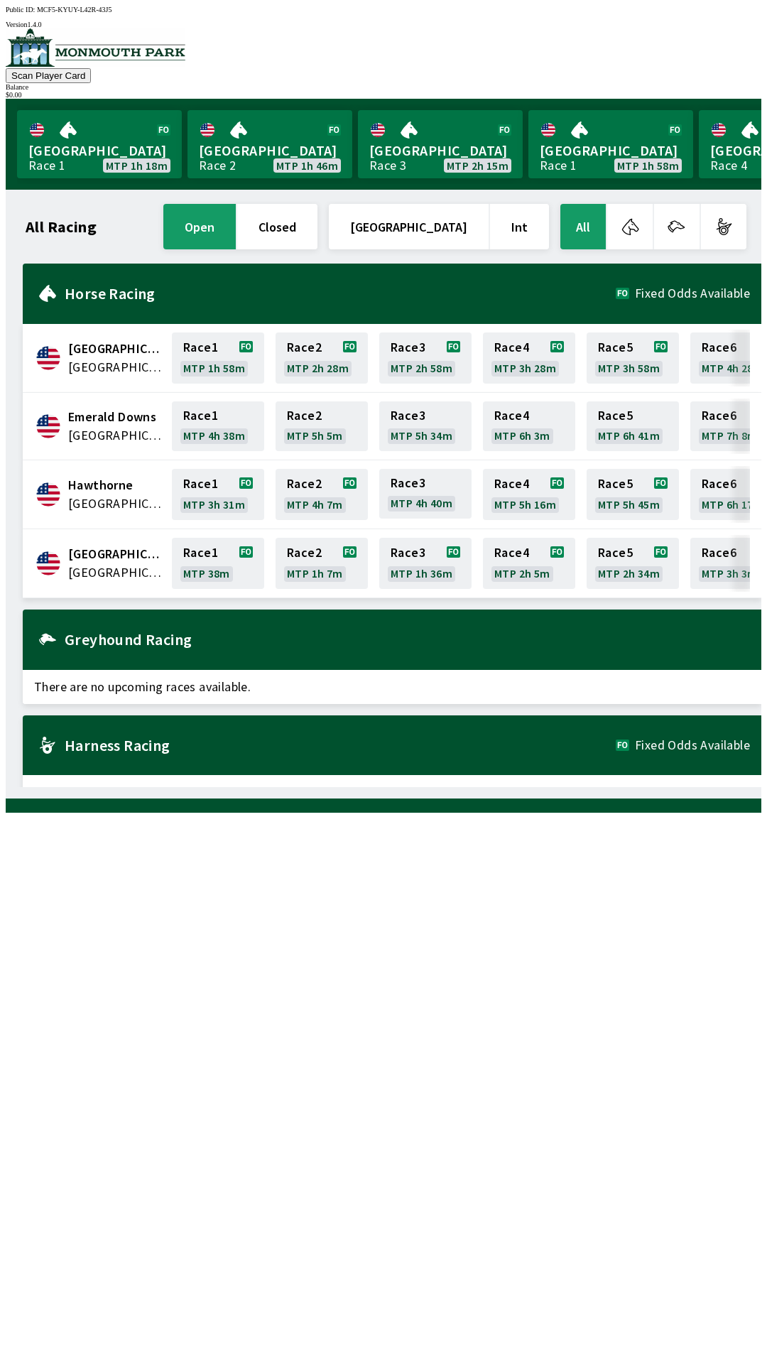
scroll to position [0, 639]
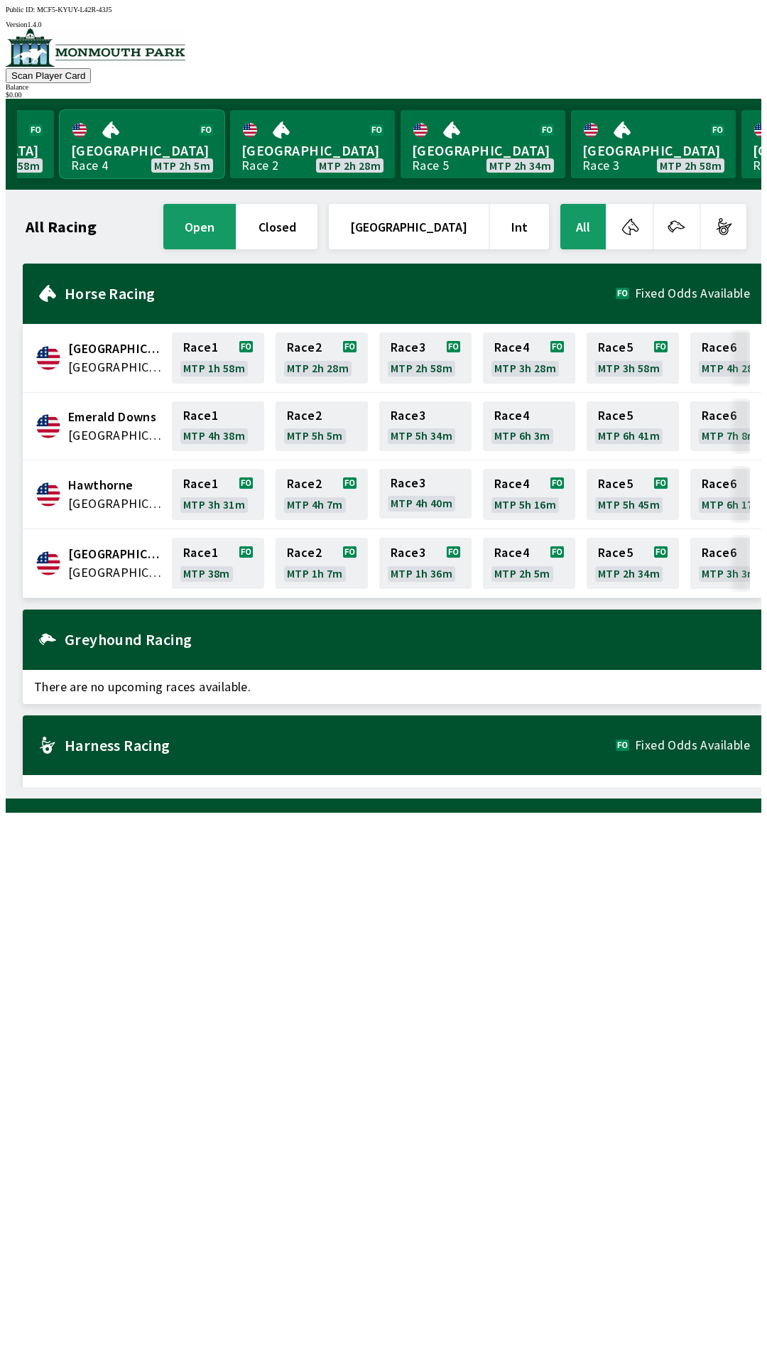
click at [127, 140] on link "Monmouth Park Race 4 MTP 2h 5m" at bounding box center [142, 144] width 165 height 68
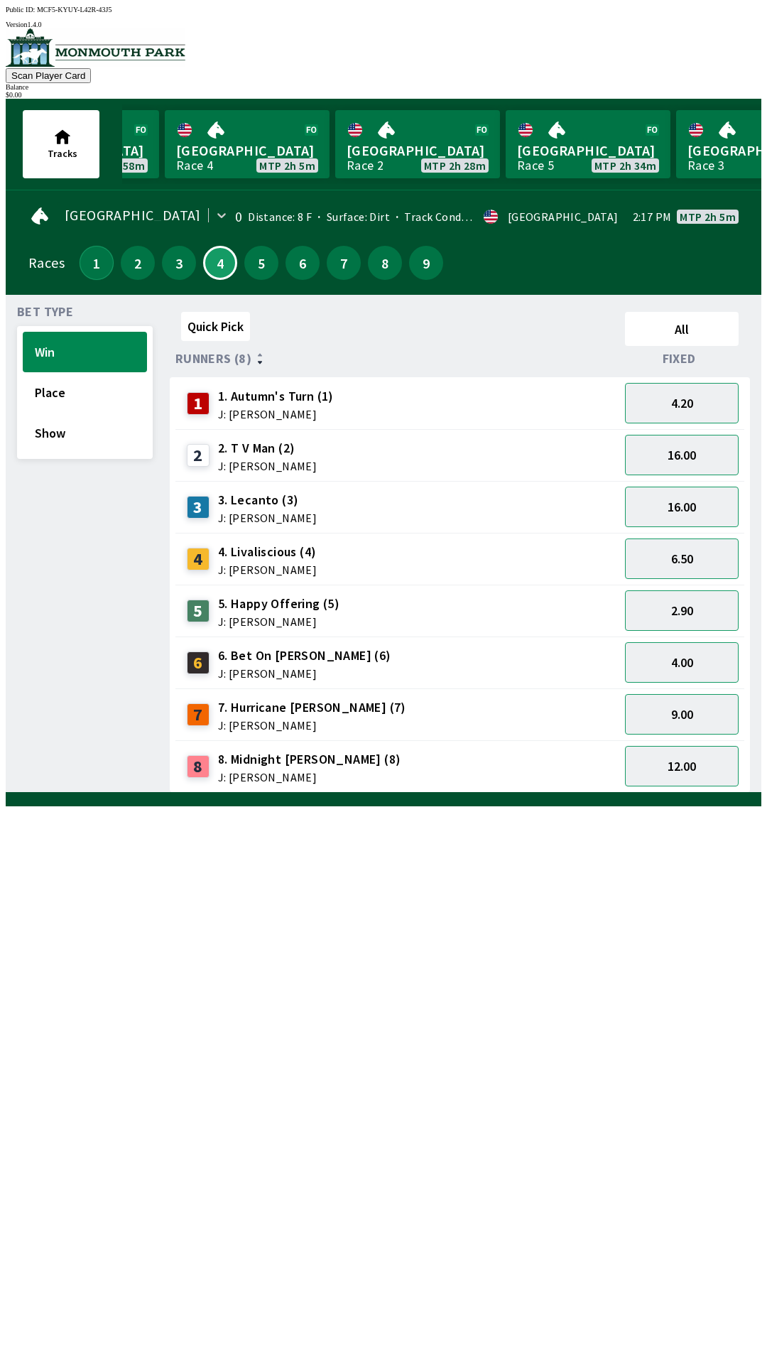
click at [103, 259] on button "1" at bounding box center [97, 263] width 34 height 34
click at [98, 256] on button "1" at bounding box center [97, 263] width 34 height 34
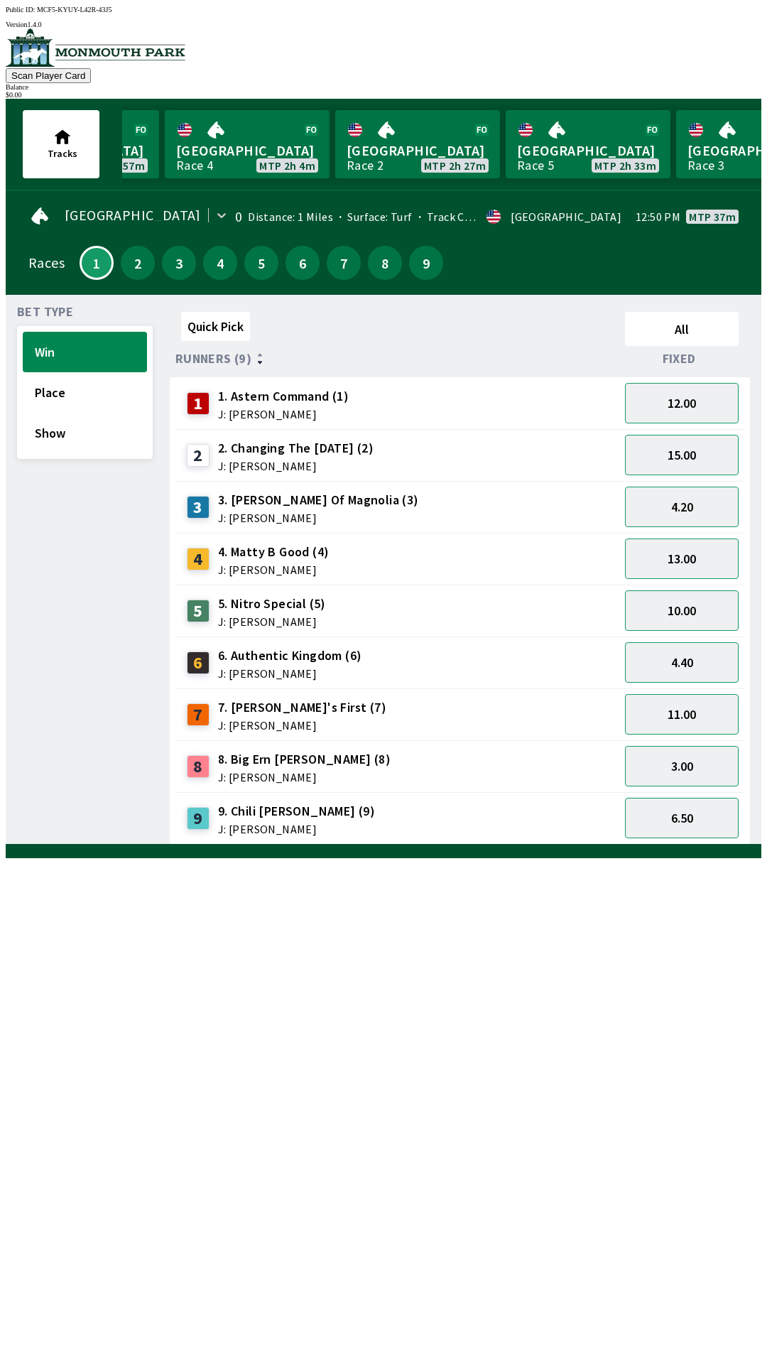
click at [250, 604] on span "5. Nitro Special (5)" at bounding box center [272, 603] width 108 height 18
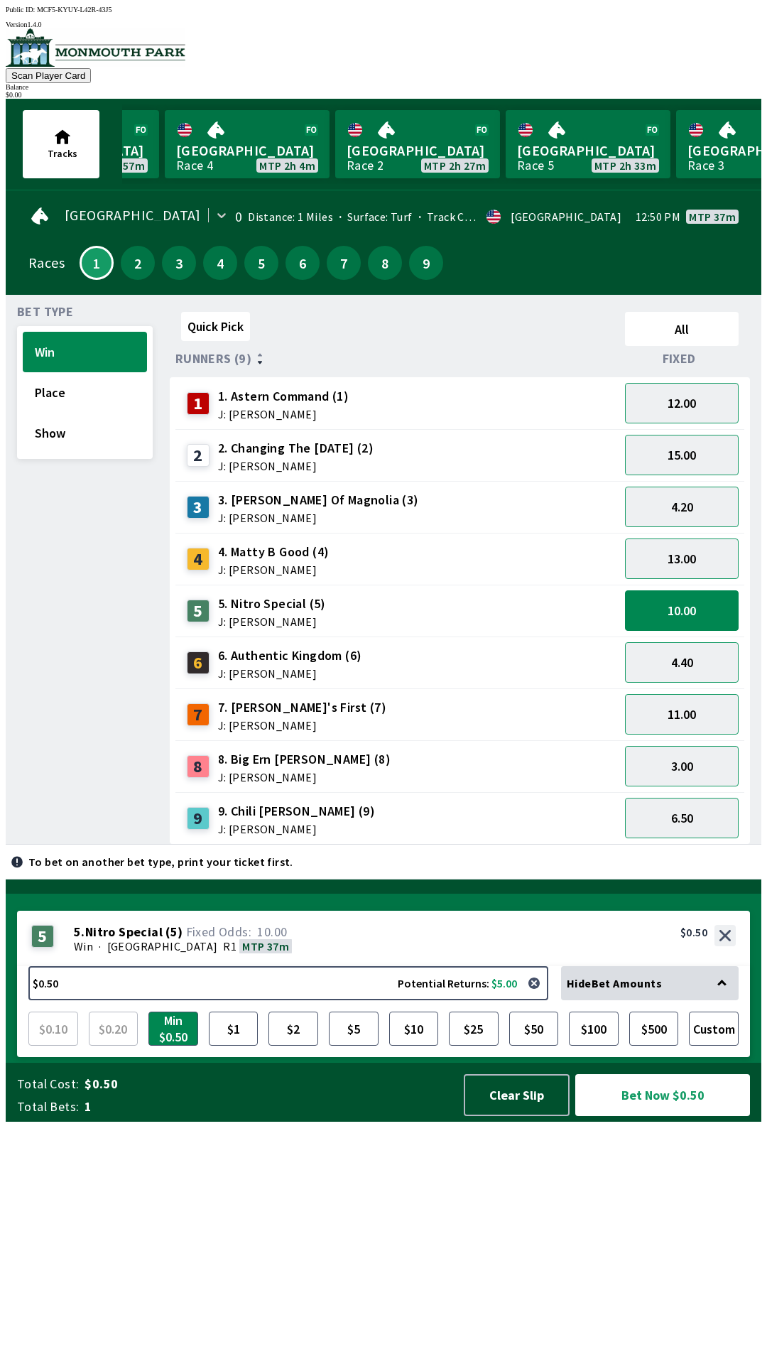
click at [265, 719] on span "J: [PERSON_NAME]" at bounding box center [302, 724] width 168 height 11
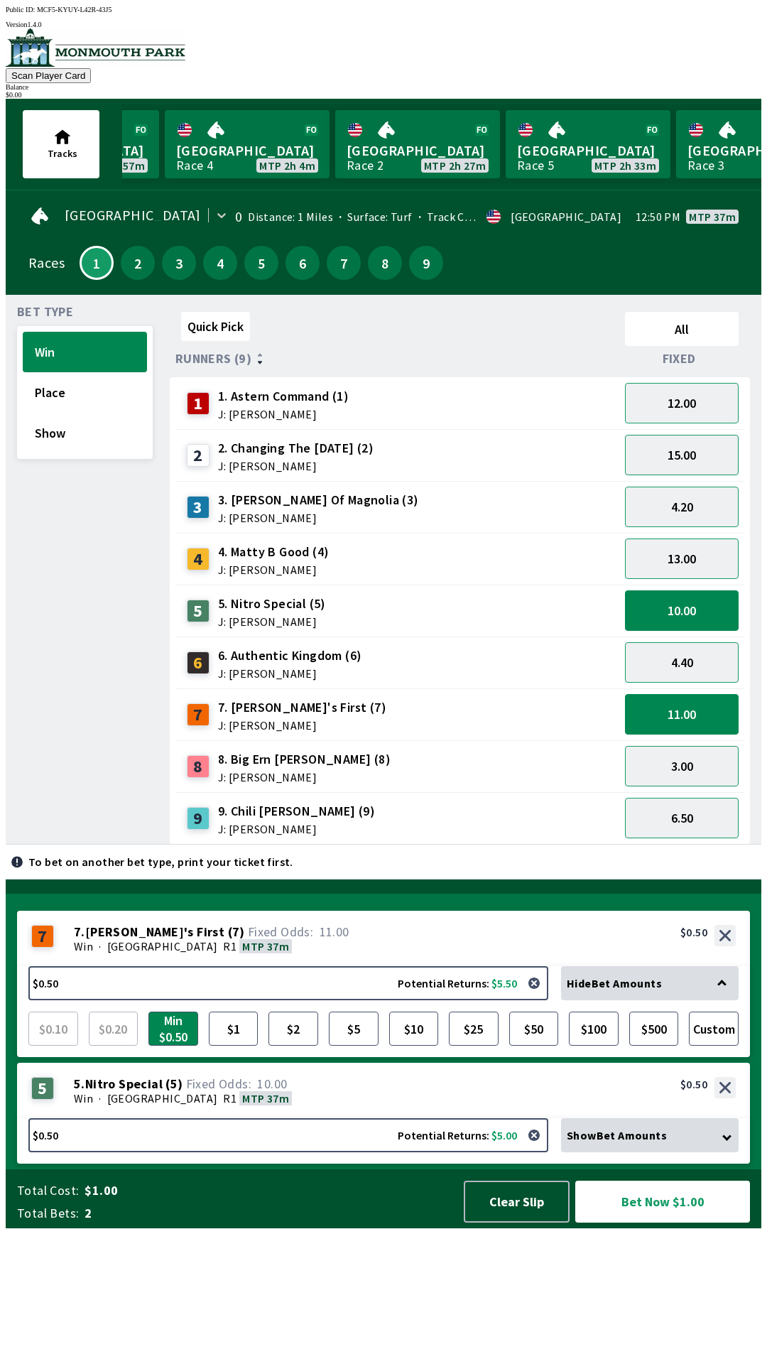
click at [249, 811] on span "9. Chili [PERSON_NAME] (9)" at bounding box center [296, 811] width 157 height 18
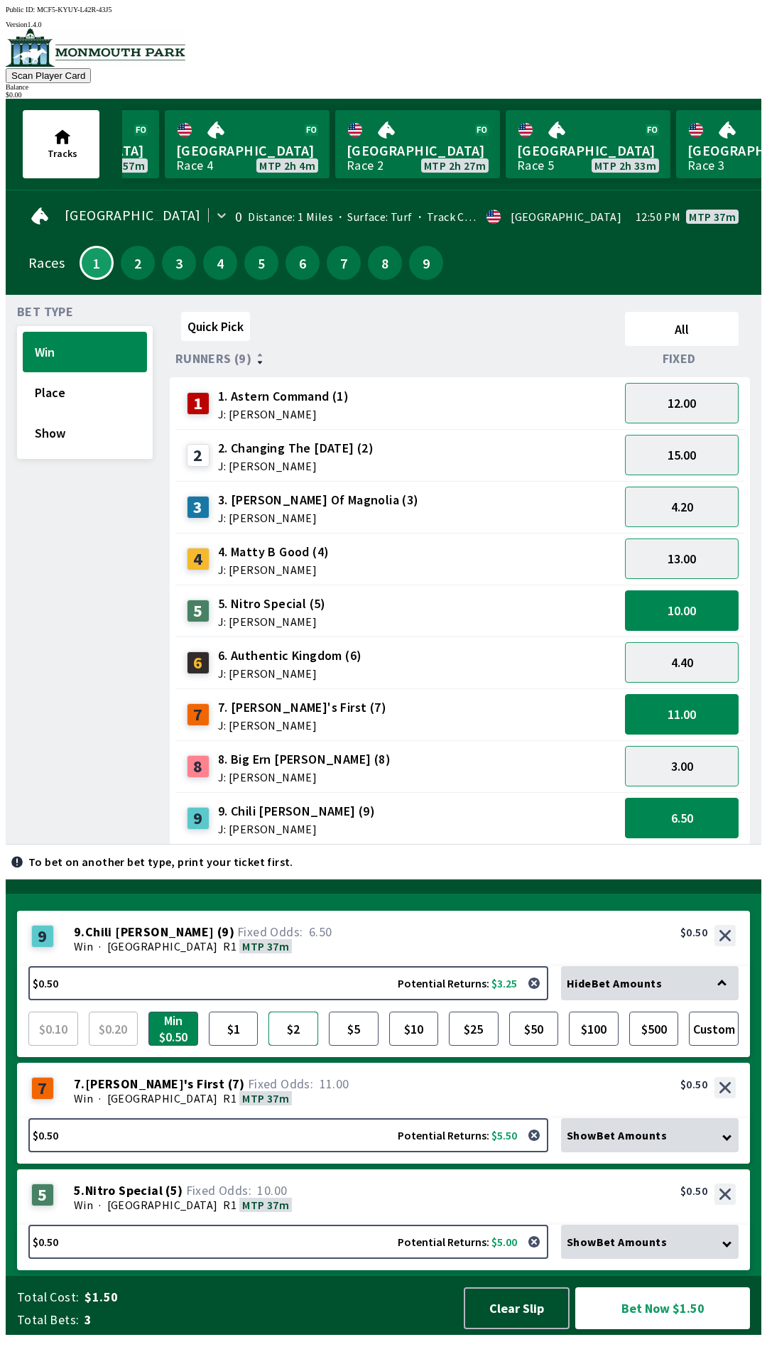
click at [293, 1045] on button "$2" at bounding box center [293, 1028] width 50 height 34
click at [403, 1224] on div "5 5 . Nitro Special ( 5 ) Win · [STREET_ADDRESS]. Nitro Special (5) 10.00 $0.50" at bounding box center [383, 1196] width 733 height 55
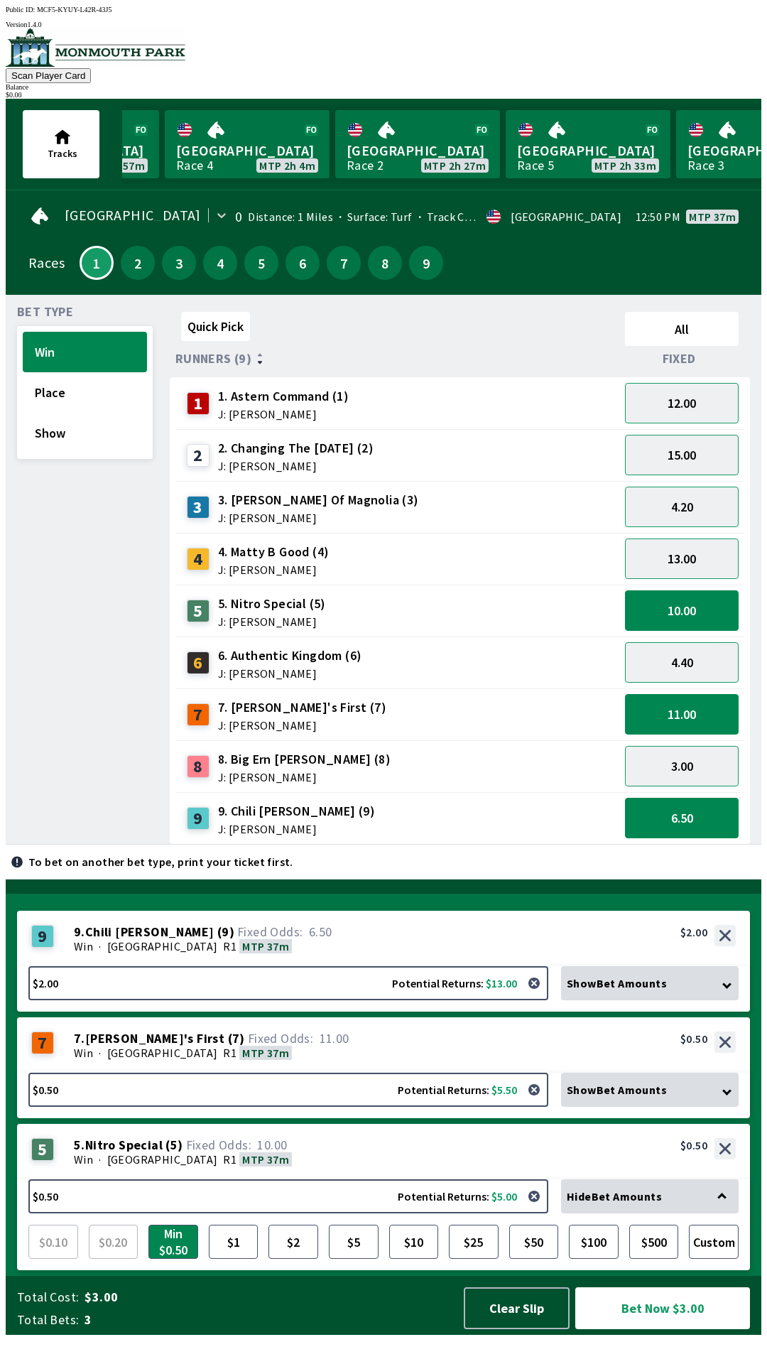
click at [397, 1179] on div "5 5 . Nitro Special ( 5 ) Win · [STREET_ADDRESS]. Nitro Special (5) 10.00 $0.50" at bounding box center [383, 1151] width 733 height 55
click at [395, 1166] on div "Win · [GEOGRAPHIC_DATA] R1 MTP 37m" at bounding box center [405, 1159] width 662 height 14
click at [290, 1258] on button "$2" at bounding box center [293, 1241] width 50 height 34
click at [722, 1213] on div "Hide Bet Amounts" at bounding box center [650, 1196] width 178 height 34
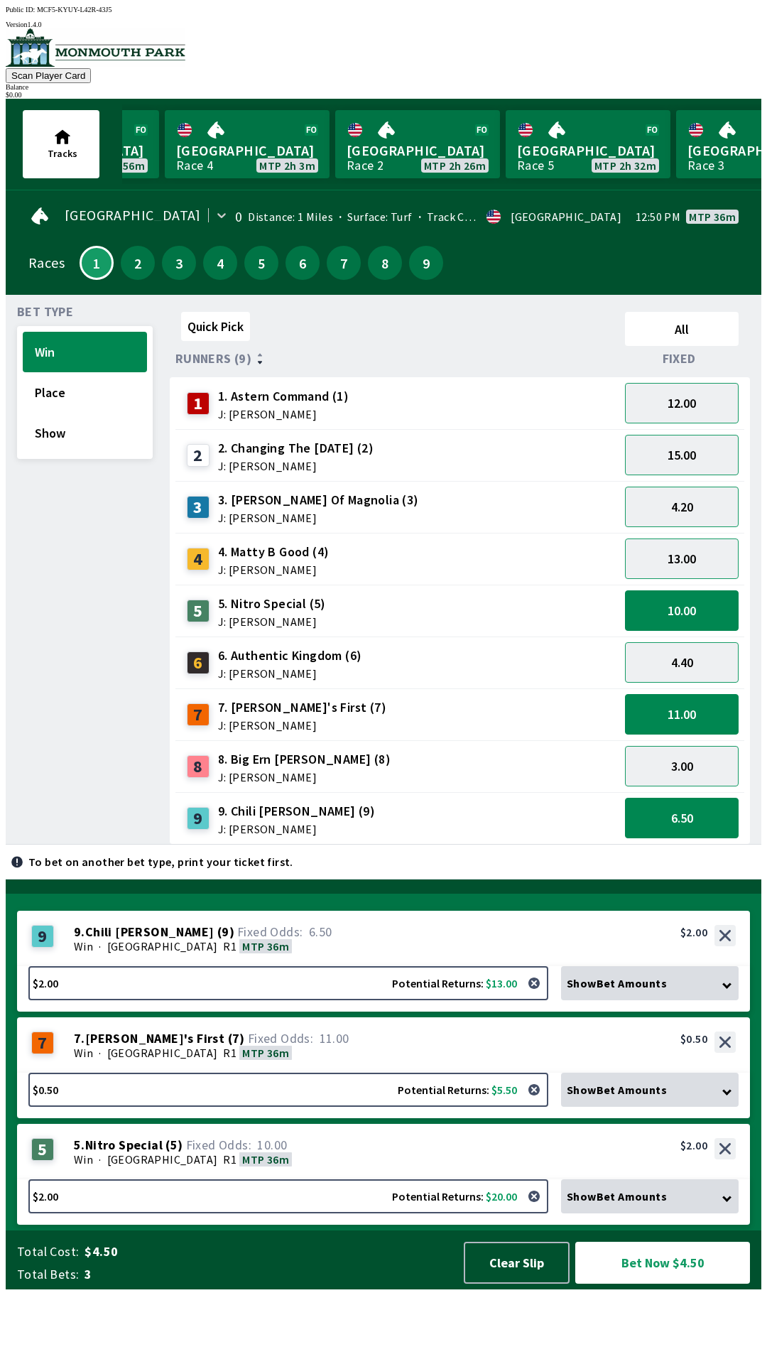
click at [730, 989] on icon at bounding box center [726, 983] width 9 height 9
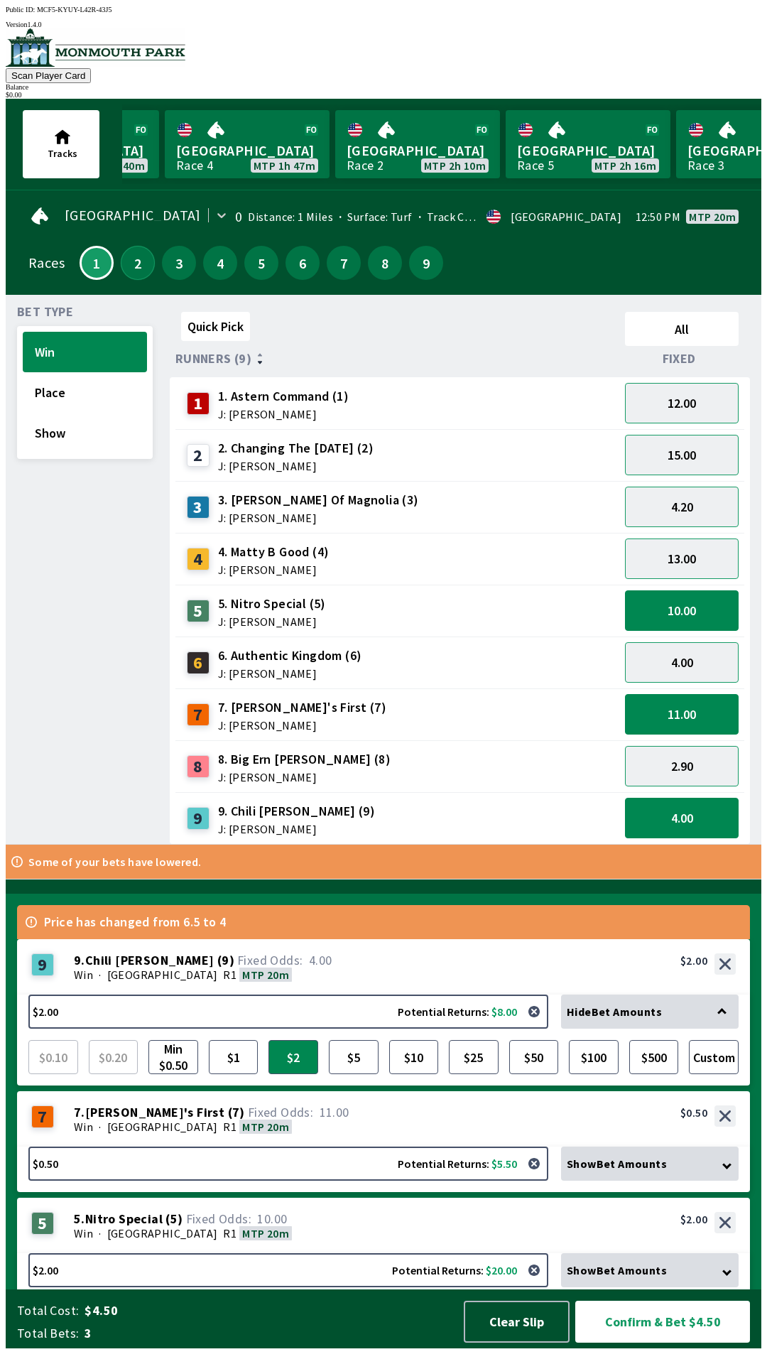
click at [142, 263] on button "2" at bounding box center [138, 263] width 34 height 34
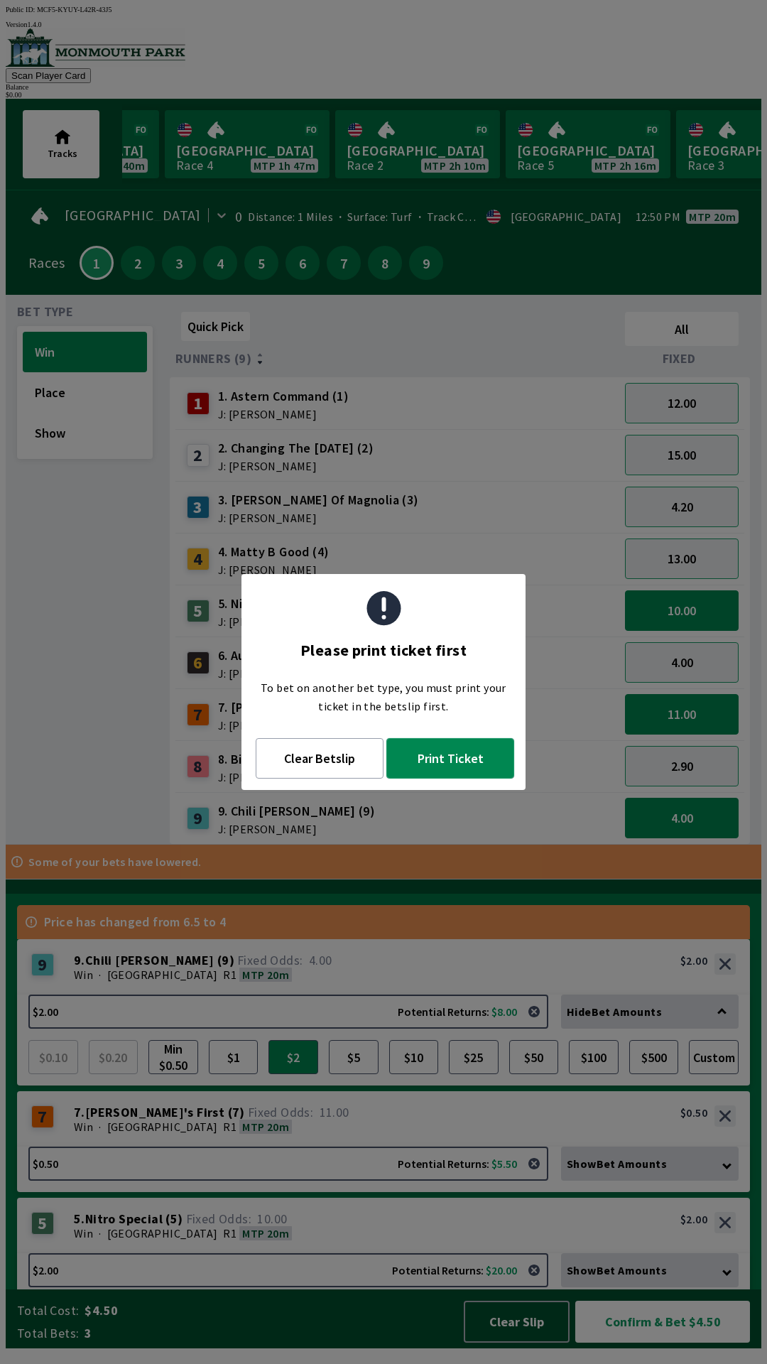
click at [467, 768] on button "Print Ticket" at bounding box center [450, 758] width 128 height 40
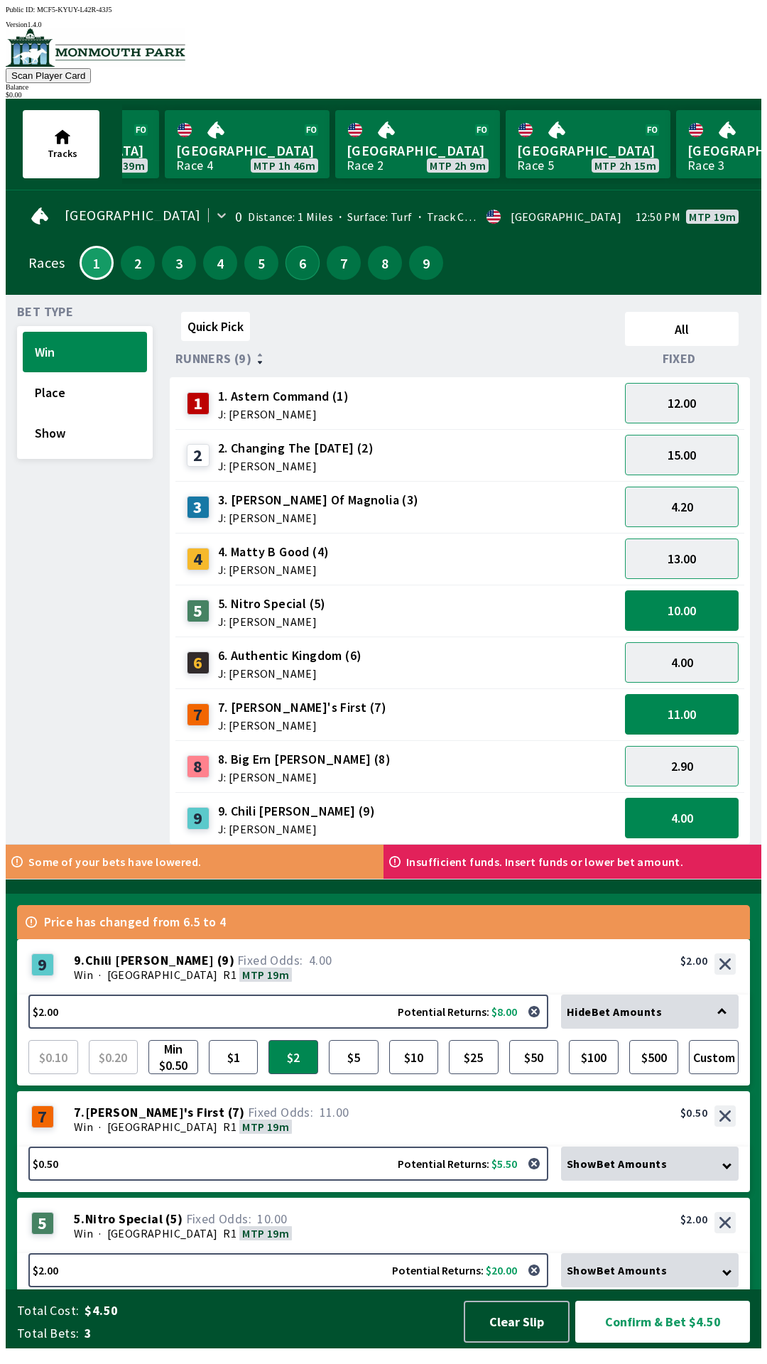
click at [297, 262] on button "6" at bounding box center [302, 263] width 34 height 34
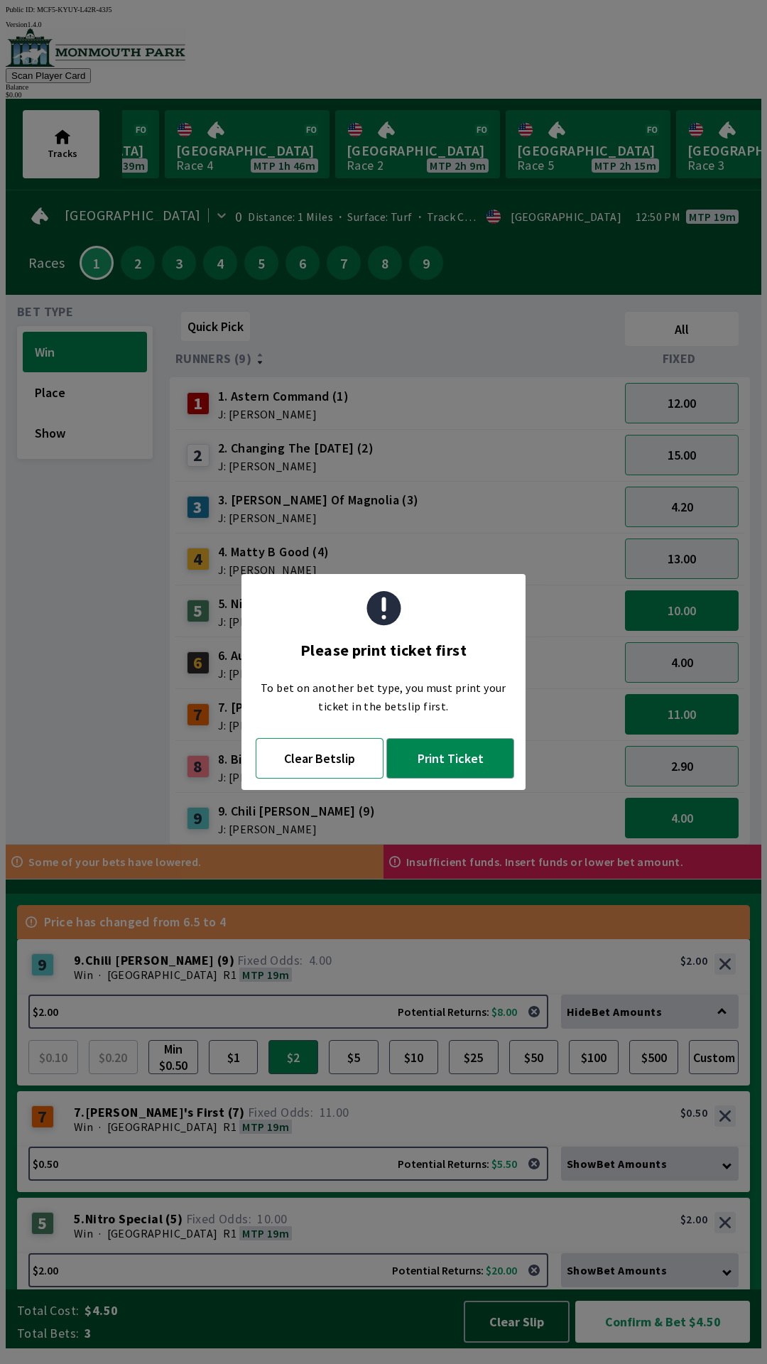
click at [327, 766] on button "Clear Betslip" at bounding box center [320, 758] width 128 height 40
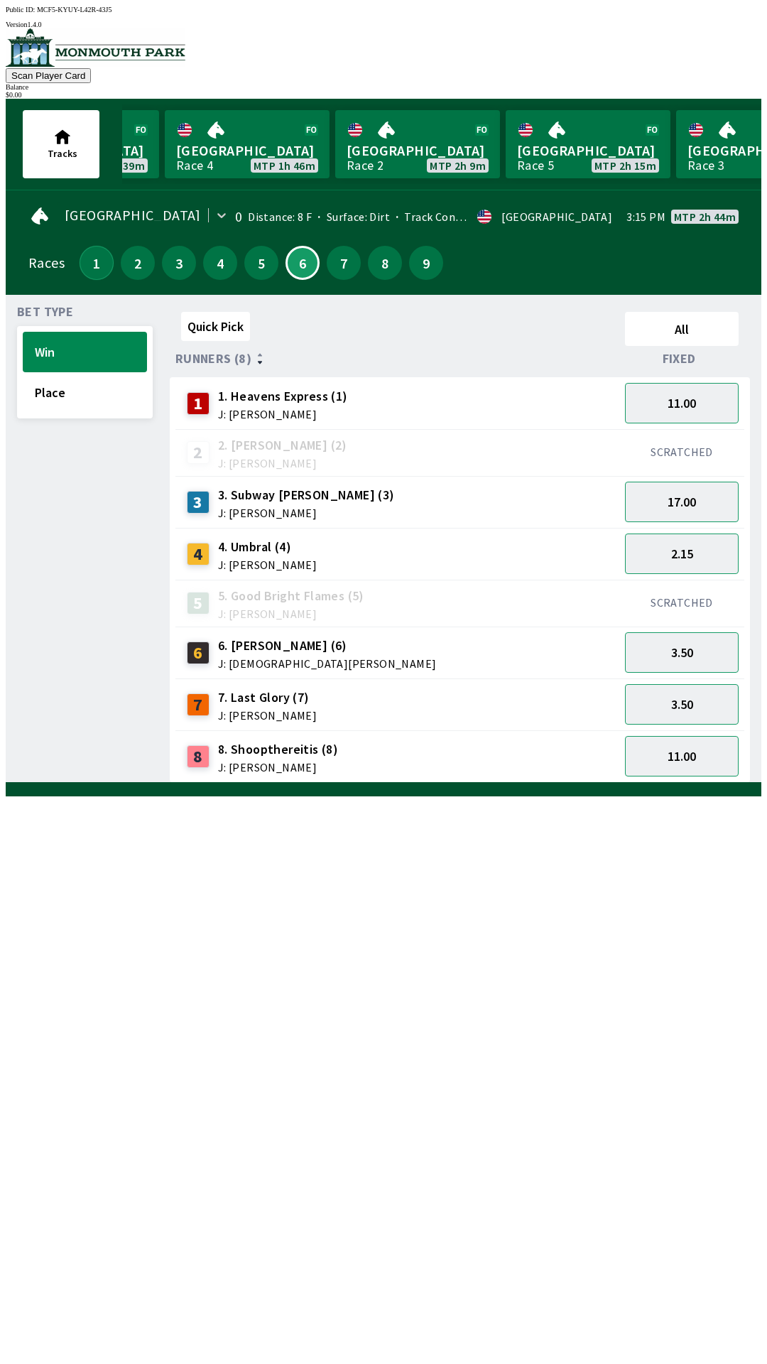
click at [91, 254] on button "1" at bounding box center [97, 263] width 34 height 34
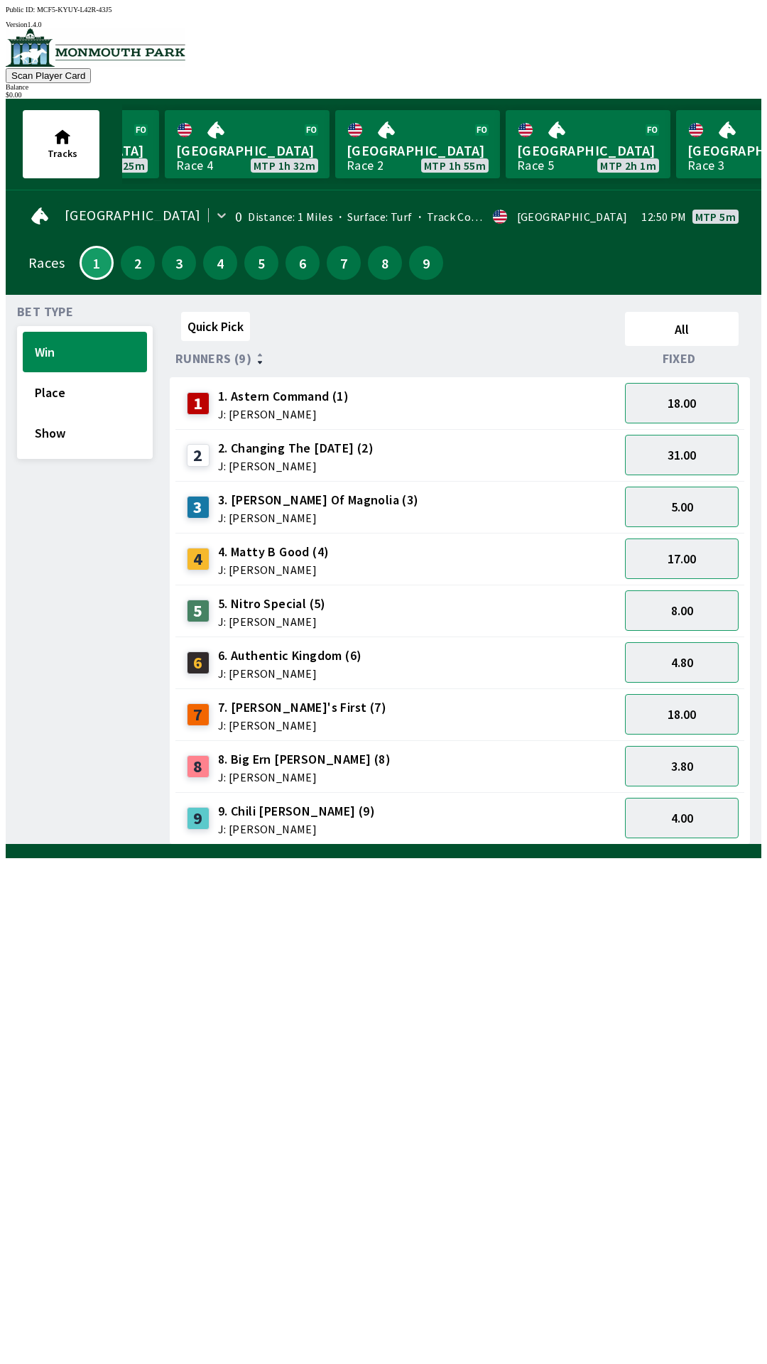
click at [276, 719] on span "J: [PERSON_NAME]" at bounding box center [302, 724] width 168 height 11
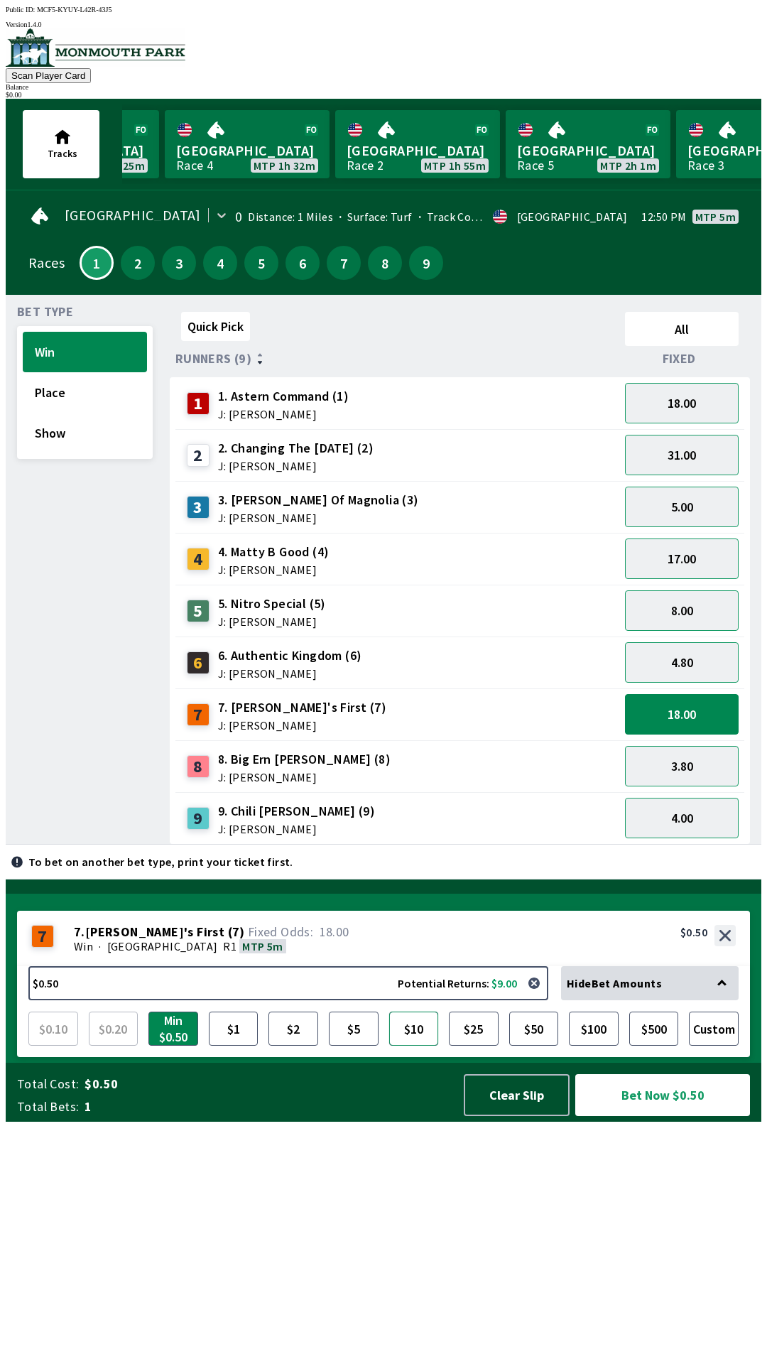
click at [415, 1045] on button "$10" at bounding box center [414, 1028] width 50 height 34
click at [616, 1116] on button "Bet Now $10.00" at bounding box center [663, 1094] width 178 height 43
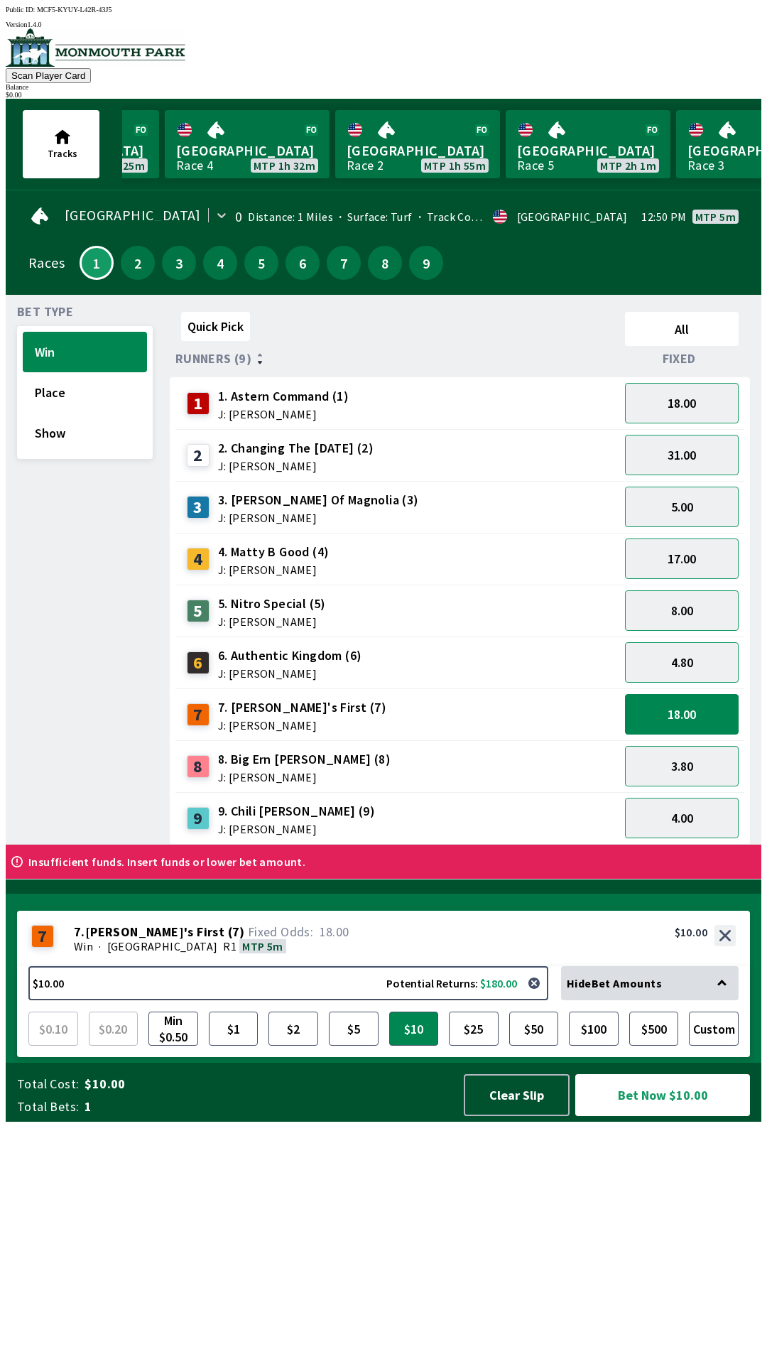
click at [245, 811] on span "9. Chili [PERSON_NAME] (9)" at bounding box center [296, 811] width 157 height 18
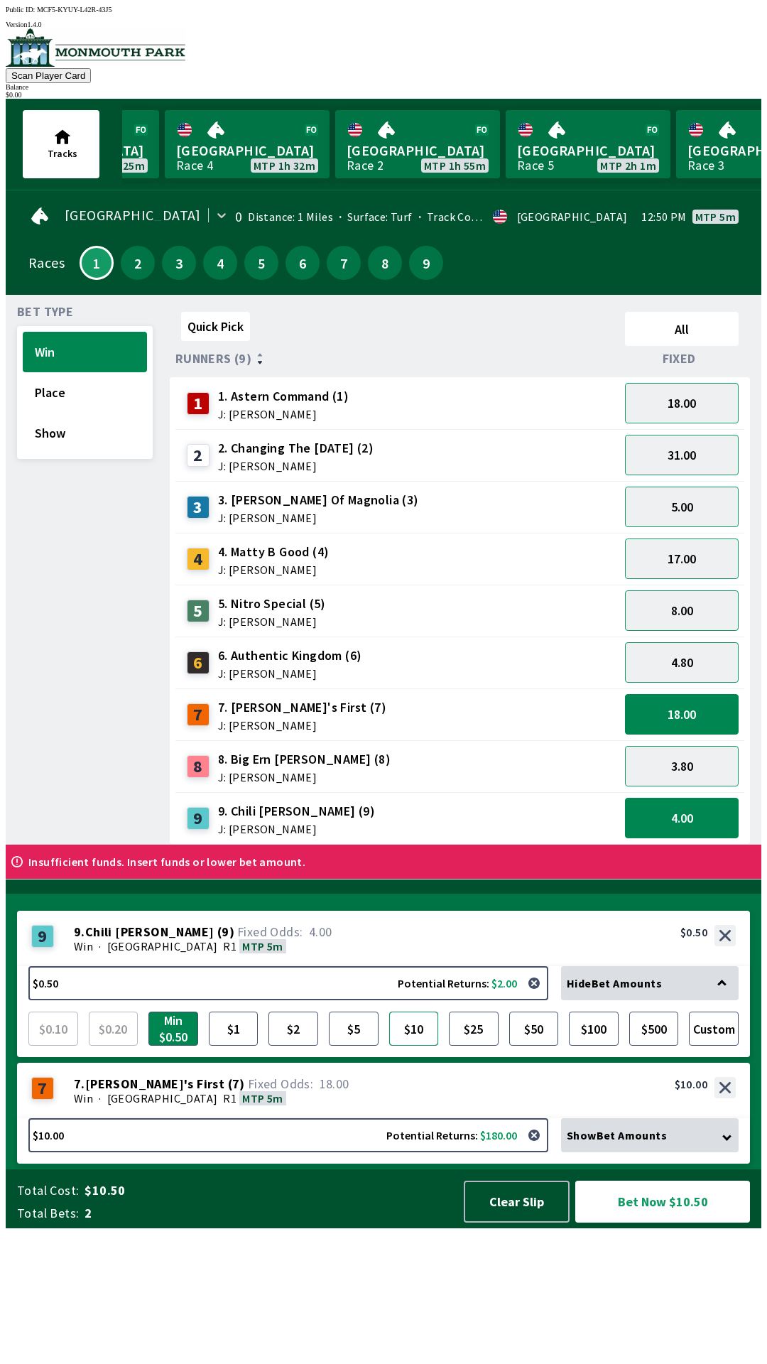
click at [415, 1045] on button "$10" at bounding box center [414, 1028] width 50 height 34
click at [617, 1222] on button "Bet Now $20.00" at bounding box center [662, 1201] width 175 height 42
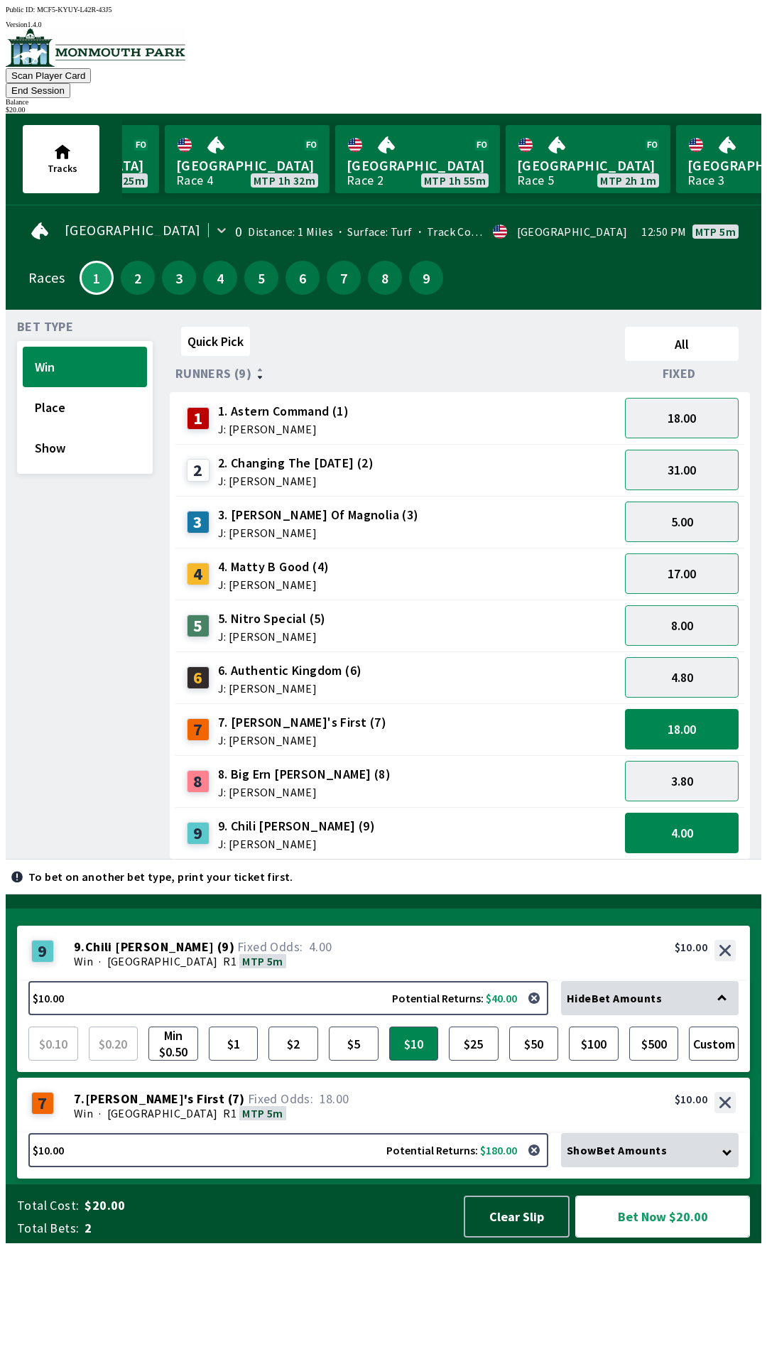
click at [667, 1237] on button "Bet Now $20.00" at bounding box center [662, 1216] width 175 height 42
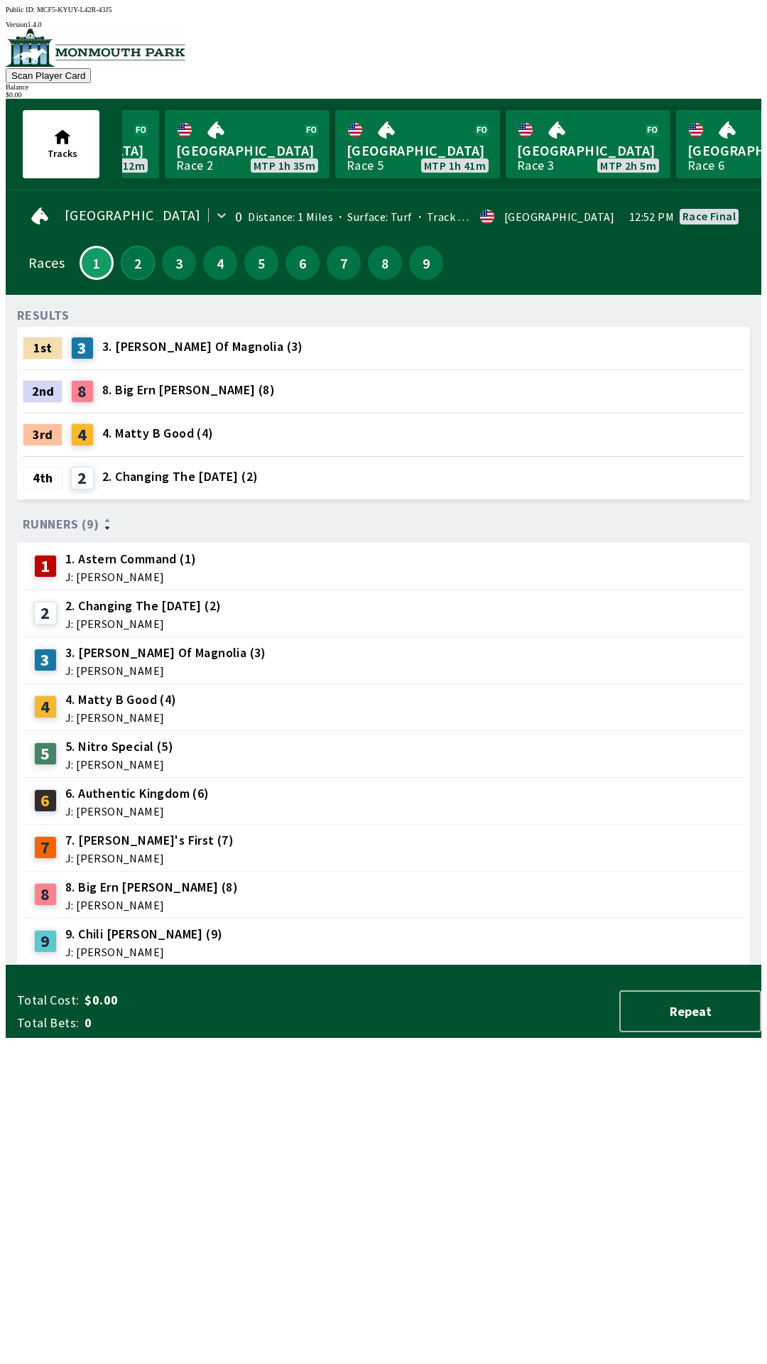
click at [121, 251] on button "2" at bounding box center [138, 263] width 34 height 34
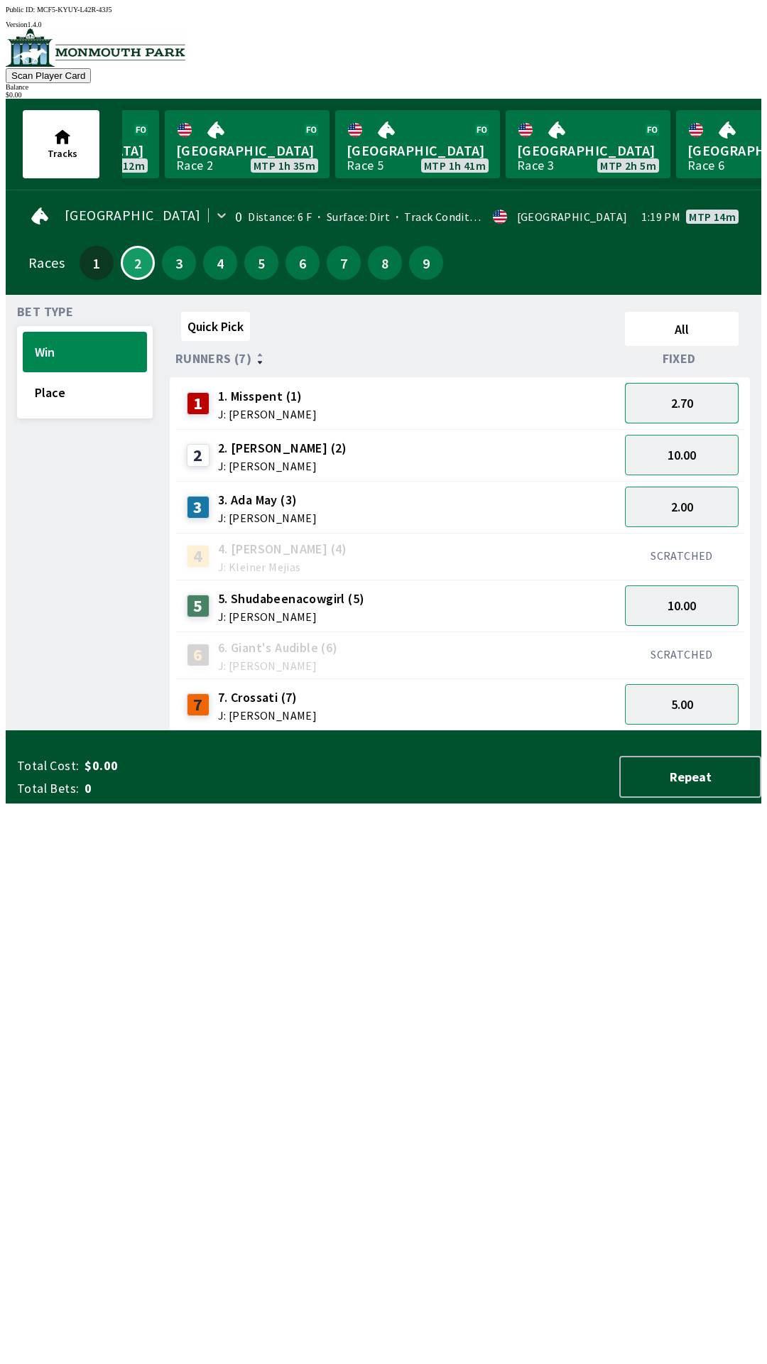
click at [692, 396] on button "2.70" at bounding box center [682, 403] width 114 height 40
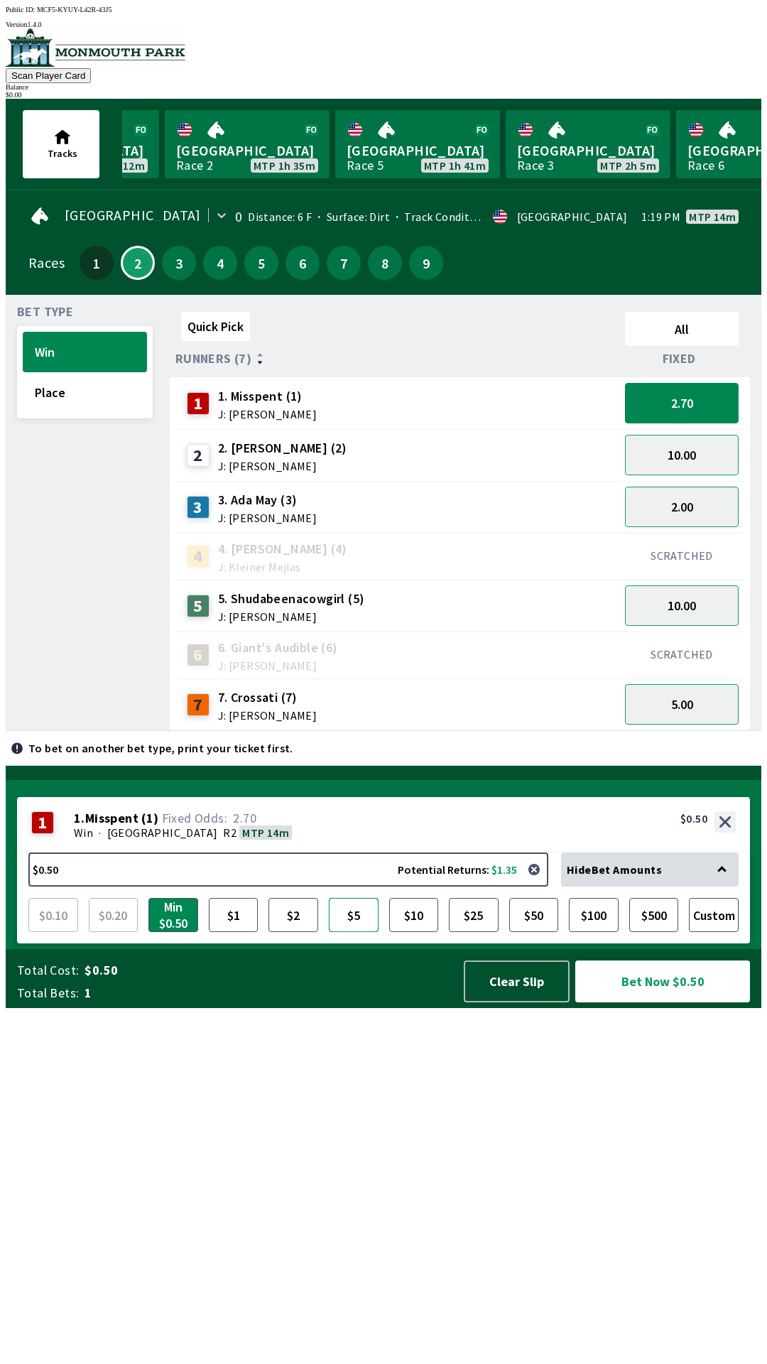
click at [353, 932] on button "$5" at bounding box center [354, 915] width 50 height 34
click at [682, 1002] on button "Bet Now $5.00" at bounding box center [662, 981] width 175 height 42
click at [352, 932] on button "$5" at bounding box center [354, 915] width 50 height 34
click at [641, 1002] on button "Bet Now $5.00" at bounding box center [662, 981] width 175 height 42
click at [636, 1002] on button "Bet Now $5.00" at bounding box center [662, 981] width 175 height 42
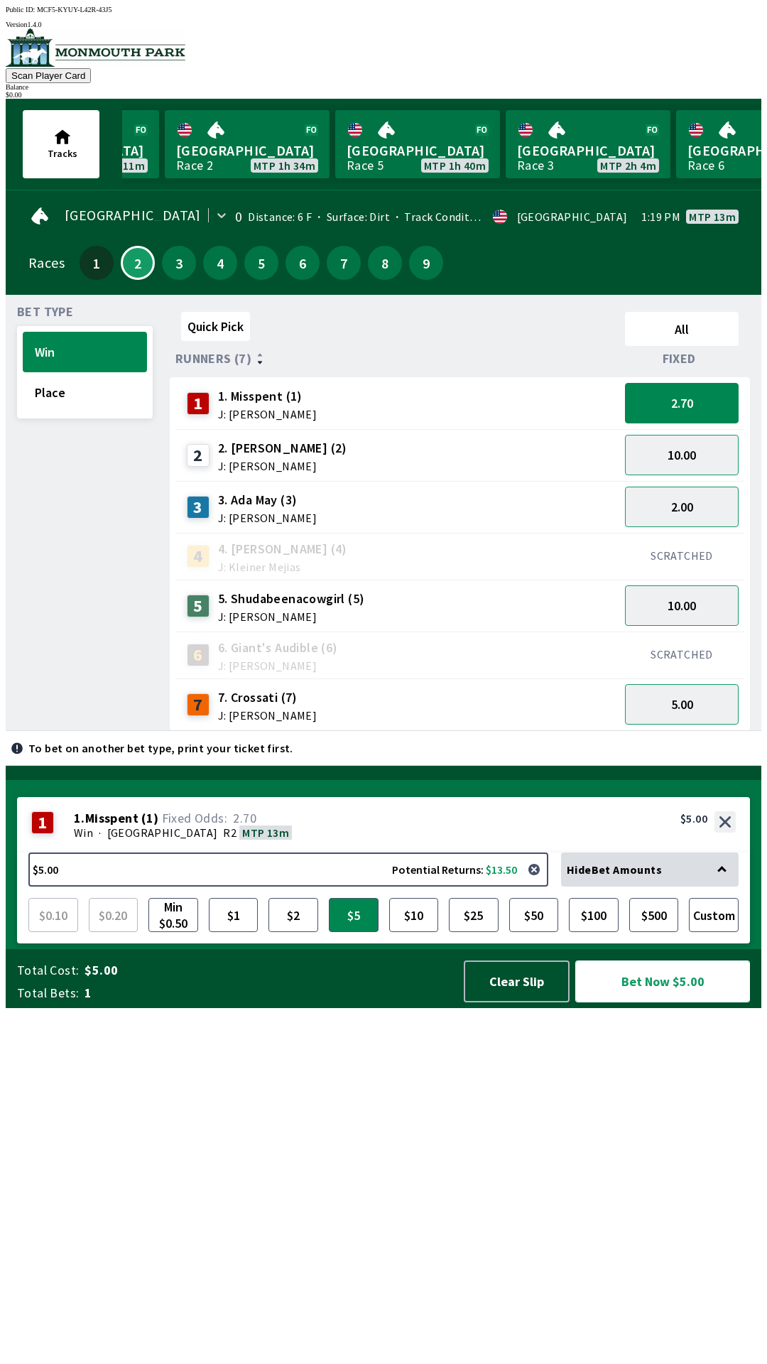
click at [644, 1002] on button "Bet Now $5.00" at bounding box center [662, 981] width 175 height 42
click at [285, 932] on button "$2" at bounding box center [293, 915] width 50 height 34
click at [354, 932] on button "$5" at bounding box center [354, 915] width 50 height 34
click at [636, 1002] on button "Bet Now $5.00" at bounding box center [662, 981] width 175 height 42
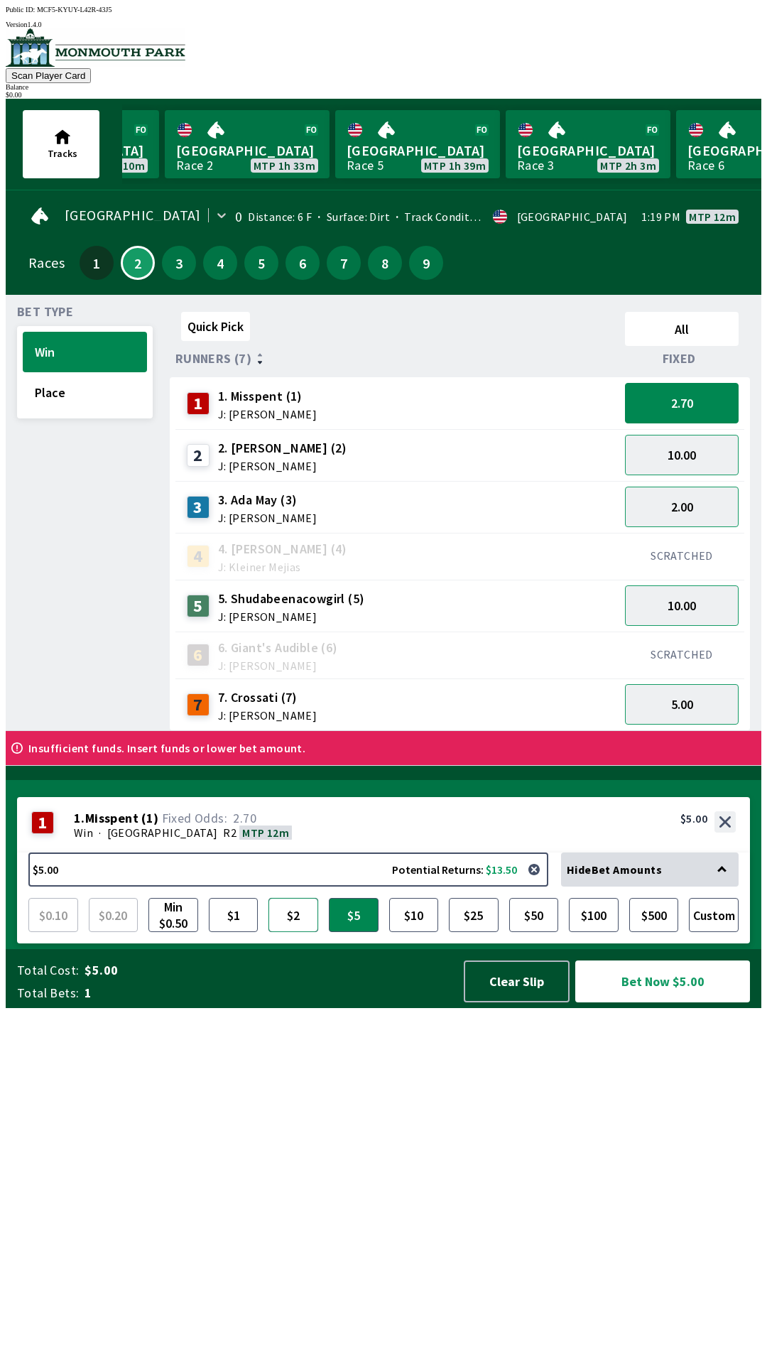
click at [283, 932] on button "$2" at bounding box center [293, 915] width 50 height 34
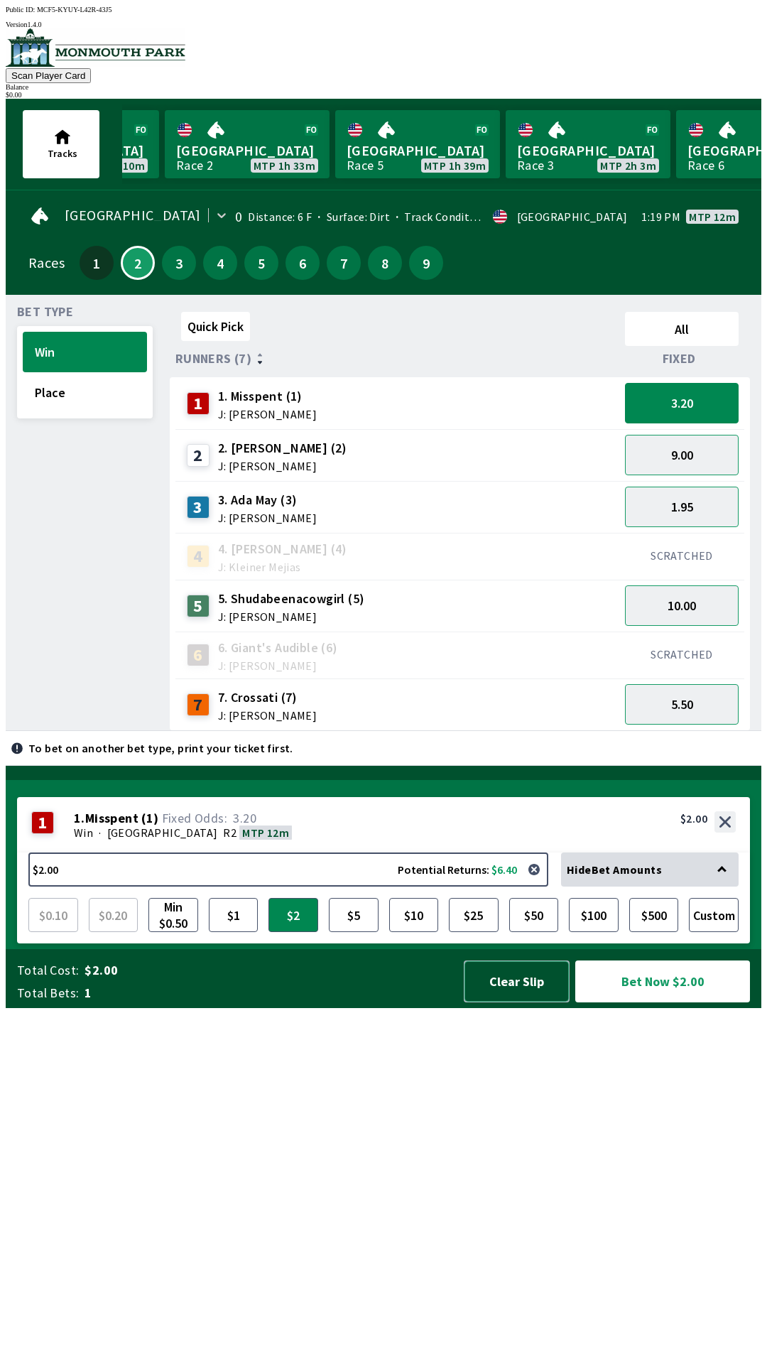
click at [518, 1002] on button "Clear Slip" at bounding box center [517, 981] width 106 height 42
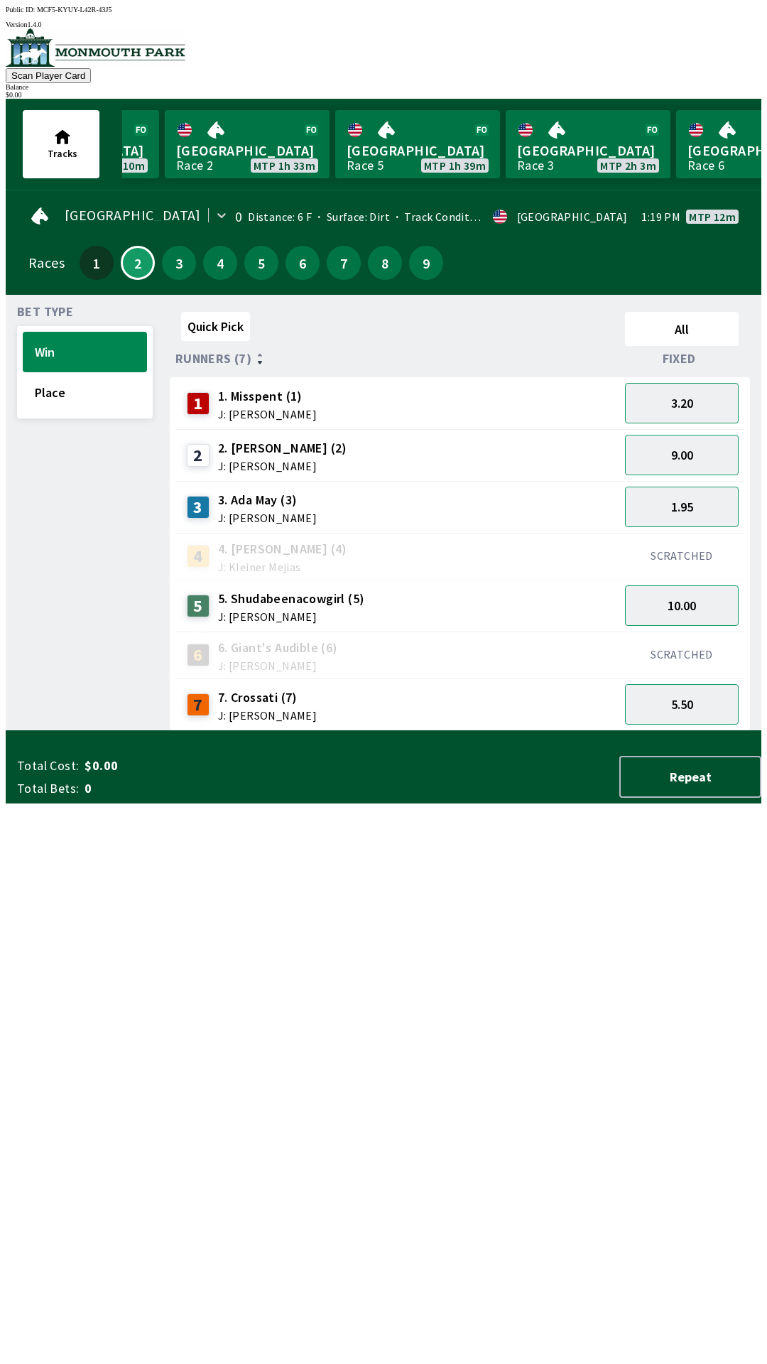
click at [495, 798] on div "Total Cost: $0.00 Total Bets: 0 Repeat" at bounding box center [389, 777] width 744 height 42
click at [693, 500] on button "1.95" at bounding box center [682, 506] width 114 height 40
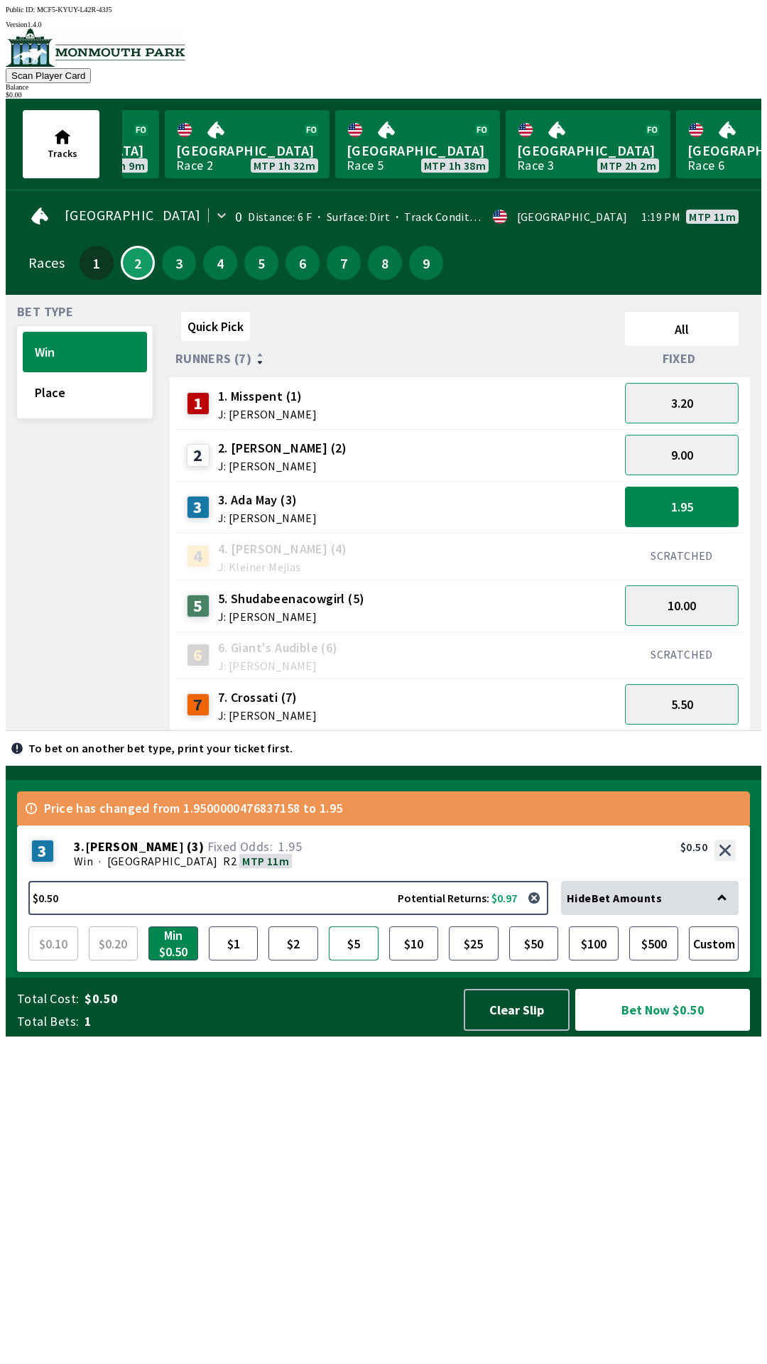
click at [359, 960] on button "$5" at bounding box center [354, 943] width 50 height 34
click at [646, 1030] on button "Bet Now $5.00" at bounding box center [662, 1010] width 175 height 42
click at [91, 68] on button "Scan Player Card" at bounding box center [48, 75] width 85 height 15
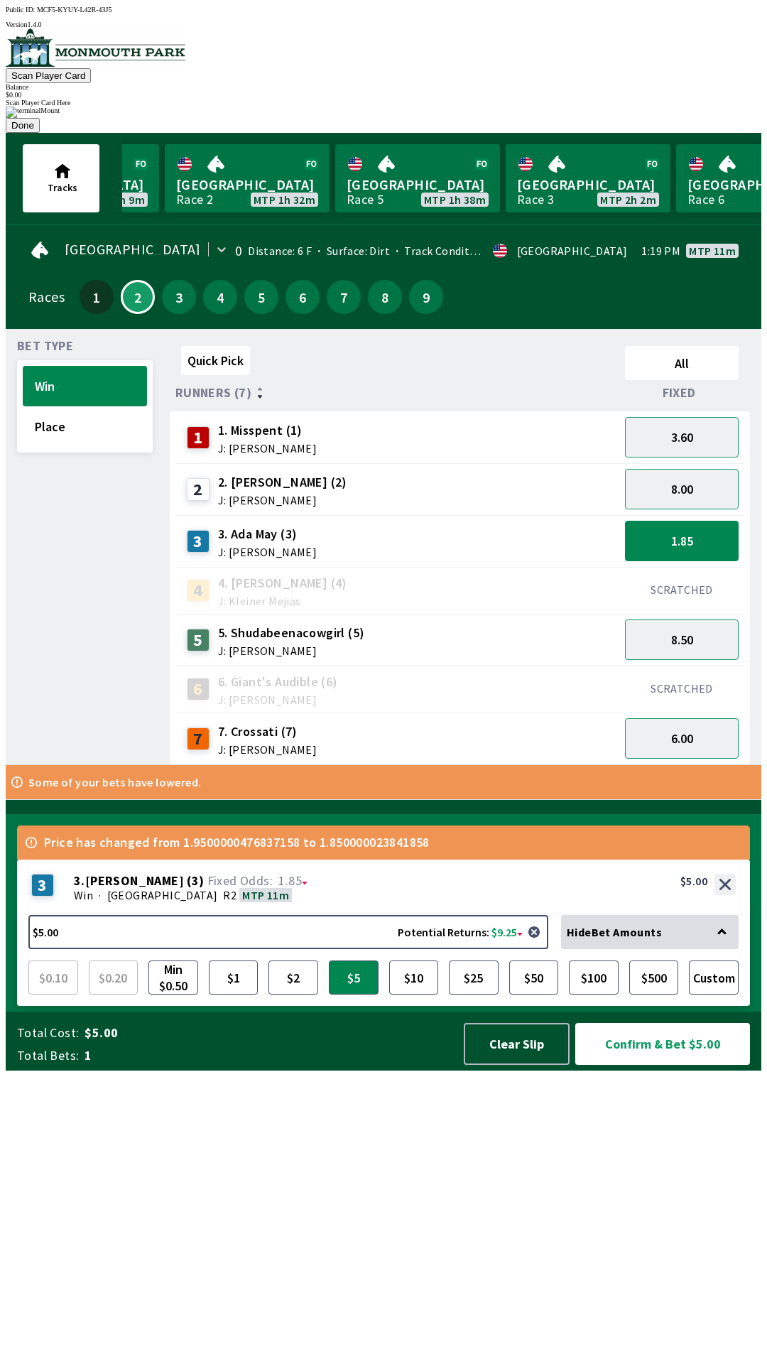
click at [580, 765] on div "Quick Pick All Runners (7) Fixed 1 1. Misspent (1) J: [PERSON_NAME] 3.60 2 2. […" at bounding box center [466, 552] width 592 height 425
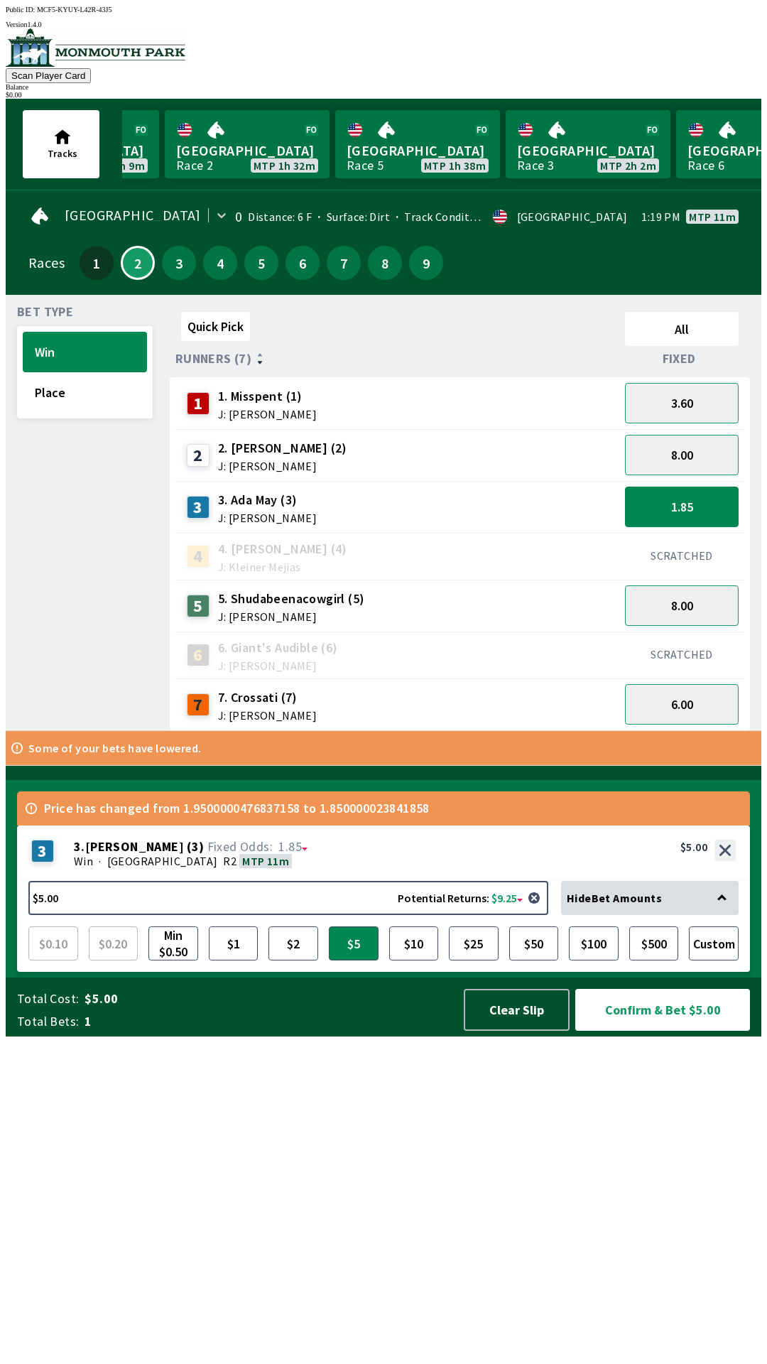
click at [440, 765] on div "Some of your bets have lowered." at bounding box center [384, 748] width 756 height 34
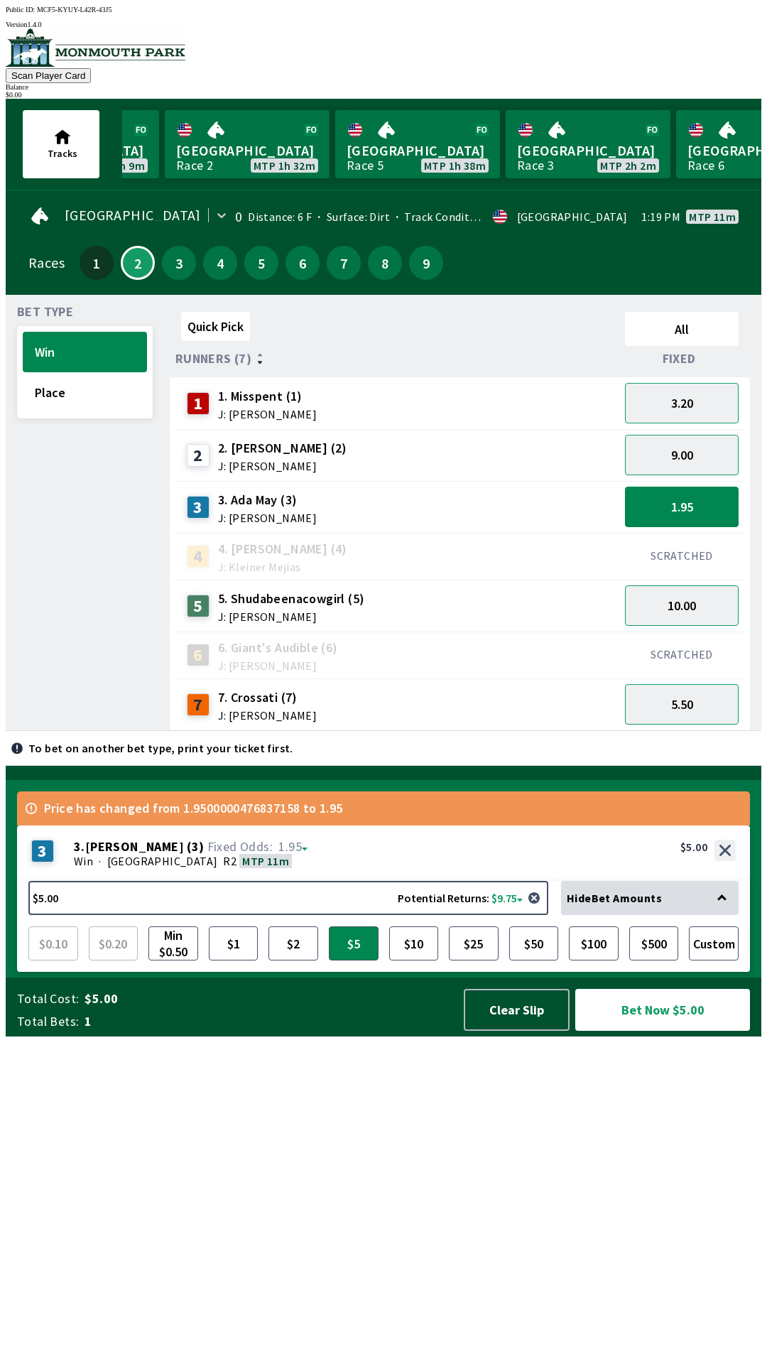
scroll to position [1, 0]
click at [516, 1030] on button "Clear Slip" at bounding box center [517, 1010] width 106 height 42
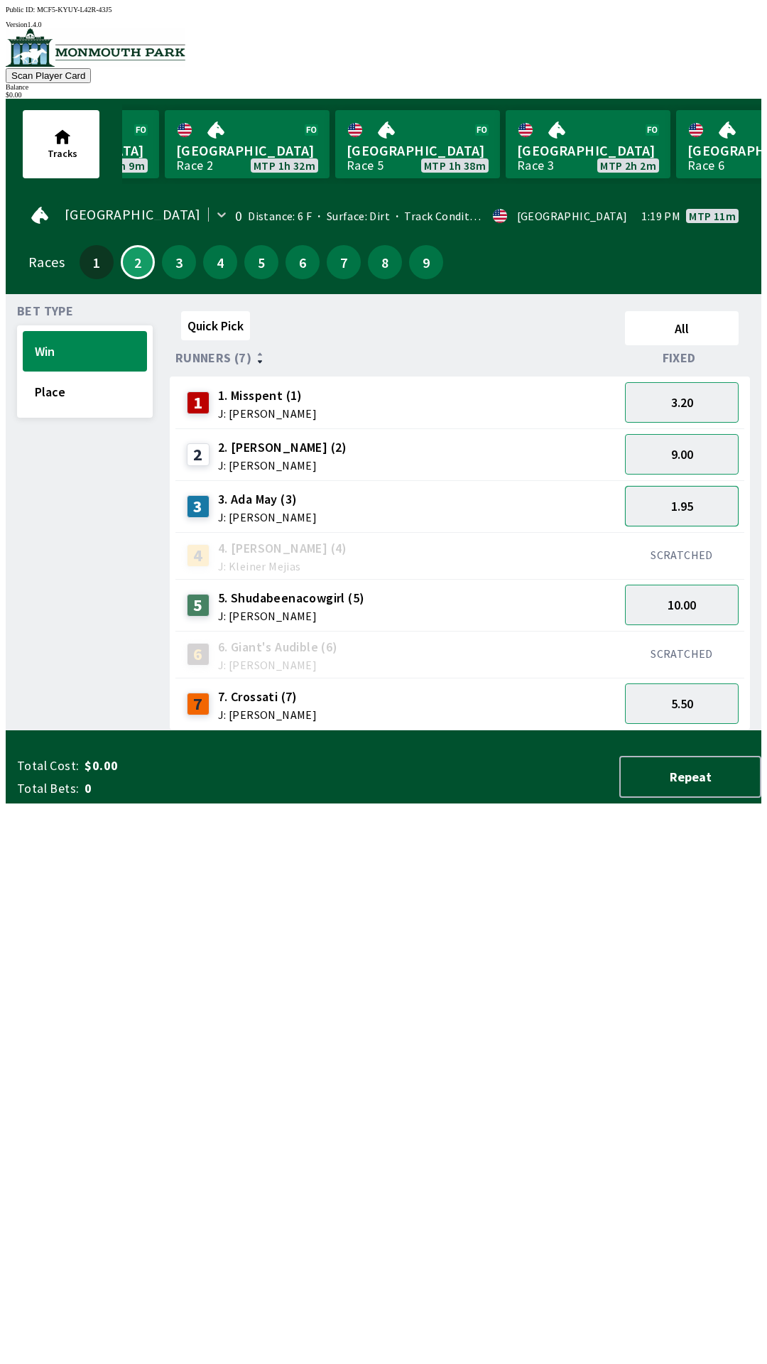
click at [709, 503] on button "1.95" at bounding box center [682, 506] width 114 height 40
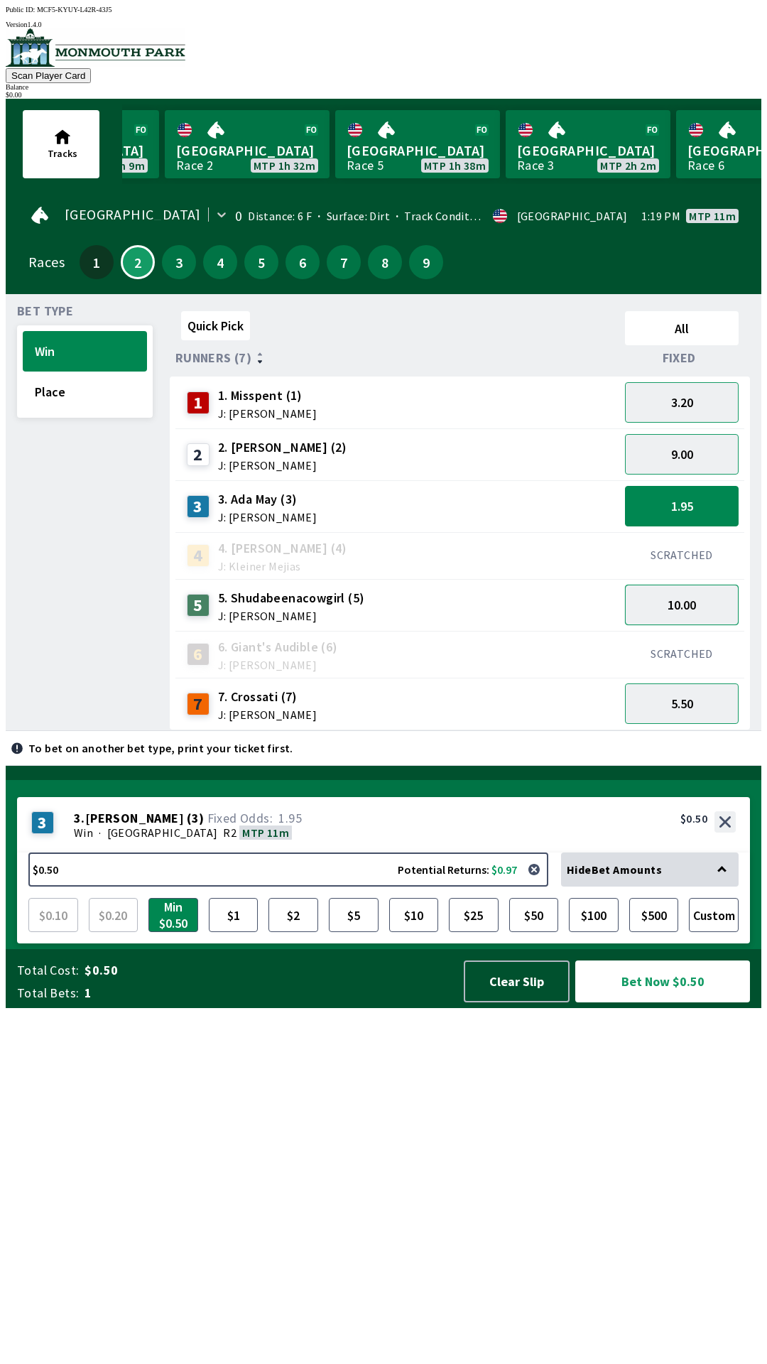
click at [698, 598] on button "10.00" at bounding box center [682, 604] width 114 height 40
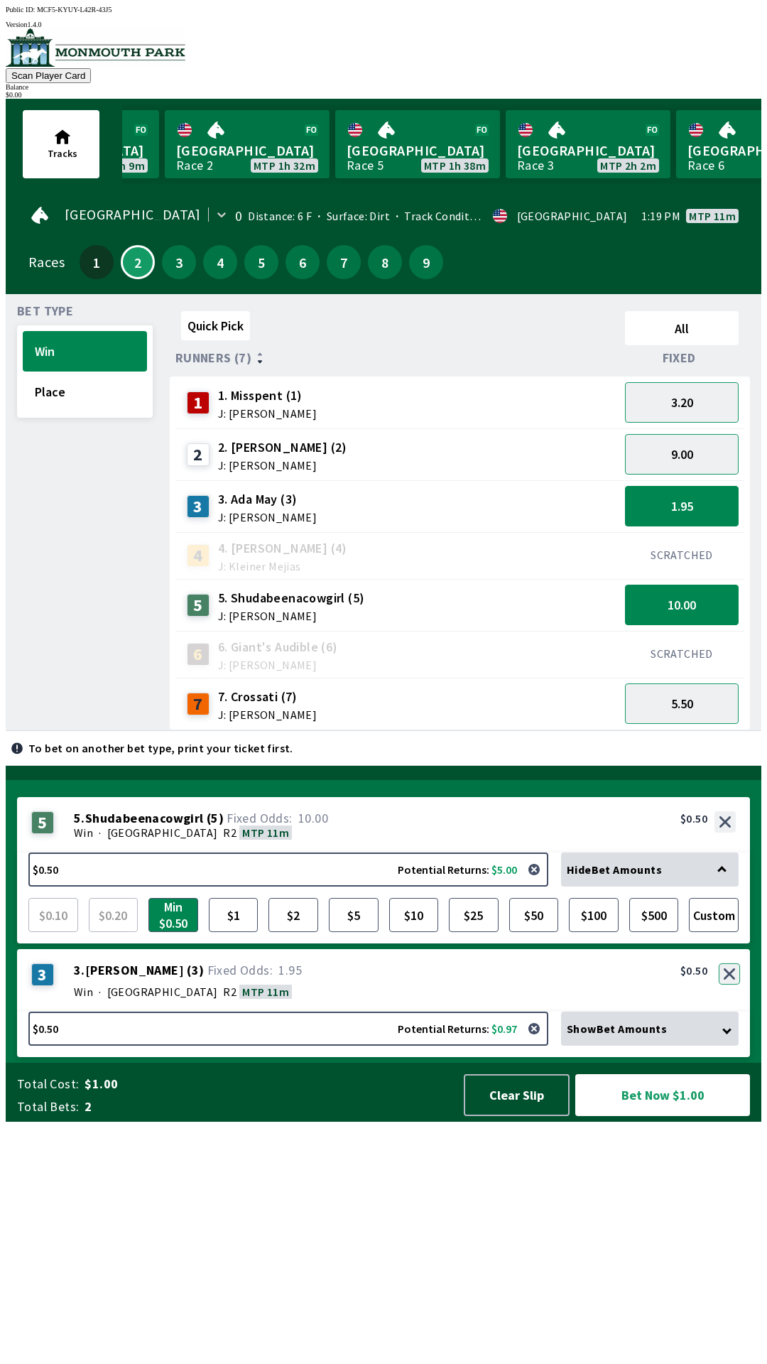
click at [730, 984] on button "button" at bounding box center [729, 973] width 21 height 21
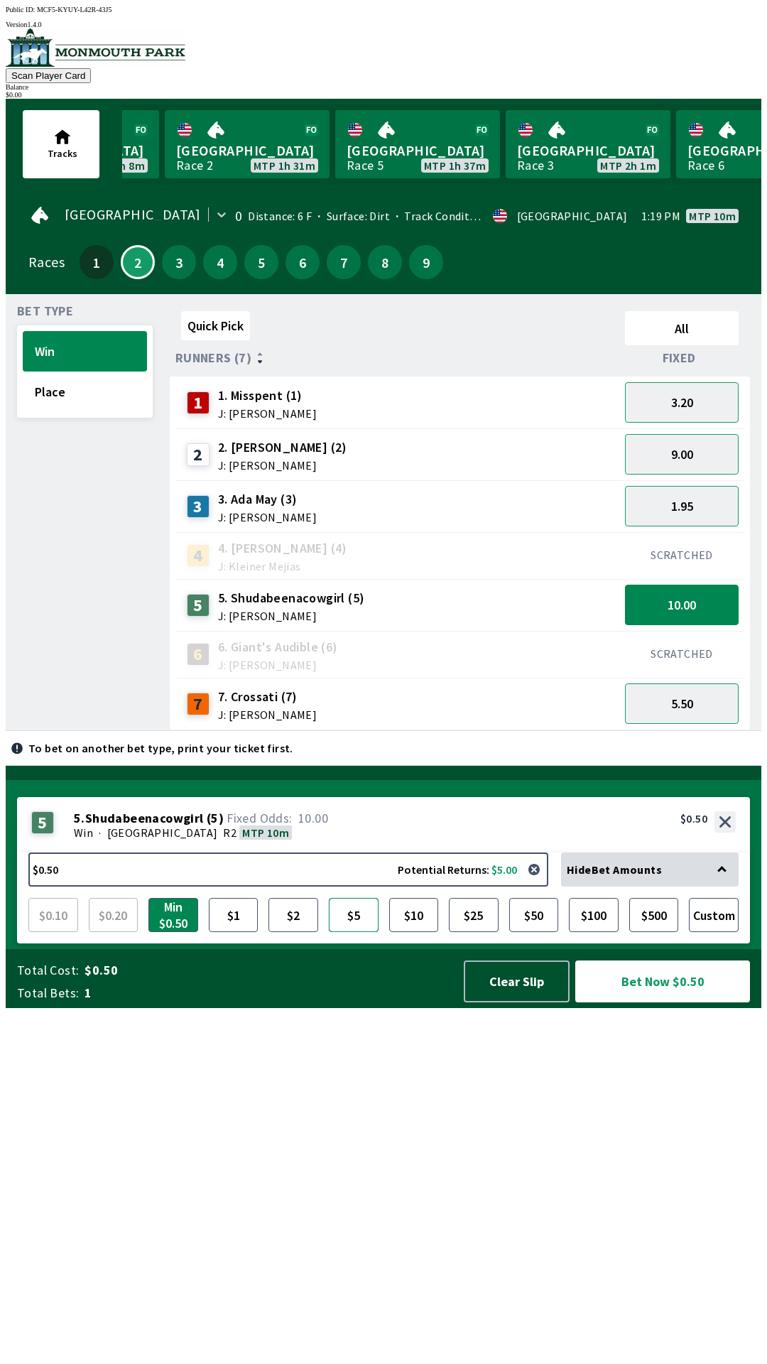
click at [356, 932] on button "$5" at bounding box center [354, 915] width 50 height 34
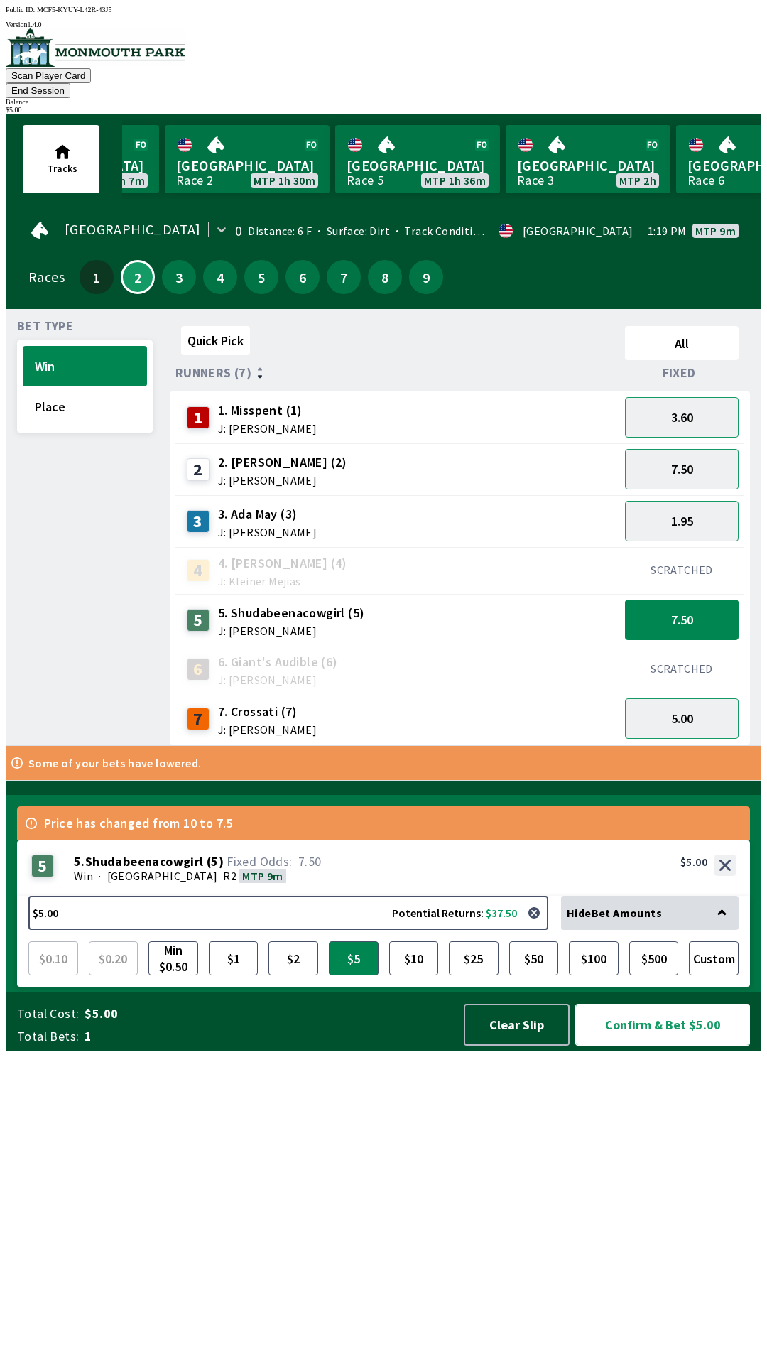
click at [648, 1045] on button "Confirm & Bet $5.00" at bounding box center [662, 1024] width 175 height 42
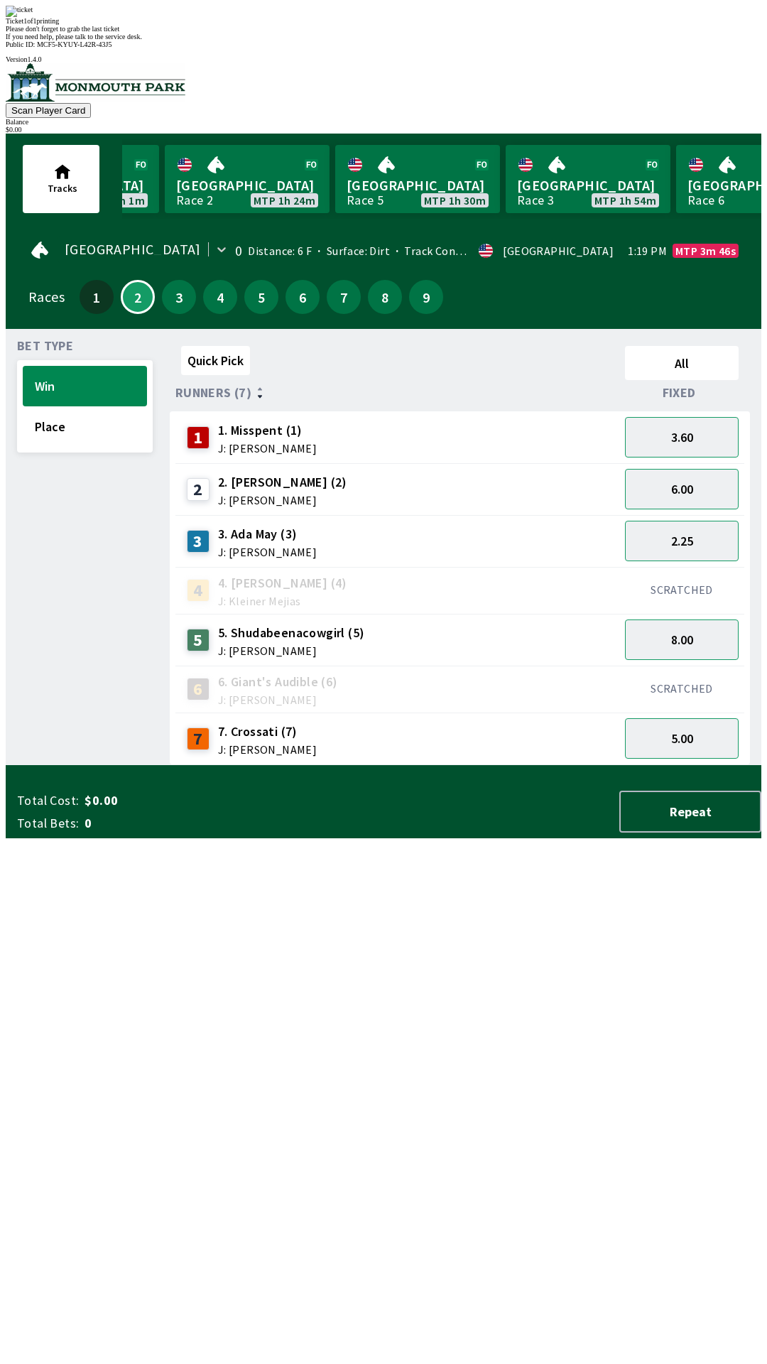
click at [142, 40] on span "If you need help, please talk to the service desk." at bounding box center [74, 37] width 136 height 8
click at [302, 40] on div "Ticket 1 of 1 printing Please don't forget to grab the last ticket If you need …" at bounding box center [384, 23] width 756 height 35
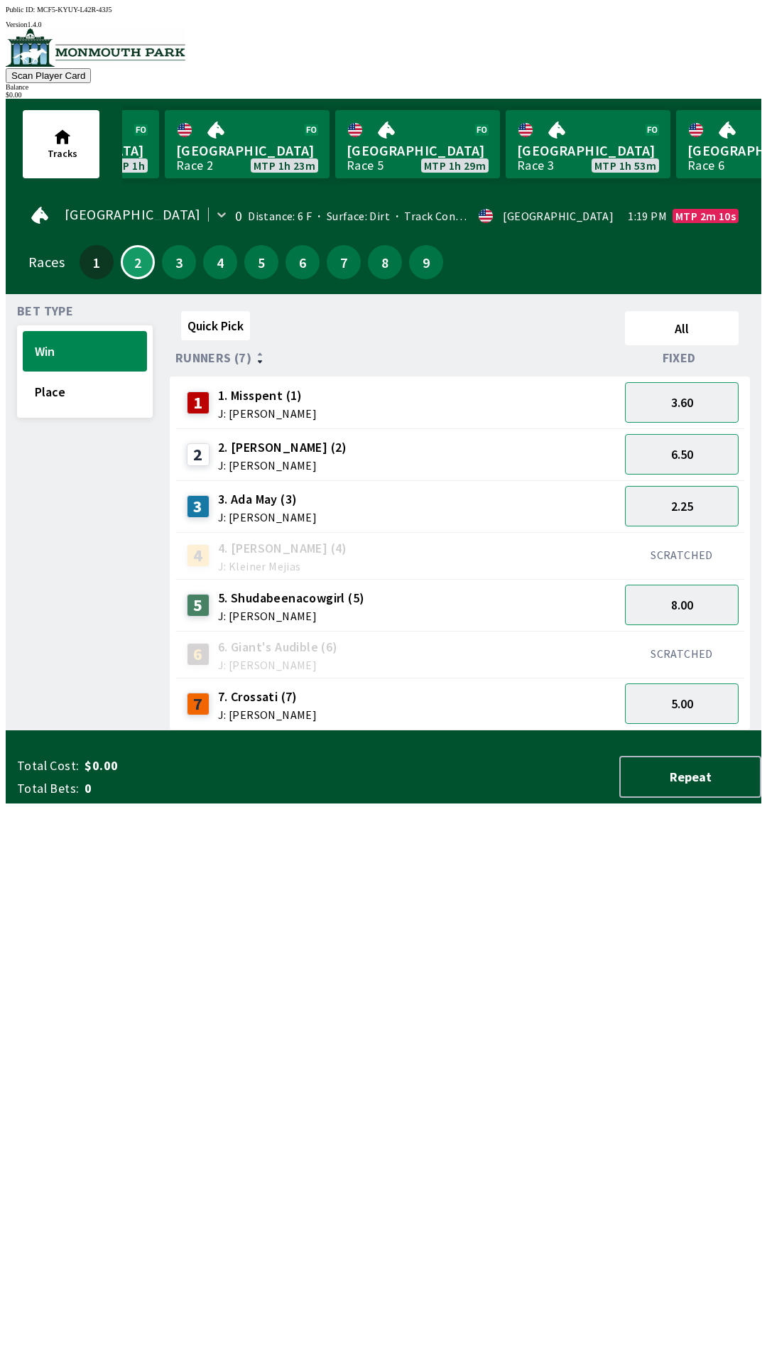
click at [420, 730] on div "Quick Pick All Runners (7) Fixed 1 1. Misspent (1) J: [PERSON_NAME] 3.60 2 2. […" at bounding box center [466, 517] width 592 height 425
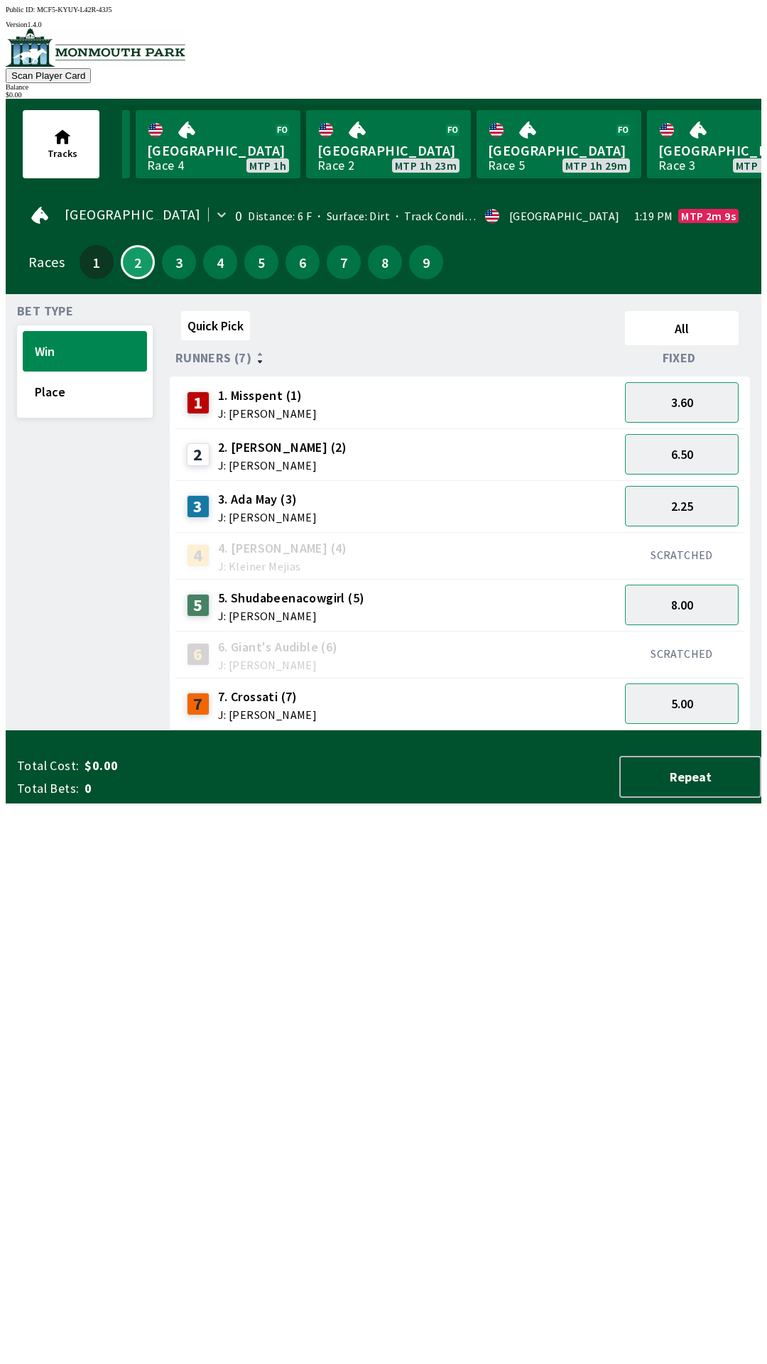
scroll to position [0, 499]
click at [536, 132] on link "Monmouth Park Race 5 MTP 1h 29m" at bounding box center [558, 144] width 165 height 68
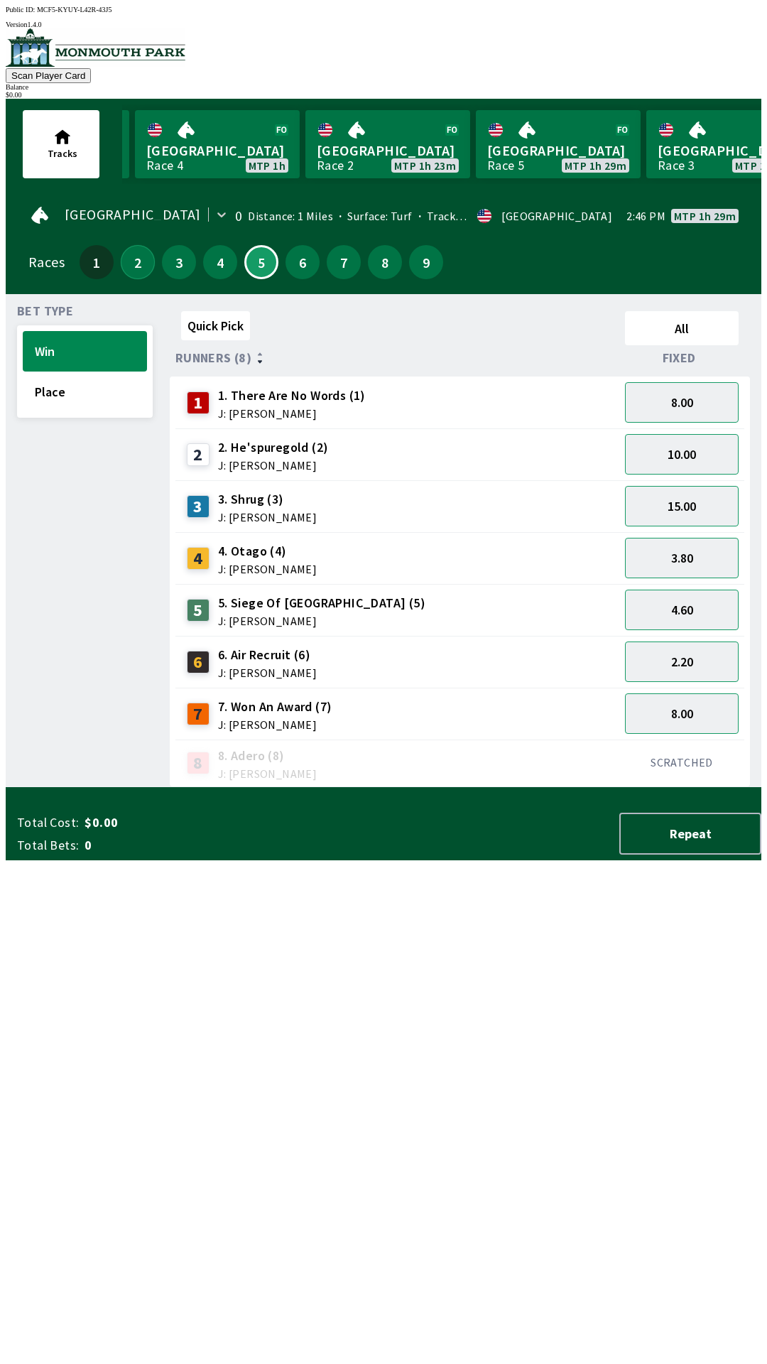
click at [130, 268] on button "2" at bounding box center [138, 262] width 34 height 34
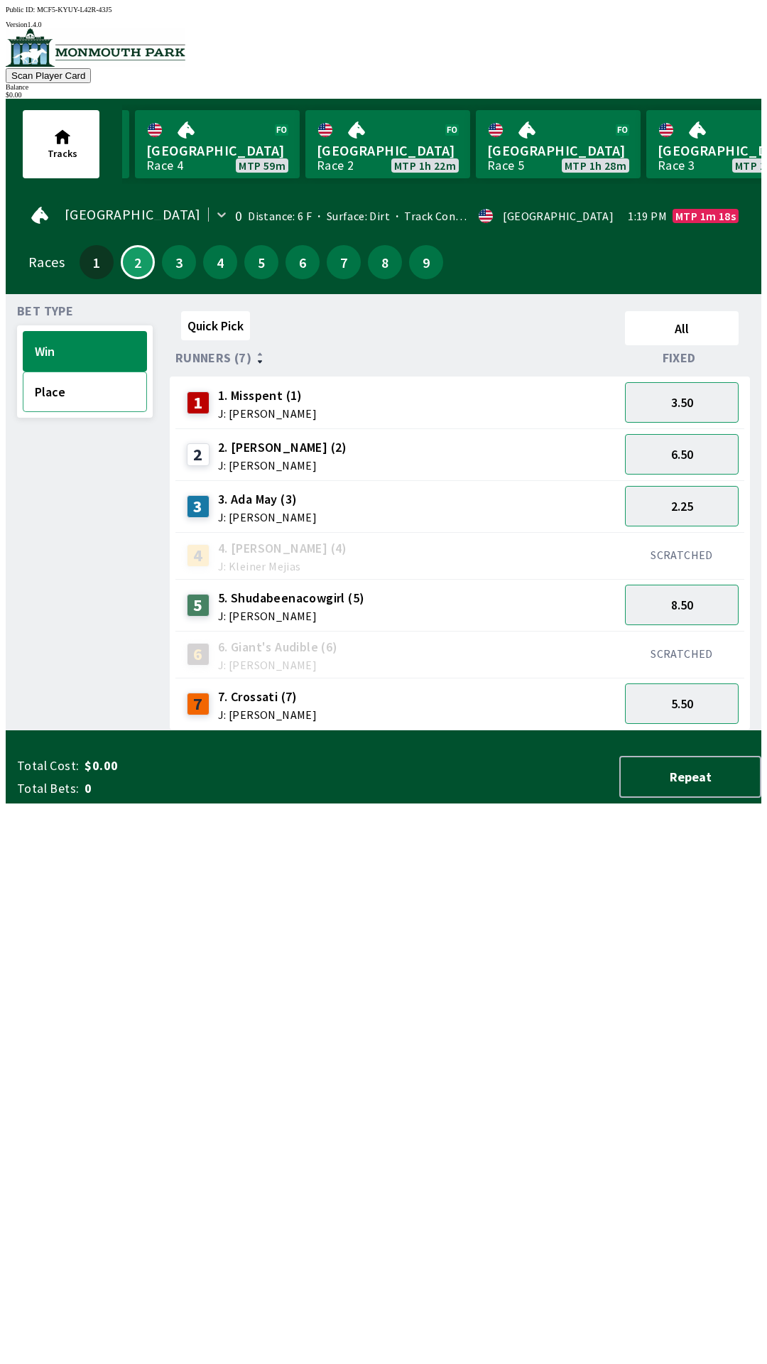
click at [54, 386] on button "Place" at bounding box center [85, 391] width 124 height 40
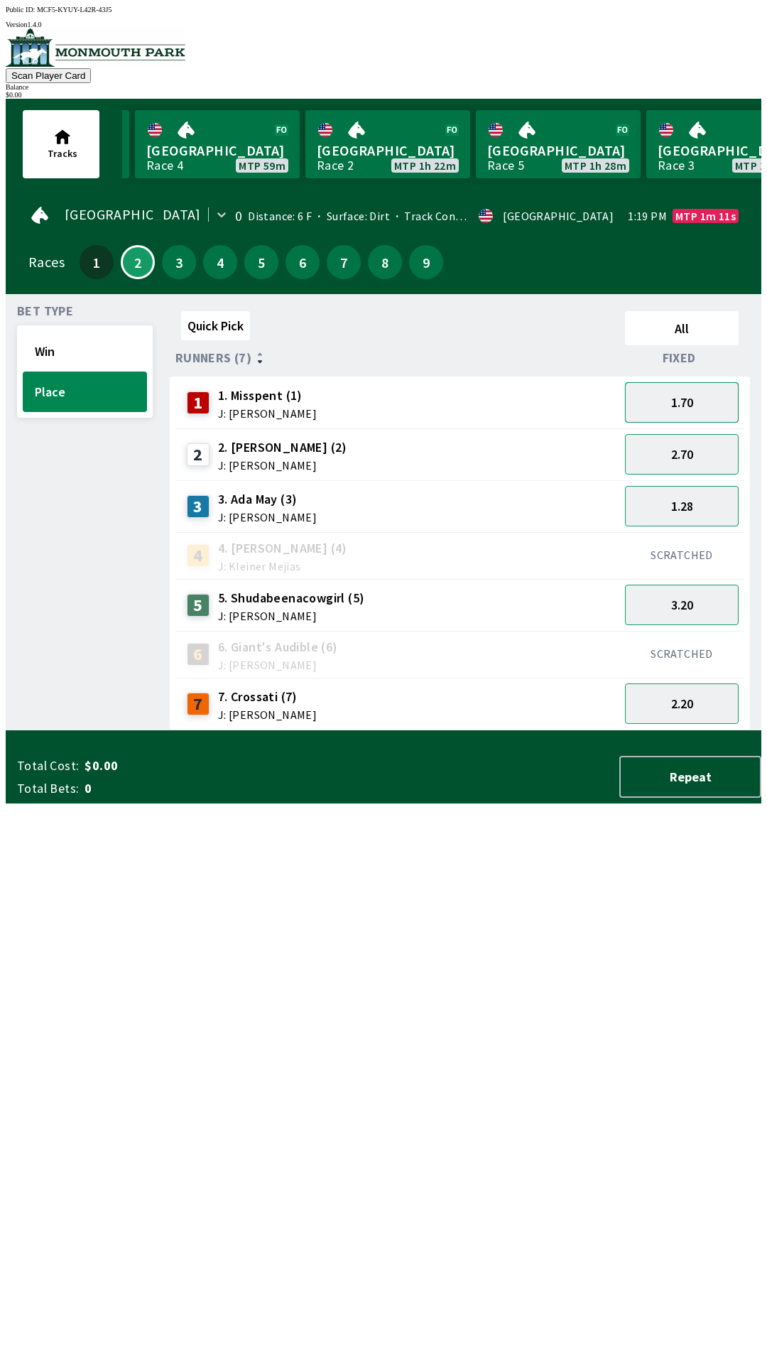
click at [706, 406] on button "1.70" at bounding box center [682, 402] width 114 height 40
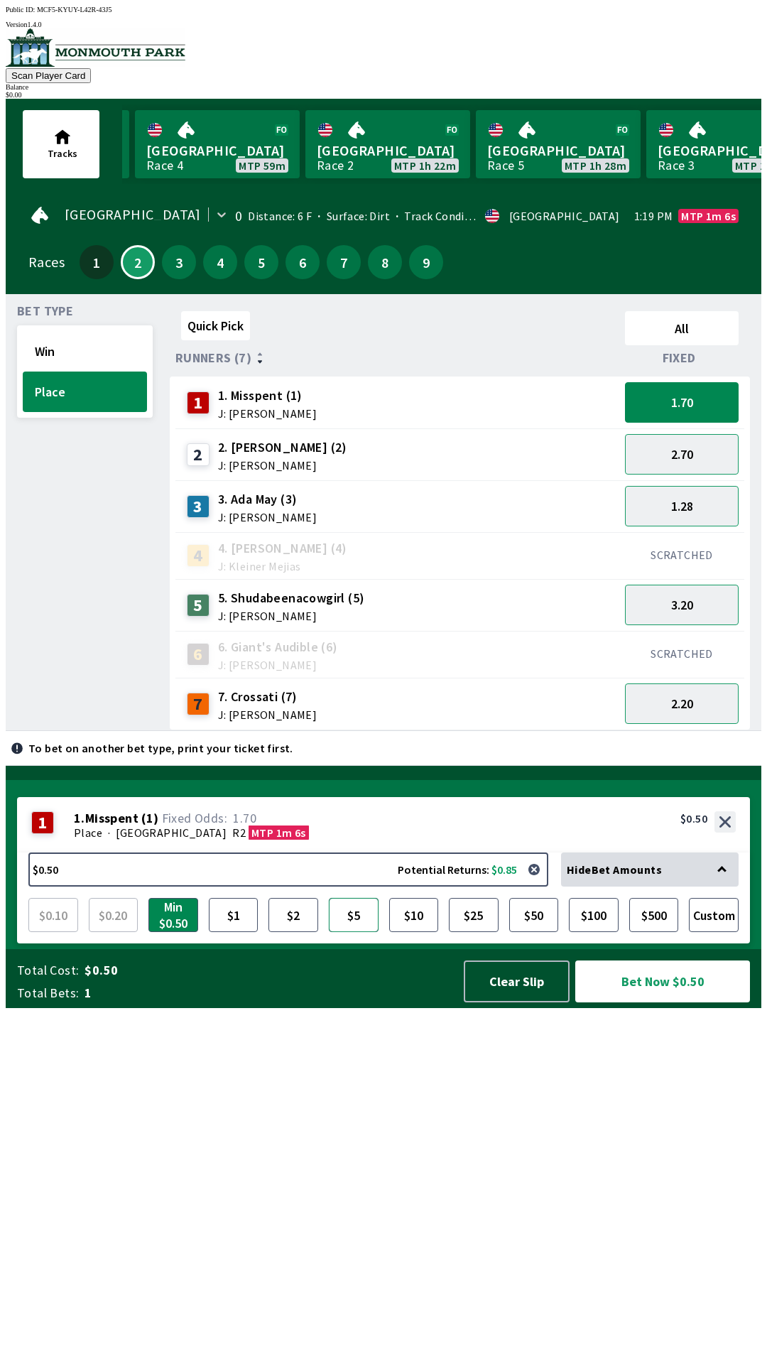
click at [361, 932] on button "$5" at bounding box center [354, 915] width 50 height 34
click at [687, 503] on button "1.28" at bounding box center [682, 506] width 114 height 40
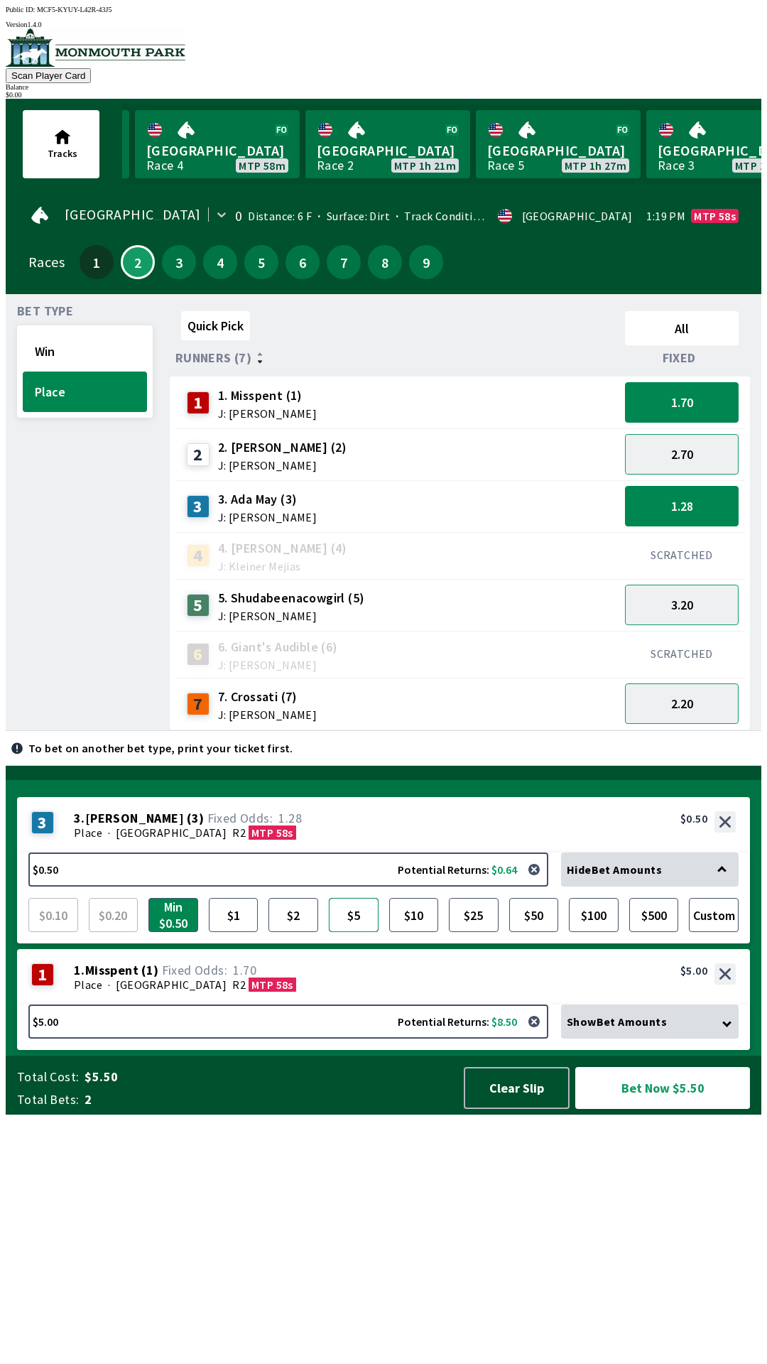
click at [354, 932] on button "$5" at bounding box center [354, 915] width 50 height 34
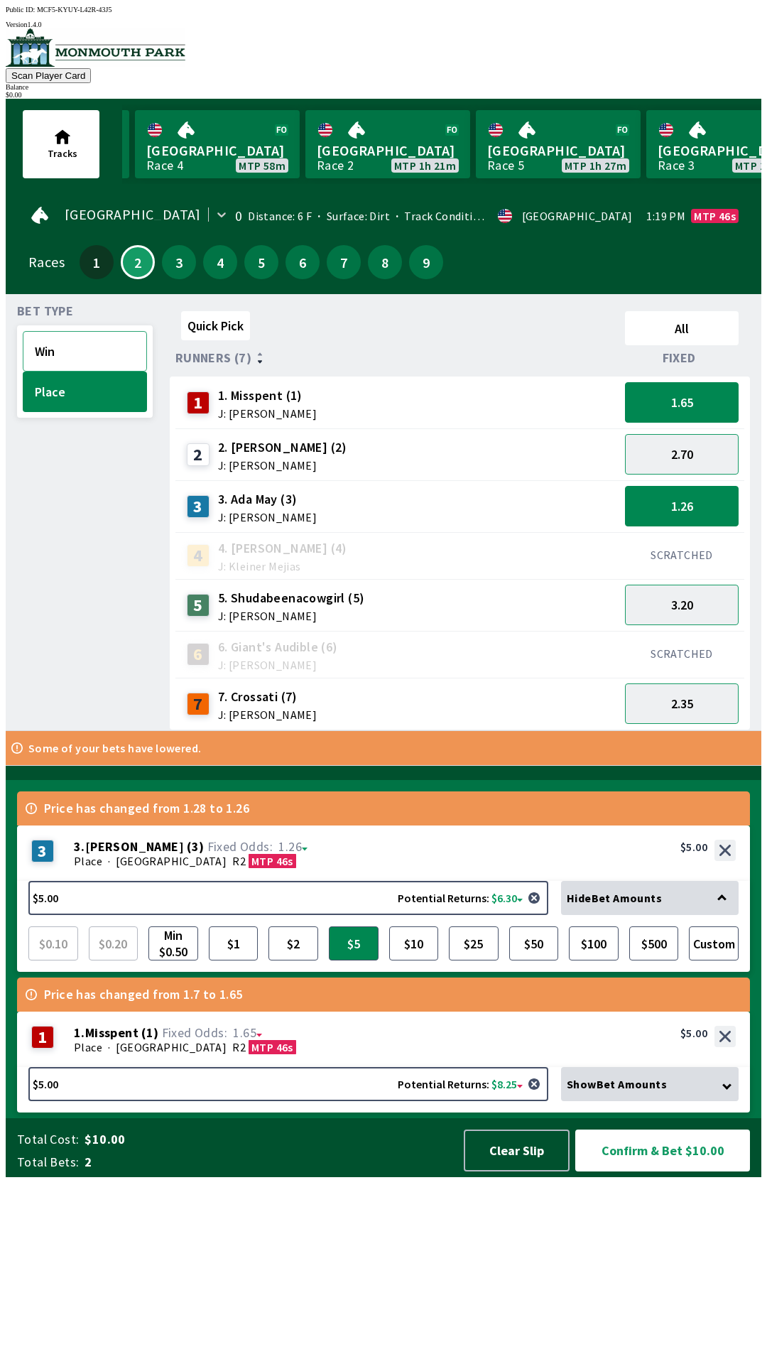
click at [90, 339] on button "Win" at bounding box center [85, 351] width 124 height 40
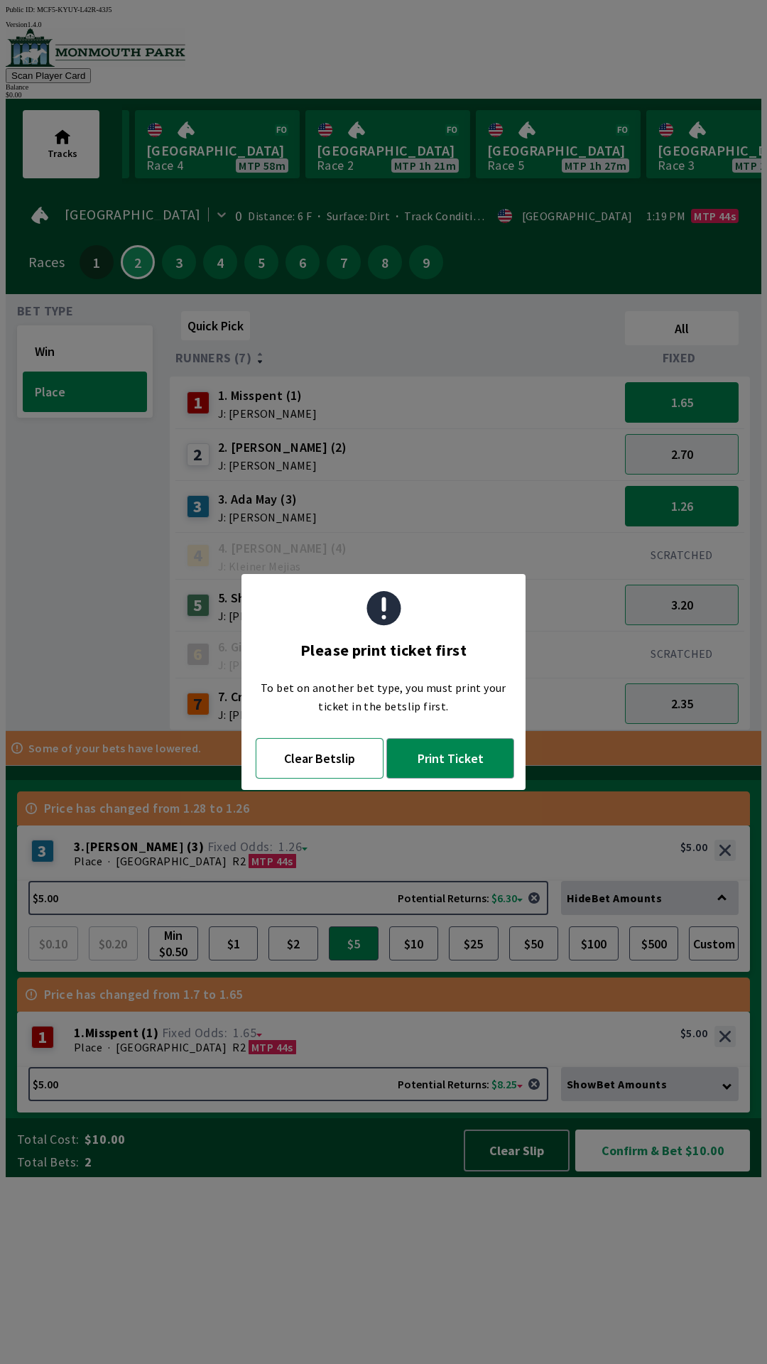
click at [339, 767] on button "Clear Betslip" at bounding box center [320, 758] width 128 height 40
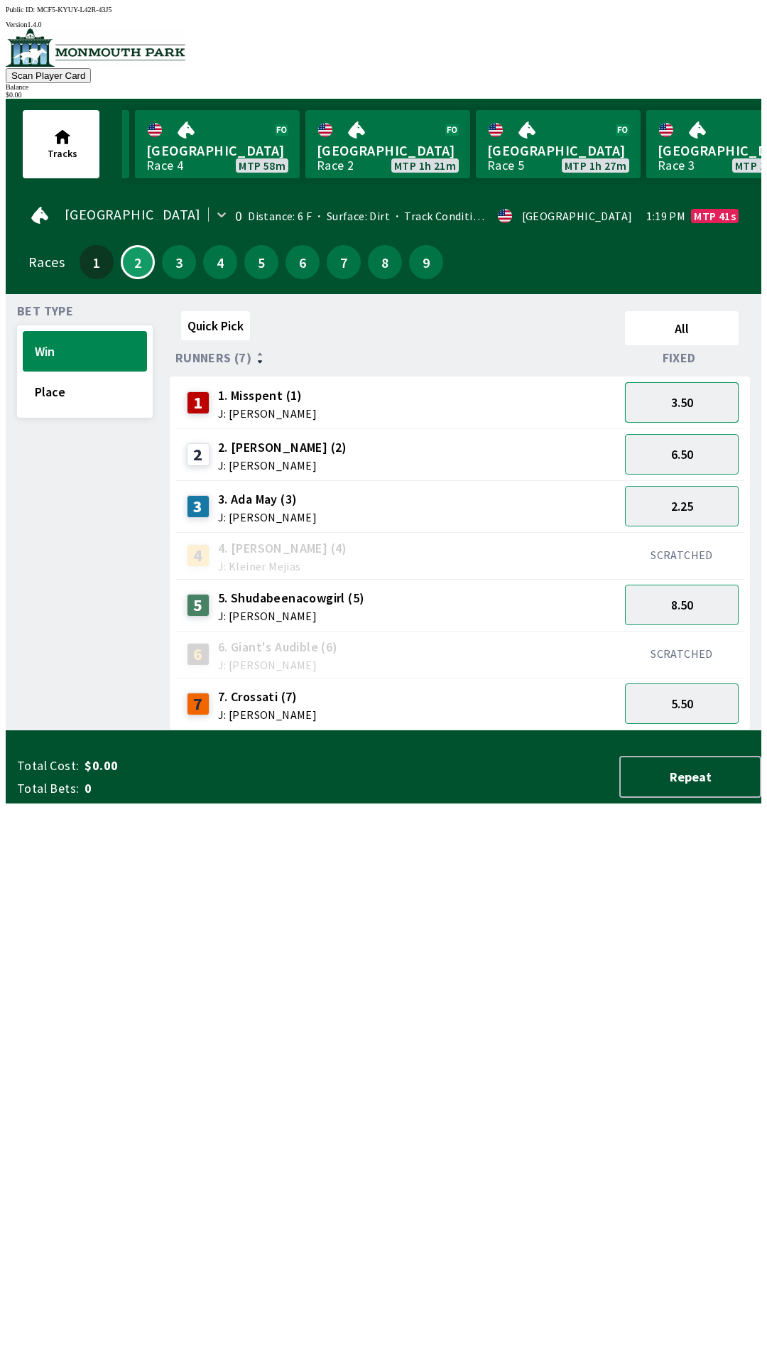
click at [718, 391] on button "3.50" at bounding box center [682, 402] width 114 height 40
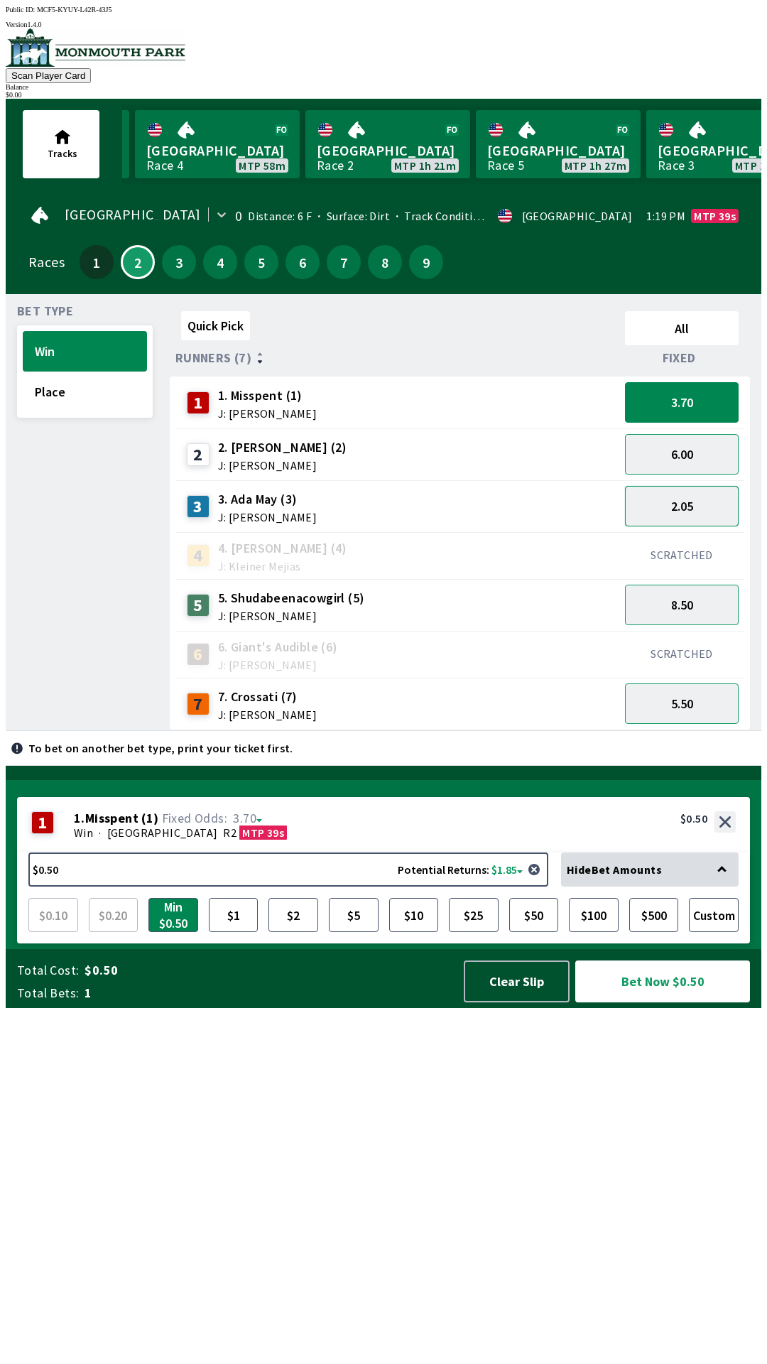
click at [714, 504] on button "2.05" at bounding box center [682, 506] width 114 height 40
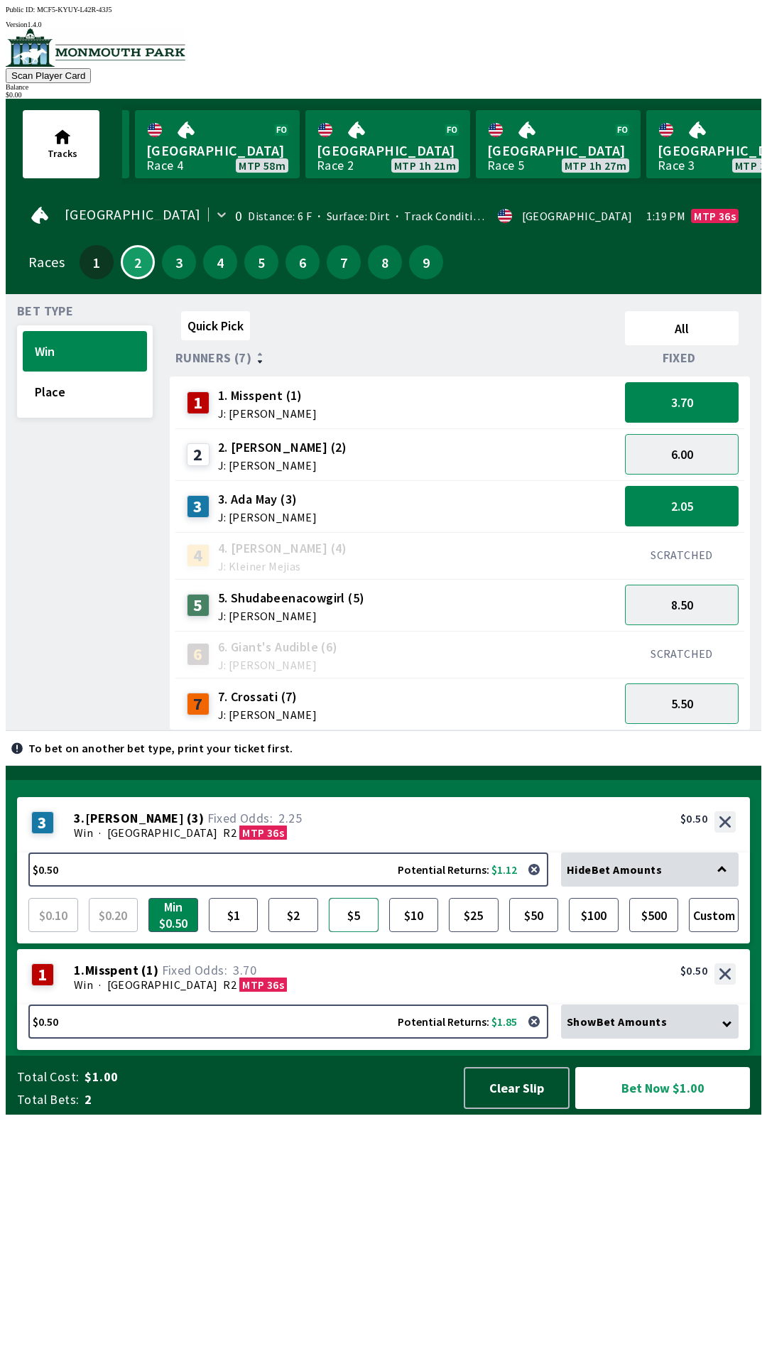
click at [353, 932] on button "$5" at bounding box center [354, 915] width 50 height 34
click at [413, 991] on div "Win · [GEOGRAPHIC_DATA] R2 MTP 35s" at bounding box center [405, 984] width 662 height 14
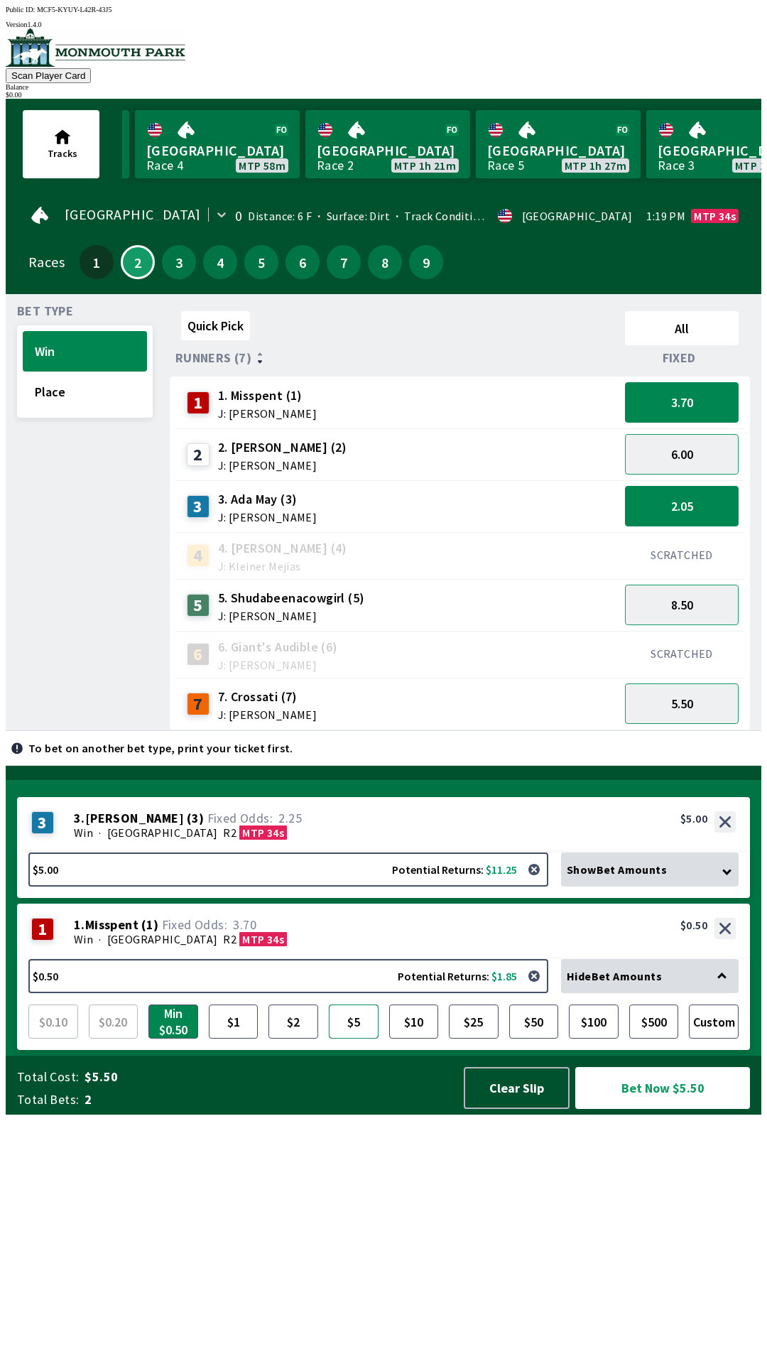
click at [349, 1038] on button "$5" at bounding box center [354, 1021] width 50 height 34
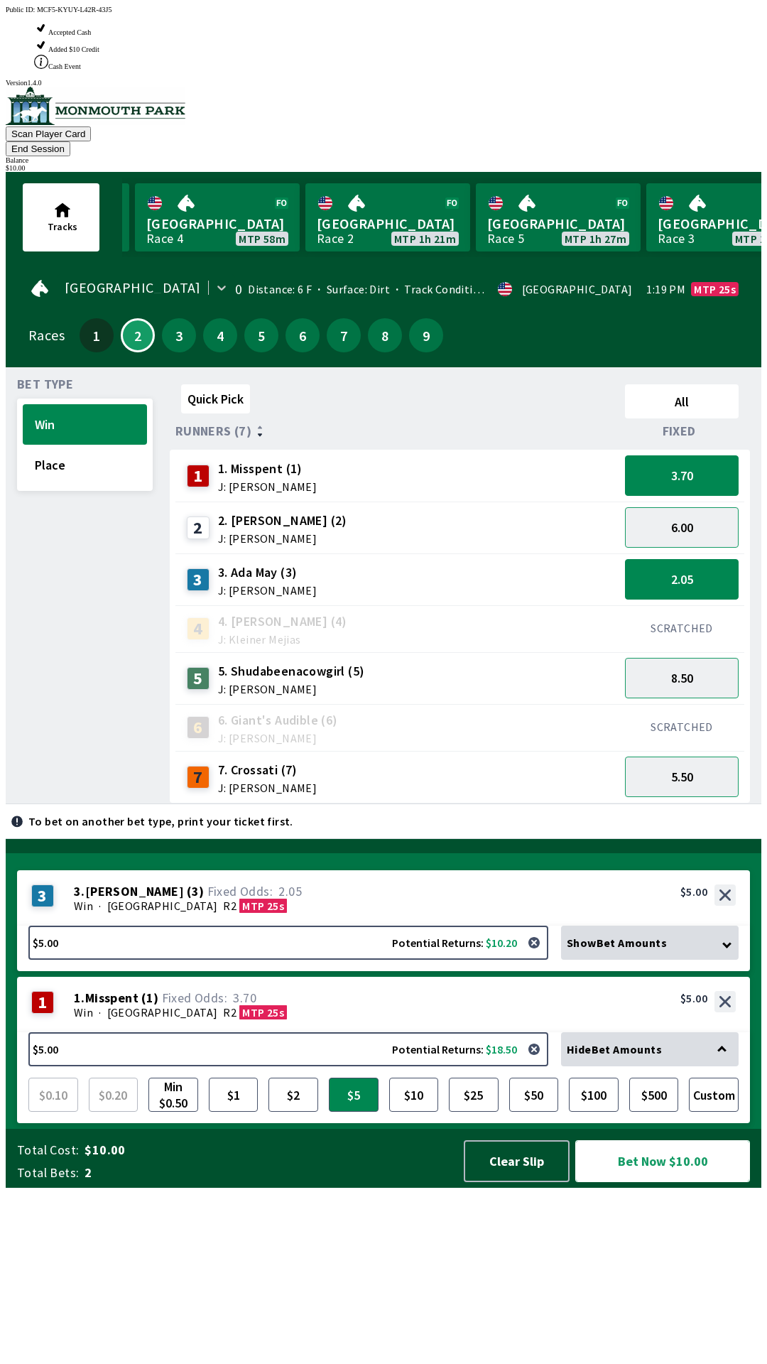
click at [664, 1182] on button "Bet Now $10.00" at bounding box center [662, 1161] width 175 height 42
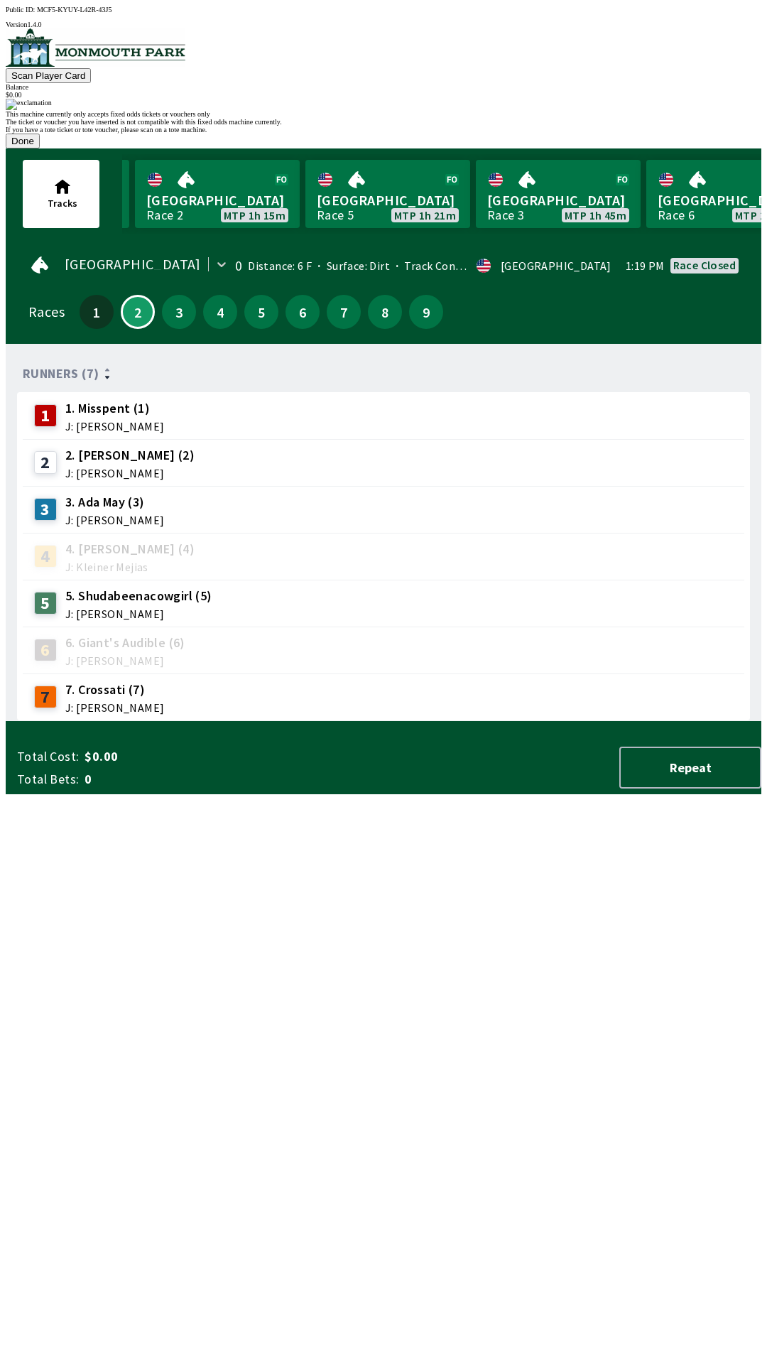
click at [40, 148] on button "Done" at bounding box center [23, 141] width 34 height 15
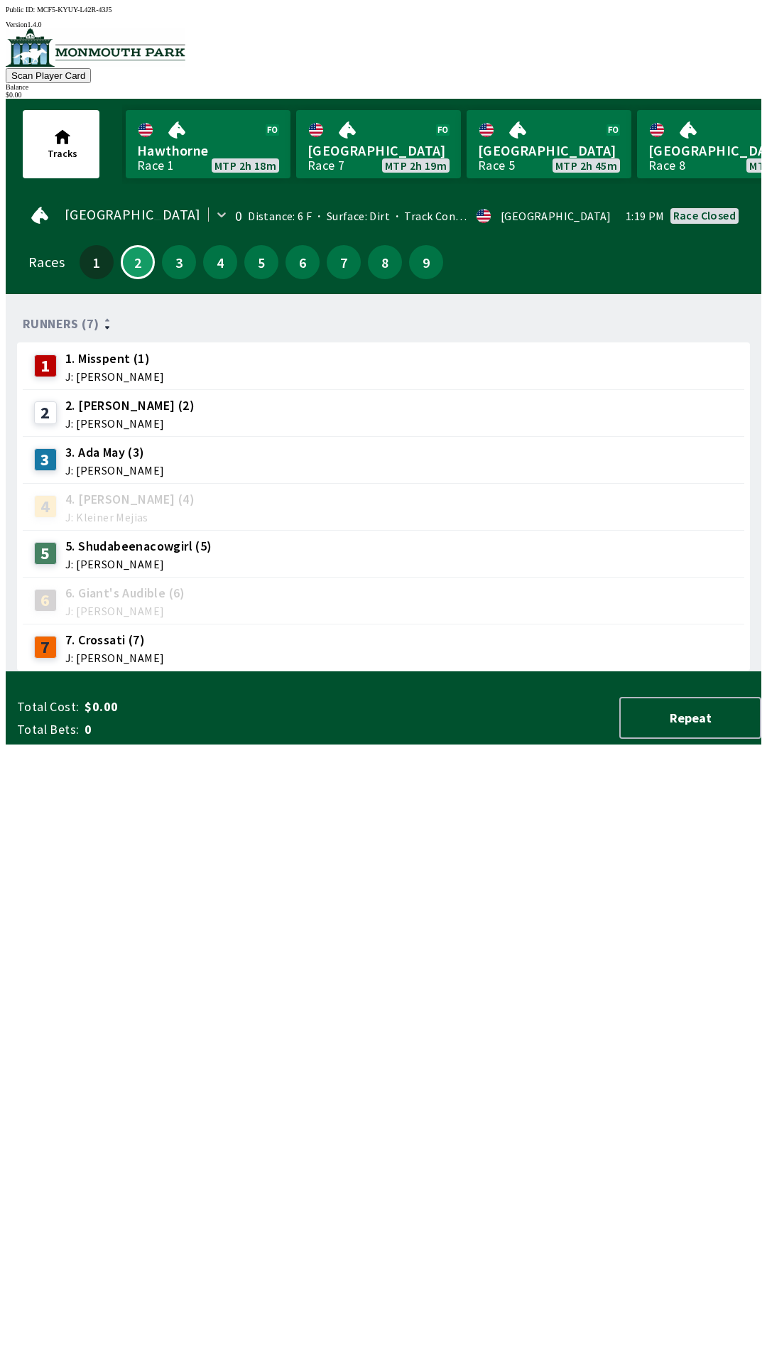
scroll to position [0, 1389]
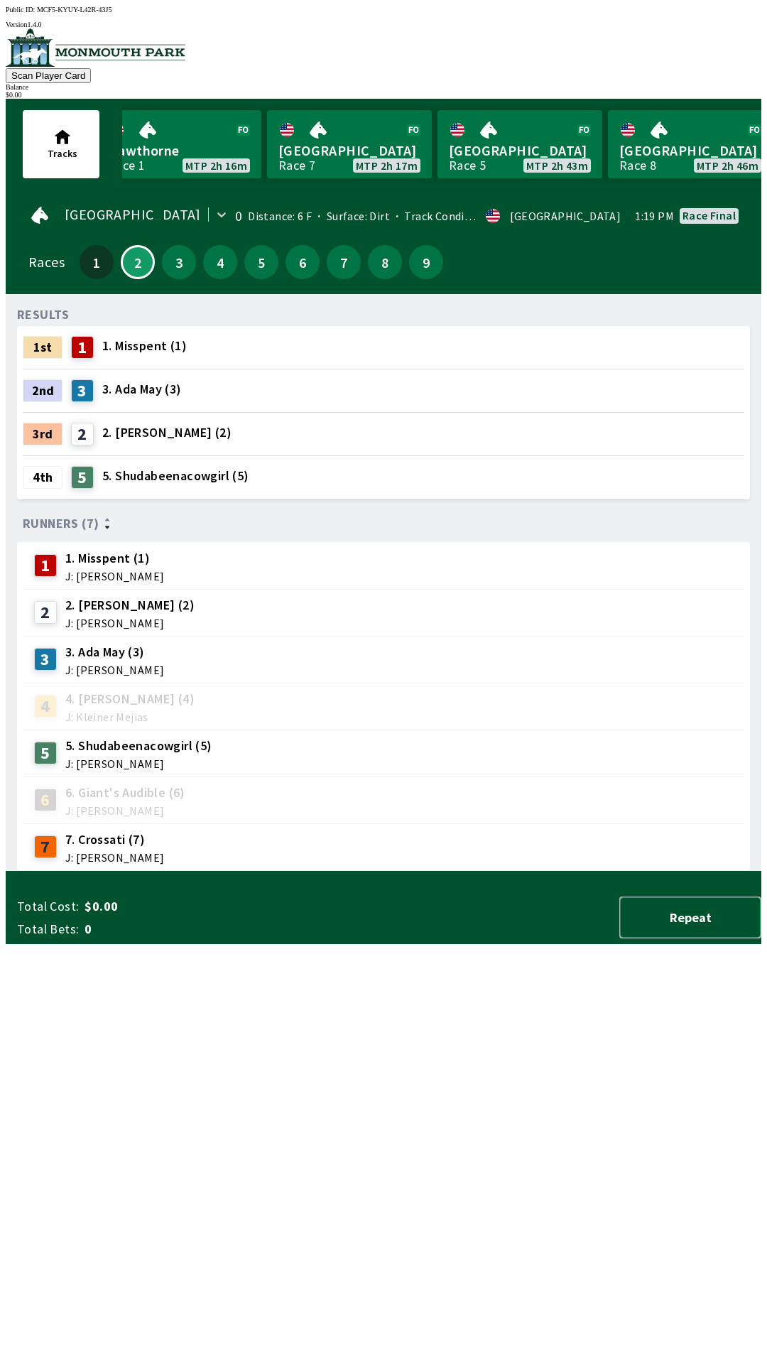
click at [687, 938] on button "Repeat" at bounding box center [690, 917] width 142 height 42
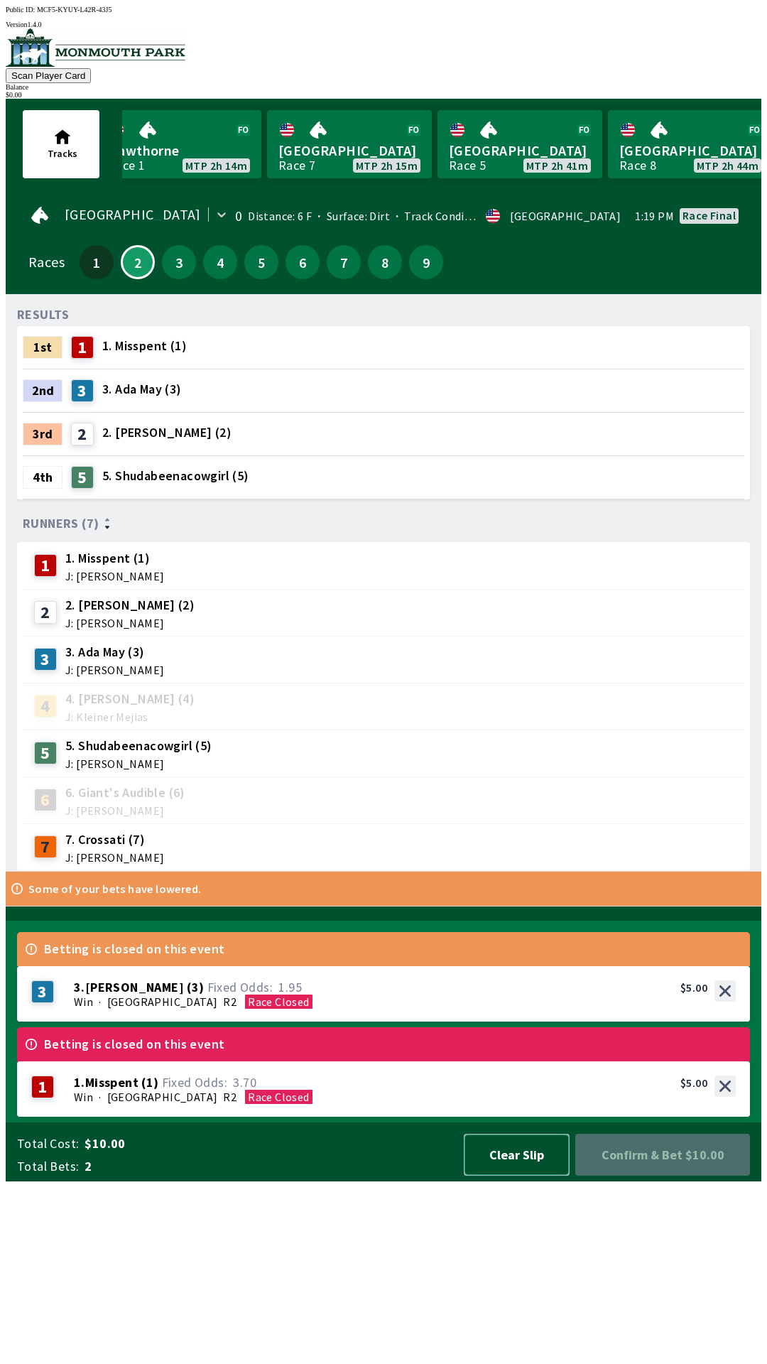
click at [523, 1175] on button "Clear Slip" at bounding box center [517, 1154] width 106 height 42
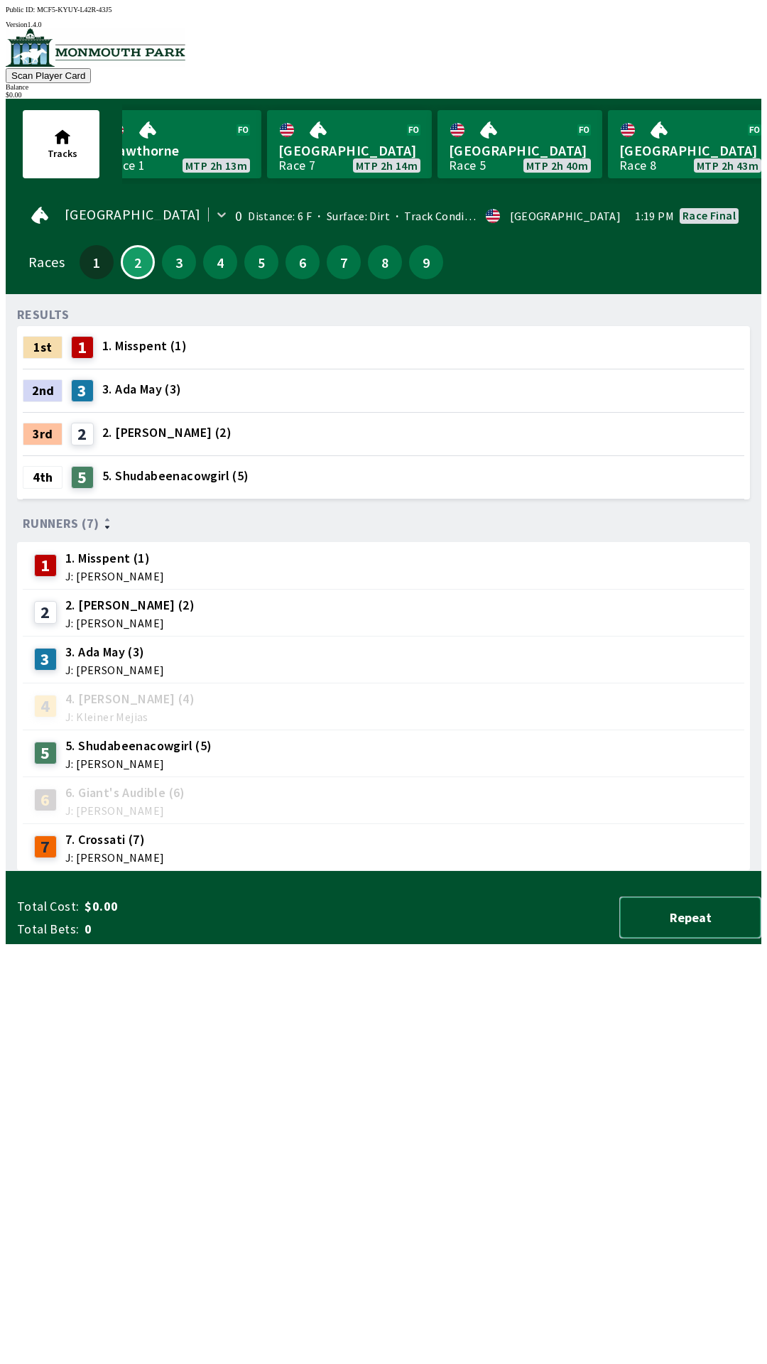
click at [719, 938] on button "Repeat" at bounding box center [690, 917] width 142 height 42
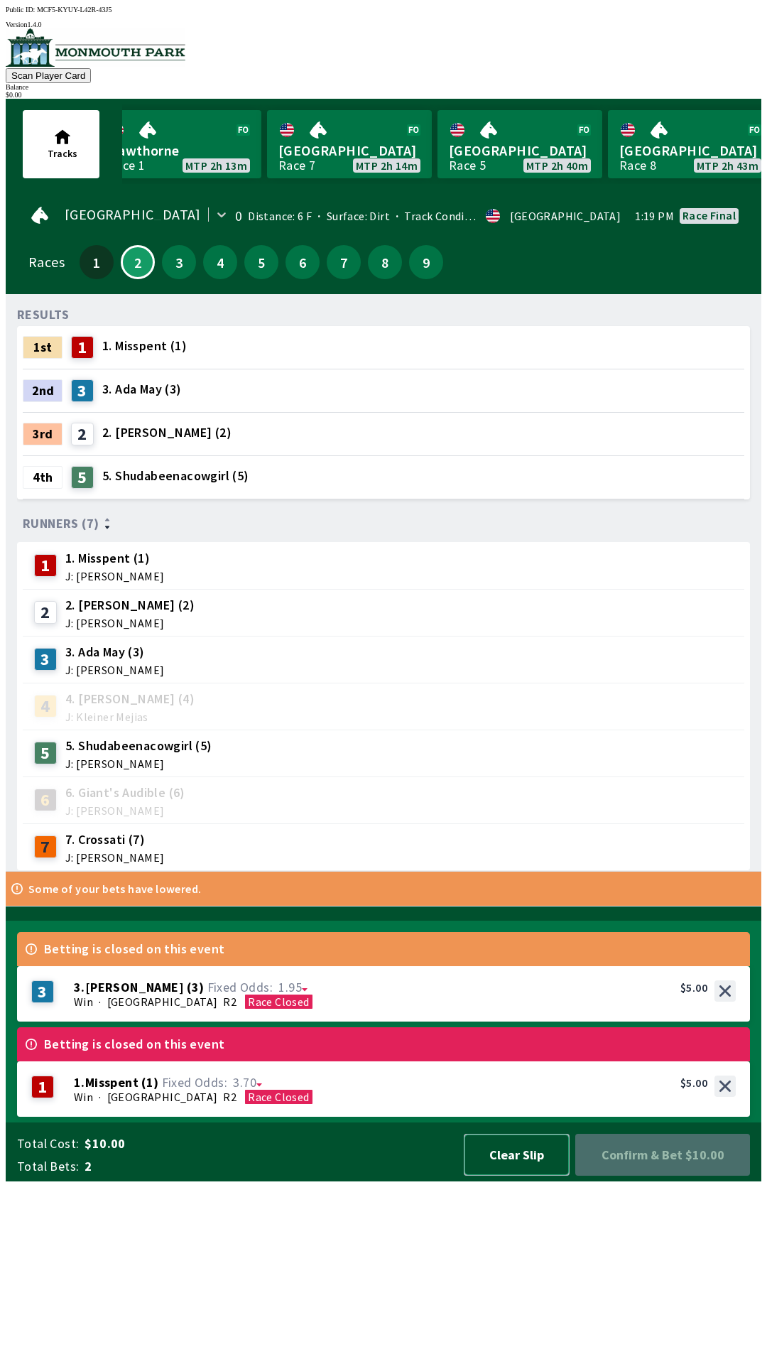
click at [520, 1175] on button "Clear Slip" at bounding box center [517, 1154] width 106 height 42
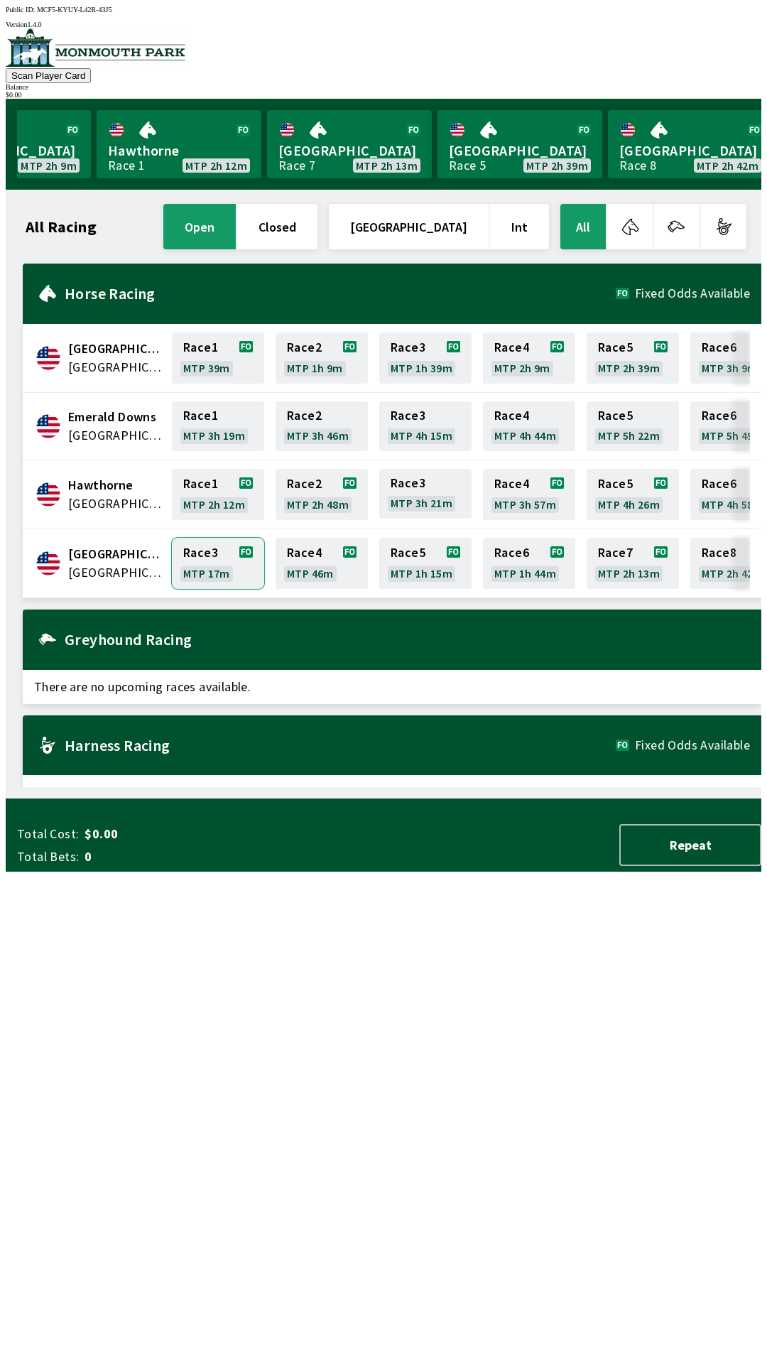
click at [229, 553] on link "Race 3 MTP 17m" at bounding box center [218, 563] width 92 height 51
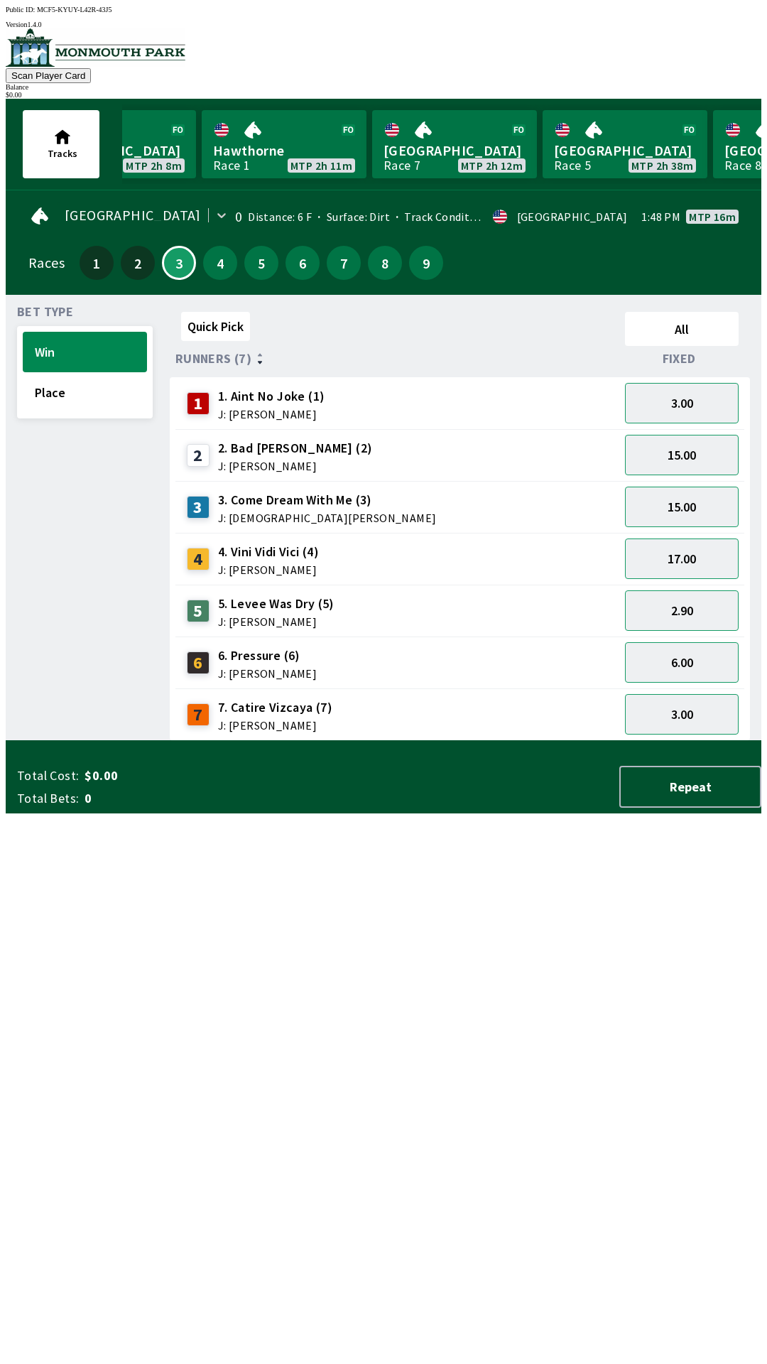
click at [577, 564] on div "4 4. [PERSON_NAME] (4) J: [PERSON_NAME]" at bounding box center [397, 559] width 433 height 36
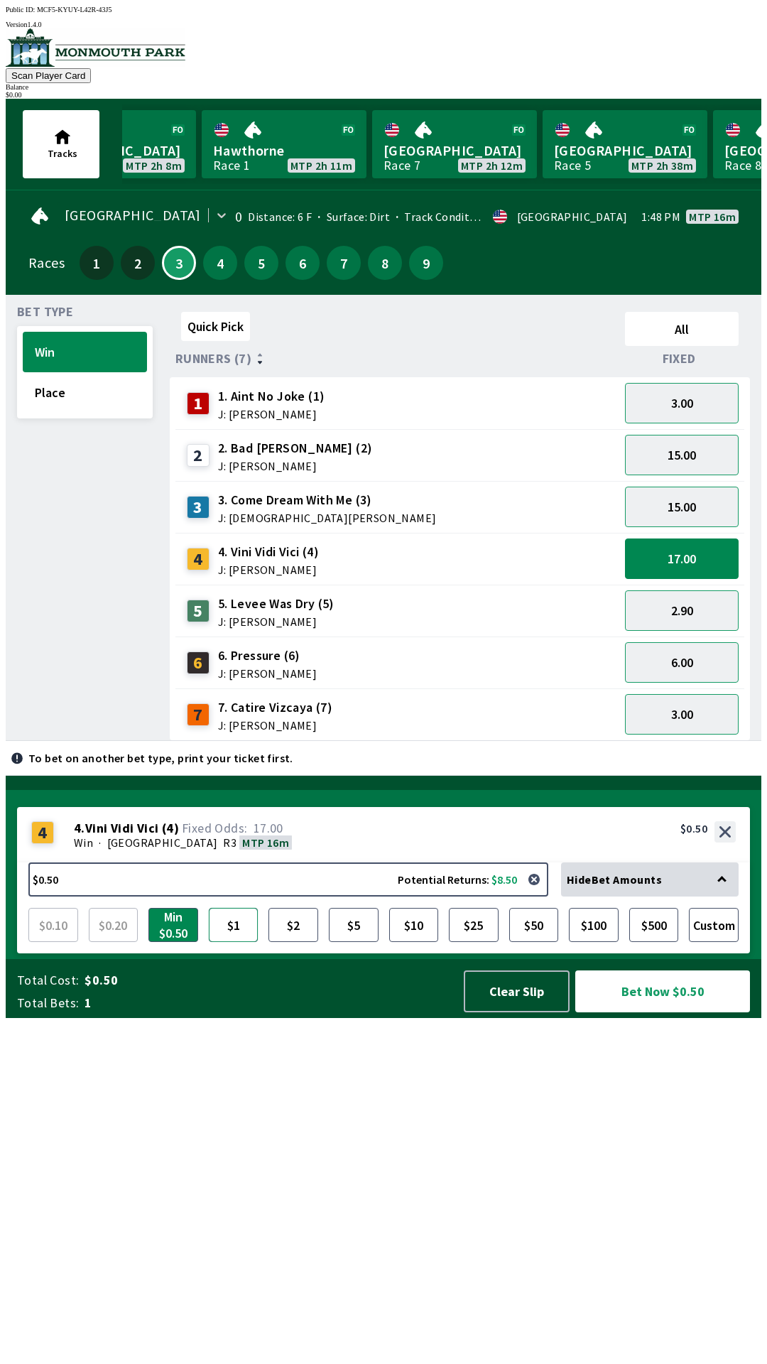
click at [236, 942] on button "$1" at bounding box center [234, 925] width 50 height 34
click at [293, 942] on button "$2" at bounding box center [293, 925] width 50 height 34
click at [364, 942] on button "$5" at bounding box center [354, 925] width 50 height 34
click at [415, 942] on button "$10" at bounding box center [414, 925] width 50 height 34
click at [475, 942] on button "$25" at bounding box center [474, 925] width 50 height 34
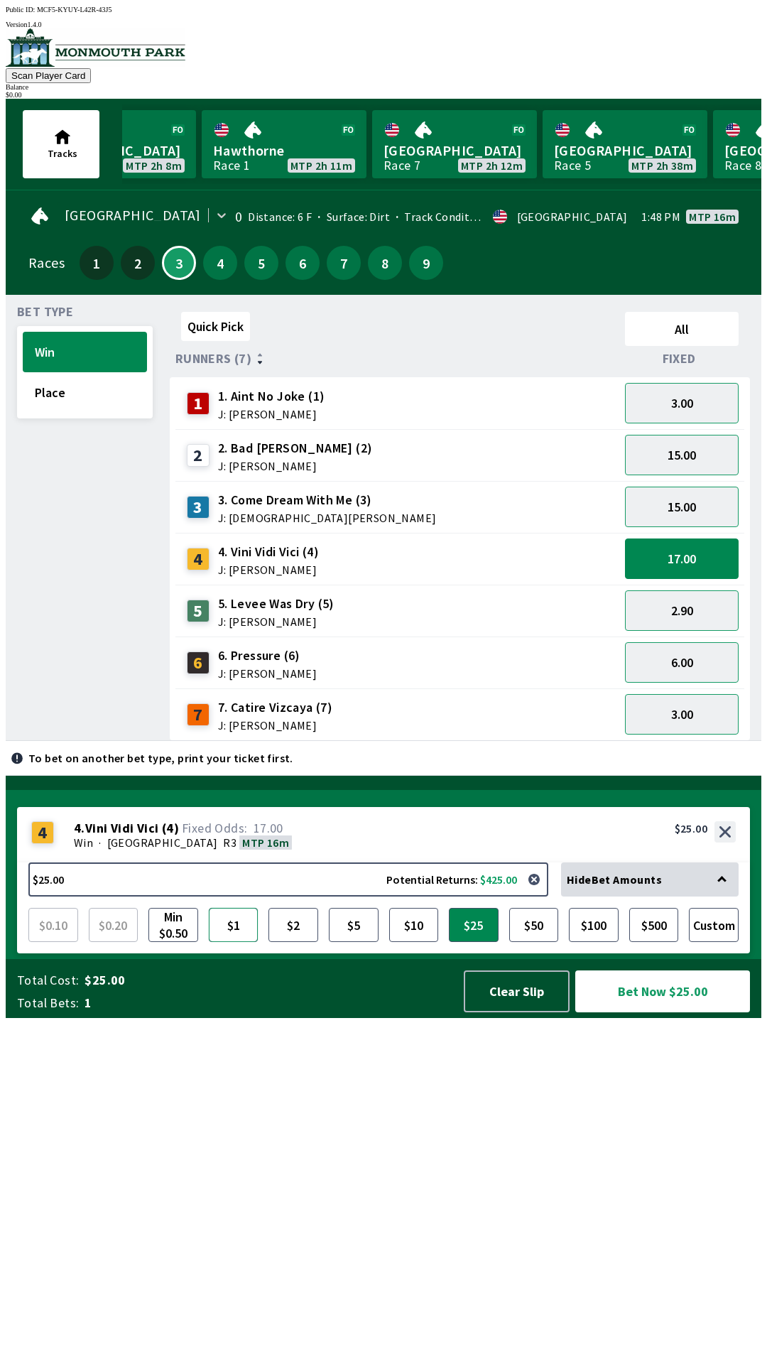
click at [240, 942] on button "$1" at bounding box center [234, 925] width 50 height 34
click at [312, 942] on button "$2" at bounding box center [293, 925] width 50 height 34
click at [357, 942] on button "$5" at bounding box center [354, 925] width 50 height 34
click at [717, 441] on button "15.00" at bounding box center [682, 455] width 114 height 40
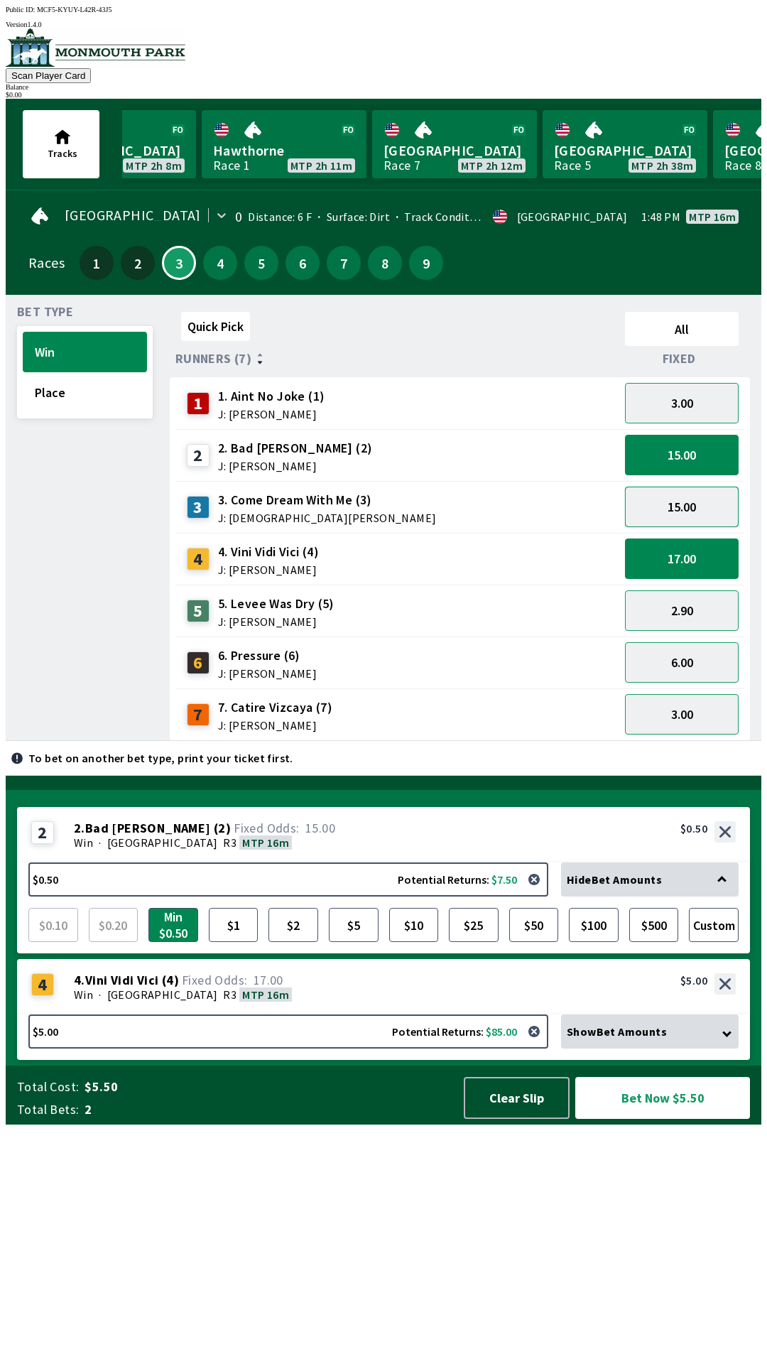
click at [707, 504] on button "15.00" at bounding box center [682, 506] width 114 height 40
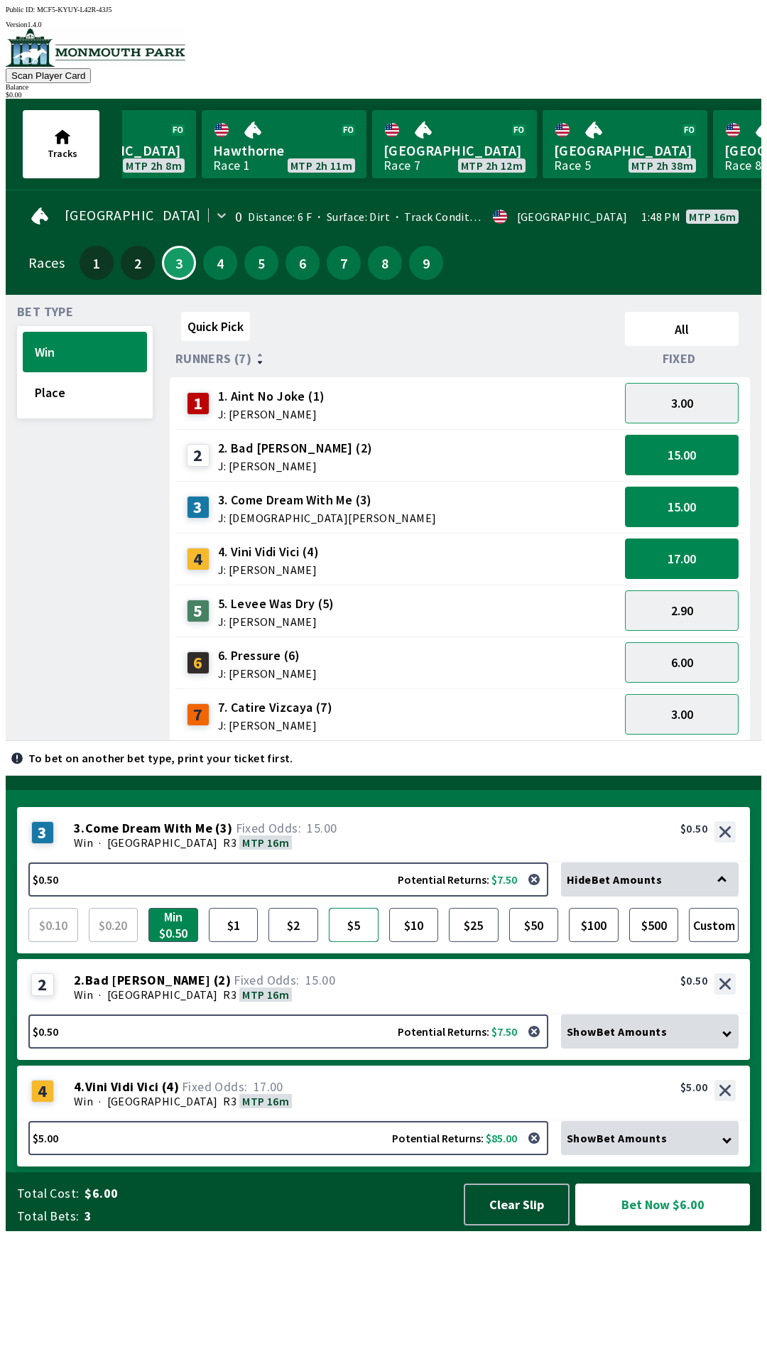
click at [354, 942] on button "$5" at bounding box center [354, 925] width 50 height 34
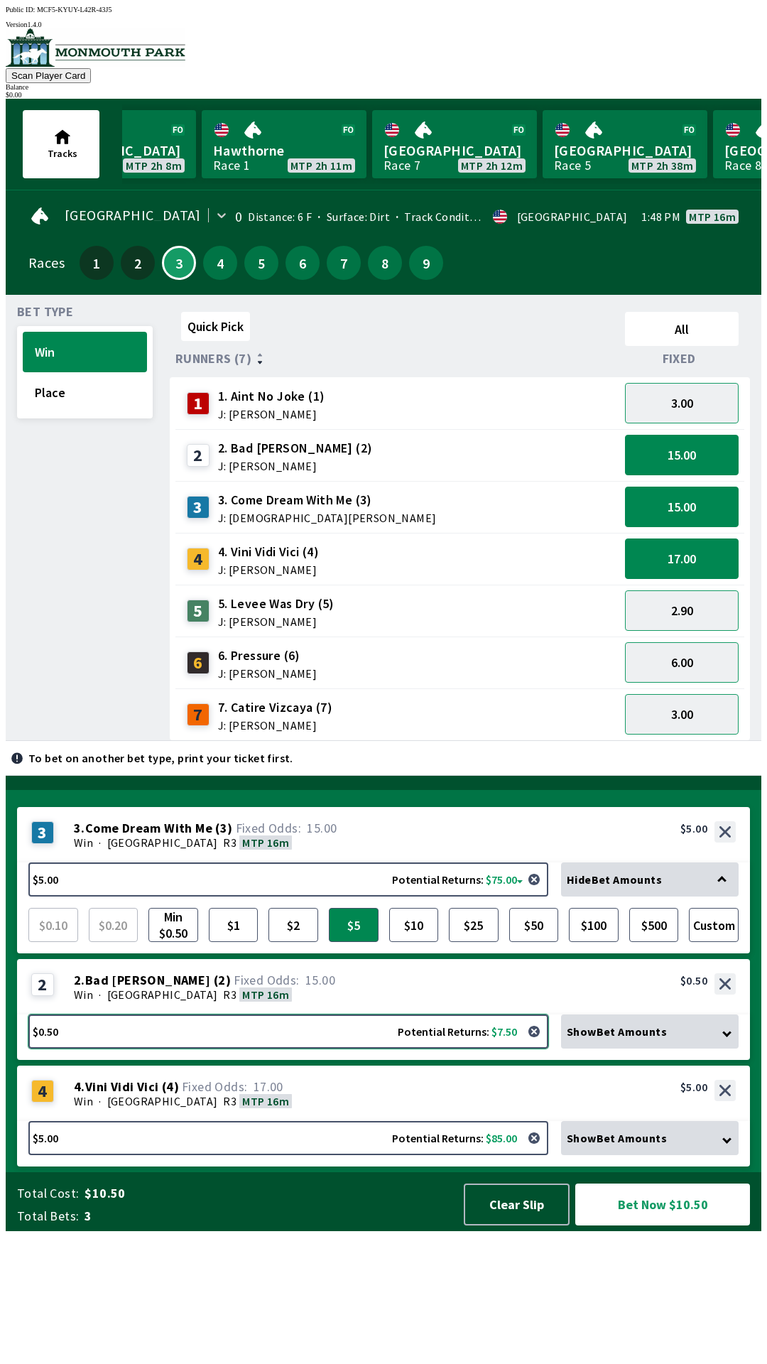
click at [337, 1048] on button "$0.50 Potential Returns: $7.50" at bounding box center [288, 1031] width 520 height 34
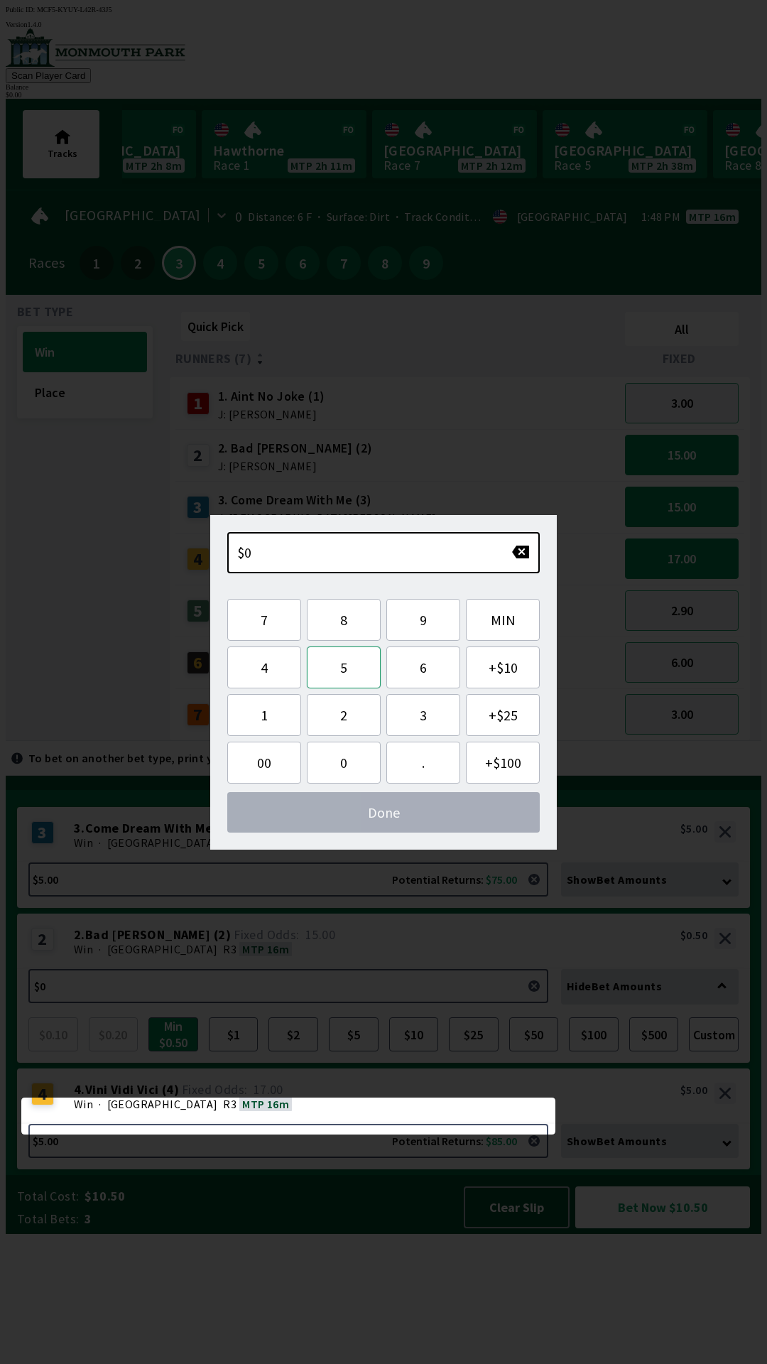
click at [358, 681] on button "5" at bounding box center [344, 667] width 74 height 42
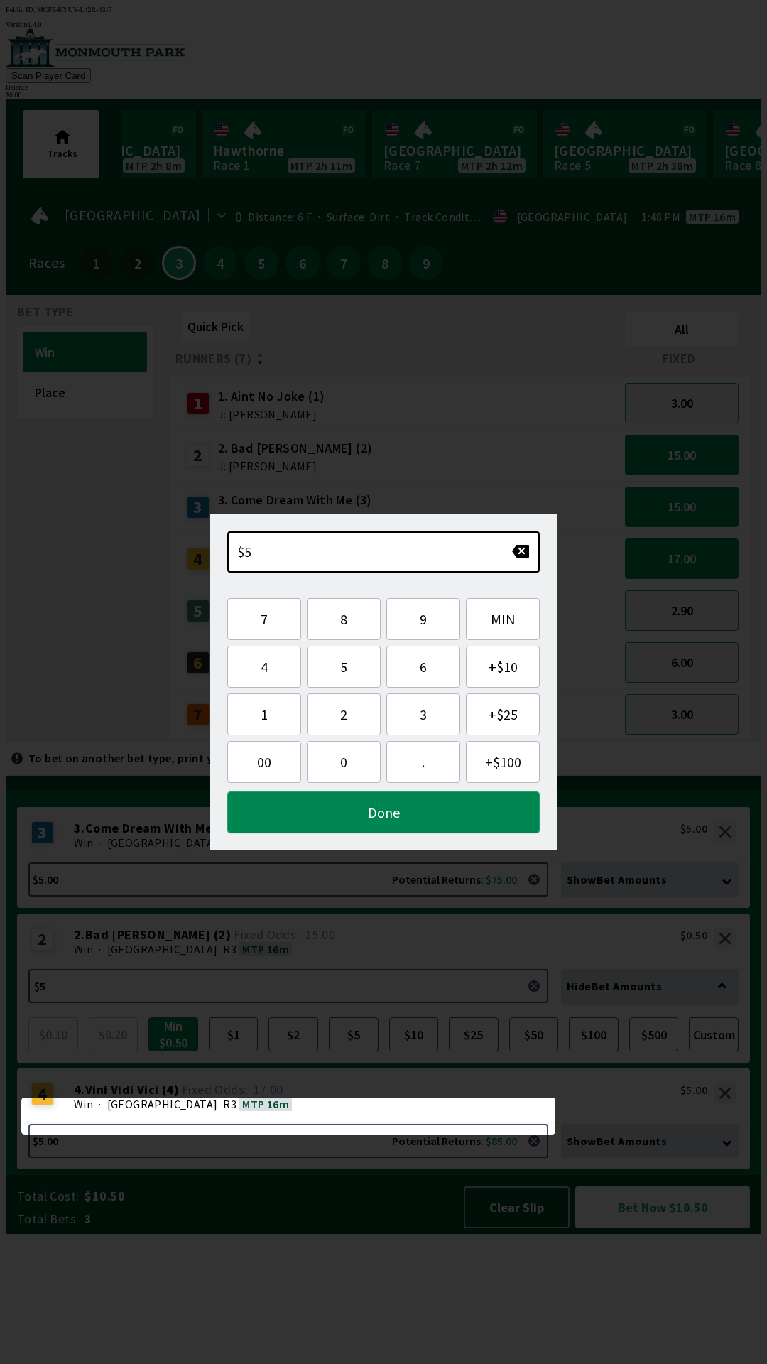
click at [411, 811] on button "Done" at bounding box center [383, 812] width 312 height 42
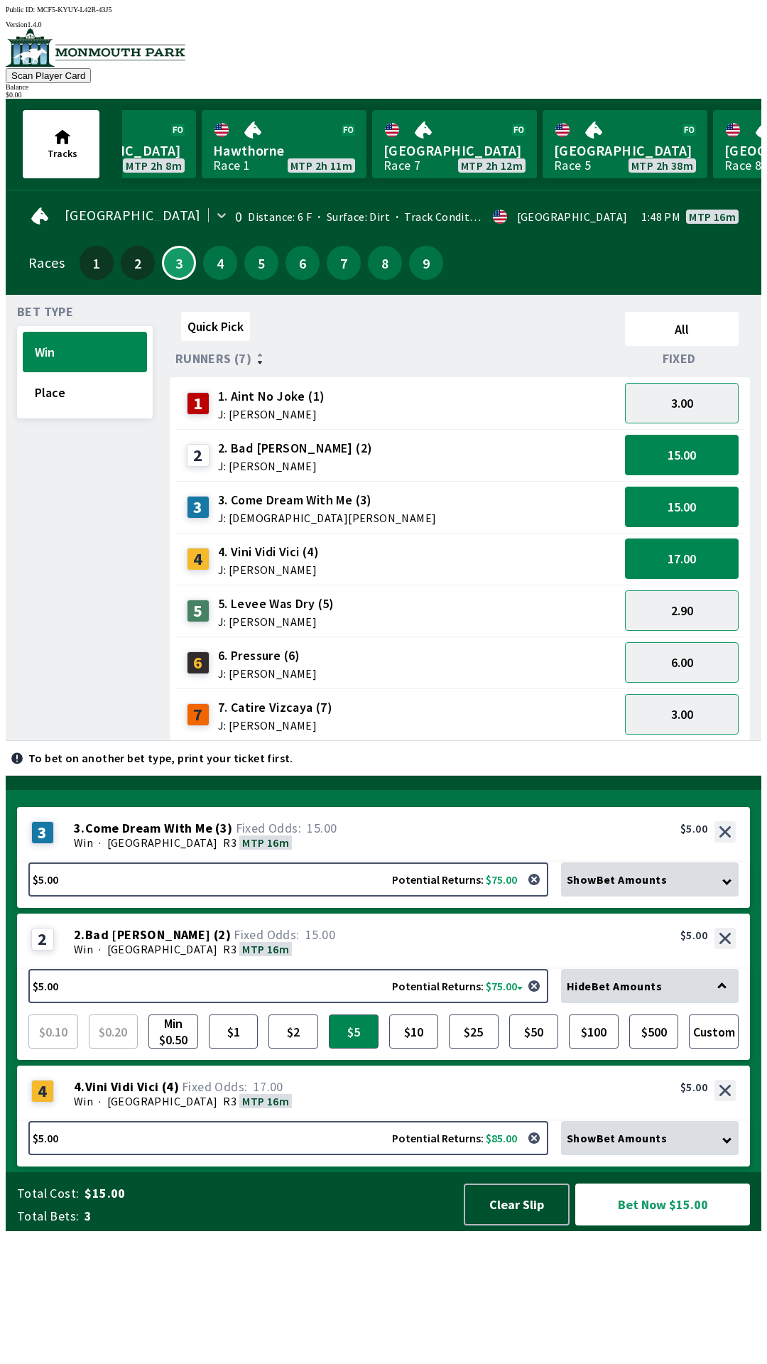
click at [323, 1121] on div "4 4 . Vini Vidi Vici ( 4 ) Win · [STREET_ADDRESS]. Vini Vidi Vici (4) 17.00 $5.…" at bounding box center [383, 1092] width 733 height 55
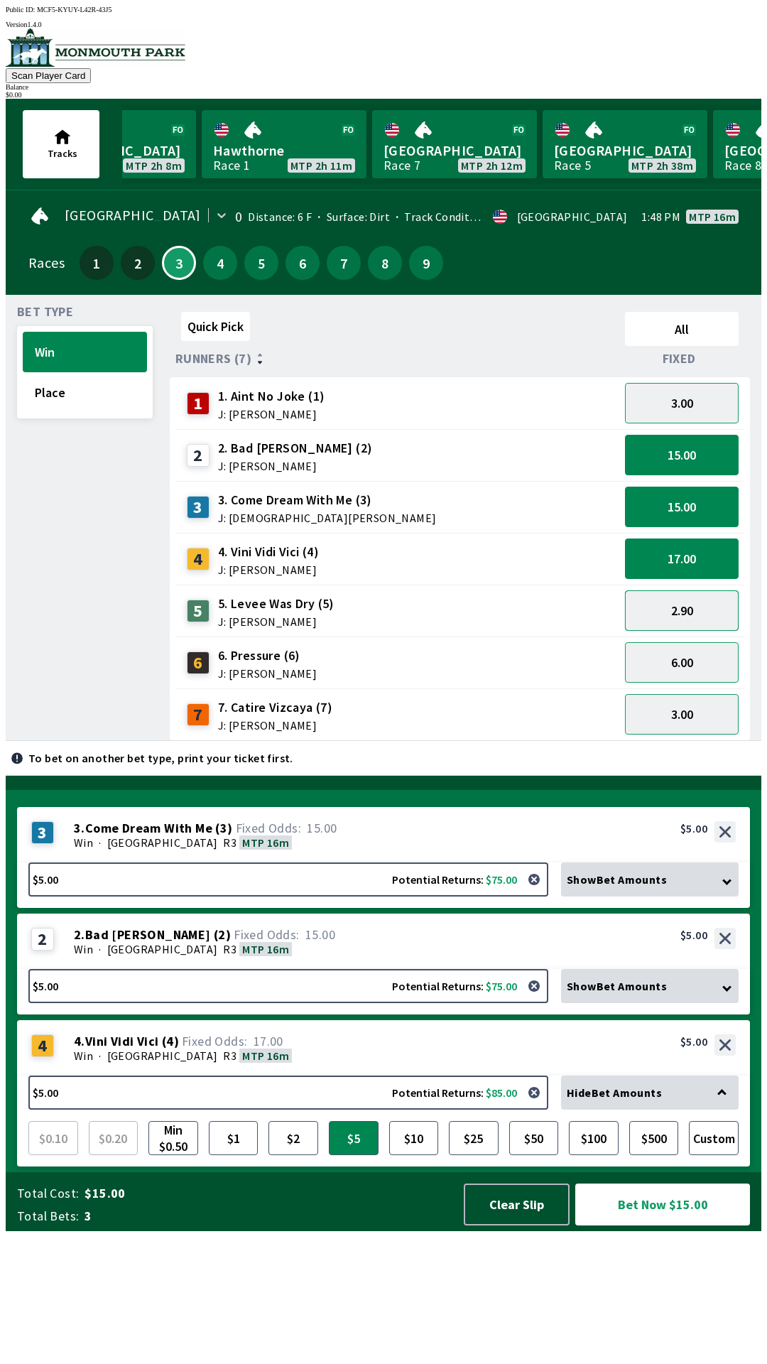
click at [712, 603] on button "2.90" at bounding box center [682, 610] width 114 height 40
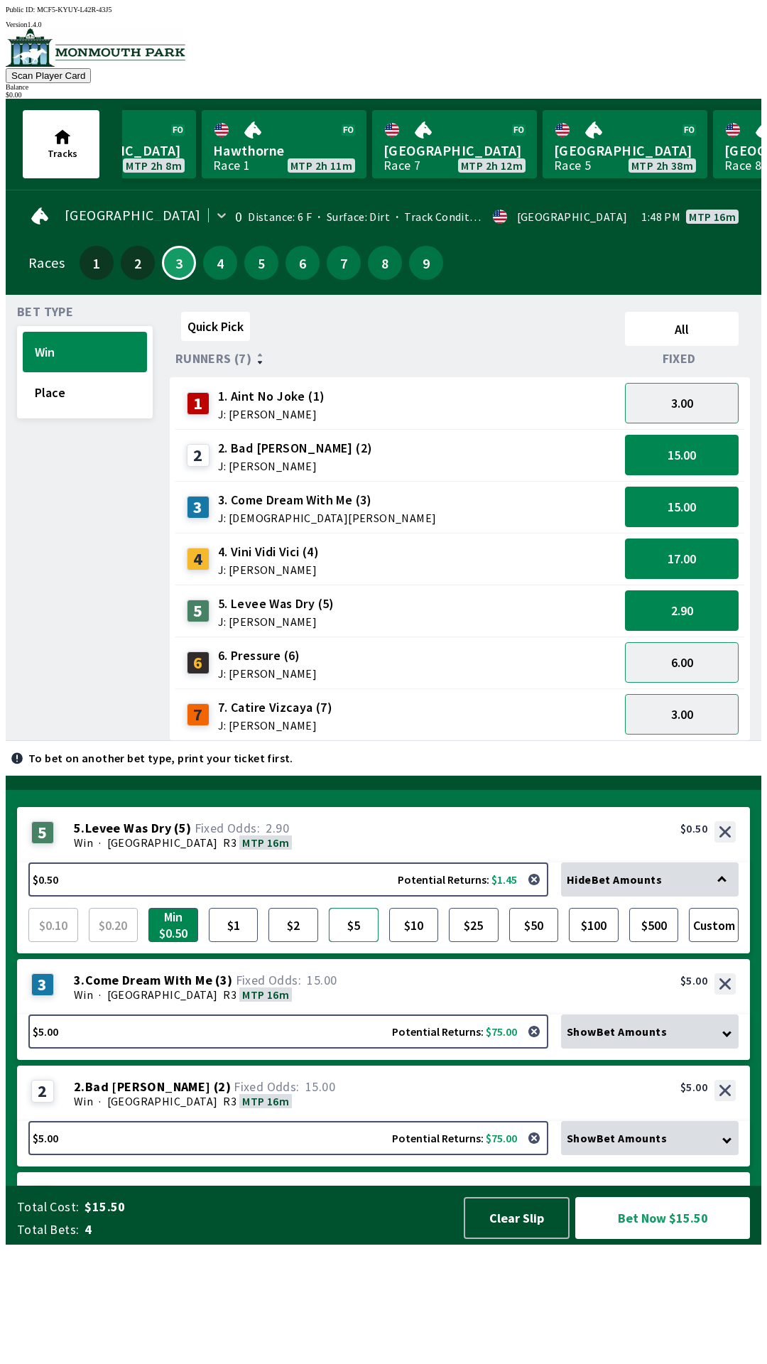
click at [373, 942] on button "$5" at bounding box center [354, 925] width 50 height 34
click at [420, 942] on button "$10" at bounding box center [414, 925] width 50 height 34
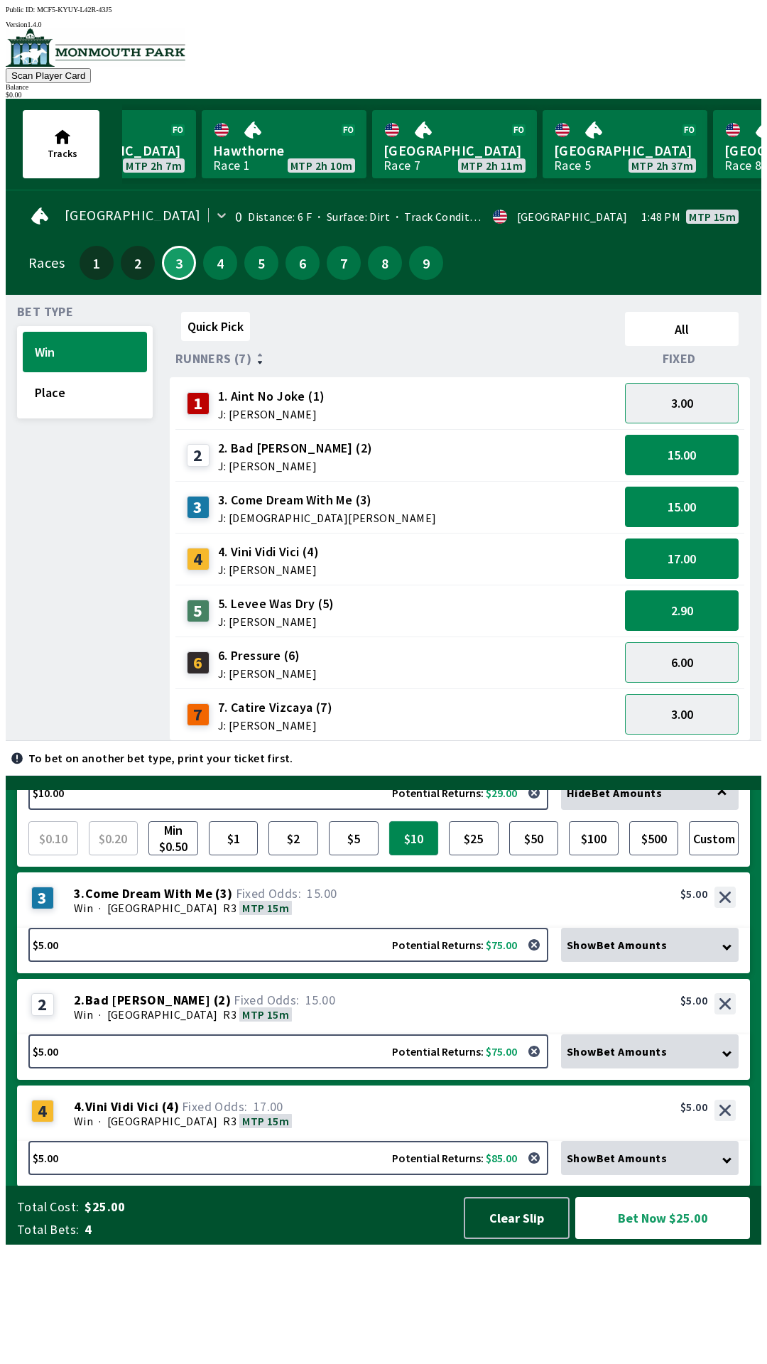
scroll to position [93, 0]
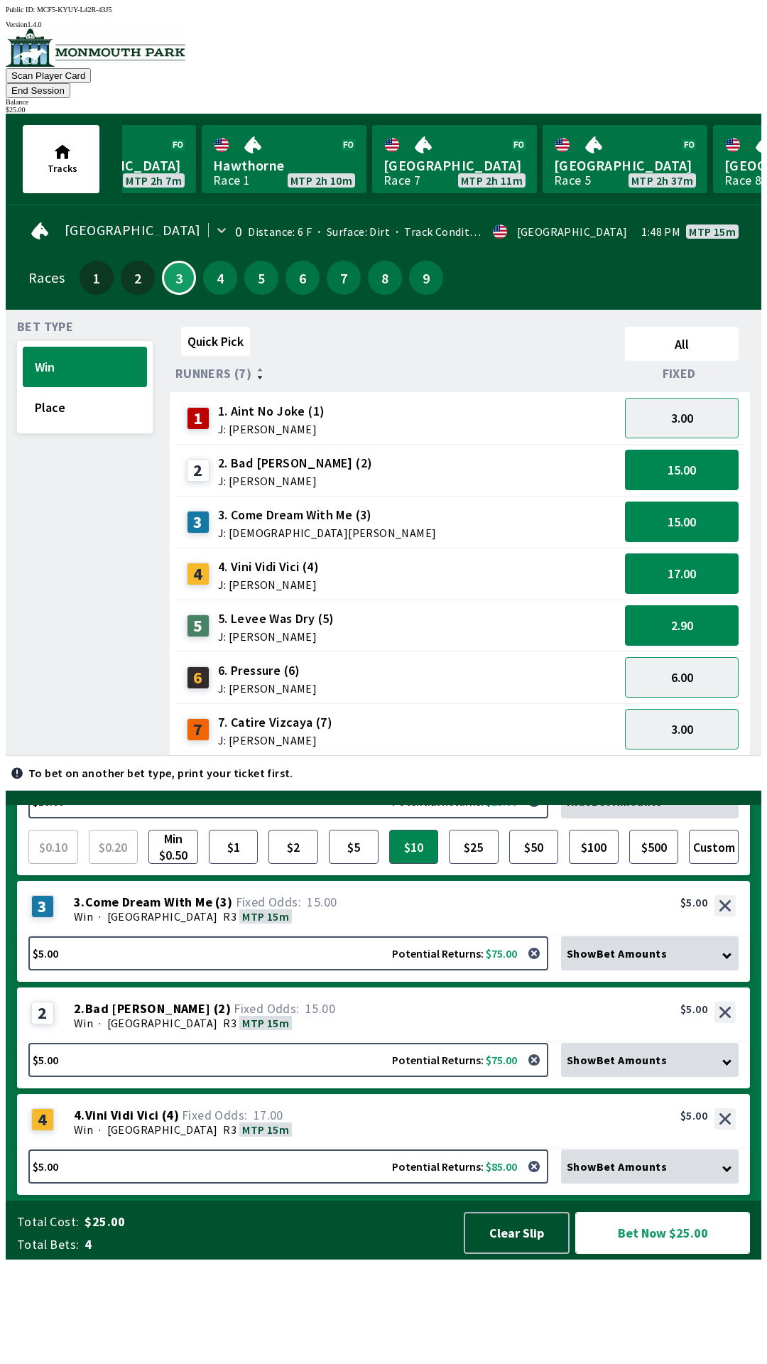
click at [666, 1253] on button "Bet Now $25.00" at bounding box center [662, 1233] width 175 height 42
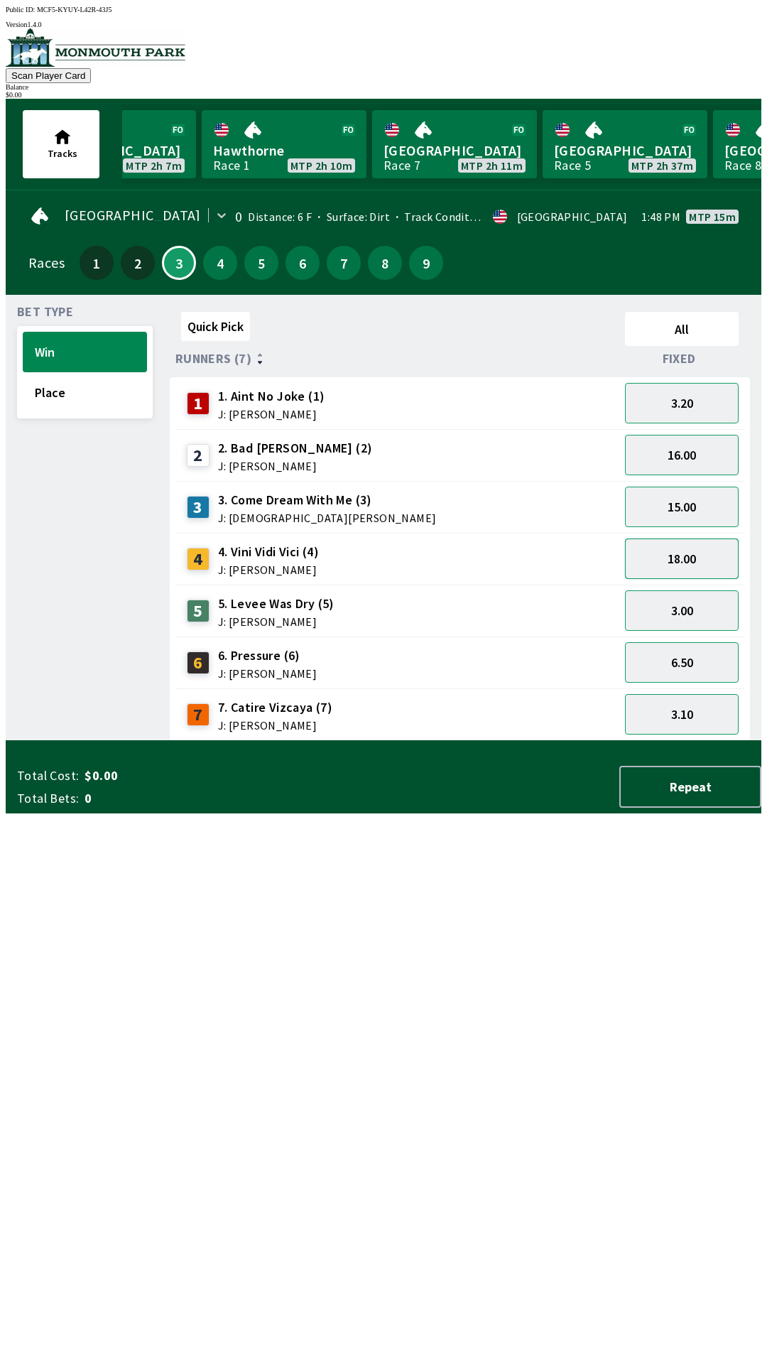
click at [707, 557] on button "18.00" at bounding box center [682, 558] width 114 height 40
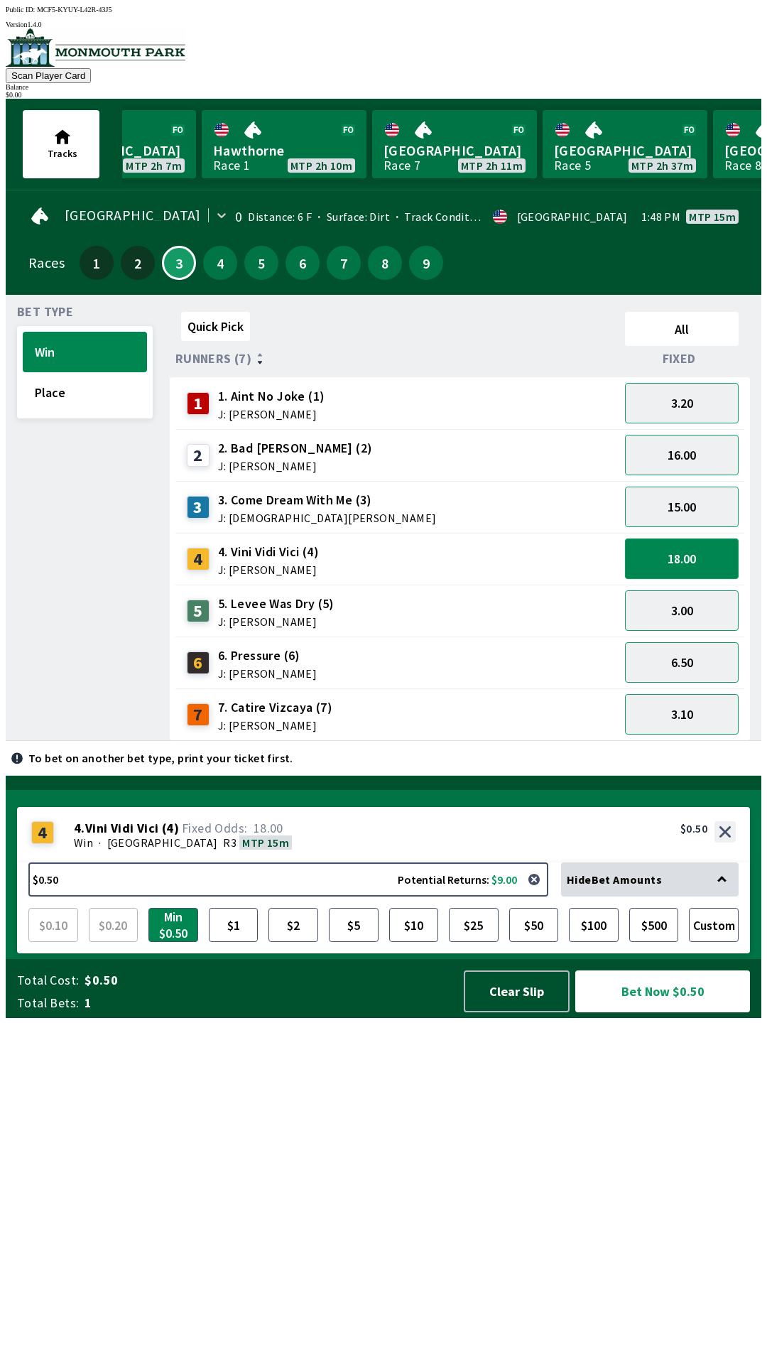
scroll to position [0, 0]
click at [360, 942] on button "$5" at bounding box center [354, 925] width 50 height 34
click at [699, 459] on button "16.00" at bounding box center [682, 455] width 114 height 40
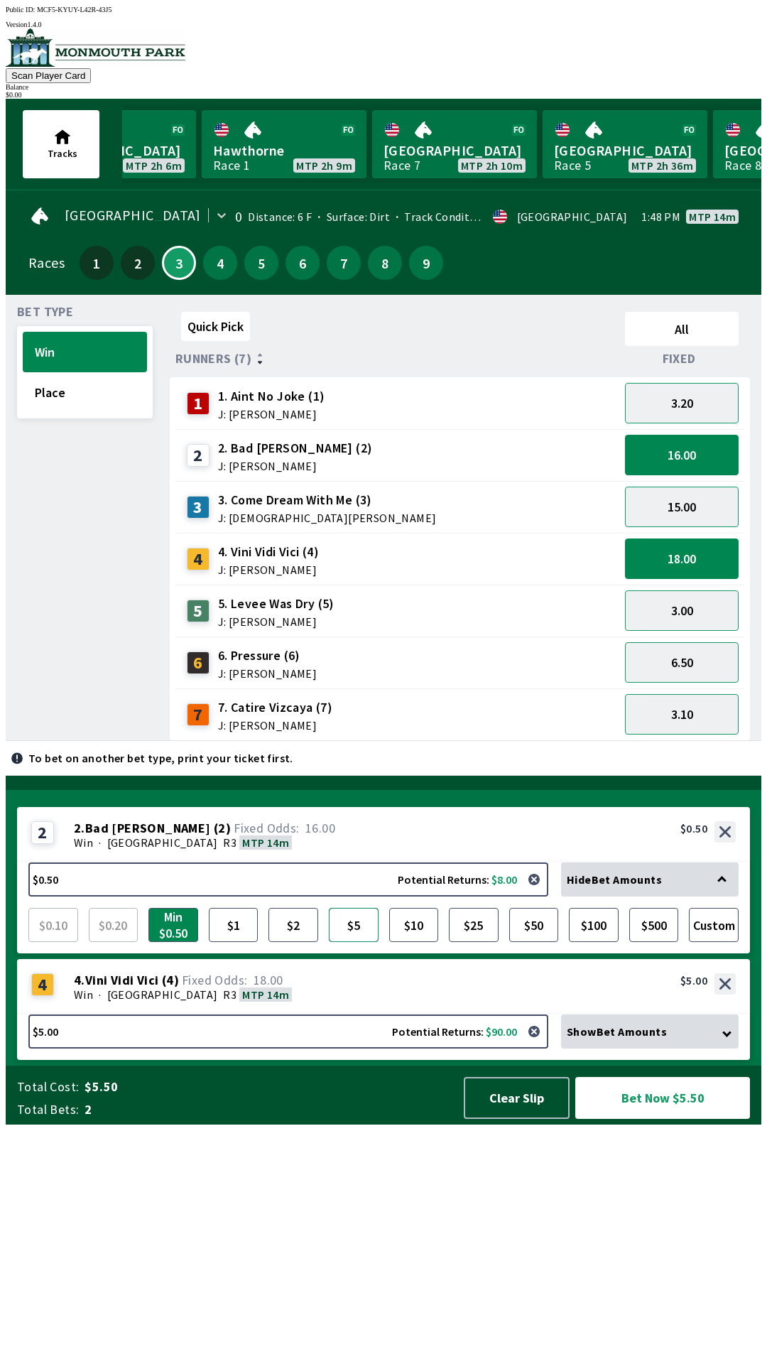
click at [349, 942] on button "$5" at bounding box center [354, 925] width 50 height 34
click at [705, 394] on button "3.20" at bounding box center [682, 403] width 114 height 40
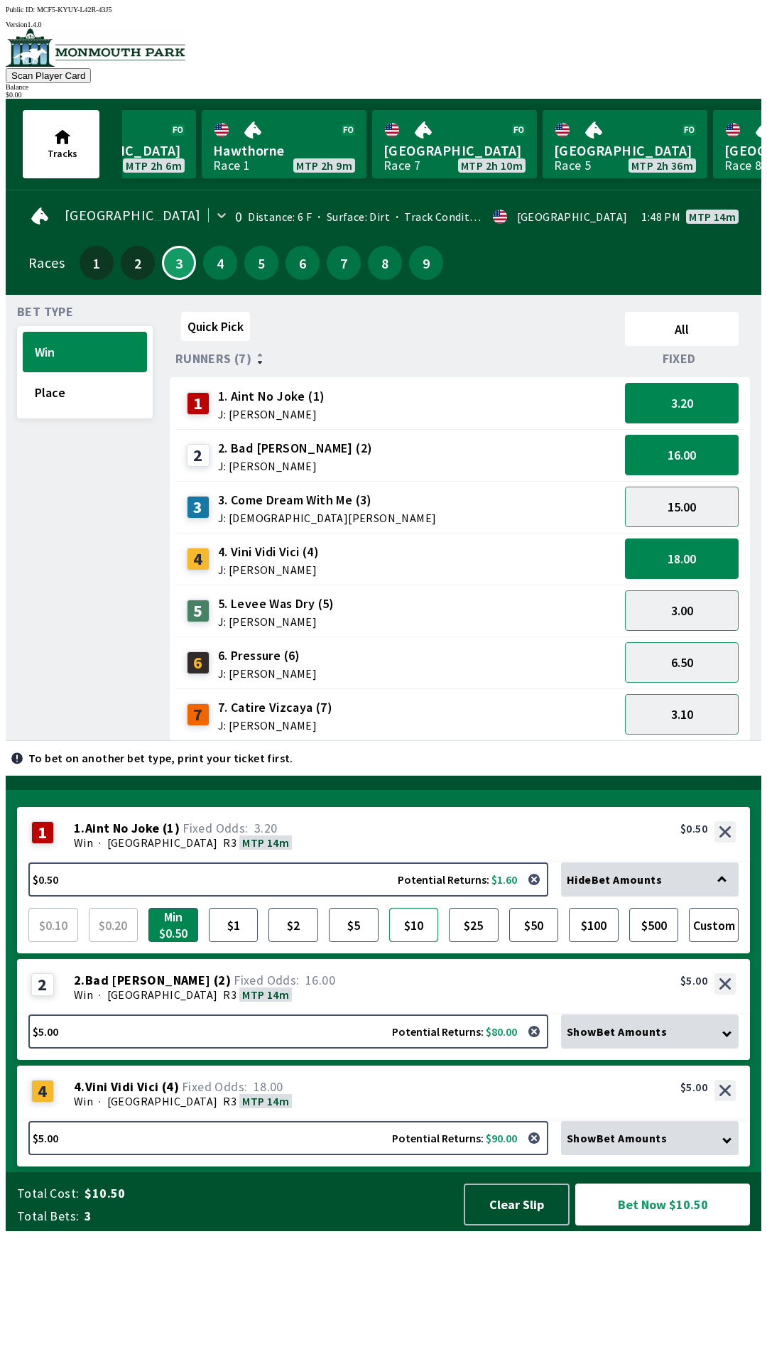
click at [408, 942] on button "$10" at bounding box center [414, 925] width 50 height 34
click at [656, 1225] on button "Bet Now $20.00" at bounding box center [662, 1204] width 175 height 42
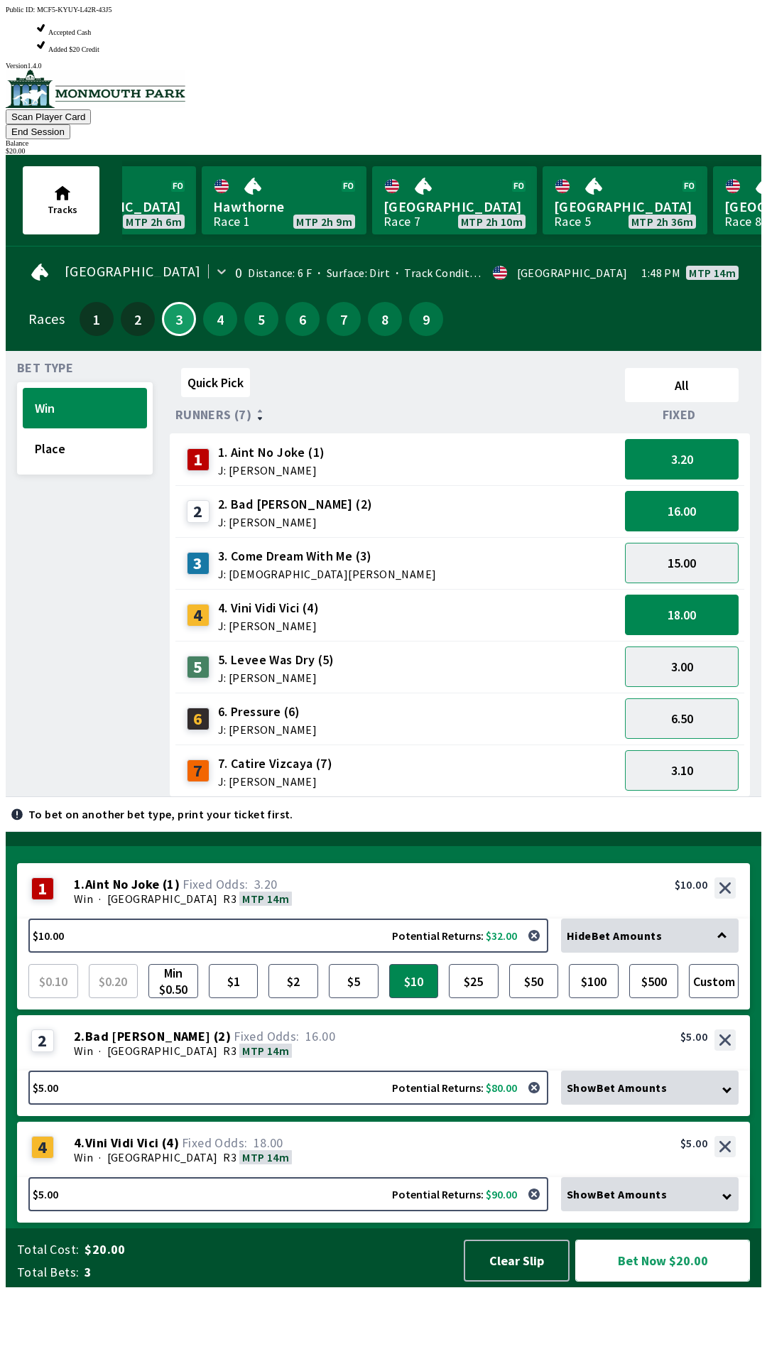
click at [668, 1281] on button "Bet Now $20.00" at bounding box center [662, 1260] width 175 height 42
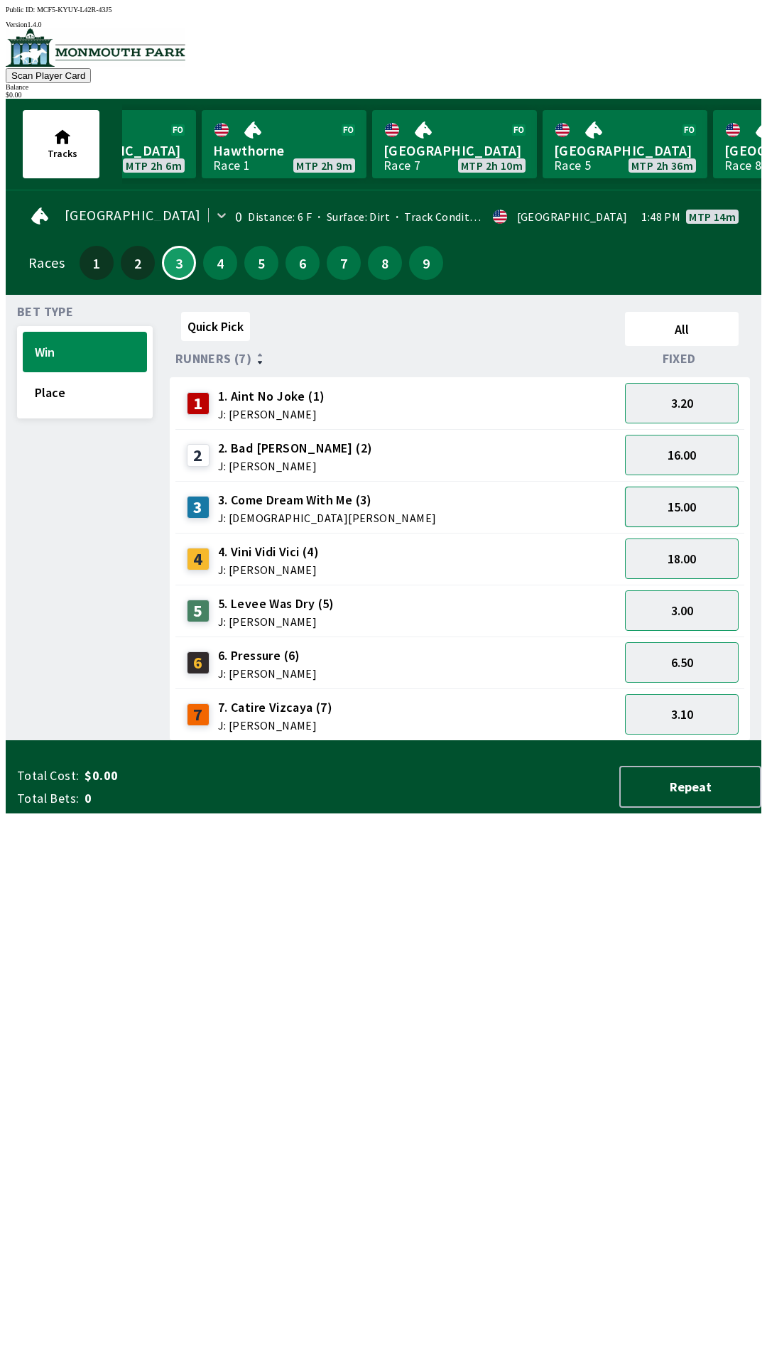
click at [695, 500] on button "15.00" at bounding box center [682, 506] width 114 height 40
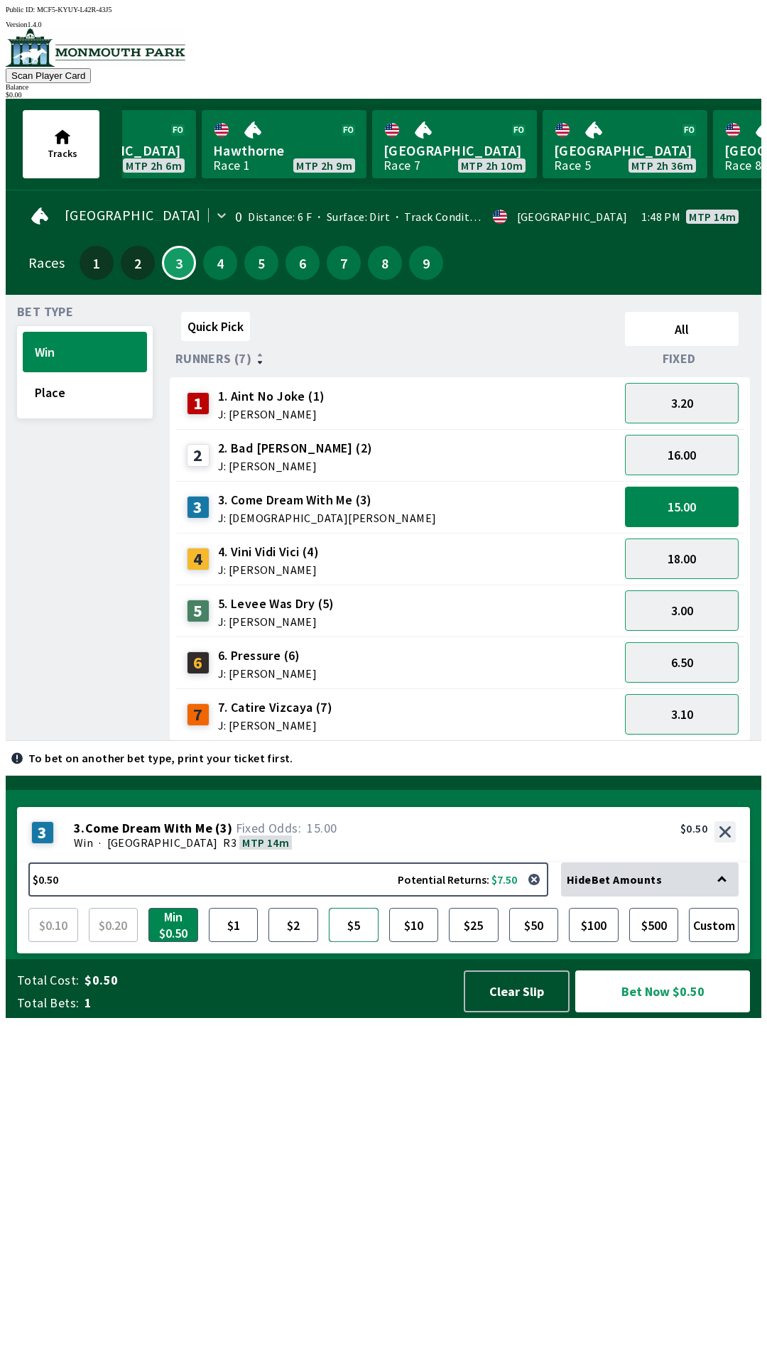
click at [358, 942] on button "$5" at bounding box center [354, 925] width 50 height 34
click at [705, 553] on button "18.00" at bounding box center [682, 558] width 114 height 40
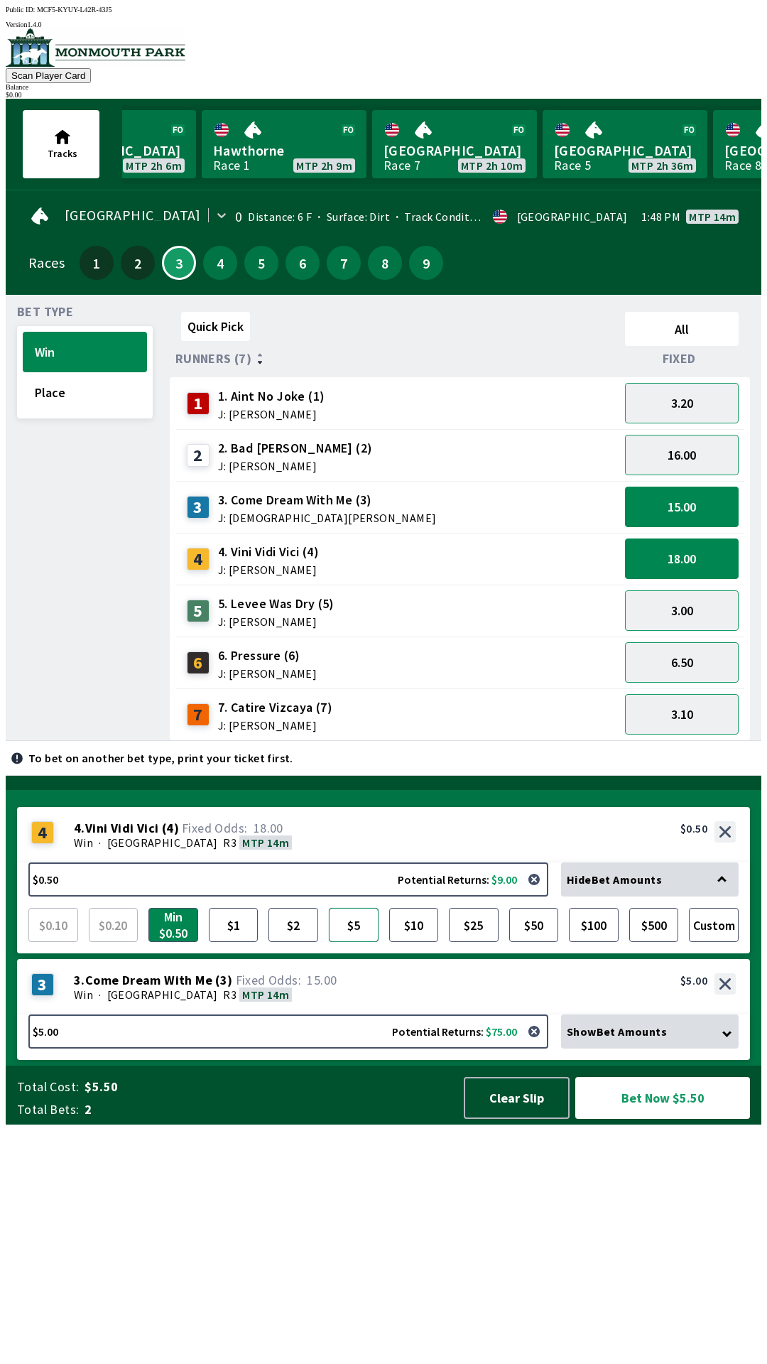
click at [345, 942] on button "$5" at bounding box center [354, 925] width 50 height 34
click at [699, 616] on button "3.00" at bounding box center [682, 610] width 114 height 40
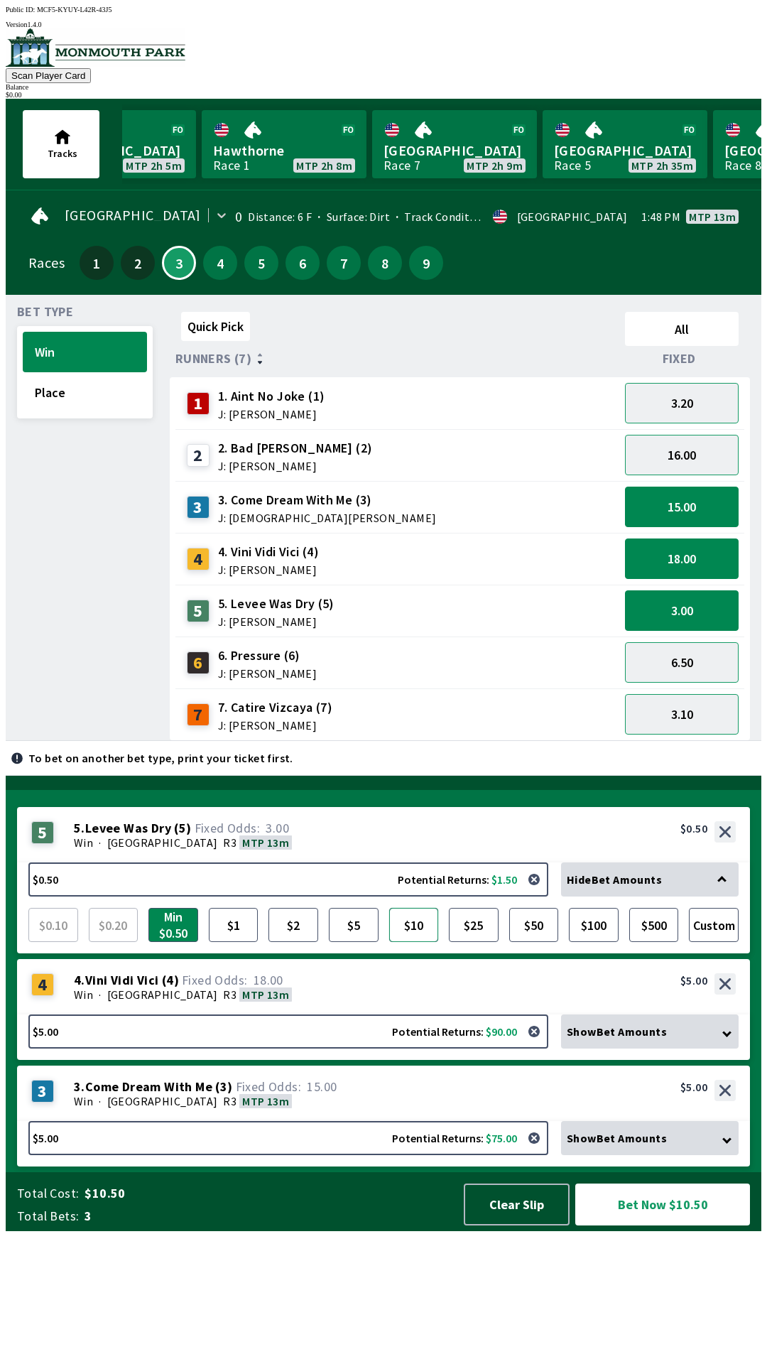
click at [407, 942] on button "$10" at bounding box center [414, 925] width 50 height 34
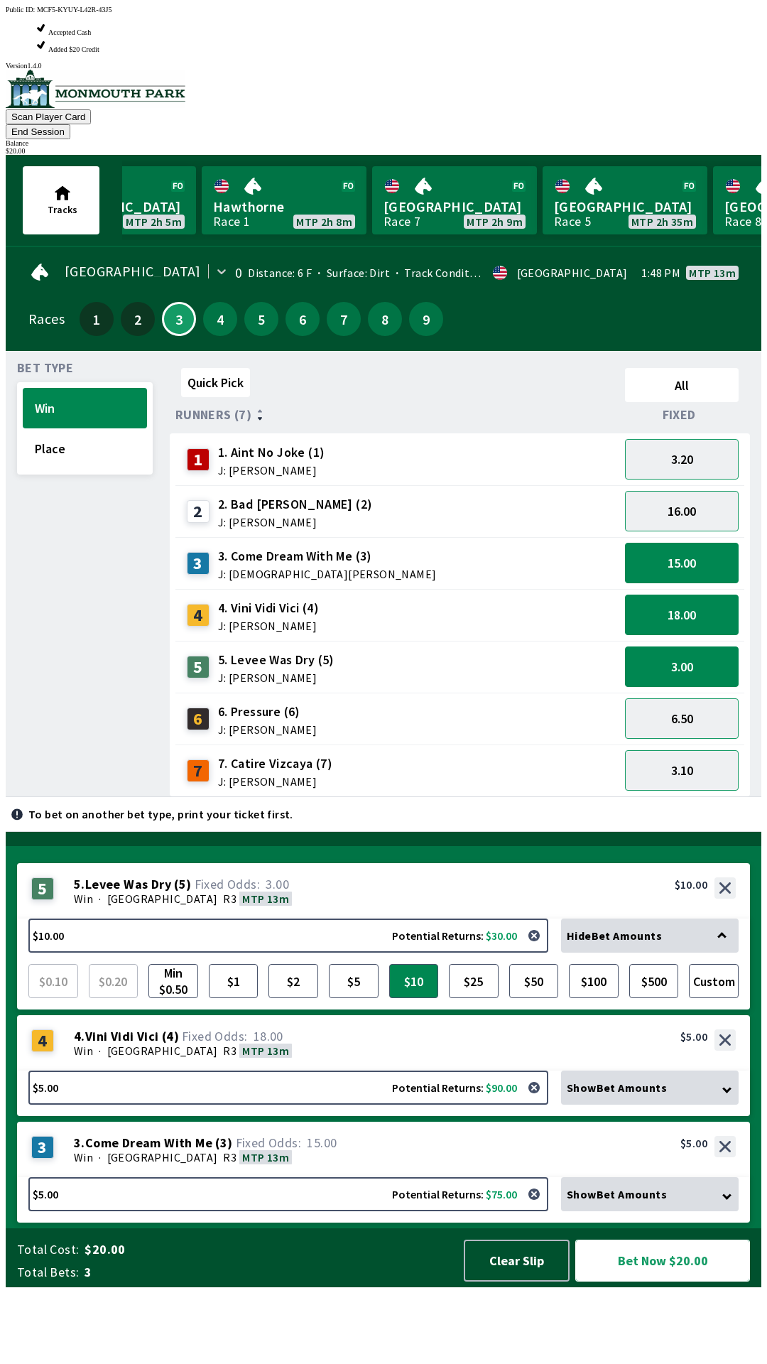
click at [687, 1281] on button "Bet Now $20.00" at bounding box center [662, 1260] width 175 height 42
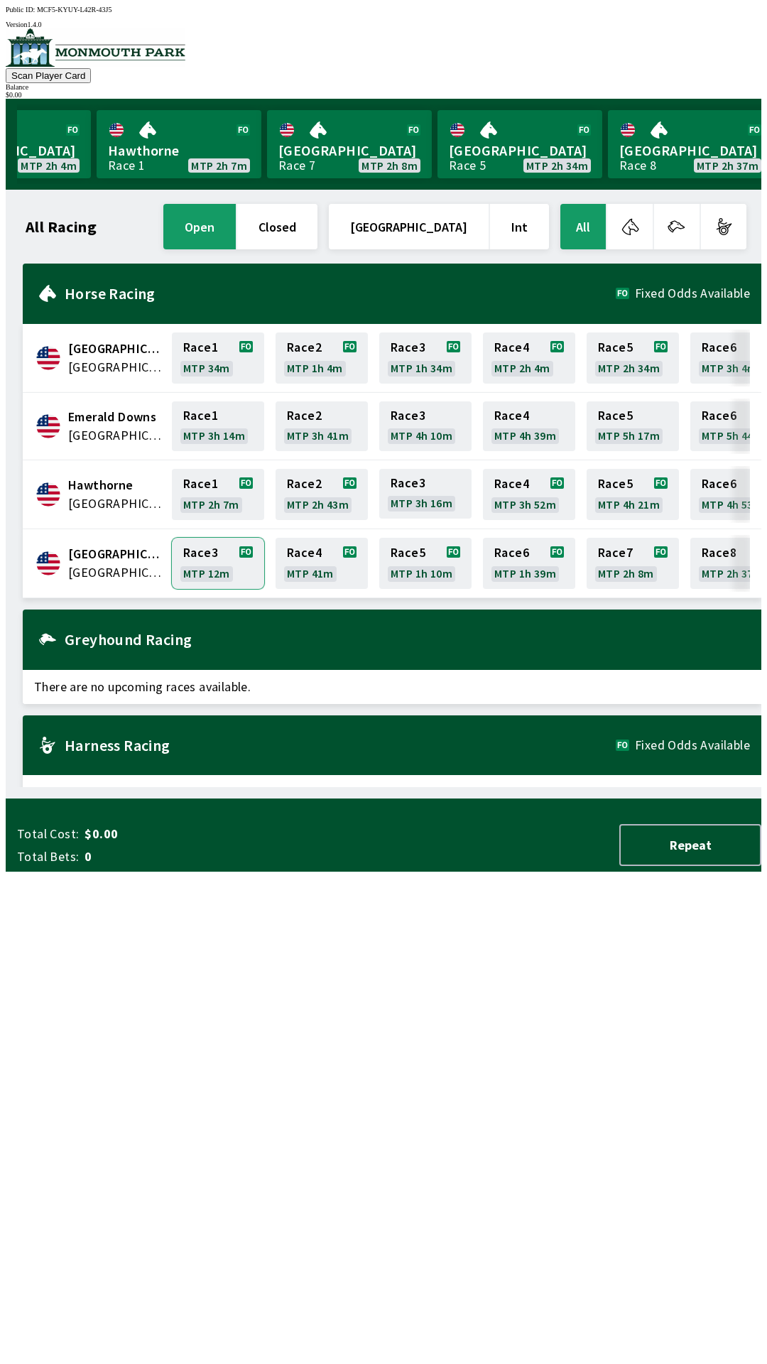
click at [210, 567] on link "Race 3 MTP 12m" at bounding box center [218, 563] width 92 height 51
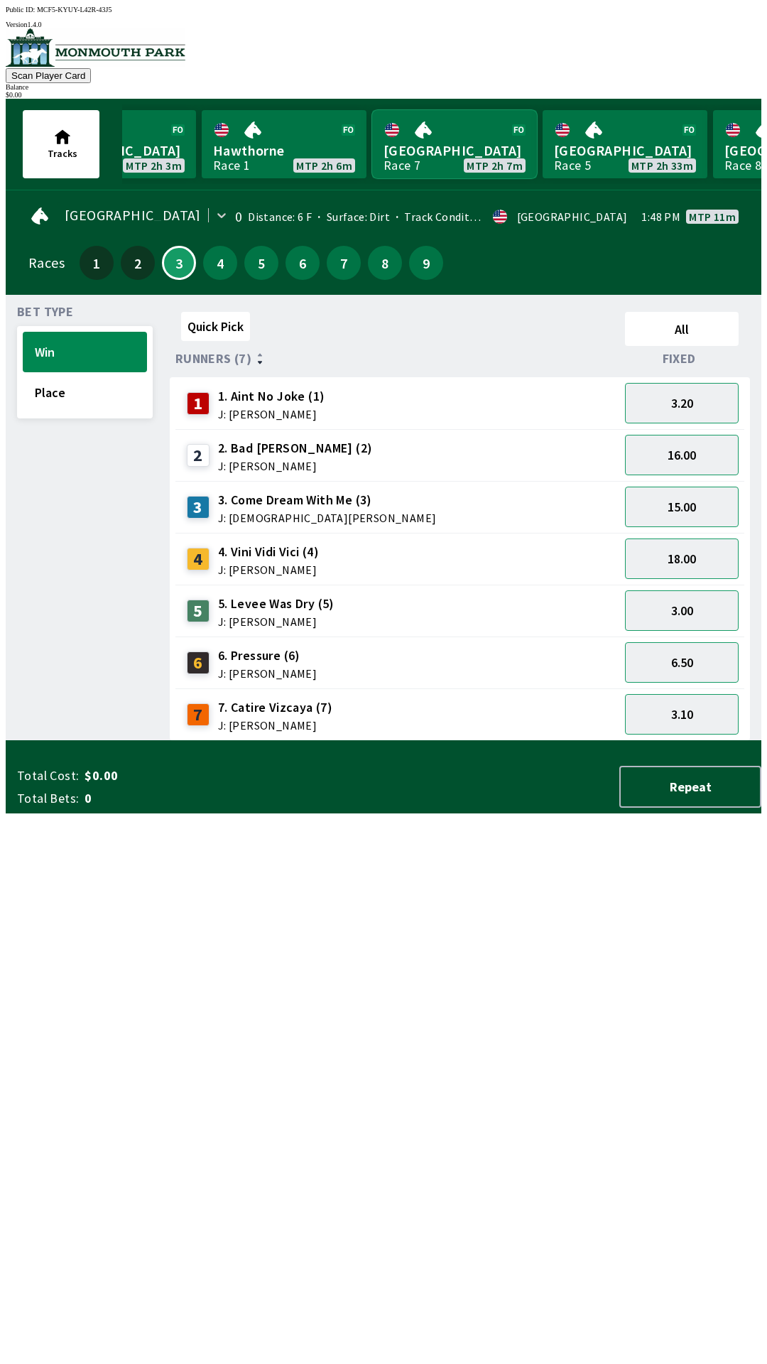
click at [430, 145] on link "[GEOGRAPHIC_DATA] Race 7 MTP 2h 7m" at bounding box center [454, 144] width 165 height 68
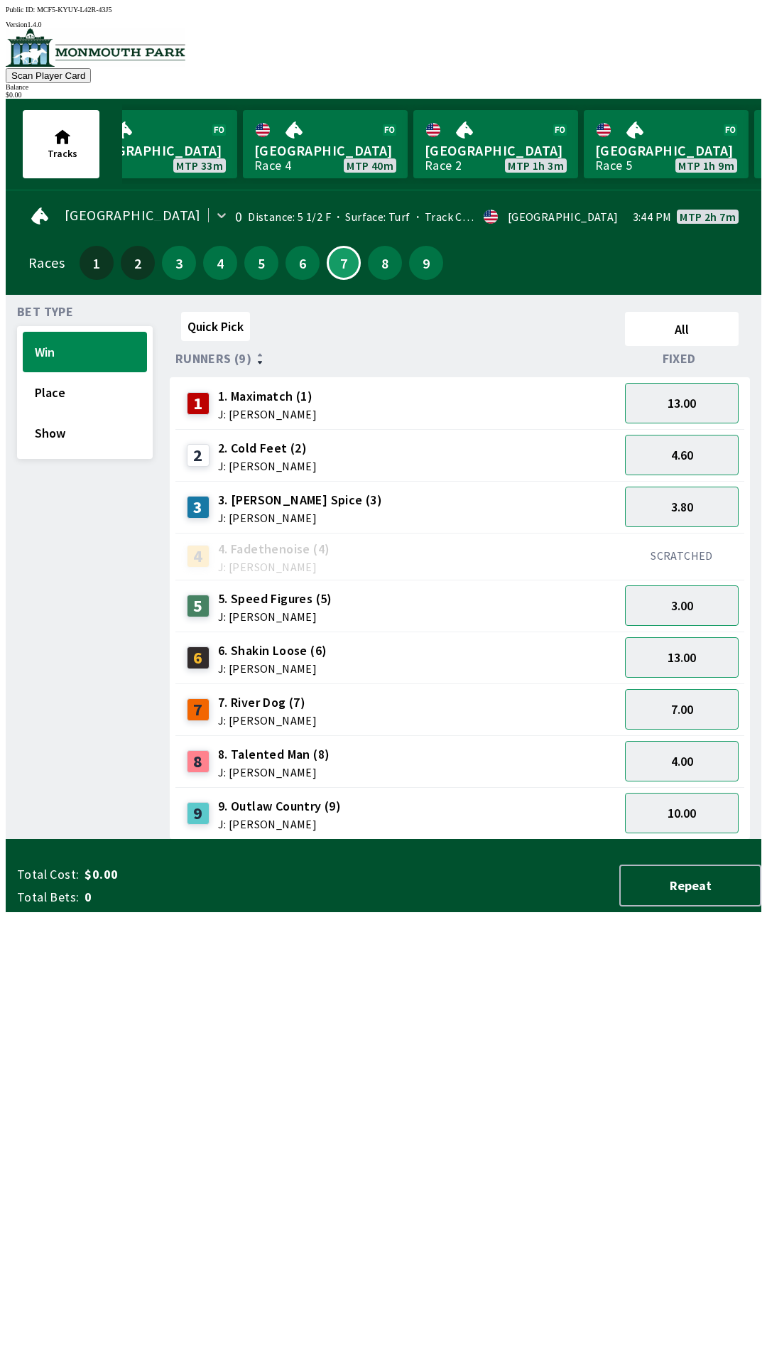
scroll to position [0, 214]
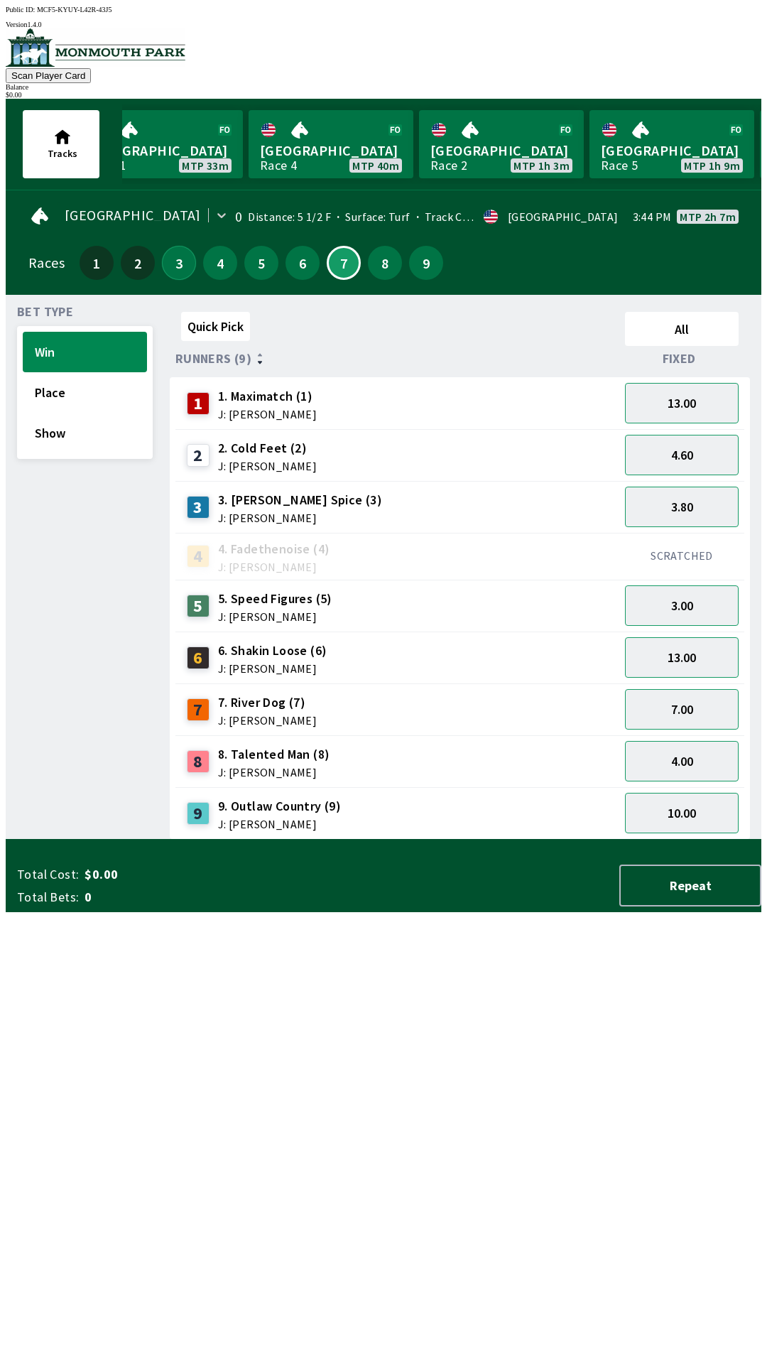
click at [170, 263] on button "3" at bounding box center [179, 263] width 34 height 34
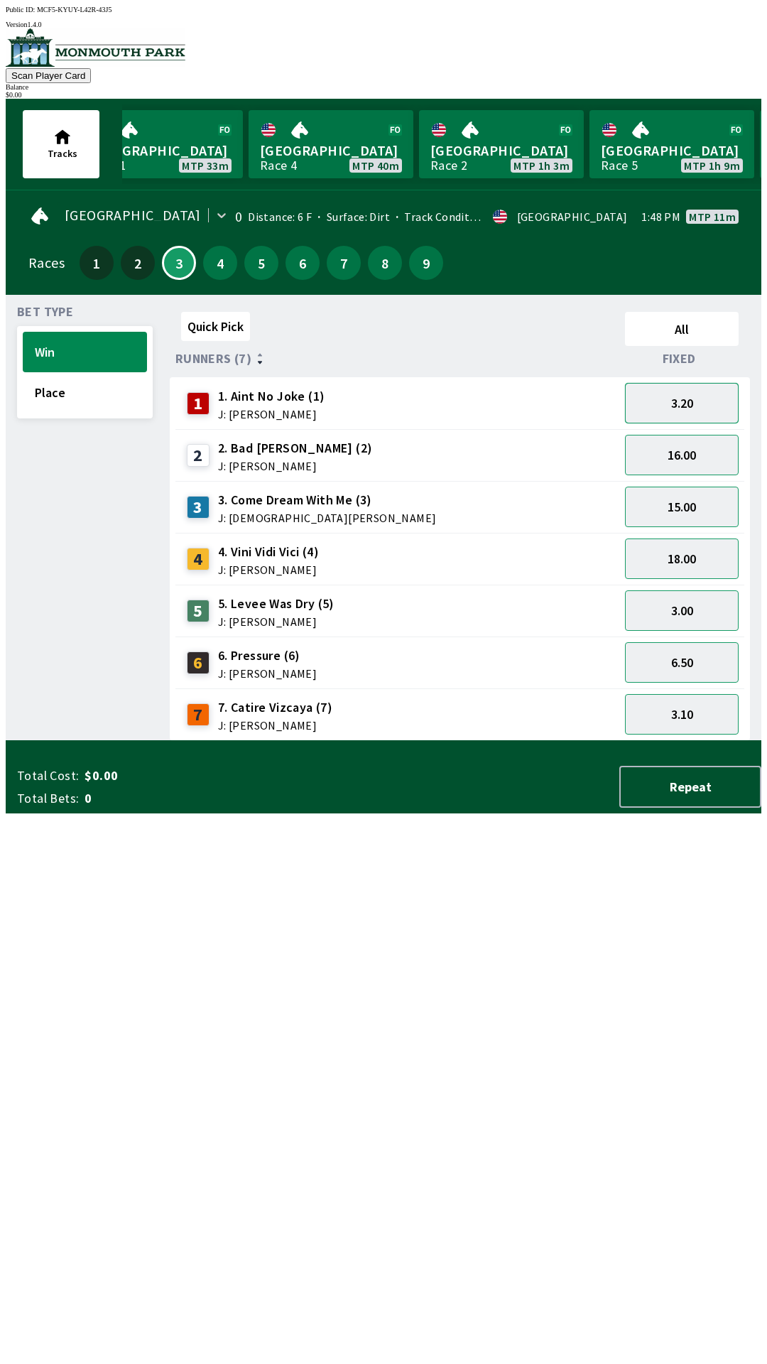
click at [698, 393] on button "3.20" at bounding box center [682, 403] width 114 height 40
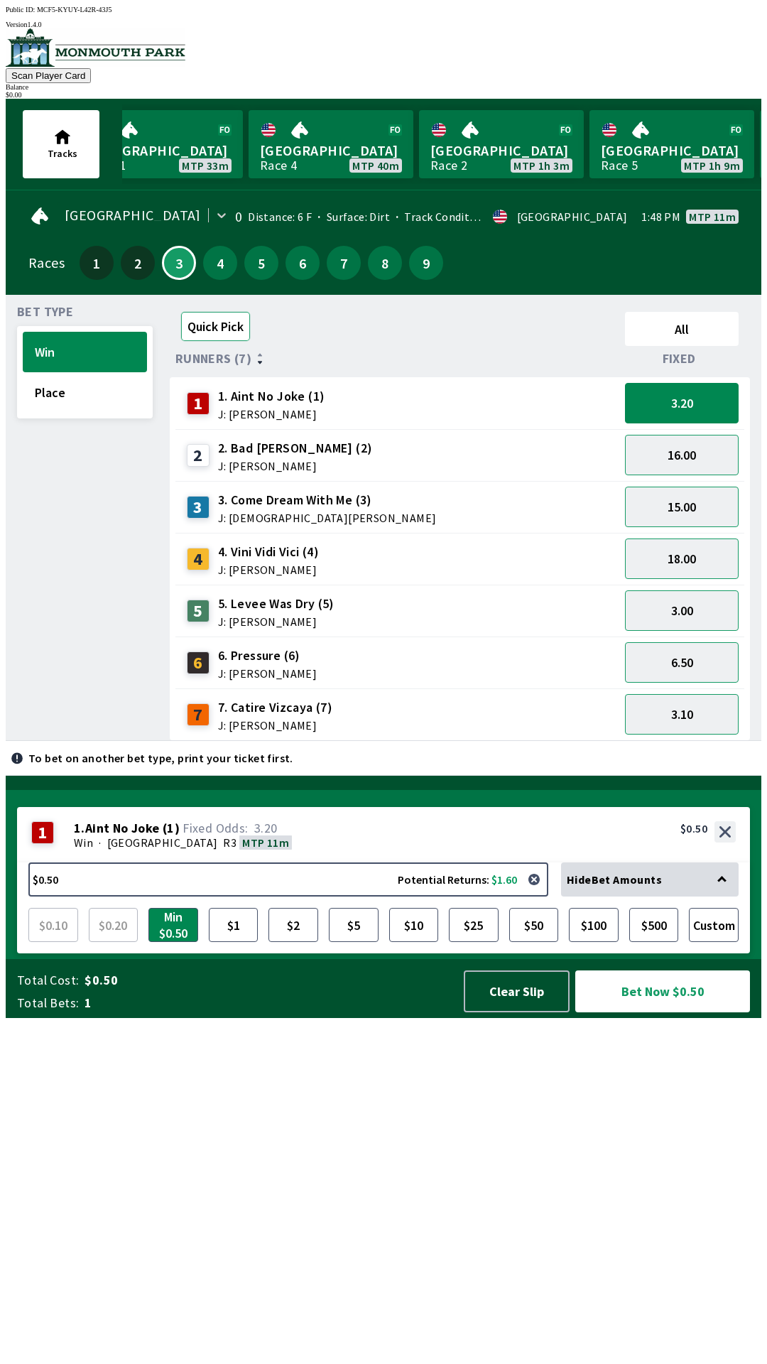
click at [210, 316] on button "Quick Pick" at bounding box center [215, 326] width 69 height 29
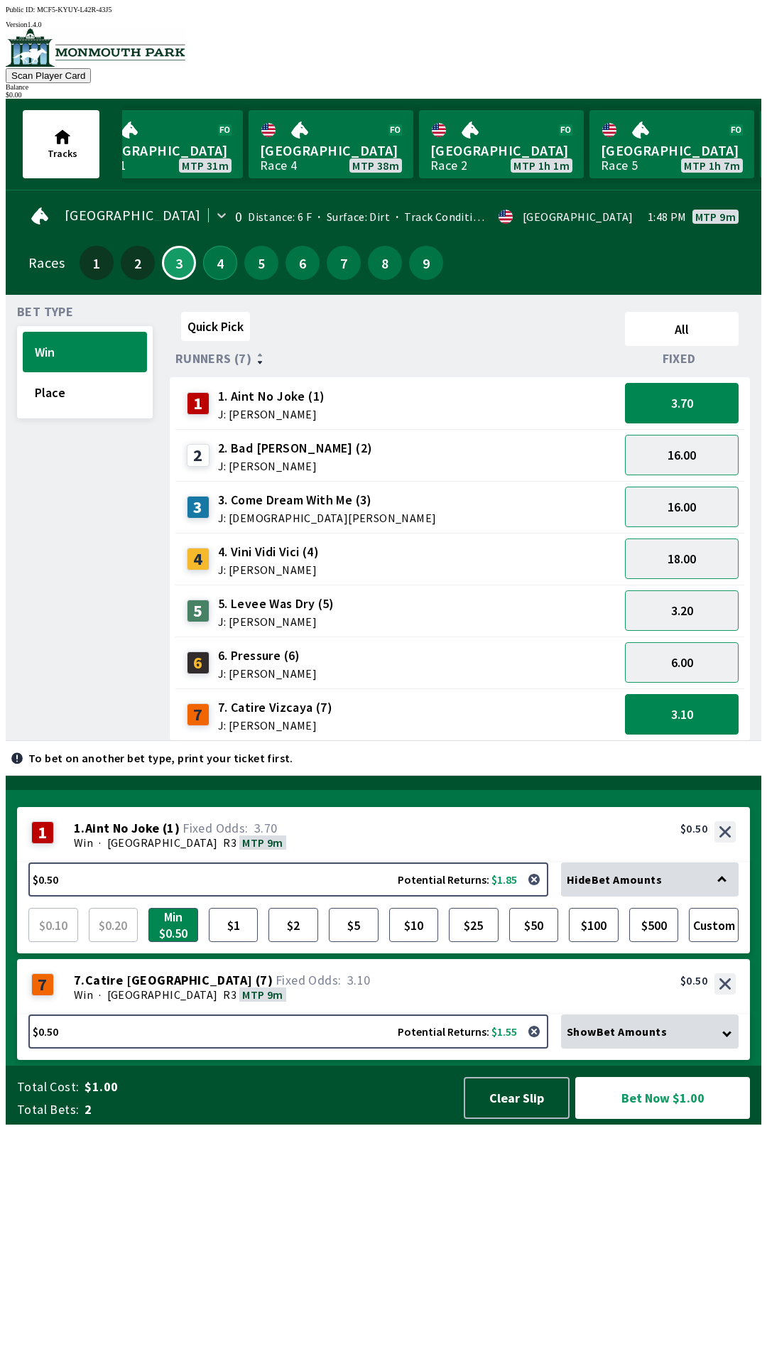
click at [210, 251] on button "4" at bounding box center [220, 263] width 34 height 34
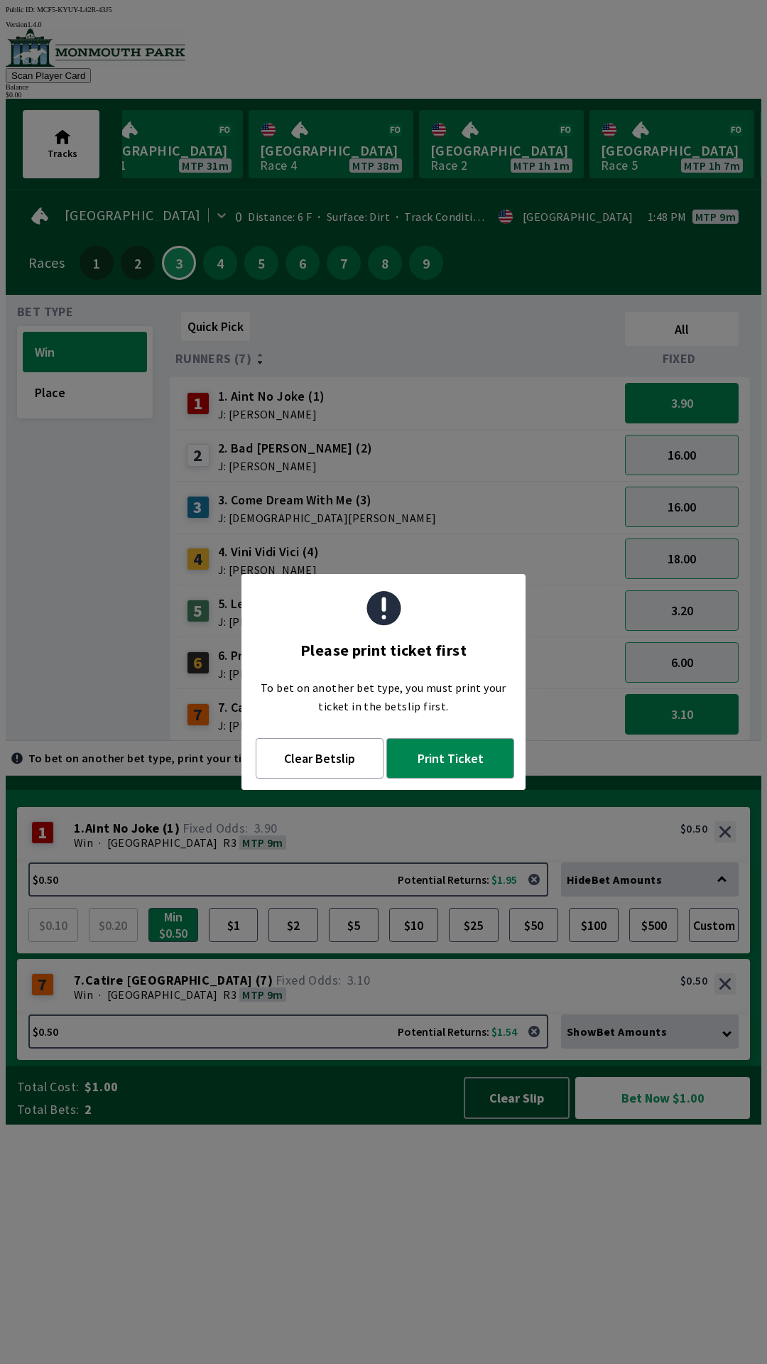
click at [311, 720] on div "To bet on another bet type, you must print your ticket in the betslip first." at bounding box center [383, 697] width 284 height 60
click at [306, 766] on button "Clear Betslip" at bounding box center [320, 758] width 128 height 40
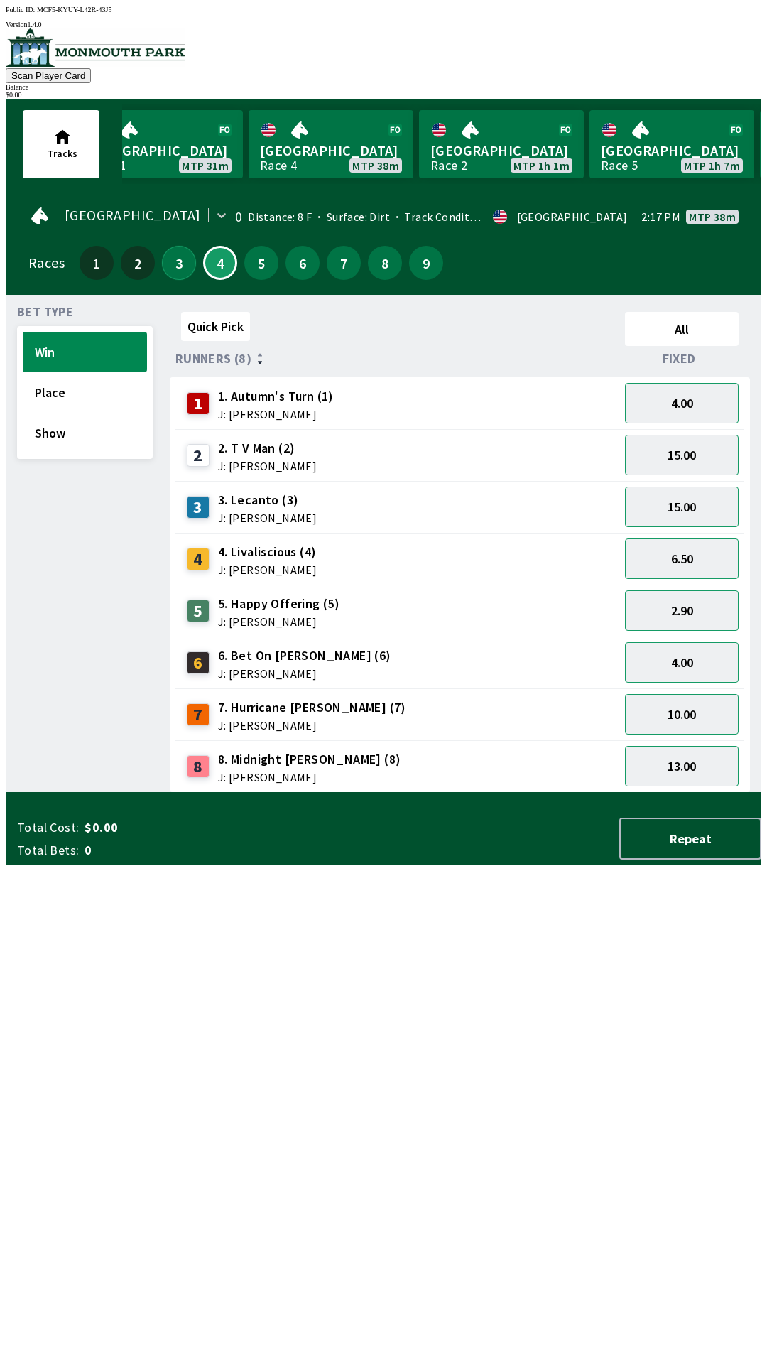
click at [165, 252] on button "3" at bounding box center [179, 263] width 34 height 34
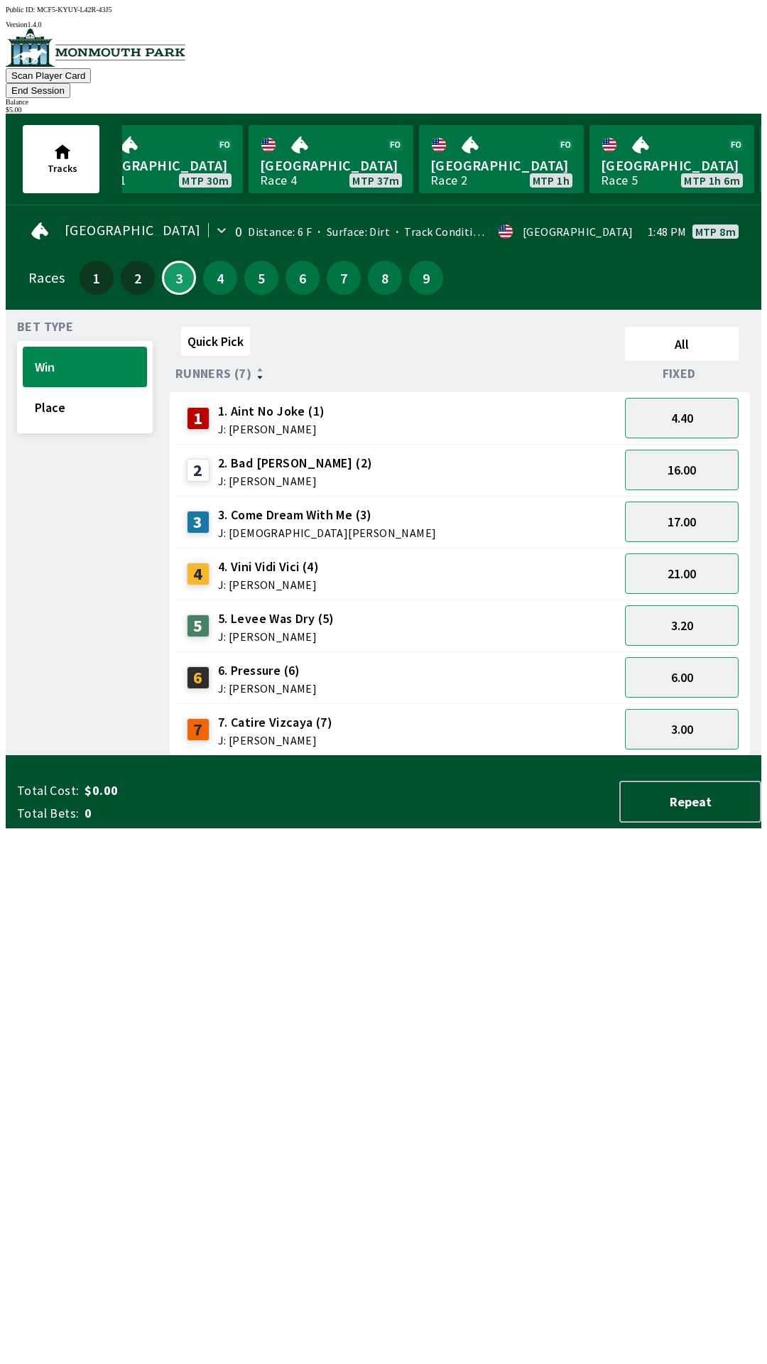
click at [388, 401] on div "1 1. Aint No Joke (1) J: [PERSON_NAME]" at bounding box center [397, 419] width 433 height 36
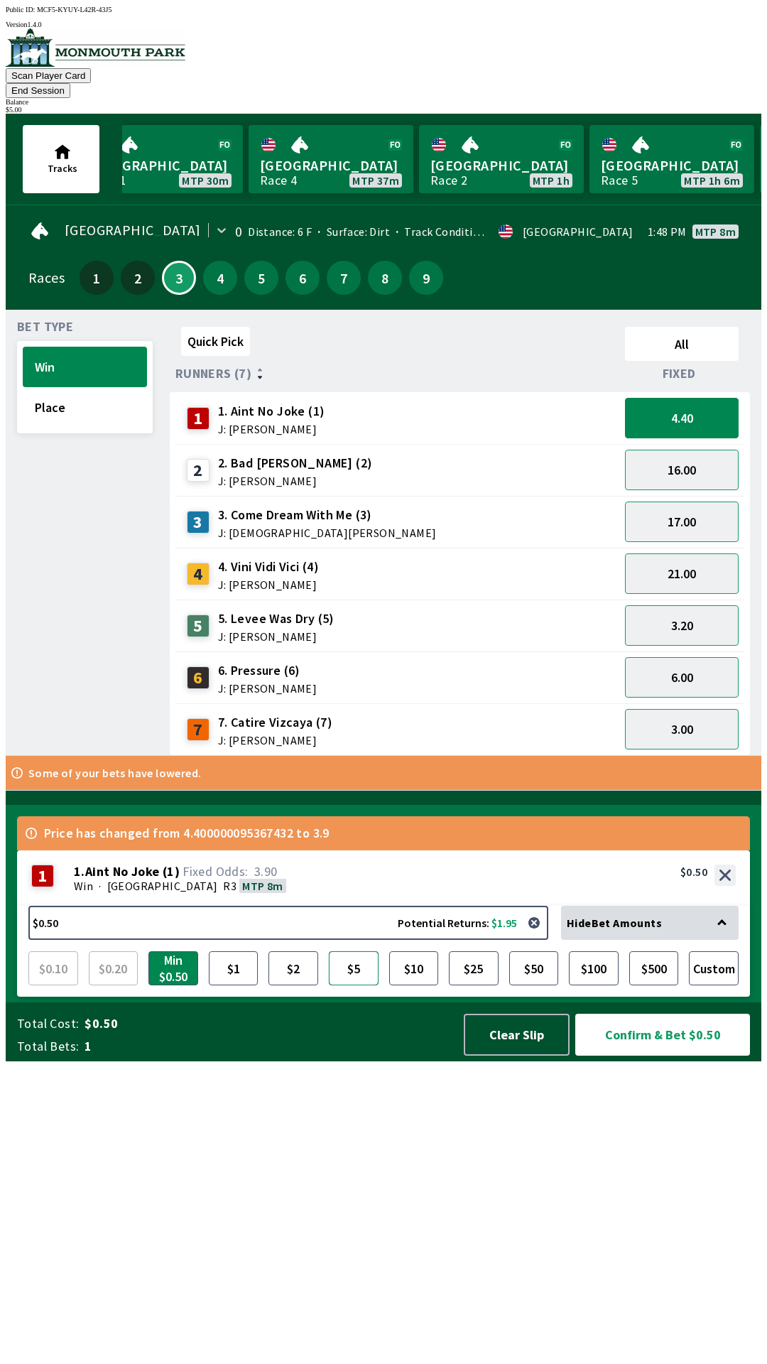
click at [363, 985] on button "$5" at bounding box center [354, 968] width 50 height 34
click at [670, 1055] on button "Confirm & Bet $5.00" at bounding box center [662, 1034] width 175 height 42
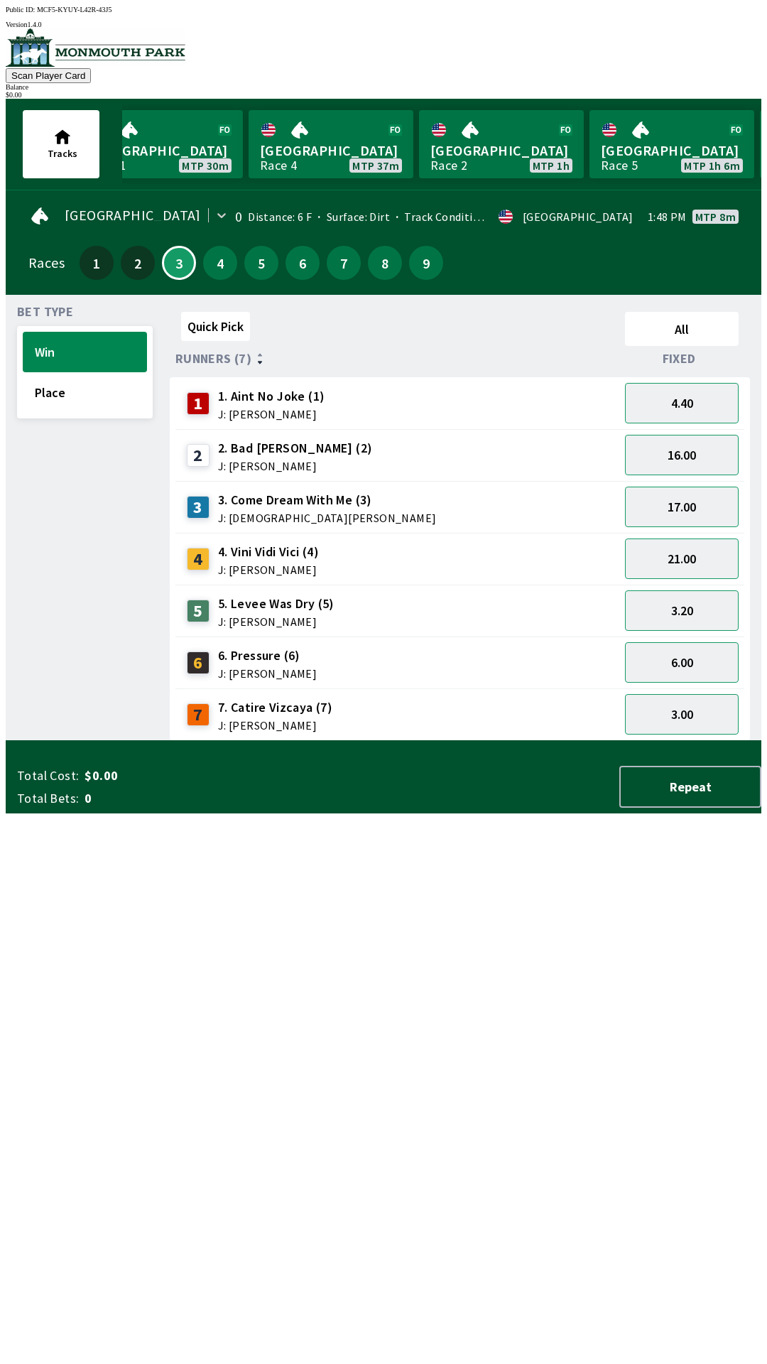
click at [301, 741] on div "Quick Pick All Runners (7) Fixed 1 1. Aint No Joke (1) J: [PERSON_NAME] 4.40 2 …" at bounding box center [466, 523] width 592 height 435
click at [219, 256] on button "4" at bounding box center [220, 263] width 34 height 34
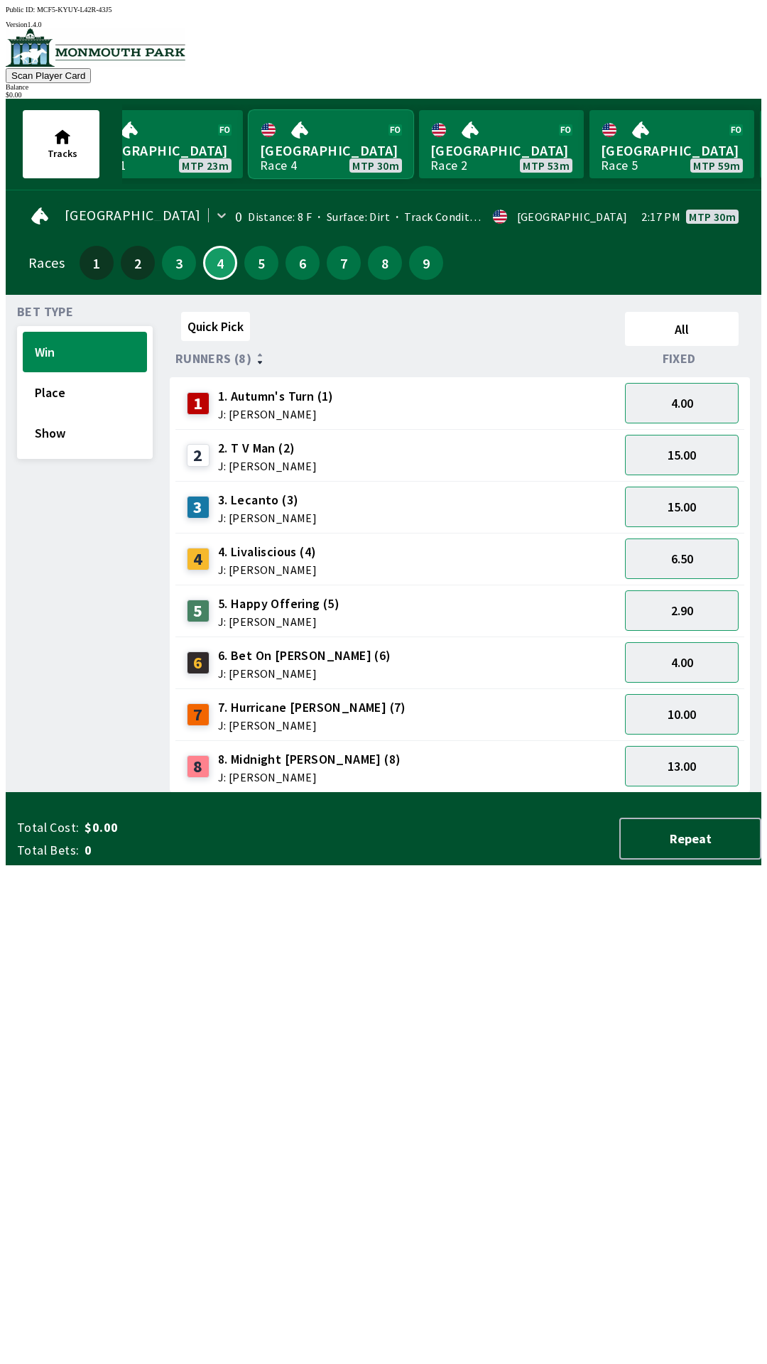
click at [320, 153] on link "[GEOGRAPHIC_DATA] Race 4 MTP 30m" at bounding box center [331, 144] width 165 height 68
click at [101, 435] on button "Show" at bounding box center [85, 433] width 124 height 40
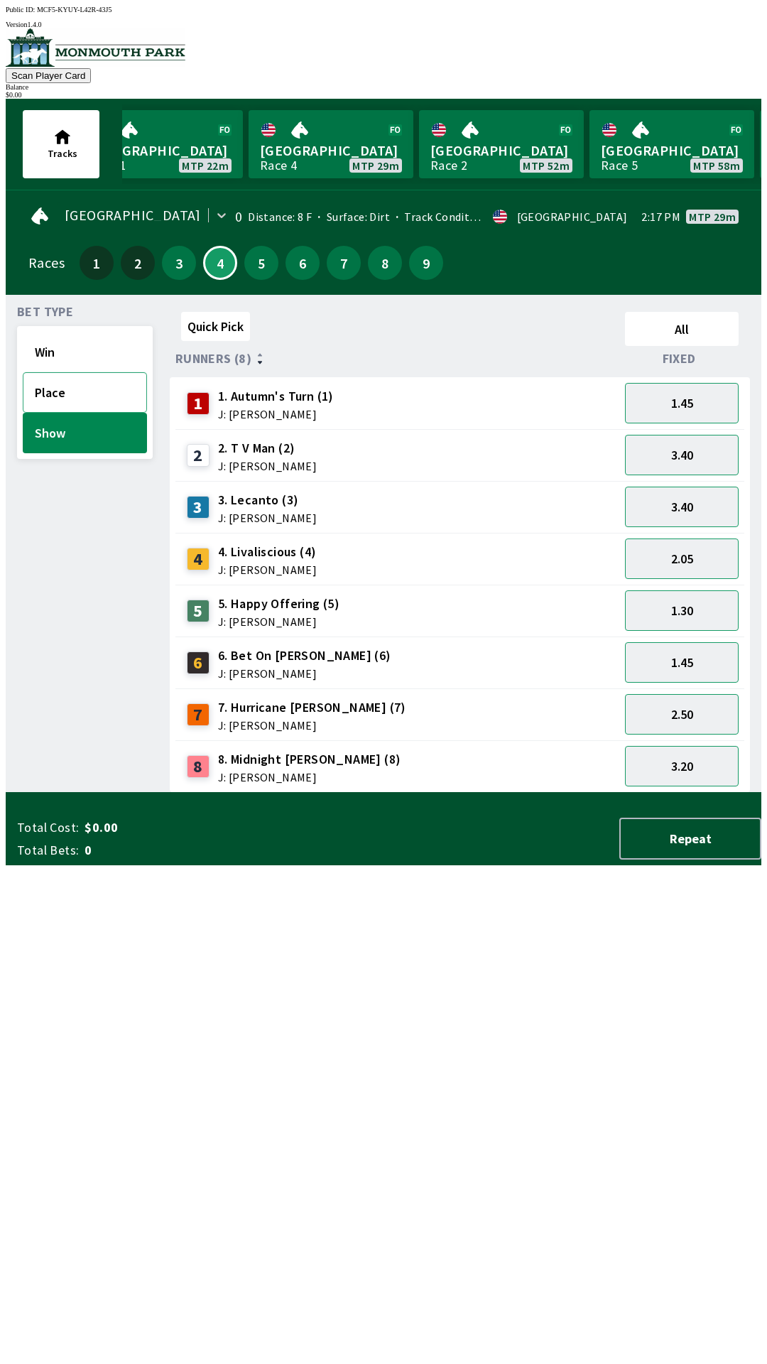
click at [78, 385] on button "Place" at bounding box center [85, 392] width 124 height 40
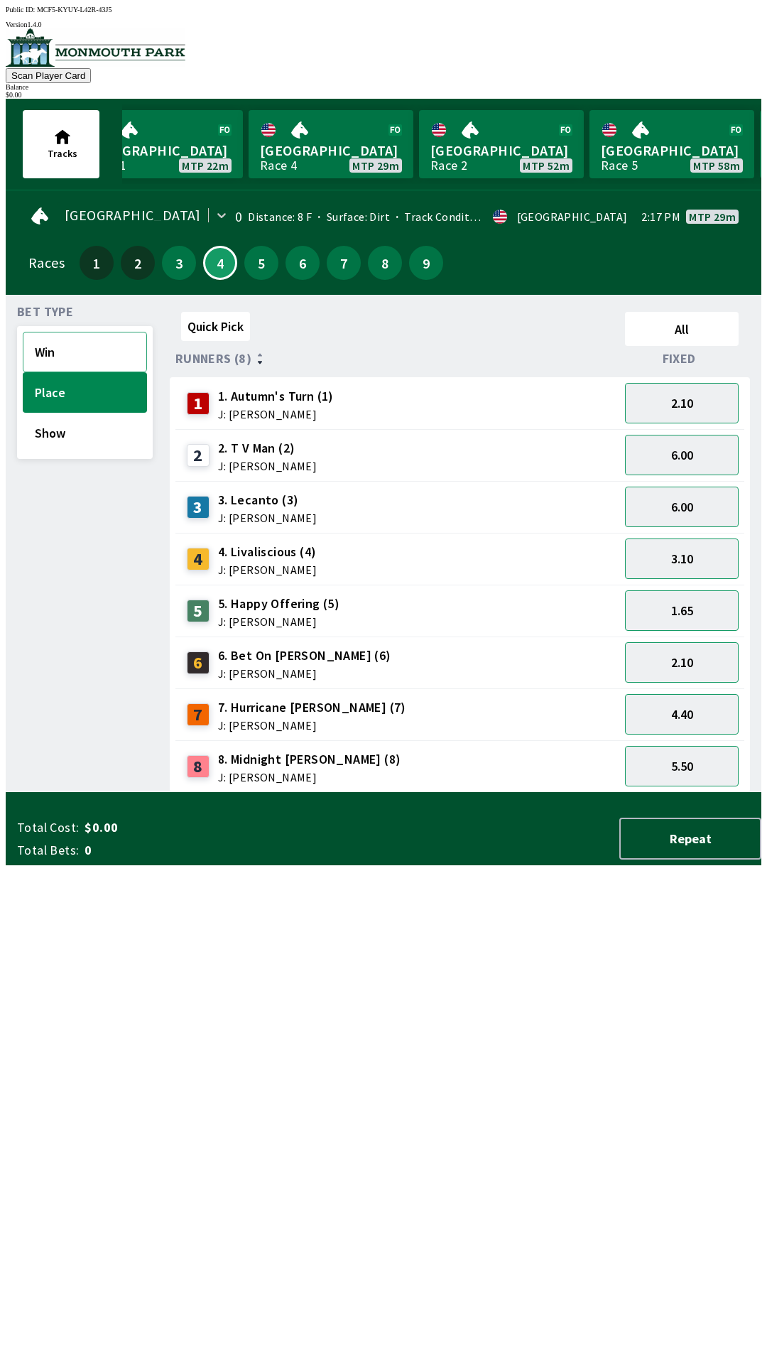
click at [67, 352] on button "Win" at bounding box center [85, 352] width 124 height 40
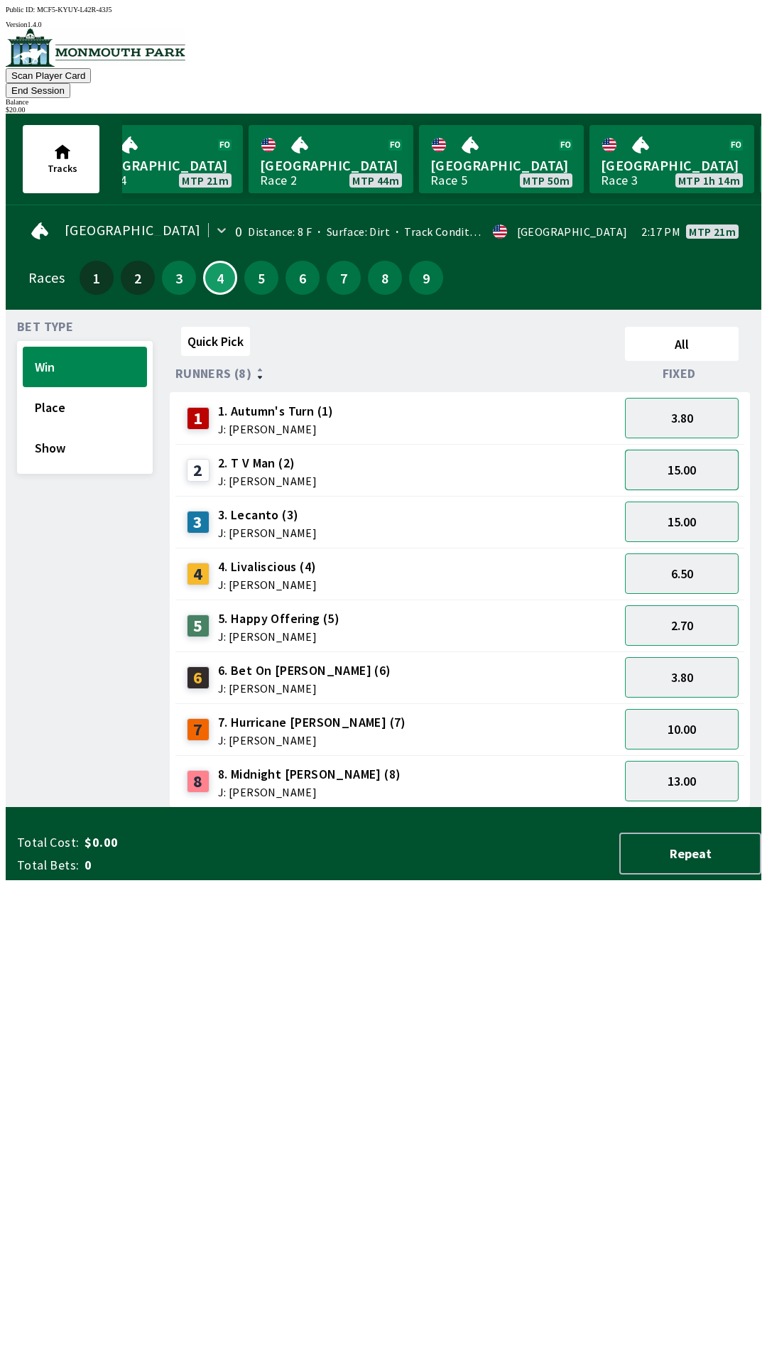
click at [707, 450] on button "15.00" at bounding box center [682, 470] width 114 height 40
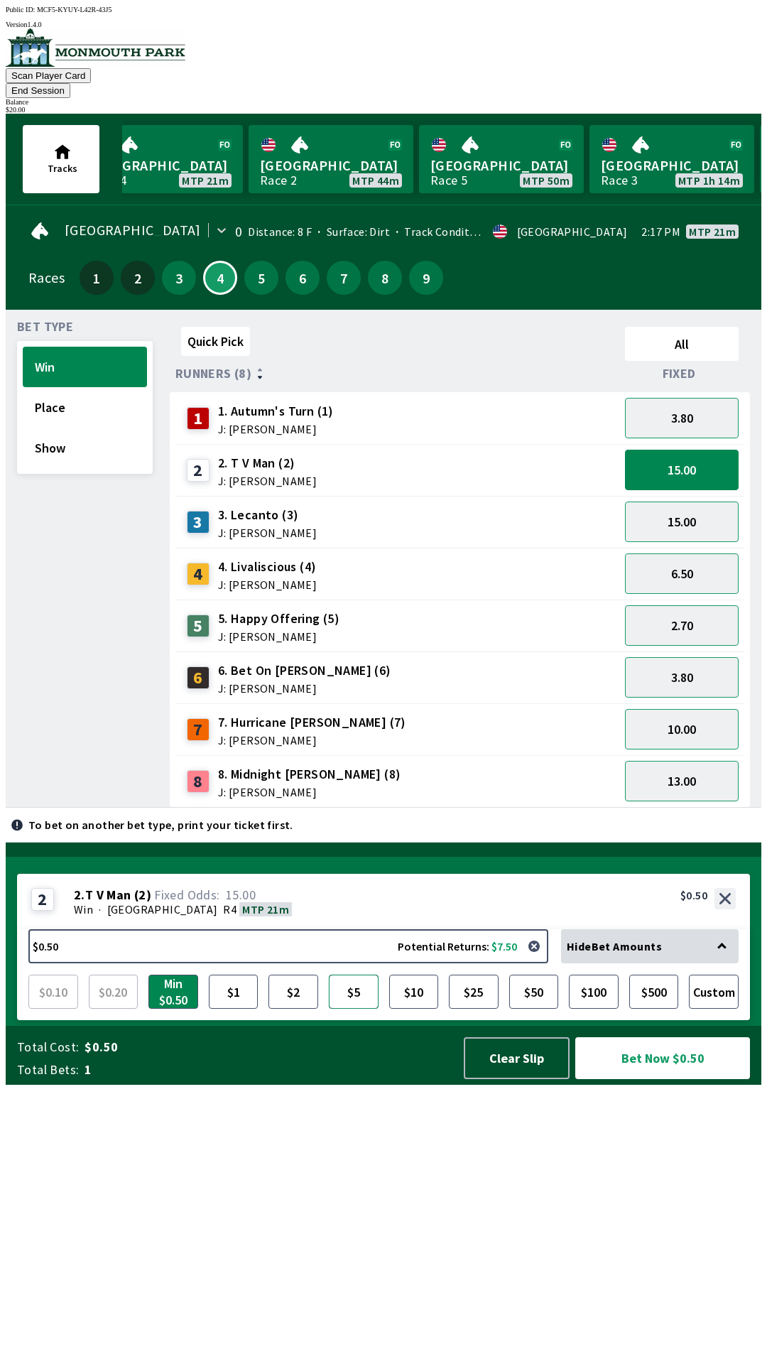
click at [355, 1008] on button "$5" at bounding box center [354, 991] width 50 height 34
click at [65, 433] on button "Show" at bounding box center [85, 448] width 124 height 40
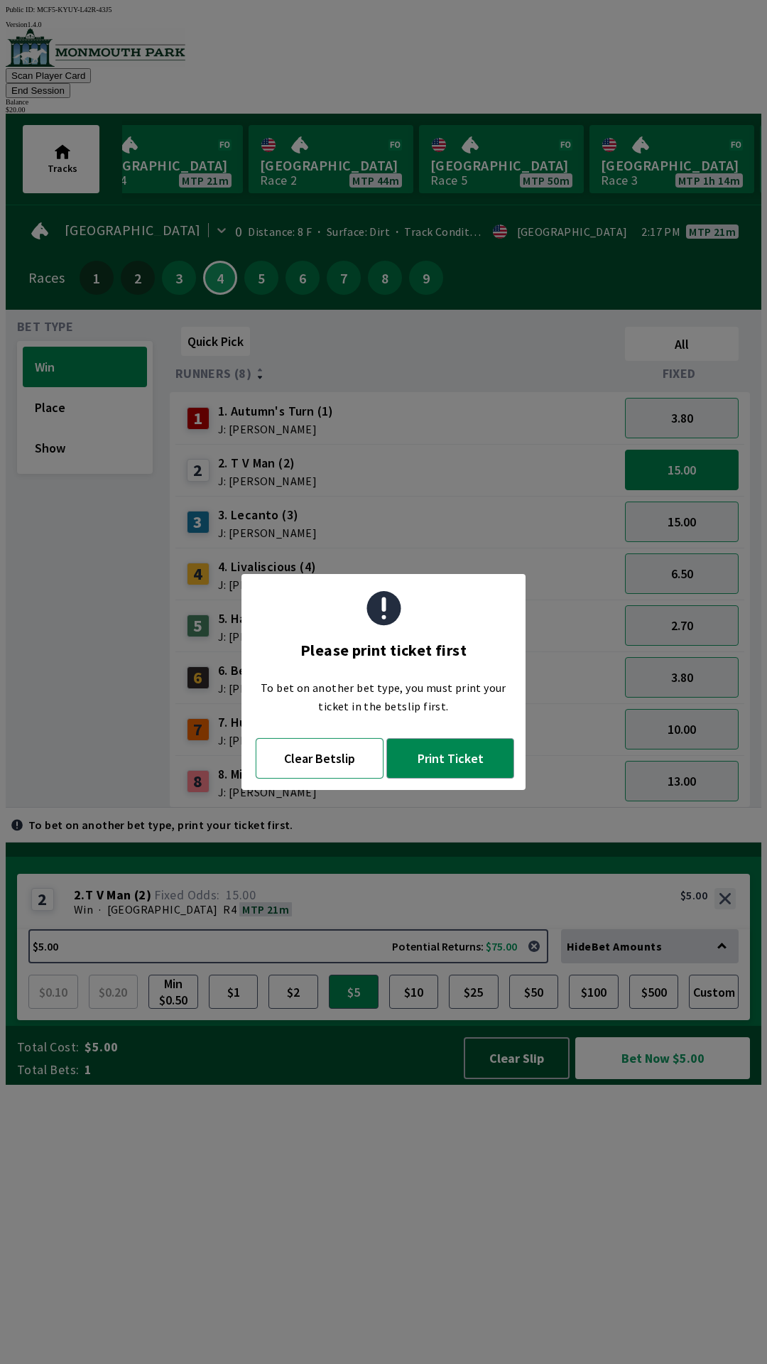
click at [329, 760] on button "Clear Betslip" at bounding box center [320, 758] width 128 height 40
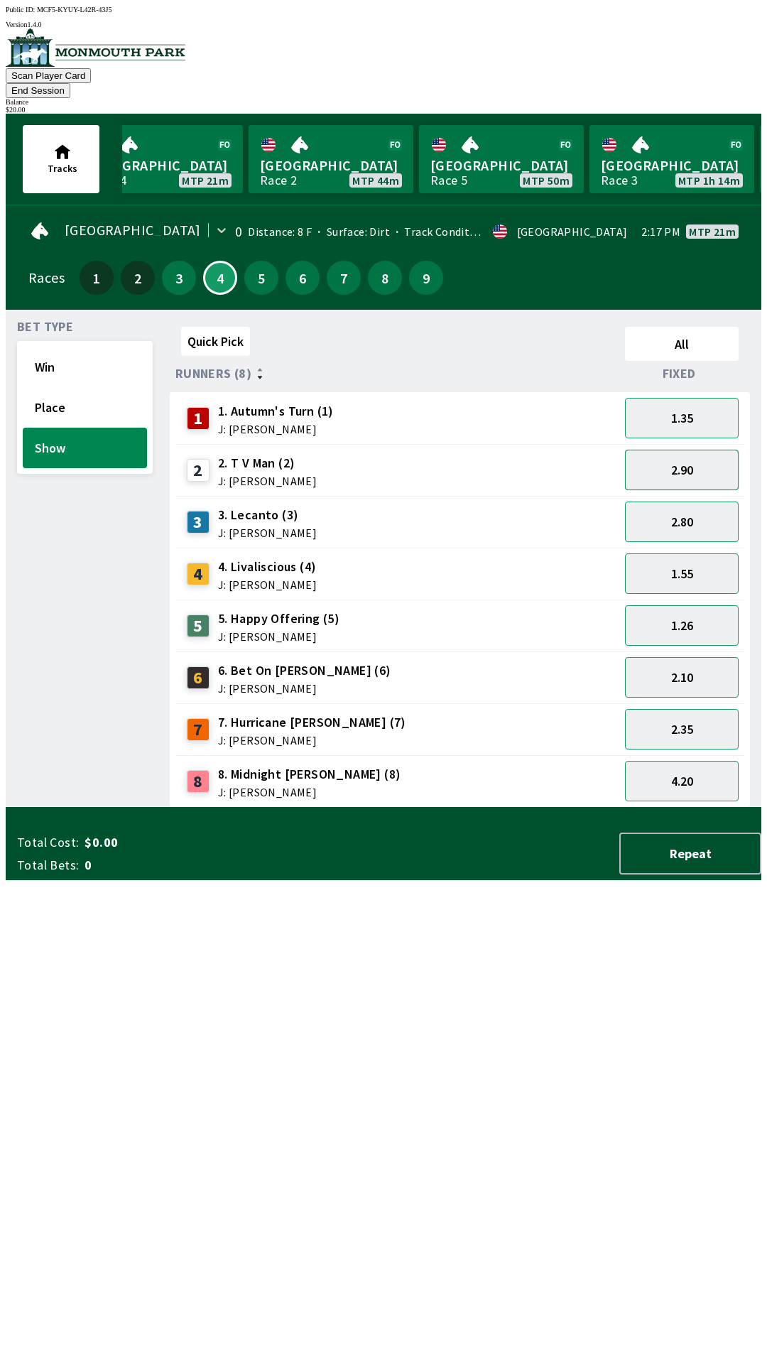
click at [709, 455] on button "2.90" at bounding box center [682, 470] width 114 height 40
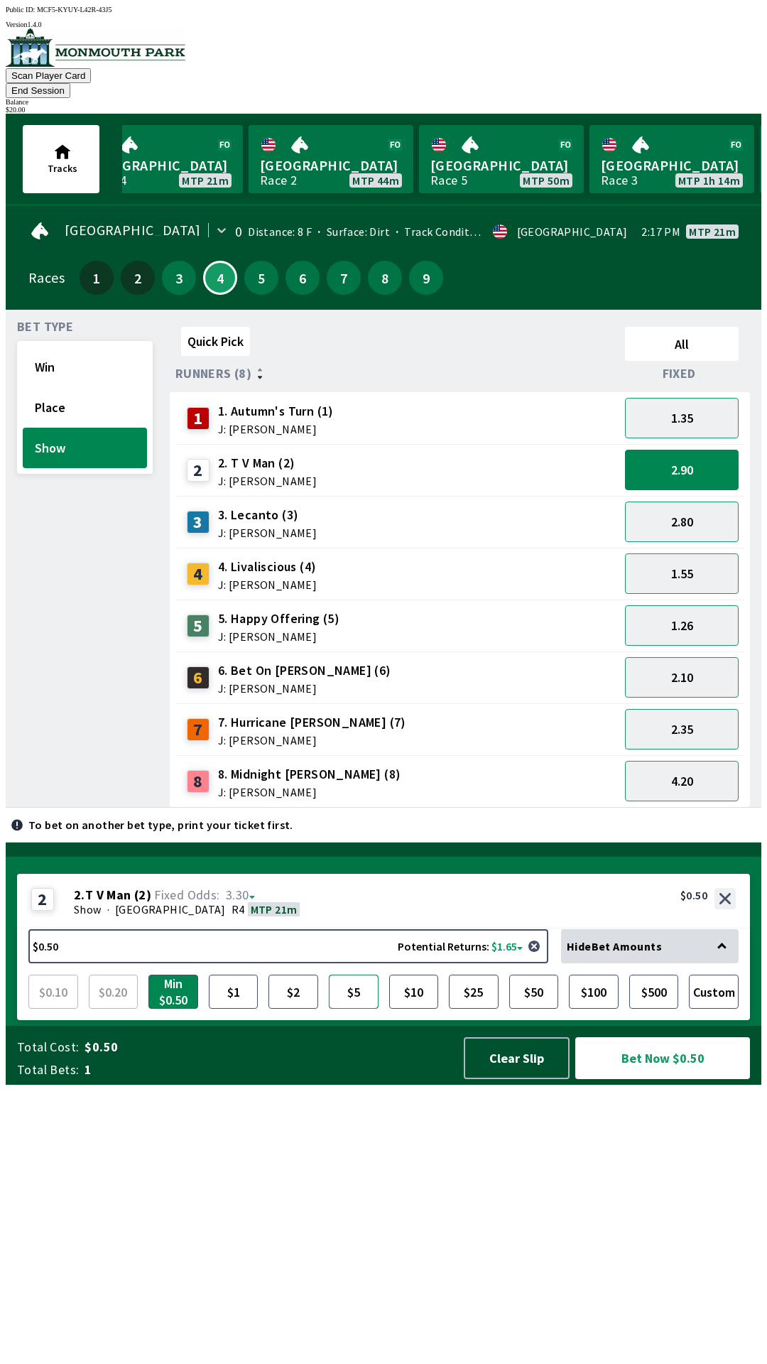
click at [357, 1008] on button "$5" at bounding box center [354, 991] width 50 height 34
click at [695, 554] on button "1.55" at bounding box center [682, 573] width 114 height 40
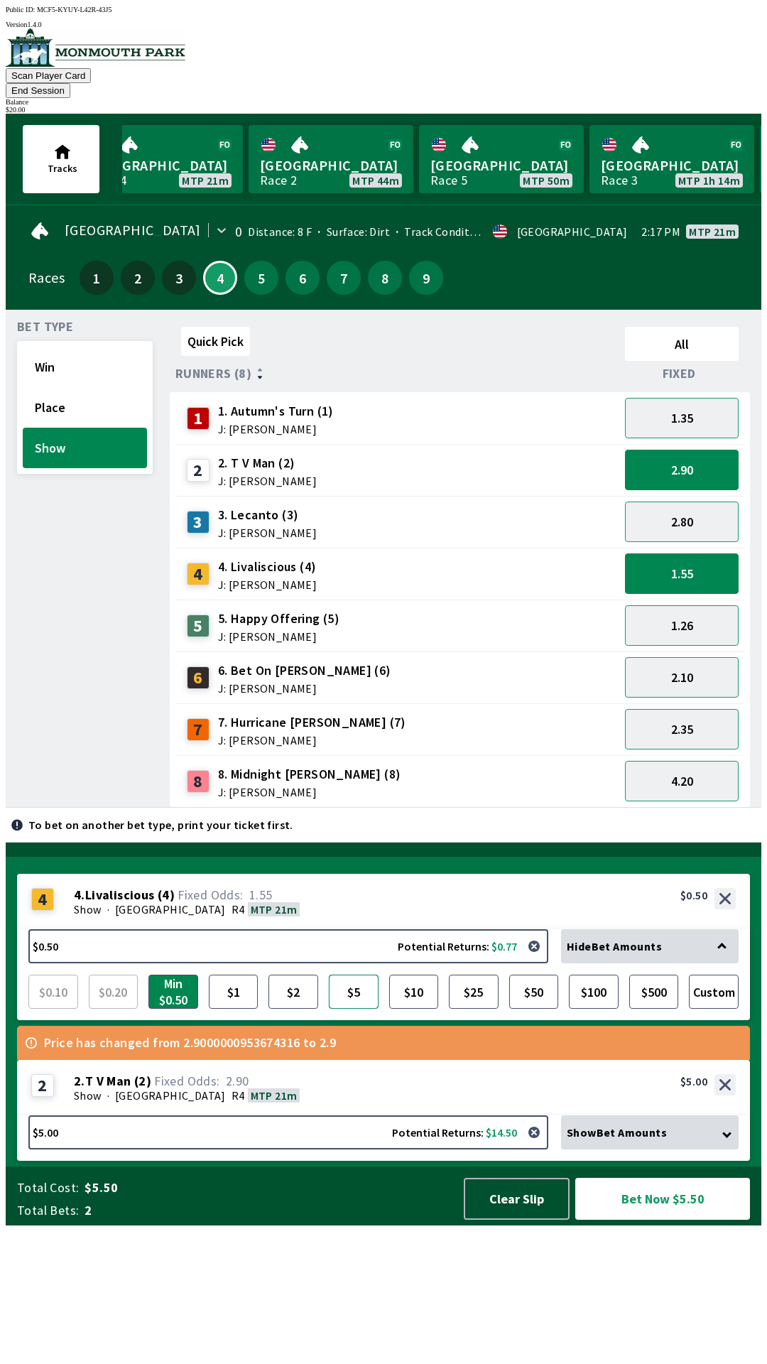
click at [360, 1008] on button "$5" at bounding box center [354, 991] width 50 height 34
click at [665, 1219] on button "Bet Now $10.00" at bounding box center [662, 1198] width 175 height 42
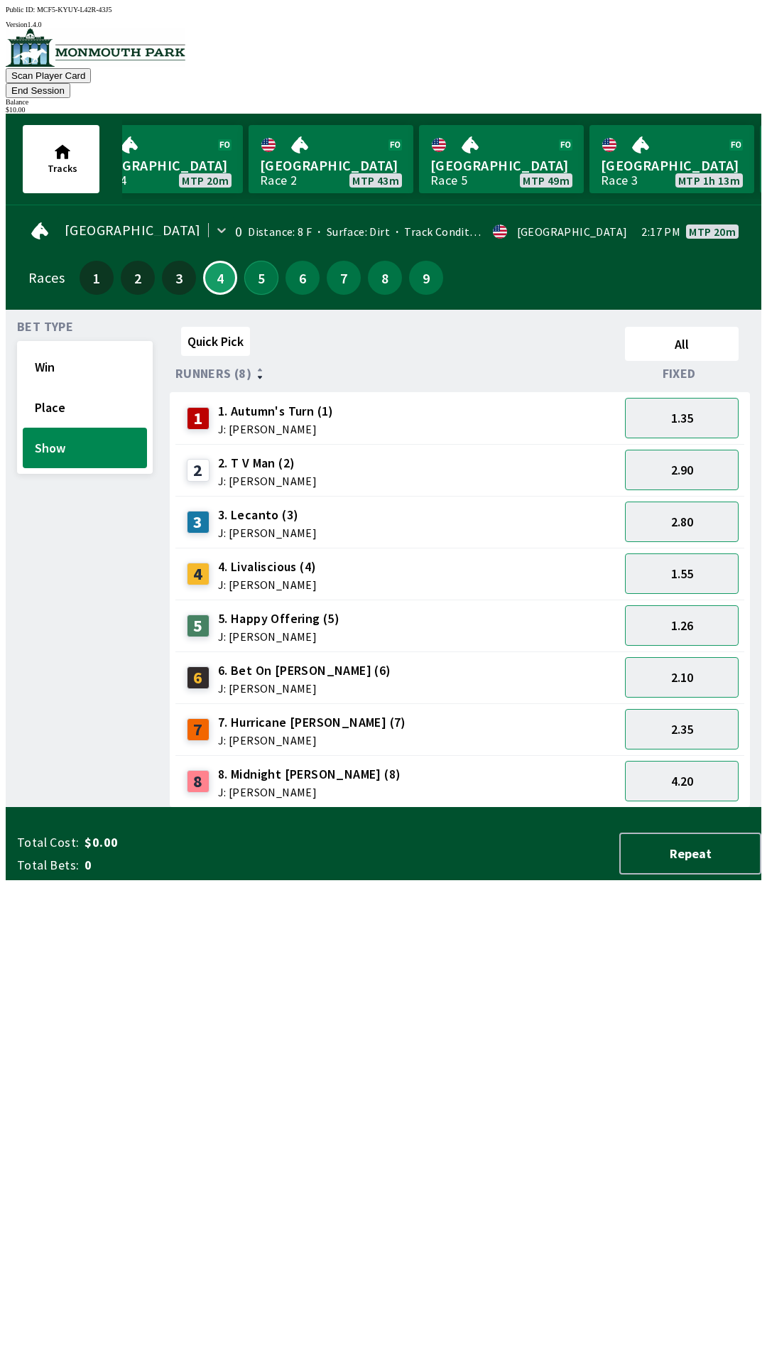
click at [255, 261] on button "5" at bounding box center [261, 278] width 34 height 34
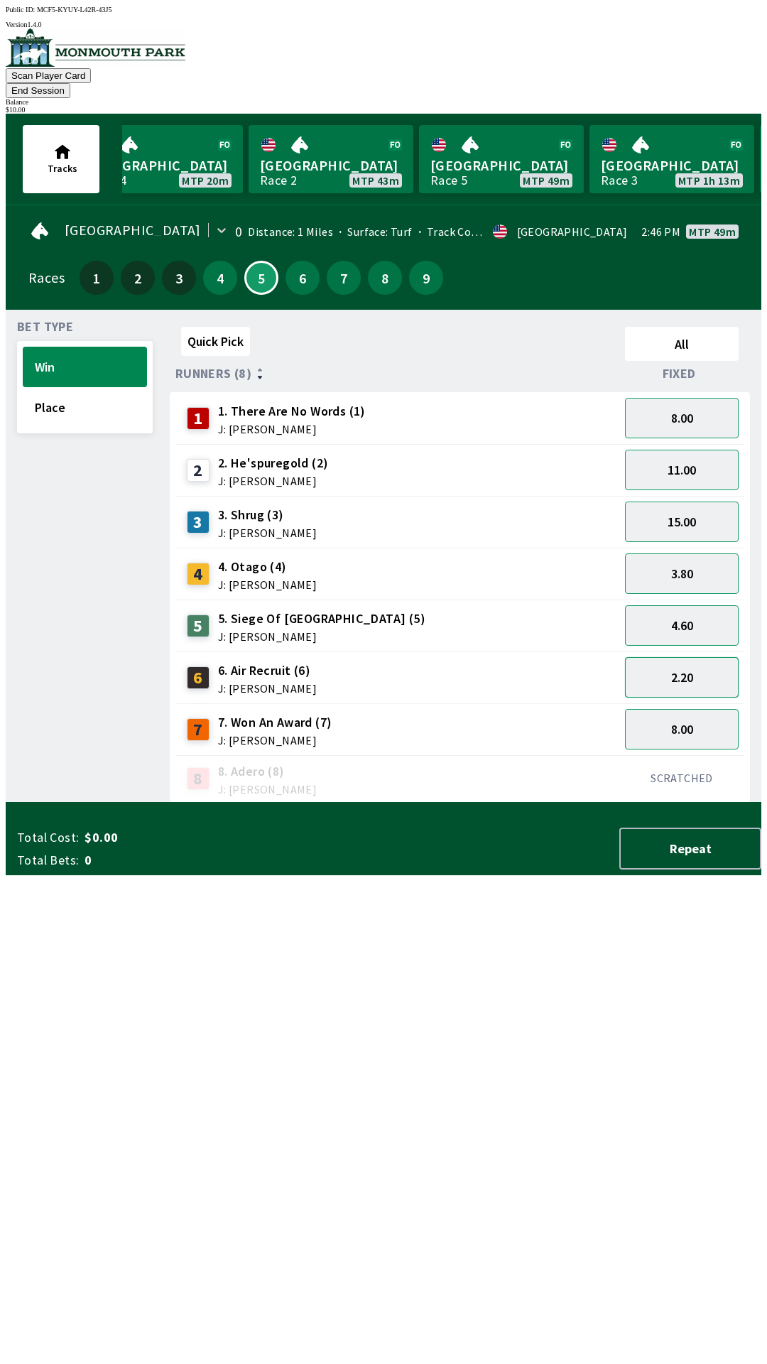
click at [670, 661] on button "2.20" at bounding box center [682, 677] width 114 height 40
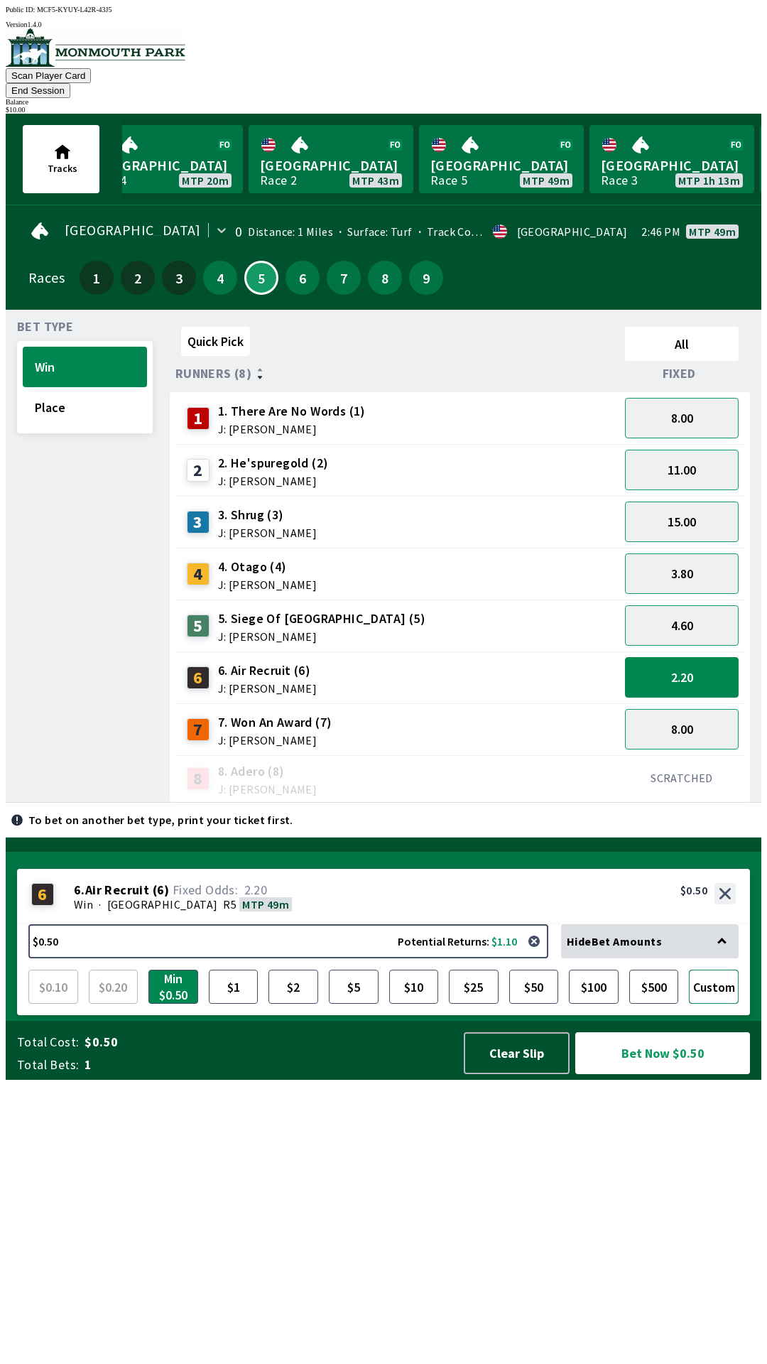
click at [720, 1003] on button "Custom" at bounding box center [714, 986] width 50 height 34
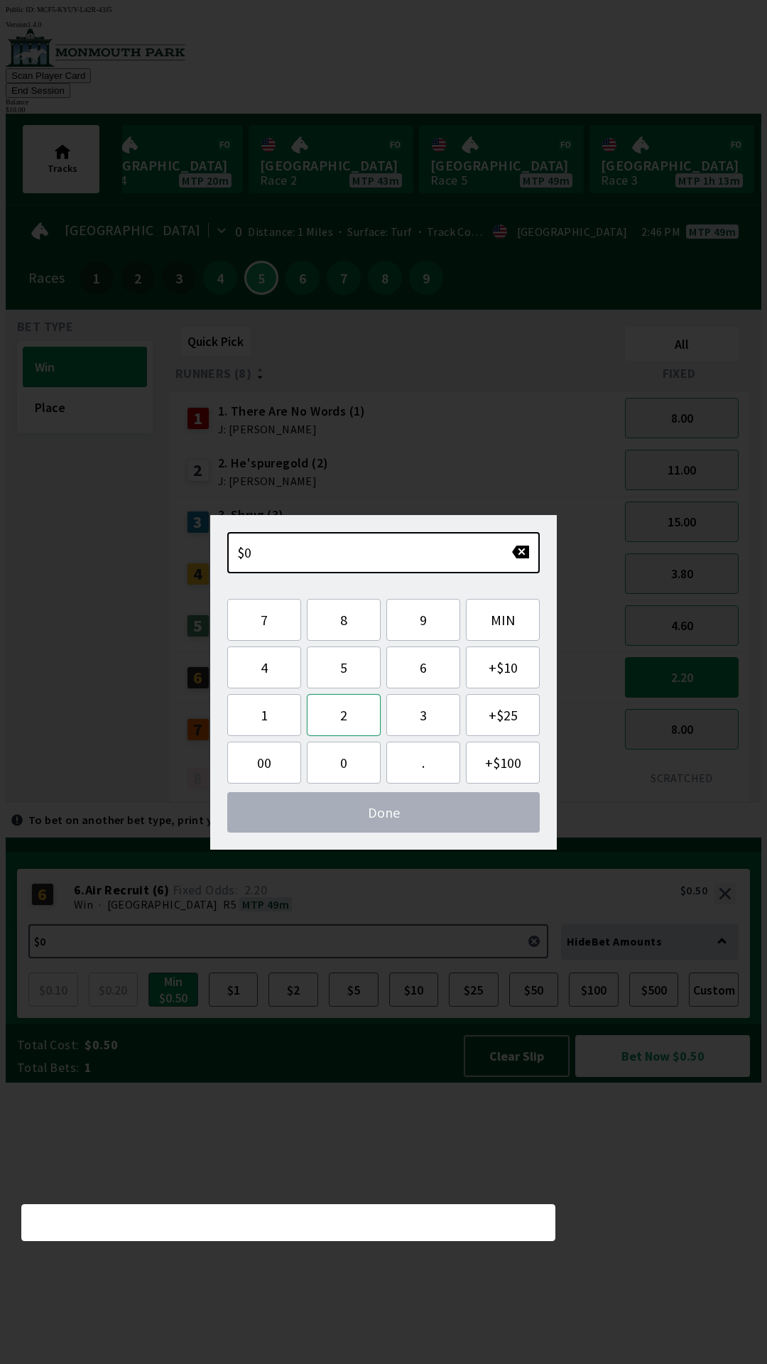
click at [344, 716] on button "2" at bounding box center [344, 715] width 74 height 42
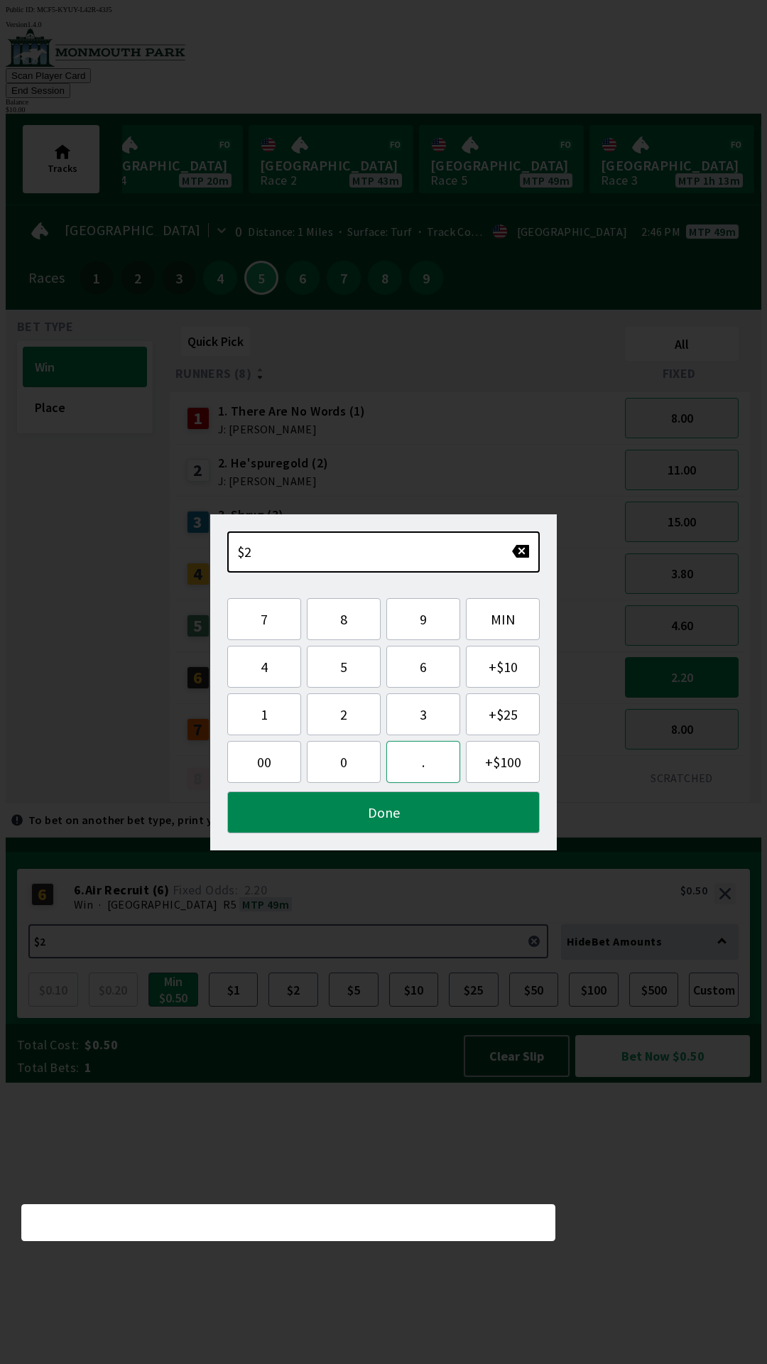
click at [415, 768] on button "." at bounding box center [423, 762] width 74 height 42
click at [342, 668] on button "5" at bounding box center [344, 667] width 74 height 42
click at [337, 765] on button "0" at bounding box center [344, 762] width 74 height 42
click at [374, 812] on button "Done" at bounding box center [383, 812] width 312 height 42
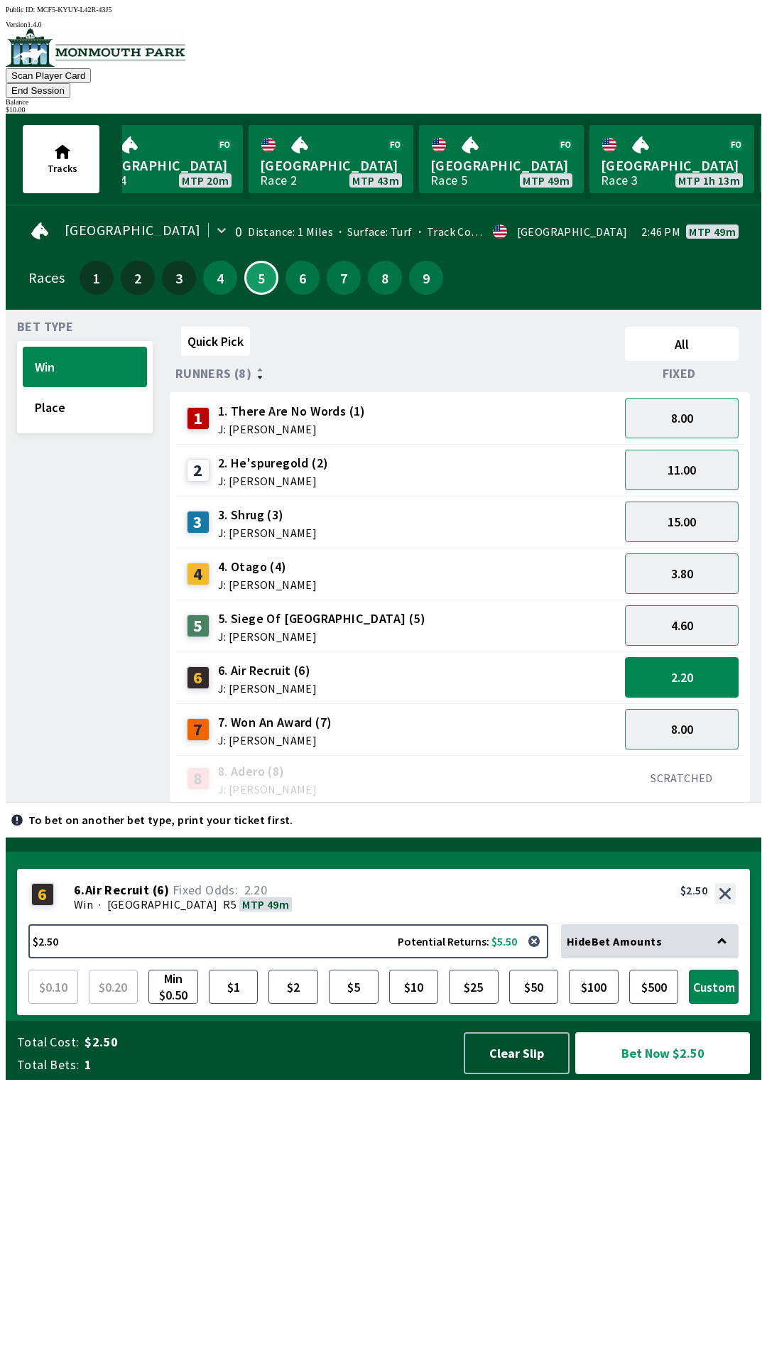
click at [663, 1074] on button "Bet Now $2.50" at bounding box center [662, 1053] width 175 height 42
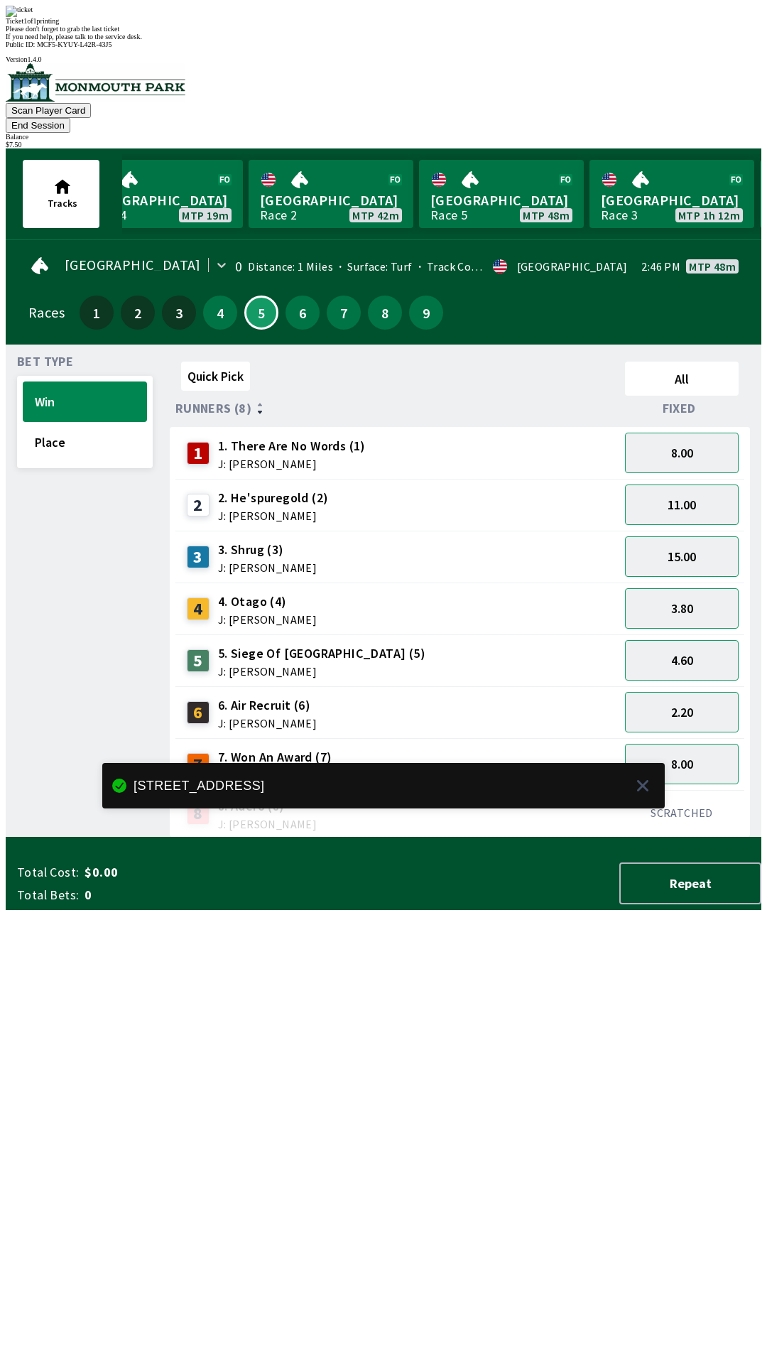
click at [397, 837] on div "Quick Pick All Runners (8) Fixed 1 1. There Are No Words (1) J: [PERSON_NAME] 8…" at bounding box center [466, 597] width 592 height 482
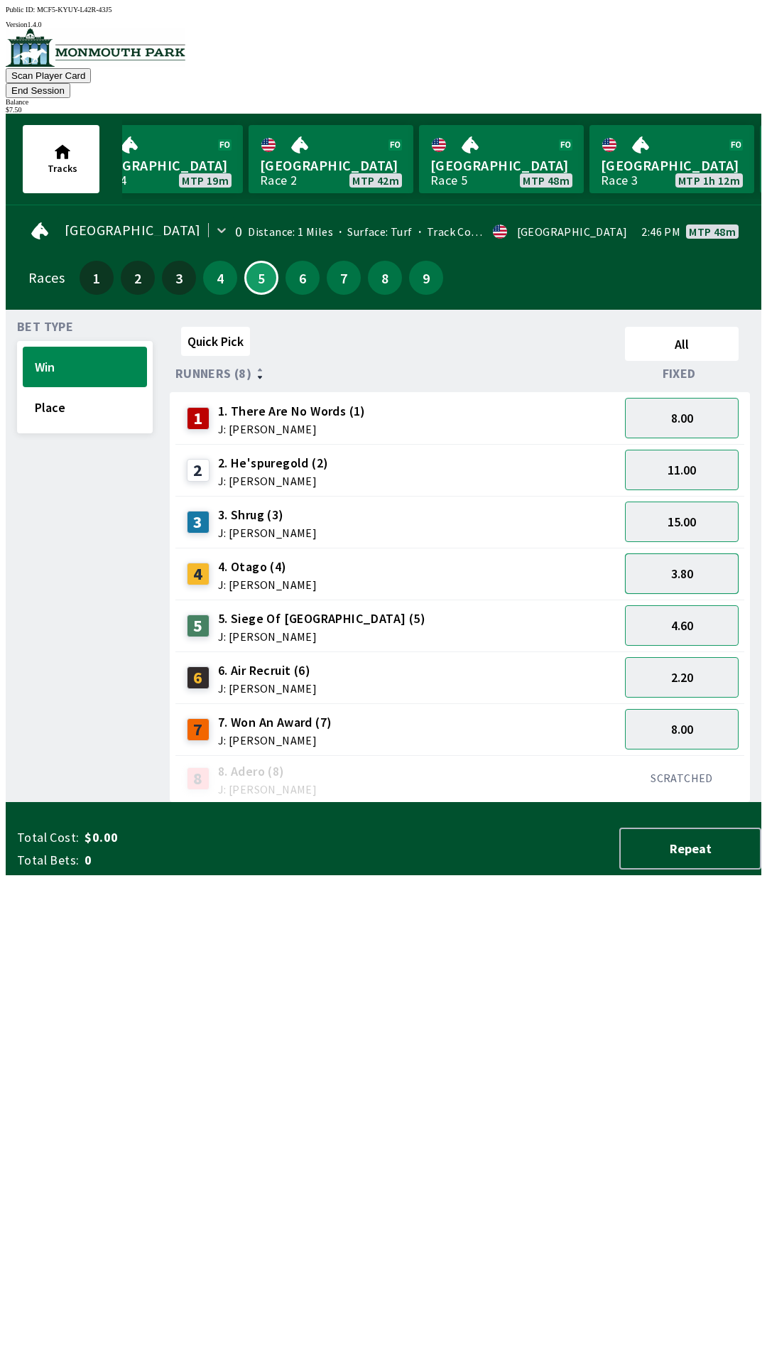
click at [682, 553] on button "3.80" at bounding box center [682, 573] width 114 height 40
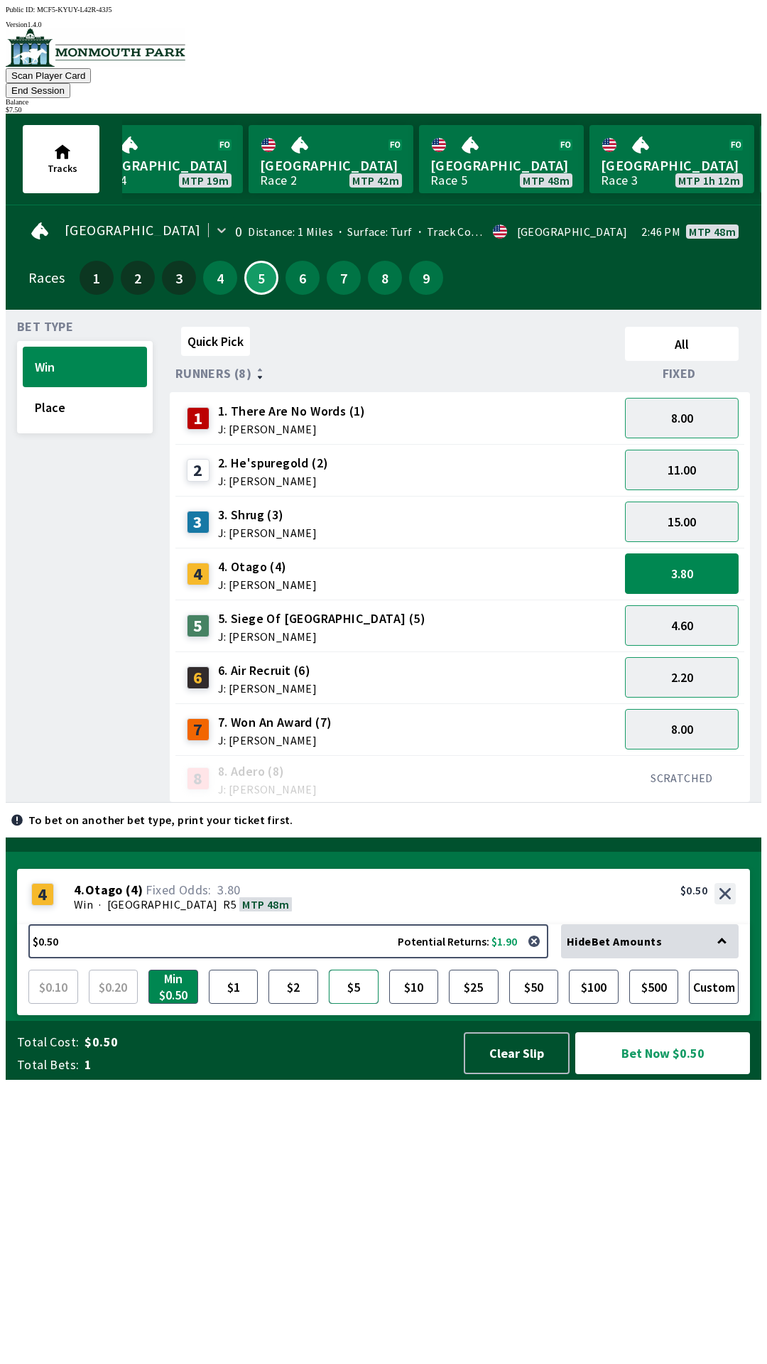
click at [354, 1003] on button "$5" at bounding box center [354, 986] width 50 height 34
click at [298, 1003] on button "$2" at bounding box center [293, 986] width 50 height 34
click at [715, 1003] on button "Custom" at bounding box center [714, 986] width 50 height 34
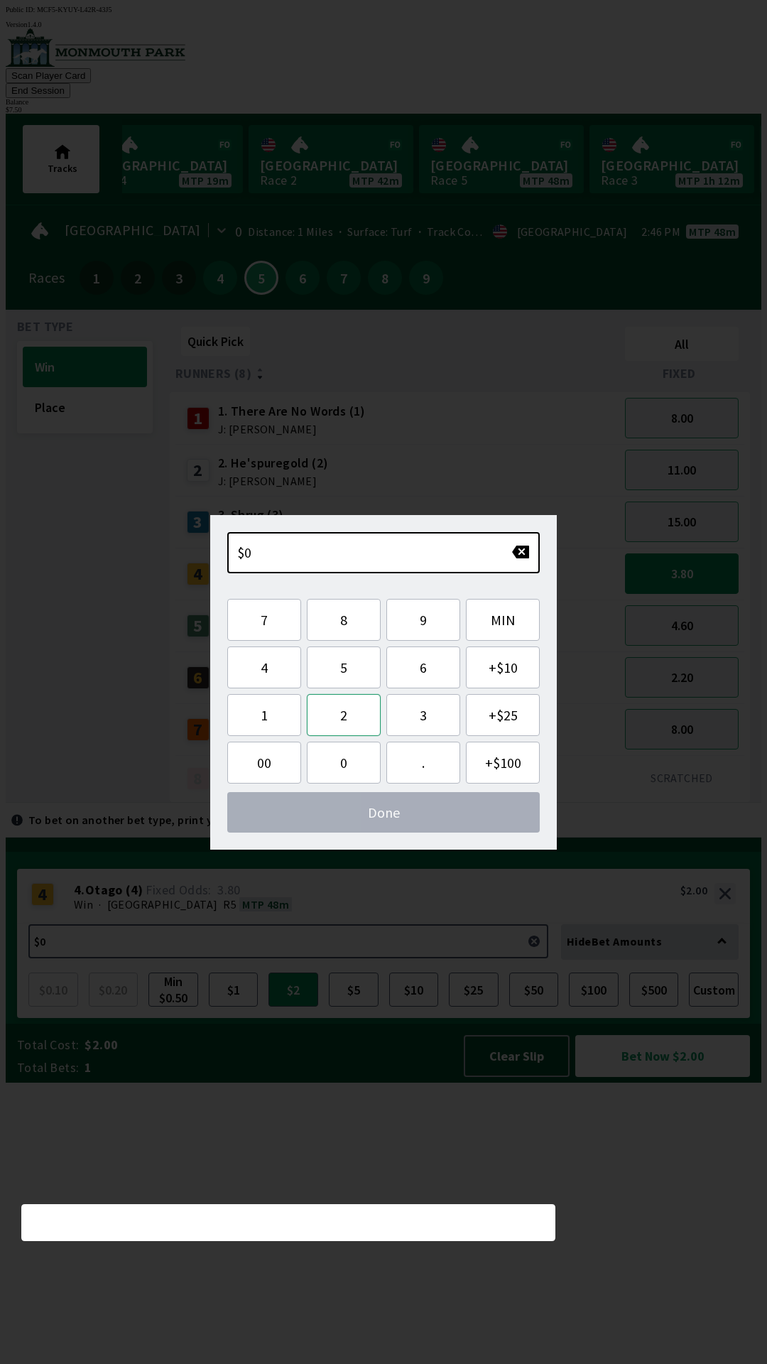
click at [347, 710] on button "2" at bounding box center [344, 715] width 74 height 42
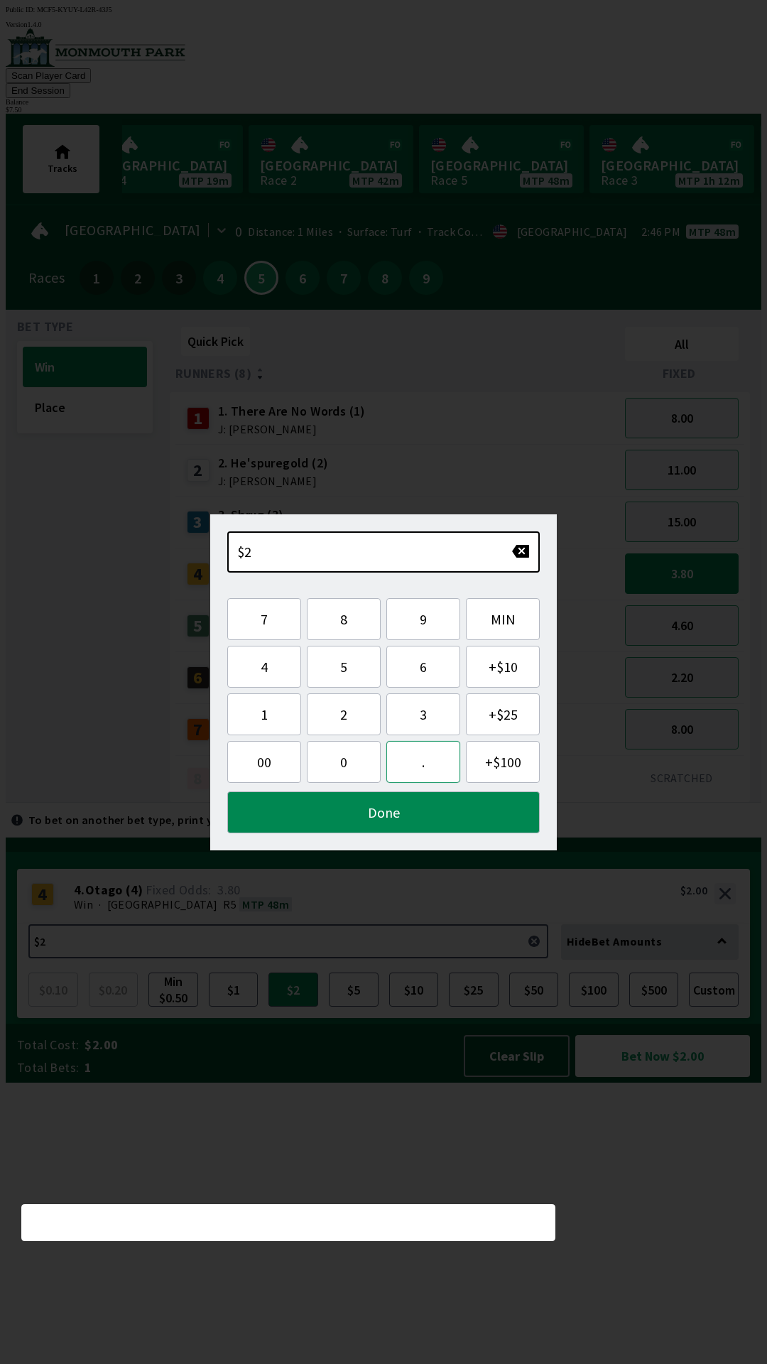
click at [412, 772] on button "." at bounding box center [423, 762] width 74 height 42
click at [337, 665] on button "5" at bounding box center [344, 667] width 74 height 42
click at [342, 751] on button "0" at bounding box center [344, 762] width 74 height 42
click at [365, 820] on button "Done" at bounding box center [383, 812] width 312 height 42
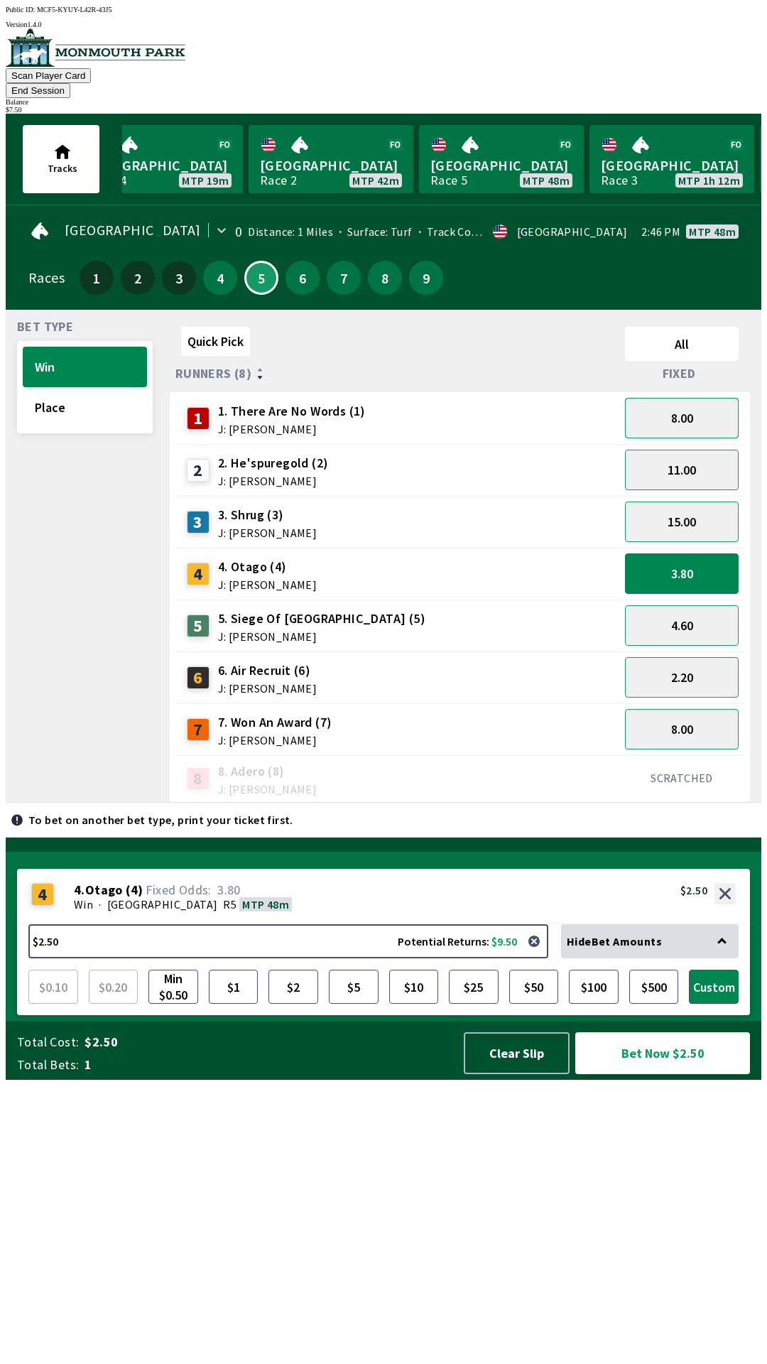
click at [668, 401] on button "8.00" at bounding box center [682, 418] width 114 height 40
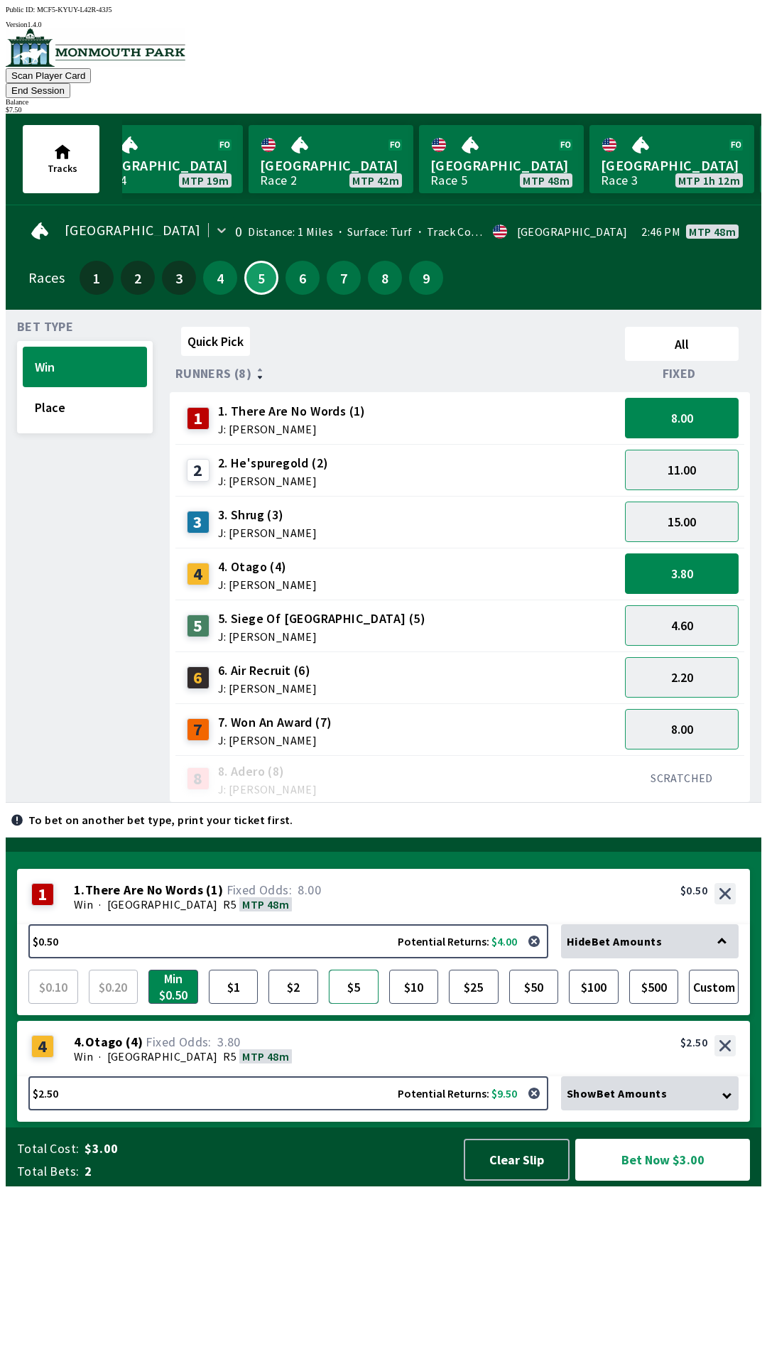
click at [359, 1003] on button "$5" at bounding box center [354, 986] width 50 height 34
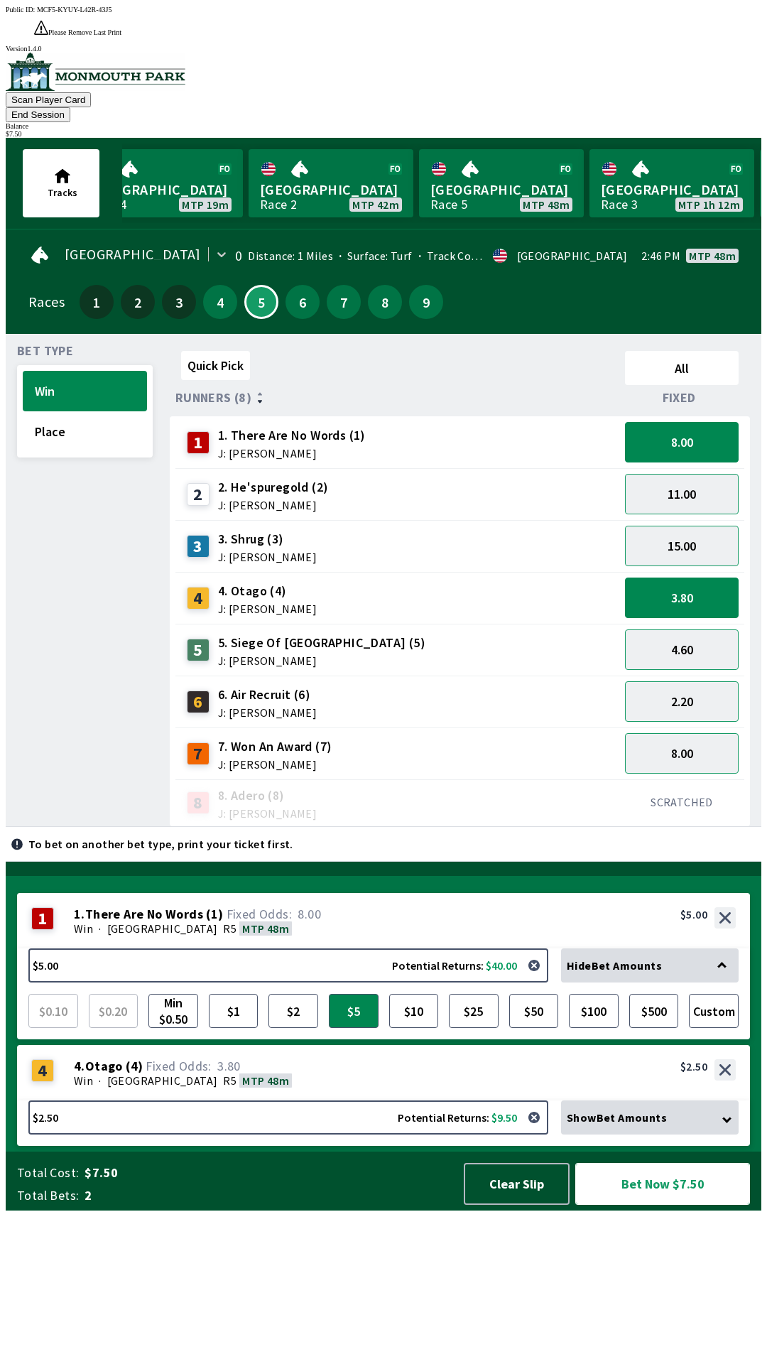
click at [660, 1204] on button "Bet Now $7.50" at bounding box center [662, 1184] width 175 height 42
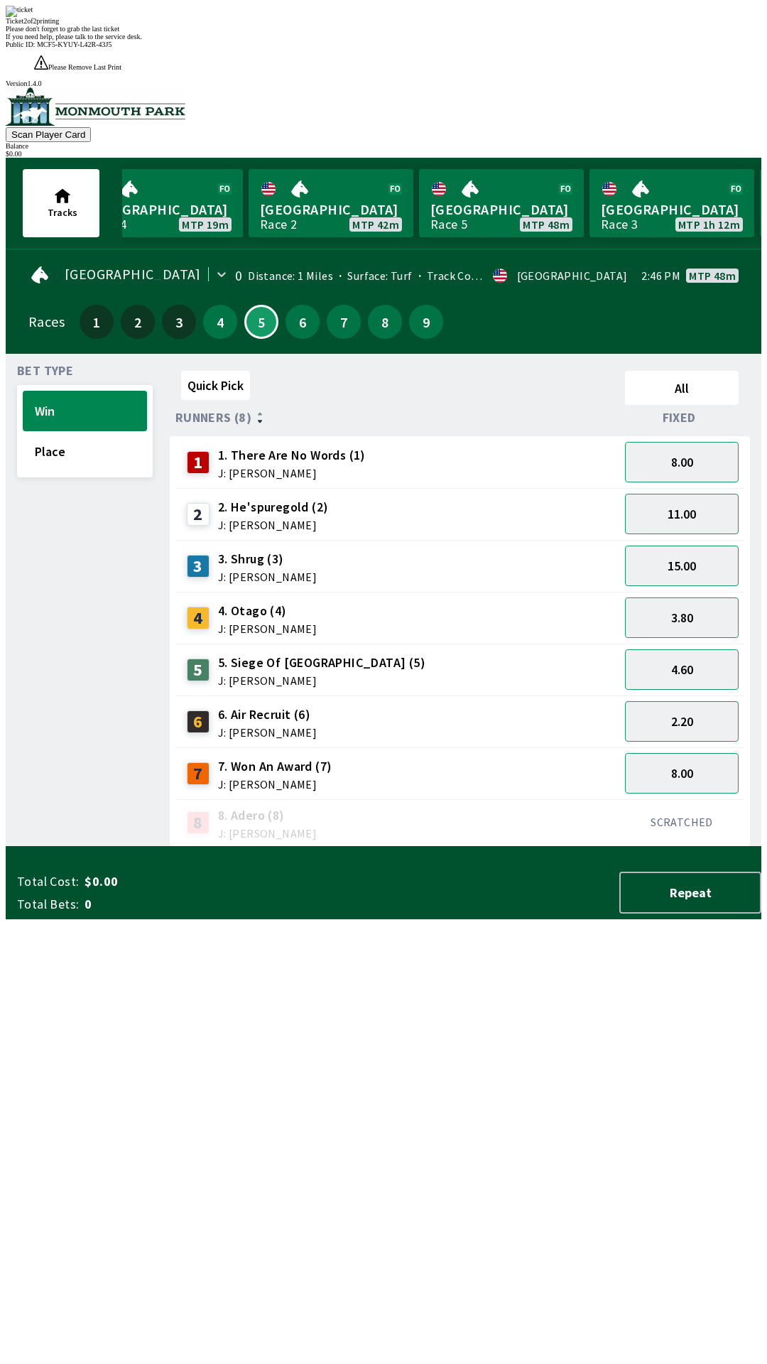
click at [159, 847] on div "Bet Type Win Place Quick Pick All Runners (8) Fixed 1 1. There Are No Words (1)…" at bounding box center [389, 602] width 744 height 487
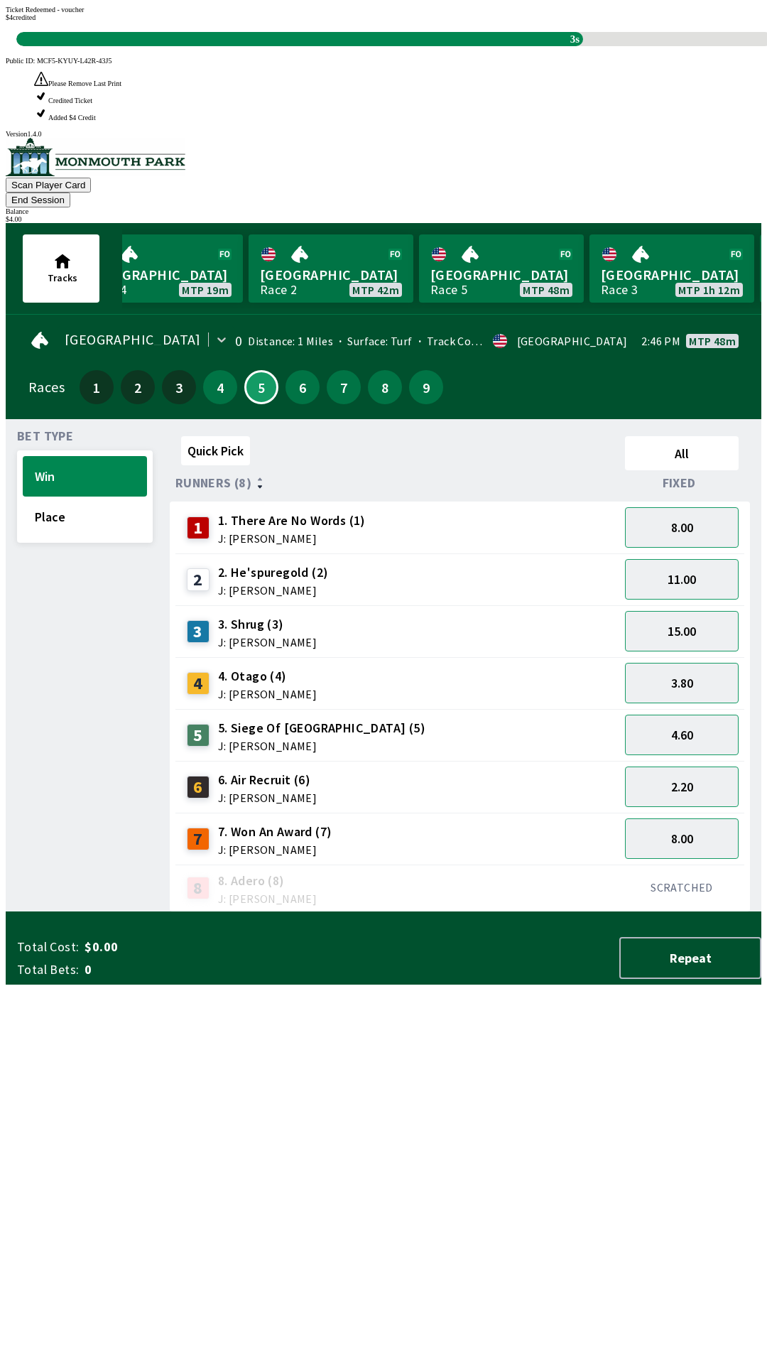
click at [161, 912] on div "Bet Type Win Place Quick Pick All Runners (8) Fixed 1 1. There Are No Words (1)…" at bounding box center [389, 668] width 744 height 487
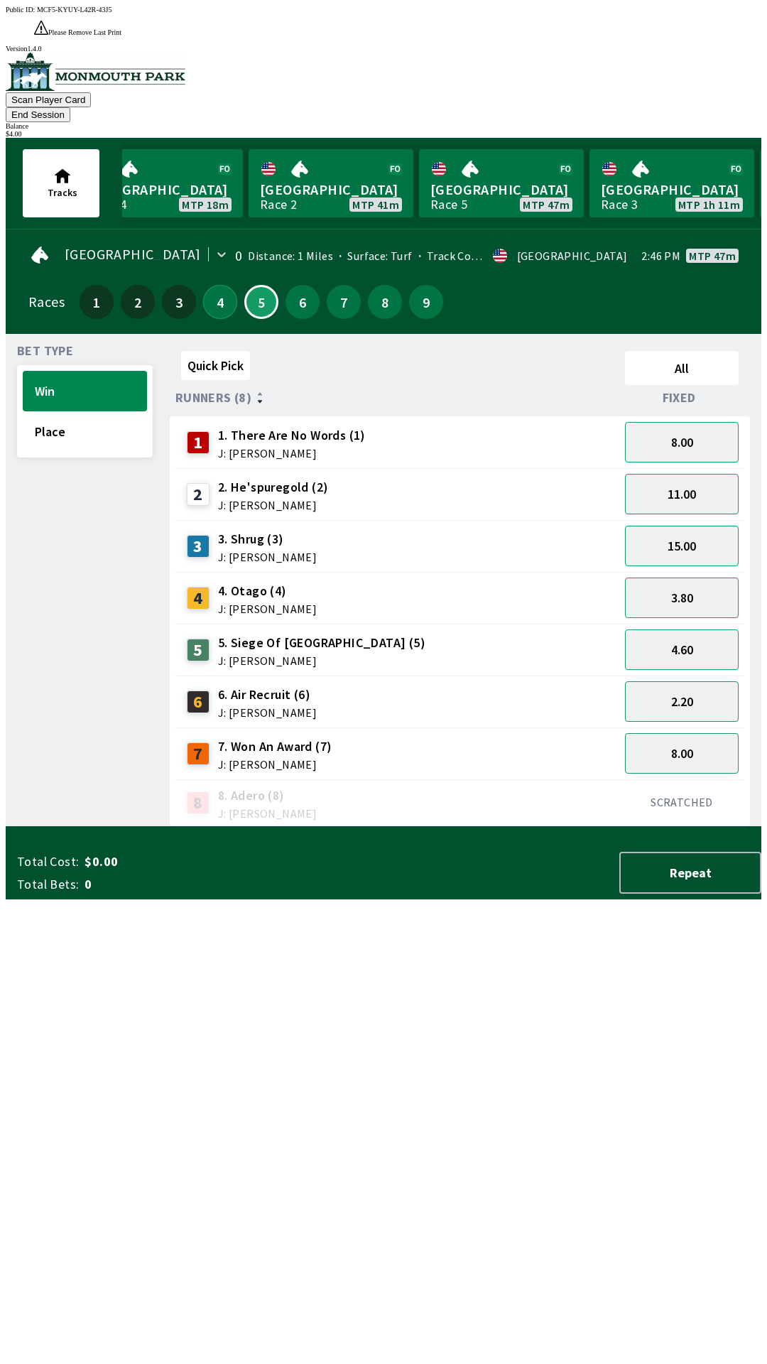
click at [212, 285] on button "4" at bounding box center [220, 302] width 34 height 34
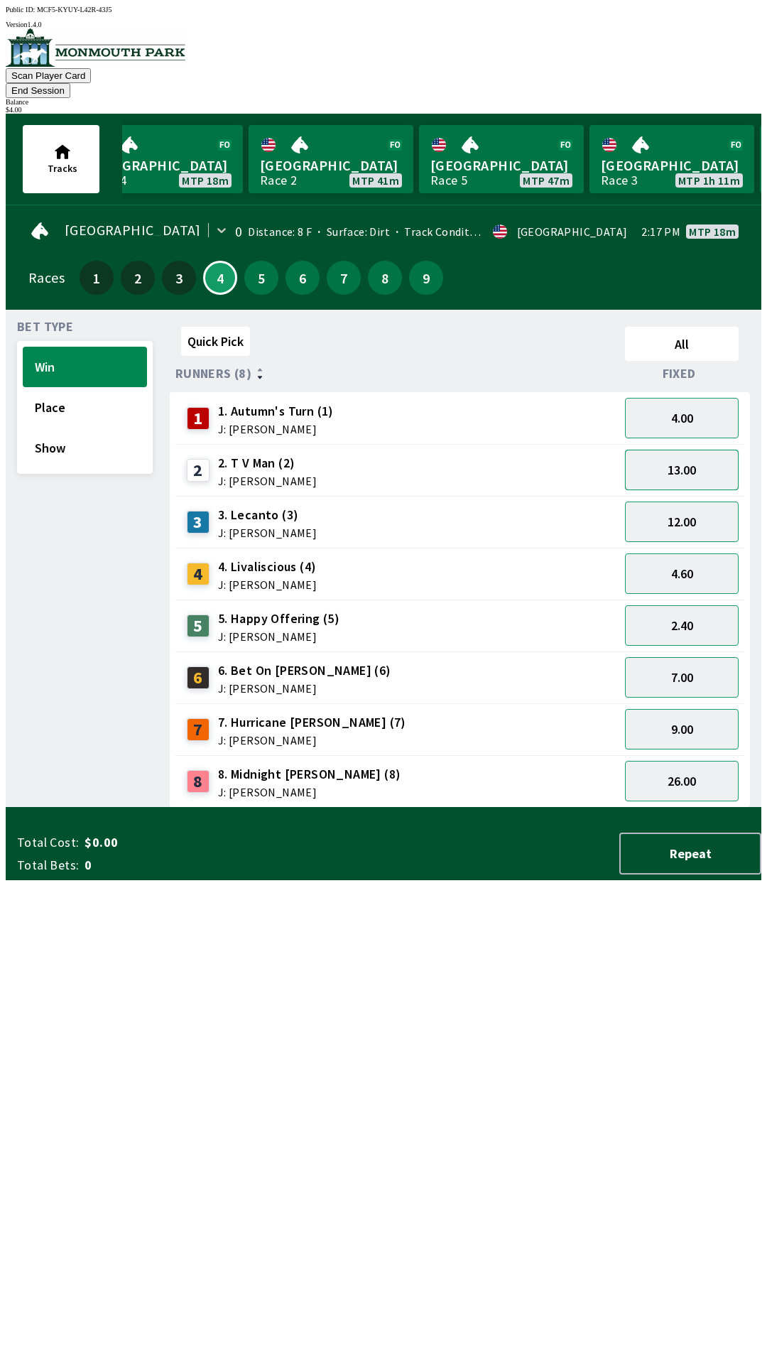
click at [685, 457] on button "13.00" at bounding box center [682, 470] width 114 height 40
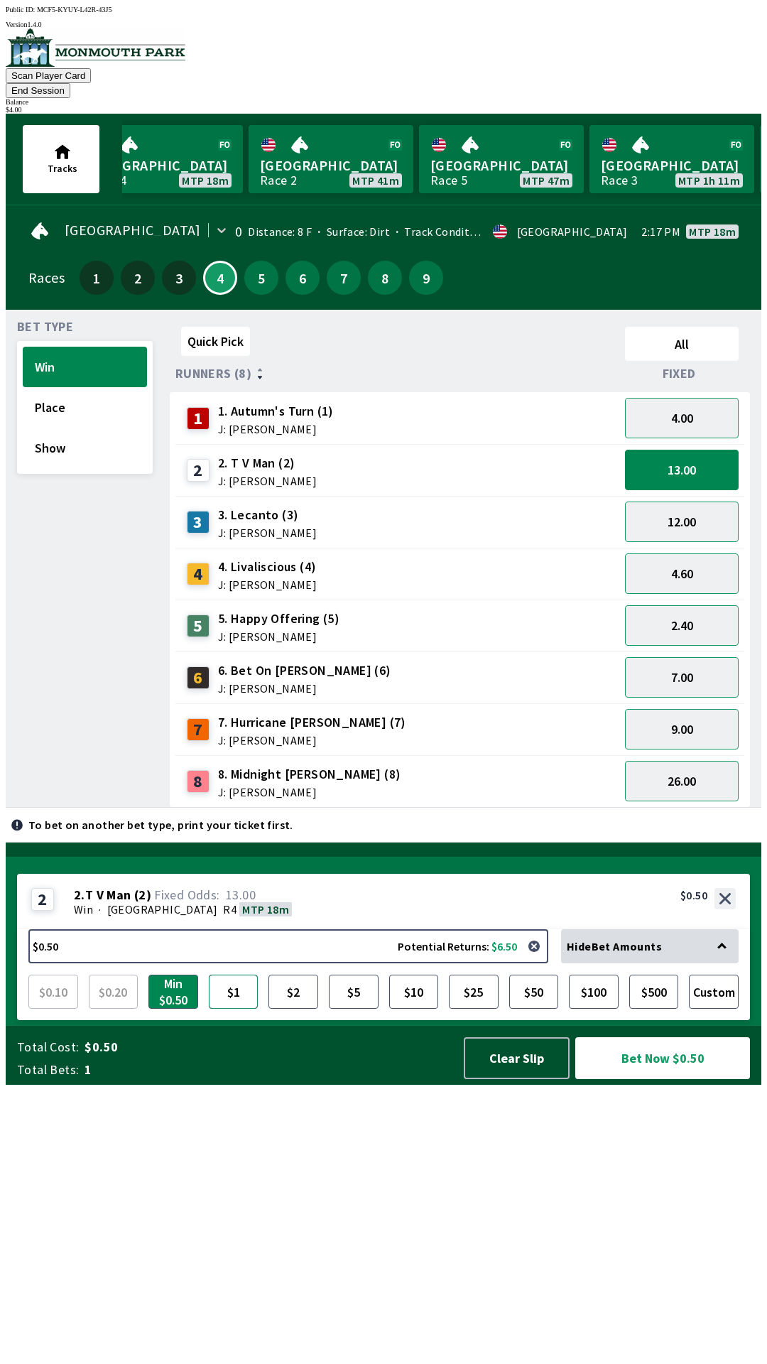
click at [232, 1008] on button "$1" at bounding box center [234, 991] width 50 height 34
click at [660, 1079] on button "Bet Now $1.00" at bounding box center [662, 1058] width 175 height 42
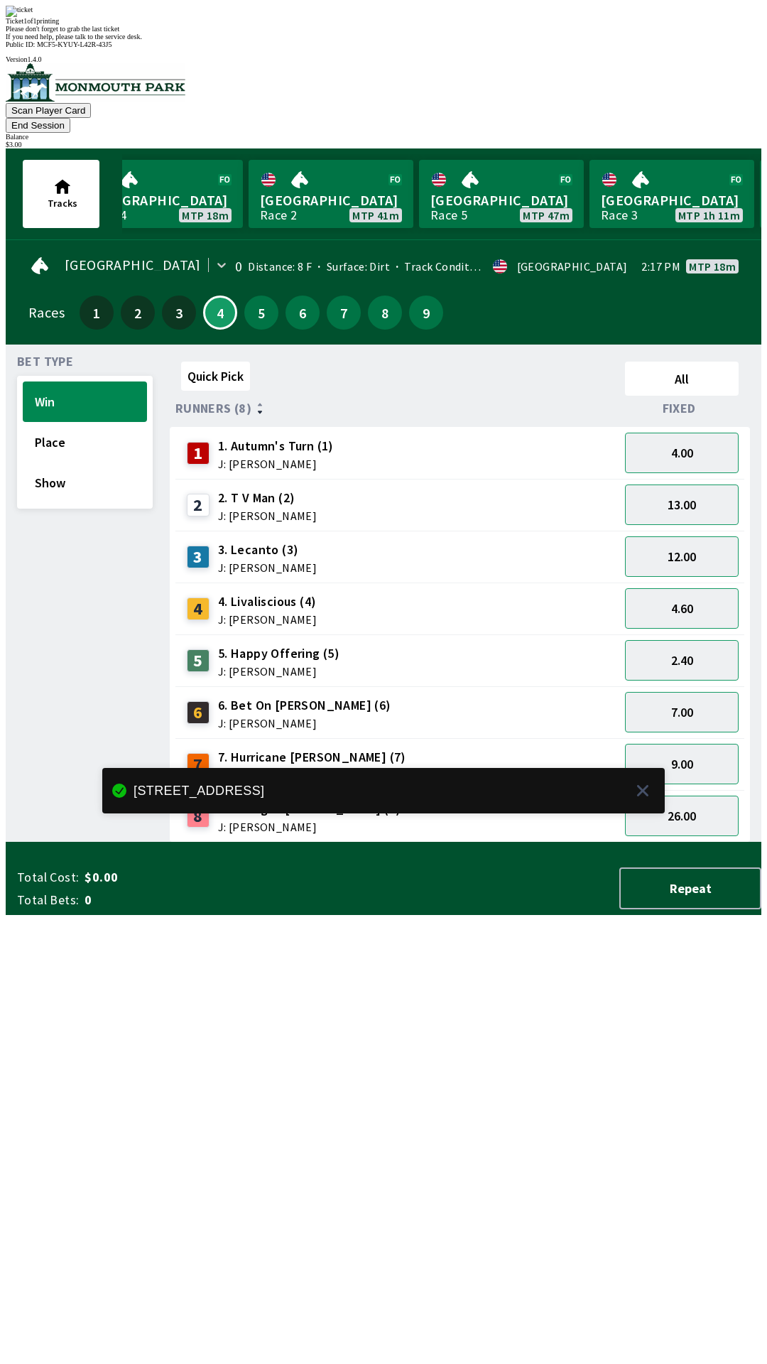
click at [410, 842] on div "Quick Pick All Runners (8) Fixed 1 1. Autumn's Turn (1) J: [PERSON_NAME] 4.00 2…" at bounding box center [466, 599] width 592 height 486
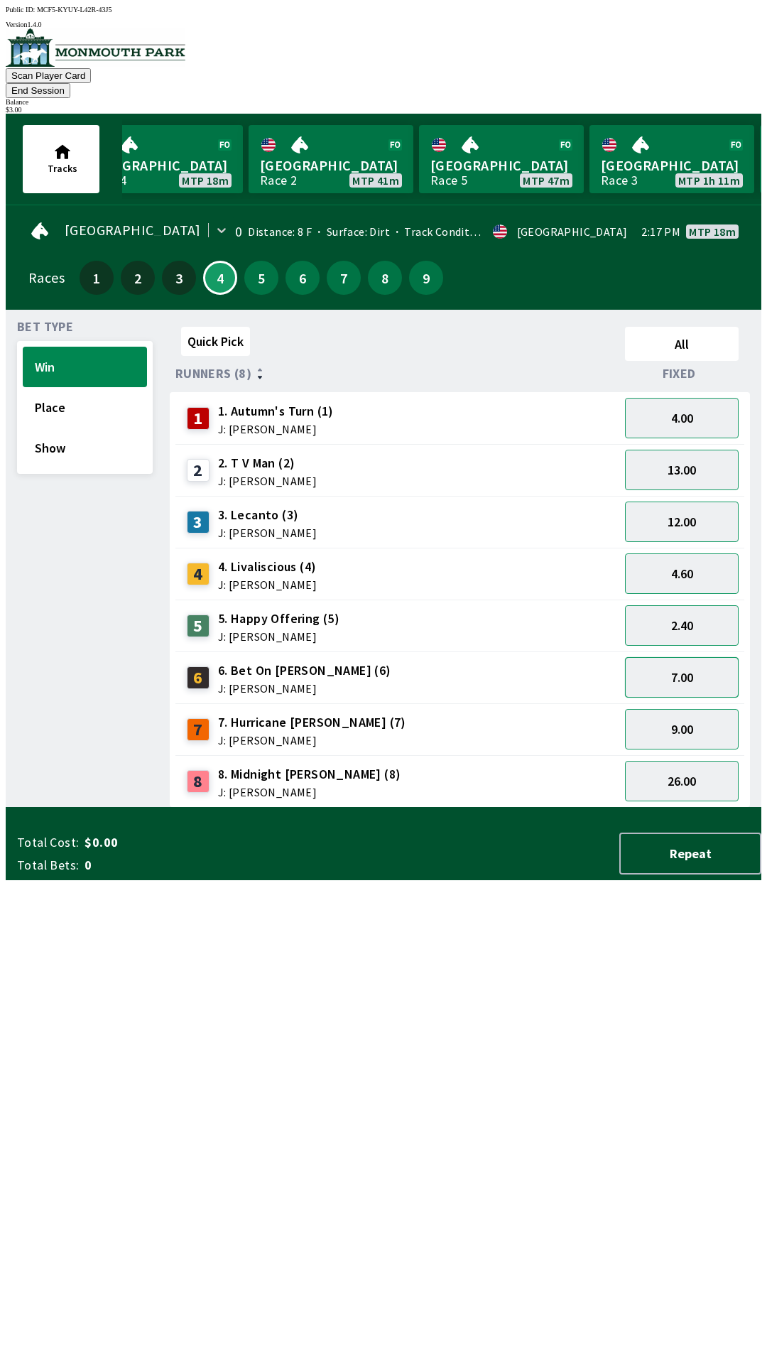
click at [714, 657] on button "7.00" at bounding box center [682, 677] width 114 height 40
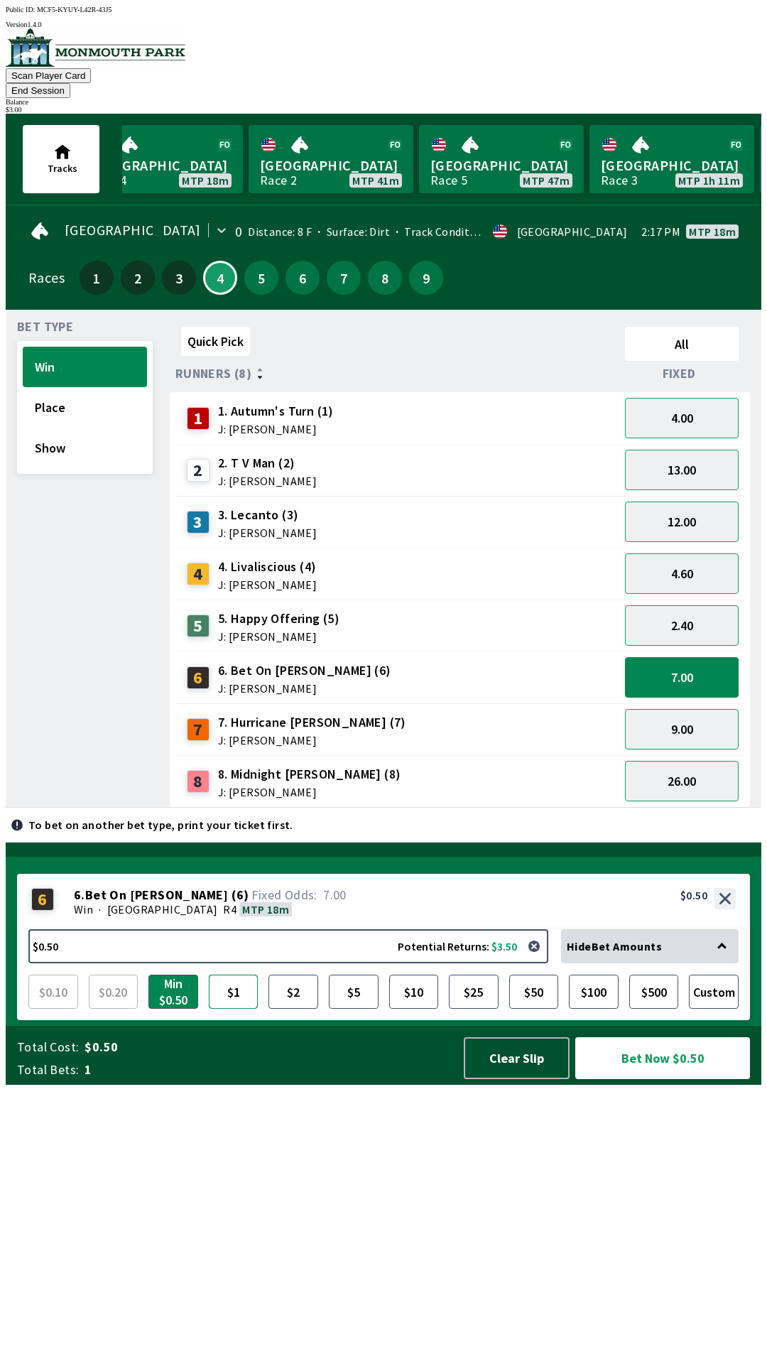
click at [242, 1008] on button "$1" at bounding box center [234, 991] width 50 height 34
click at [660, 1079] on button "Bet Now $1.00" at bounding box center [662, 1058] width 175 height 42
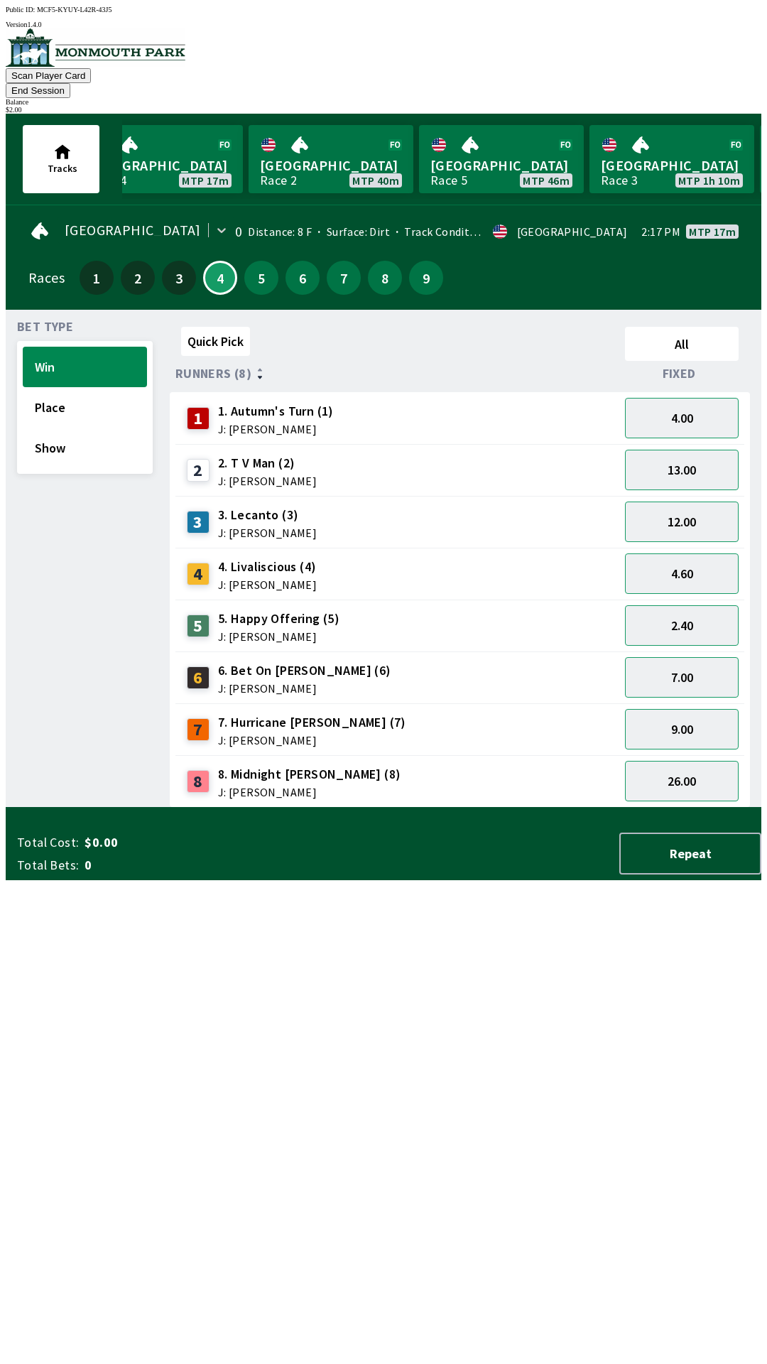
click at [517, 807] on div "Quick Pick All Runners (8) Fixed 1 1. Autumn's Turn (1) J: [PERSON_NAME] 4.00 2…" at bounding box center [466, 564] width 592 height 486
click at [687, 553] on button "4.60" at bounding box center [682, 573] width 114 height 40
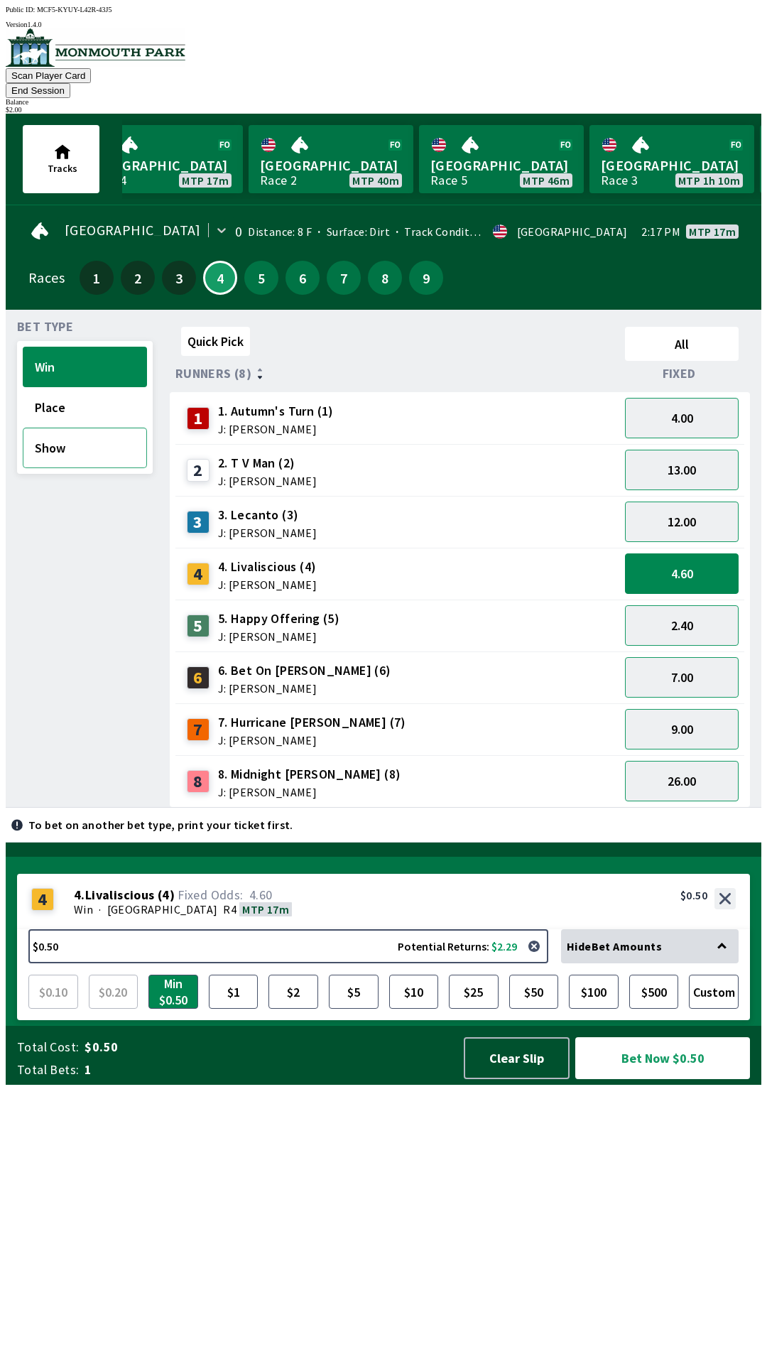
click at [28, 437] on button "Show" at bounding box center [85, 448] width 124 height 40
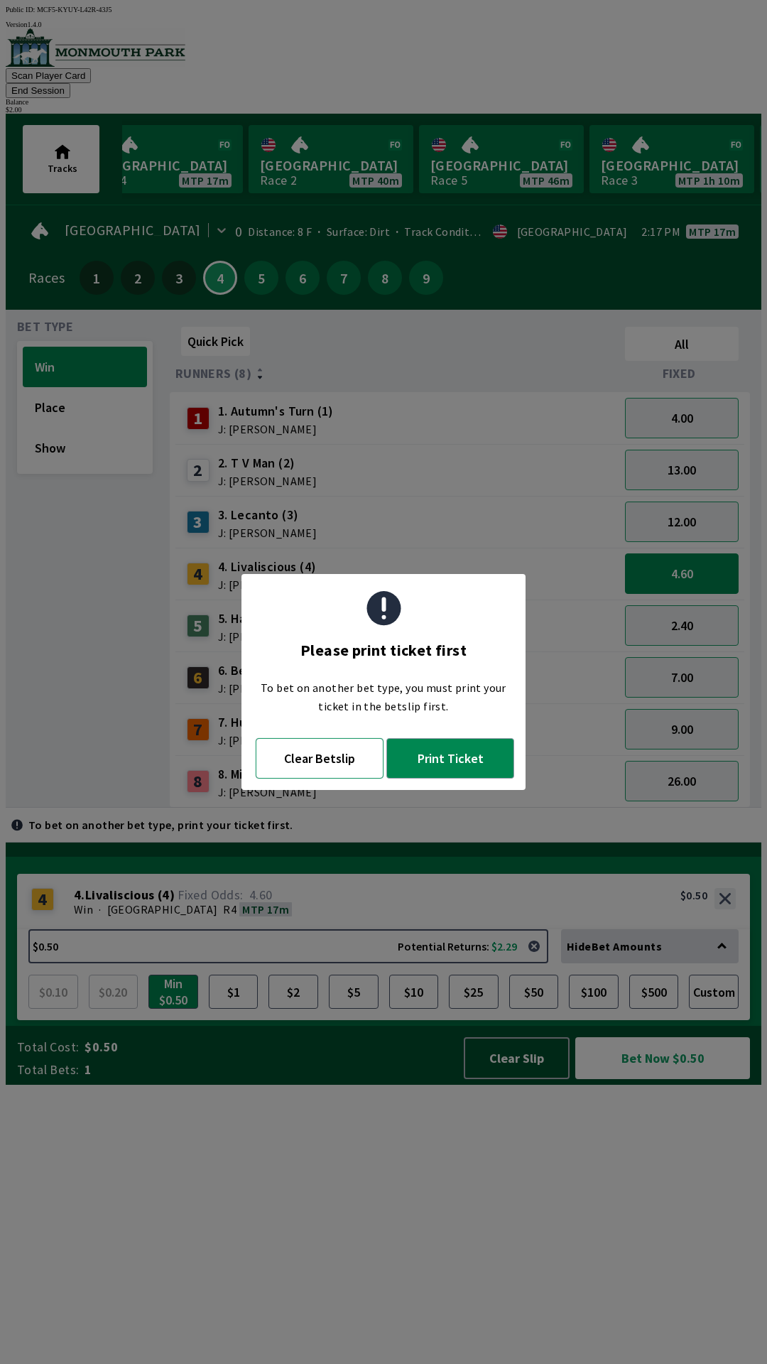
click at [290, 766] on button "Clear Betslip" at bounding box center [320, 758] width 128 height 40
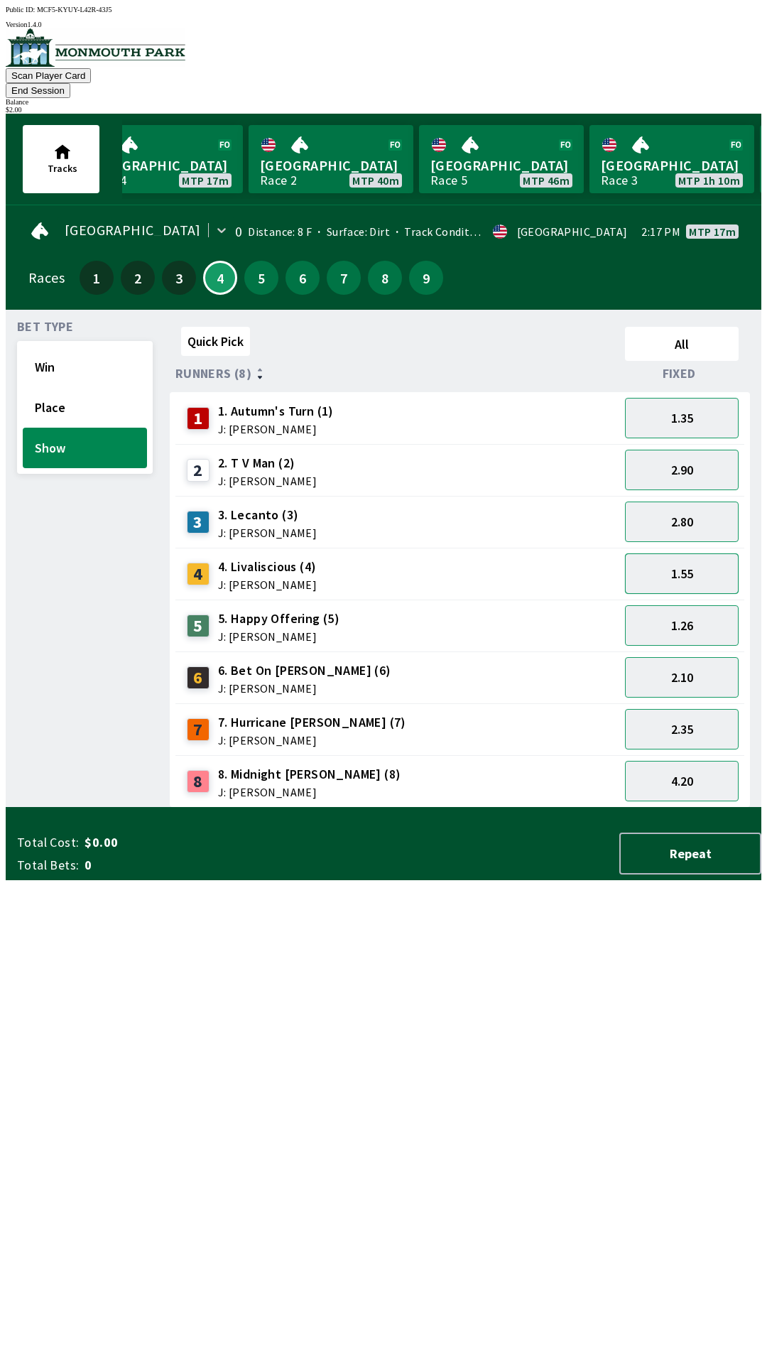
click at [675, 555] on button "1.55" at bounding box center [682, 573] width 114 height 40
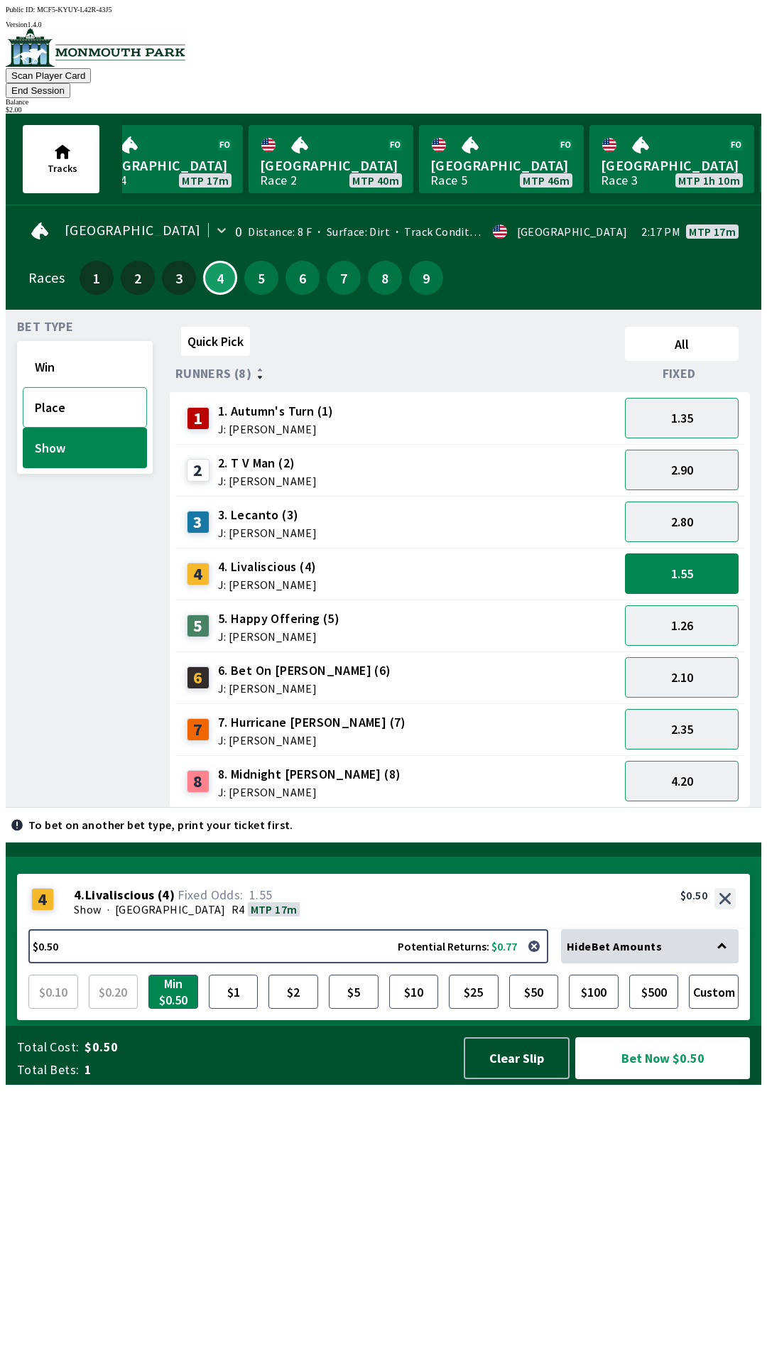
click at [53, 396] on button "Place" at bounding box center [85, 407] width 124 height 40
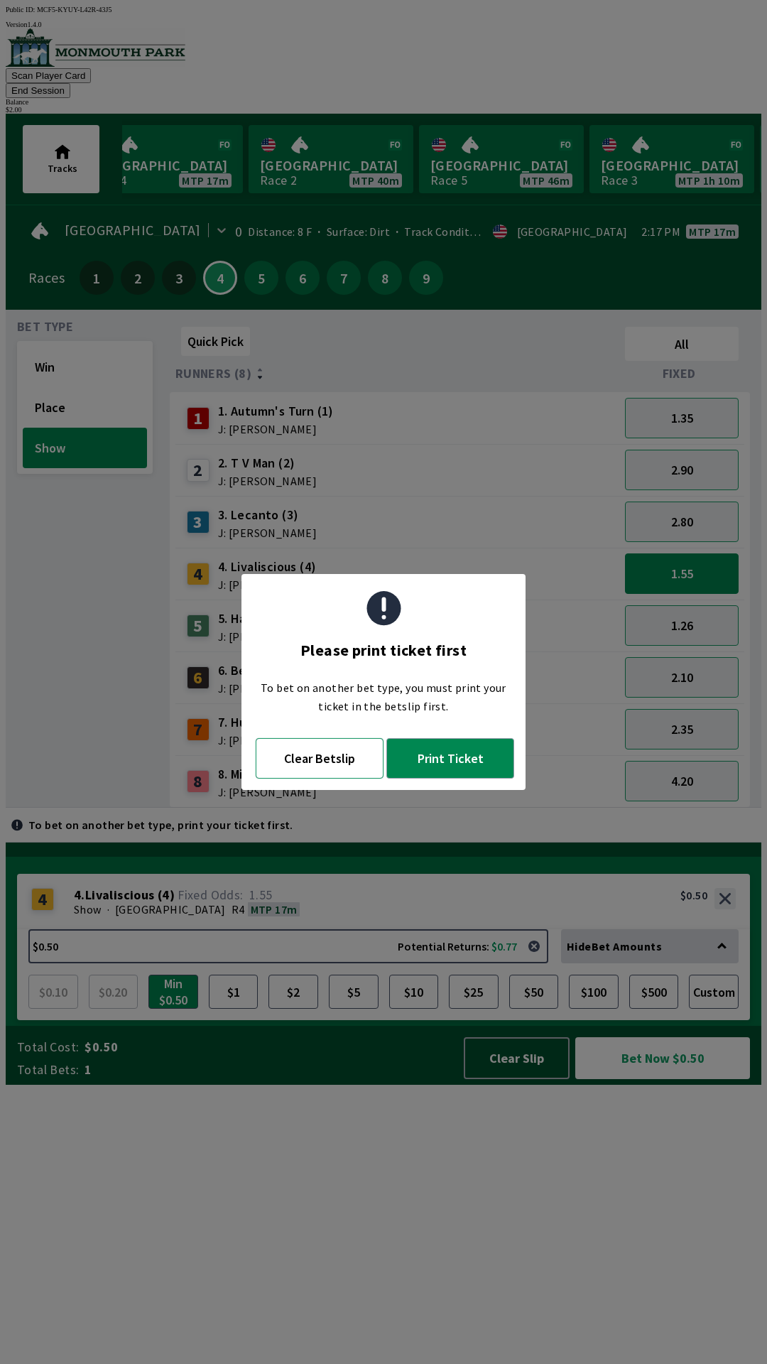
click at [314, 760] on button "Clear Betslip" at bounding box center [320, 758] width 128 height 40
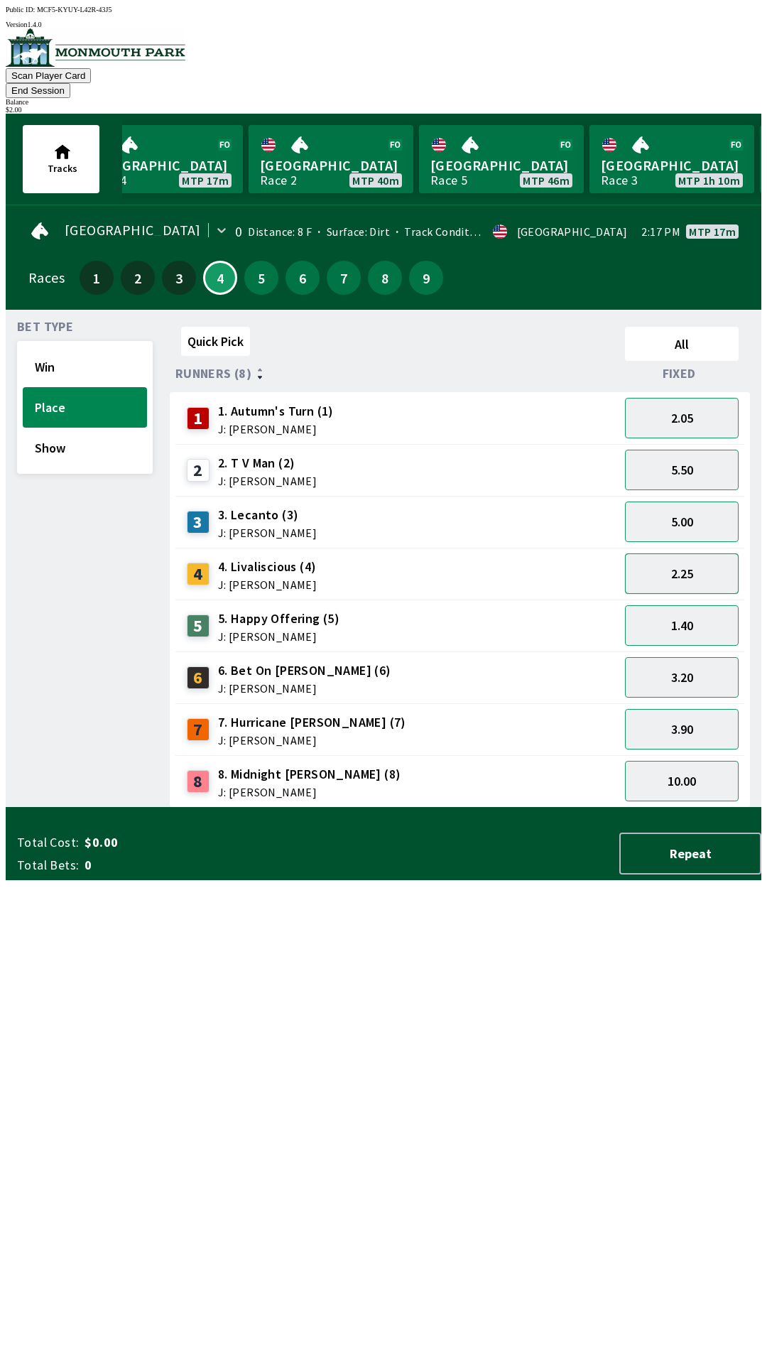
click at [670, 557] on button "2.25" at bounding box center [682, 573] width 114 height 40
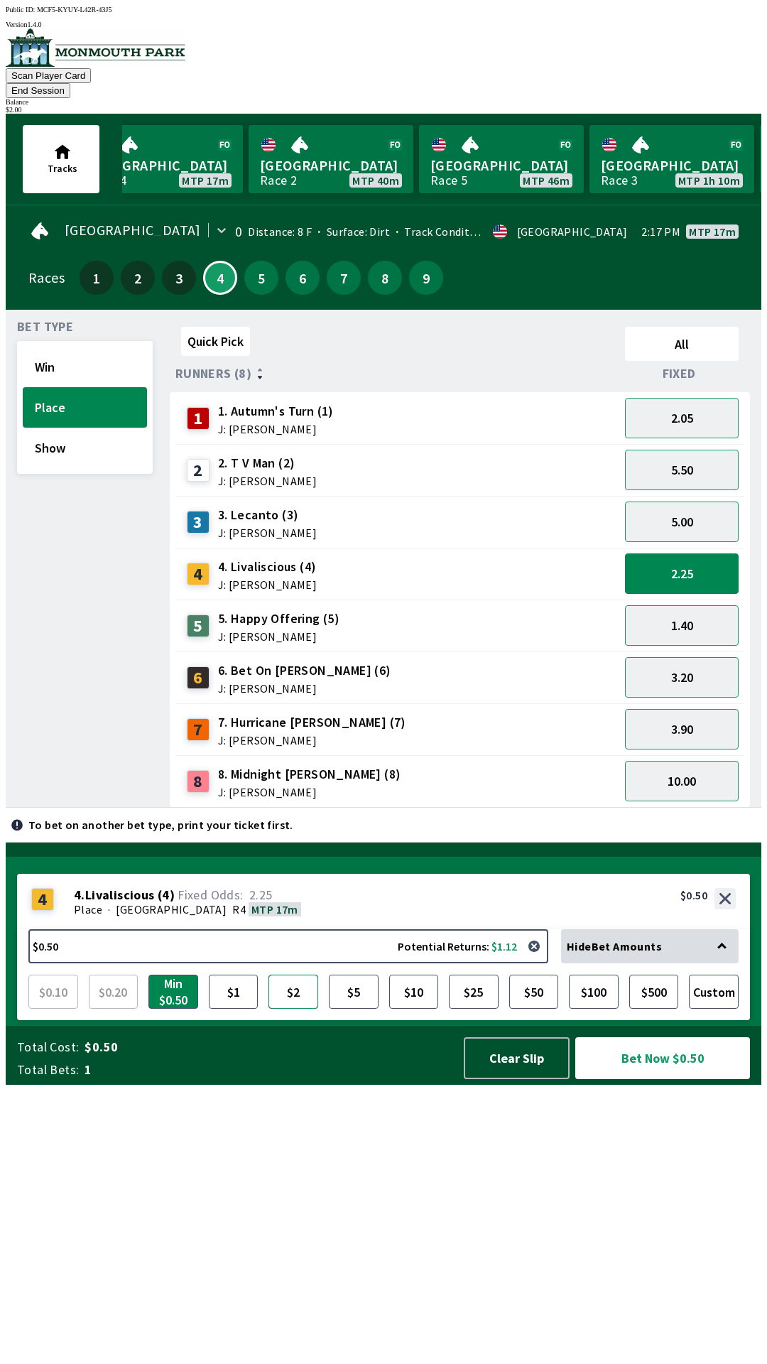
click at [268, 1008] on button "$2" at bounding box center [293, 991] width 50 height 34
click at [650, 1079] on button "Bet Now $2.00" at bounding box center [662, 1058] width 175 height 42
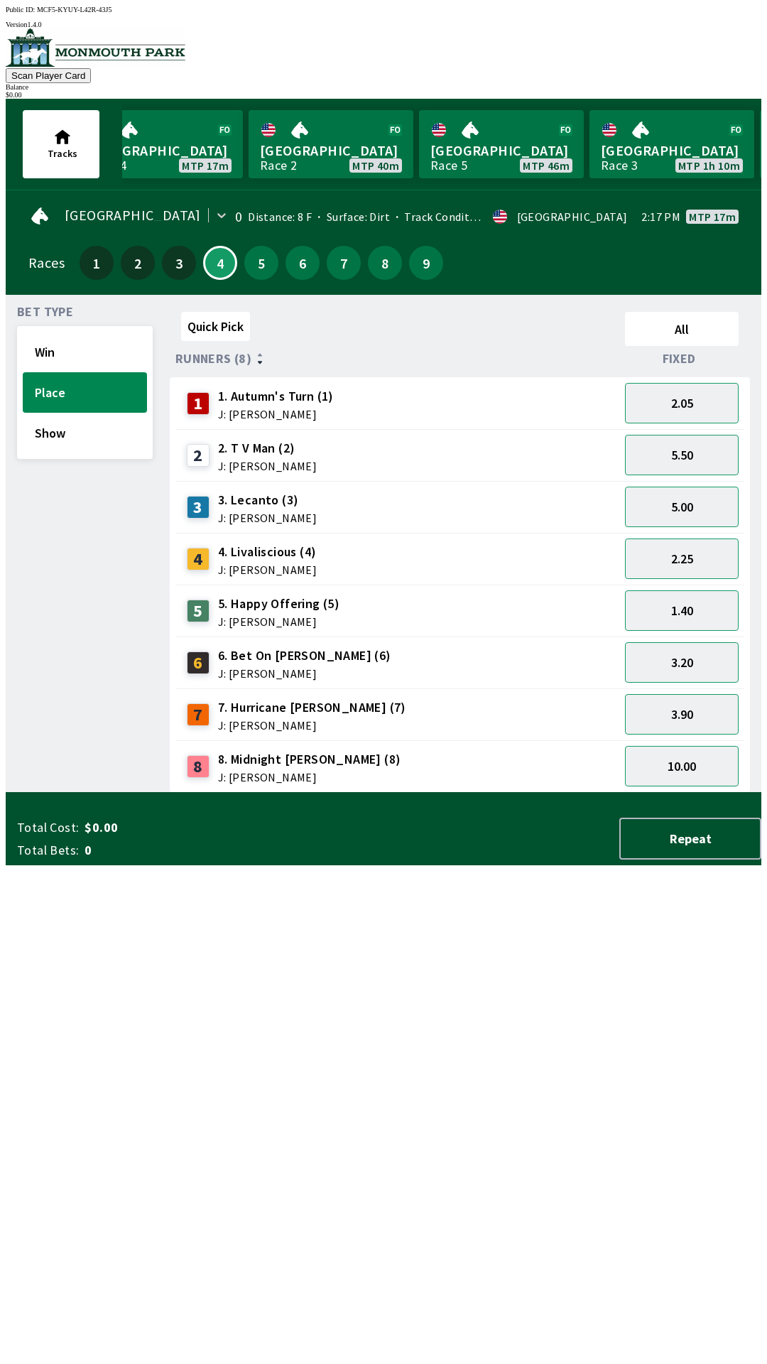
click at [731, 793] on div "Quick Pick All Runners (8) Fixed 1 1. Autumn's Turn (1) J: [PERSON_NAME] 2.05 2…" at bounding box center [466, 549] width 592 height 486
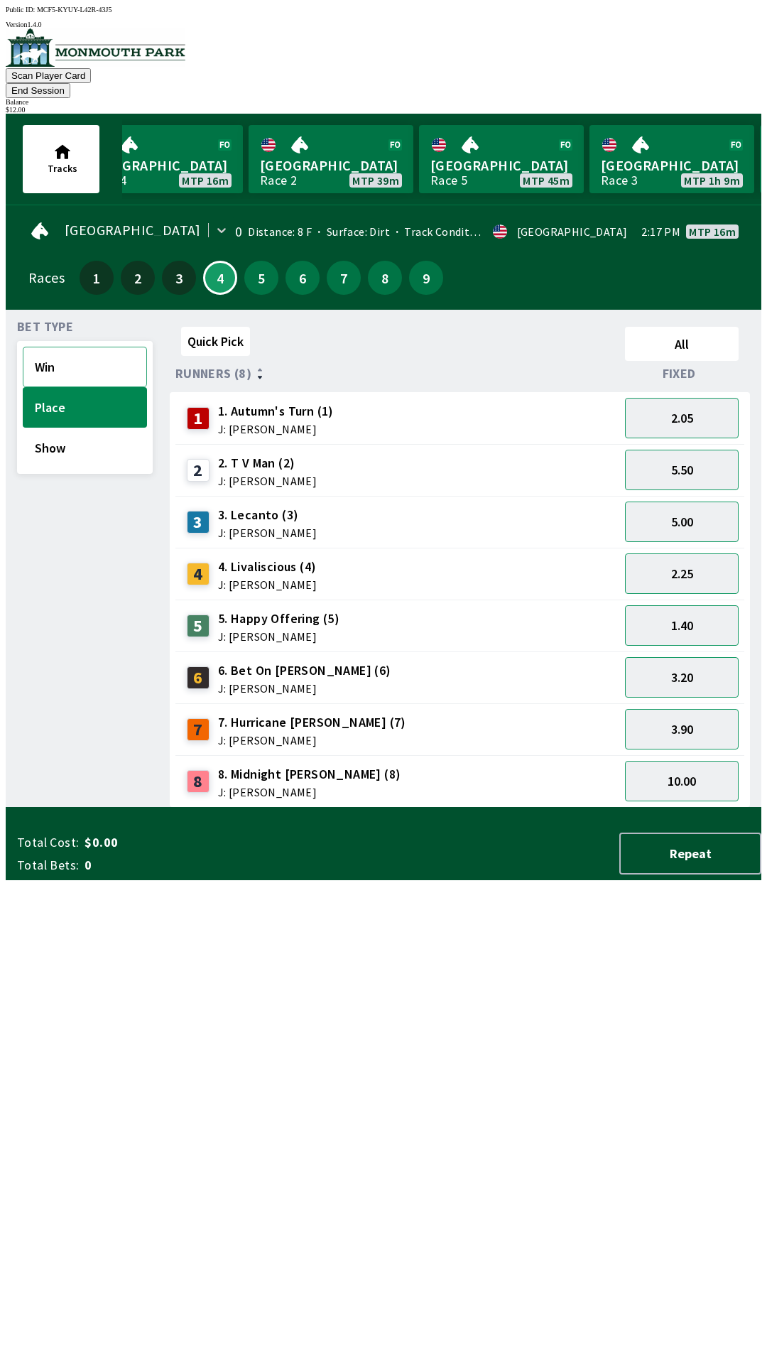
click at [77, 361] on button "Win" at bounding box center [85, 367] width 124 height 40
click at [685, 401] on button "4.00" at bounding box center [682, 418] width 114 height 40
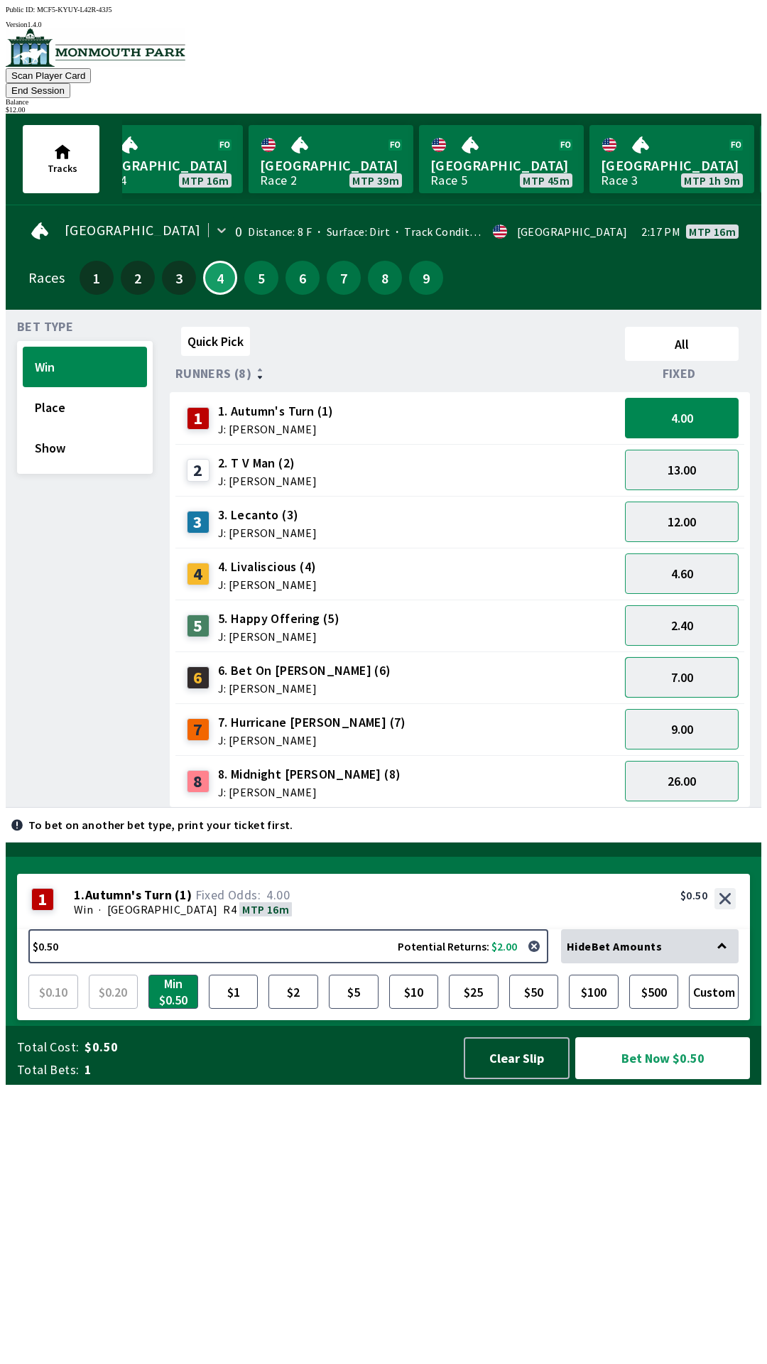
click at [684, 658] on button "7.00" at bounding box center [682, 677] width 114 height 40
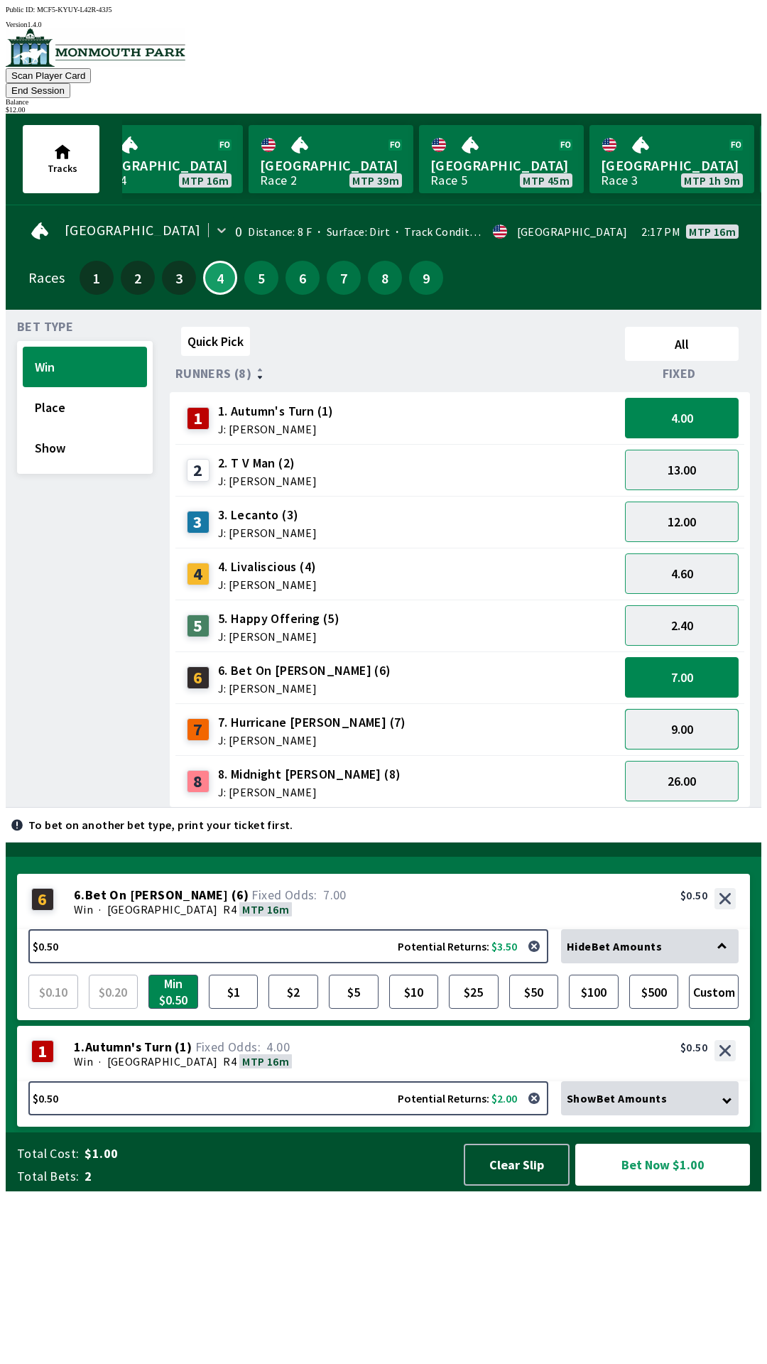
click at [680, 710] on button "9.00" at bounding box center [682, 729] width 114 height 40
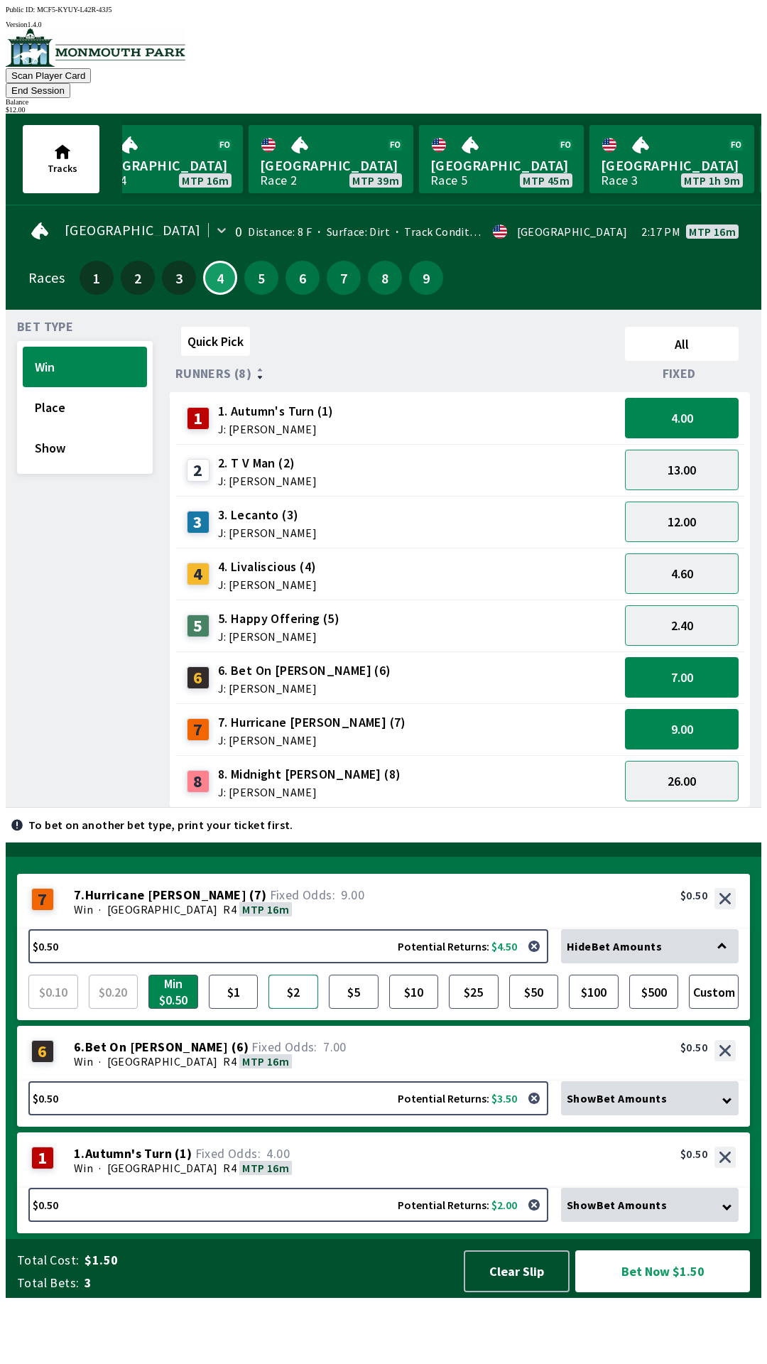
click at [289, 1008] on button "$2" at bounding box center [293, 991] width 50 height 34
click at [316, 1068] on div "Win · [STREET_ADDRESS]" at bounding box center [405, 1061] width 662 height 14
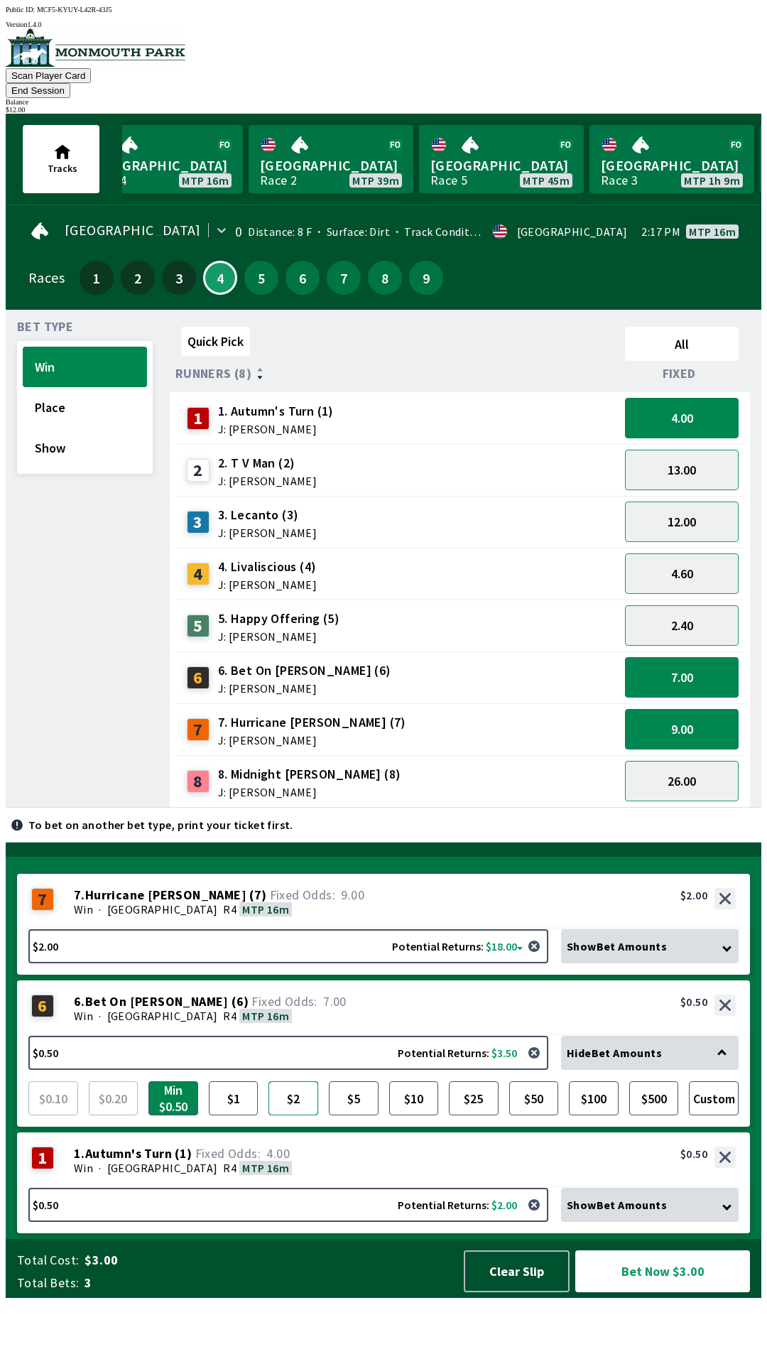
click at [300, 1115] on button "$2" at bounding box center [293, 1098] width 50 height 34
click at [367, 1175] on div "Win · [STREET_ADDRESS]" at bounding box center [405, 1167] width 662 height 14
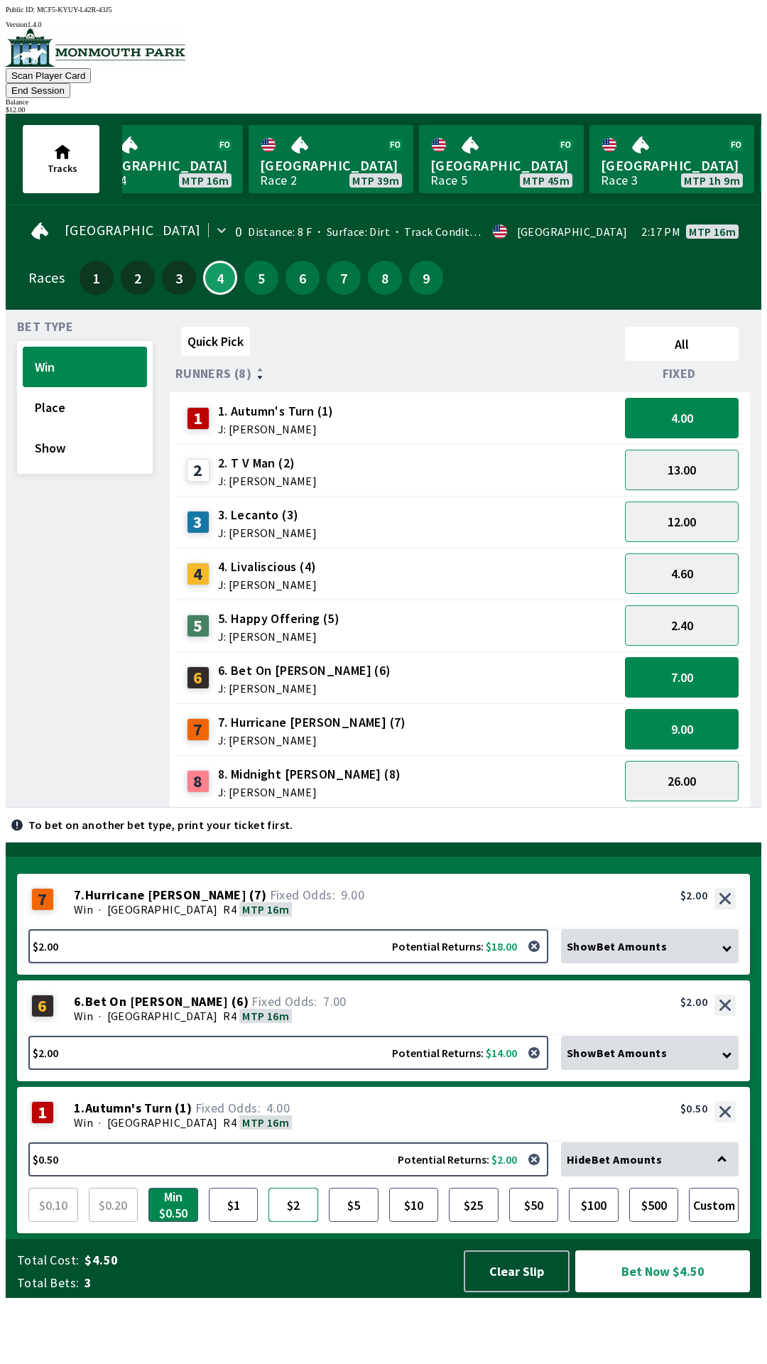
click at [298, 1222] on button "$2" at bounding box center [293, 1204] width 50 height 34
click at [634, 1292] on button "Bet Now $6.00" at bounding box center [662, 1271] width 175 height 42
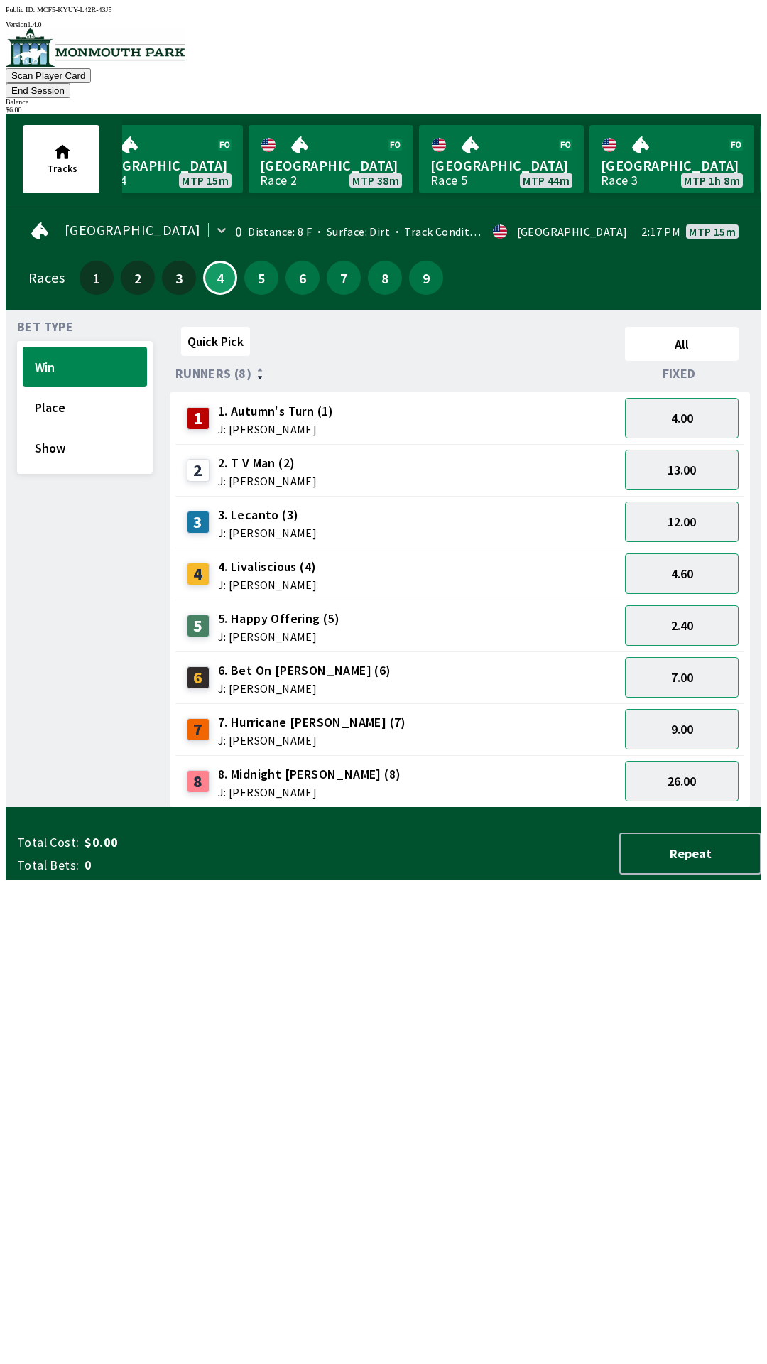
click at [70, 83] on button "End Session" at bounding box center [38, 90] width 65 height 15
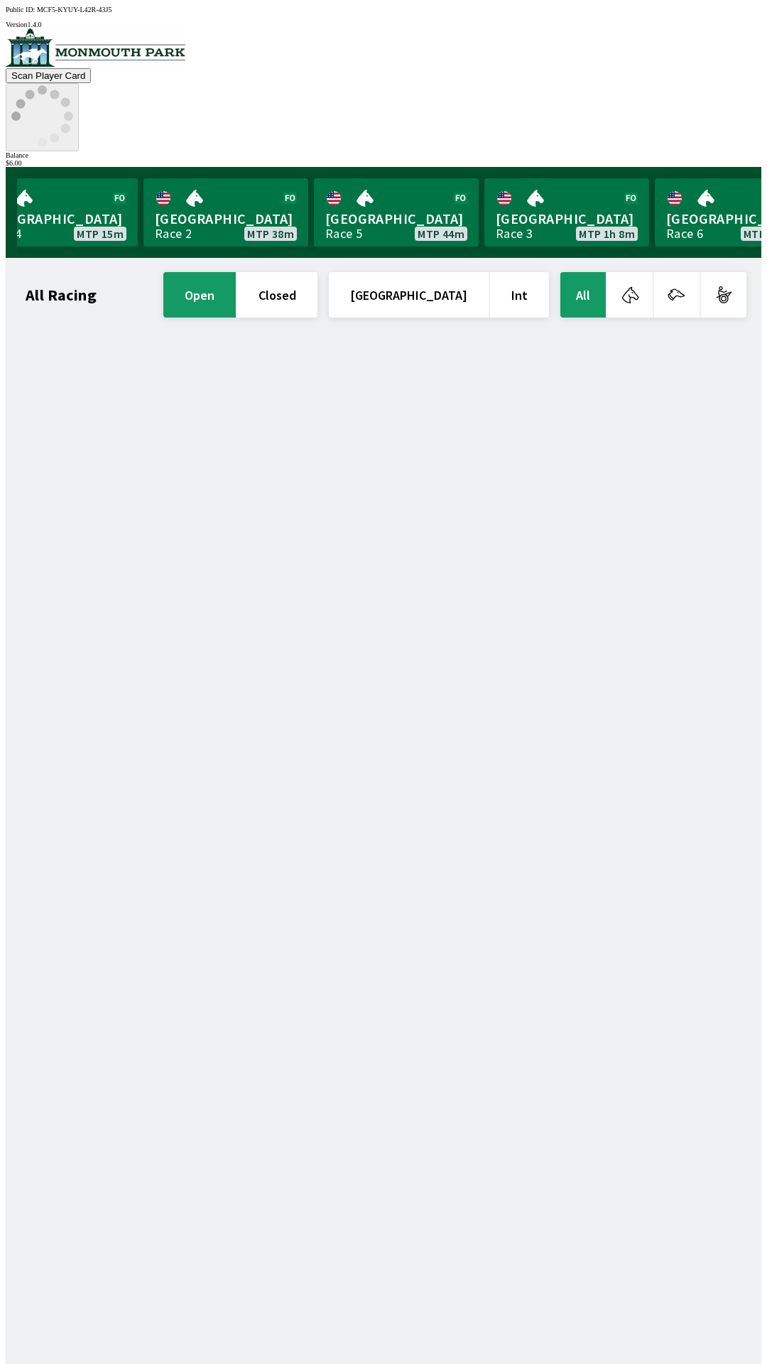
click at [73, 85] on icon at bounding box center [42, 116] width 62 height 62
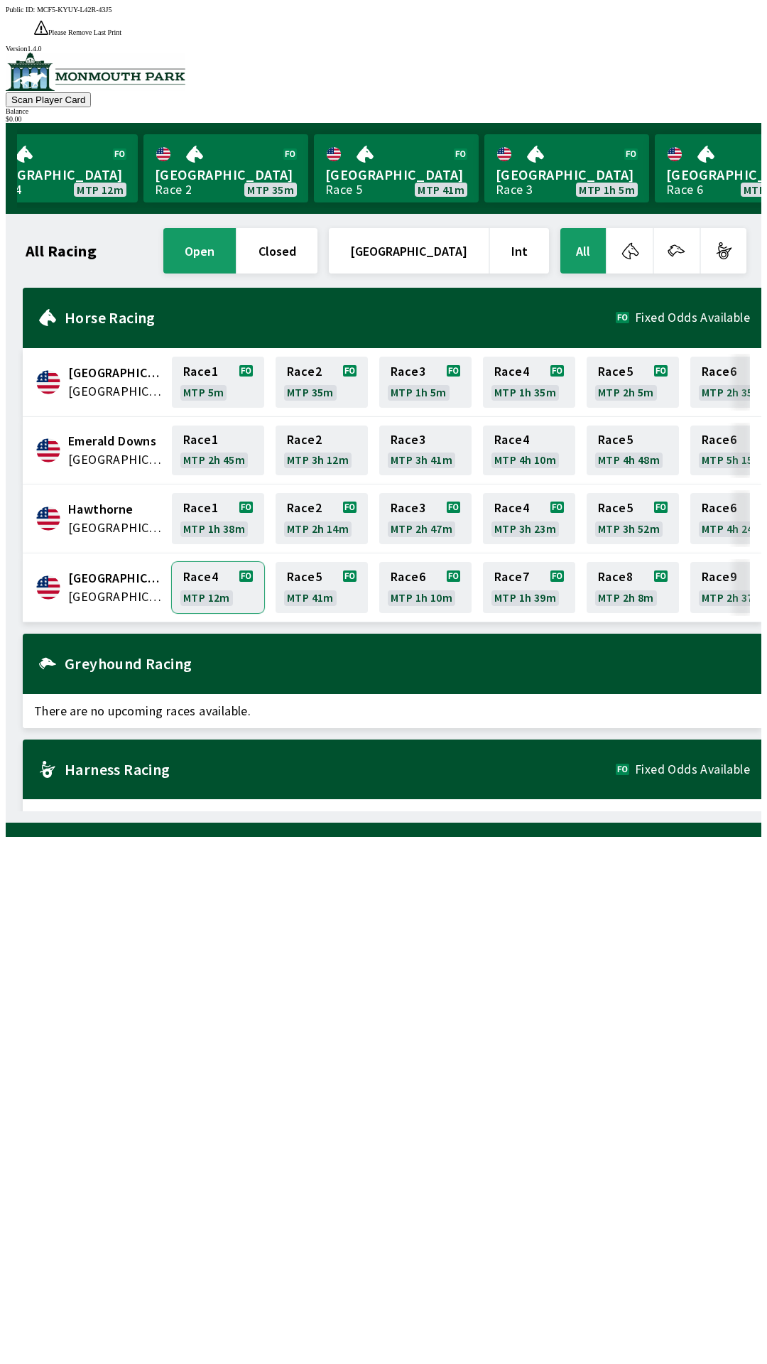
click at [221, 562] on link "Race 4 MTP 12m" at bounding box center [218, 587] width 92 height 51
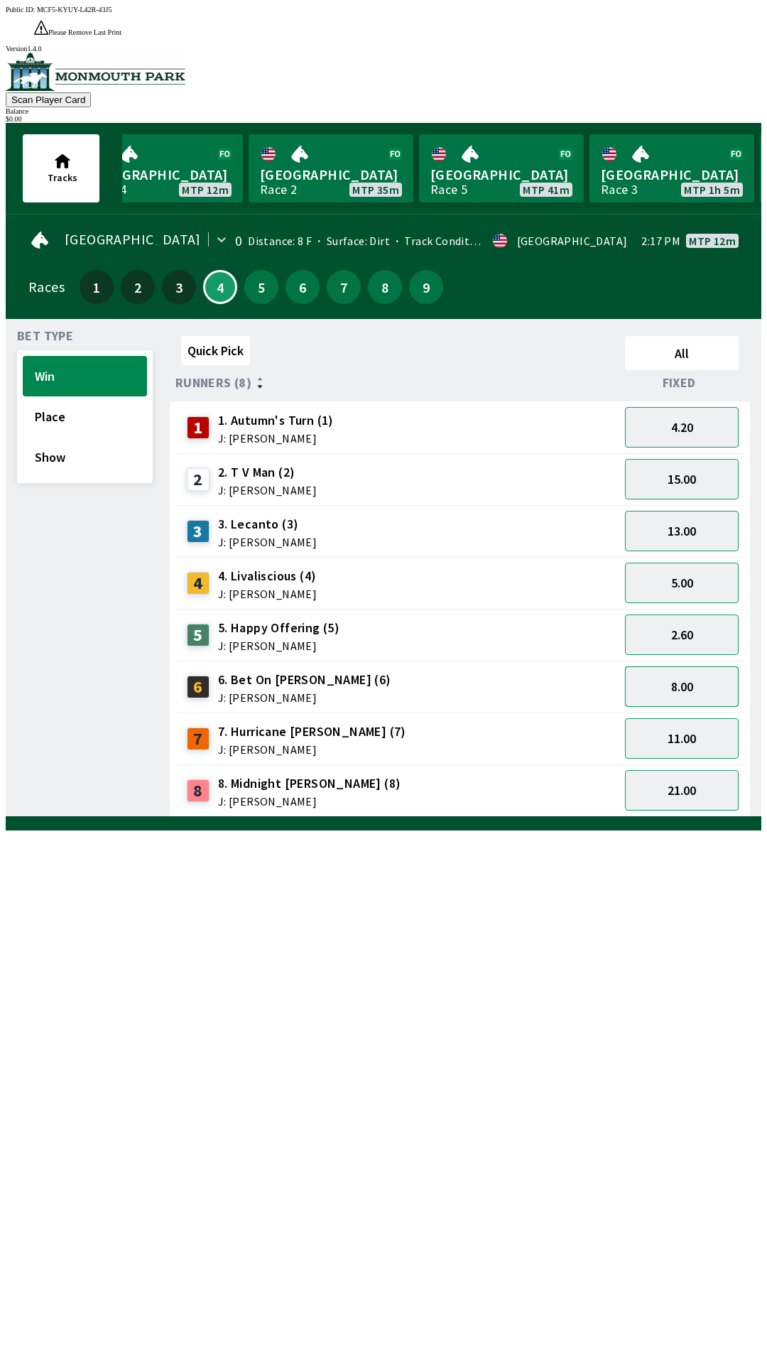
click at [666, 666] on button "8.00" at bounding box center [682, 686] width 114 height 40
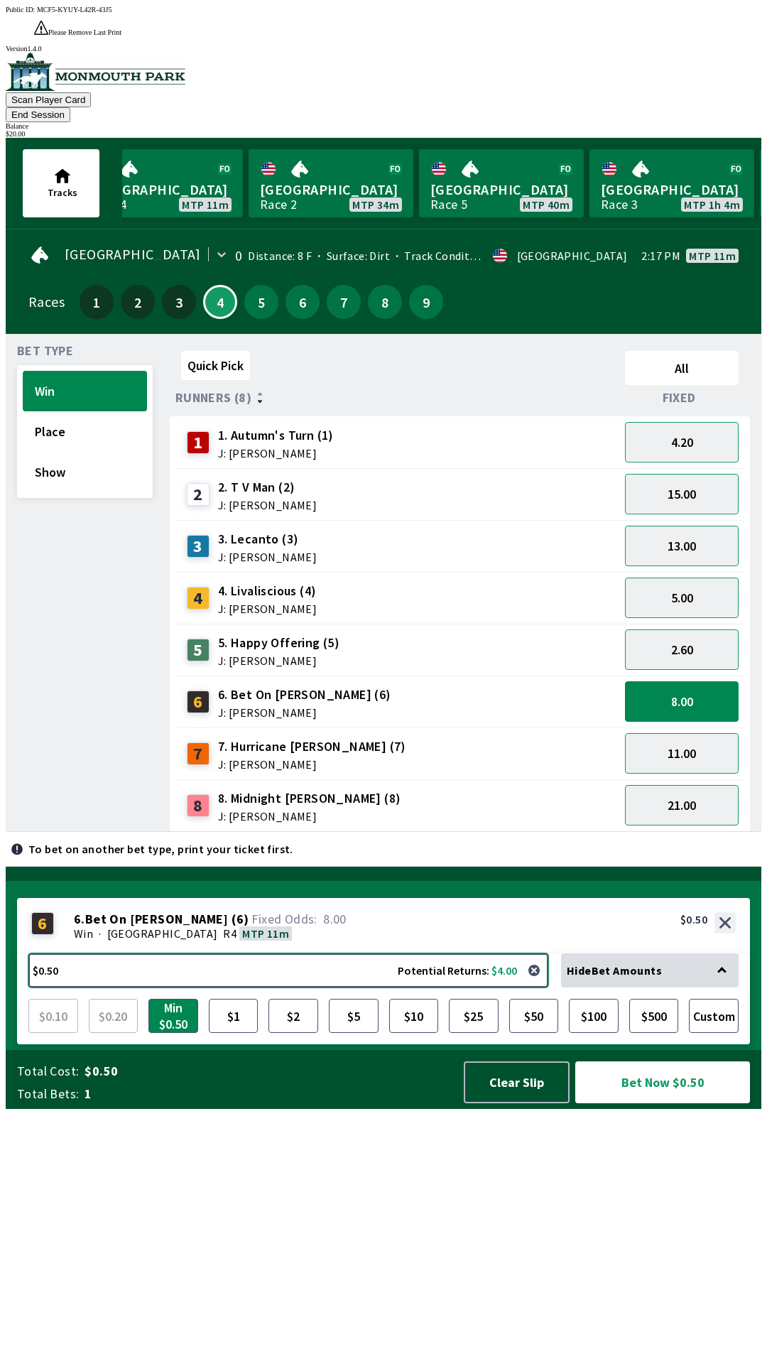
click at [172, 987] on button "$0.50 Potential Returns: $4.00" at bounding box center [288, 970] width 520 height 34
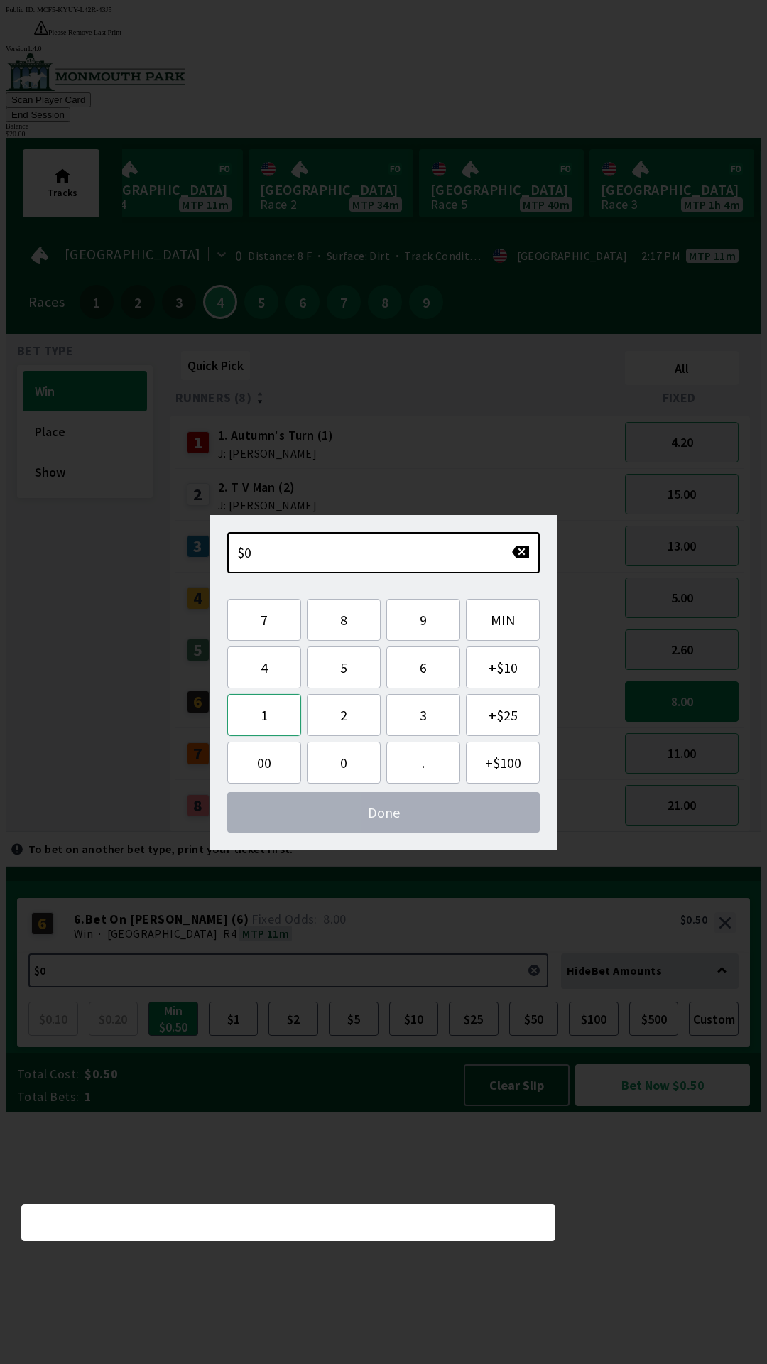
click at [257, 726] on button "1" at bounding box center [264, 715] width 74 height 42
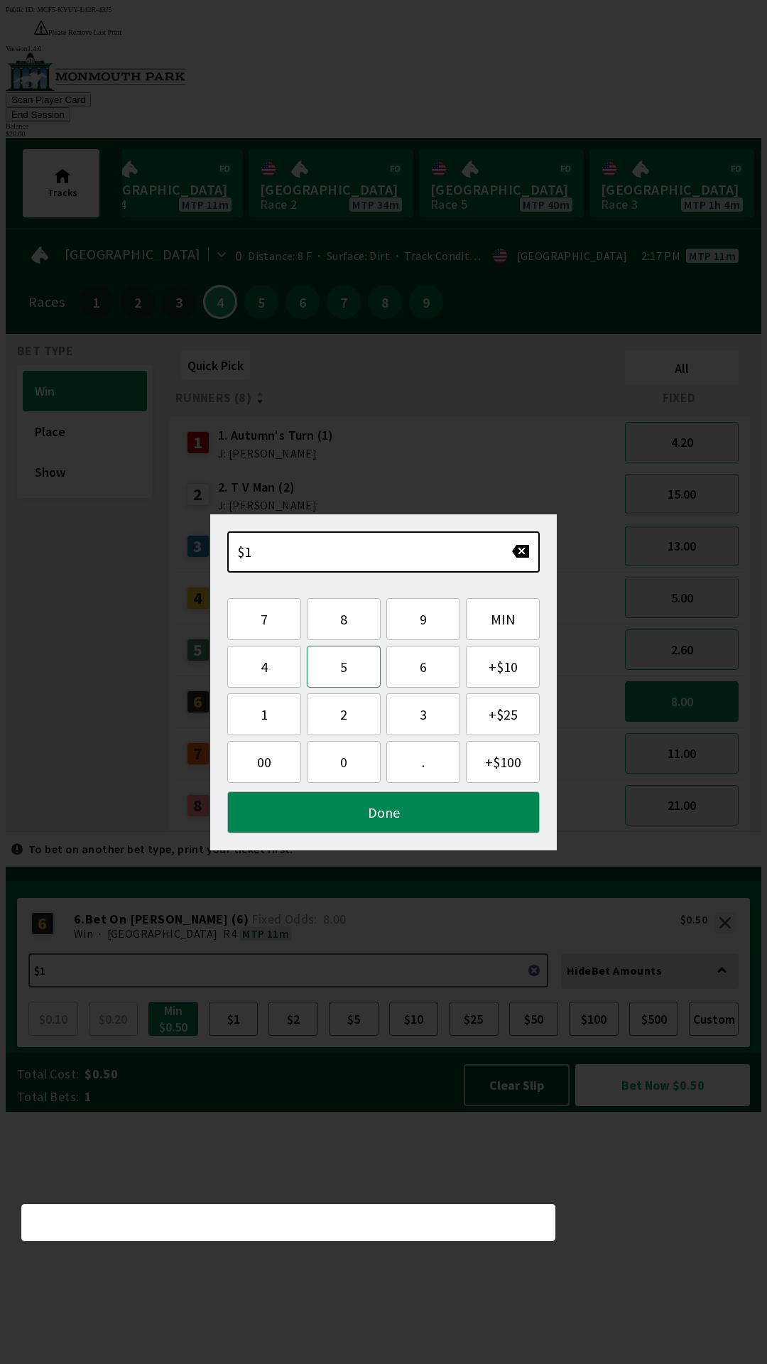
click at [311, 675] on button "5" at bounding box center [344, 667] width 74 height 42
click at [418, 815] on button "Done" at bounding box center [383, 812] width 312 height 42
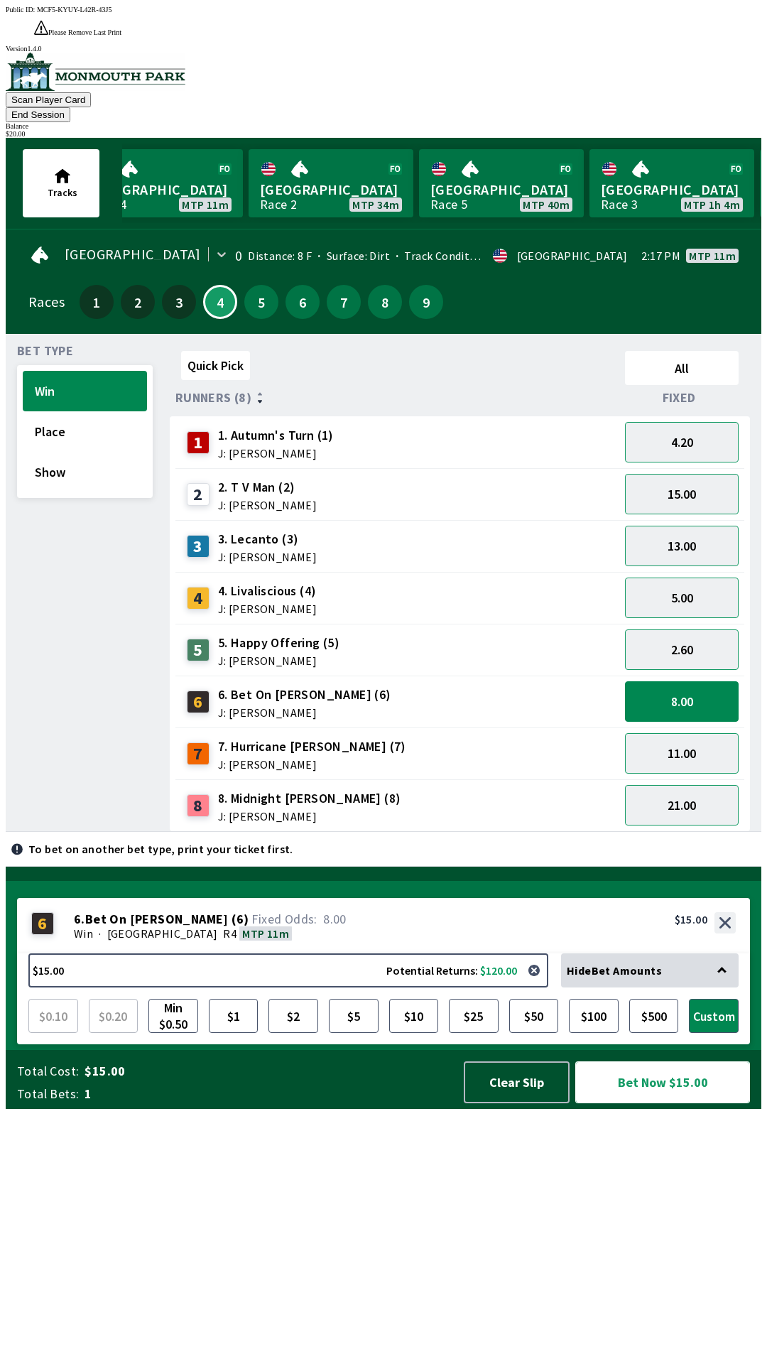
click at [689, 1103] on button "Bet Now $15.00" at bounding box center [662, 1082] width 175 height 42
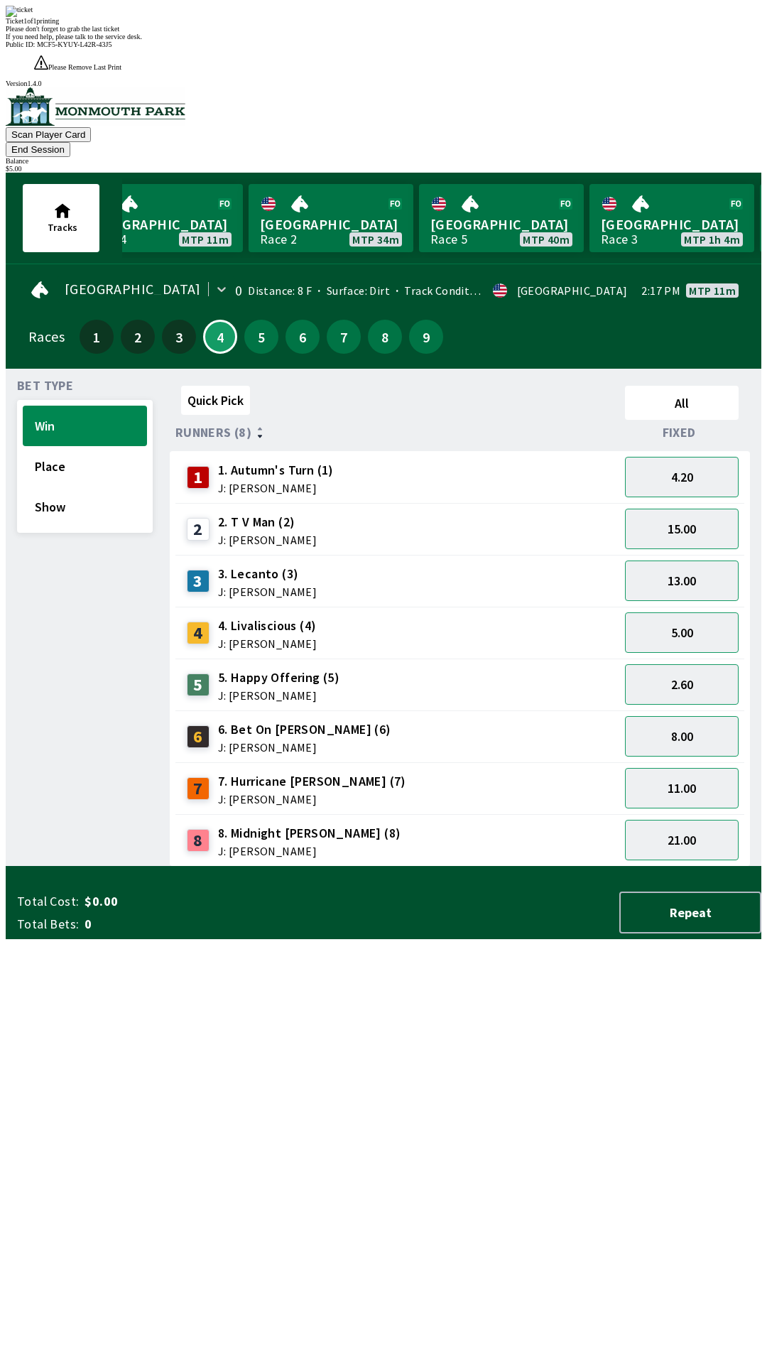
click at [252, 866] on div "Quick Pick All Runners (8) Fixed 1 1. Autumn's Turn (1) J: [PERSON_NAME] 4.20 2…" at bounding box center [466, 623] width 592 height 486
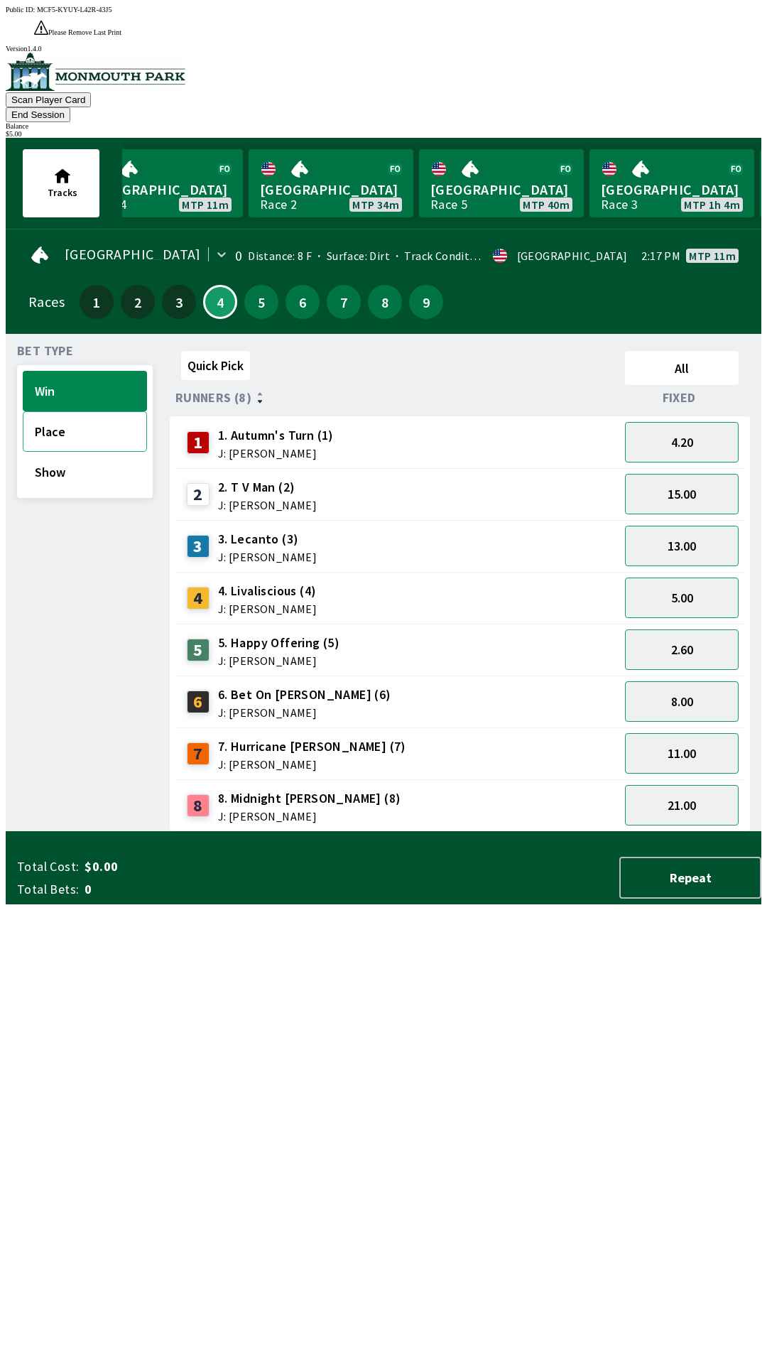
click at [80, 411] on button "Place" at bounding box center [85, 431] width 124 height 40
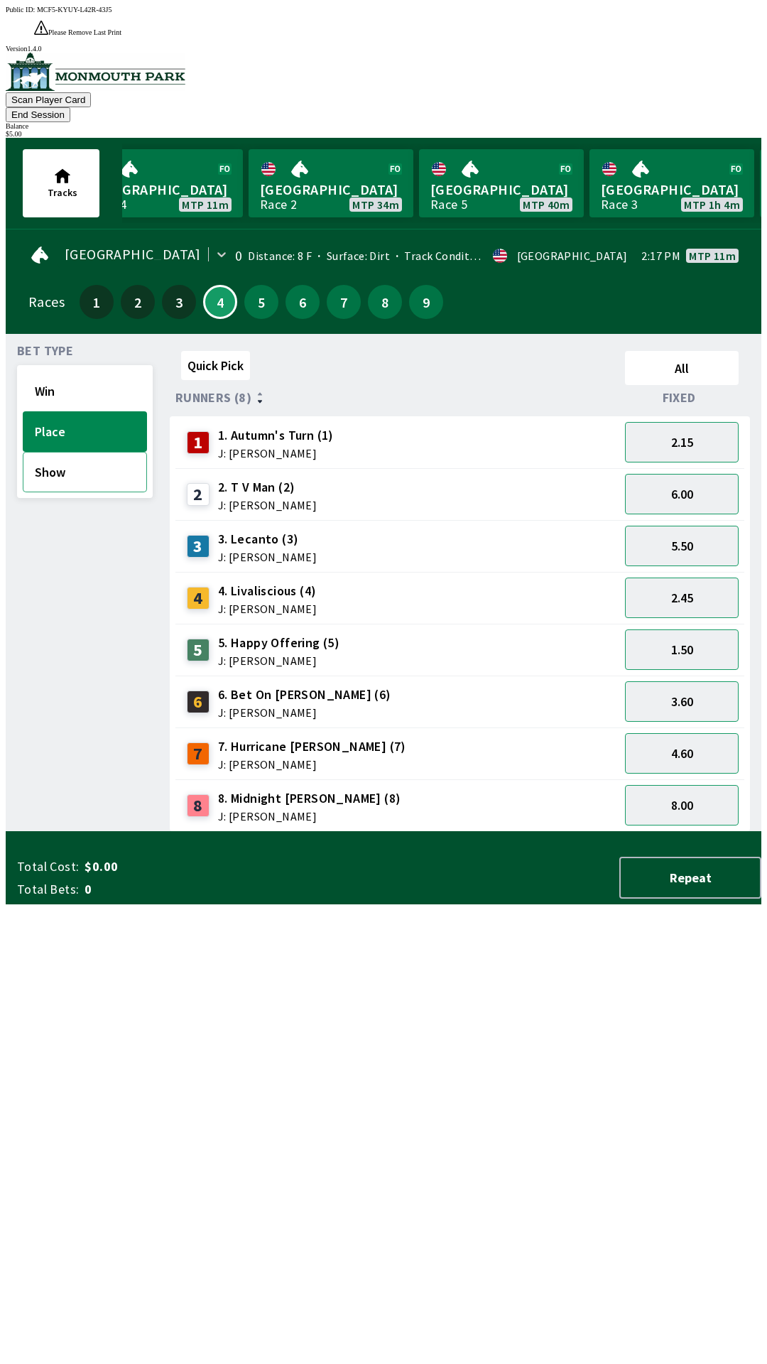
click at [82, 452] on button "Show" at bounding box center [85, 472] width 124 height 40
click at [674, 681] on button "2.30" at bounding box center [682, 701] width 114 height 40
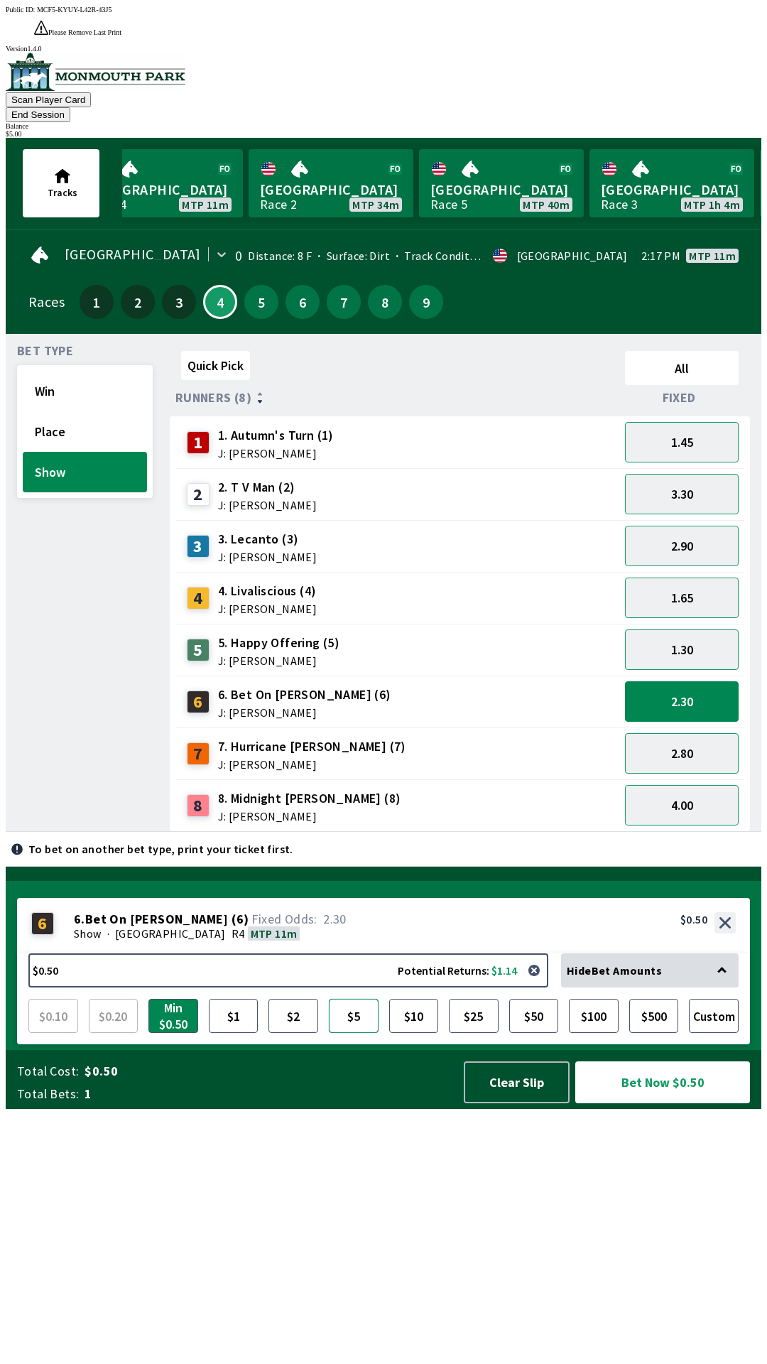
click at [354, 1033] on button "$5" at bounding box center [354, 1016] width 50 height 34
click at [369, 1033] on button "$5" at bounding box center [354, 1016] width 50 height 34
click at [80, 371] on button "Win" at bounding box center [85, 391] width 124 height 40
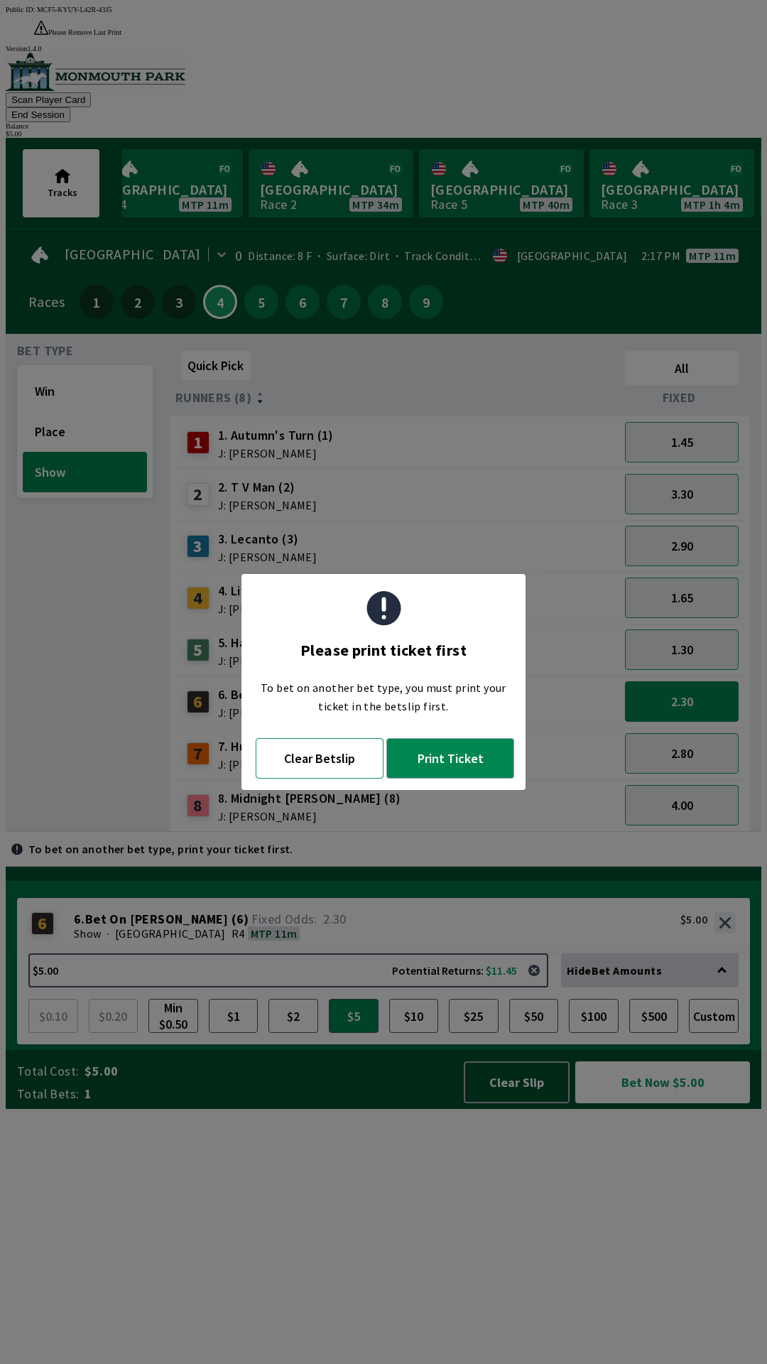
click at [320, 744] on button "Clear Betslip" at bounding box center [320, 758] width 128 height 40
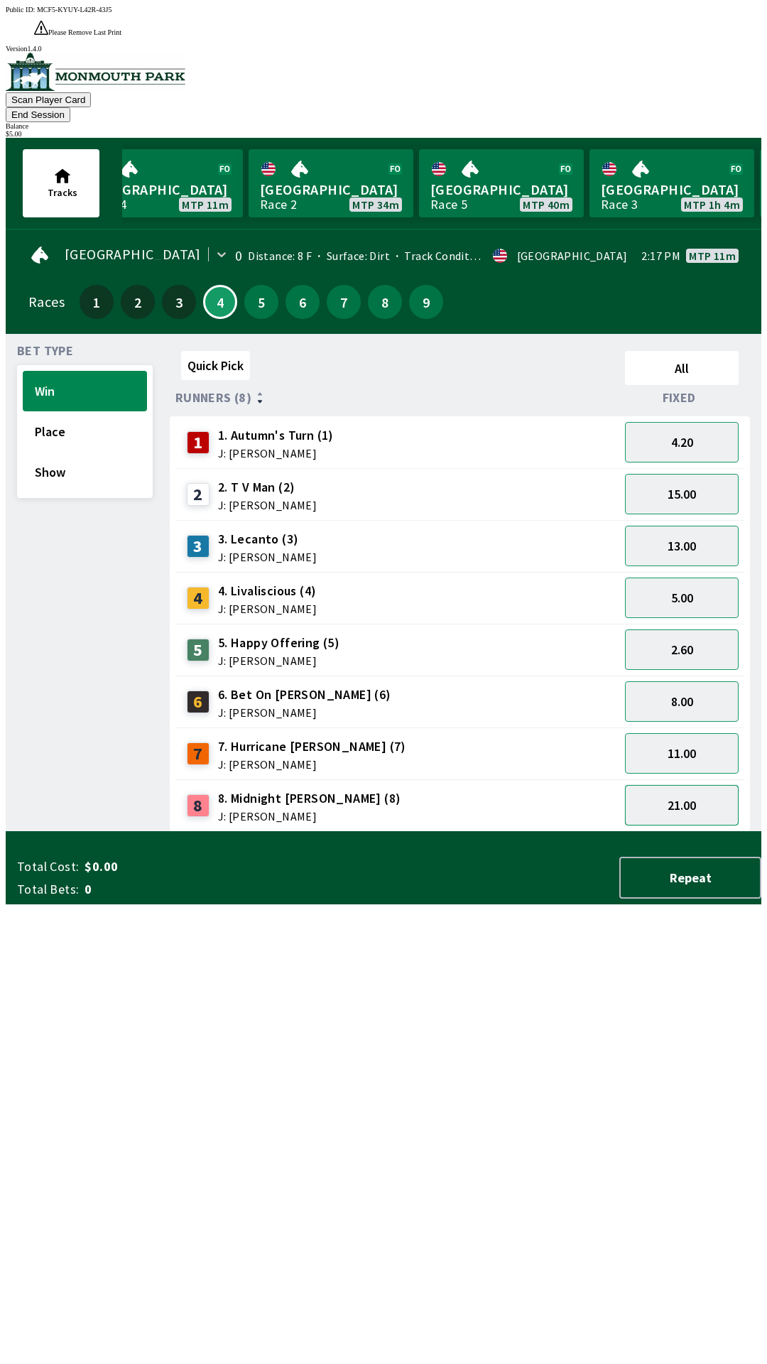
click at [701, 785] on button "21.00" at bounding box center [682, 805] width 114 height 40
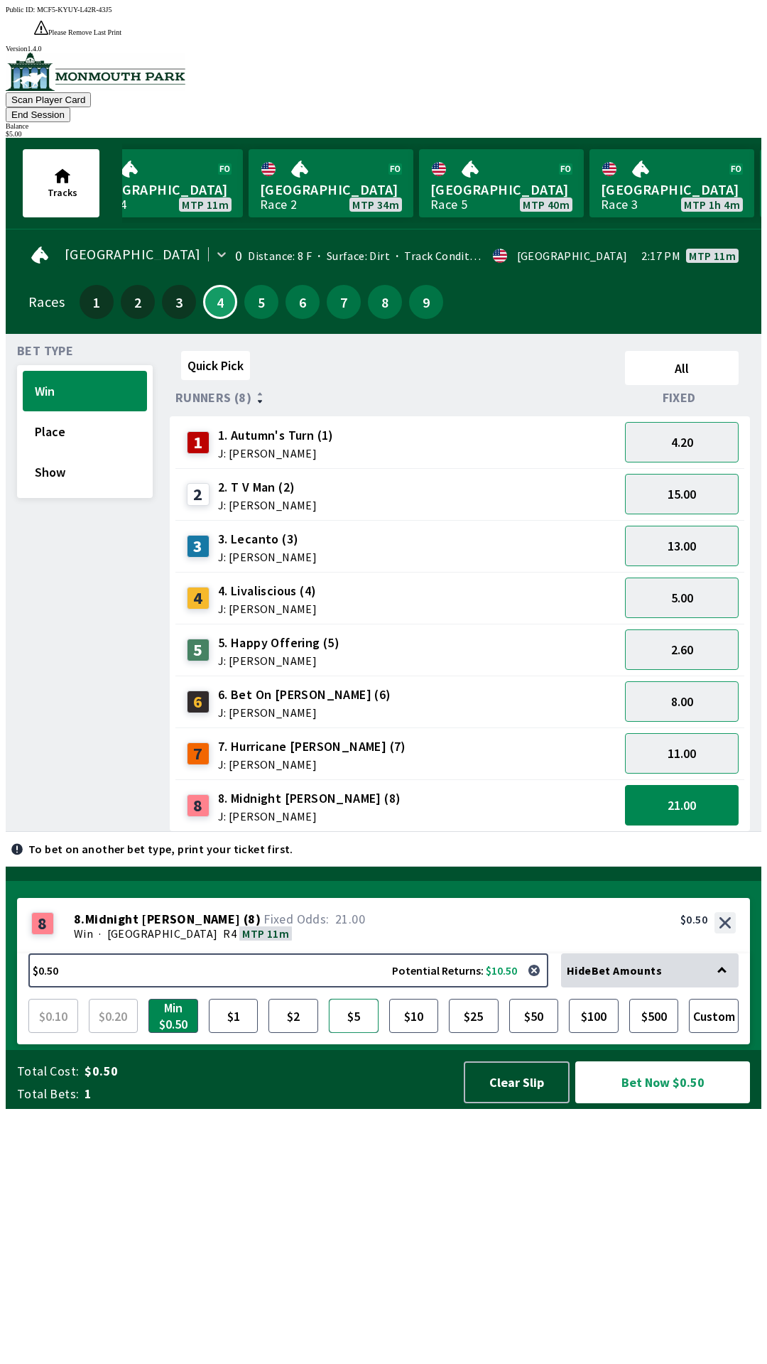
click at [357, 1033] on button "$5" at bounding box center [354, 1016] width 50 height 34
click at [652, 1103] on button "Bet Now $5.00" at bounding box center [662, 1082] width 175 height 42
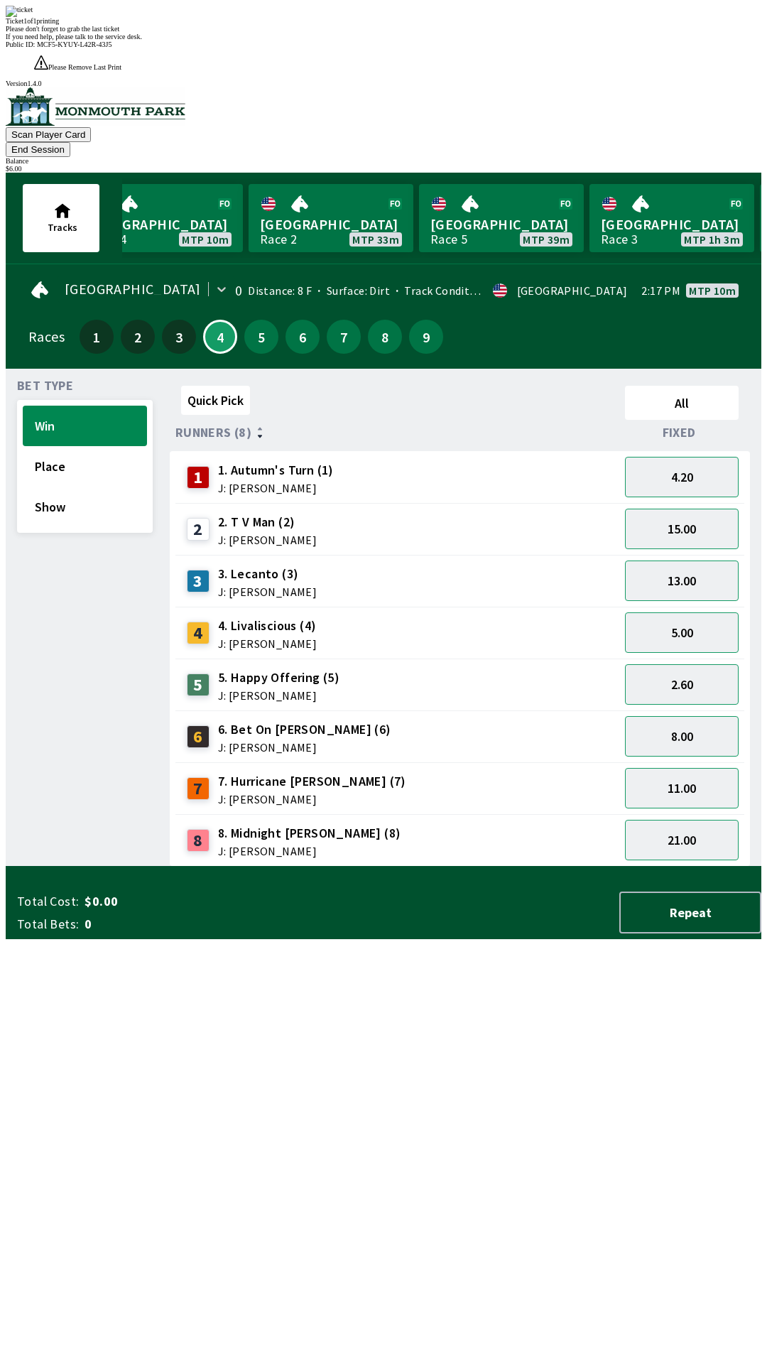
click at [245, 866] on div "Quick Pick All Runners (8) Fixed 1 1. Autumn's Turn (1) J: [PERSON_NAME] 4.20 2…" at bounding box center [466, 623] width 592 height 486
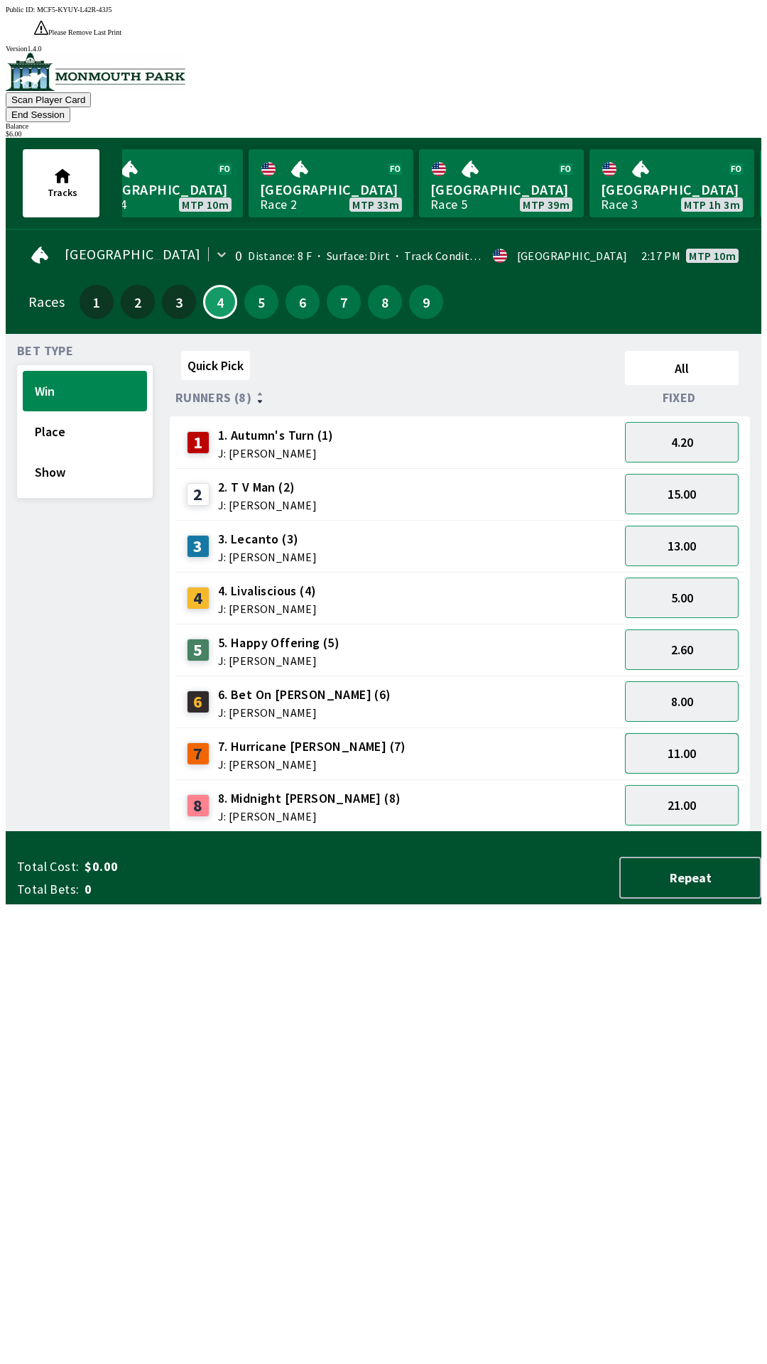
click at [670, 733] on button "11.00" at bounding box center [682, 753] width 114 height 40
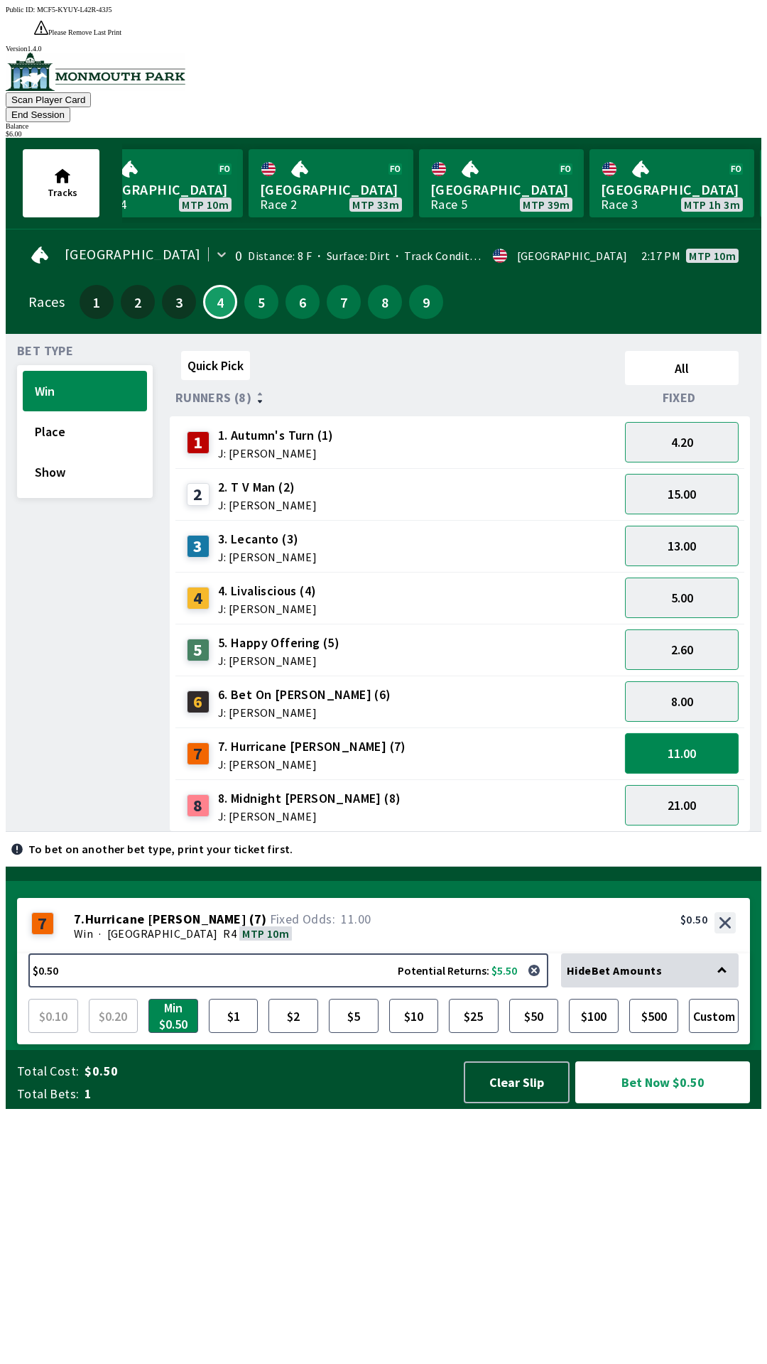
click at [681, 733] on button "11.00" at bounding box center [682, 753] width 114 height 40
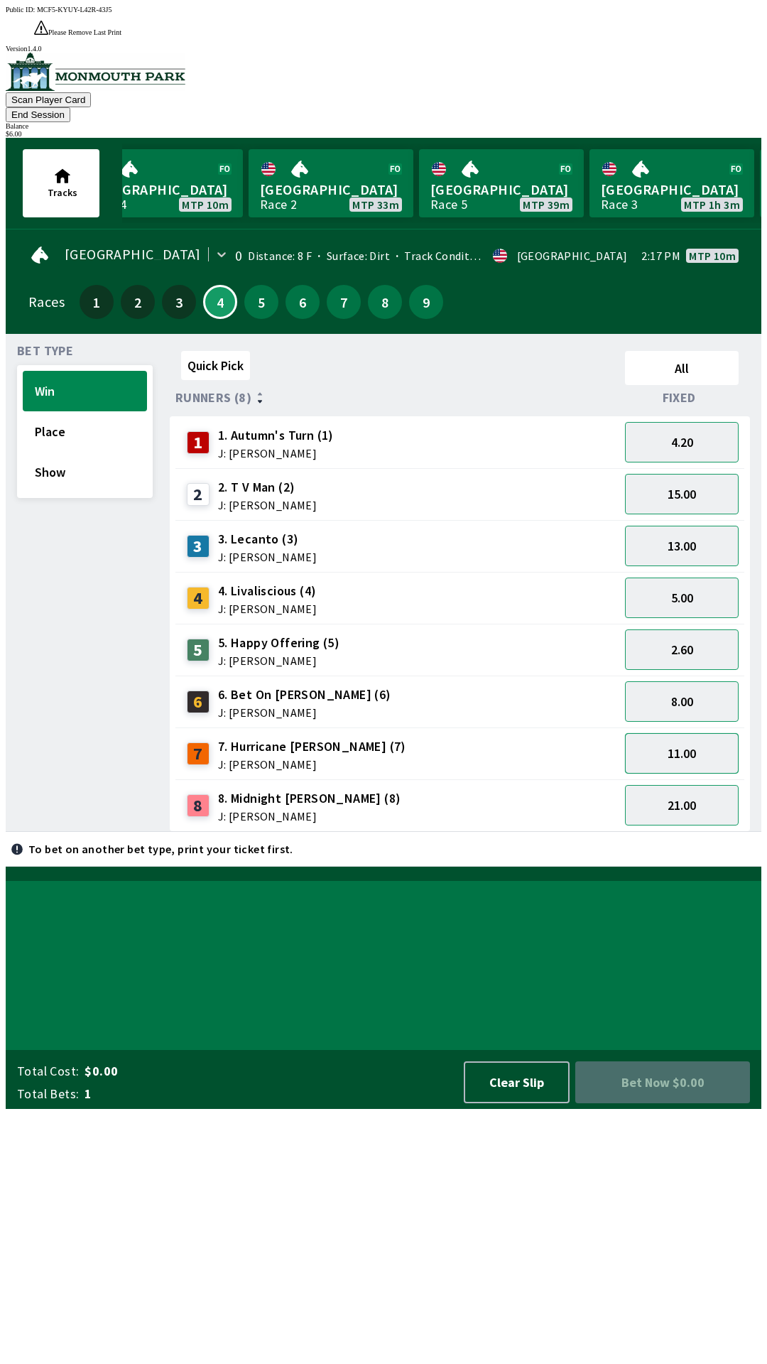
click at [685, 733] on button "11.00" at bounding box center [682, 753] width 114 height 40
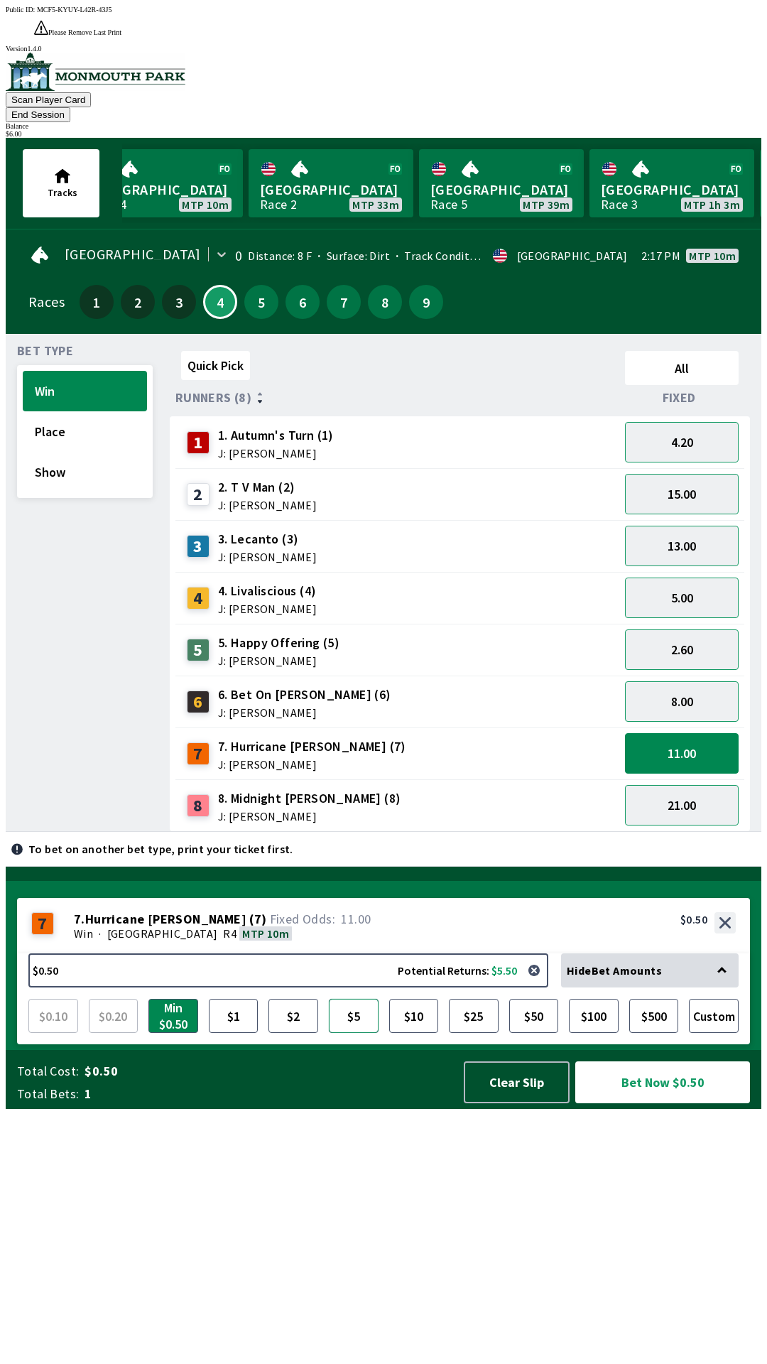
click at [366, 1033] on button "$5" at bounding box center [354, 1016] width 50 height 34
click at [633, 1103] on button "Bet Now $5.00" at bounding box center [662, 1082] width 175 height 42
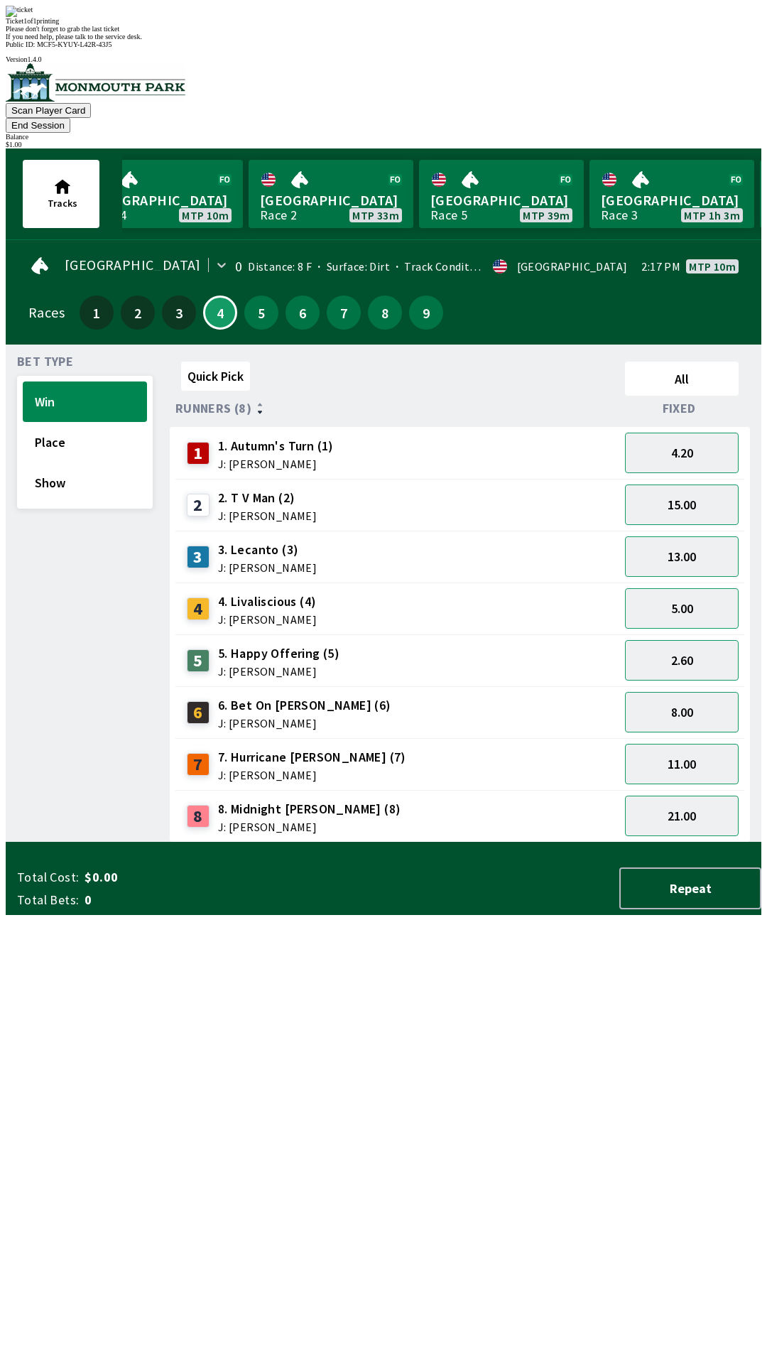
click at [362, 842] on div "Quick Pick All Runners (8) Fixed 1 1. Autumn's Turn (1) J: [PERSON_NAME] 4.20 2…" at bounding box center [466, 599] width 592 height 486
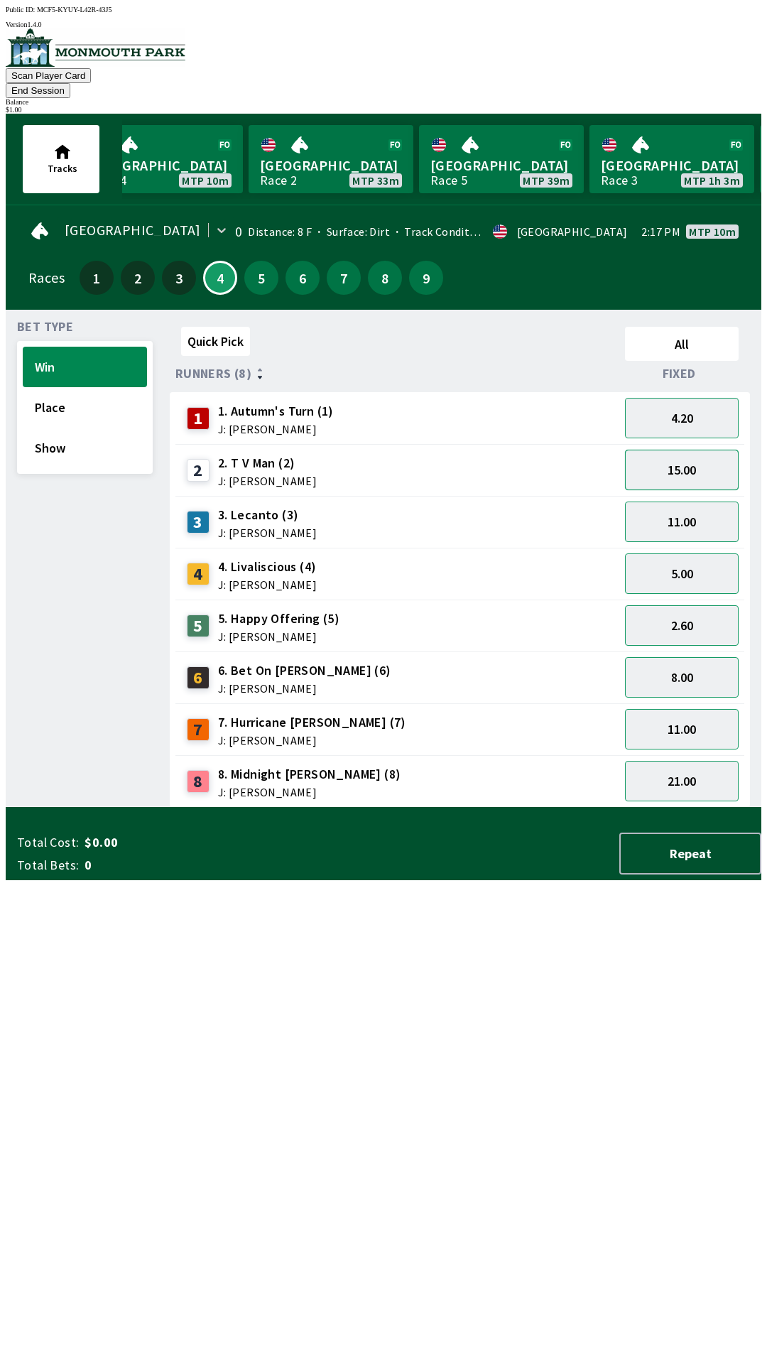
click at [658, 453] on button "15.00" at bounding box center [682, 470] width 114 height 40
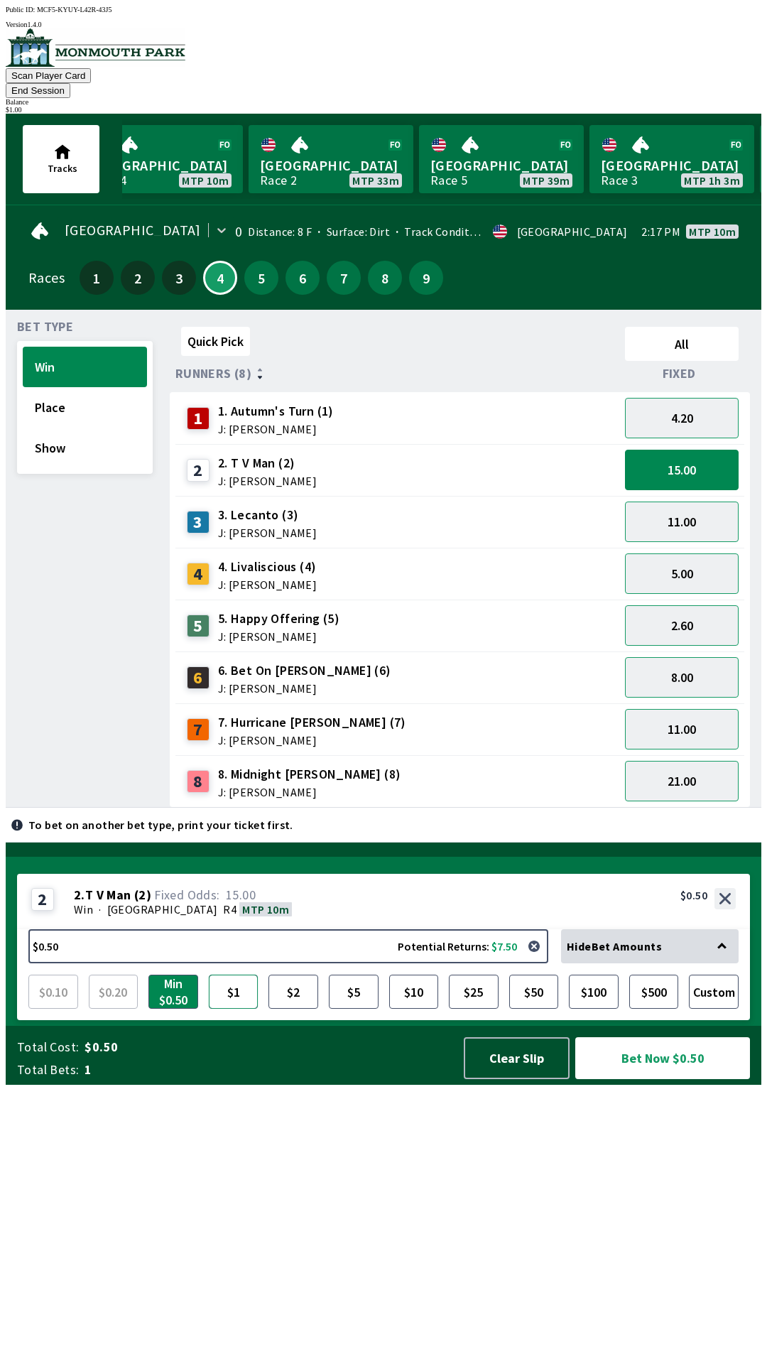
click at [237, 1008] on button "$1" at bounding box center [234, 991] width 50 height 34
click at [658, 1079] on button "Bet Now $1.00" at bounding box center [662, 1058] width 175 height 42
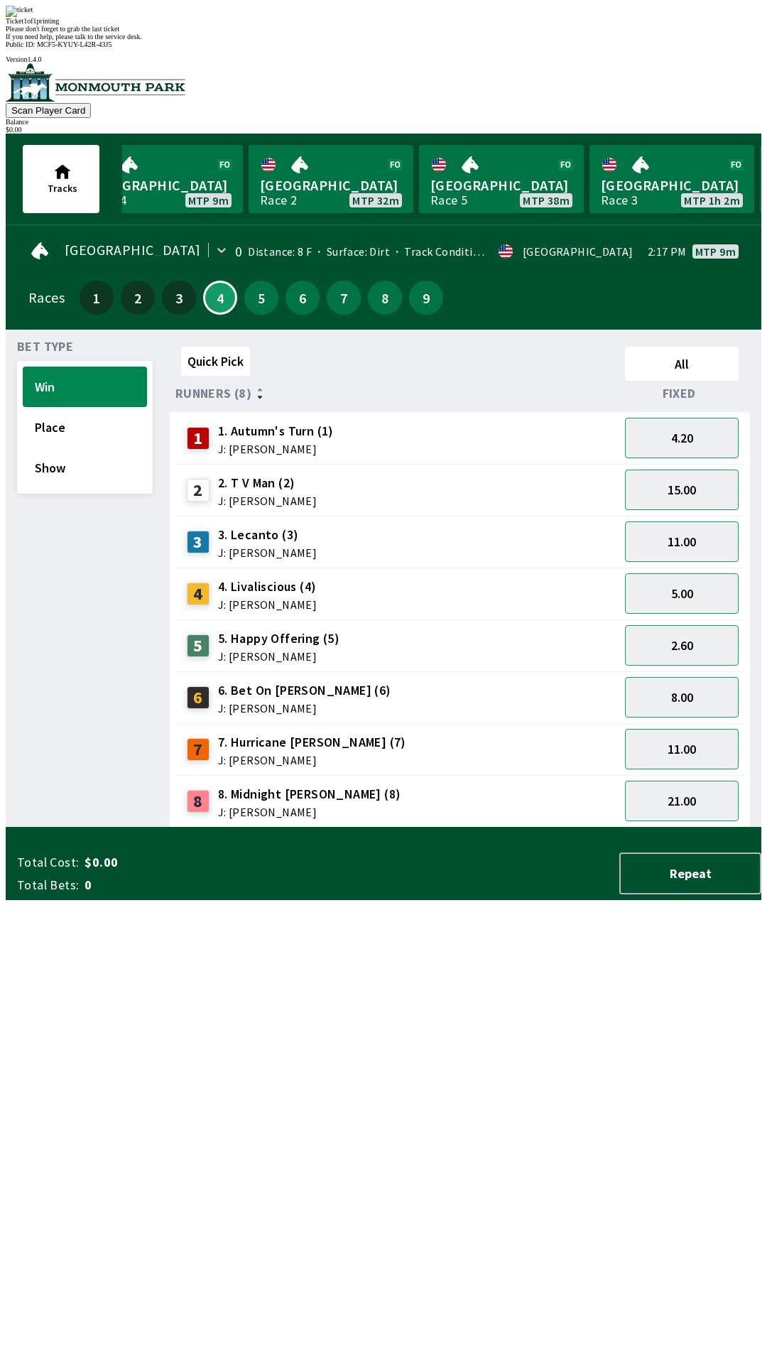
click at [50, 827] on div "Bet Type Win Place Show" at bounding box center [85, 584] width 136 height 486
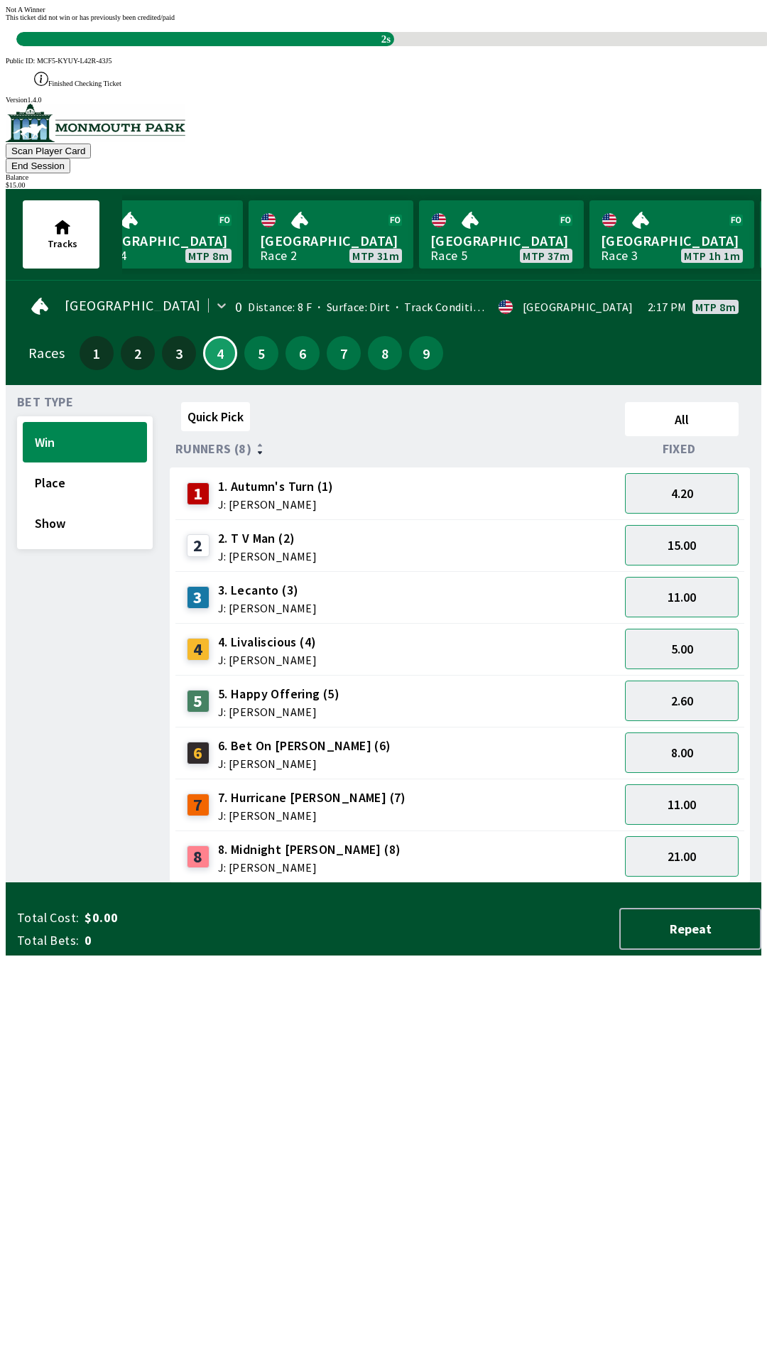
click at [603, 883] on div "Quick Pick All Runners (8) Fixed 1 1. Autumn's Turn (1) J: [PERSON_NAME] 4.20 2…" at bounding box center [466, 639] width 592 height 486
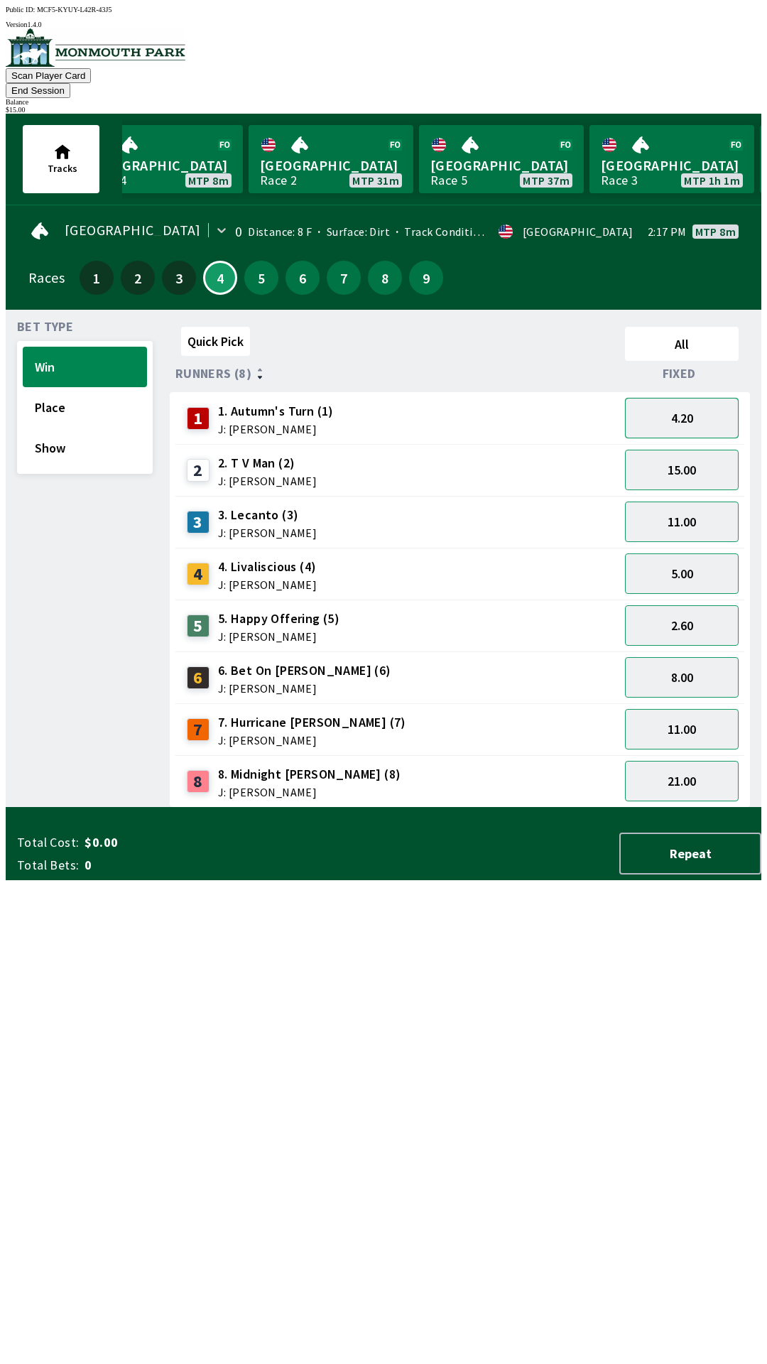
click at [703, 408] on button "4.20" at bounding box center [682, 418] width 114 height 40
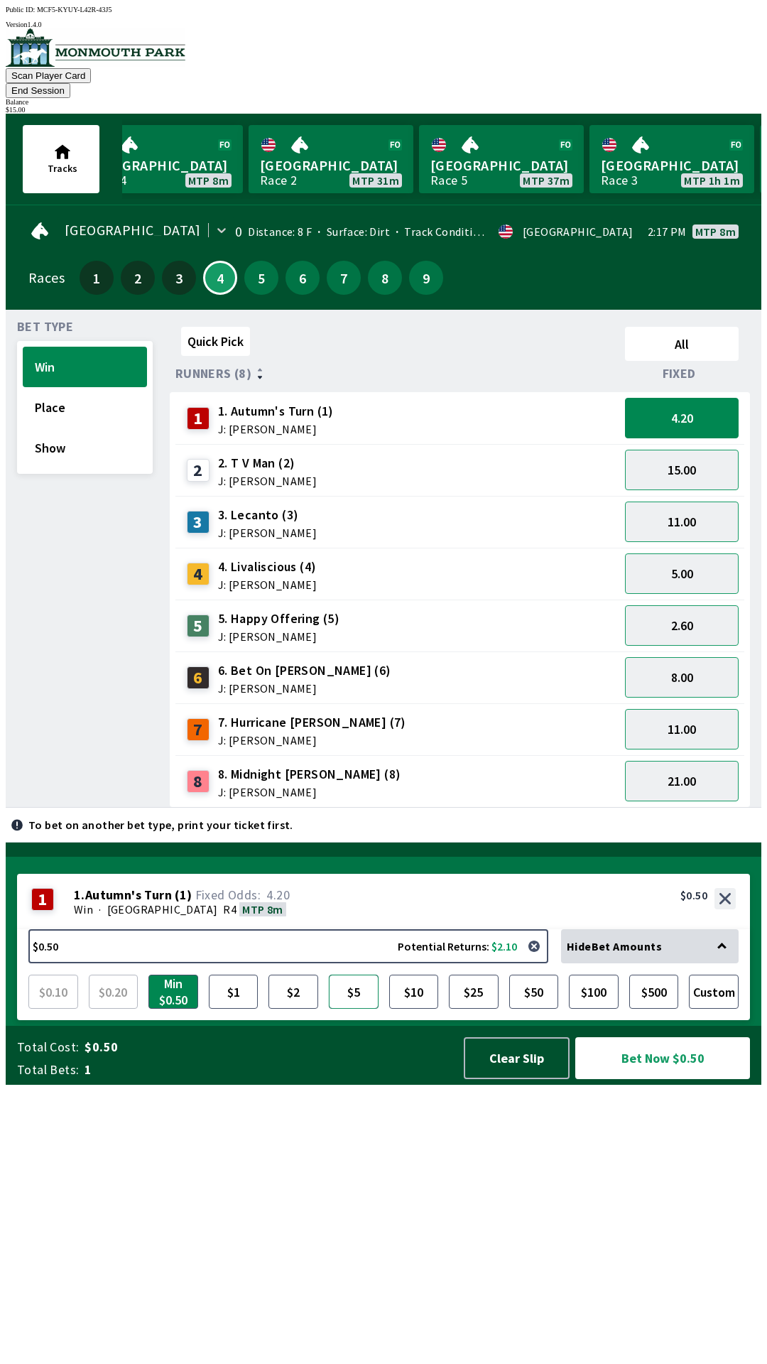
click at [373, 1008] on button "$5" at bounding box center [354, 991] width 50 height 34
click at [717, 616] on button "2.60" at bounding box center [682, 625] width 114 height 40
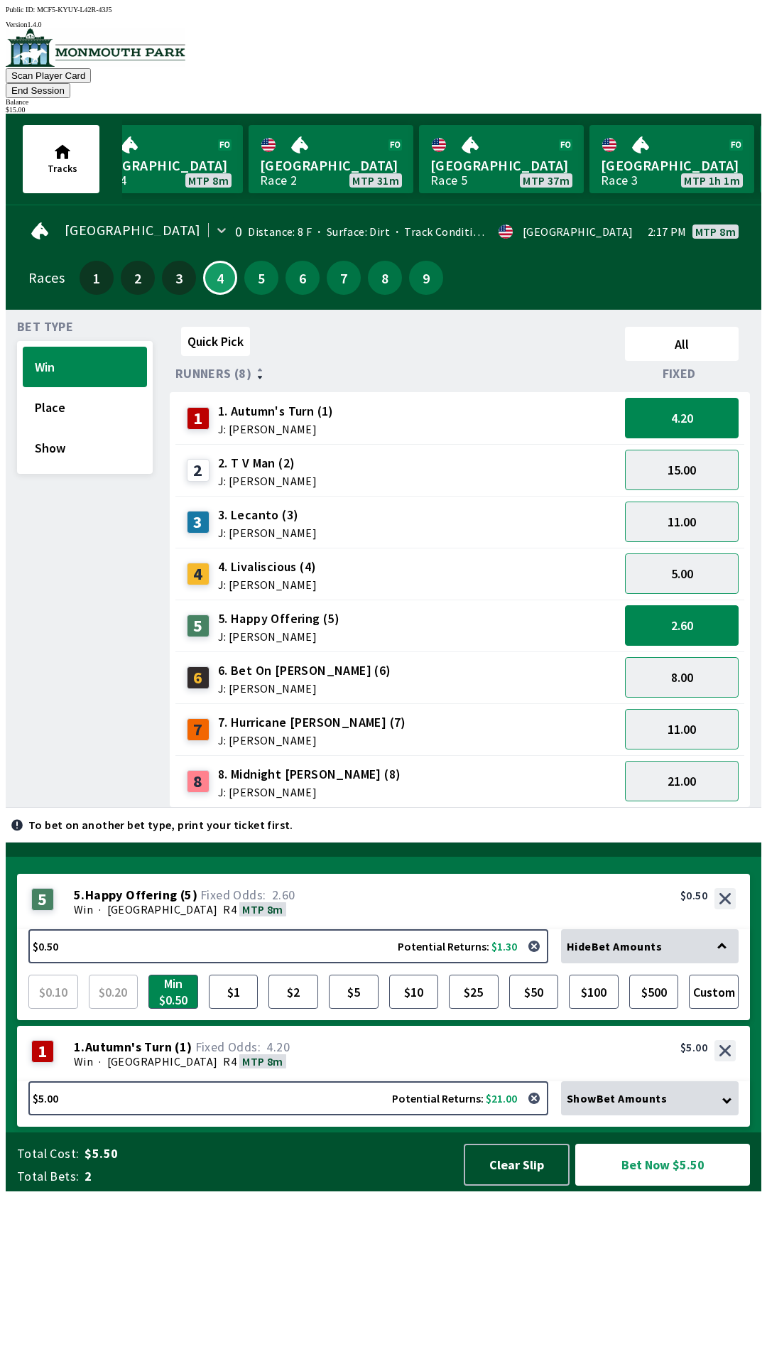
click at [617, 1068] on div "Win · [STREET_ADDRESS]" at bounding box center [405, 1061] width 662 height 14
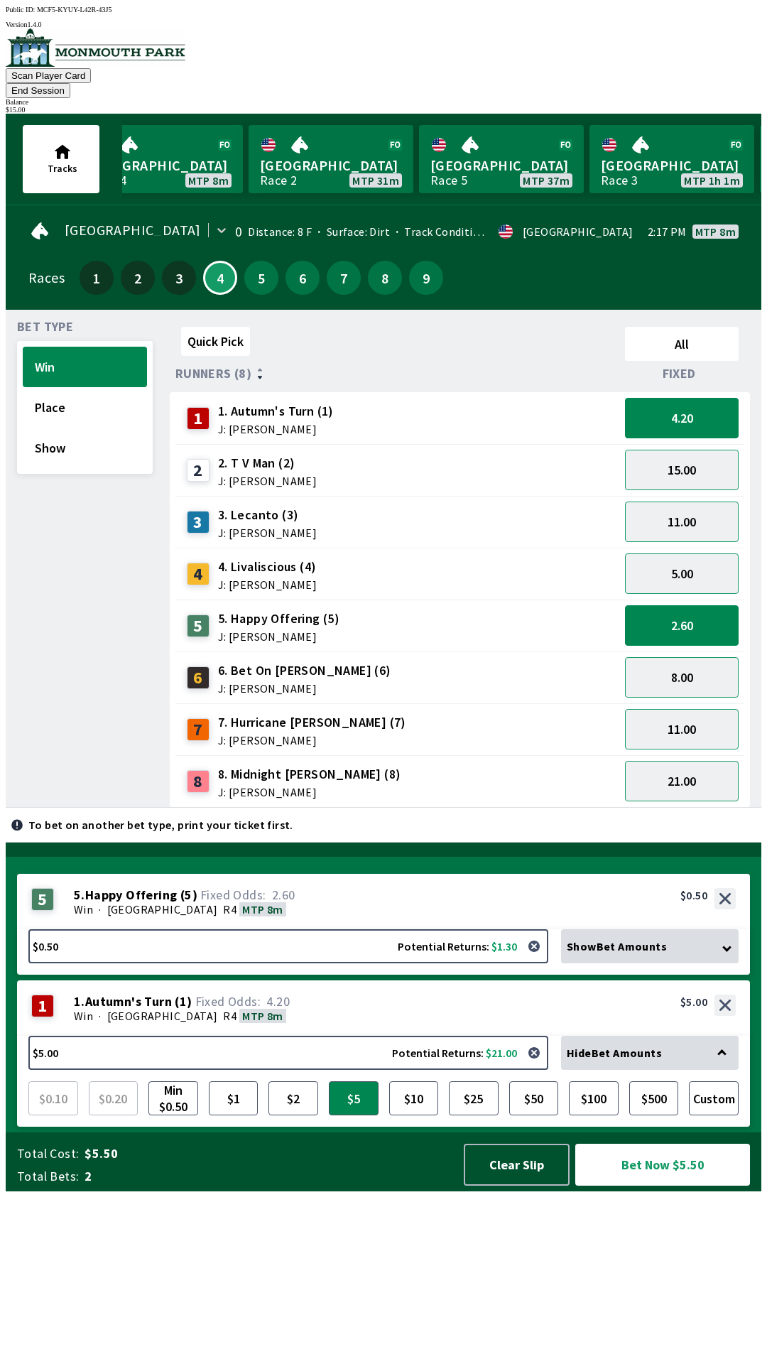
click at [579, 929] on div "5 5 . Happy Offering ( 5 ) Win · [STREET_ADDRESS]. Happy Offering (5) 2.60 $0.50" at bounding box center [383, 901] width 733 height 55
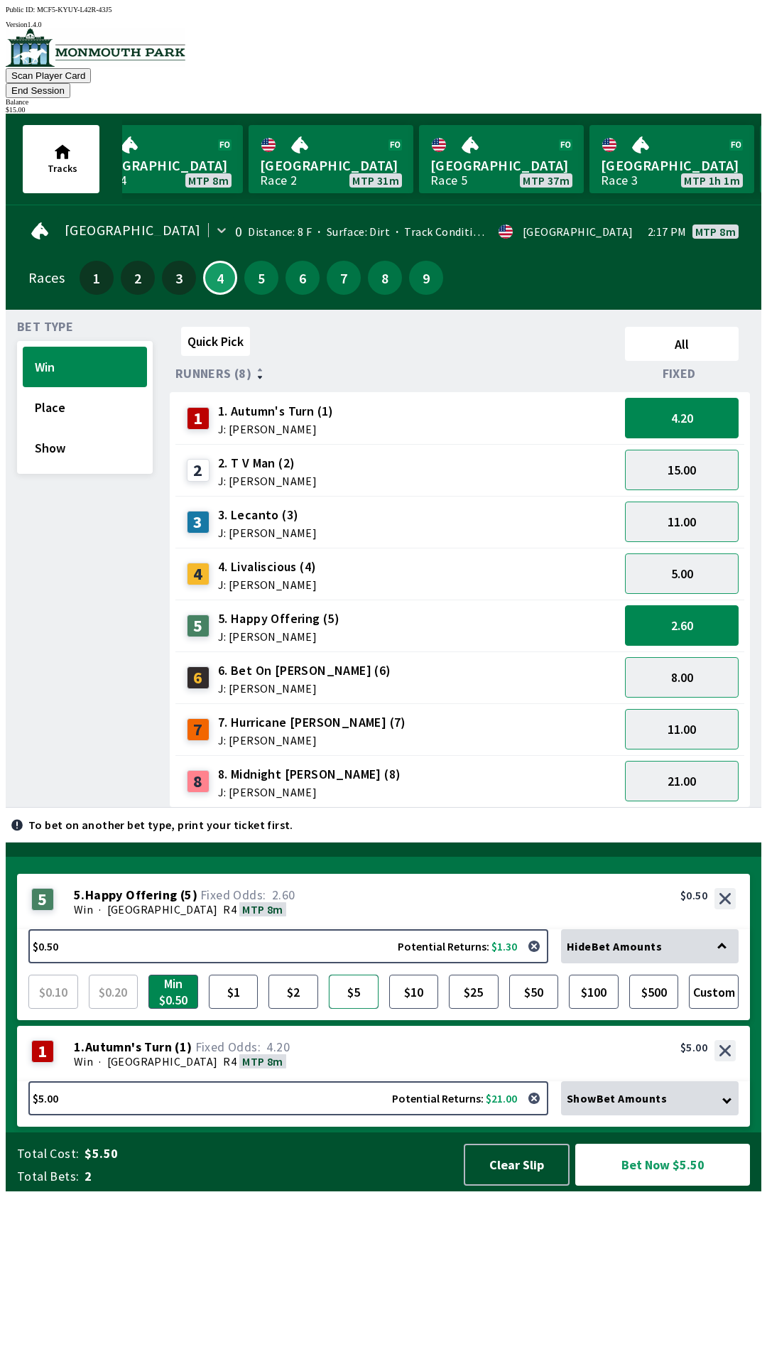
click at [360, 1008] on button "$5" at bounding box center [354, 991] width 50 height 34
click at [97, 433] on button "Show" at bounding box center [85, 448] width 124 height 40
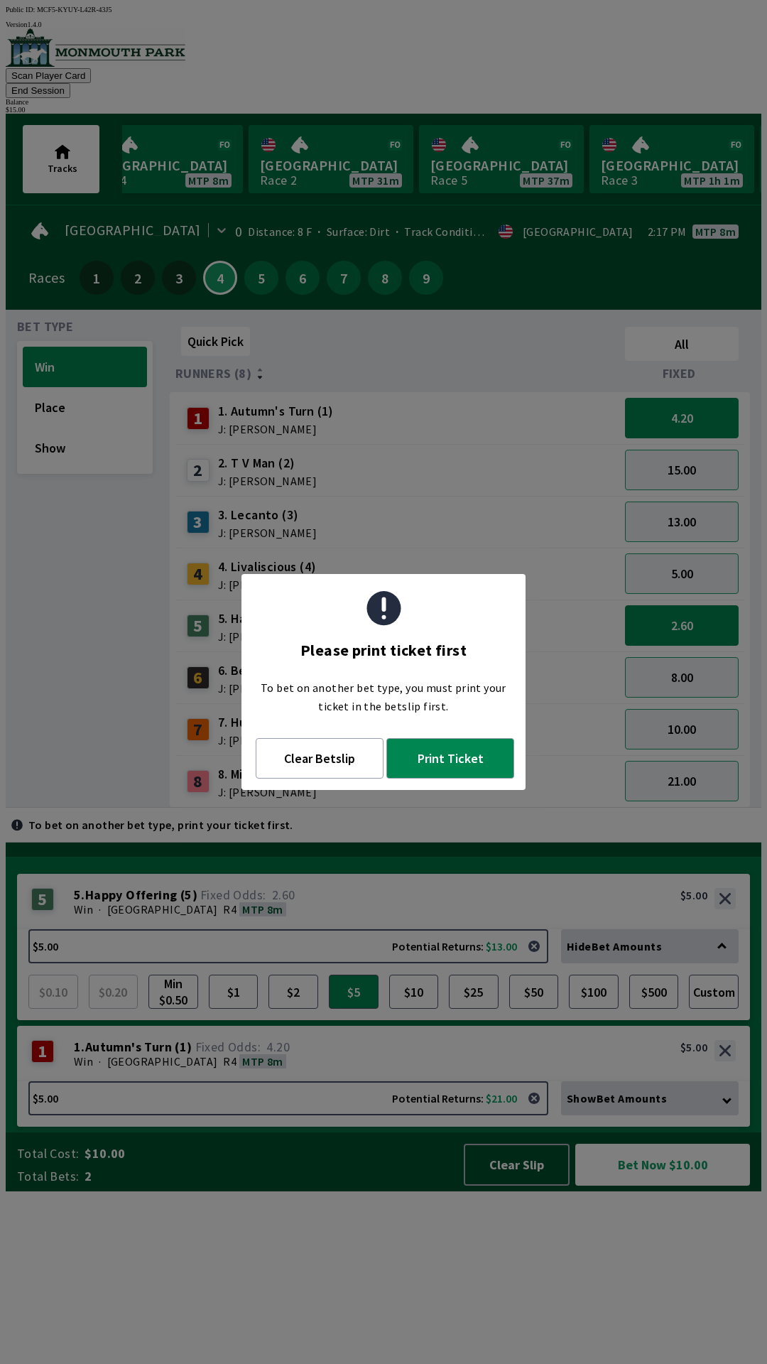
click at [428, 807] on div "Quick Pick All Runners (8) Fixed 1 1. Autumn's Turn (1) J: [PERSON_NAME] 4.20 2…" at bounding box center [466, 564] width 592 height 486
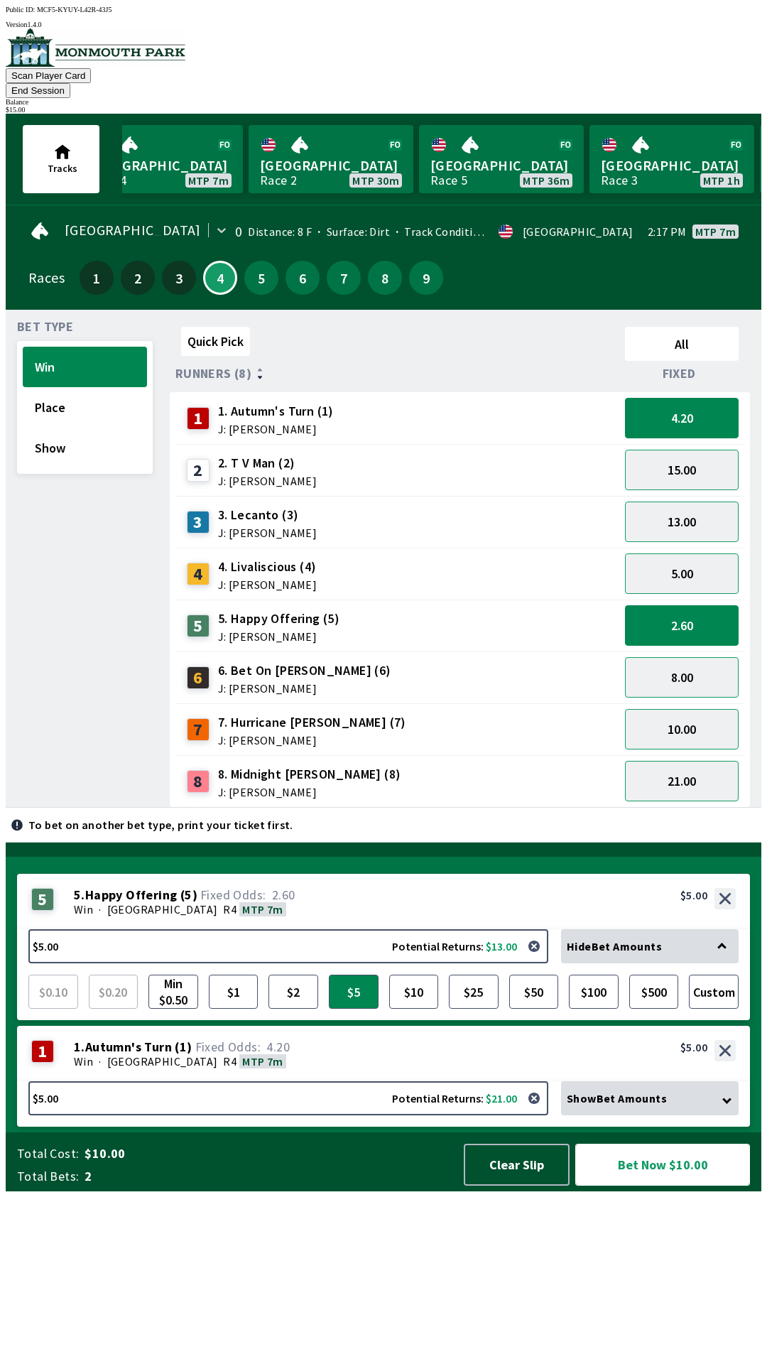
click at [669, 1185] on button "Bet Now $10.00" at bounding box center [662, 1164] width 175 height 42
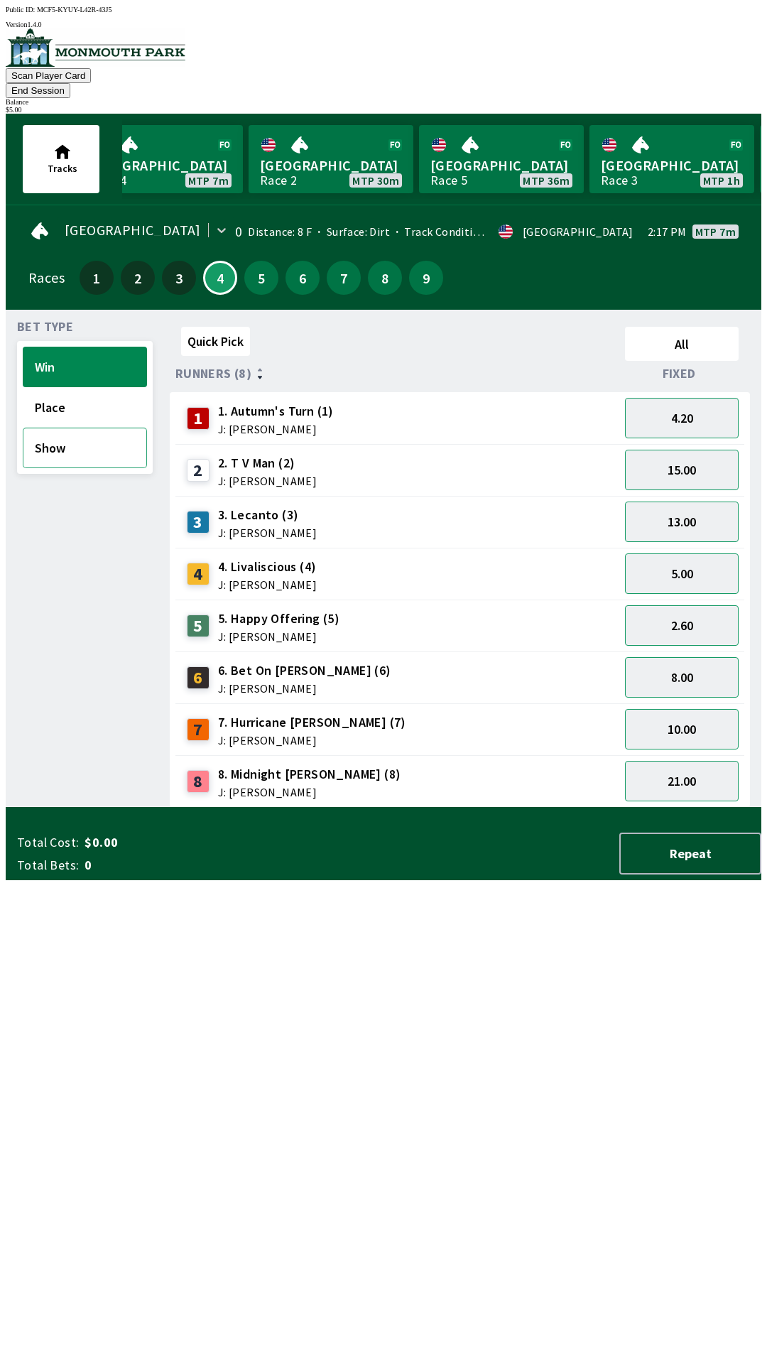
click at [77, 436] on button "Show" at bounding box center [85, 448] width 124 height 40
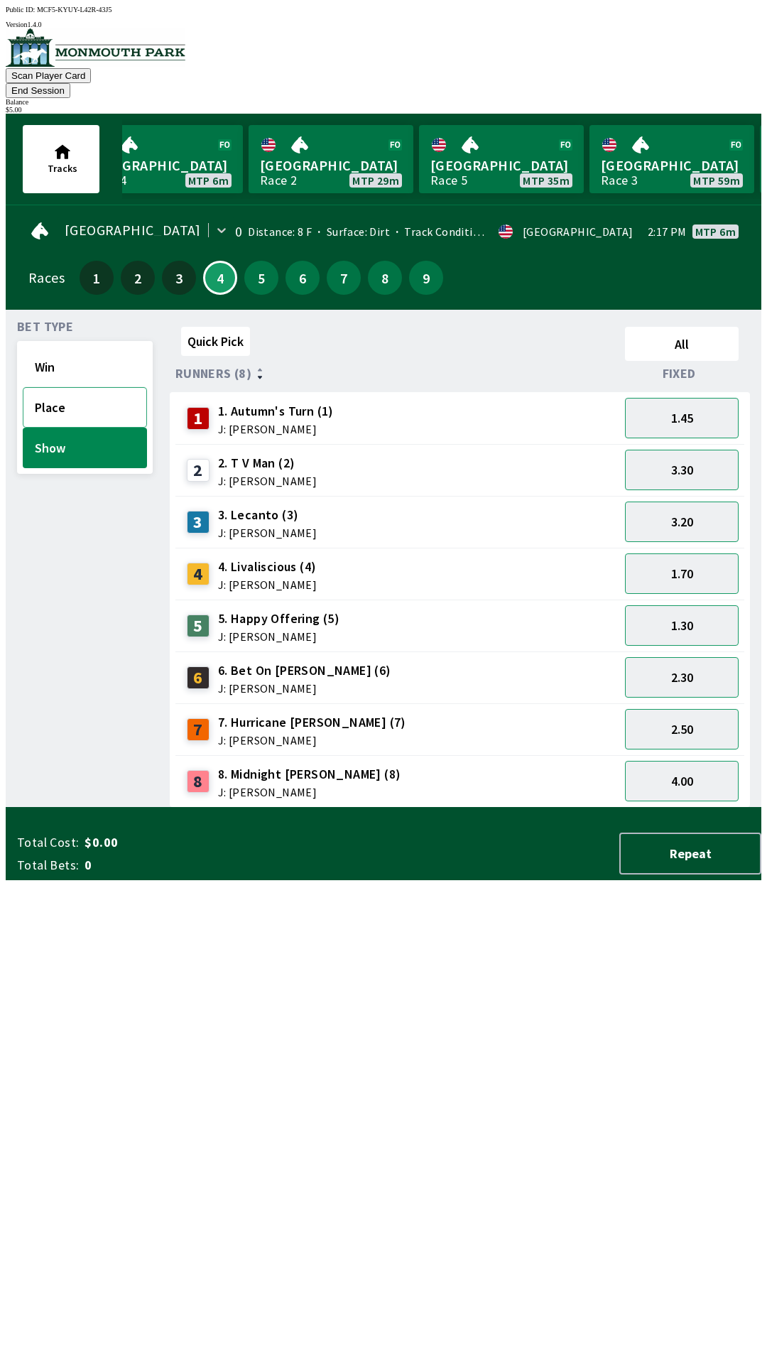
click at [75, 387] on button "Place" at bounding box center [85, 407] width 124 height 40
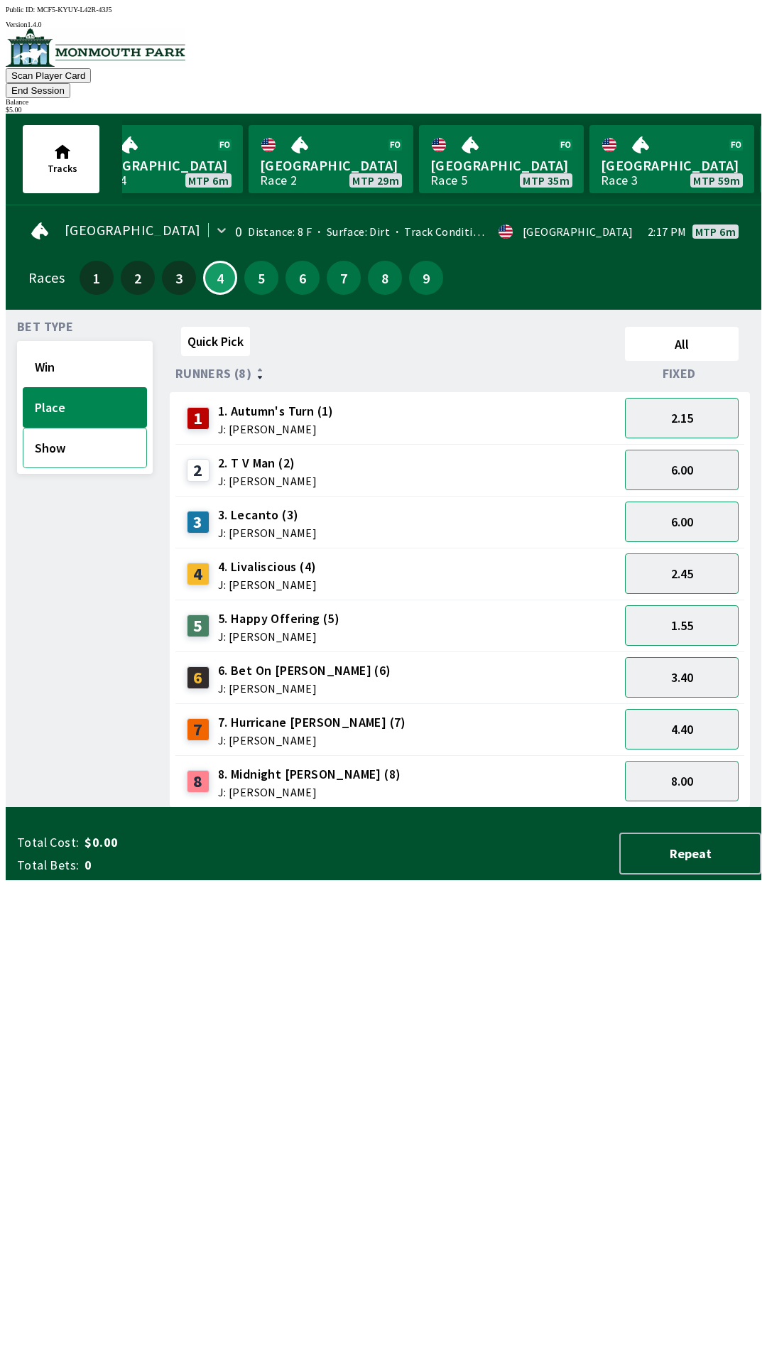
click at [118, 428] on button "Show" at bounding box center [85, 448] width 124 height 40
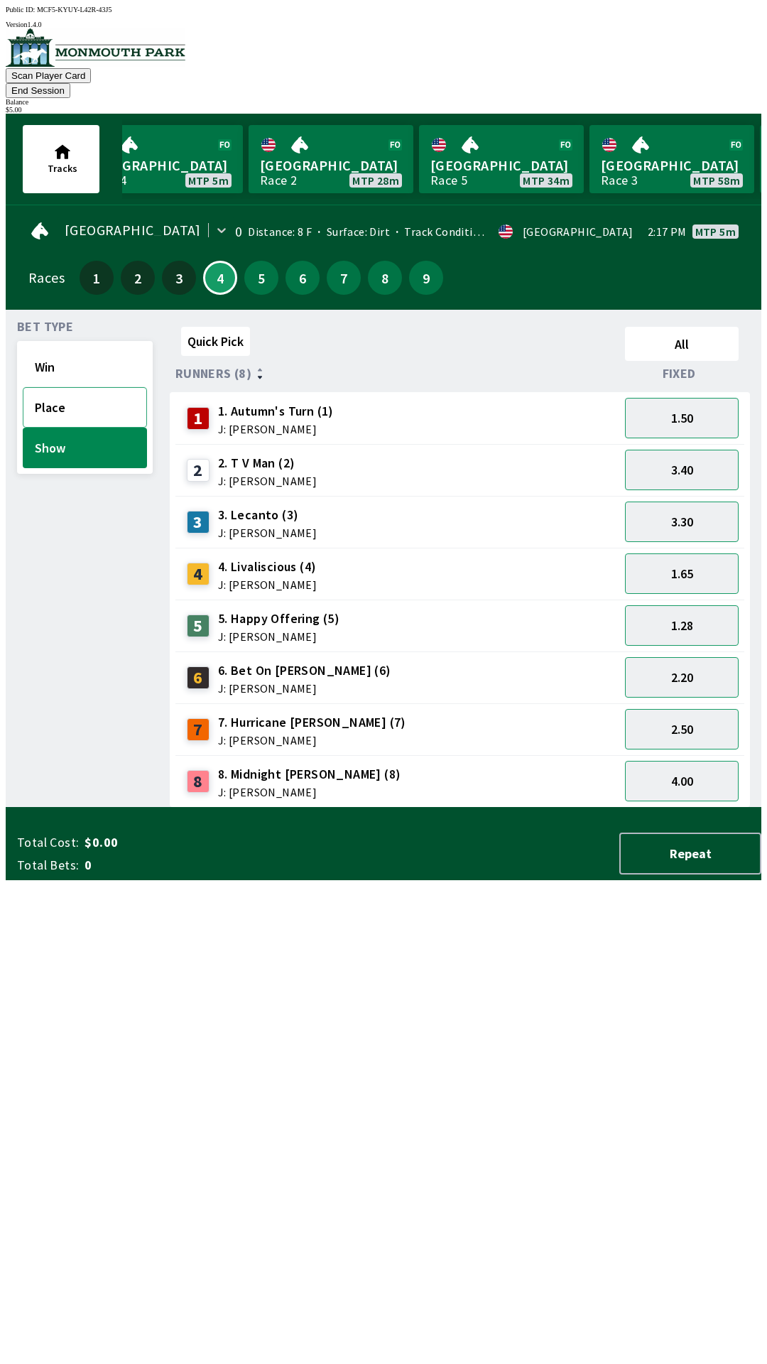
click at [114, 387] on button "Place" at bounding box center [85, 407] width 124 height 40
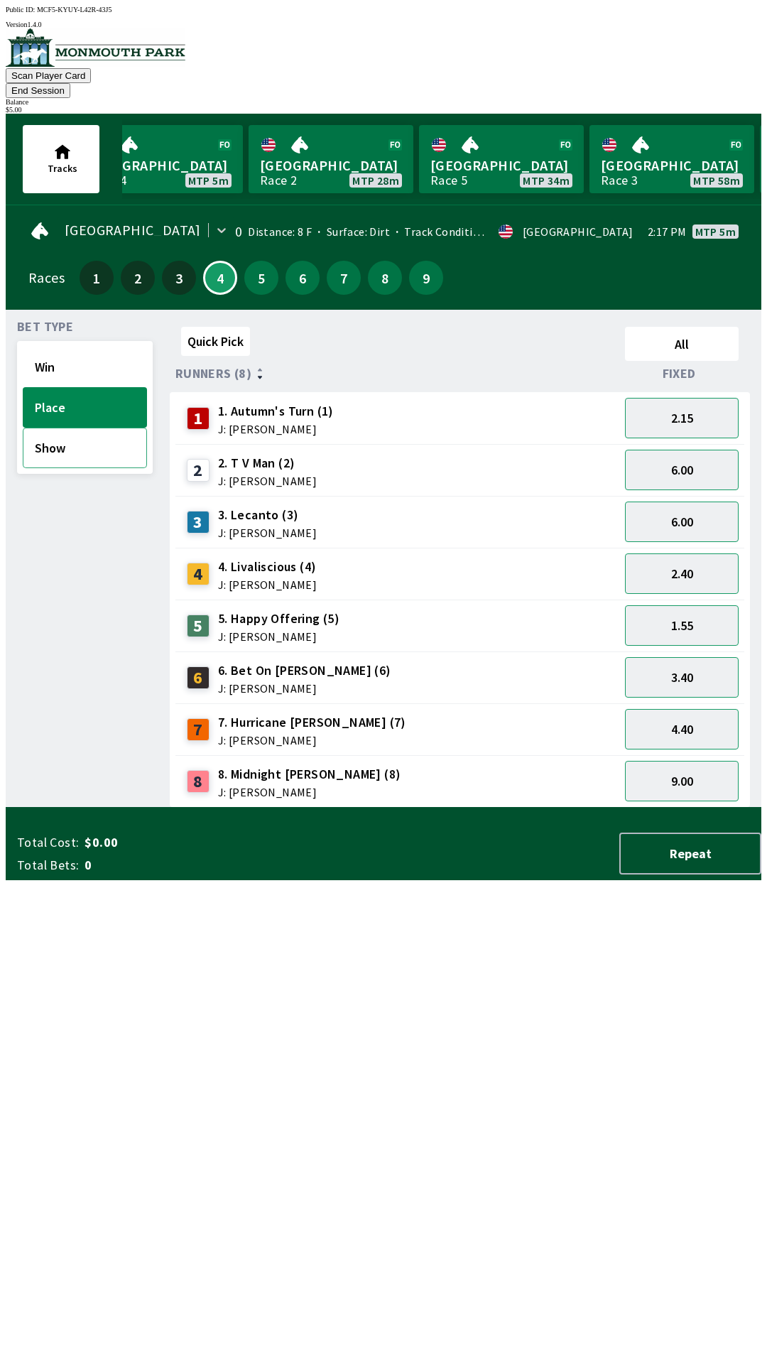
click at [99, 435] on button "Show" at bounding box center [85, 448] width 124 height 40
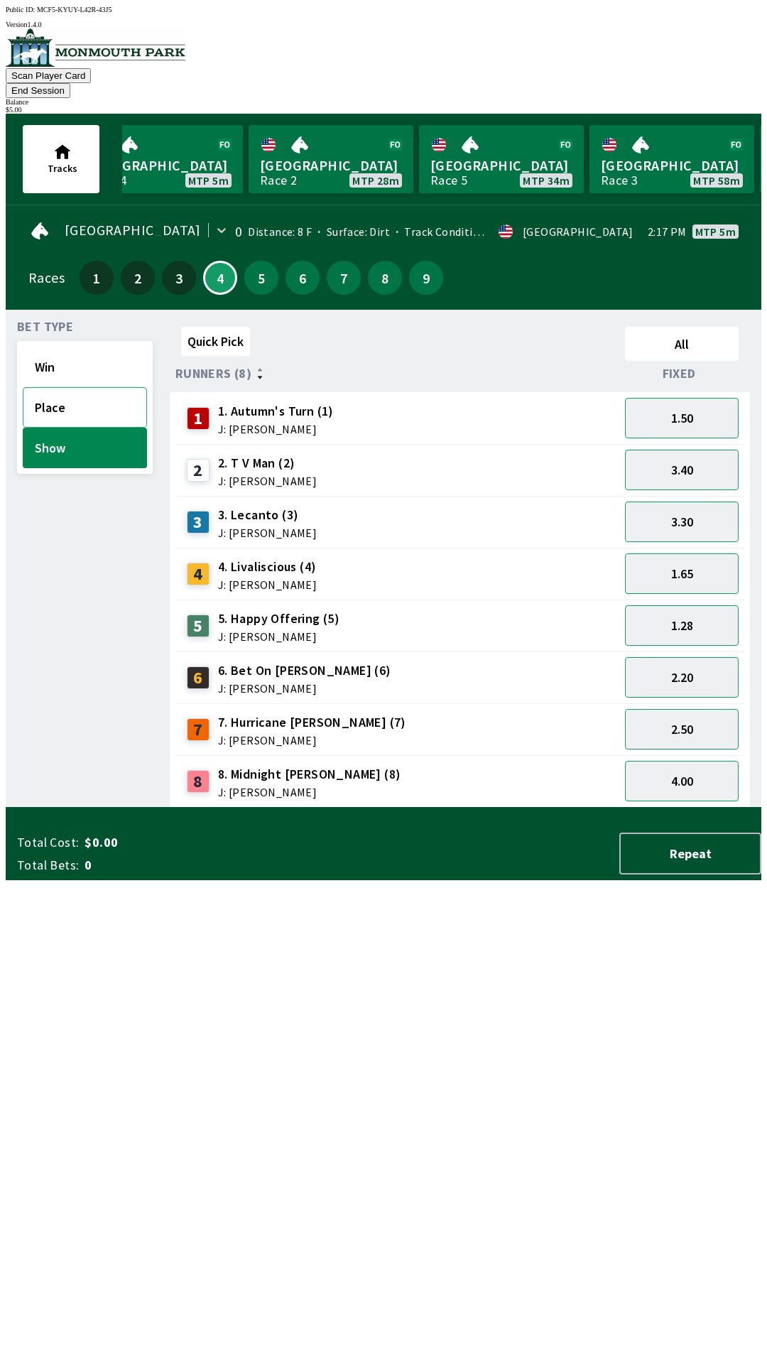
click at [90, 401] on button "Place" at bounding box center [85, 407] width 124 height 40
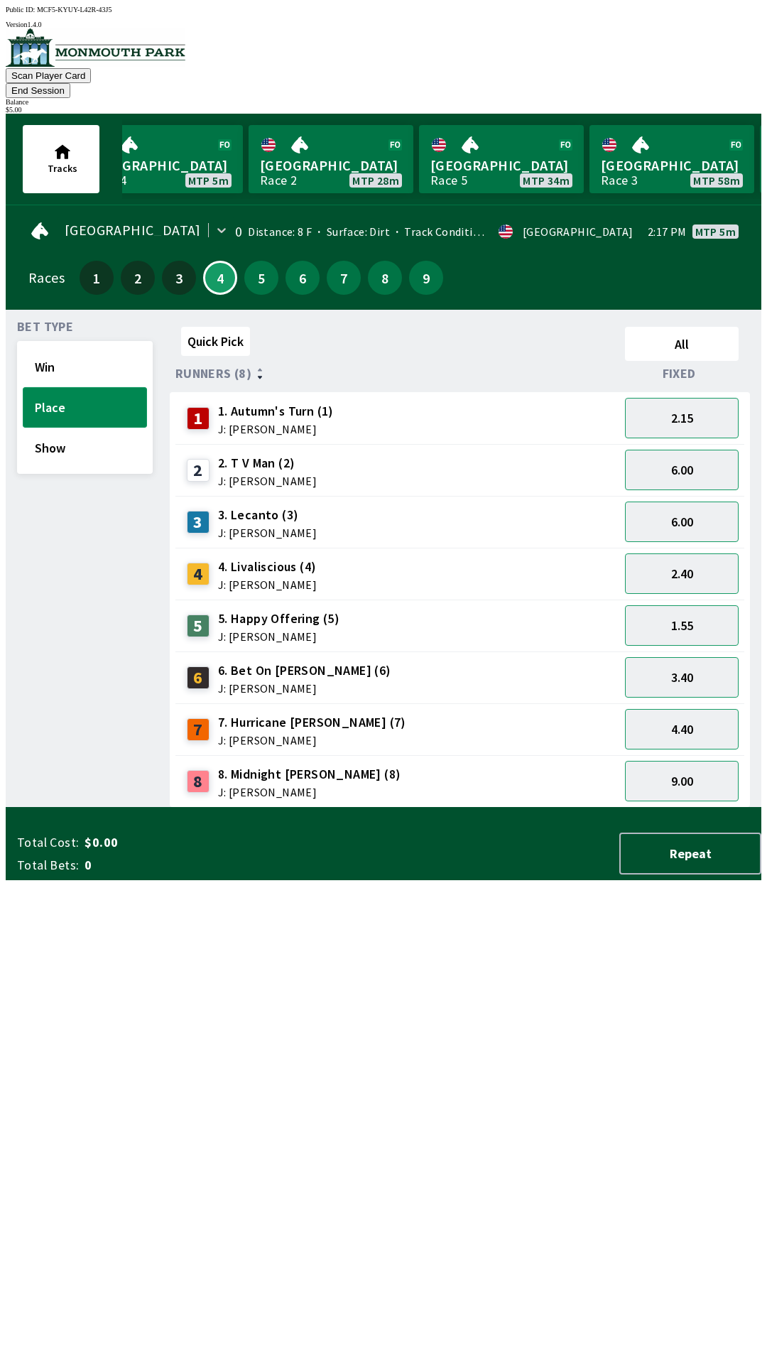
click at [98, 387] on button "Place" at bounding box center [85, 407] width 124 height 40
click at [114, 387] on button "Place" at bounding box center [85, 407] width 124 height 40
click at [87, 363] on button "Win" at bounding box center [85, 367] width 124 height 40
click at [71, 387] on button "Place" at bounding box center [85, 407] width 124 height 40
click at [70, 433] on button "Show" at bounding box center [85, 448] width 124 height 40
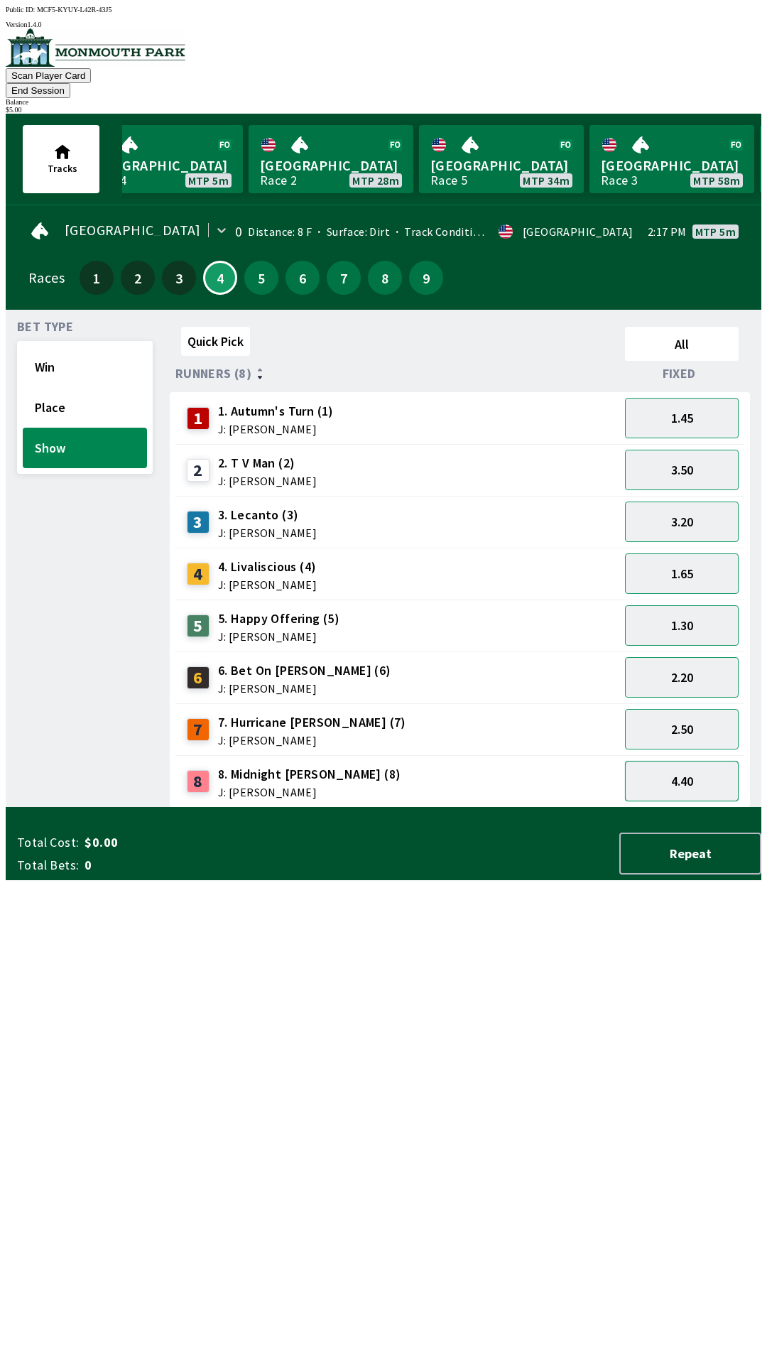
click at [690, 777] on button "4.40" at bounding box center [682, 781] width 114 height 40
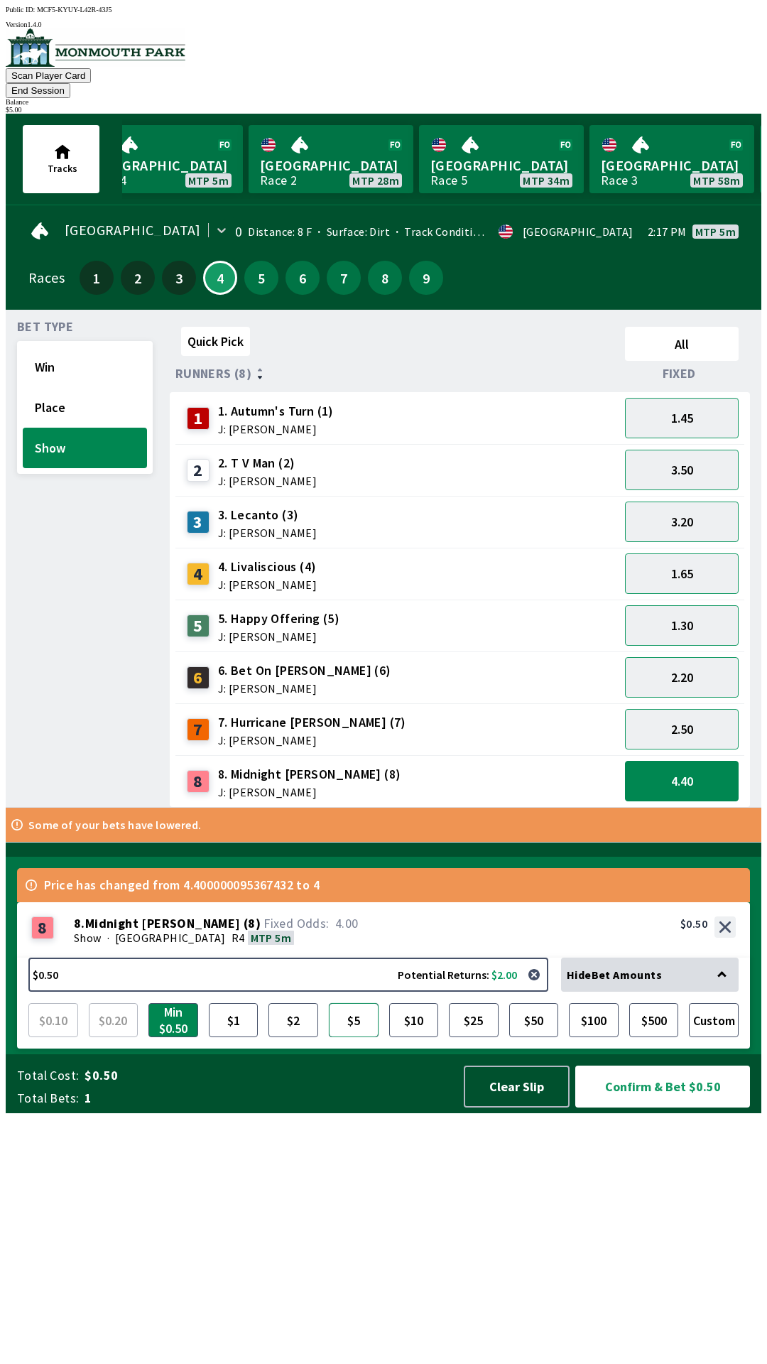
click at [355, 1037] on button "$5" at bounding box center [354, 1020] width 50 height 34
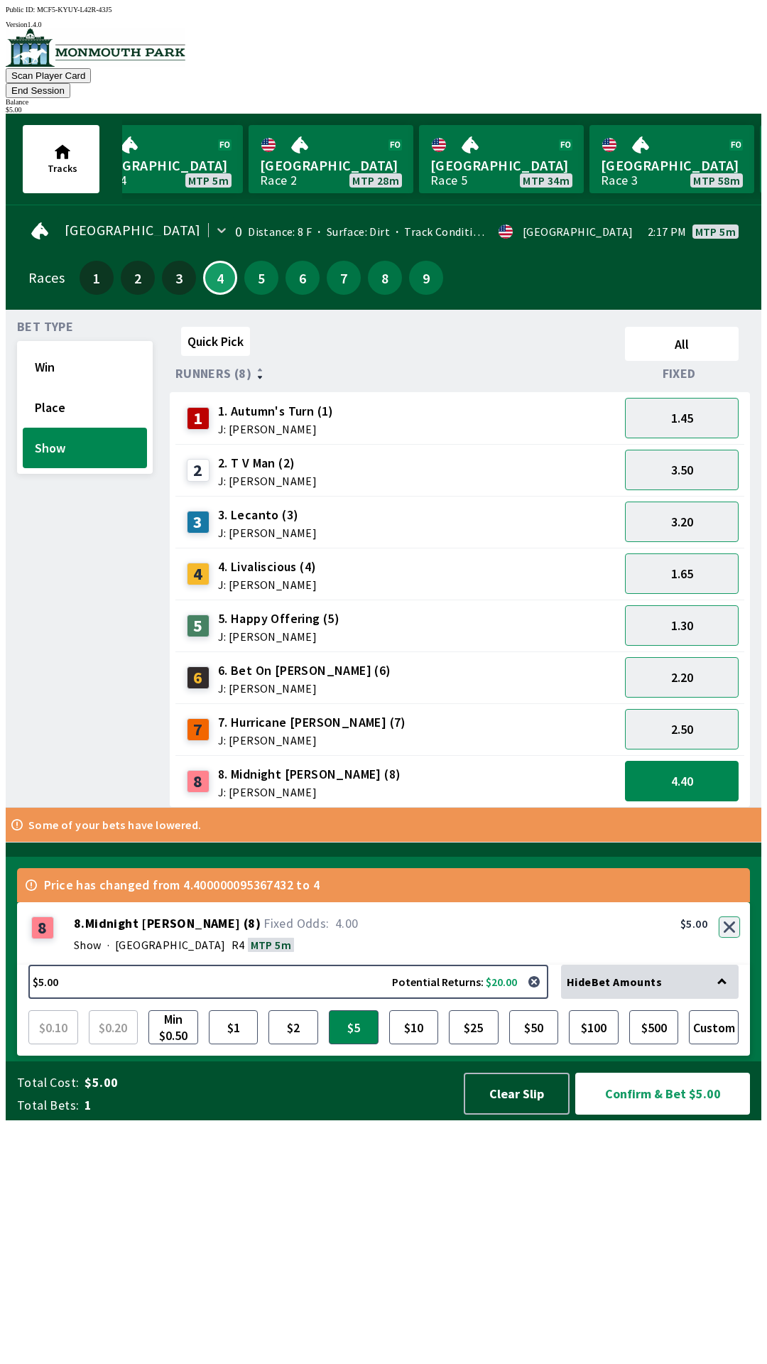
click at [730, 937] on button "button" at bounding box center [729, 926] width 21 height 21
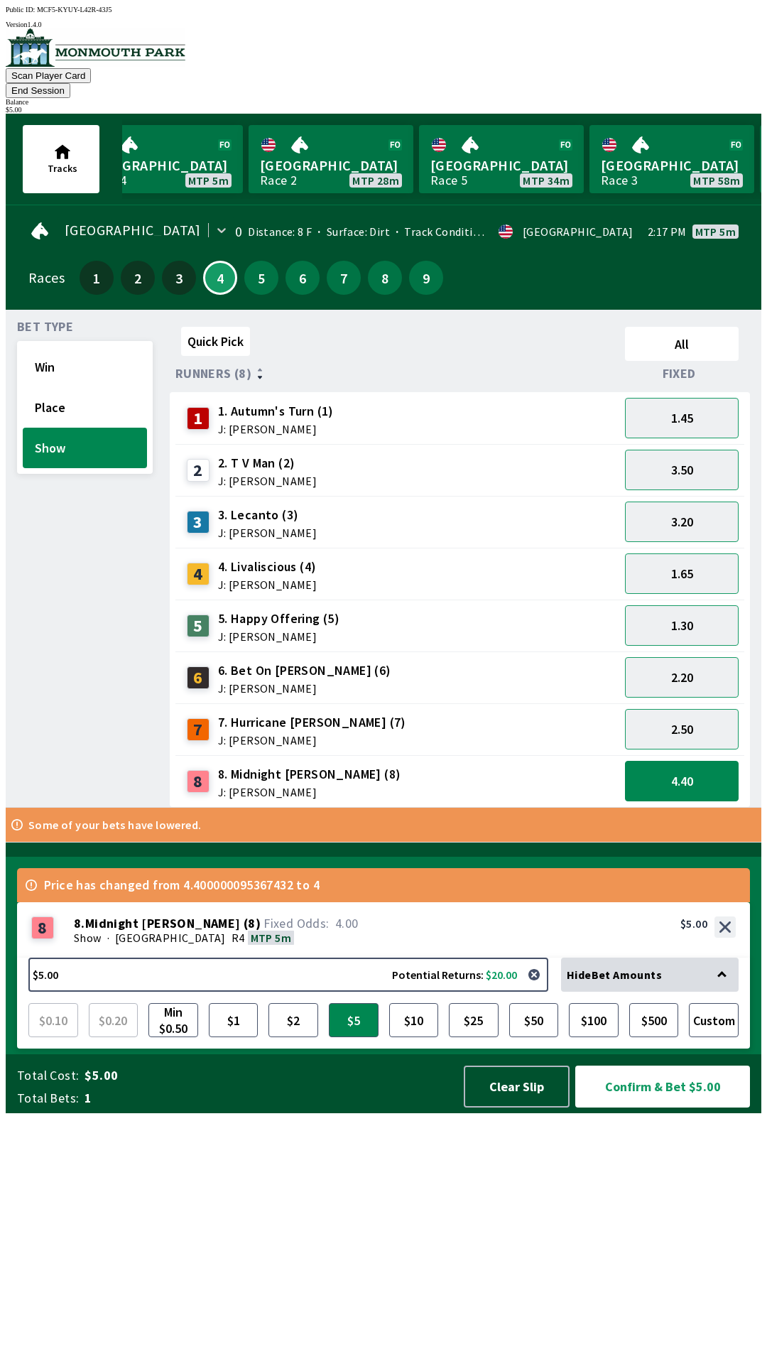
click at [729, 807] on div "Quick Pick All Runners (8) Fixed 1 1. Autumn's Turn (1) J: [PERSON_NAME] 1.45 2…" at bounding box center [466, 564] width 592 height 486
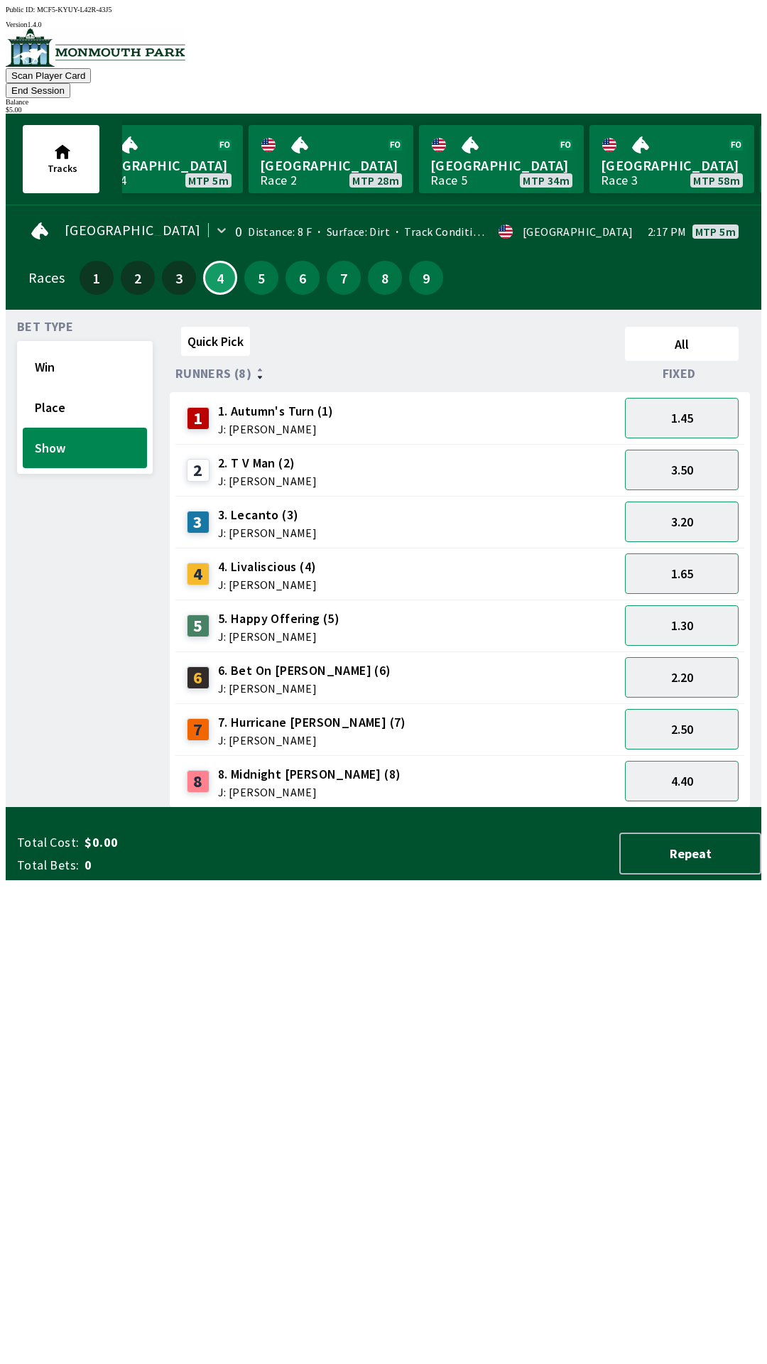
click at [513, 874] on div "Total Cost: $0.00 Total Bets: 0 Repeat" at bounding box center [389, 853] width 744 height 42
click at [732, 553] on button "1.65" at bounding box center [682, 573] width 114 height 40
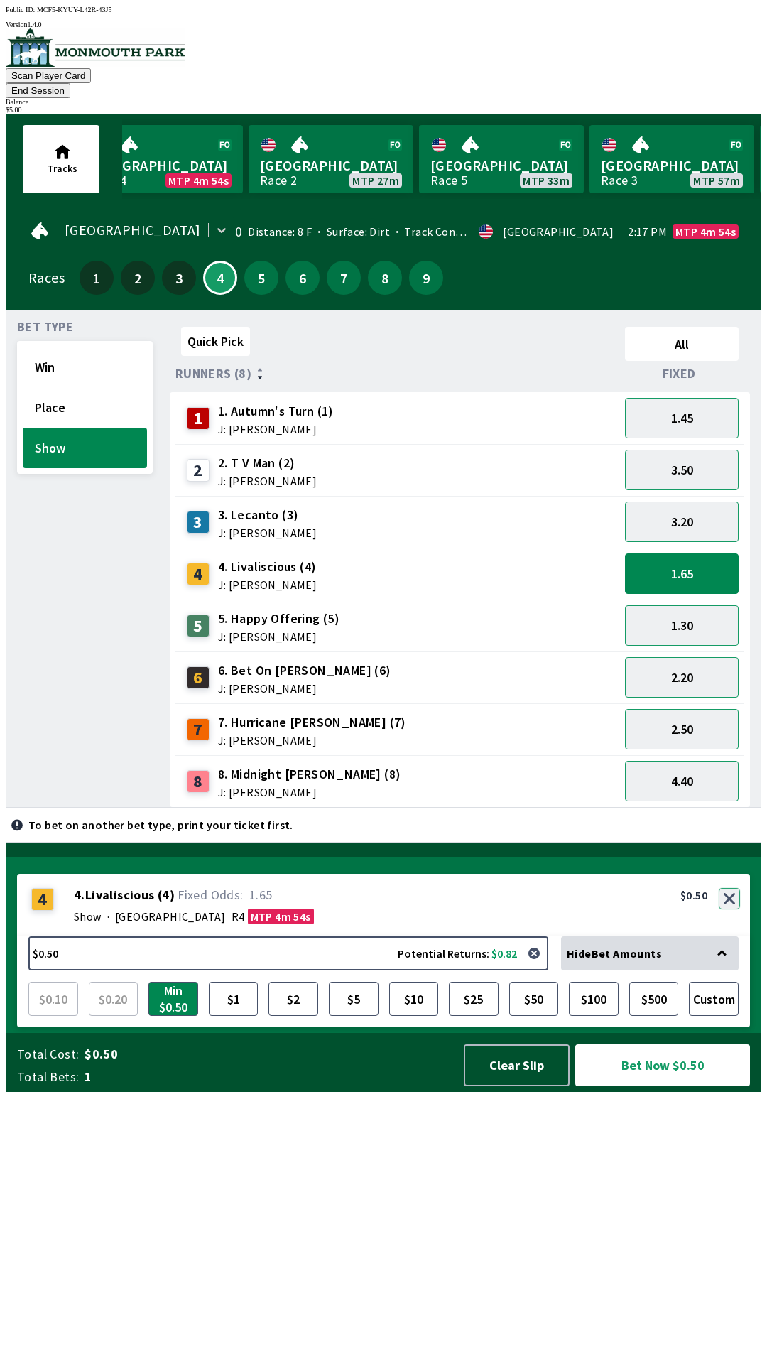
click at [725, 909] on button "button" at bounding box center [729, 898] width 21 height 21
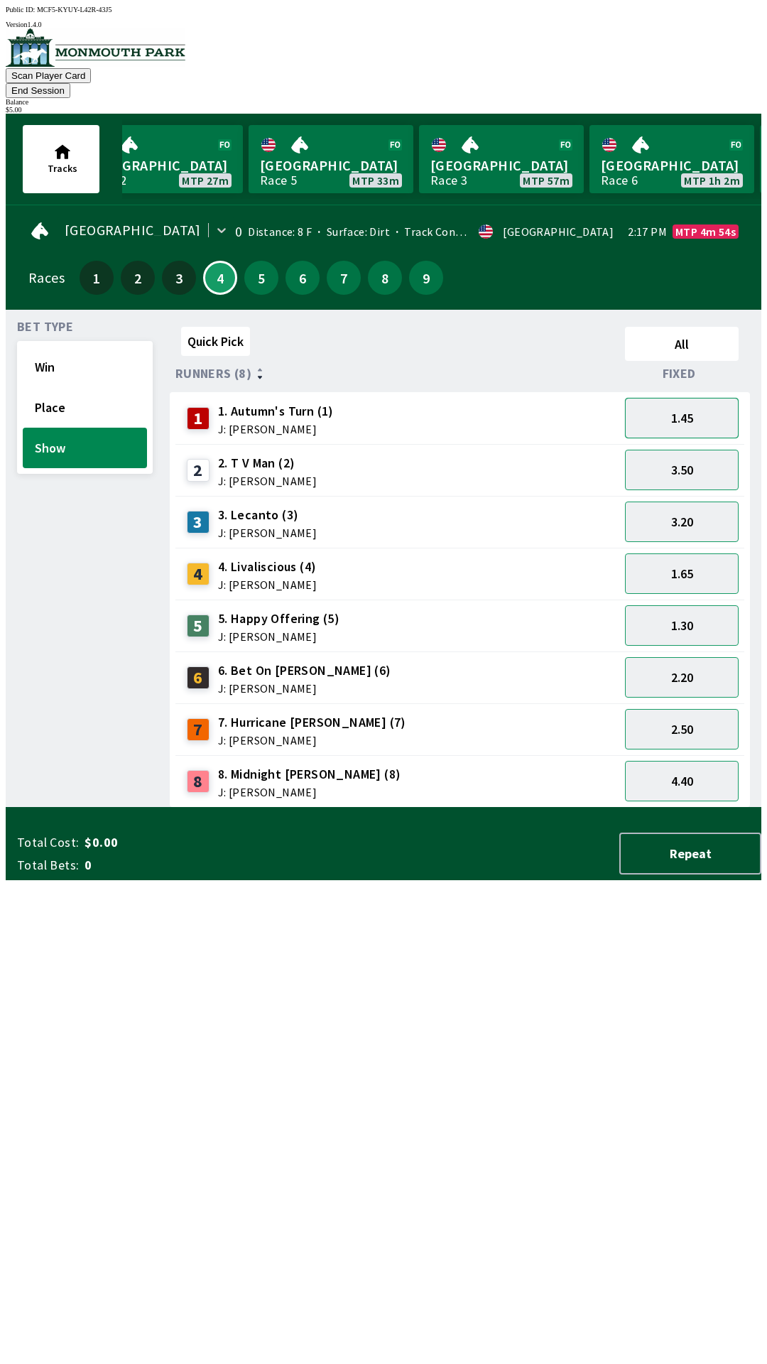
click at [700, 398] on button "1.45" at bounding box center [682, 418] width 114 height 40
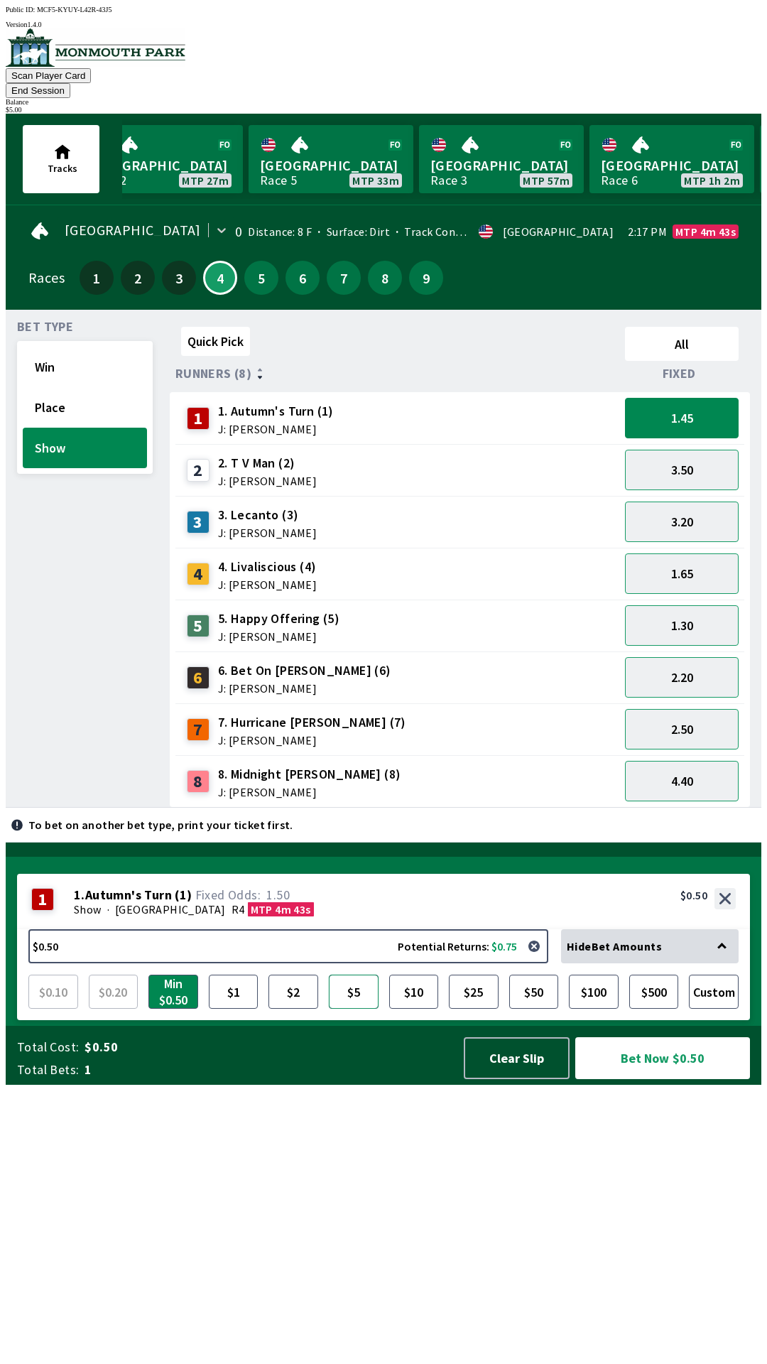
click at [348, 1008] on button "$5" at bounding box center [354, 991] width 50 height 34
click at [643, 1079] on button "Bet Now $5.00" at bounding box center [662, 1058] width 175 height 42
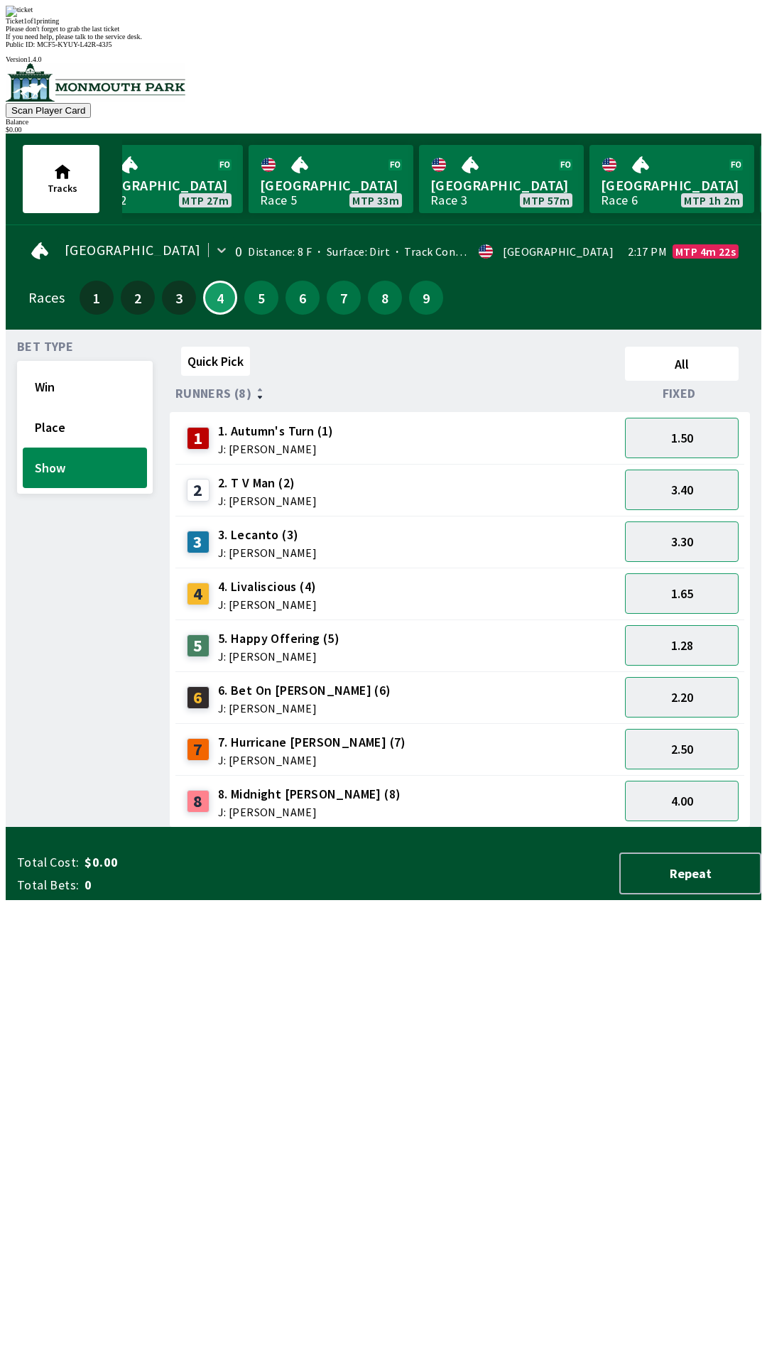
click at [605, 827] on div "Quick Pick All Runners (8) Fixed 1 1. Autumn's Turn (1) J: [PERSON_NAME] 1.50 2…" at bounding box center [466, 584] width 592 height 486
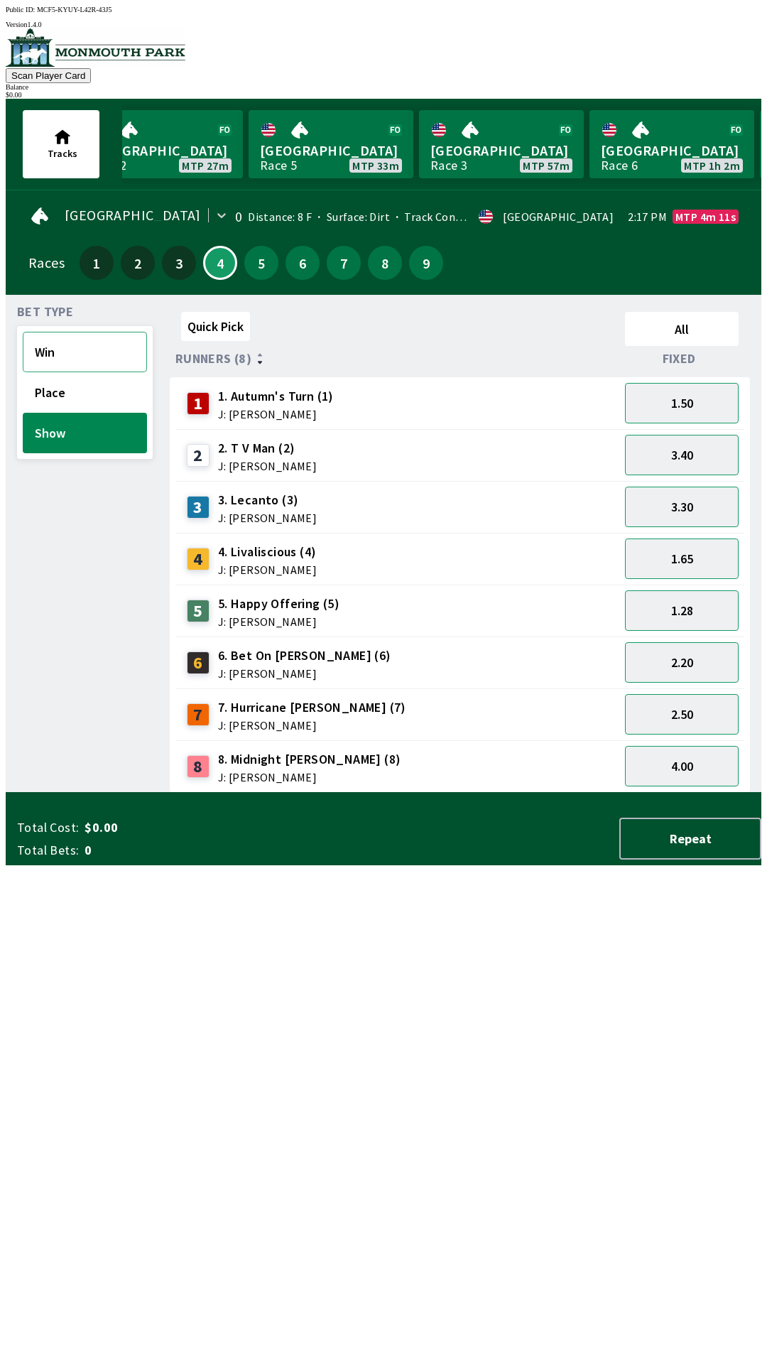
click at [89, 359] on button "Win" at bounding box center [85, 352] width 124 height 40
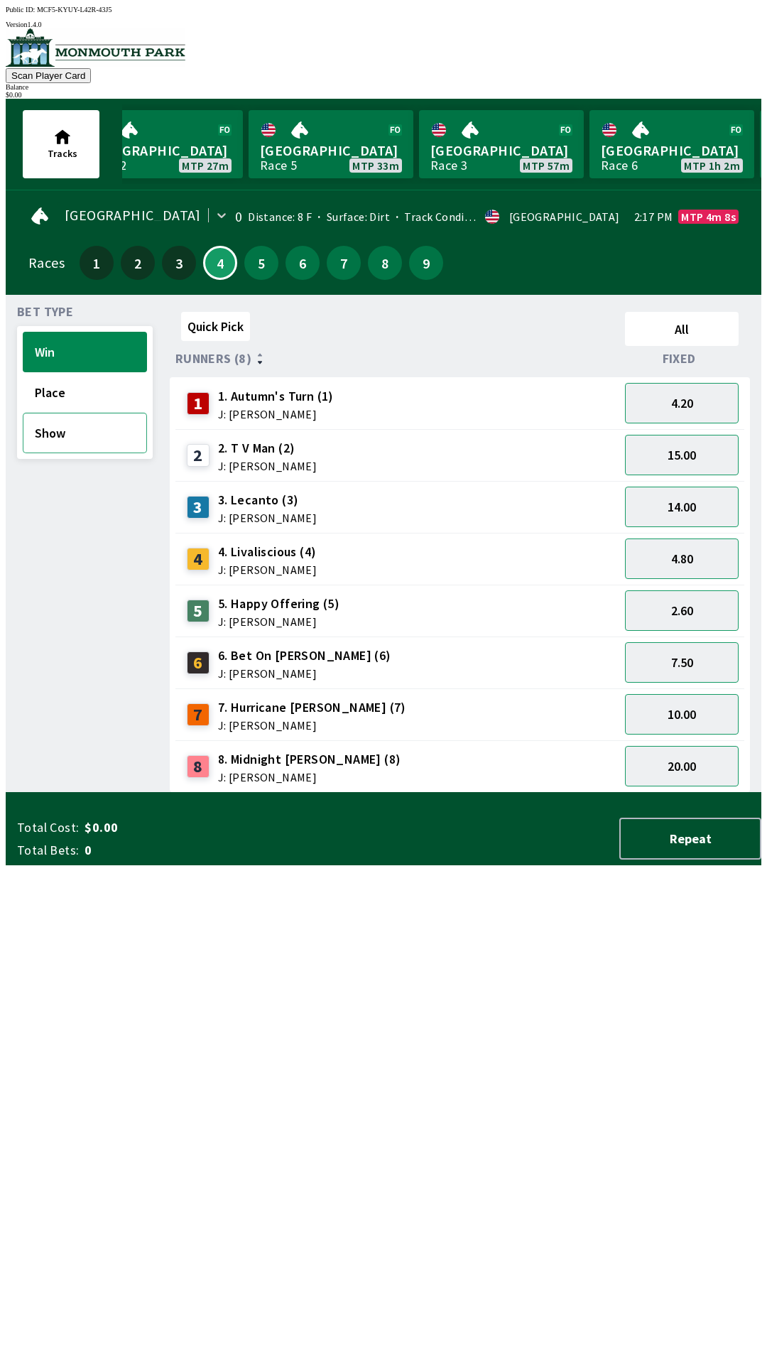
click at [87, 430] on button "Show" at bounding box center [85, 433] width 124 height 40
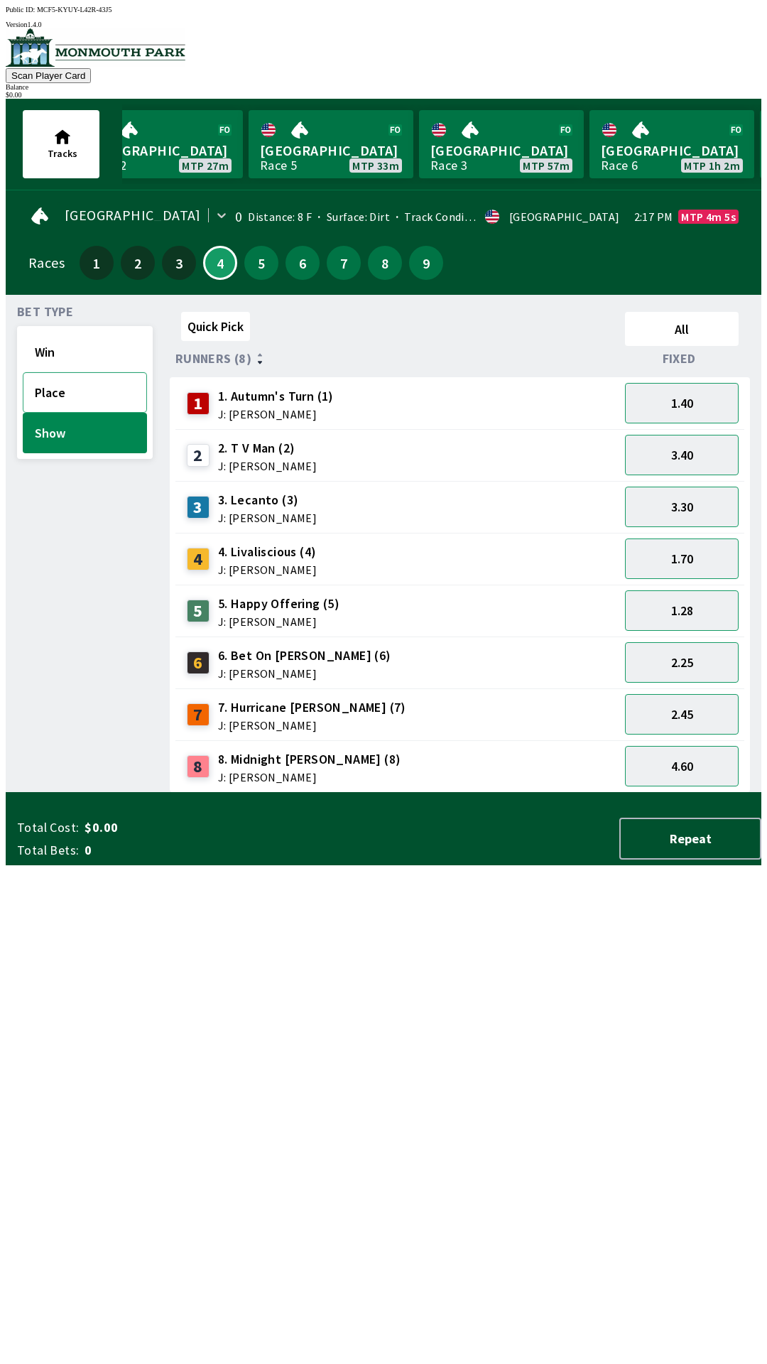
click at [36, 391] on button "Place" at bounding box center [85, 392] width 124 height 40
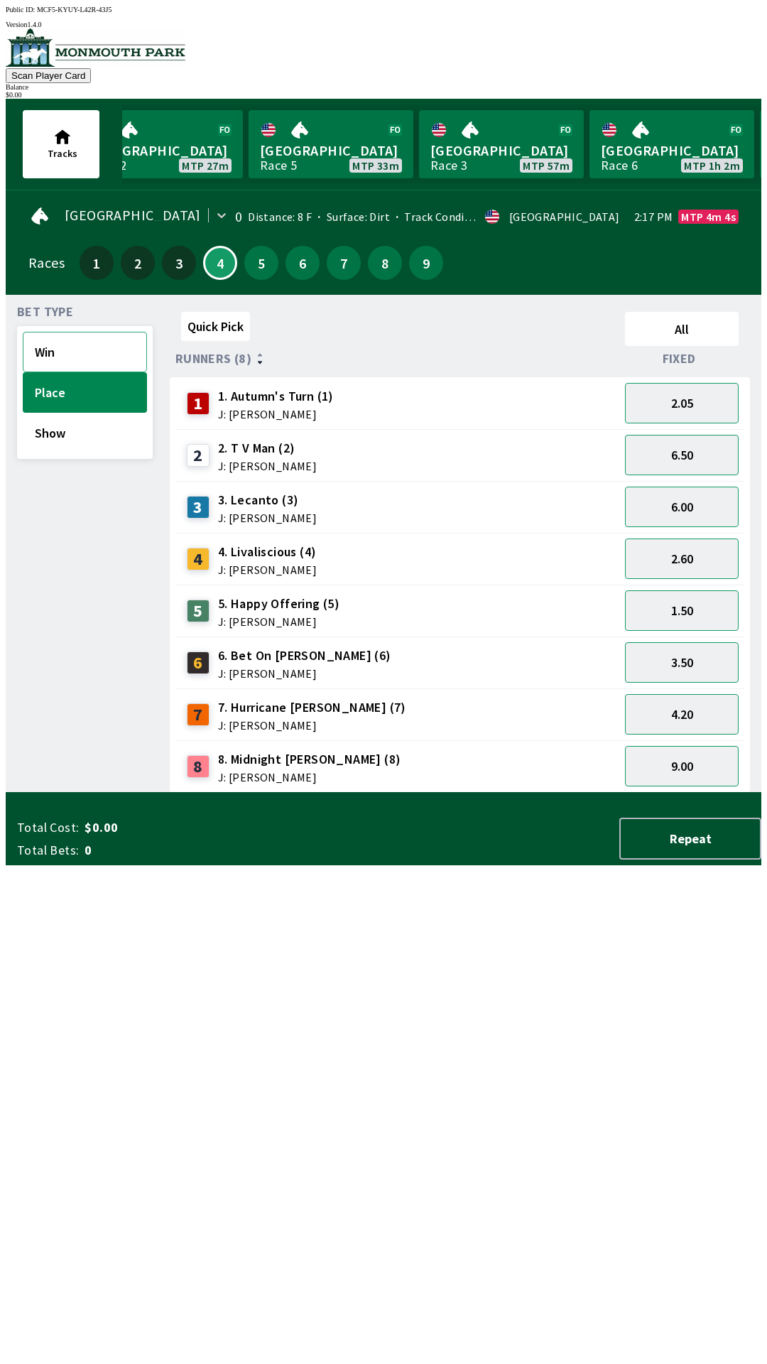
click at [23, 353] on button "Win" at bounding box center [85, 352] width 124 height 40
click at [71, 415] on button "Show" at bounding box center [85, 433] width 124 height 40
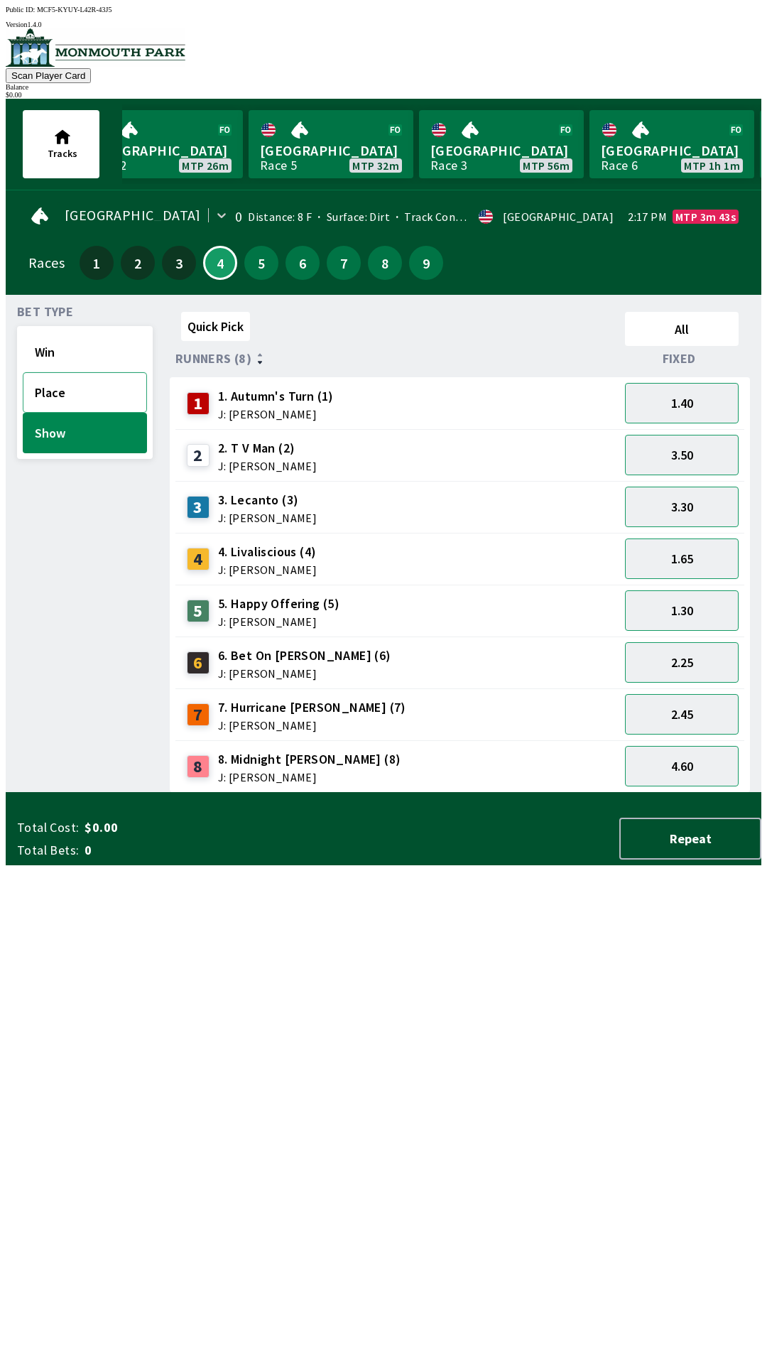
click at [93, 395] on button "Place" at bounding box center [85, 392] width 124 height 40
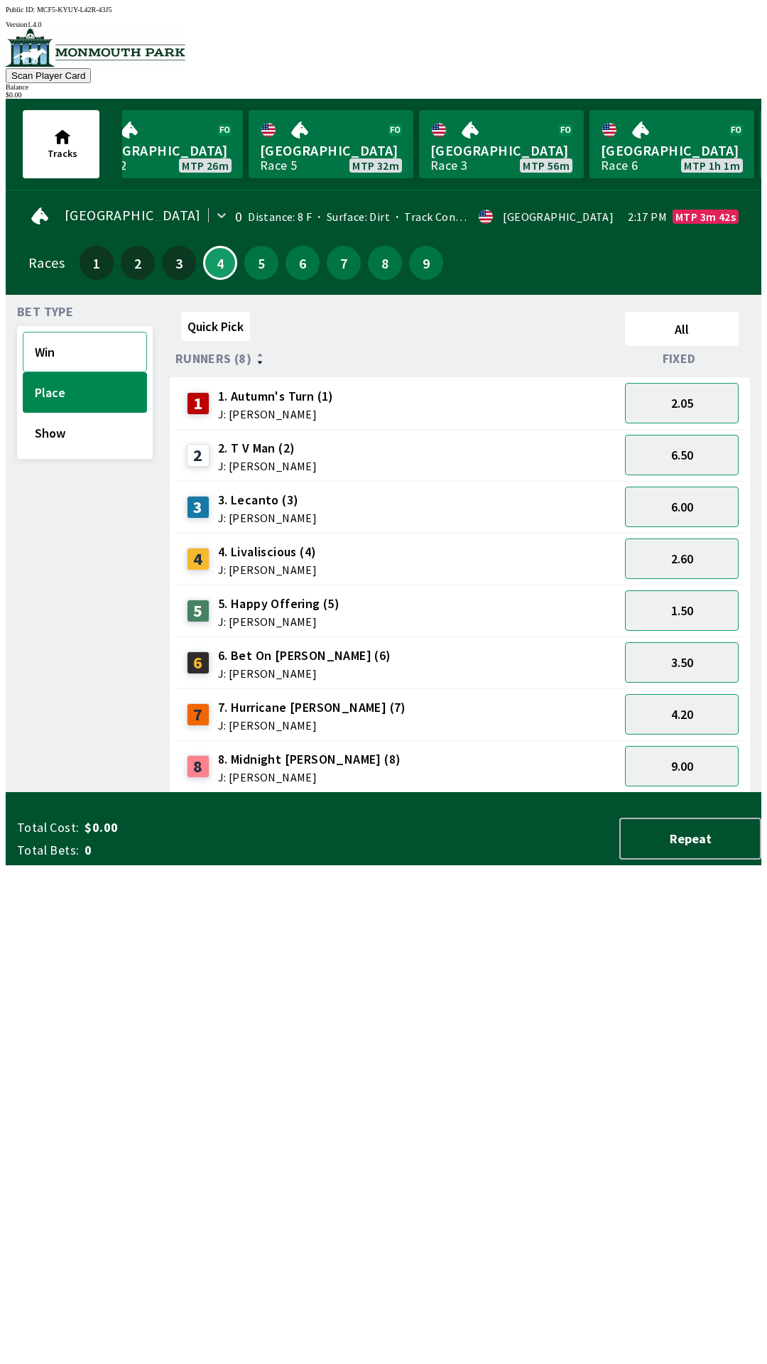
click at [98, 349] on button "Win" at bounding box center [85, 352] width 124 height 40
click at [352, 754] on div "8 8. Midnight [PERSON_NAME] (8) J: [PERSON_NAME]" at bounding box center [397, 767] width 433 height 36
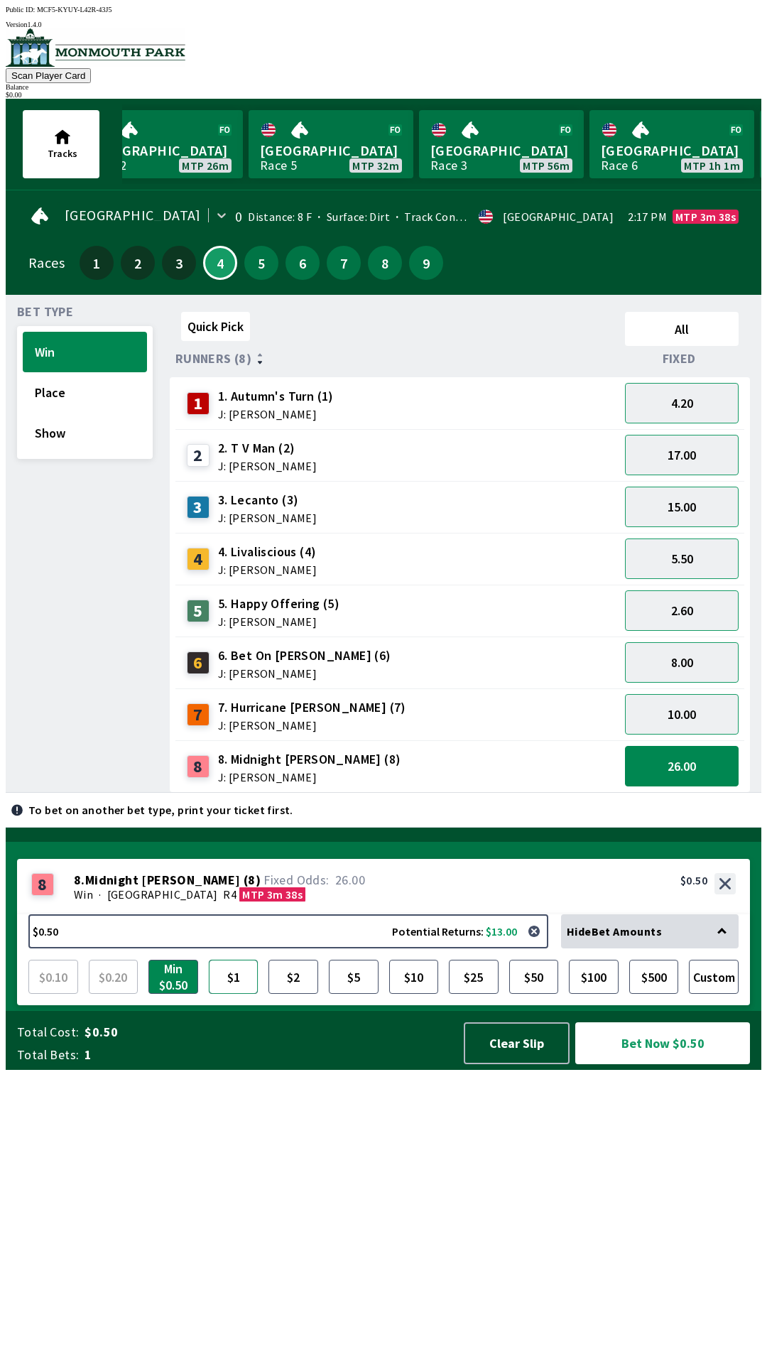
click at [227, 994] on button "$1" at bounding box center [234, 976] width 50 height 34
click at [276, 994] on button "$2" at bounding box center [293, 976] width 50 height 34
click at [694, 604] on button "2.60" at bounding box center [682, 610] width 114 height 40
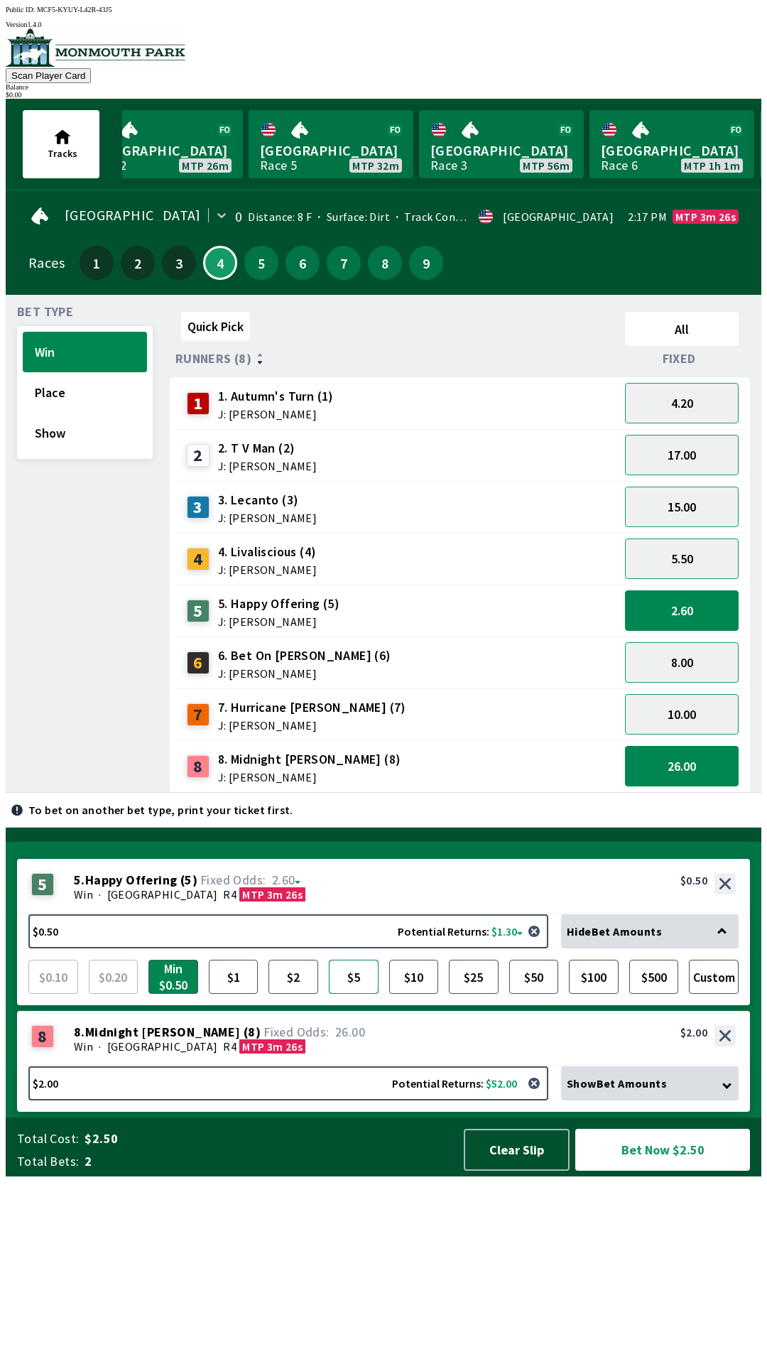
click at [348, 994] on button "$5" at bounding box center [354, 976] width 50 height 34
click at [76, 428] on button "Show" at bounding box center [85, 433] width 124 height 40
click at [434, 793] on div "Quick Pick All Runners (8) Fixed 1 1. Autumn's Turn (1) J: [PERSON_NAME] 4.20 2…" at bounding box center [466, 549] width 592 height 486
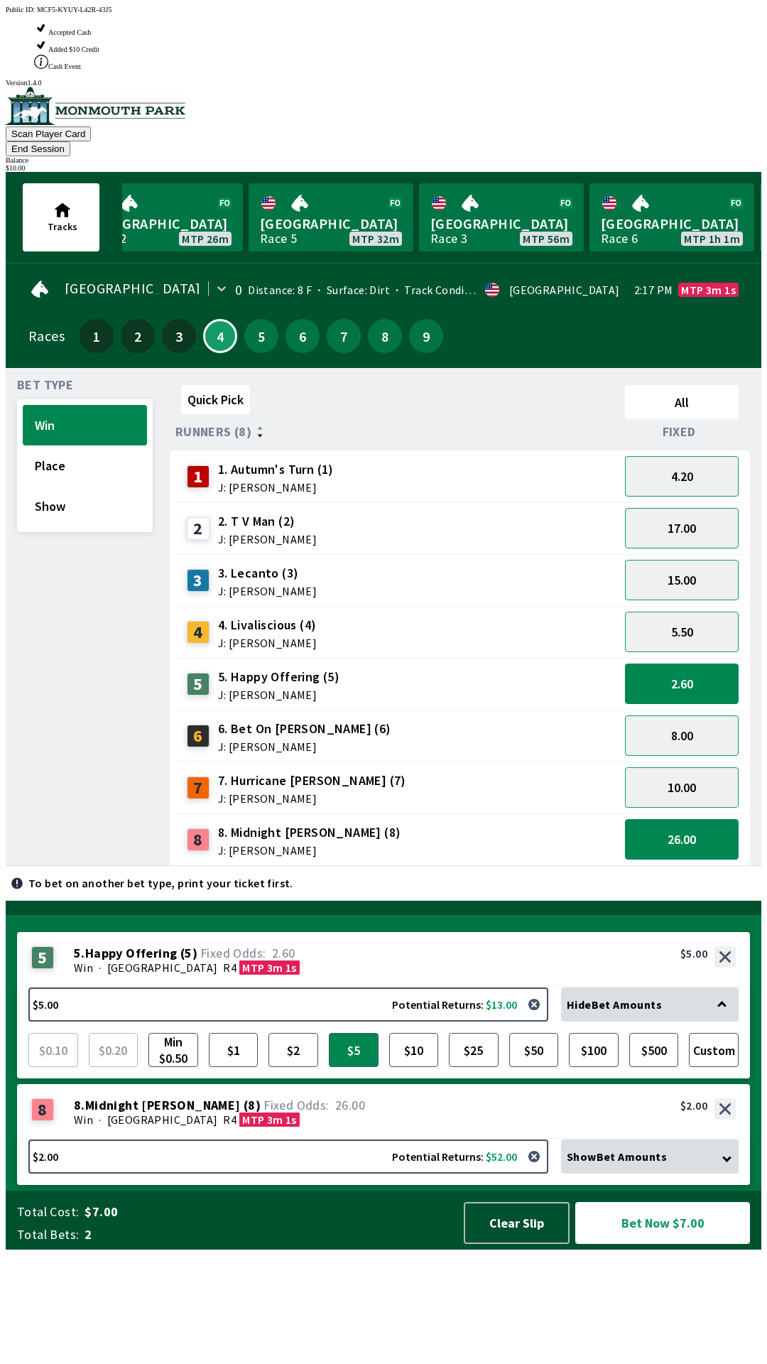
click at [653, 1244] on button "Bet Now $7.00" at bounding box center [662, 1223] width 175 height 42
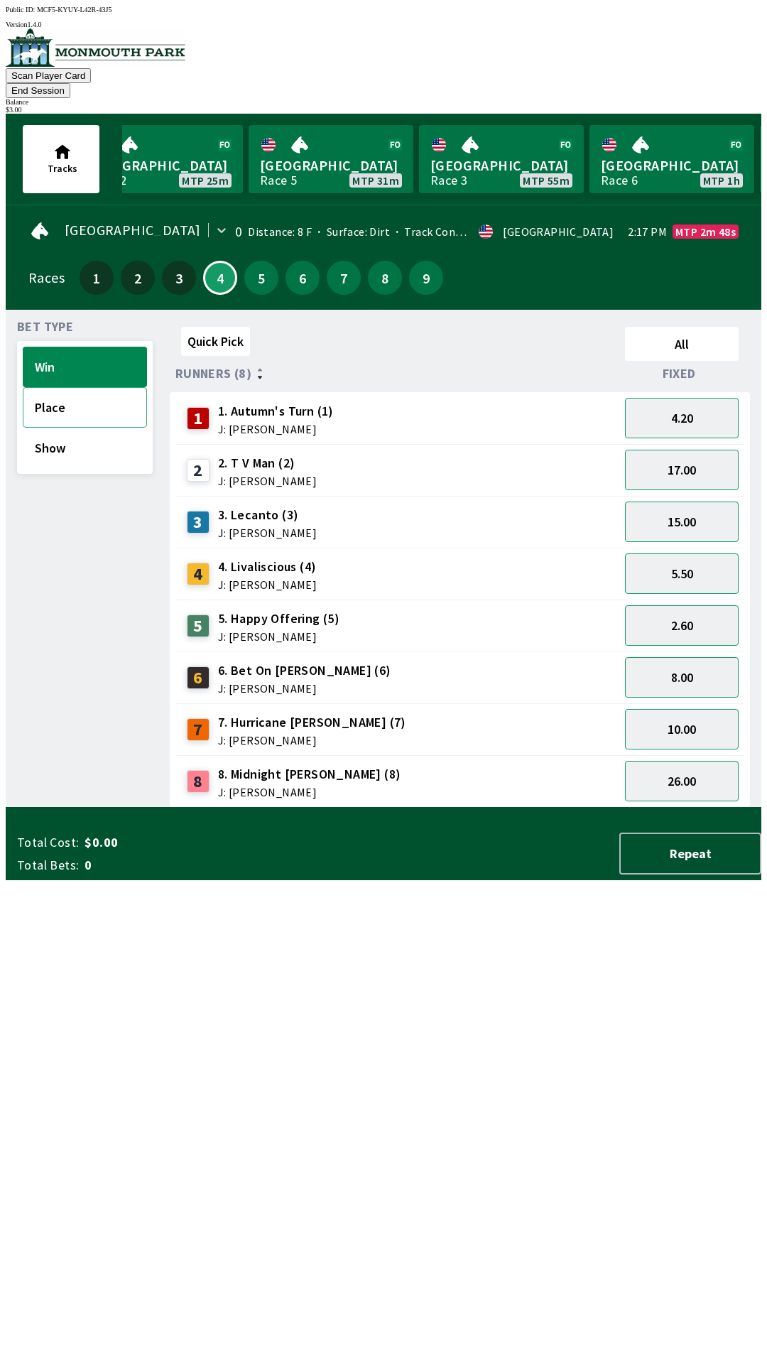
click at [63, 387] on button "Place" at bounding box center [85, 407] width 124 height 40
click at [85, 430] on button "Show" at bounding box center [85, 448] width 124 height 40
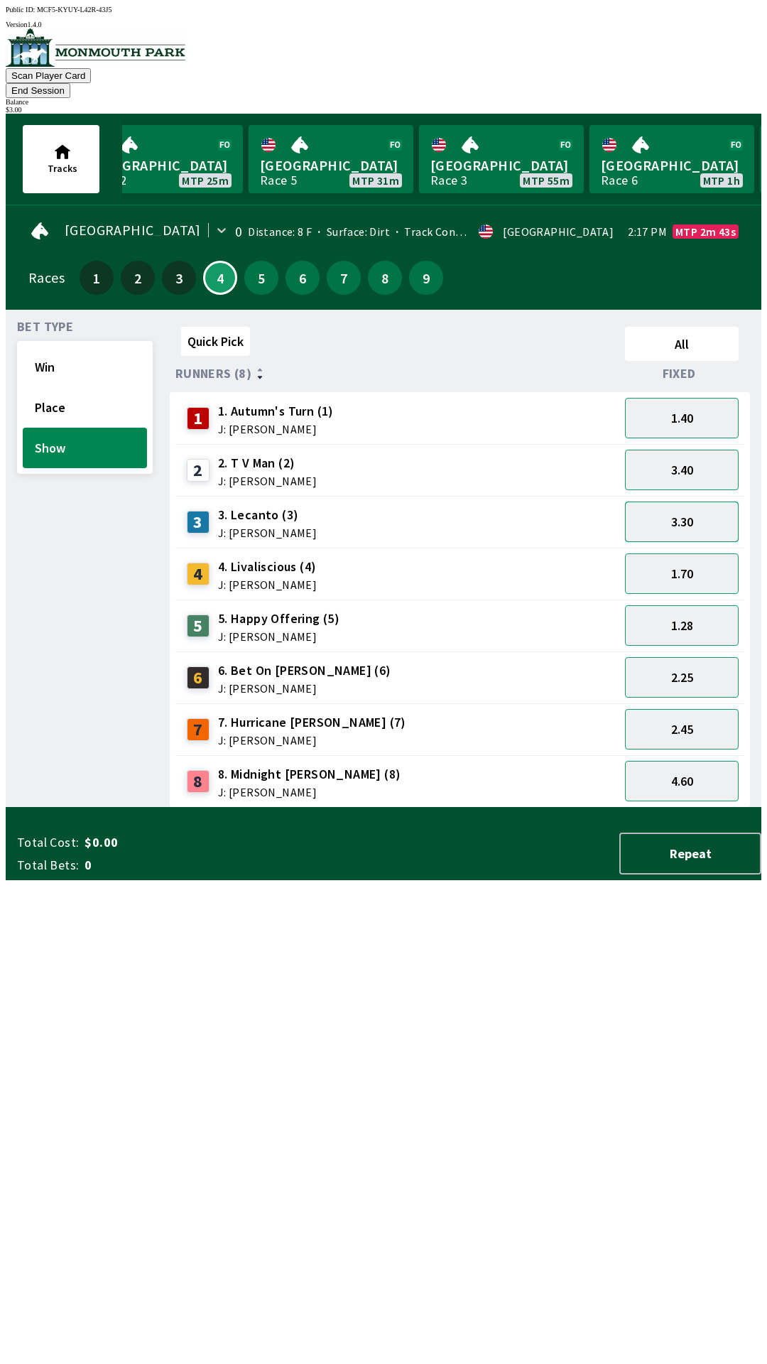
click at [703, 504] on button "3.30" at bounding box center [682, 521] width 114 height 40
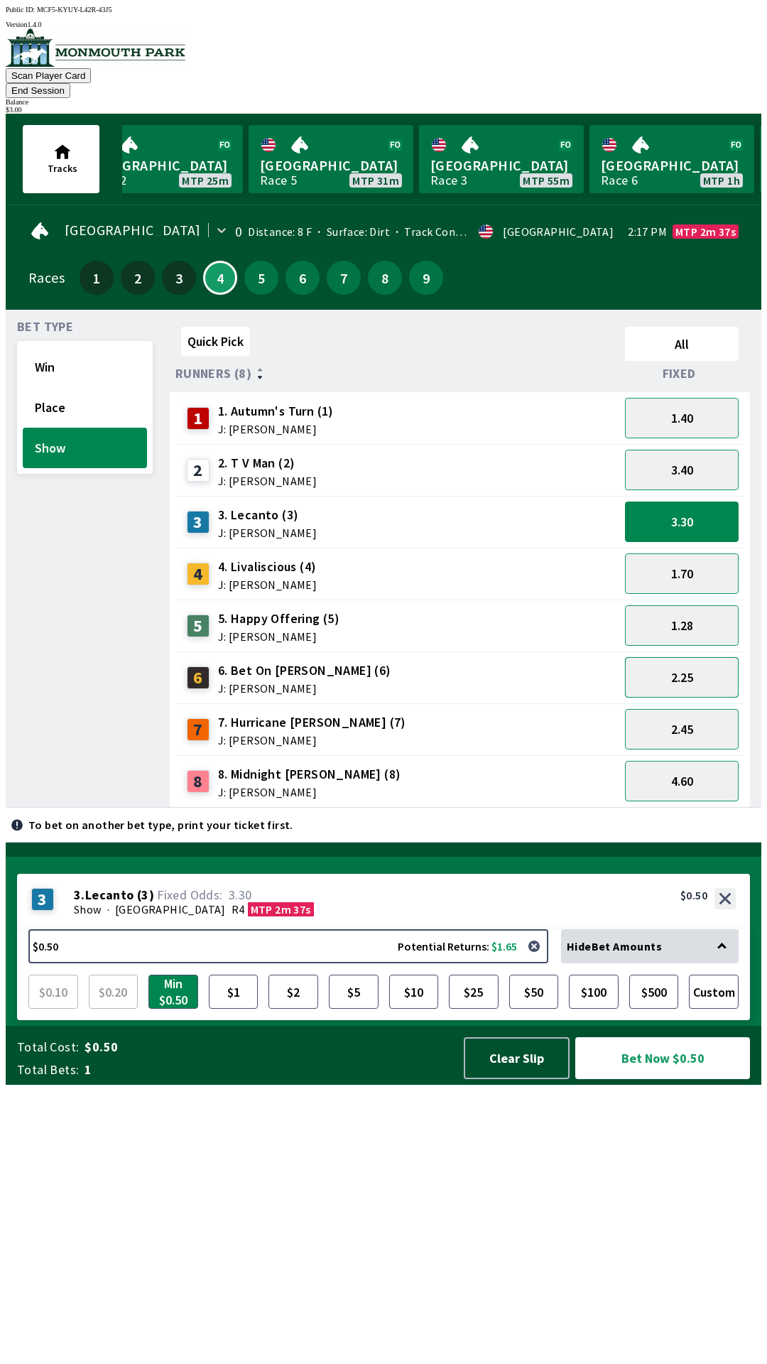
click at [712, 657] on button "2.25" at bounding box center [682, 677] width 114 height 40
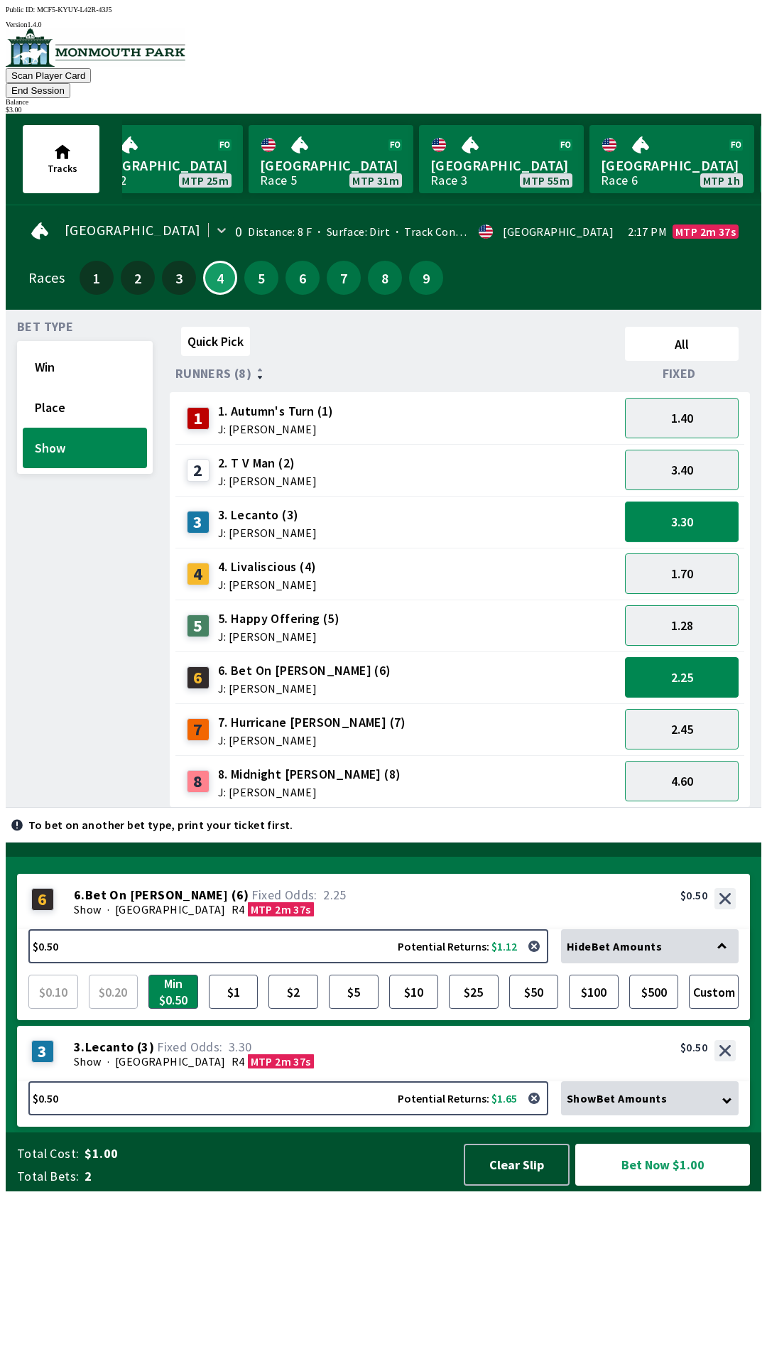
click at [688, 505] on button "3.30" at bounding box center [682, 521] width 114 height 40
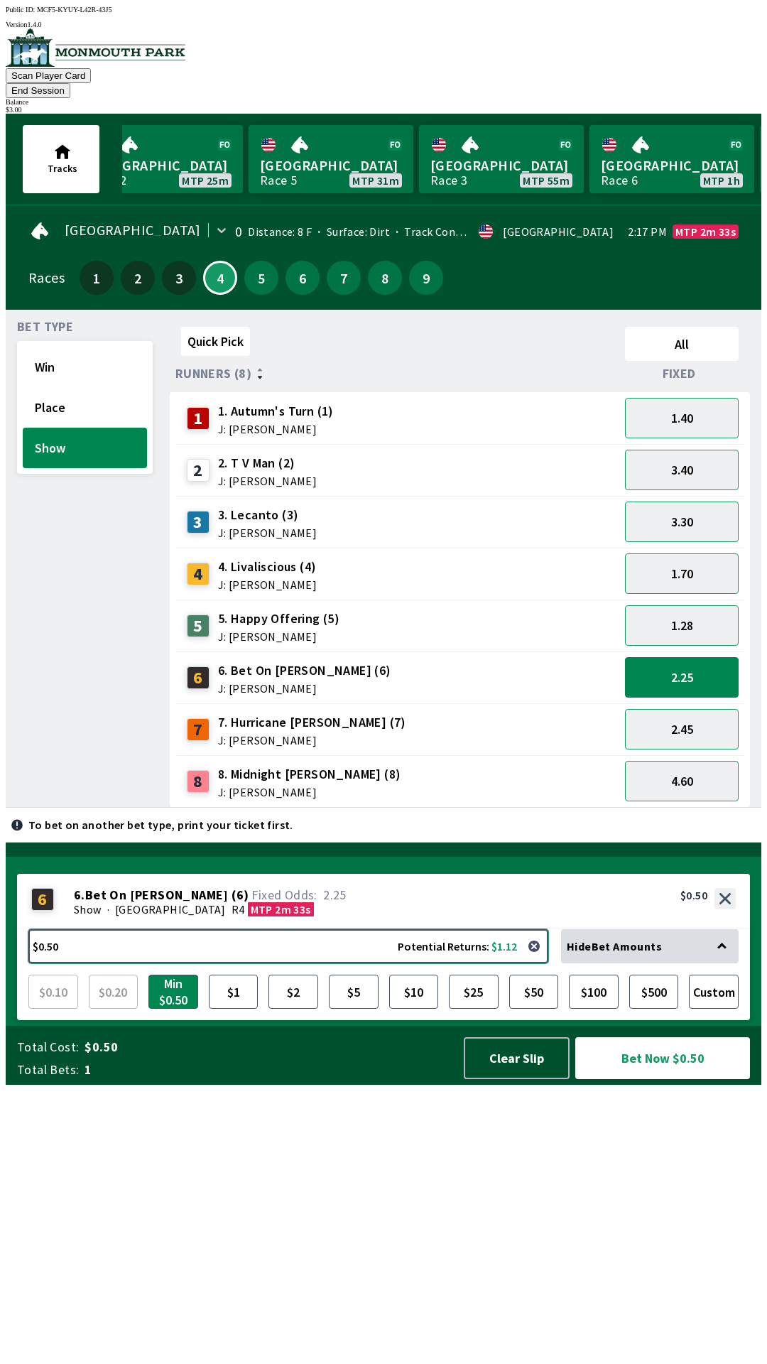
click at [313, 963] on button "$0.50 Potential Returns: $1.12" at bounding box center [288, 946] width 520 height 34
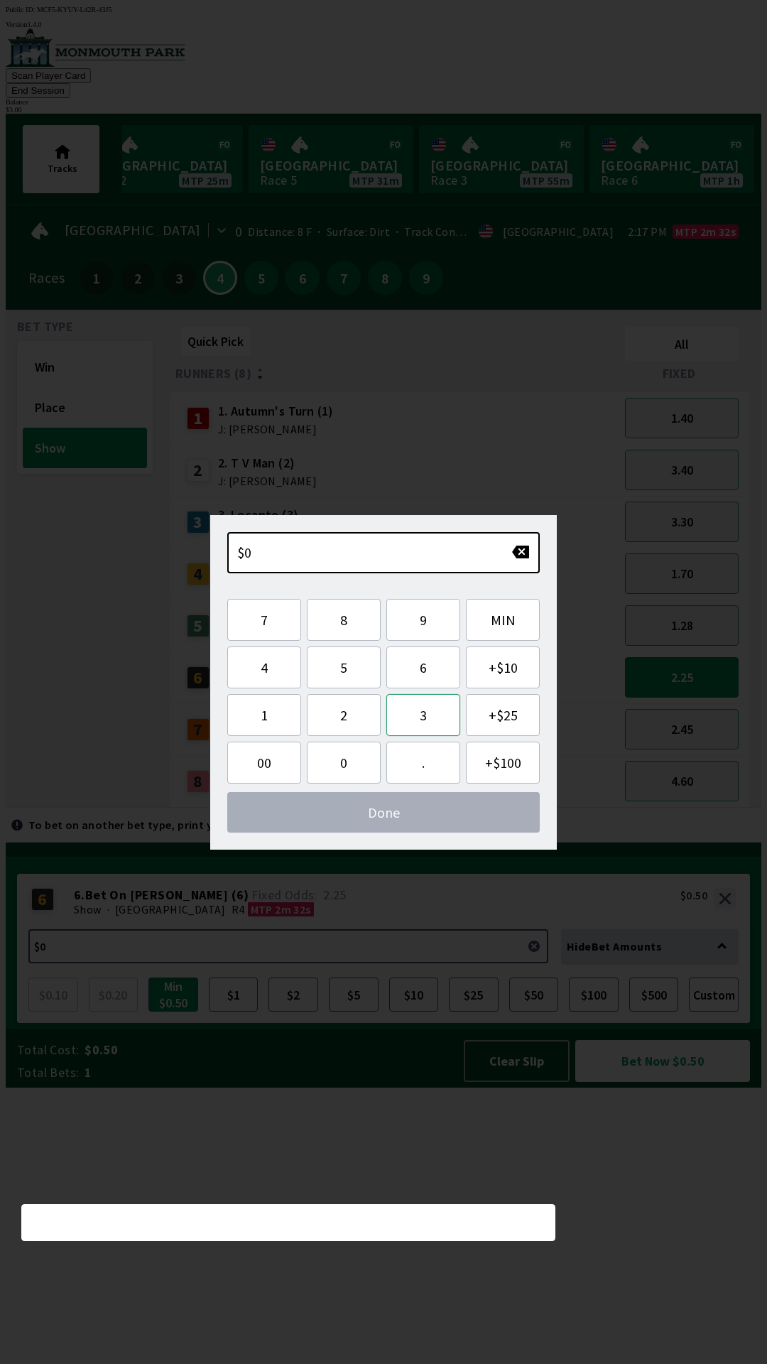
click at [415, 717] on button "3" at bounding box center [423, 715] width 74 height 42
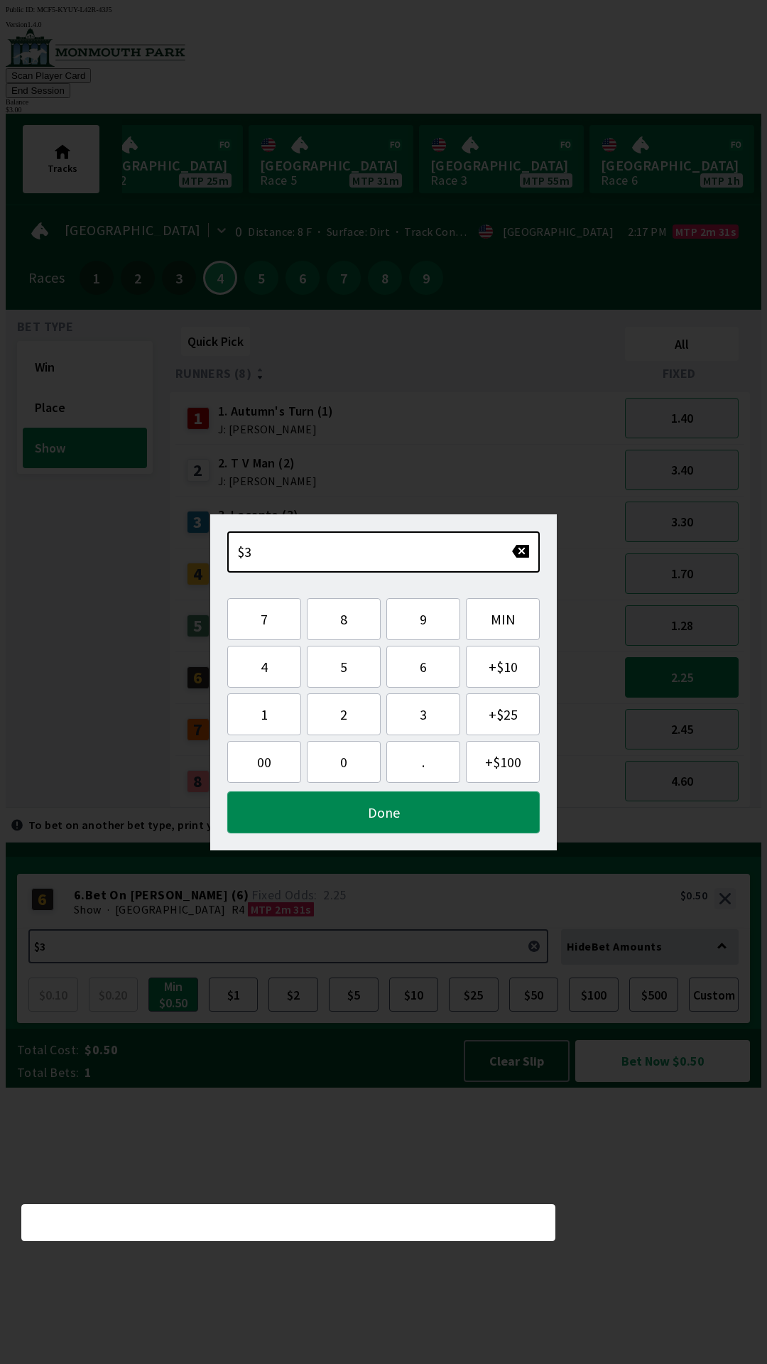
click at [429, 809] on button "Done" at bounding box center [383, 812] width 312 height 42
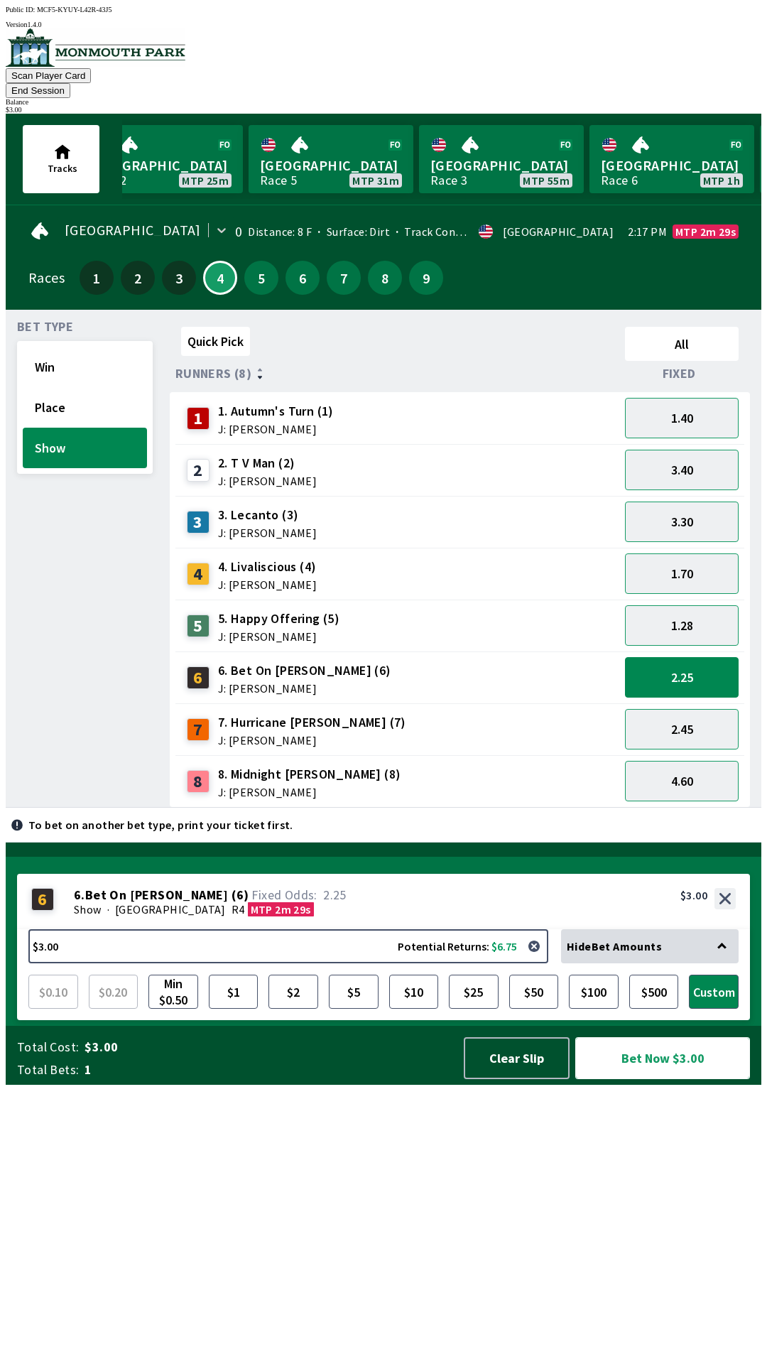
click at [689, 1079] on button "Bet Now $3.00" at bounding box center [662, 1058] width 175 height 42
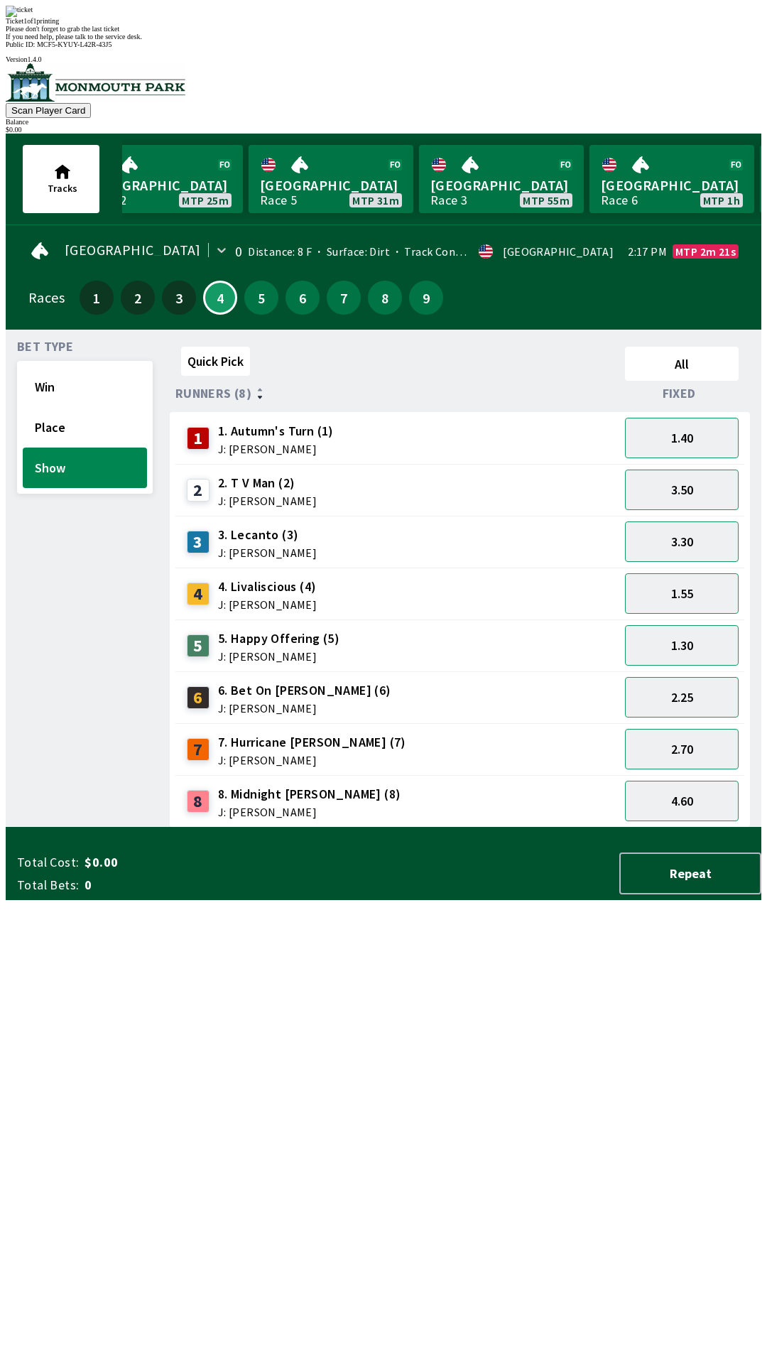
click at [349, 827] on div "Quick Pick All Runners (8) Fixed 1 1. Autumn's Turn (1) J: [PERSON_NAME] 1.40 2…" at bounding box center [466, 584] width 592 height 486
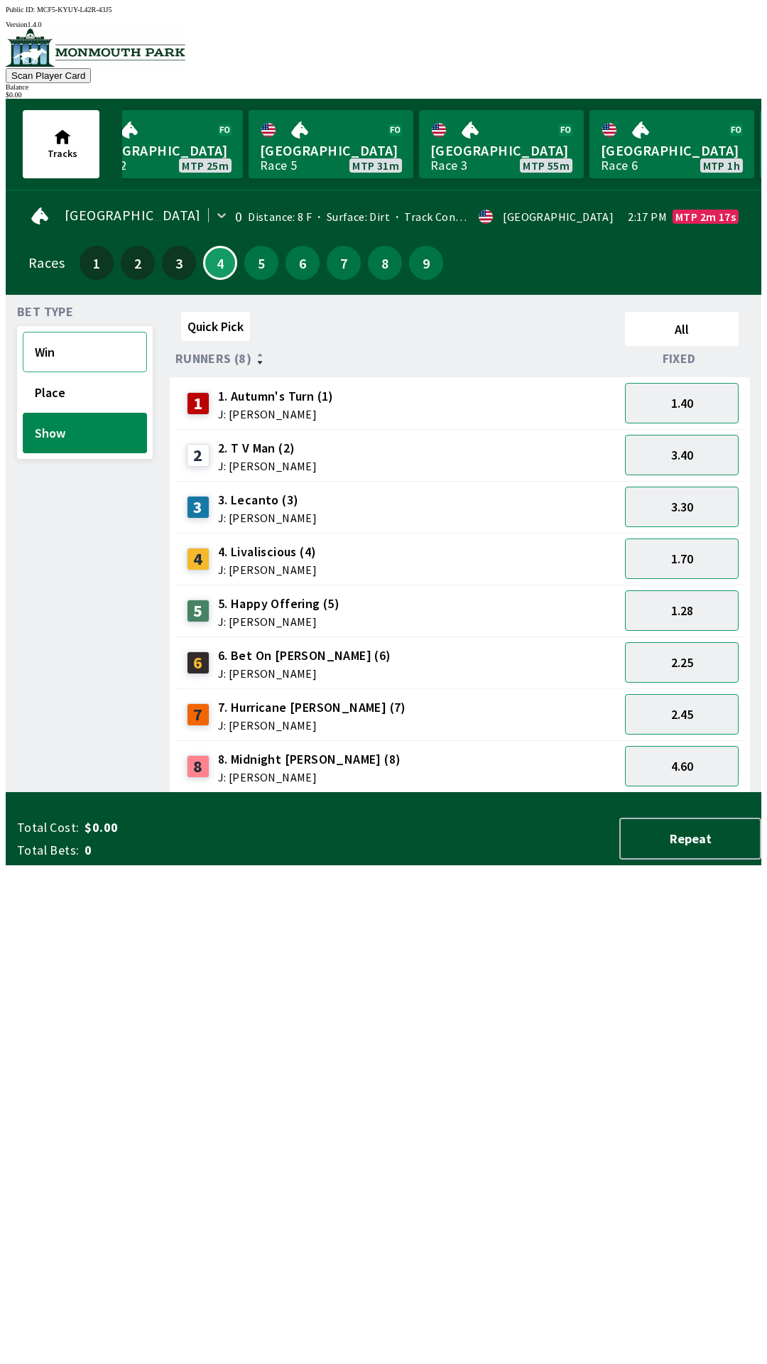
click at [92, 342] on button "Win" at bounding box center [85, 352] width 124 height 40
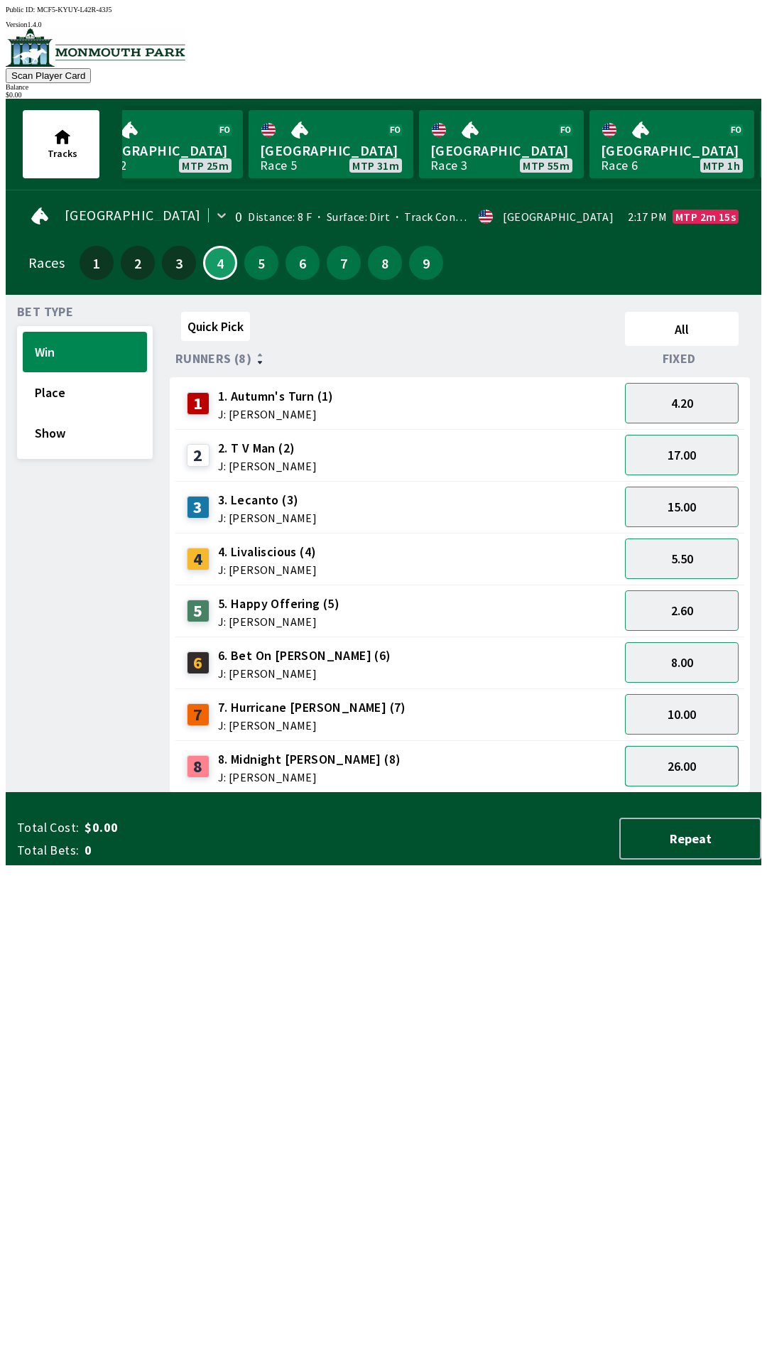
click at [692, 763] on button "26.00" at bounding box center [682, 766] width 114 height 40
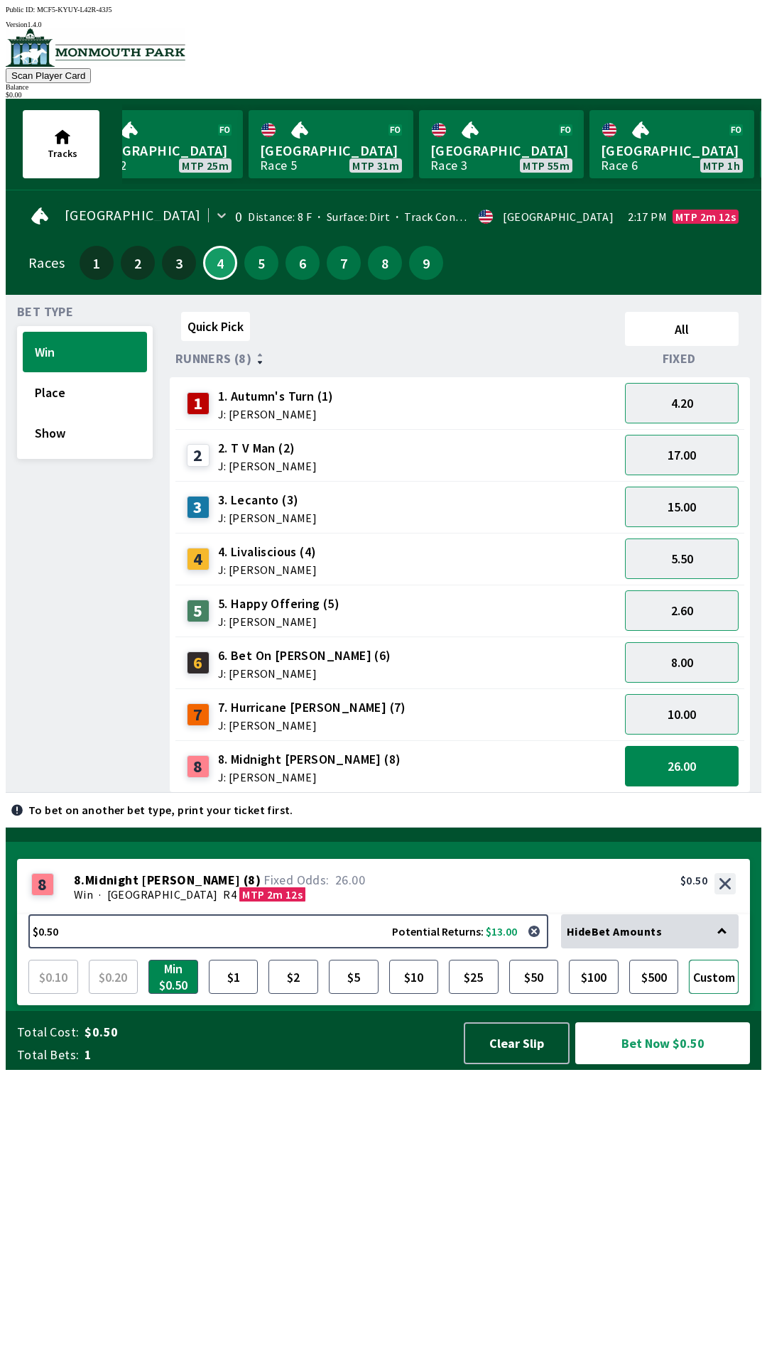
click at [712, 994] on button "Custom" at bounding box center [714, 976] width 50 height 34
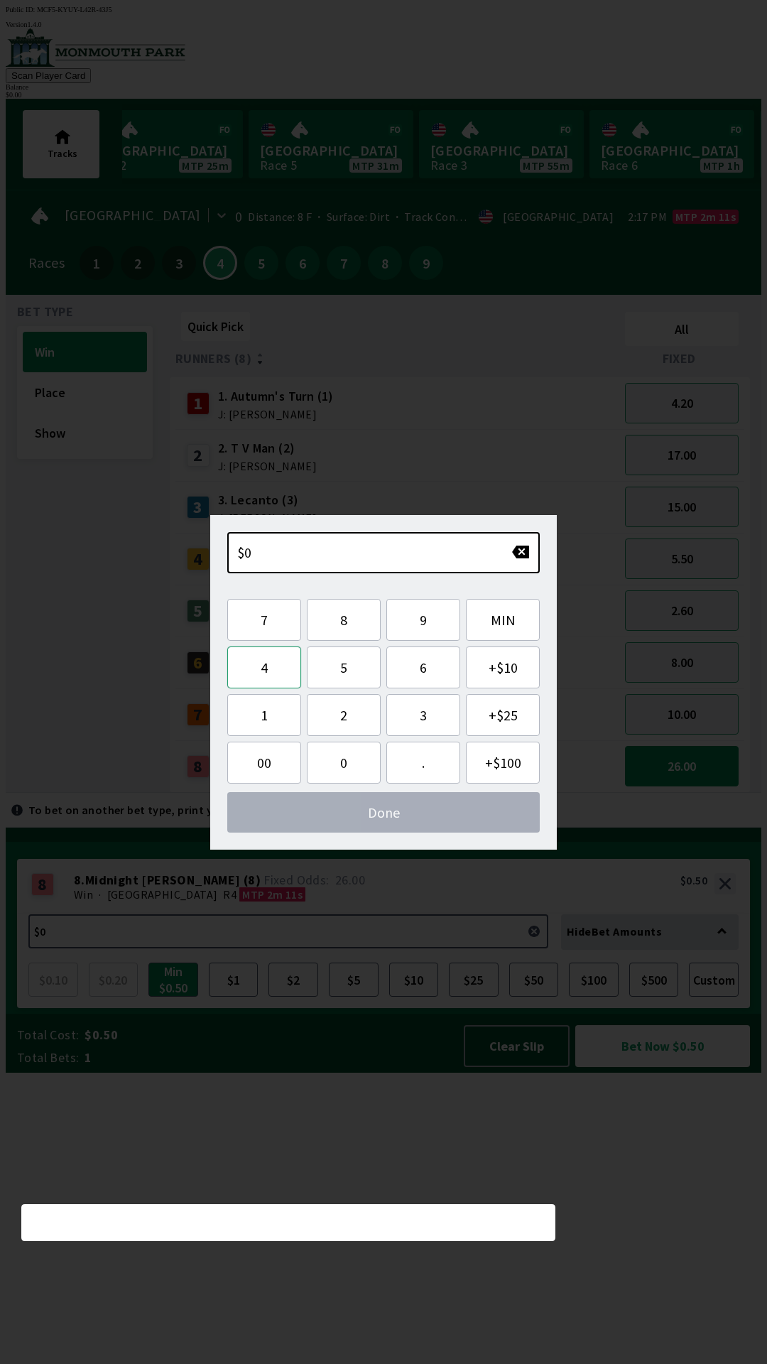
click at [266, 670] on button "4" at bounding box center [264, 667] width 74 height 42
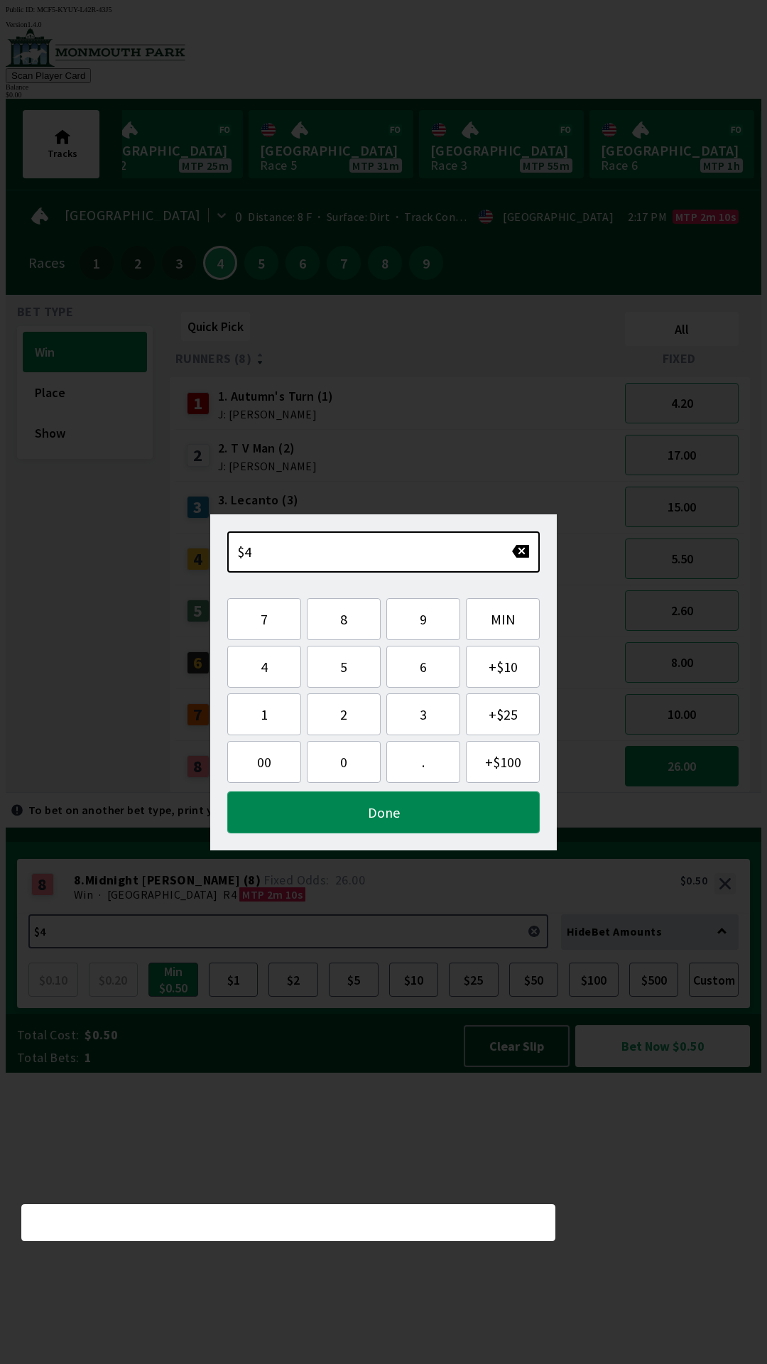
click at [366, 820] on button "Done" at bounding box center [383, 812] width 312 height 42
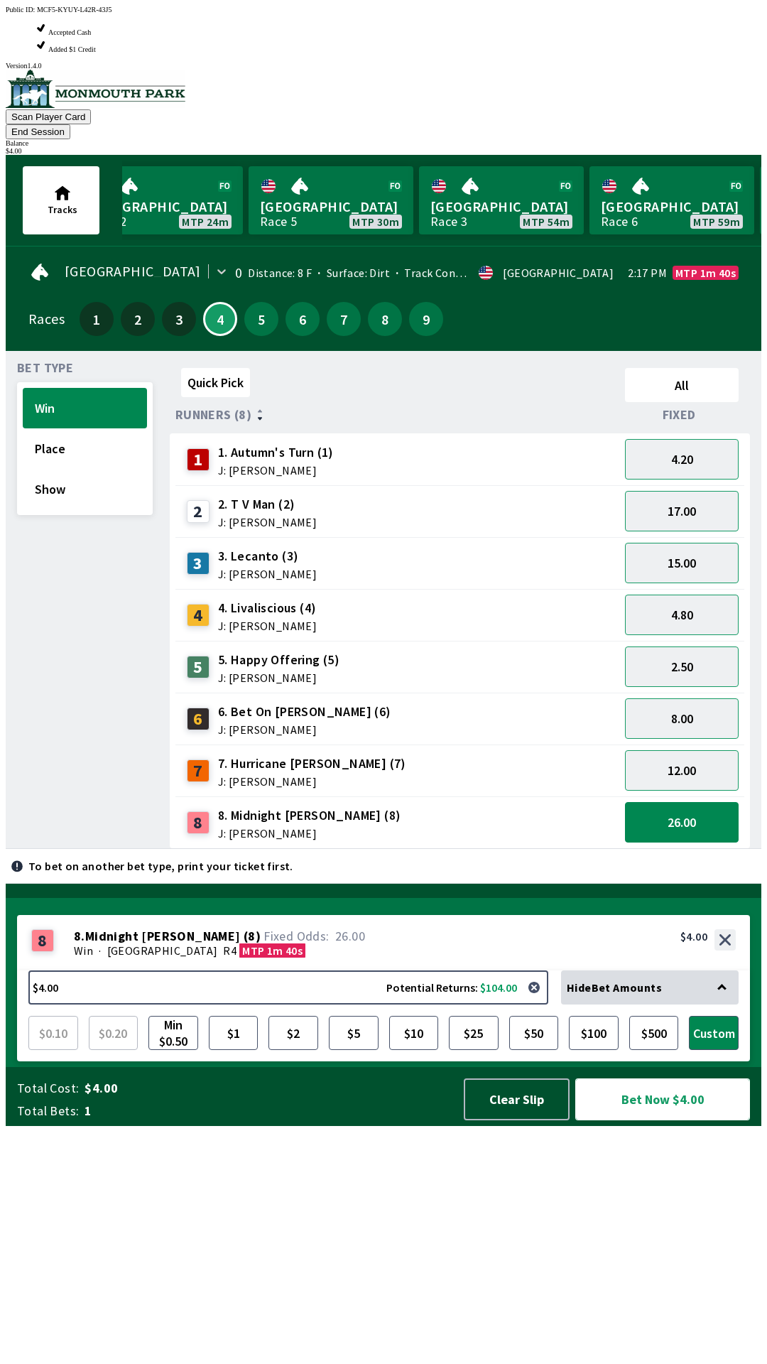
click at [655, 1120] on button "Bet Now $4.00" at bounding box center [662, 1099] width 175 height 42
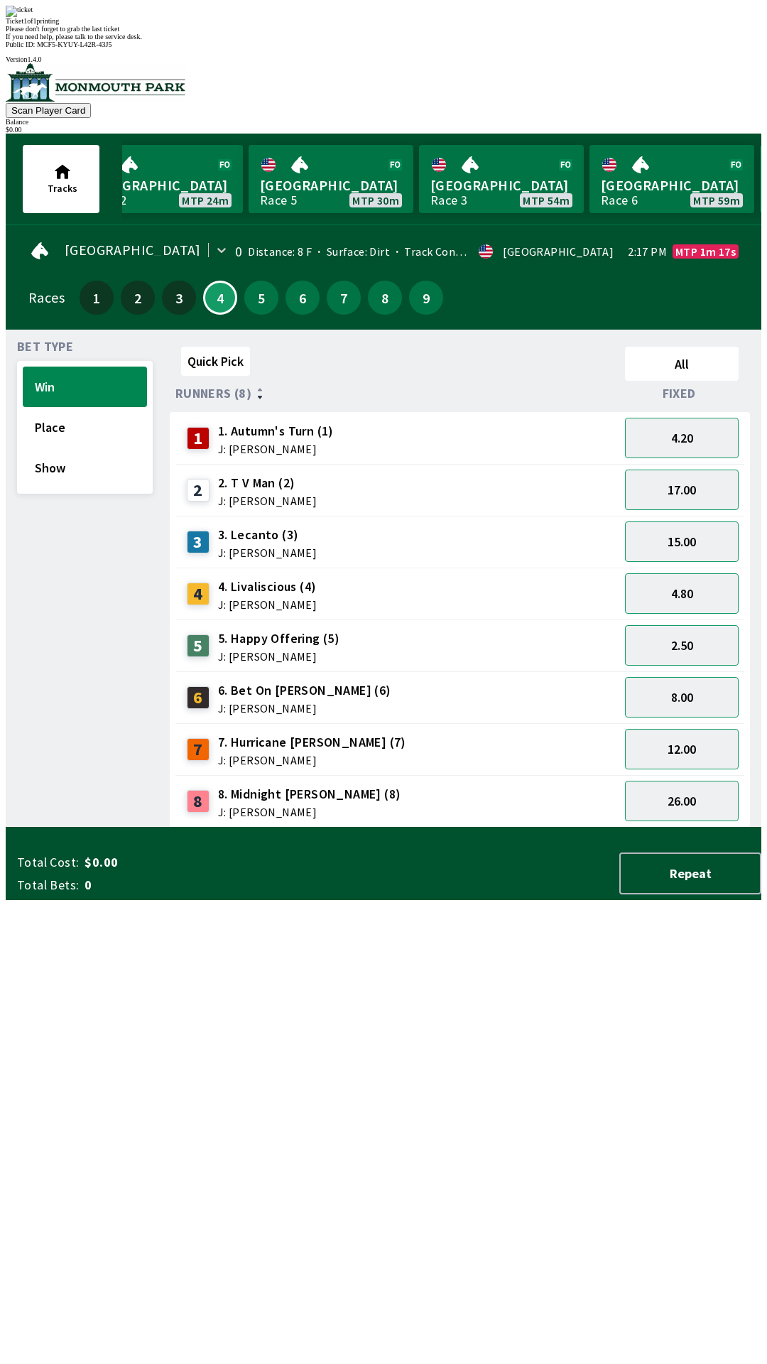
click at [374, 827] on div "Quick Pick All Runners (8) Fixed 1 1. Autumn's Turn (1) J: [PERSON_NAME] 4.20 2…" at bounding box center [466, 584] width 592 height 486
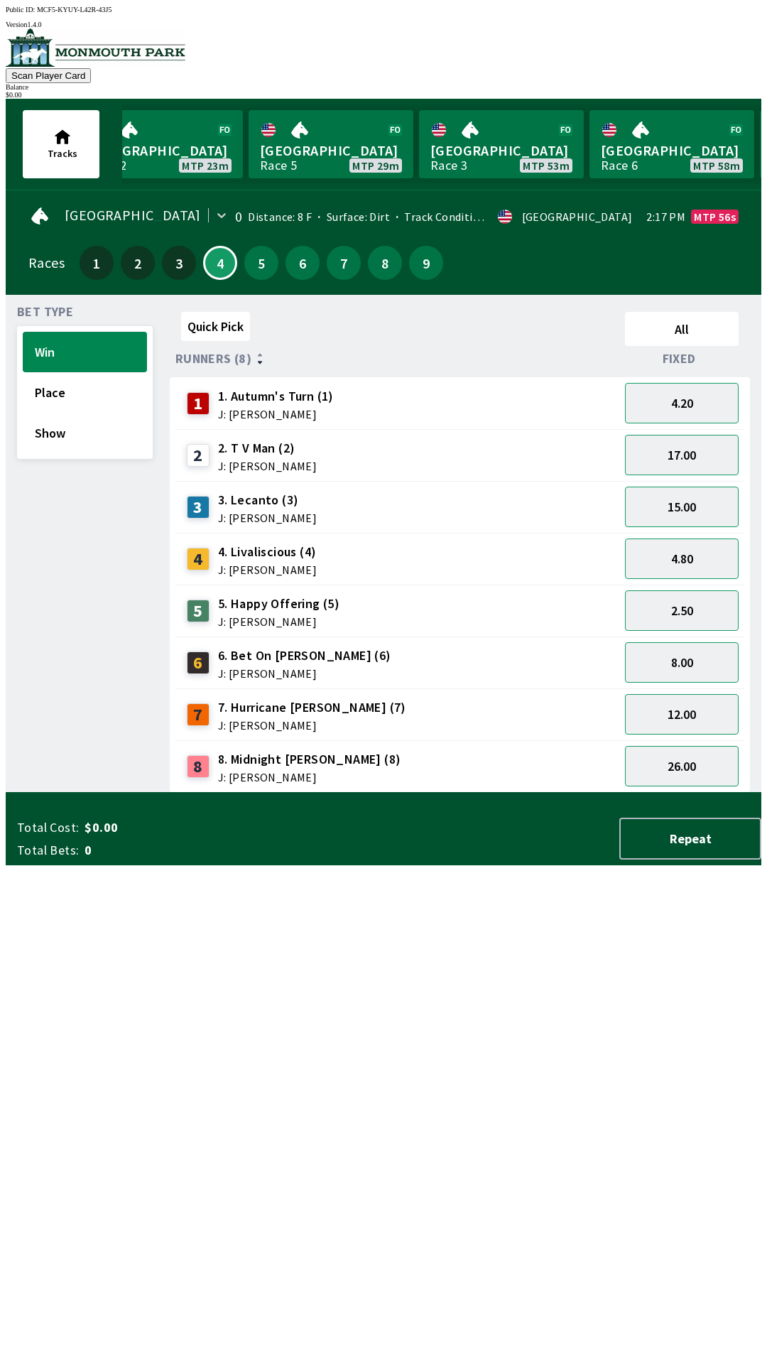
click at [96, 458] on div "Bet Type Win Place Show" at bounding box center [85, 549] width 136 height 486
click at [67, 464] on div "Bet Type Win Place Show" at bounding box center [85, 549] width 136 height 486
click at [86, 464] on div "Bet Type Win Place Show" at bounding box center [85, 549] width 136 height 486
click at [76, 432] on button "Show" at bounding box center [85, 433] width 124 height 40
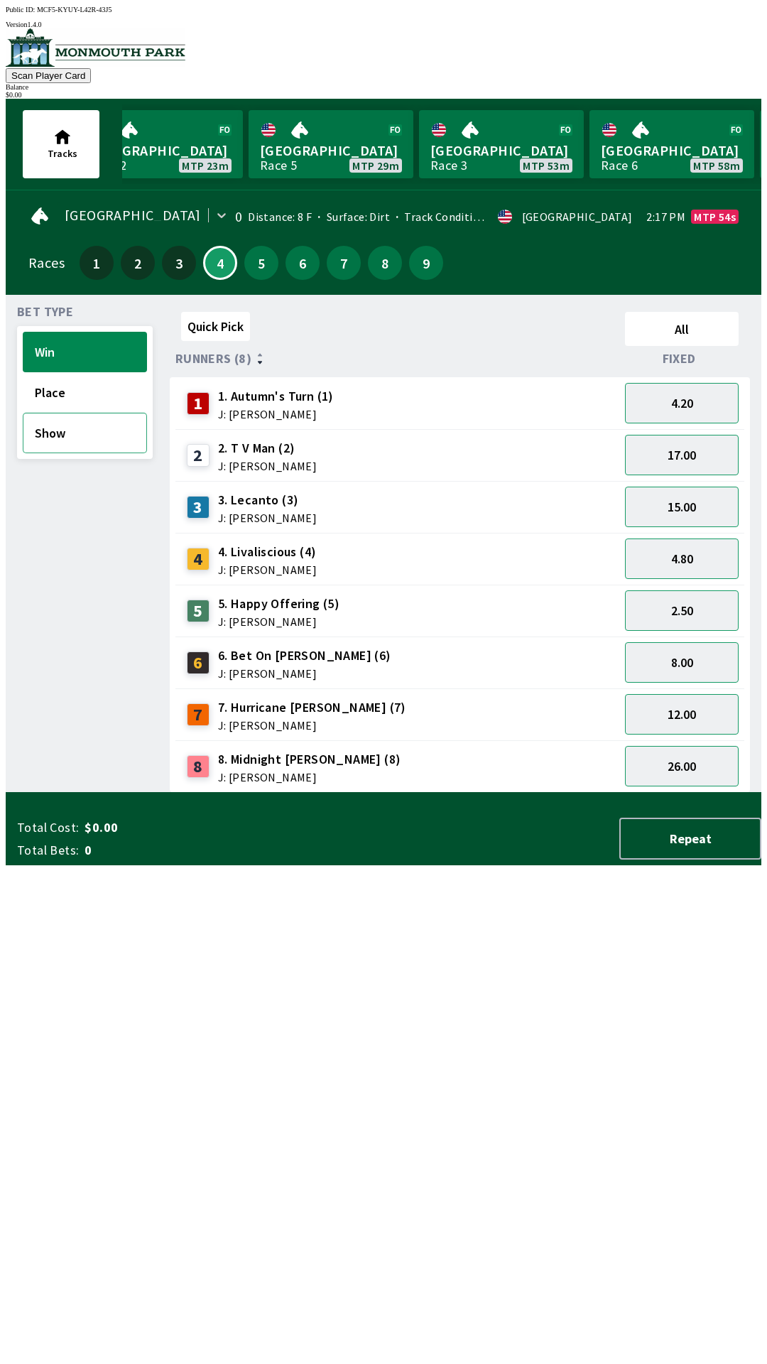
click at [101, 430] on button "Show" at bounding box center [85, 433] width 124 height 40
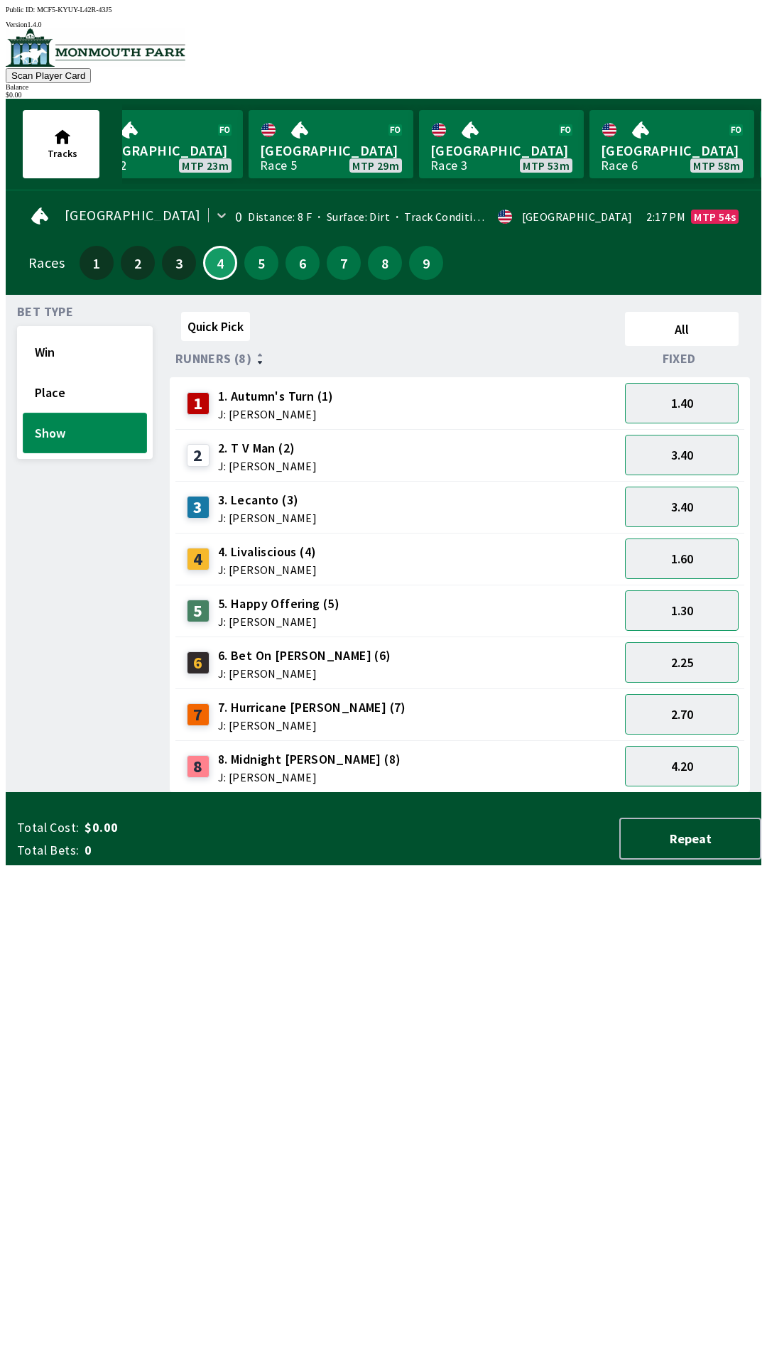
click at [85, 431] on button "Show" at bounding box center [85, 433] width 124 height 40
click at [708, 399] on button "1.35" at bounding box center [682, 403] width 114 height 40
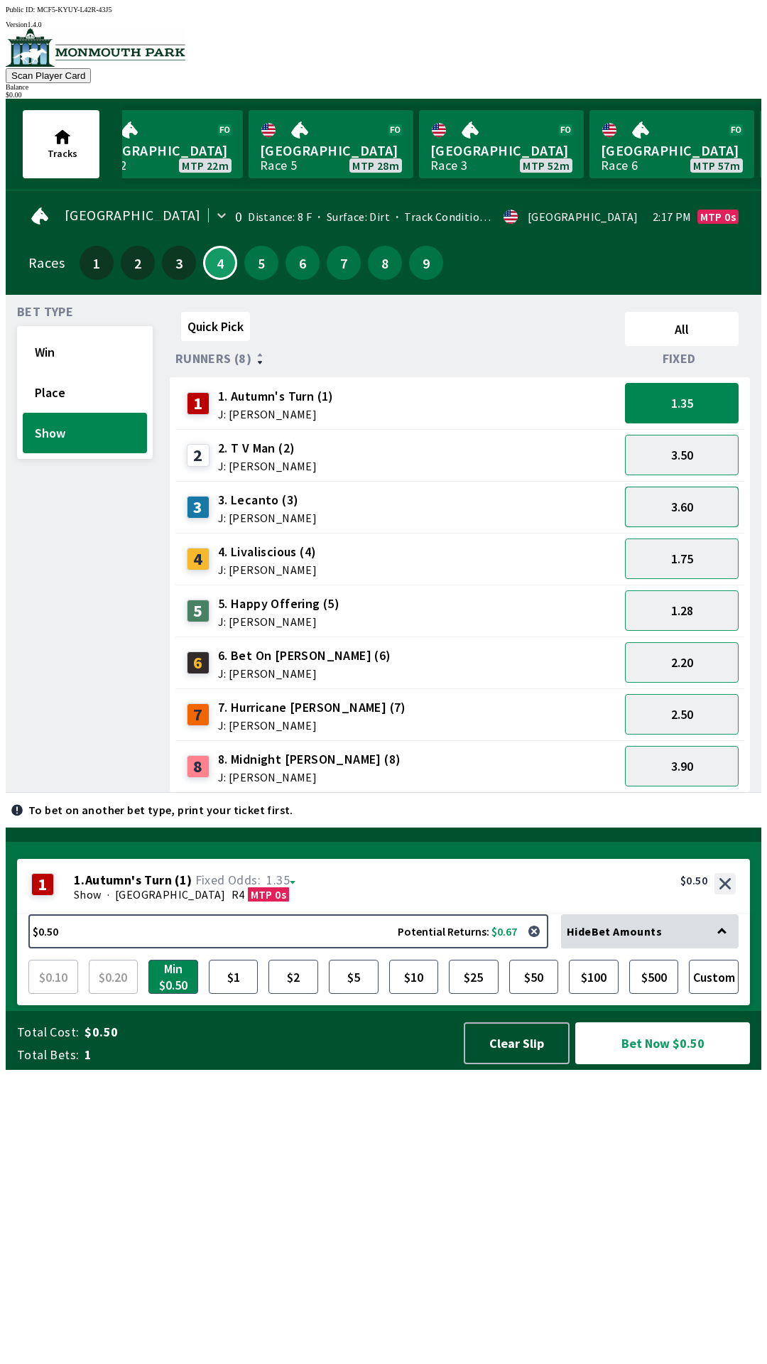
click at [704, 506] on button "3.60" at bounding box center [682, 506] width 114 height 40
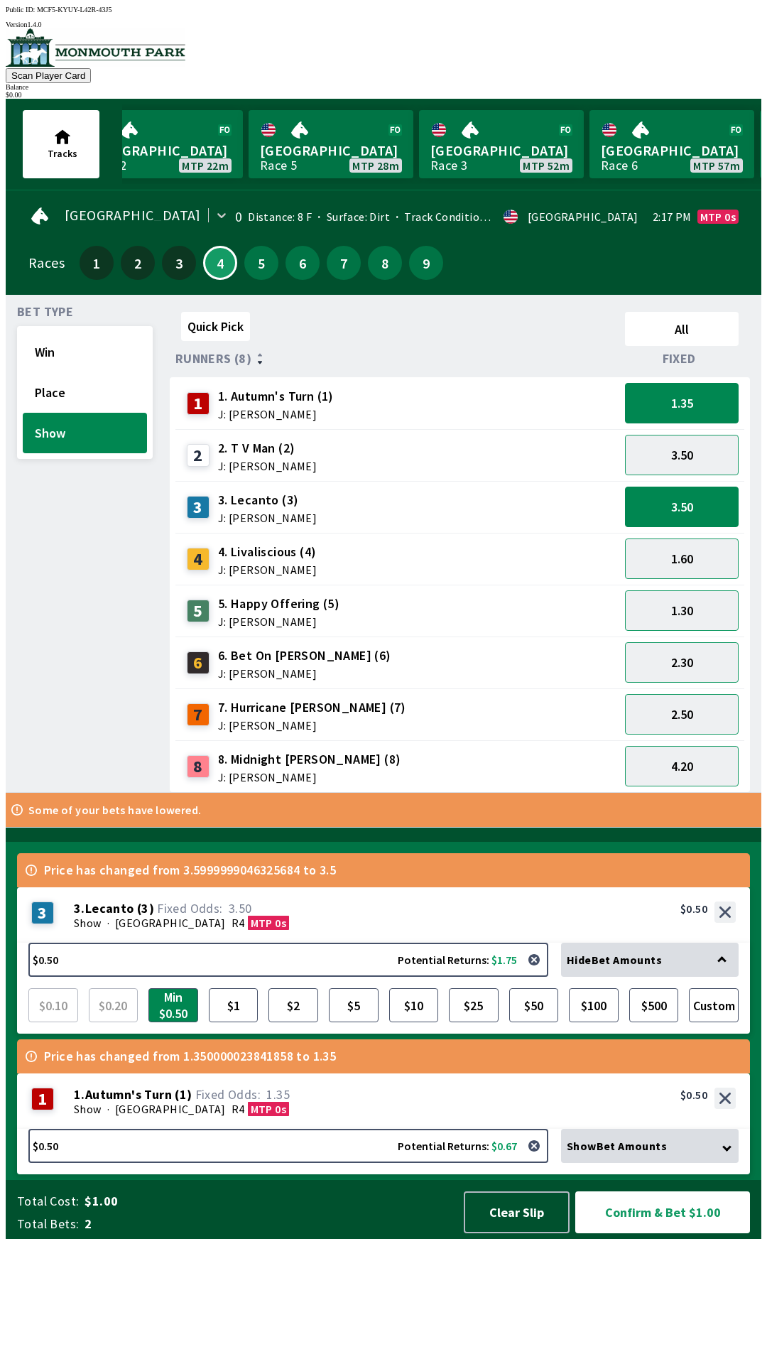
click at [696, 533] on div "1.60" at bounding box center [681, 559] width 125 height 52
click at [688, 533] on div "1.60" at bounding box center [681, 559] width 125 height 52
click at [649, 616] on button "1.30" at bounding box center [682, 610] width 114 height 40
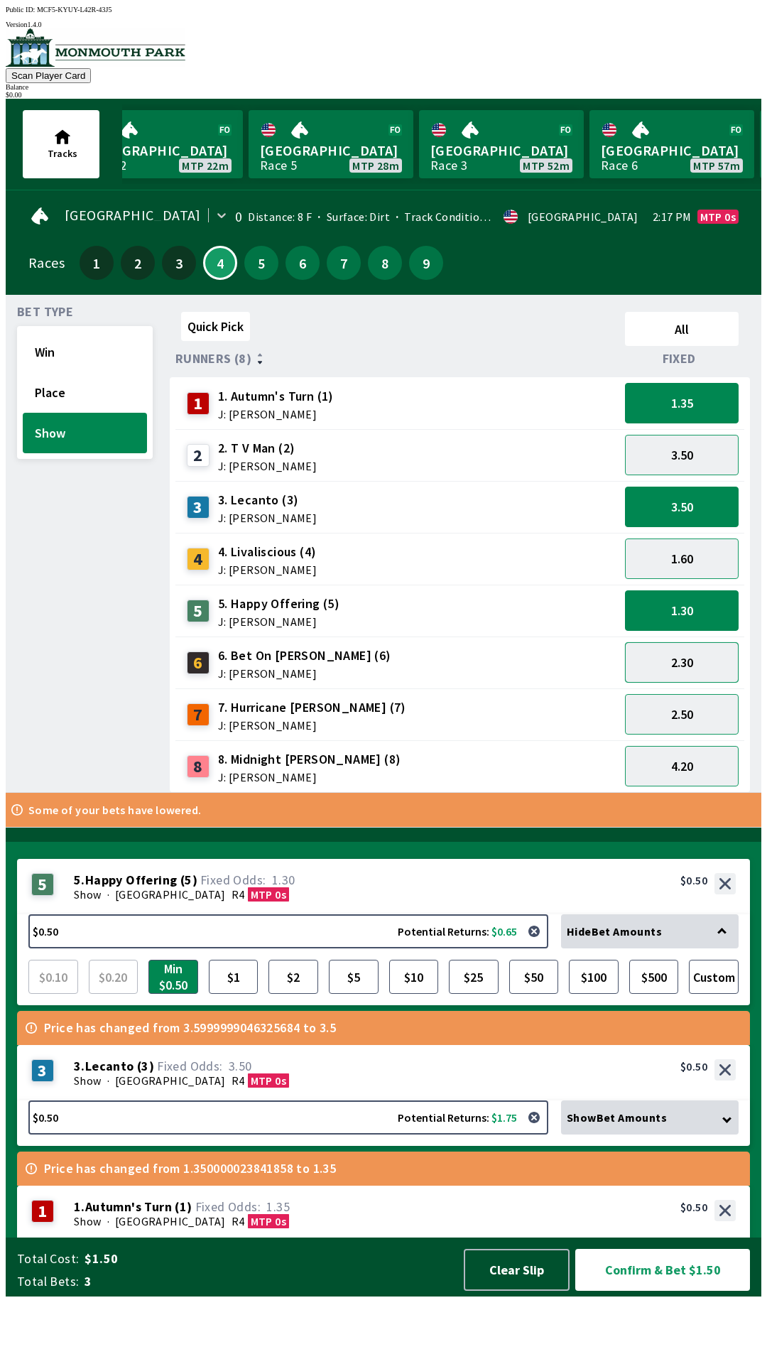
click at [676, 651] on button "2.30" at bounding box center [682, 662] width 114 height 40
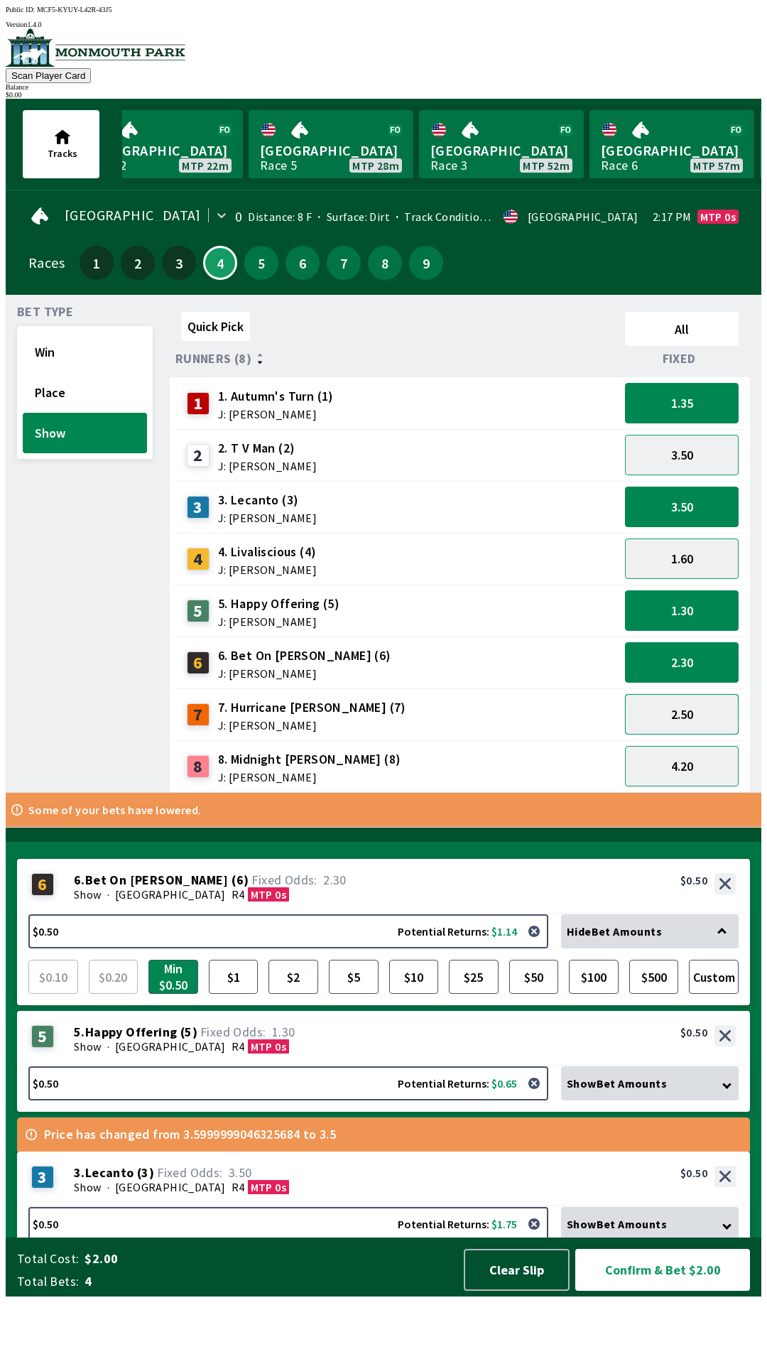
click at [694, 697] on button "2.50" at bounding box center [682, 714] width 114 height 40
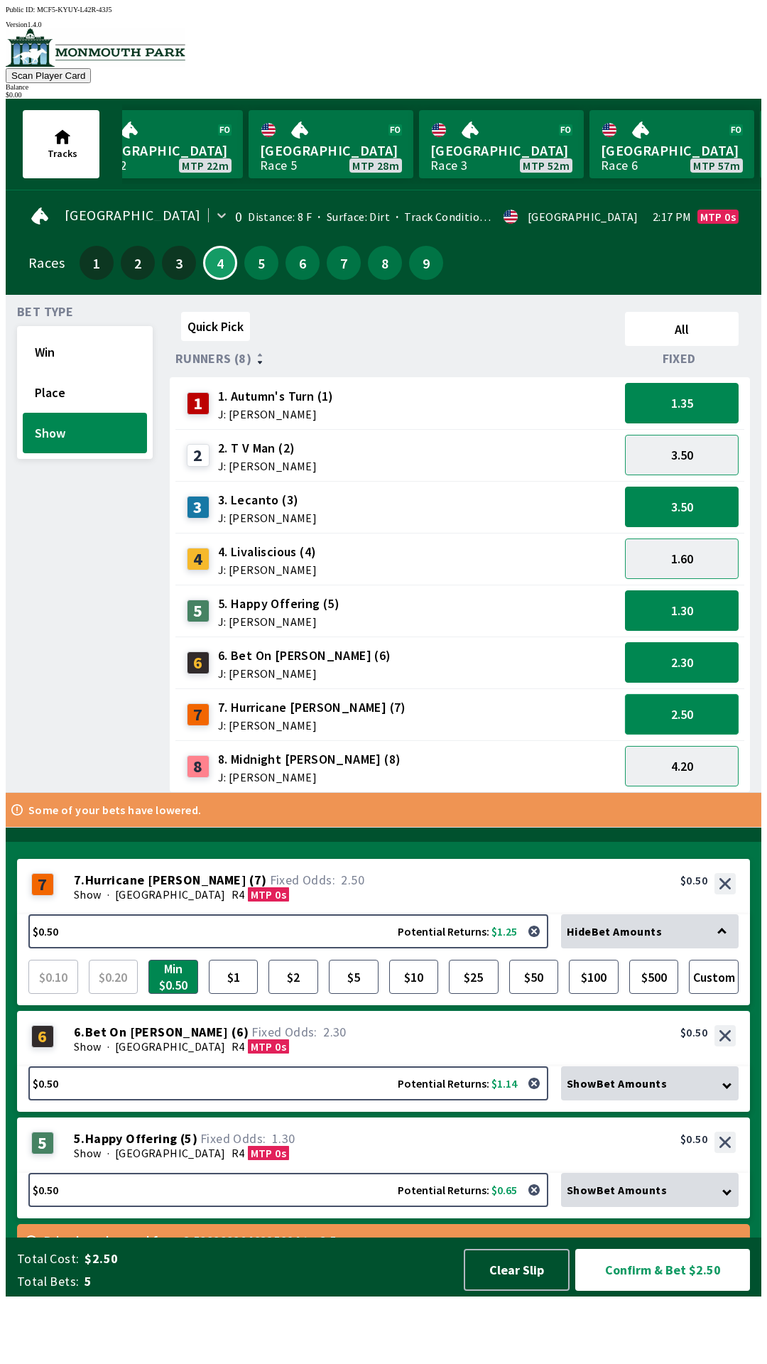
click at [685, 709] on button "2.50" at bounding box center [682, 714] width 114 height 40
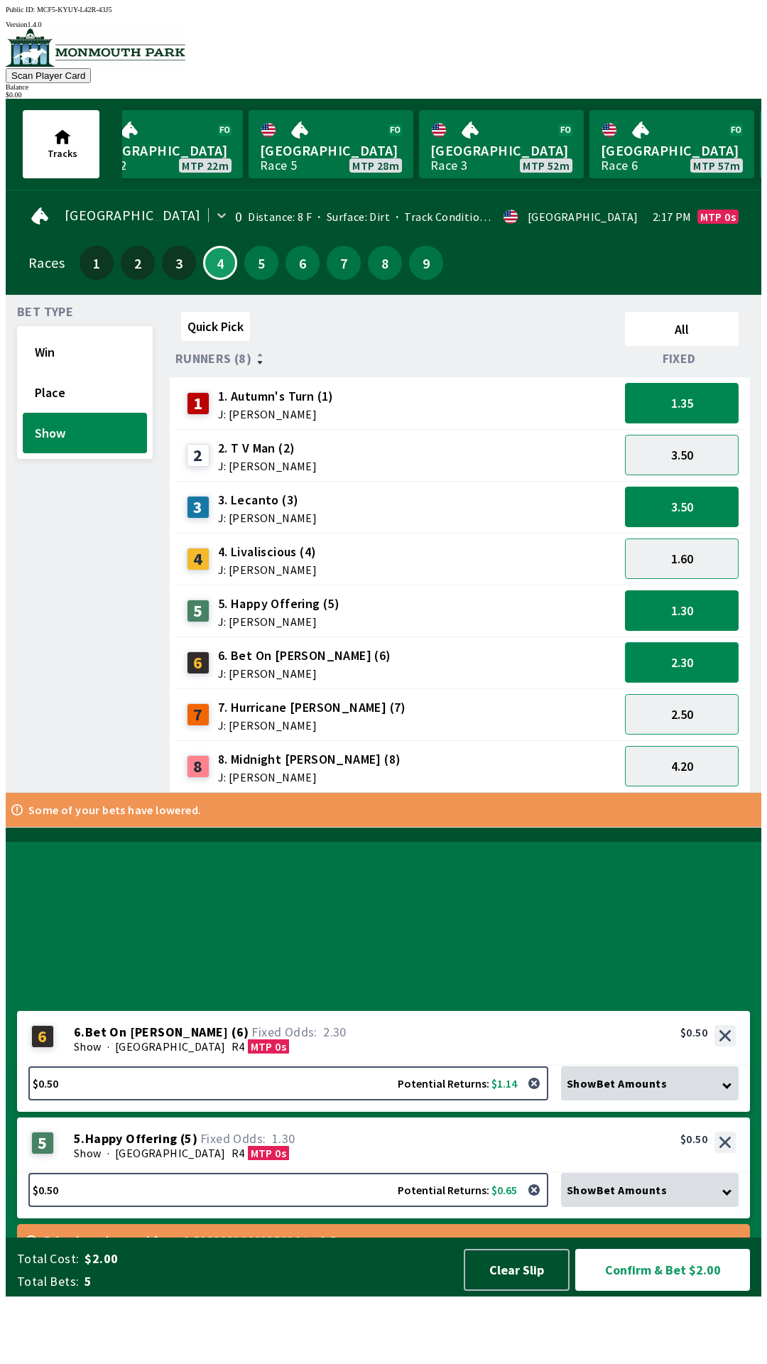
click at [688, 653] on button "2.30" at bounding box center [682, 662] width 114 height 40
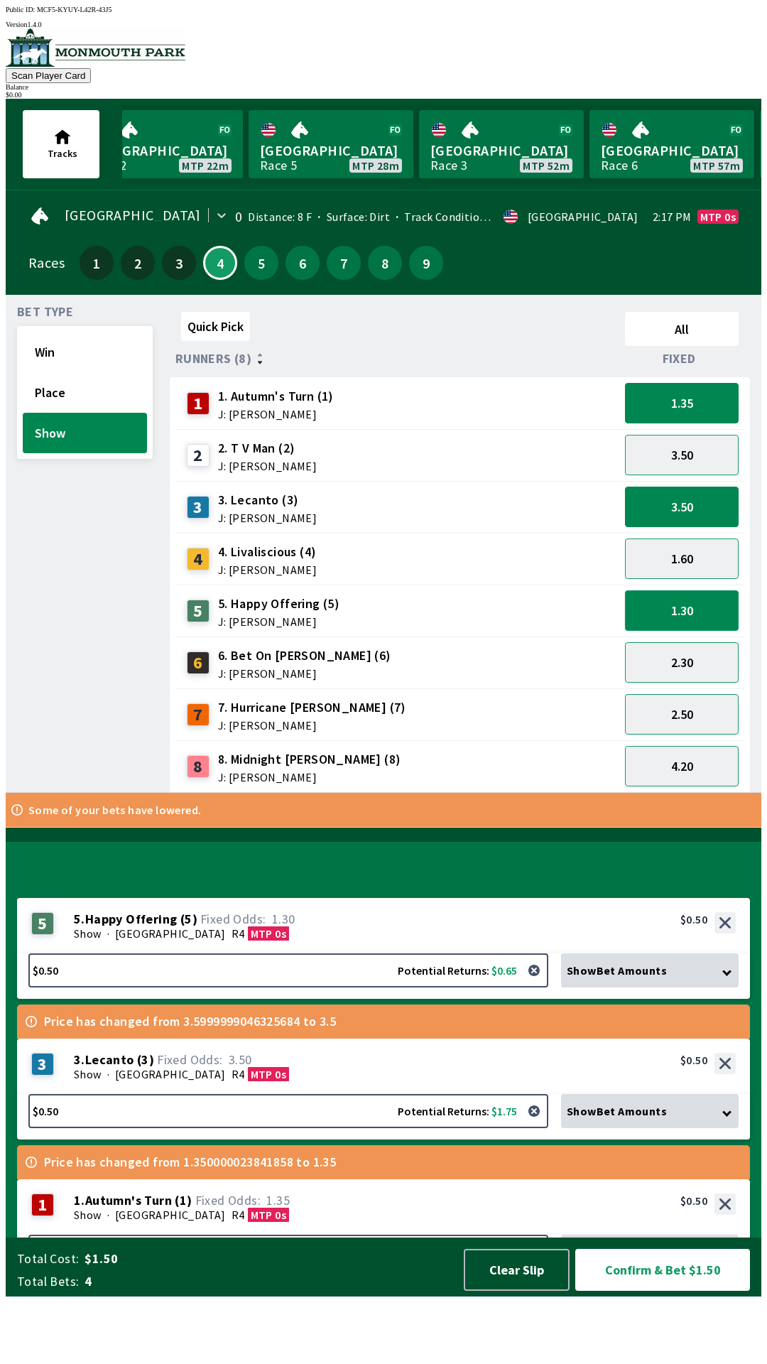
click at [694, 617] on button "1.30" at bounding box center [682, 610] width 114 height 40
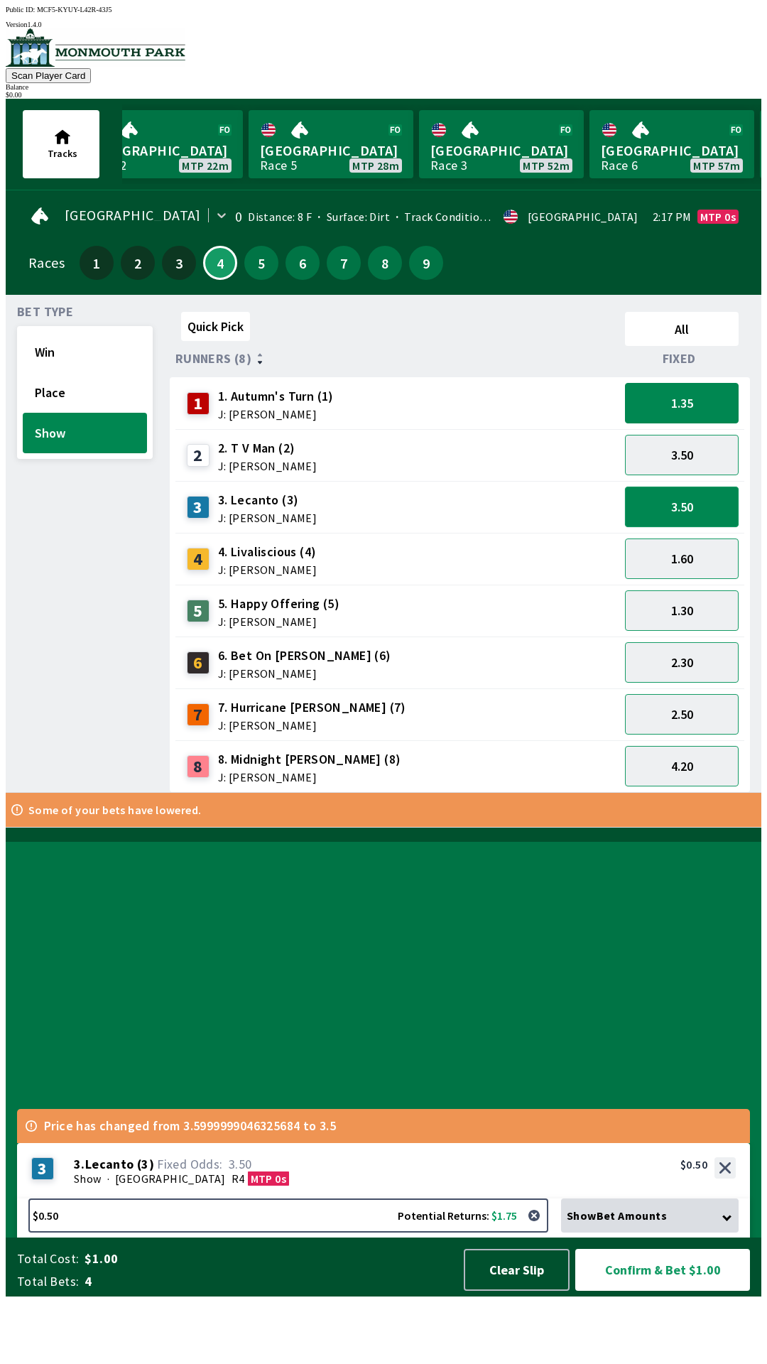
click at [673, 505] on button "3.50" at bounding box center [682, 506] width 114 height 40
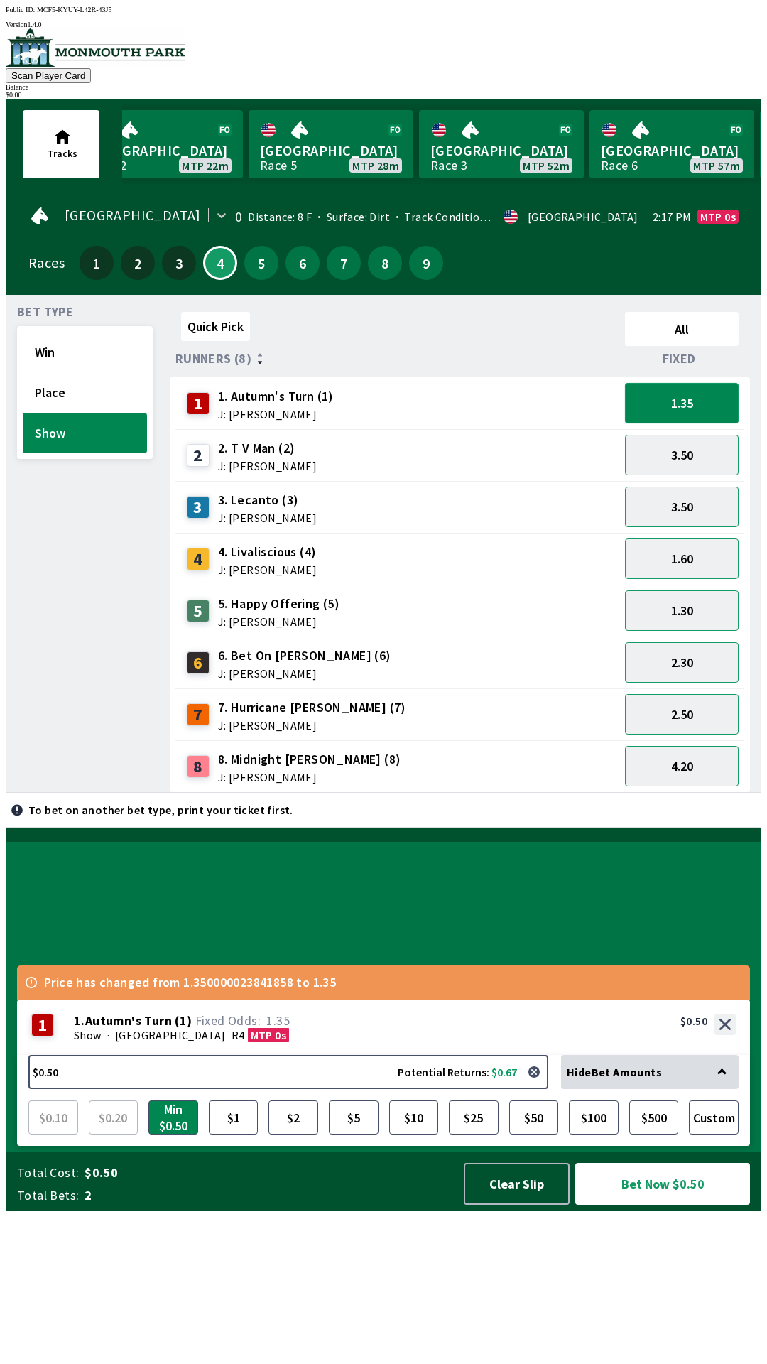
click at [676, 403] on button "1.35" at bounding box center [682, 403] width 114 height 40
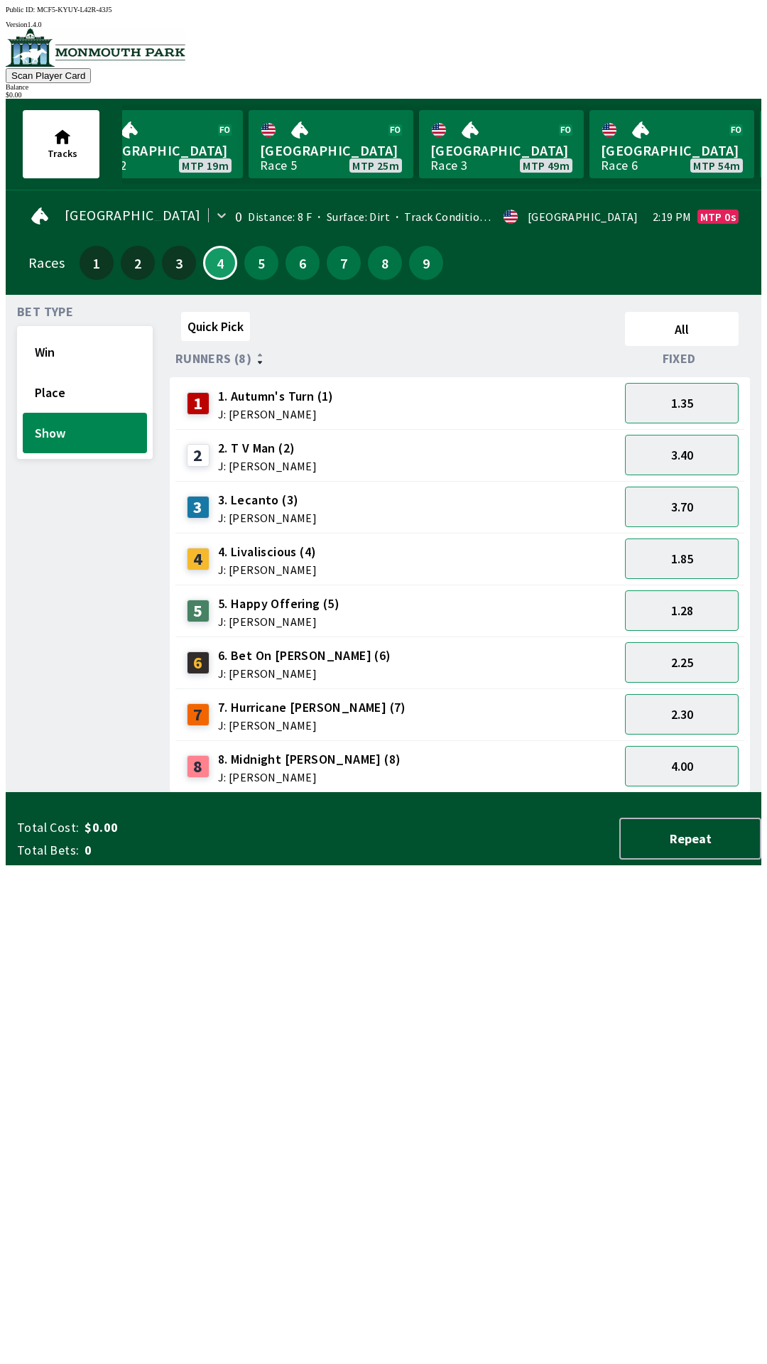
click at [383, 793] on div "Quick Pick All Runners (8) Fixed 1 1. Autumn's Turn (1) J: [PERSON_NAME] 1.35 2…" at bounding box center [466, 549] width 592 height 486
click at [253, 512] on span "J: [PERSON_NAME]" at bounding box center [267, 517] width 99 height 11
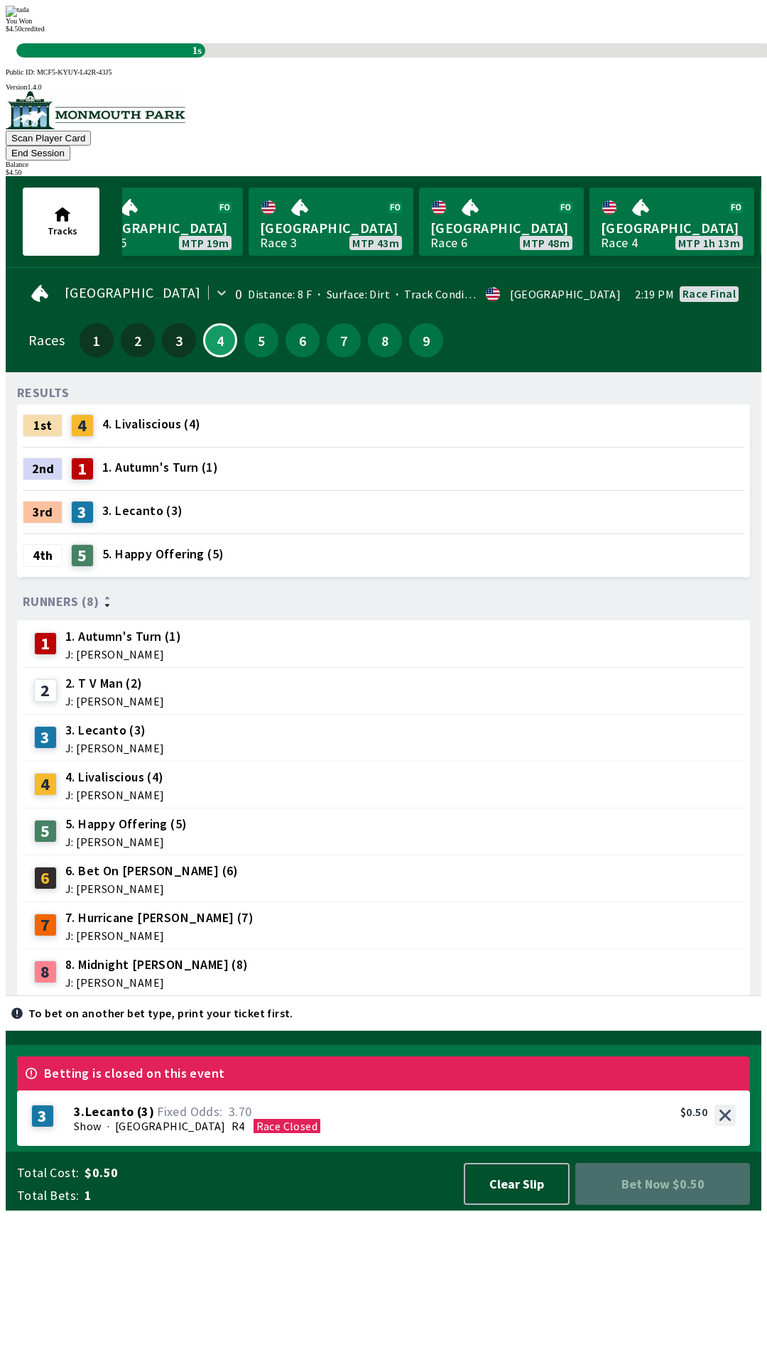
click at [422, 996] on div "RESULTS 1st 4 4. Livaliscious (4) 2nd 1 1. Autumn's Turn (1) 3rd 3 3. Lecanto (…" at bounding box center [389, 690] width 744 height 612
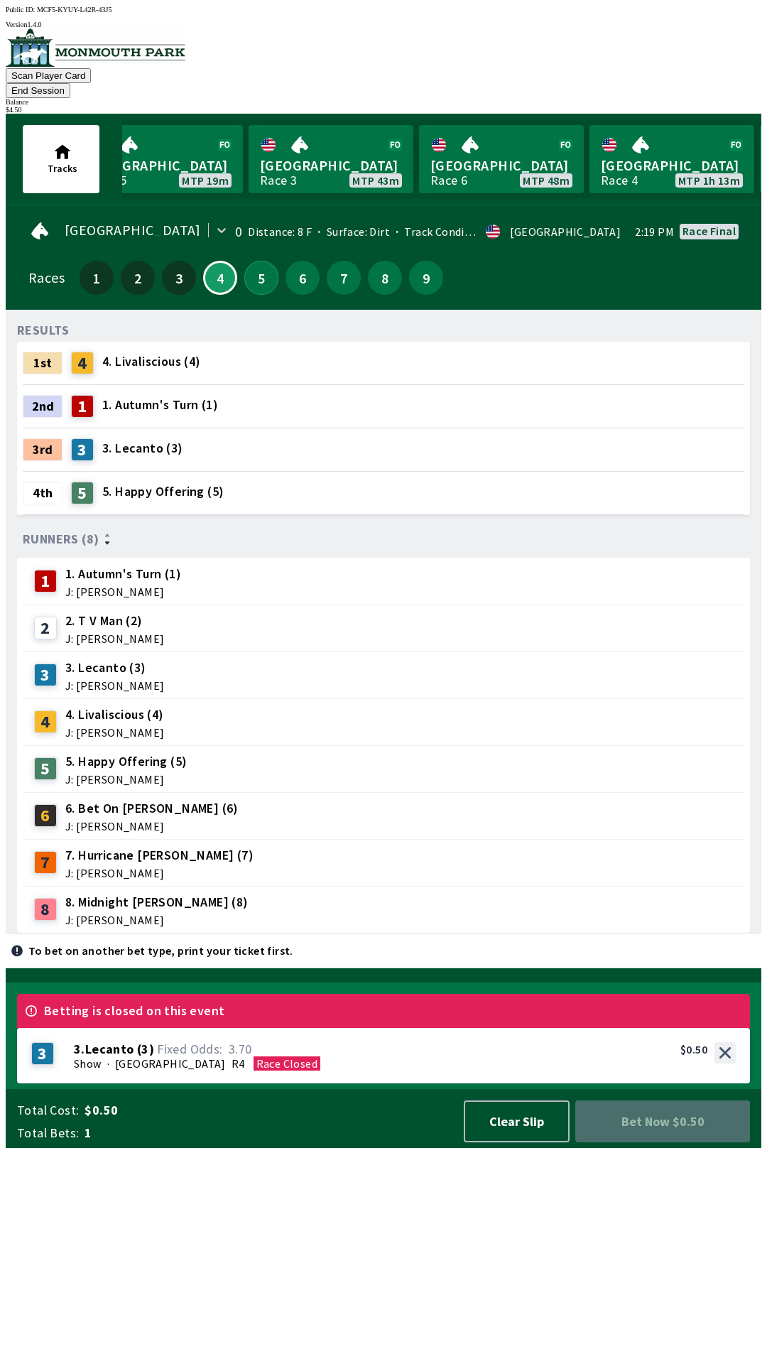
click at [258, 261] on button "5" at bounding box center [261, 278] width 34 height 34
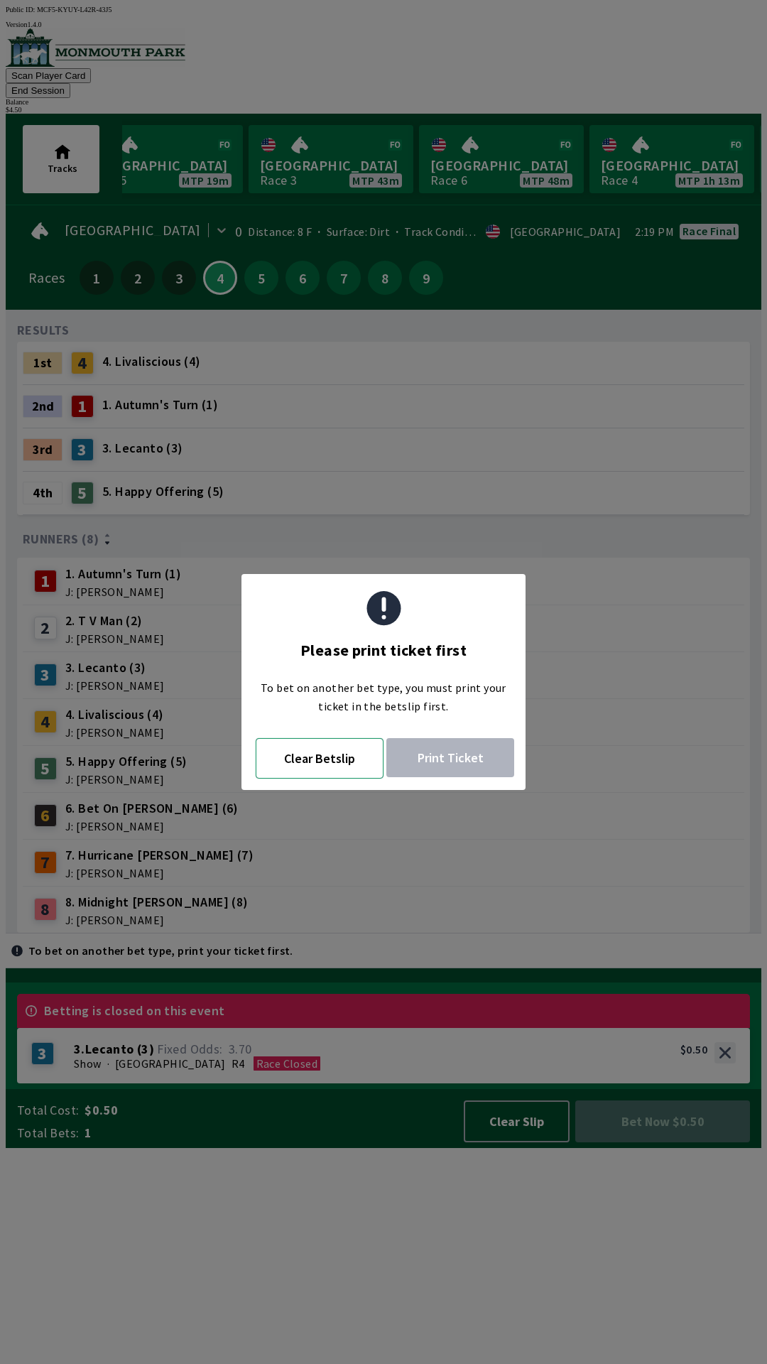
click at [327, 763] on button "Clear Betslip" at bounding box center [320, 758] width 128 height 40
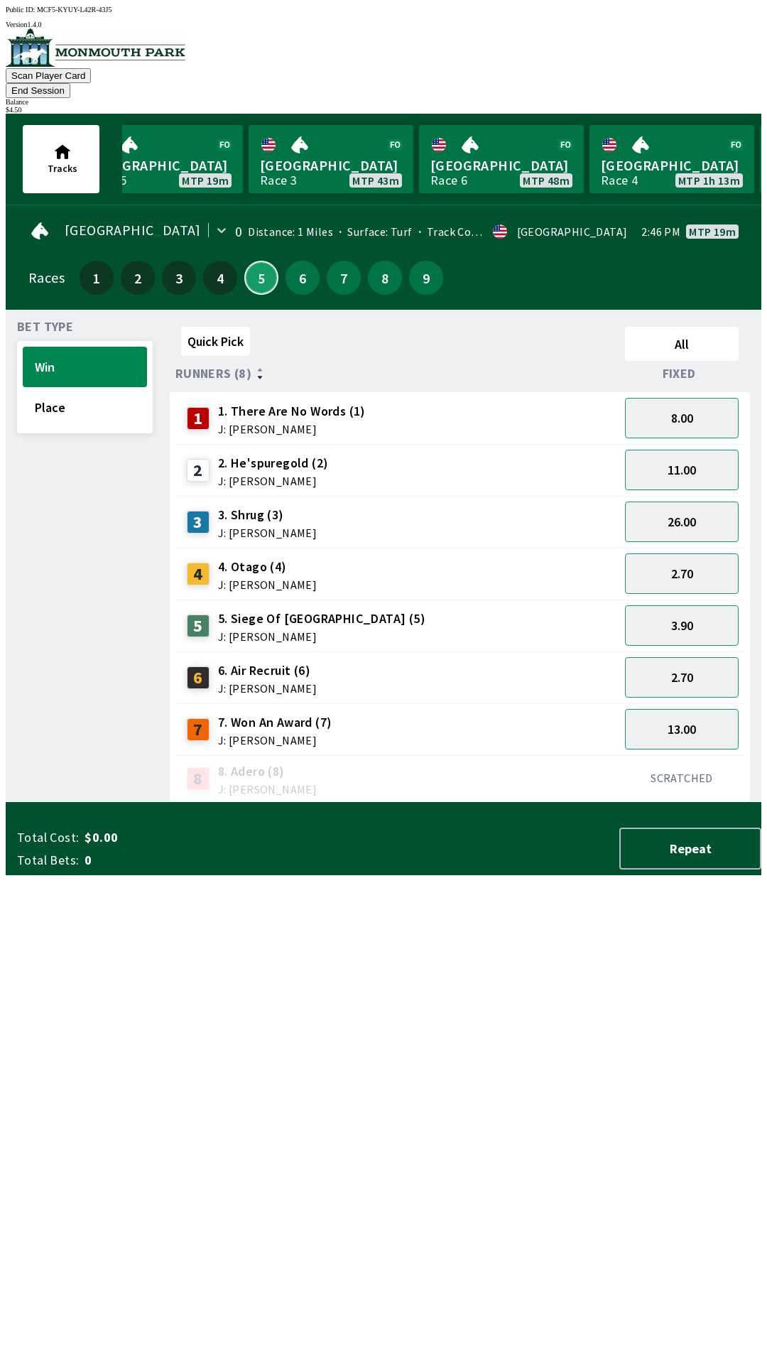
click at [251, 261] on button "5" at bounding box center [261, 278] width 34 height 34
click at [69, 396] on button "Place" at bounding box center [85, 407] width 124 height 40
click at [698, 709] on button "5.50" at bounding box center [682, 729] width 114 height 40
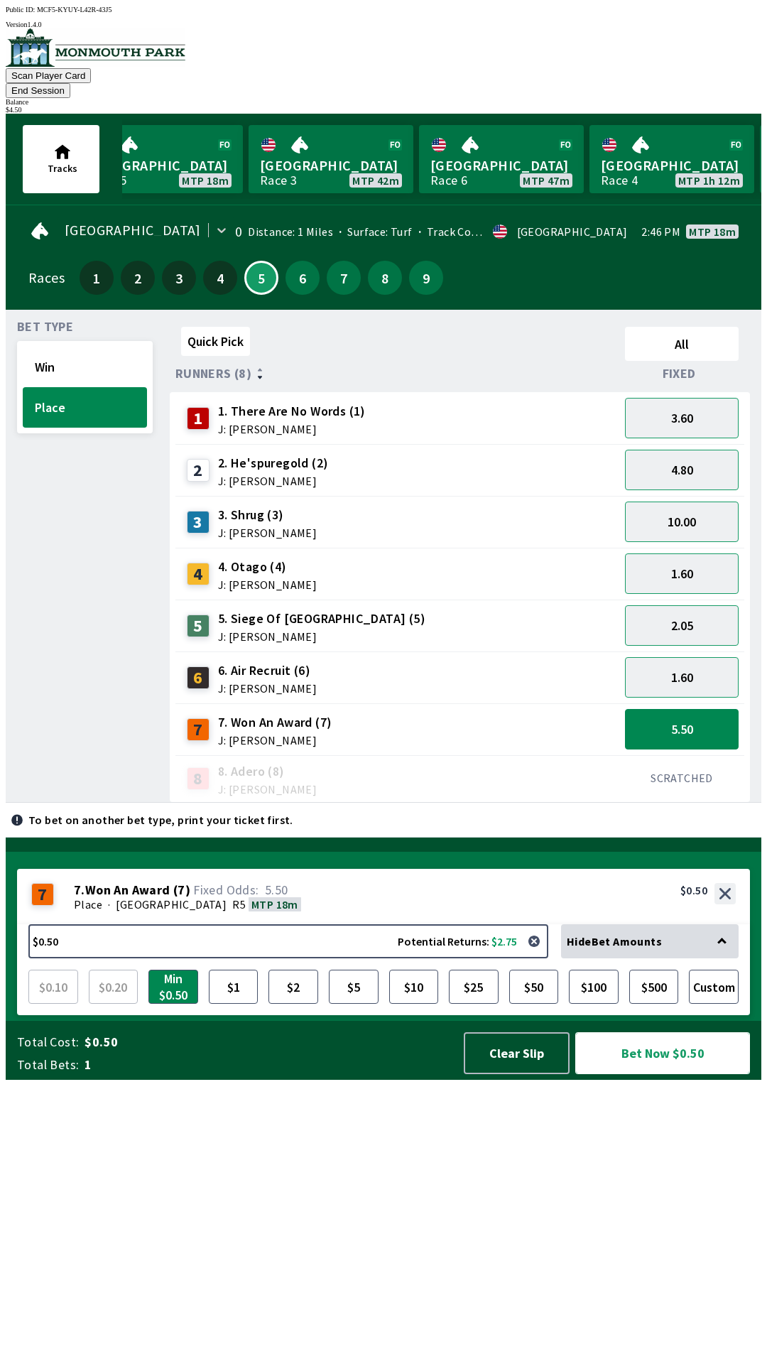
click at [670, 1074] on button "Bet Now $0.50" at bounding box center [662, 1053] width 175 height 42
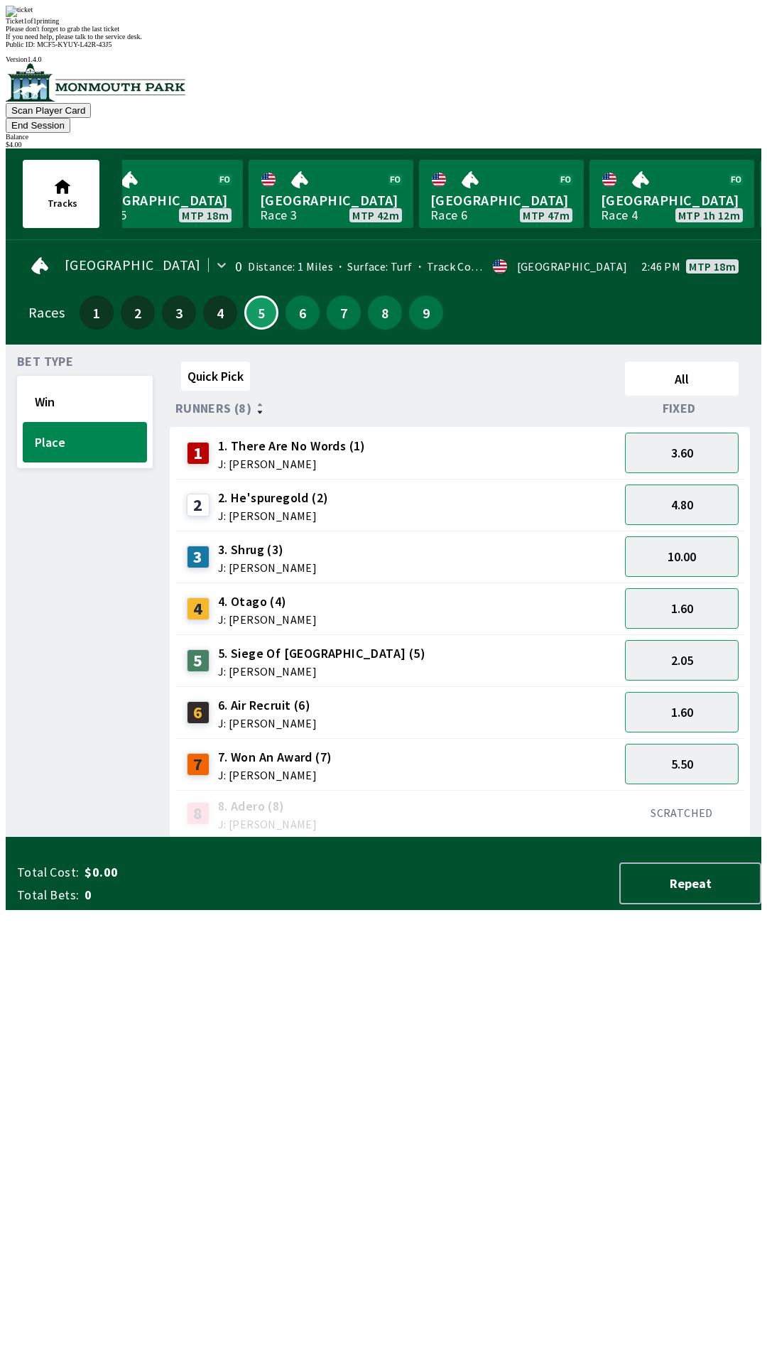
click at [428, 837] on div "Quick Pick All Runners (8) Fixed 1 1. There Are No Words (1) J: [PERSON_NAME] 3…" at bounding box center [466, 597] width 592 height 482
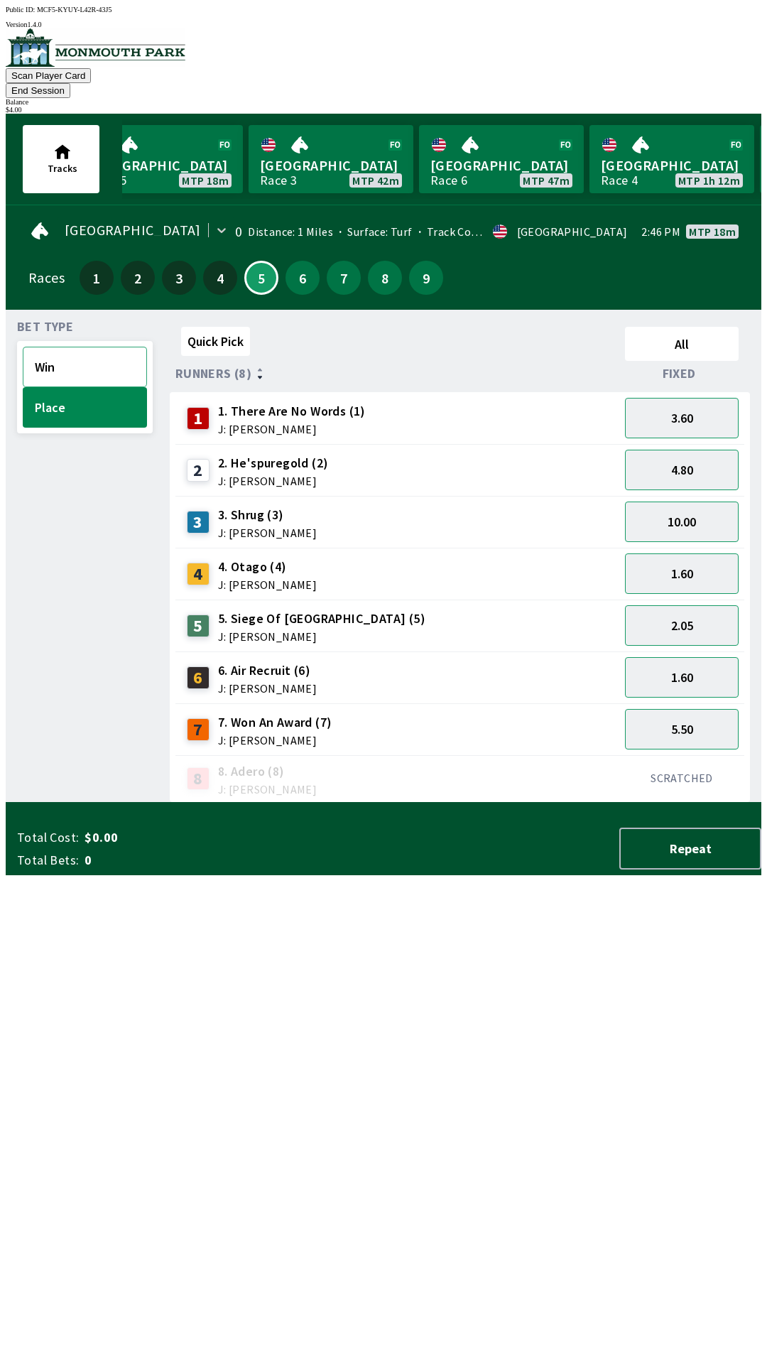
click at [75, 347] on button "Win" at bounding box center [85, 367] width 124 height 40
click at [693, 605] on button "3.90" at bounding box center [682, 625] width 114 height 40
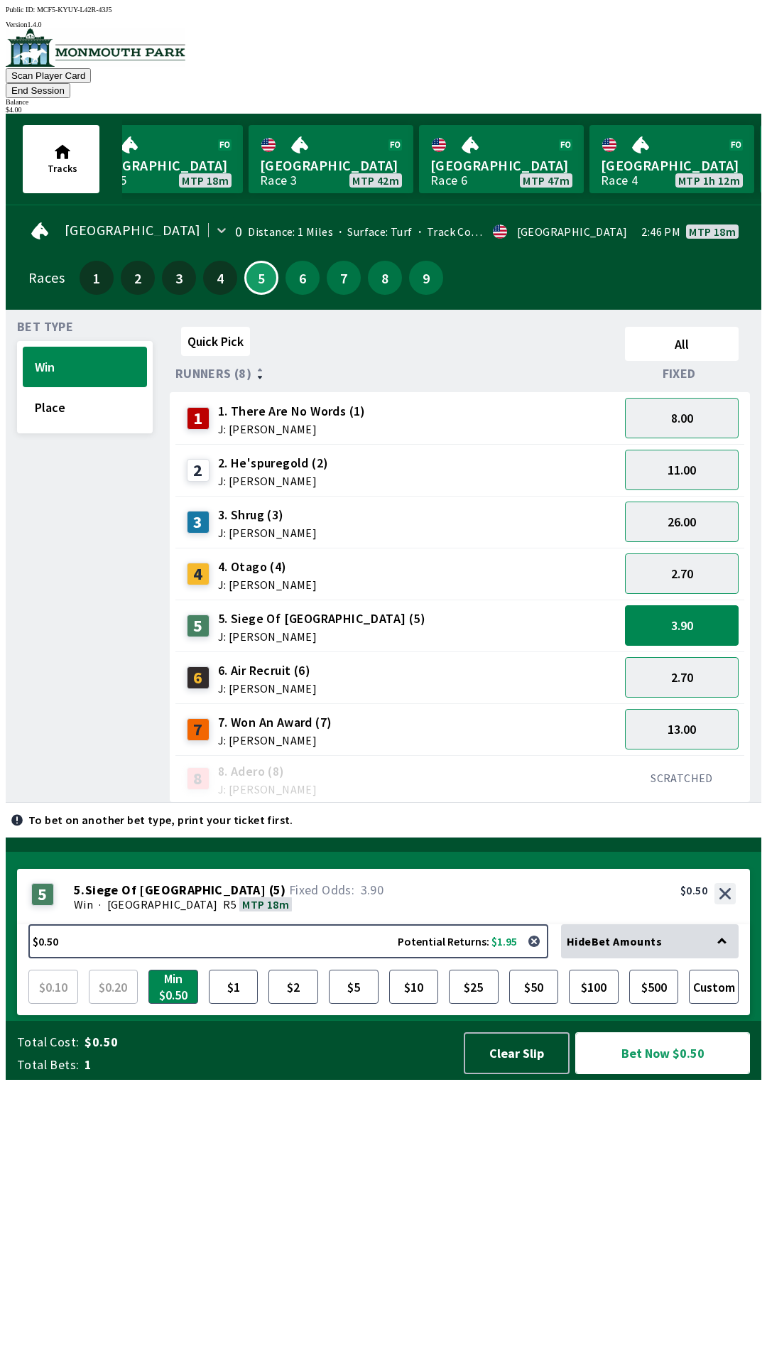
click at [661, 1074] on button "Bet Now $0.50" at bounding box center [662, 1053] width 175 height 42
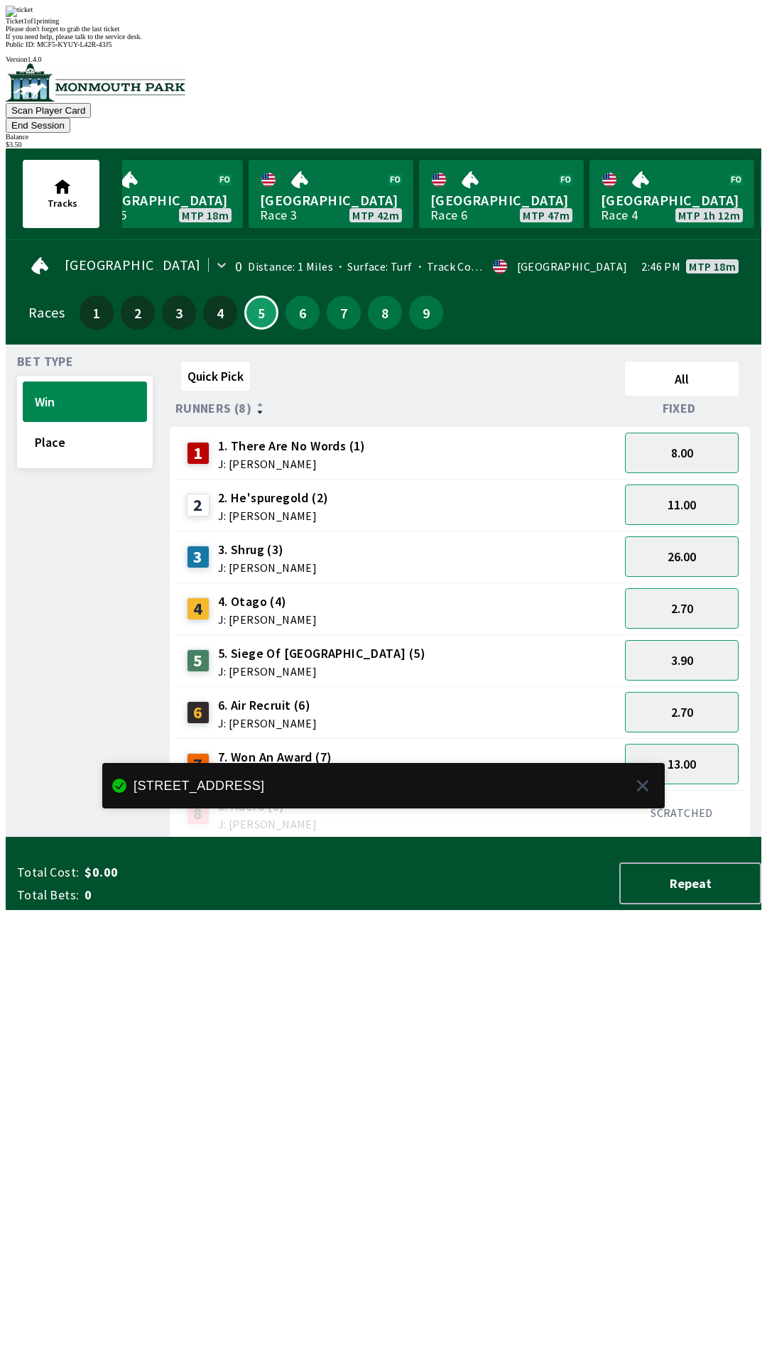
click at [186, 837] on div "Quick Pick All Runners (8) Fixed 1 1. There Are No Words (1) J: [PERSON_NAME] 8…" at bounding box center [466, 597] width 592 height 482
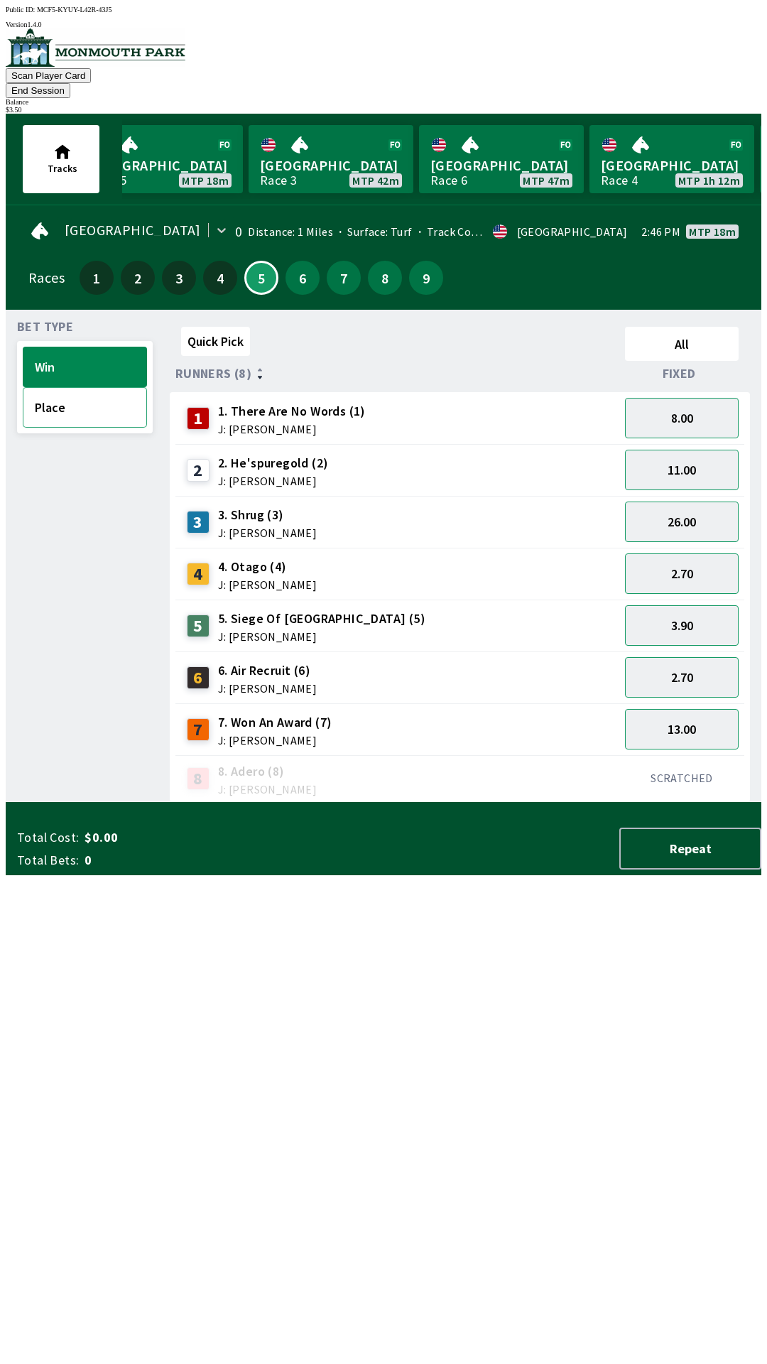
click at [70, 394] on button "Place" at bounding box center [85, 407] width 124 height 40
click at [690, 554] on button "1.60" at bounding box center [682, 573] width 114 height 40
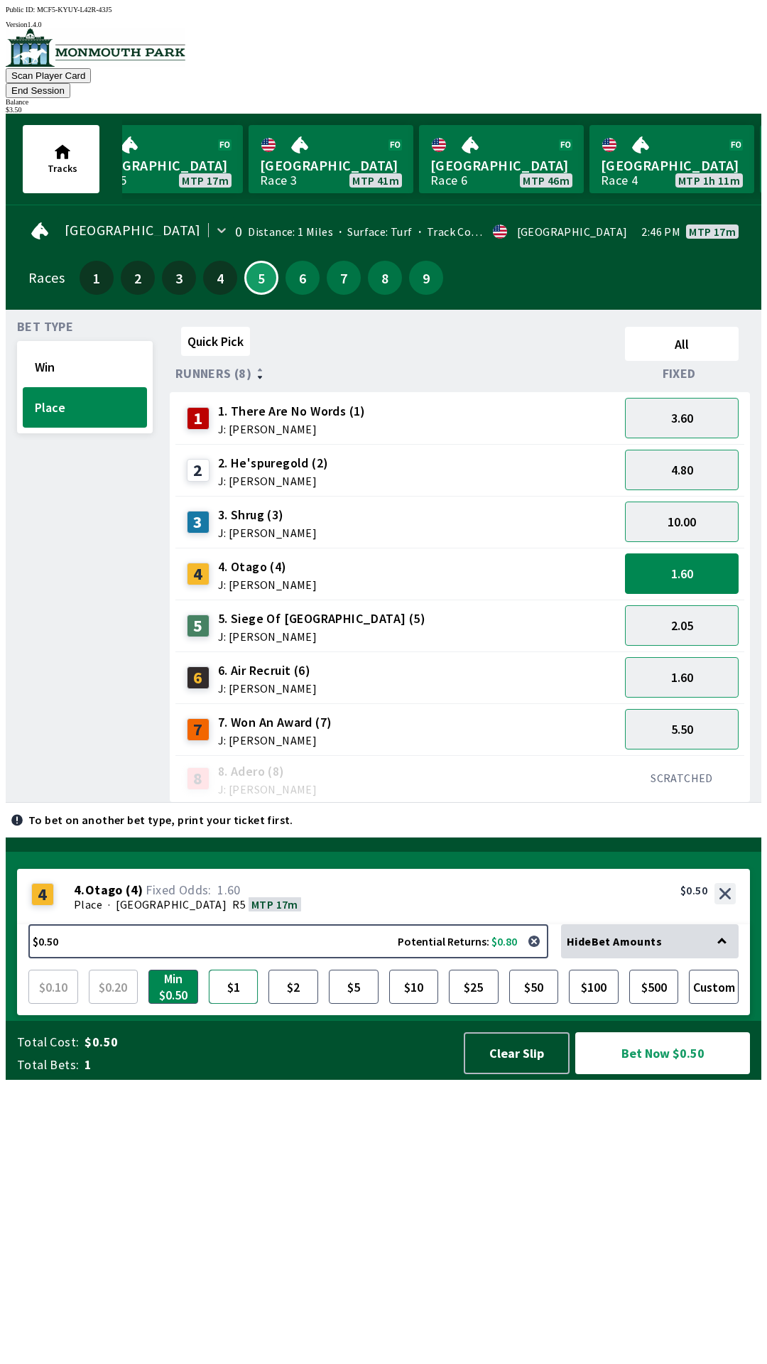
click at [232, 1003] on button "$1" at bounding box center [234, 986] width 50 height 34
click at [692, 1074] on button "Bet Now $1.00" at bounding box center [662, 1053] width 175 height 42
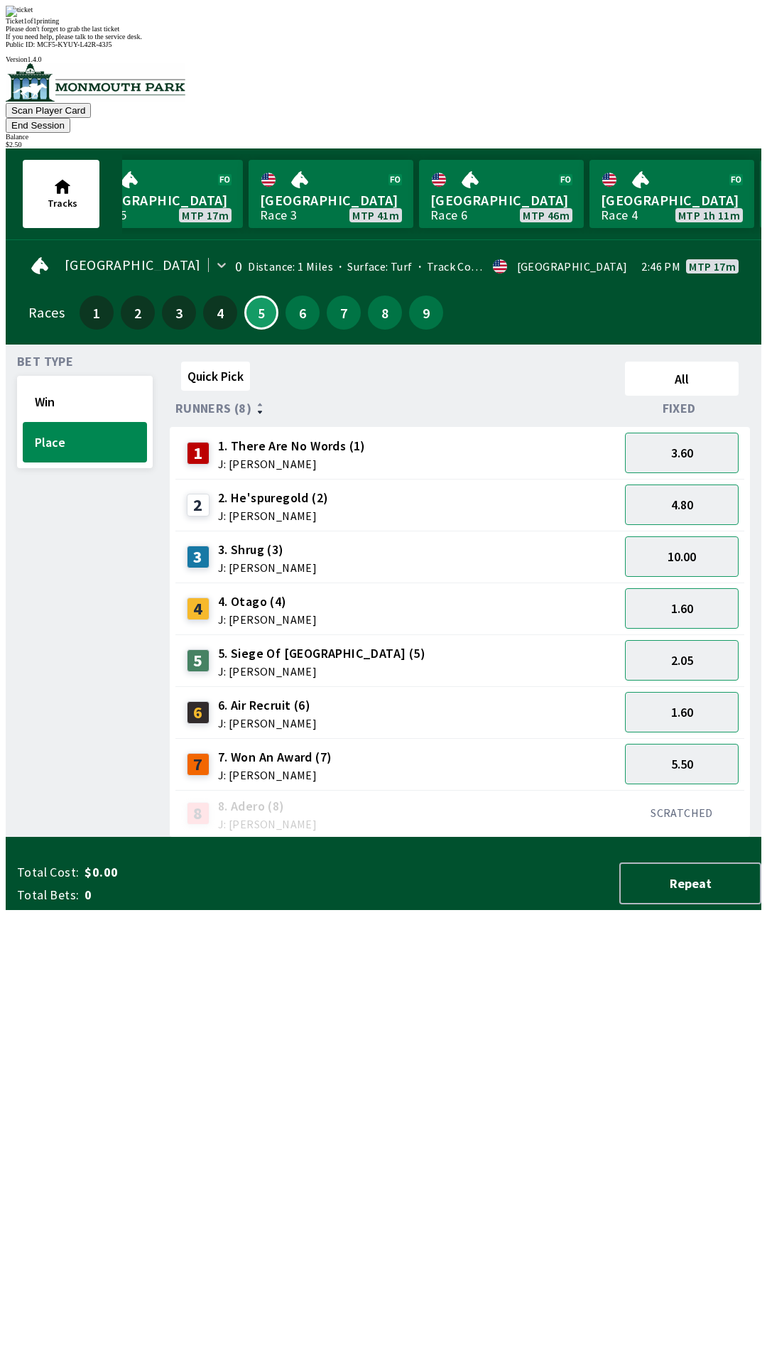
click at [401, 837] on div "Quick Pick All Runners (8) Fixed 1 1. There Are No Words (1) J: [PERSON_NAME] 3…" at bounding box center [466, 597] width 592 height 482
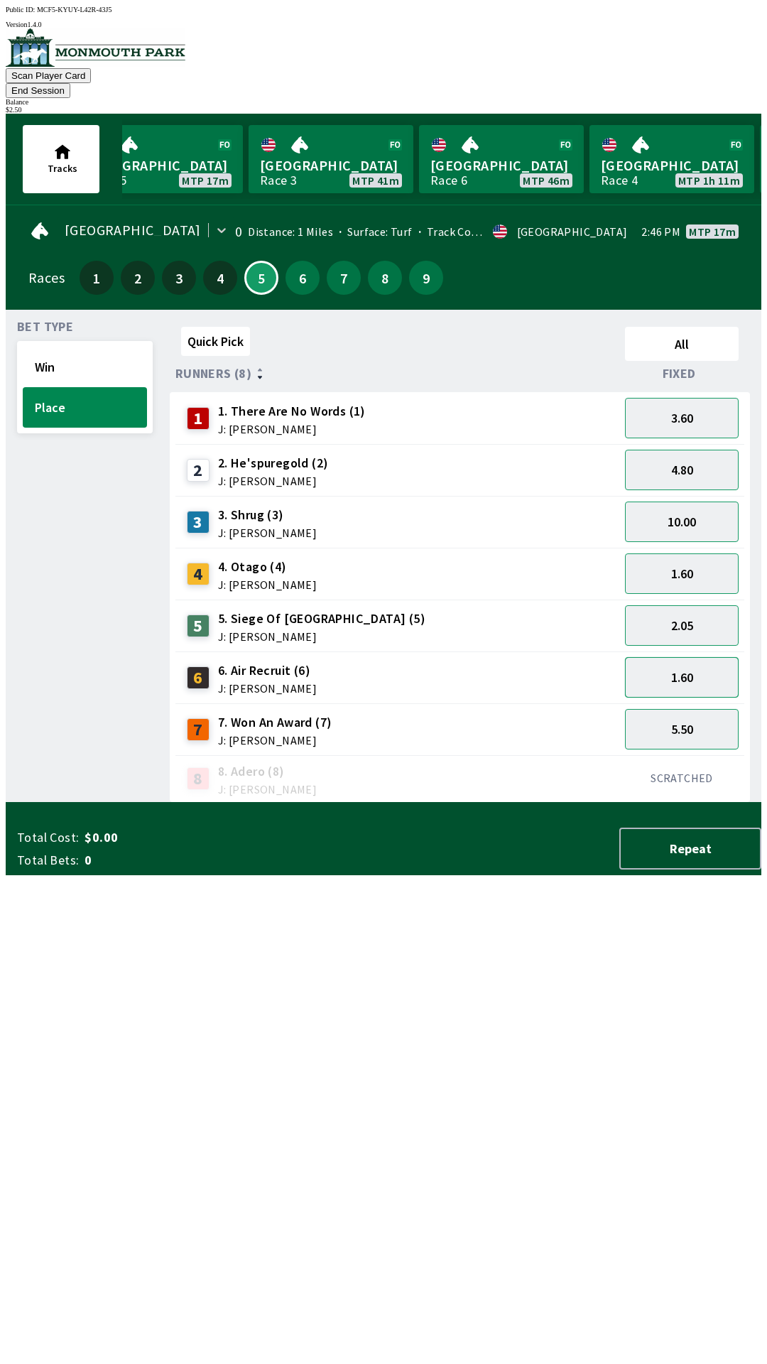
click at [689, 657] on button "1.60" at bounding box center [682, 677] width 114 height 40
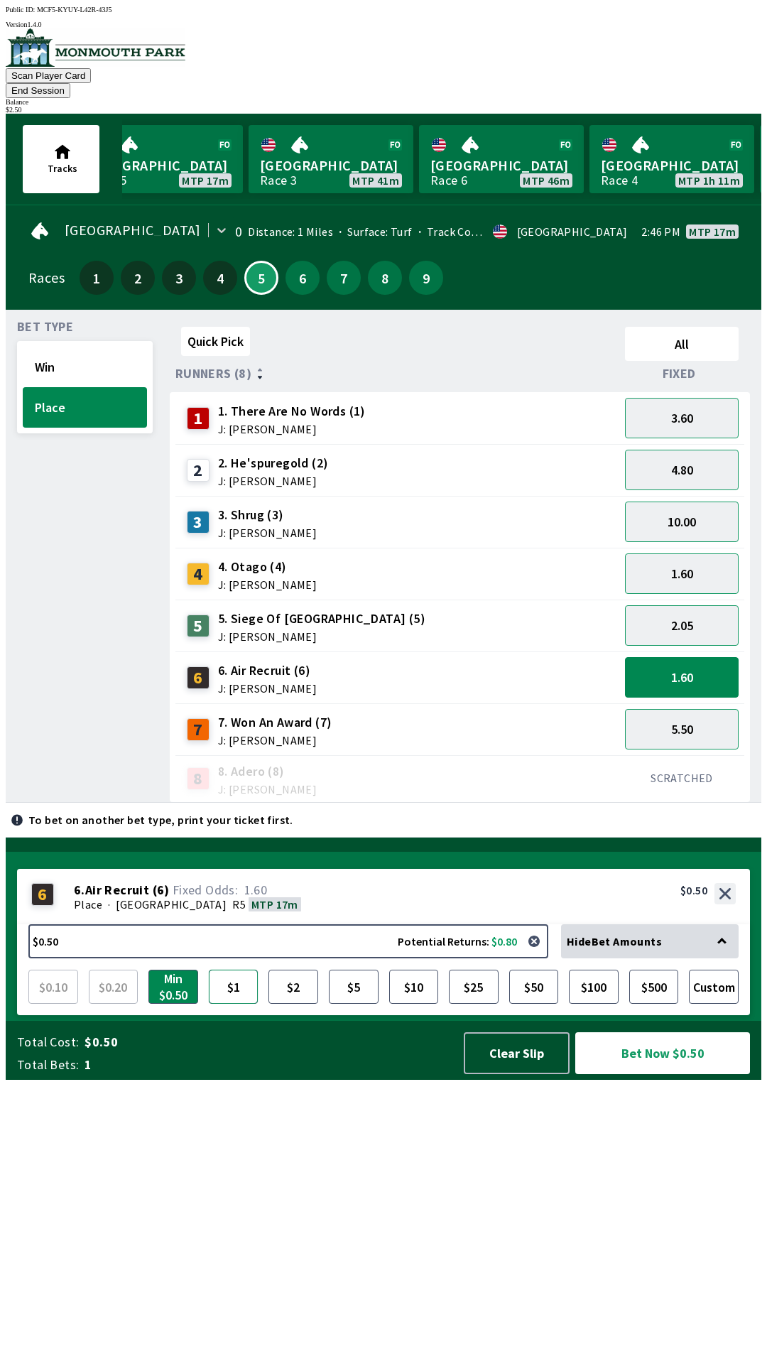
click at [249, 1003] on button "$1" at bounding box center [234, 986] width 50 height 34
click at [668, 1074] on button "Bet Now $1.00" at bounding box center [662, 1053] width 175 height 42
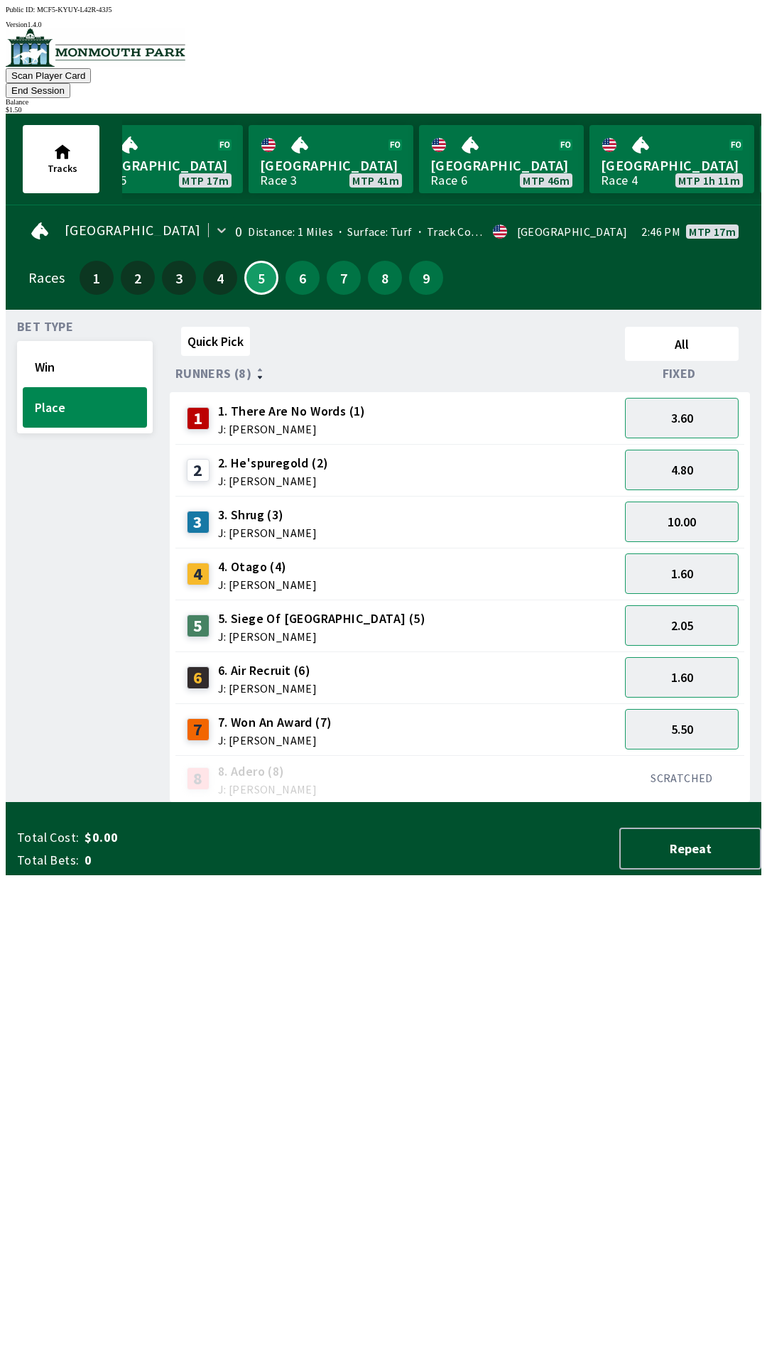
click at [415, 803] on div "Quick Pick All Runners (8) Fixed 1 1. There Are No Words (1) J: [PERSON_NAME] 3…" at bounding box center [466, 562] width 592 height 482
click at [693, 501] on button "10.00" at bounding box center [682, 521] width 114 height 40
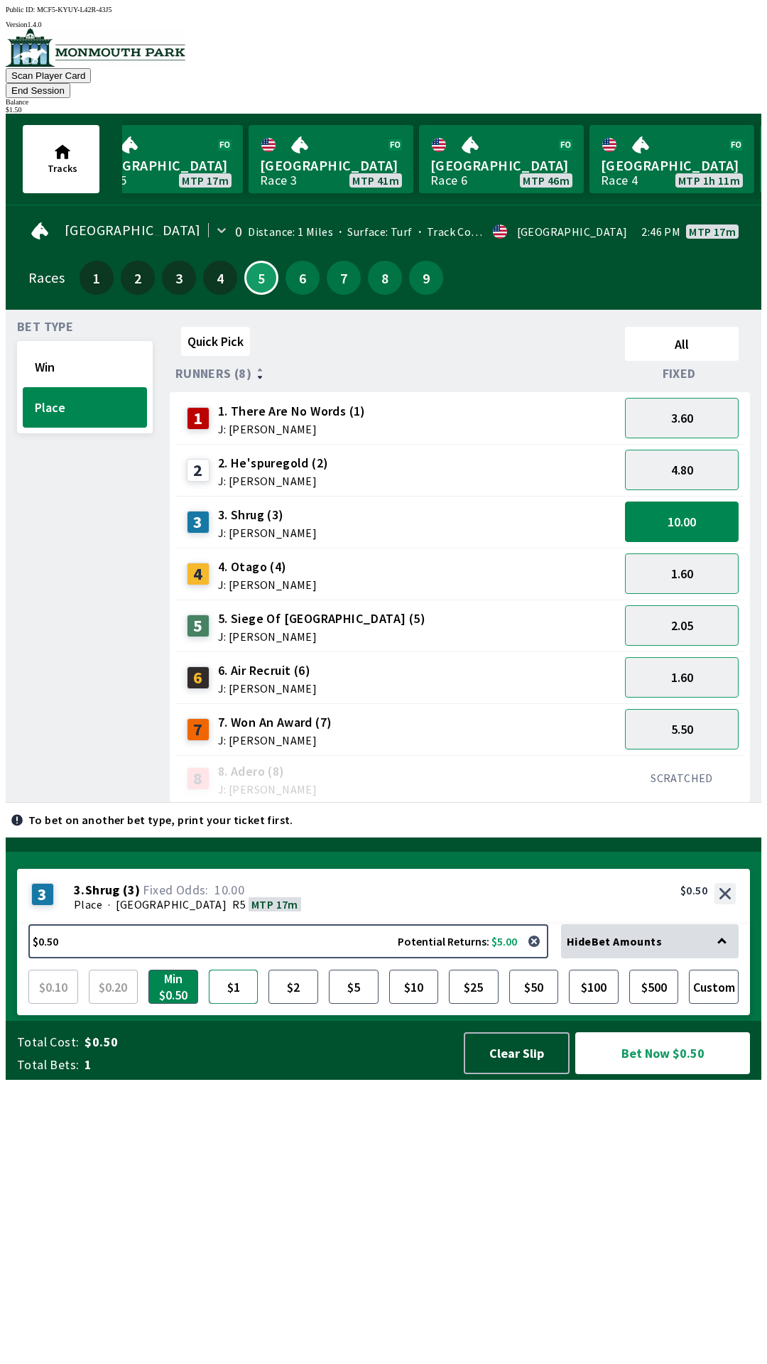
click at [232, 1003] on button "$1" at bounding box center [234, 986] width 50 height 34
click at [667, 1074] on button "Bet Now $1.00" at bounding box center [662, 1053] width 175 height 42
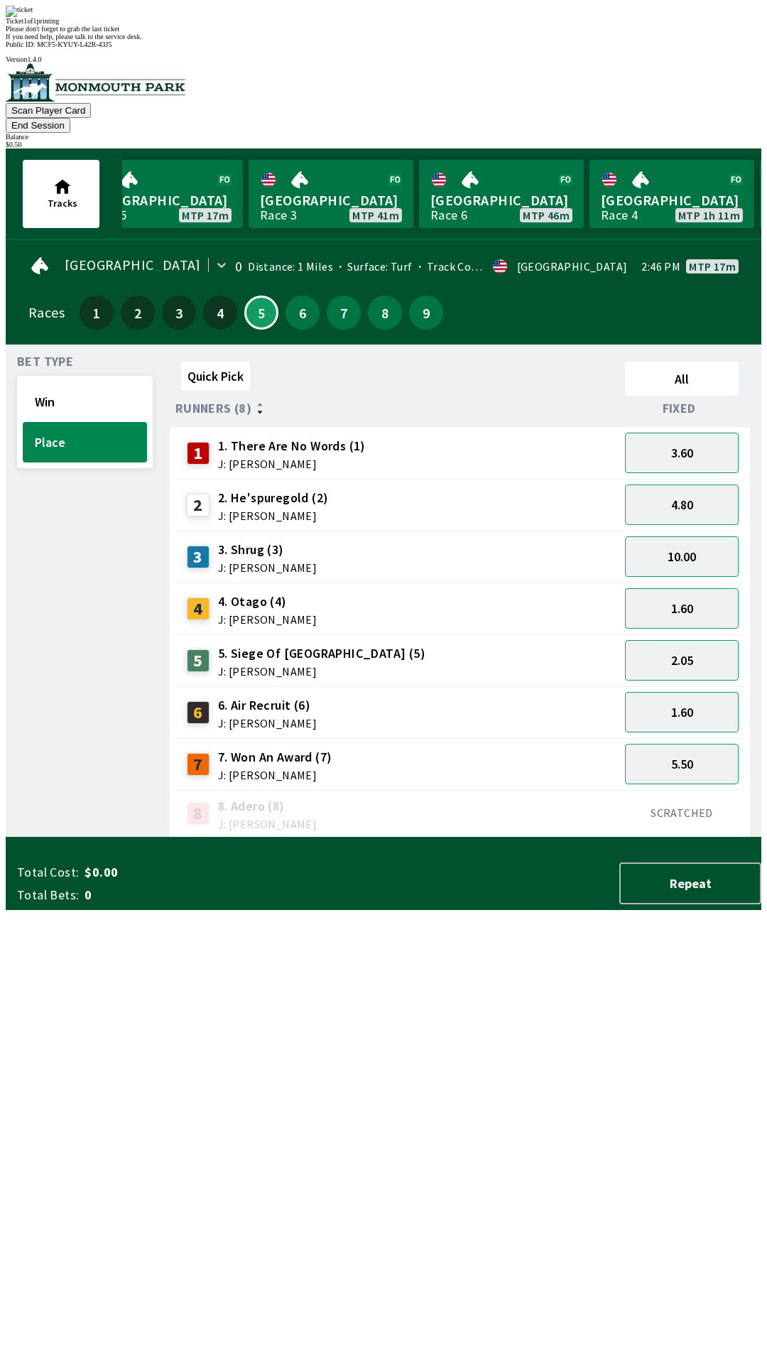
click at [366, 837] on div "Quick Pick All Runners (8) Fixed 1 1. There Are No Words (1) J: [PERSON_NAME] 3…" at bounding box center [466, 597] width 592 height 482
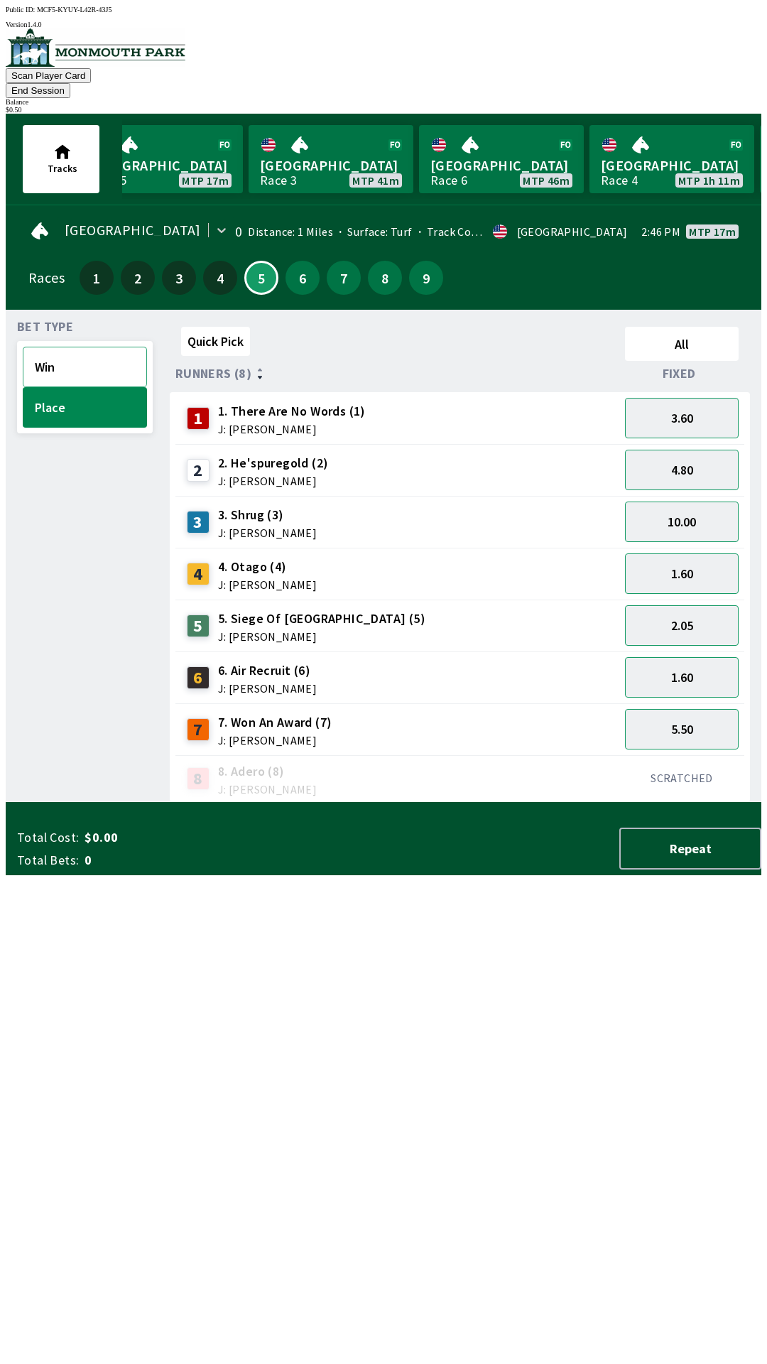
click at [92, 347] on button "Win" at bounding box center [85, 367] width 124 height 40
click at [677, 501] on button "26.00" at bounding box center [682, 521] width 114 height 40
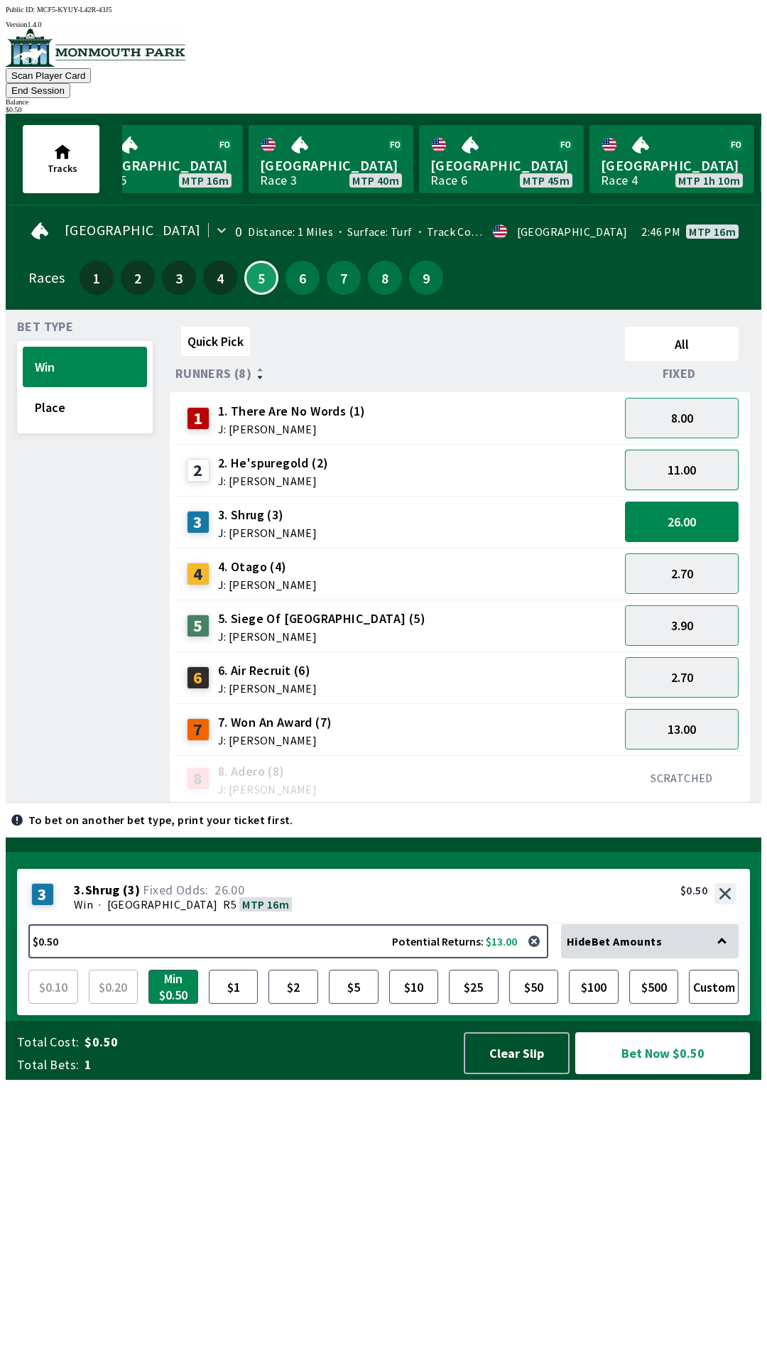
click at [694, 462] on button "11.00" at bounding box center [682, 470] width 114 height 40
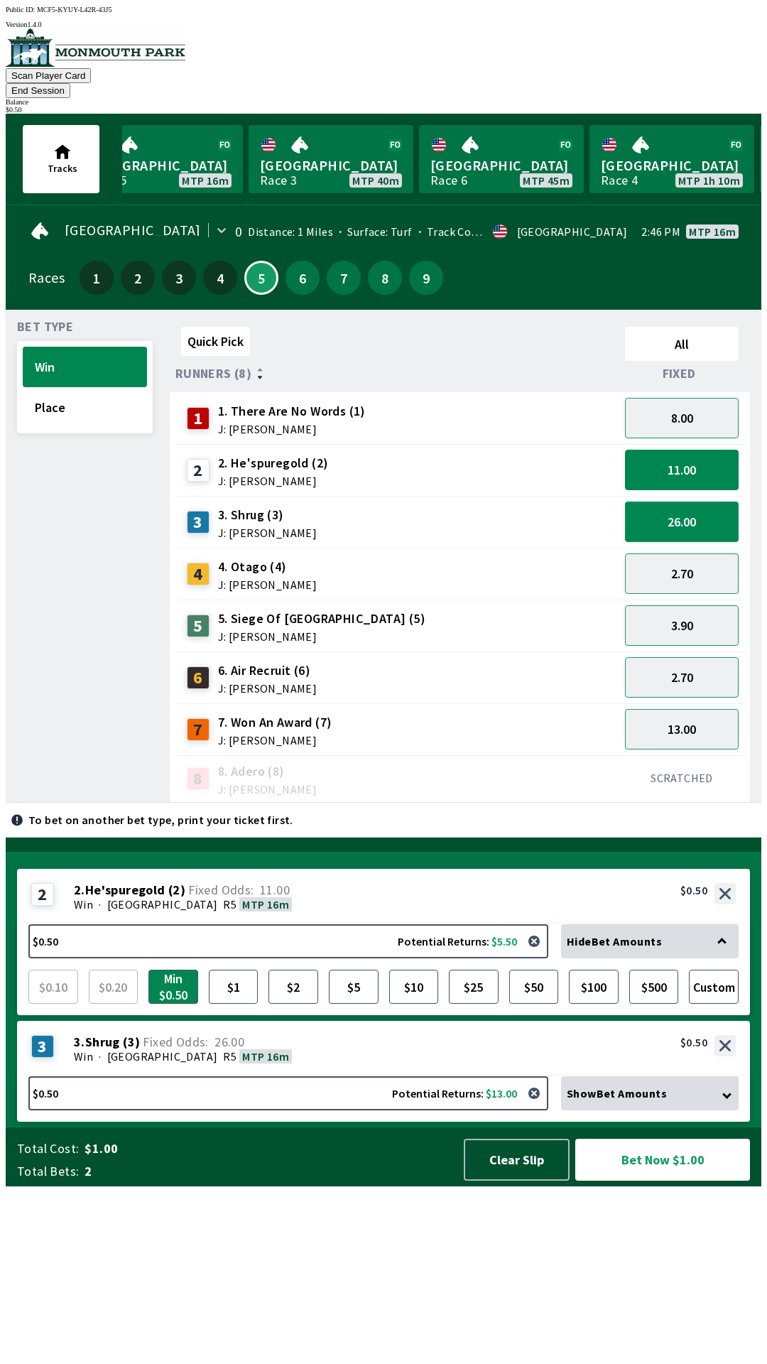
click at [677, 501] on button "26.00" at bounding box center [682, 521] width 114 height 40
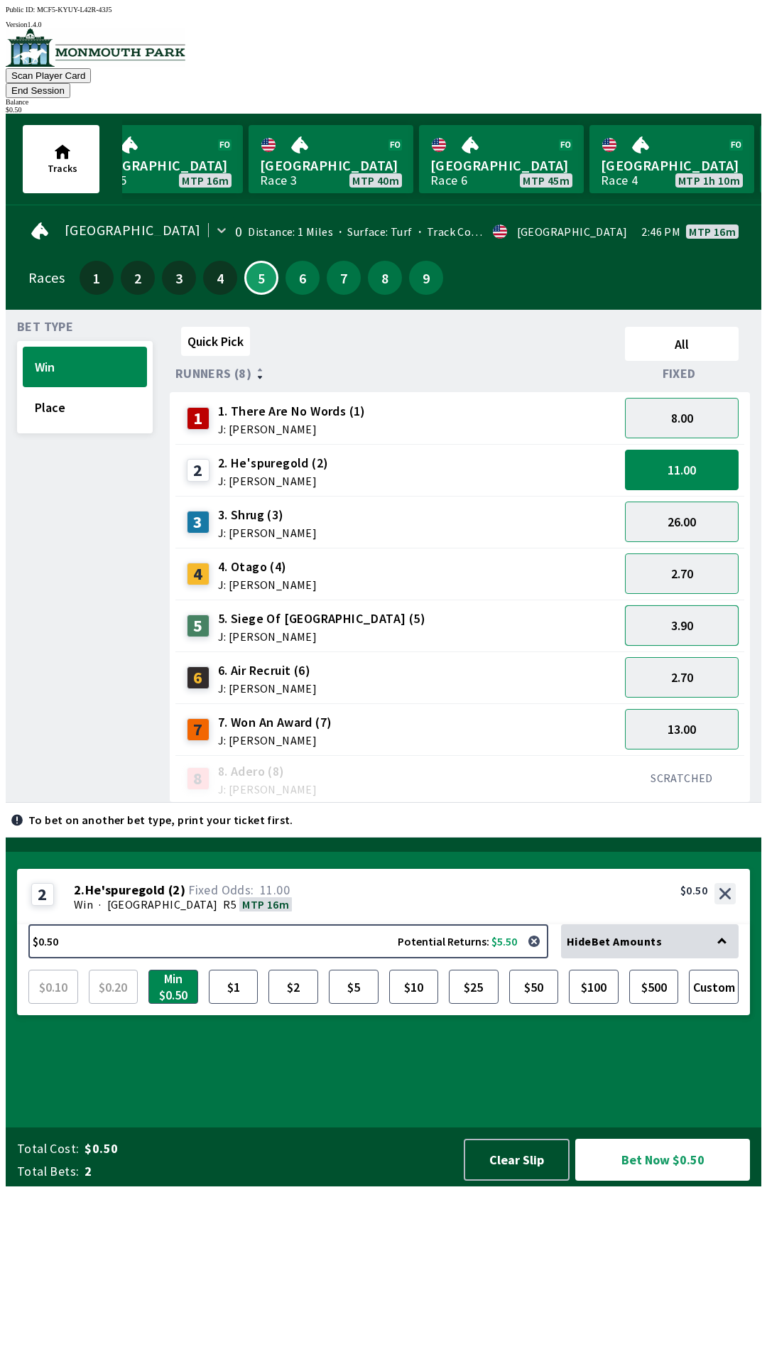
click at [719, 611] on button "3.90" at bounding box center [682, 625] width 114 height 40
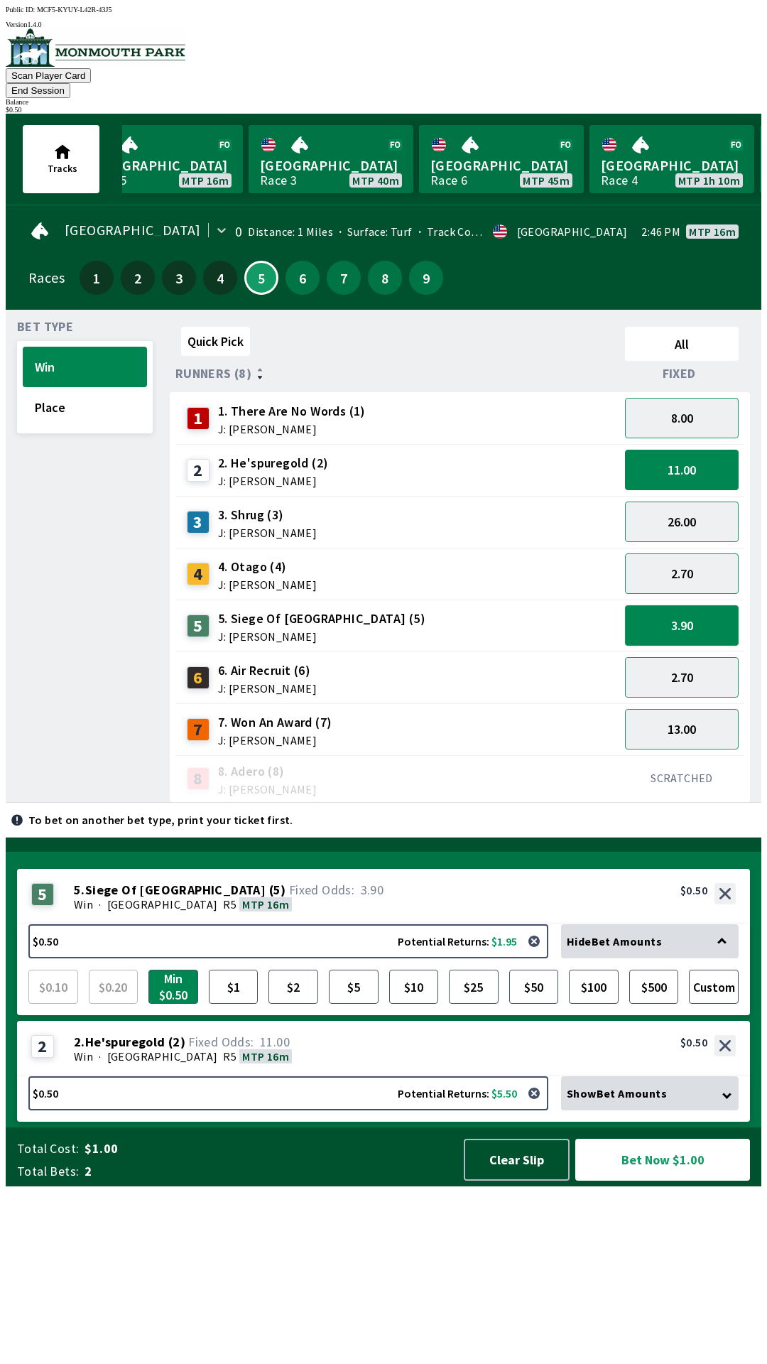
click at [705, 614] on button "3.90" at bounding box center [682, 625] width 114 height 40
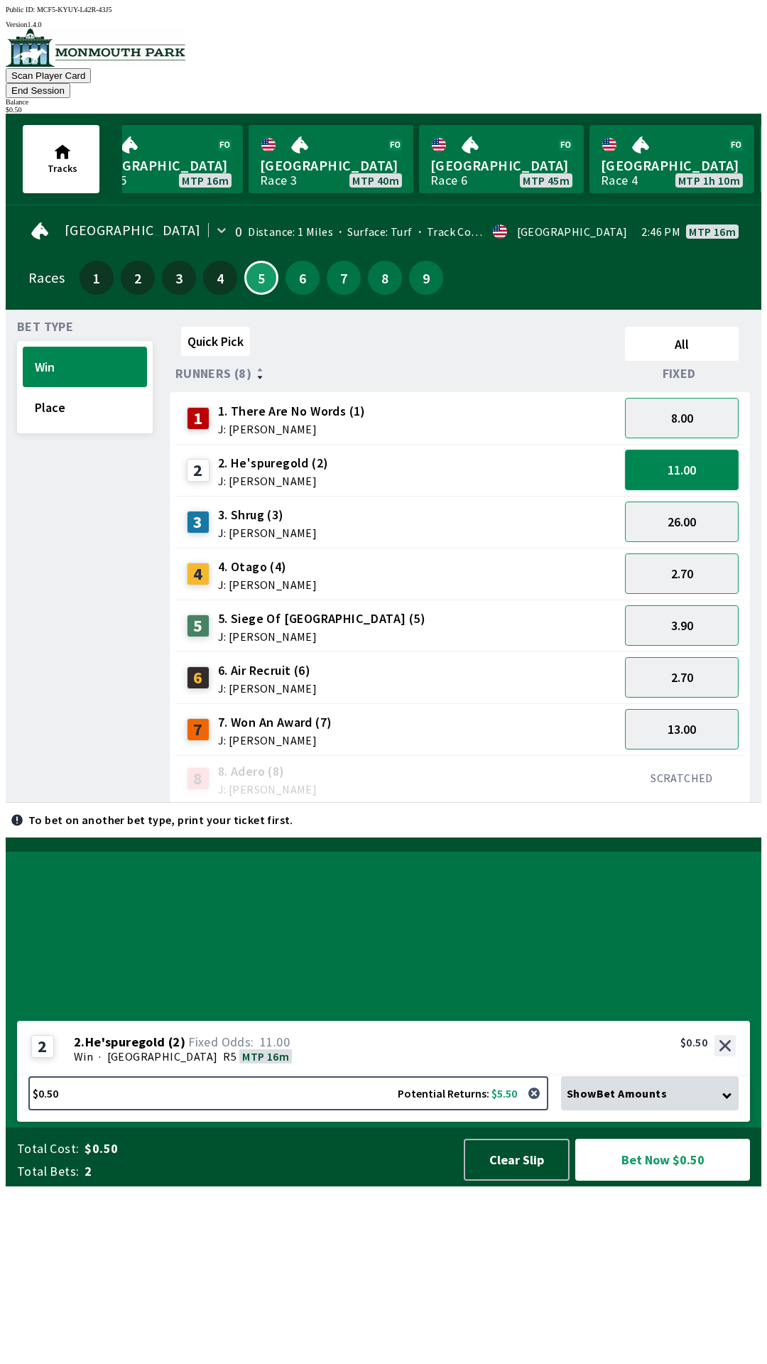
click at [697, 450] on button "11.00" at bounding box center [682, 470] width 114 height 40
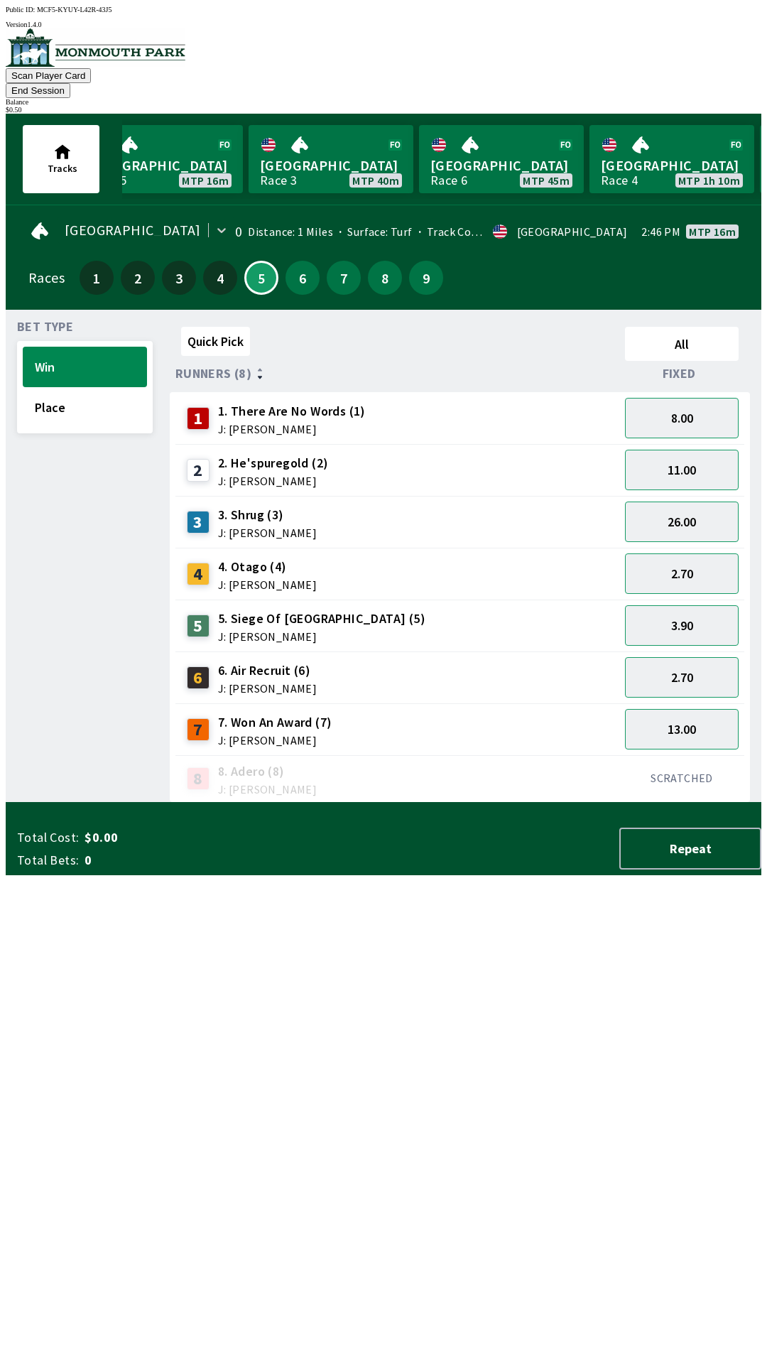
click at [629, 651] on div "2.70" at bounding box center [681, 677] width 125 height 52
click at [605, 651] on div "6 6. Air Recruit (6) J: [PERSON_NAME]" at bounding box center [397, 677] width 444 height 52
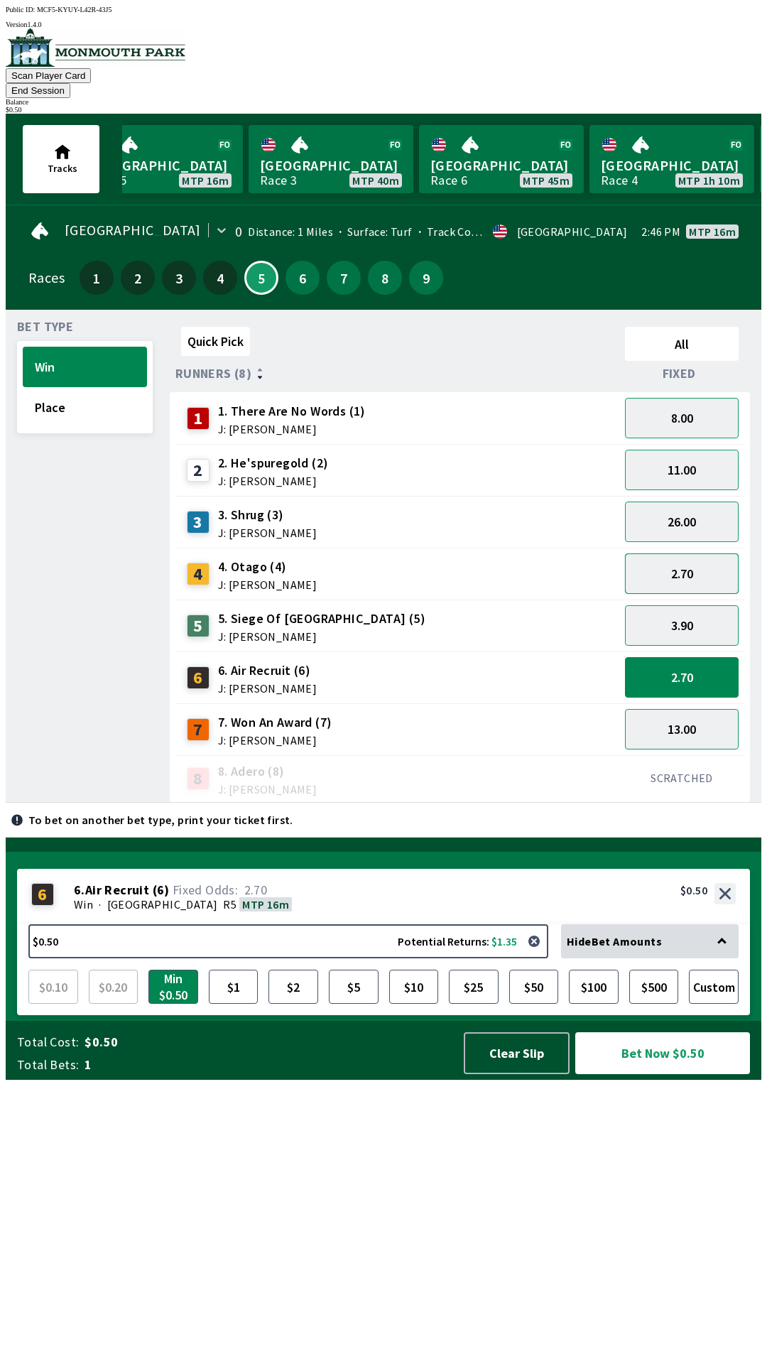
click at [632, 553] on button "2.70" at bounding box center [682, 573] width 114 height 40
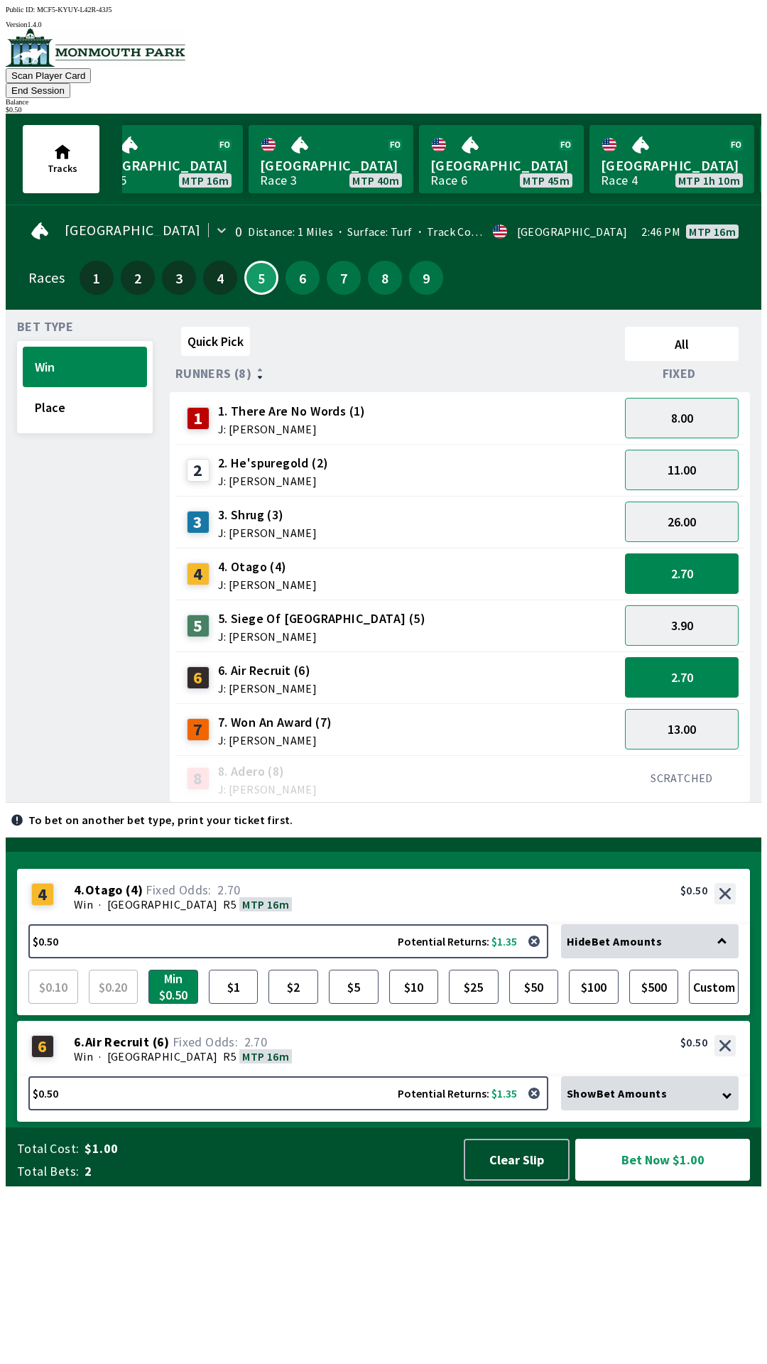
click at [595, 660] on div "6 6. Air Recruit (6) J: [PERSON_NAME]" at bounding box center [397, 678] width 433 height 36
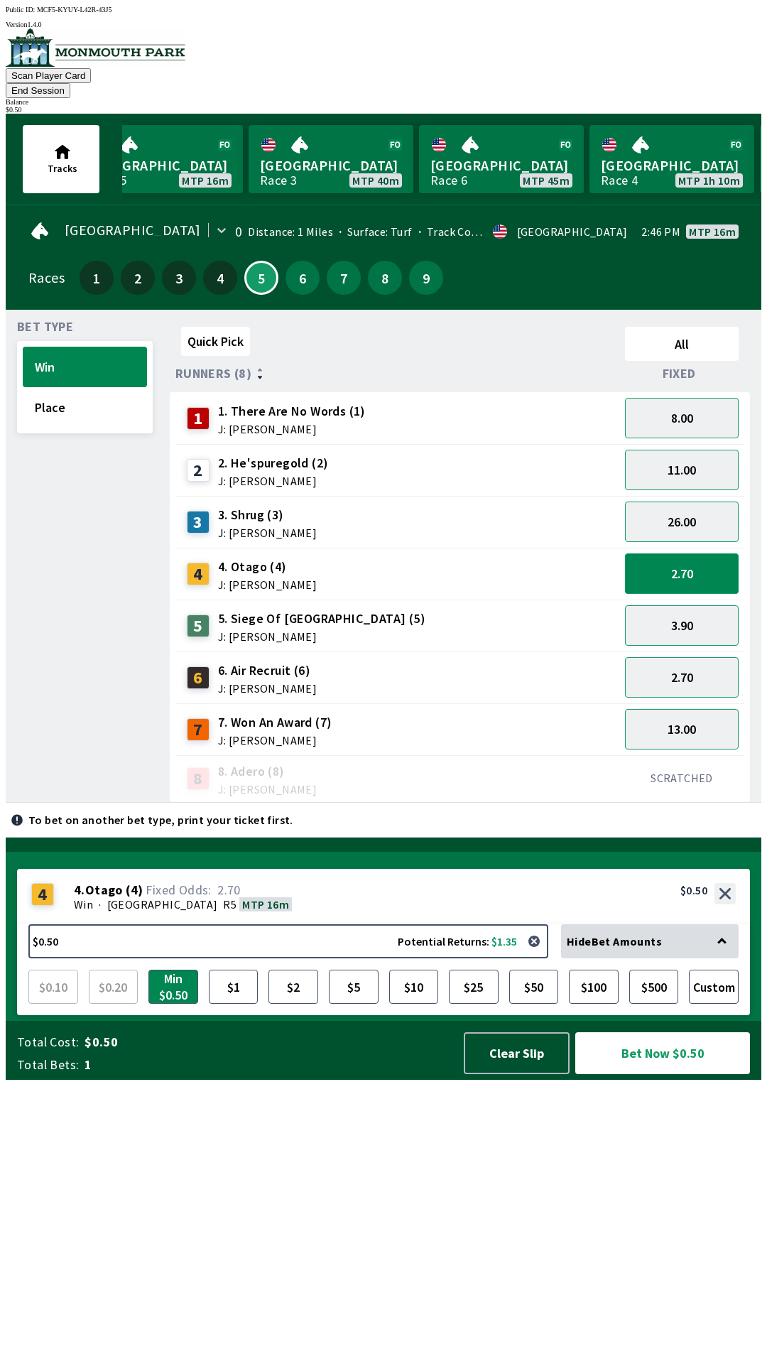
click at [654, 553] on button "2.70" at bounding box center [682, 573] width 114 height 40
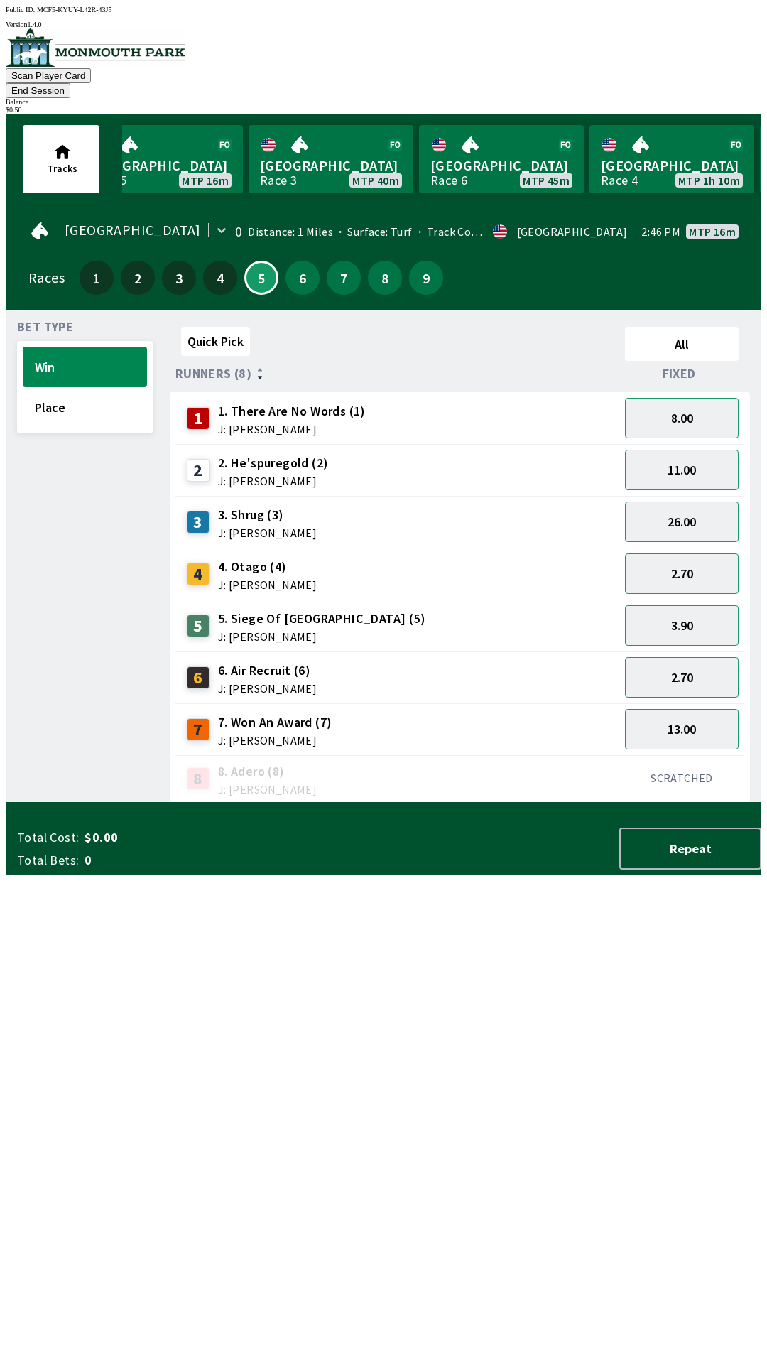
click at [582, 548] on div "4 4. Otago (4) J: [PERSON_NAME]" at bounding box center [397, 574] width 444 height 52
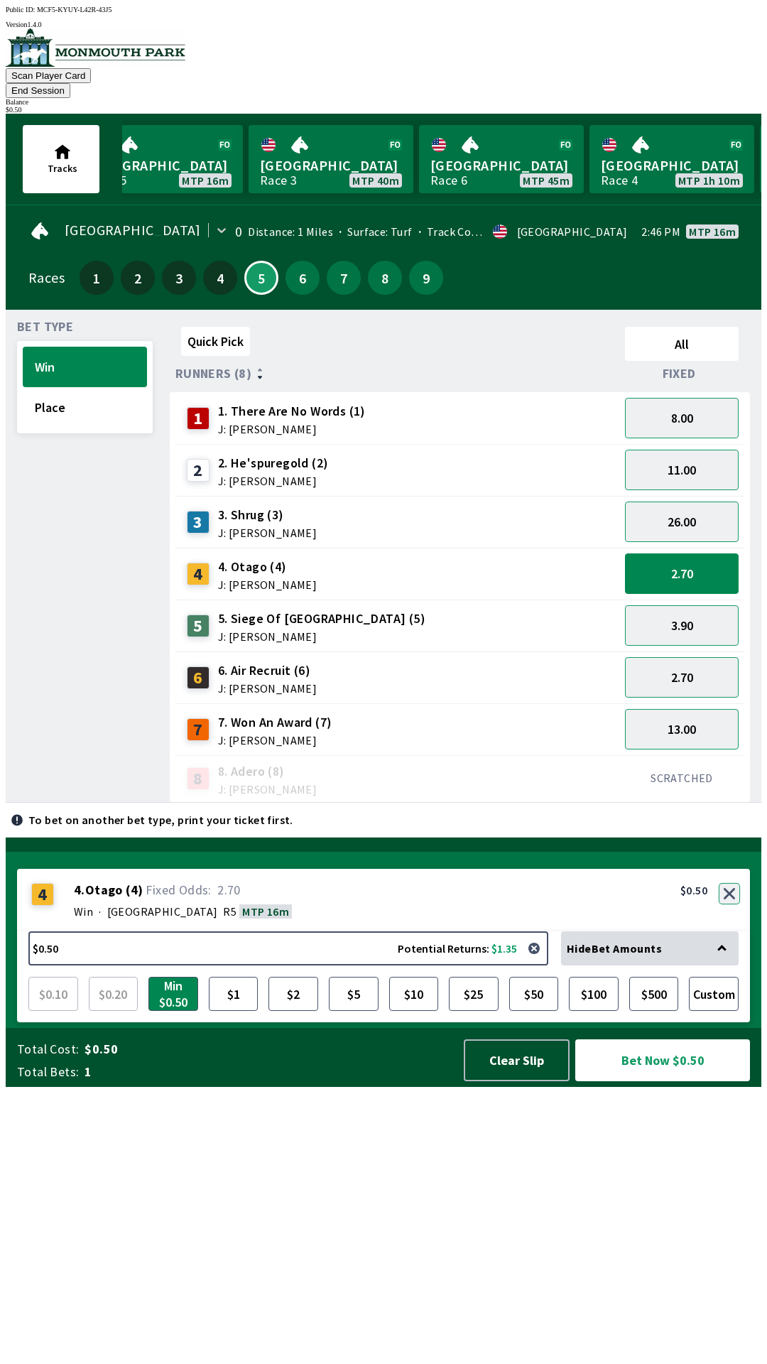
click at [731, 904] on button "button" at bounding box center [729, 893] width 21 height 21
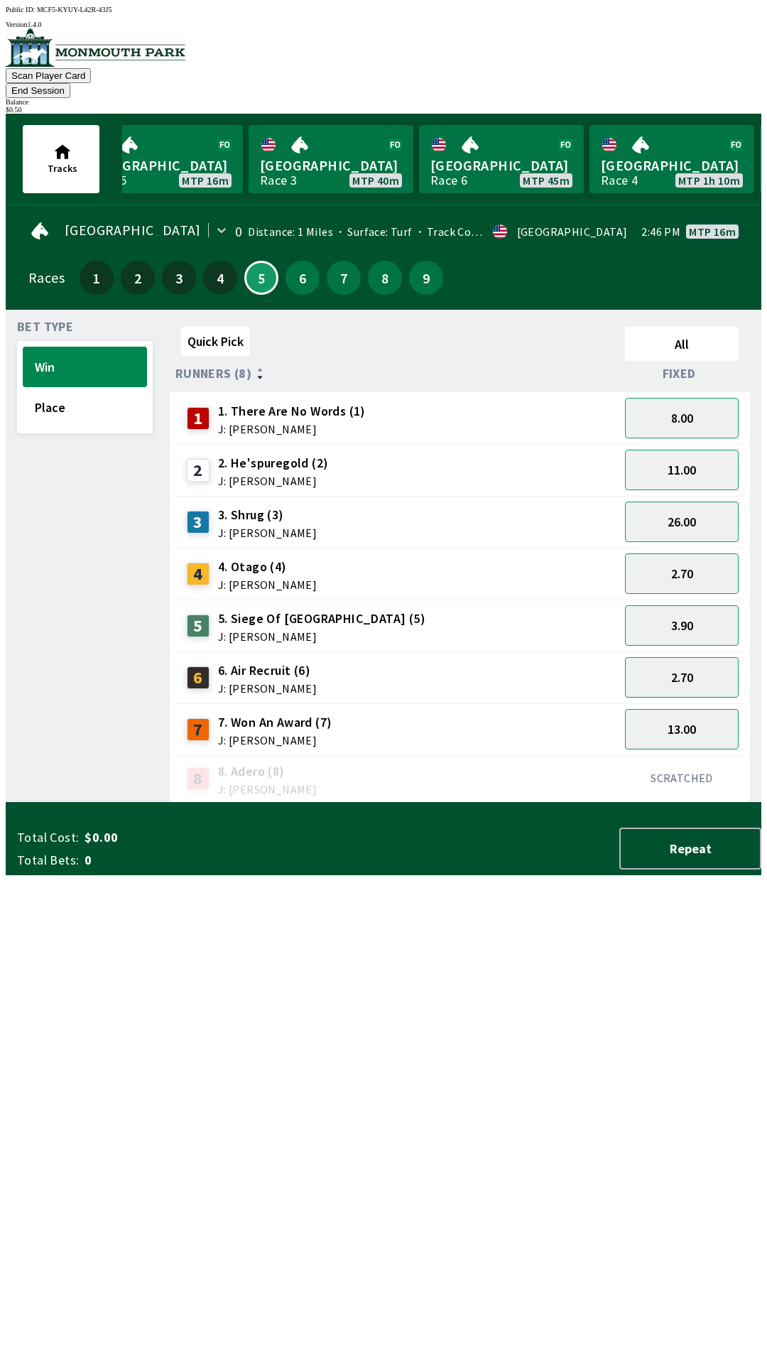
click at [473, 513] on div "3 3. Shrug (3) J: [PERSON_NAME]" at bounding box center [397, 522] width 433 height 36
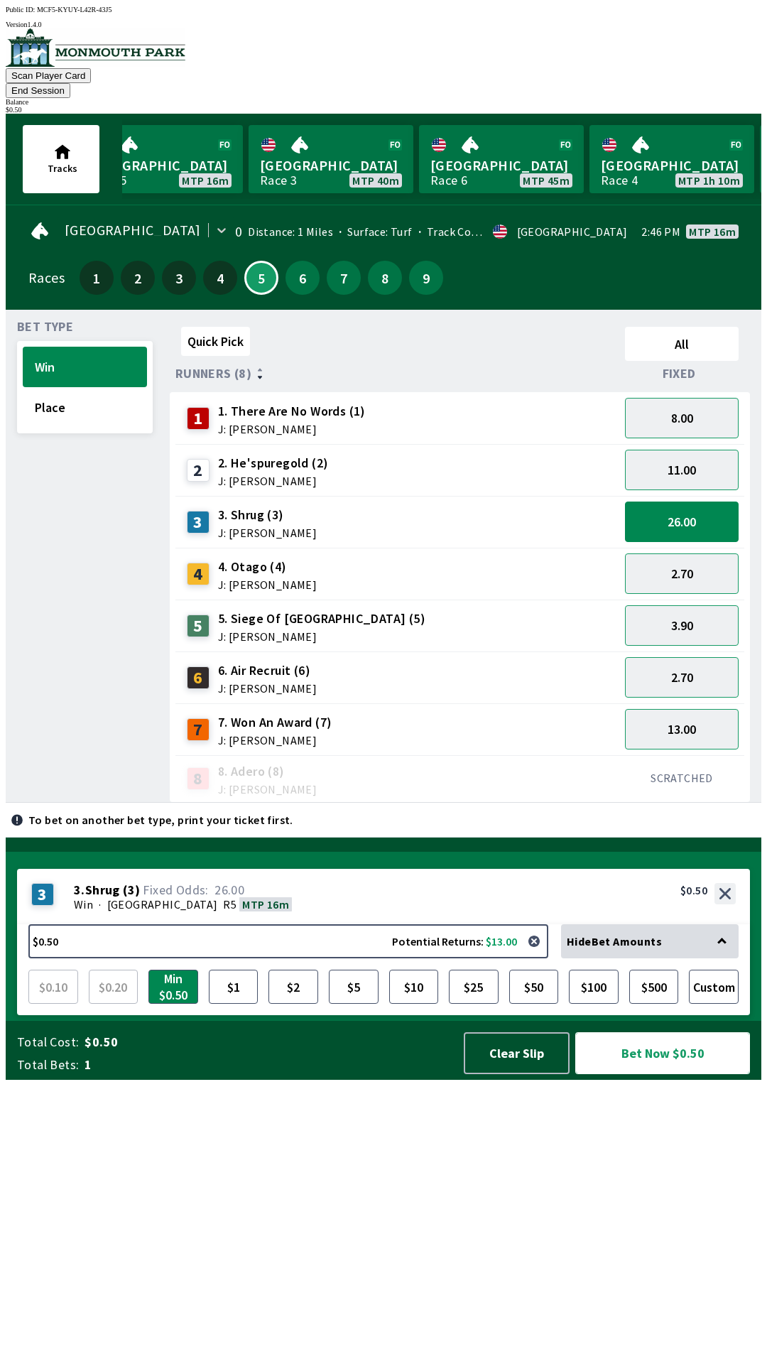
click at [655, 1074] on button "Bet Now $0.50" at bounding box center [662, 1053] width 175 height 42
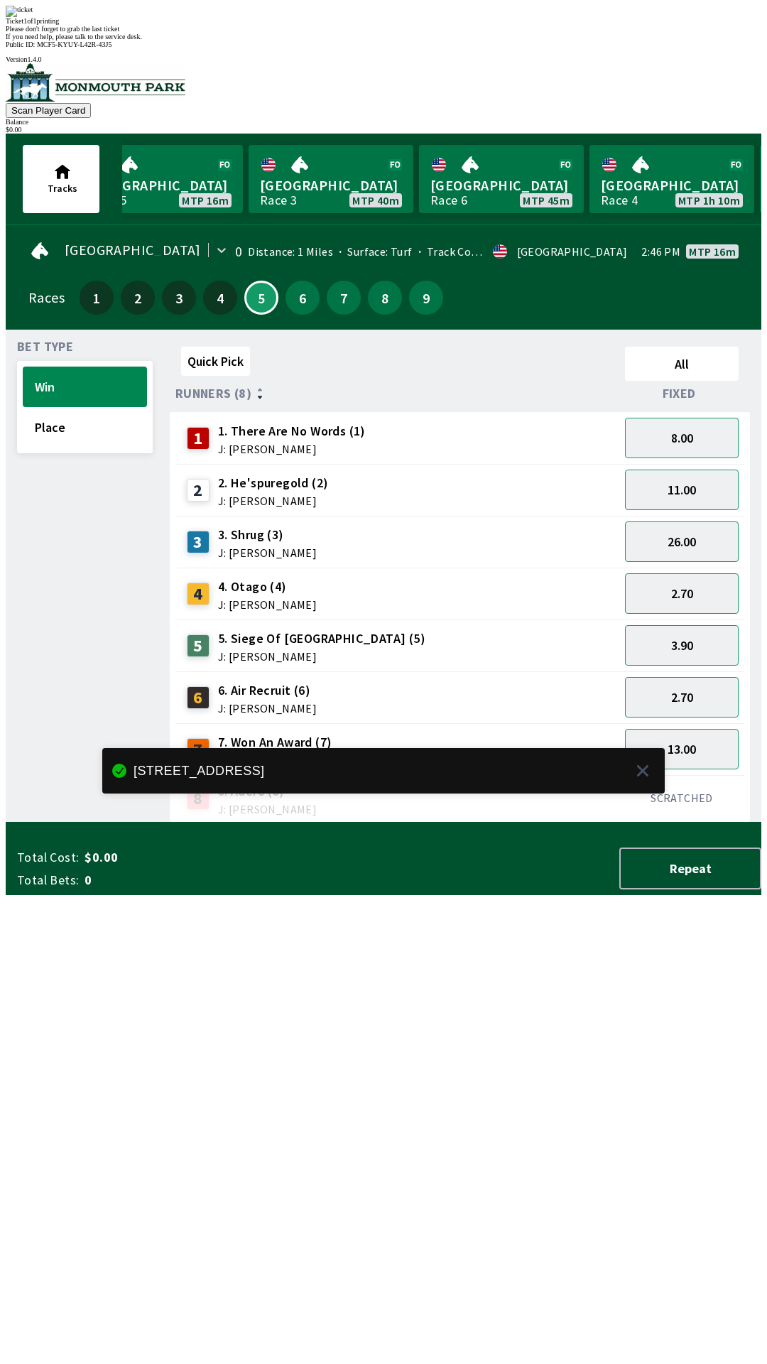
click at [288, 822] on div "Quick Pick All Runners (8) Fixed 1 1. There Are No Words (1) J: [PERSON_NAME] 8…" at bounding box center [466, 582] width 592 height 482
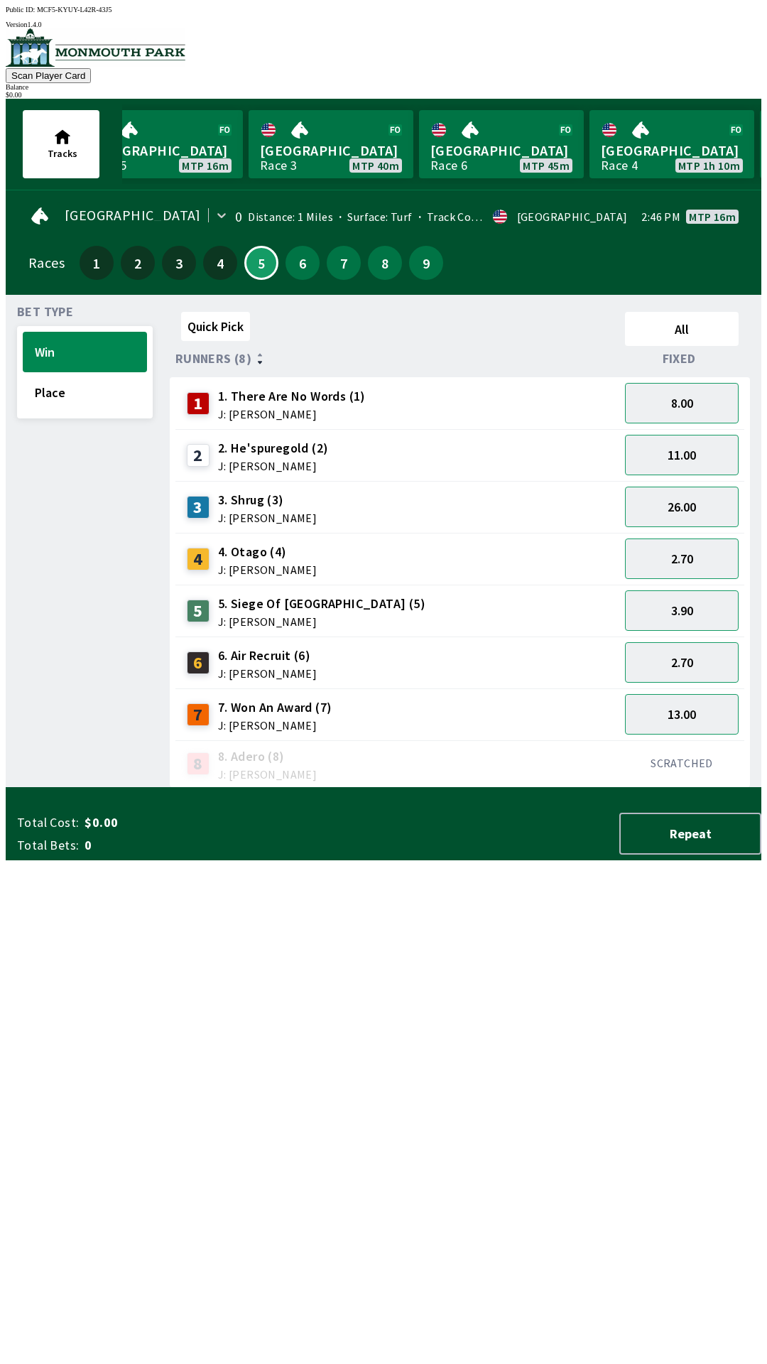
click at [412, 788] on div "Quick Pick All Runners (8) Fixed 1 1. There Are No Words (1) J: [PERSON_NAME] 8…" at bounding box center [466, 547] width 592 height 482
click at [66, 398] on button "Place" at bounding box center [85, 392] width 124 height 40
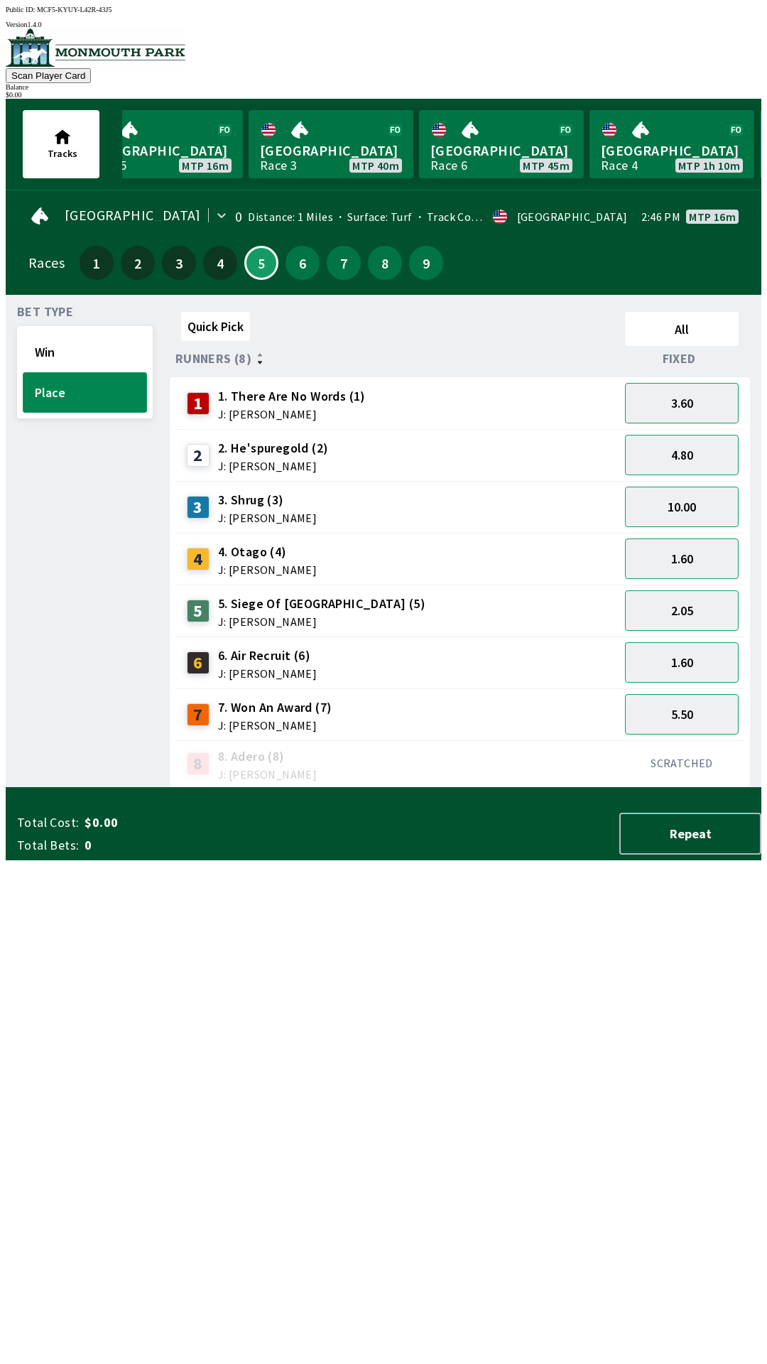
click at [75, 375] on button "Place" at bounding box center [85, 392] width 124 height 40
click at [428, 854] on div "Total Cost: $0.00 Total Bets: 0 Repeat" at bounding box center [389, 833] width 744 height 42
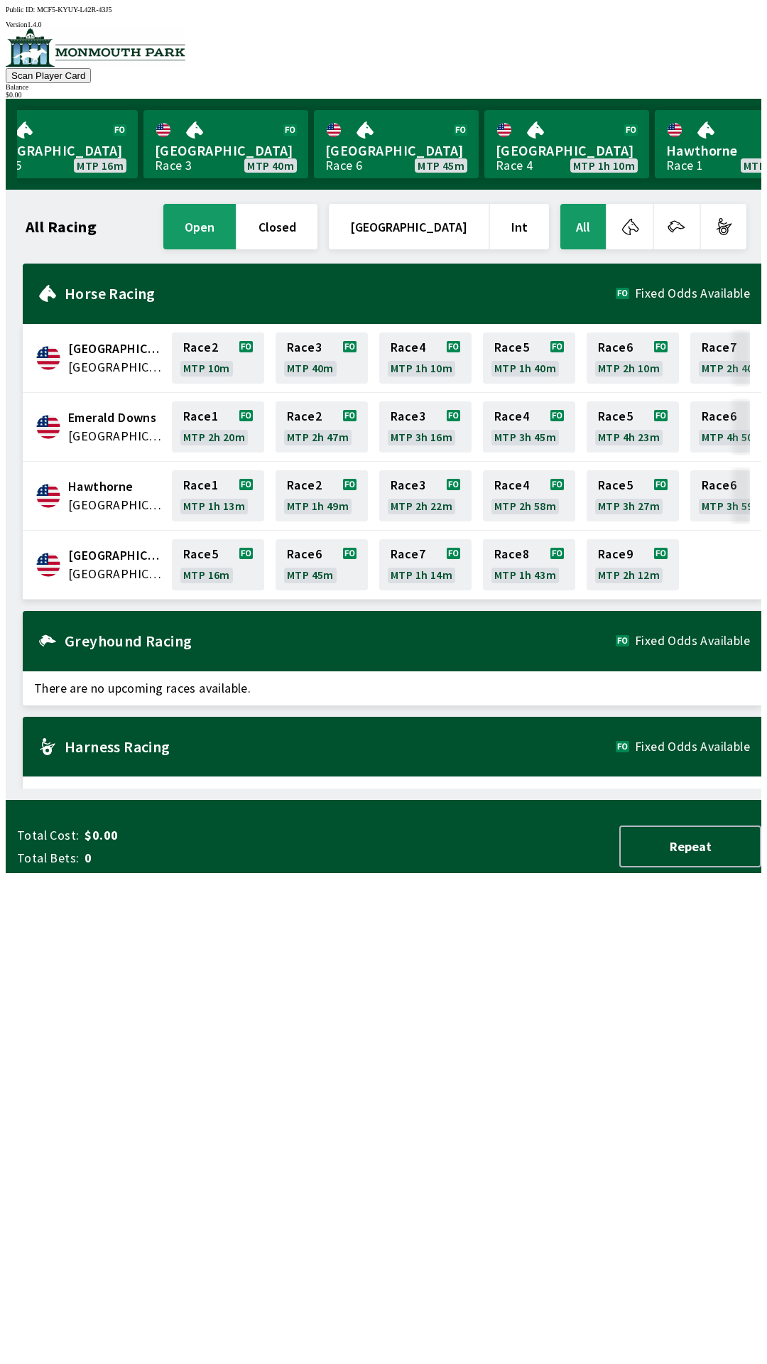
click at [122, 566] on span "[GEOGRAPHIC_DATA]" at bounding box center [115, 574] width 95 height 18
click at [66, 577] on div "[GEOGRAPHIC_DATA] [GEOGRAPHIC_DATA] Race 5 MTP 16m Race 6 MTP 45m Race 7 MTP 1h…" at bounding box center [392, 565] width 739 height 69
click at [127, 568] on span "[GEOGRAPHIC_DATA]" at bounding box center [115, 574] width 95 height 18
click at [216, 568] on link "Race 5 MTP 16m" at bounding box center [218, 564] width 92 height 51
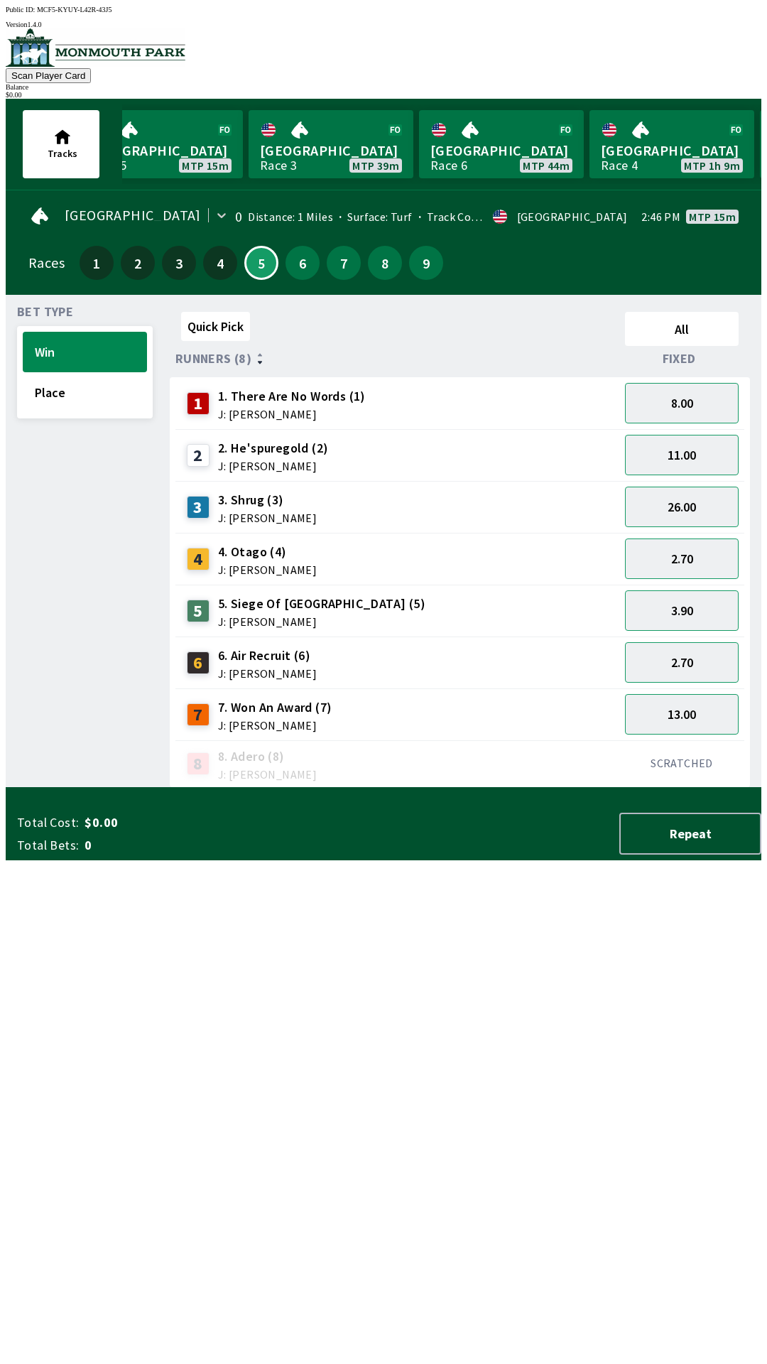
click at [315, 719] on span "J: [PERSON_NAME]" at bounding box center [275, 724] width 114 height 11
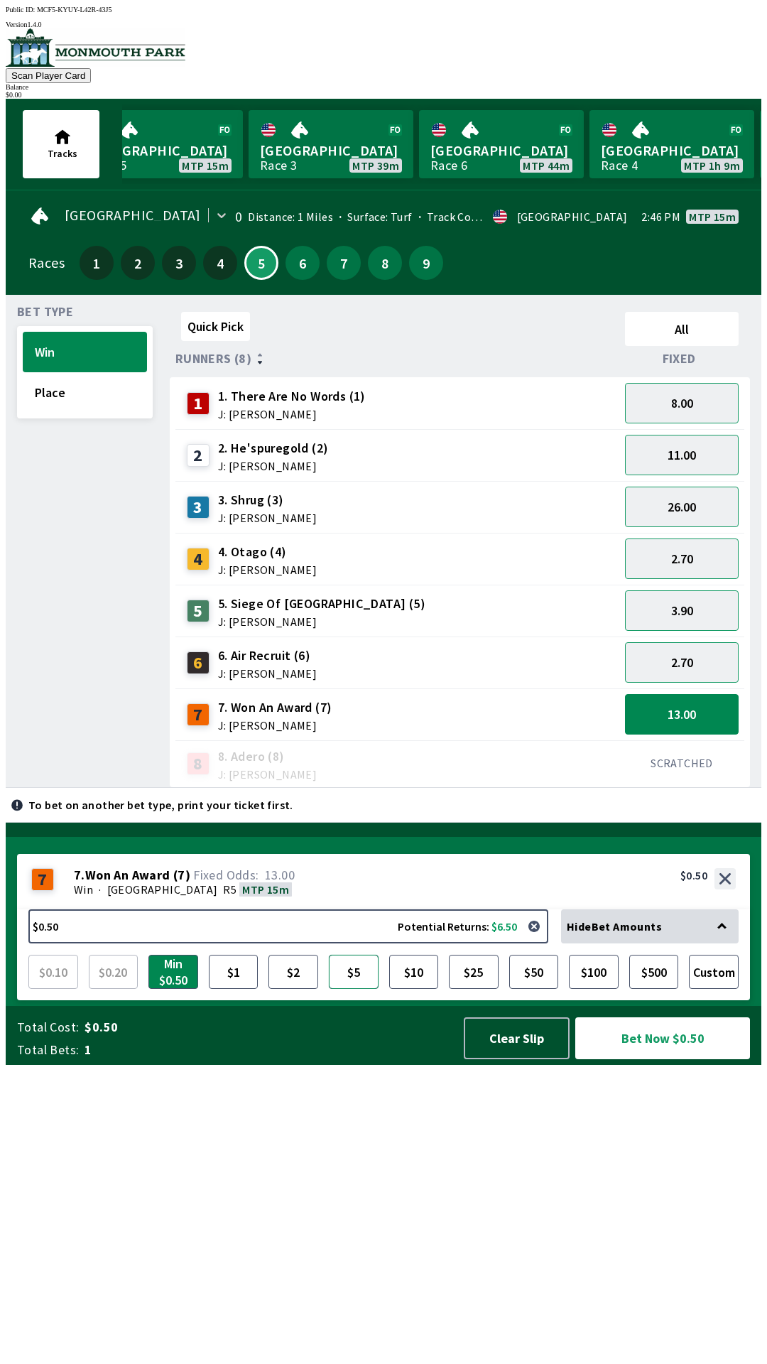
click at [353, 989] on button "$5" at bounding box center [354, 971] width 50 height 34
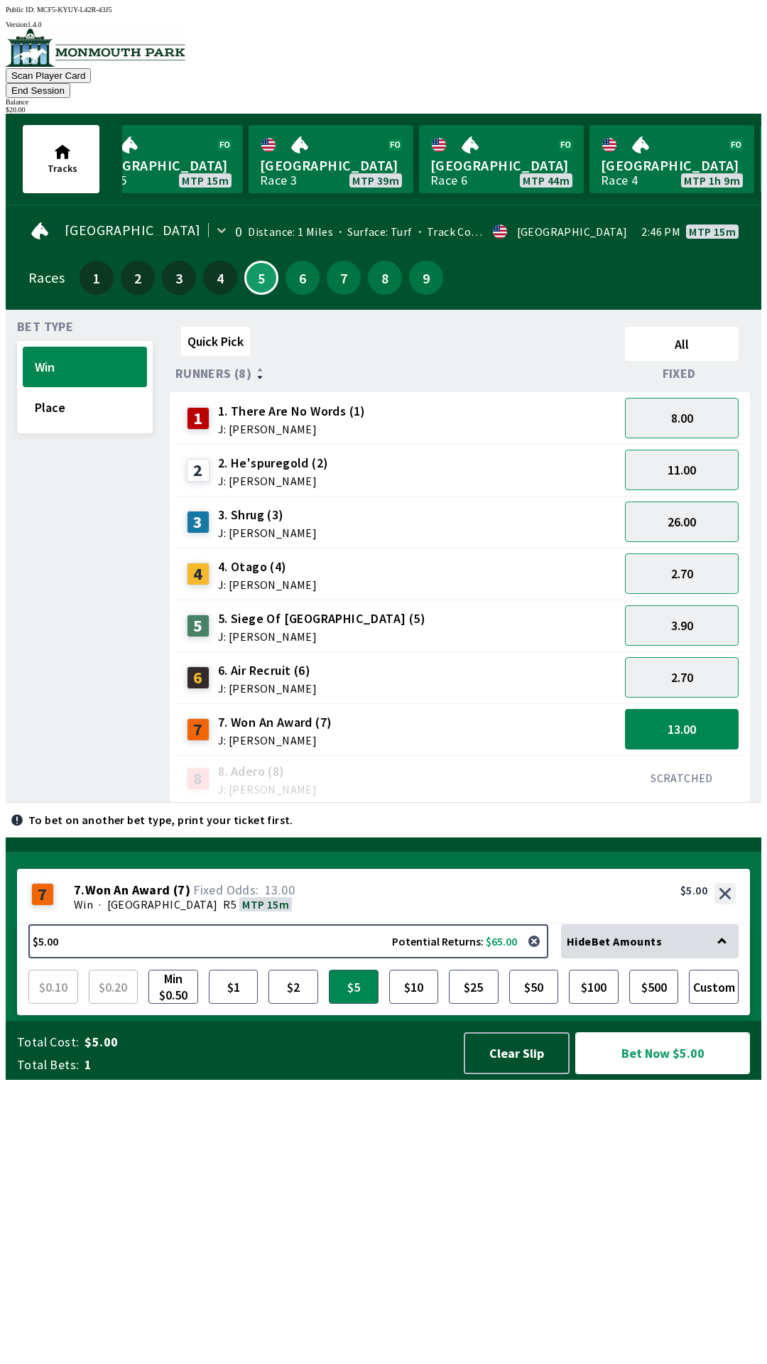
click at [651, 1074] on button "Bet Now $5.00" at bounding box center [662, 1053] width 175 height 42
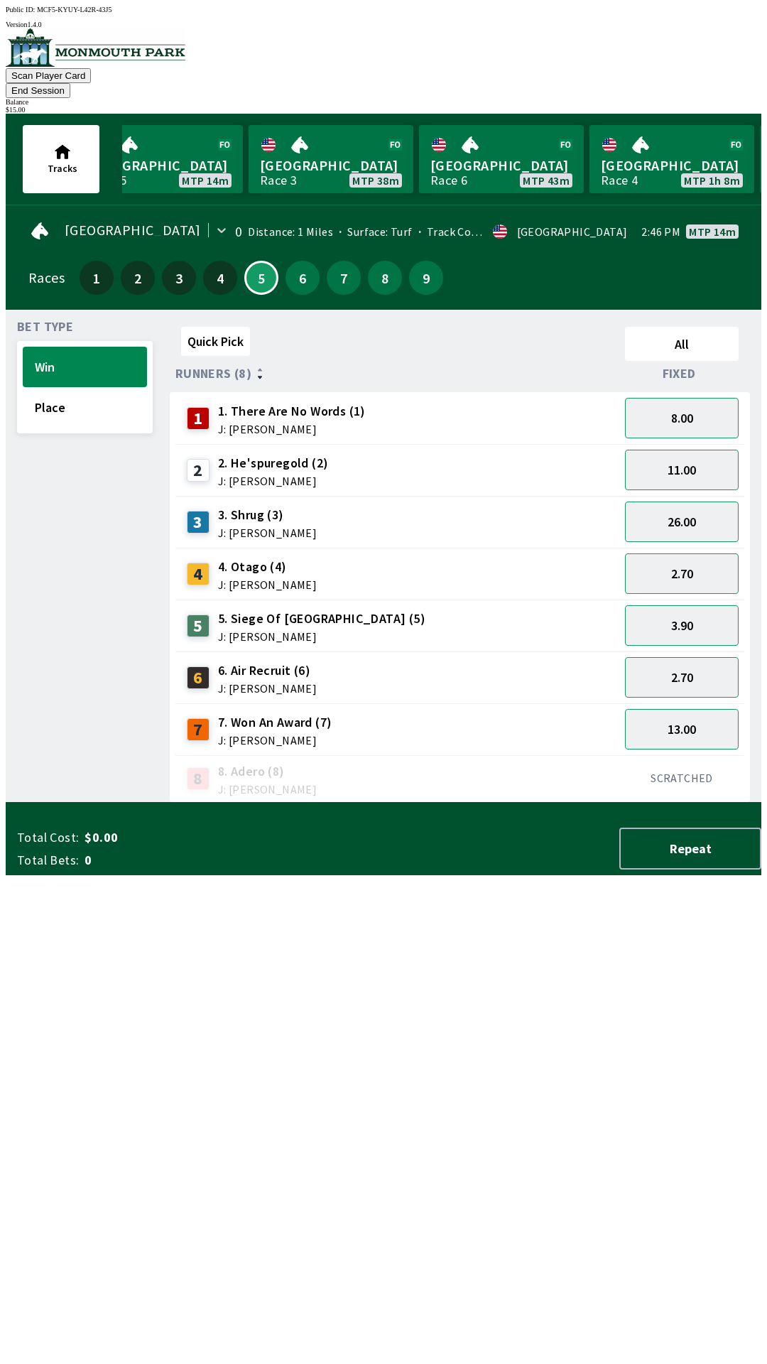
click at [425, 803] on div "Quick Pick All Runners (8) Fixed 1 1. There Are No Words (1) J: [PERSON_NAME] 8…" at bounding box center [466, 562] width 592 height 482
click at [243, 527] on span "J: [PERSON_NAME]" at bounding box center [267, 532] width 99 height 11
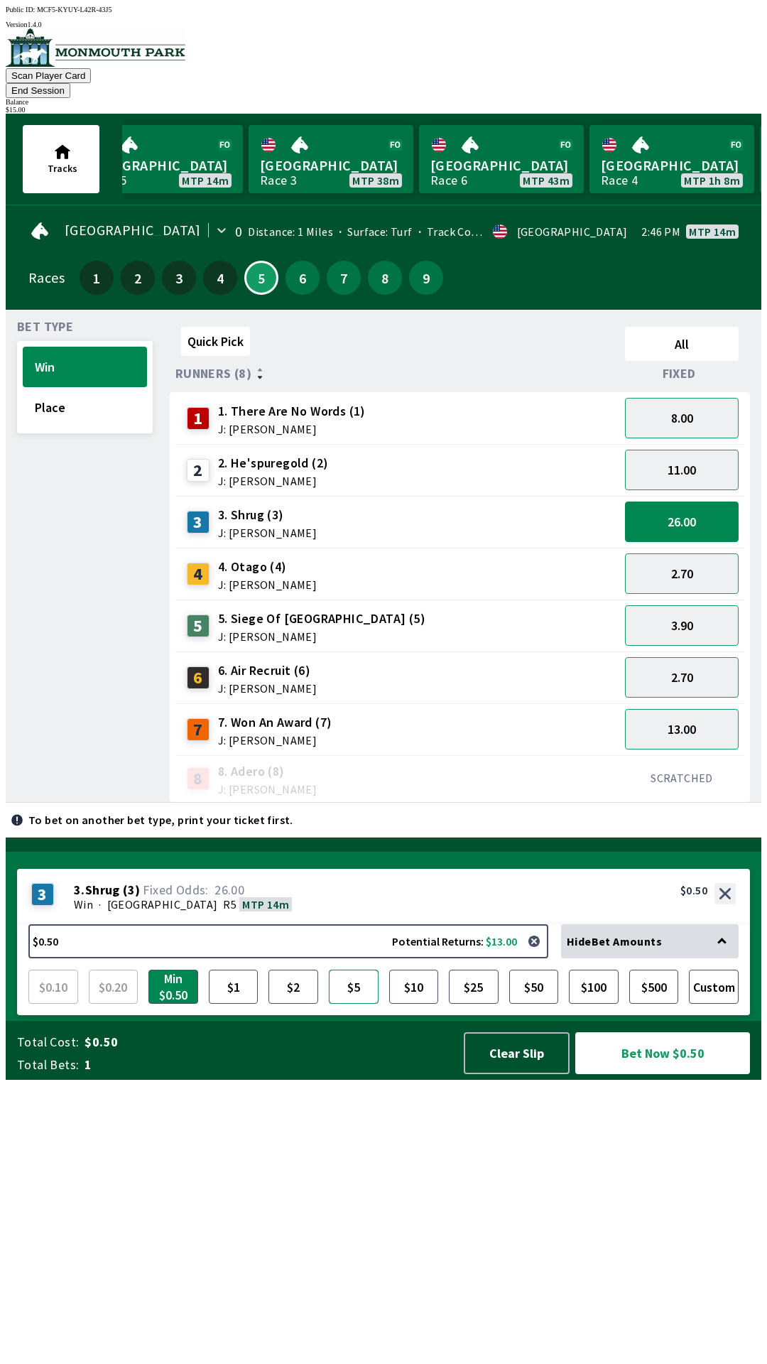
click at [358, 1003] on button "$5" at bounding box center [354, 986] width 50 height 34
click at [94, 388] on button "Place" at bounding box center [85, 407] width 124 height 40
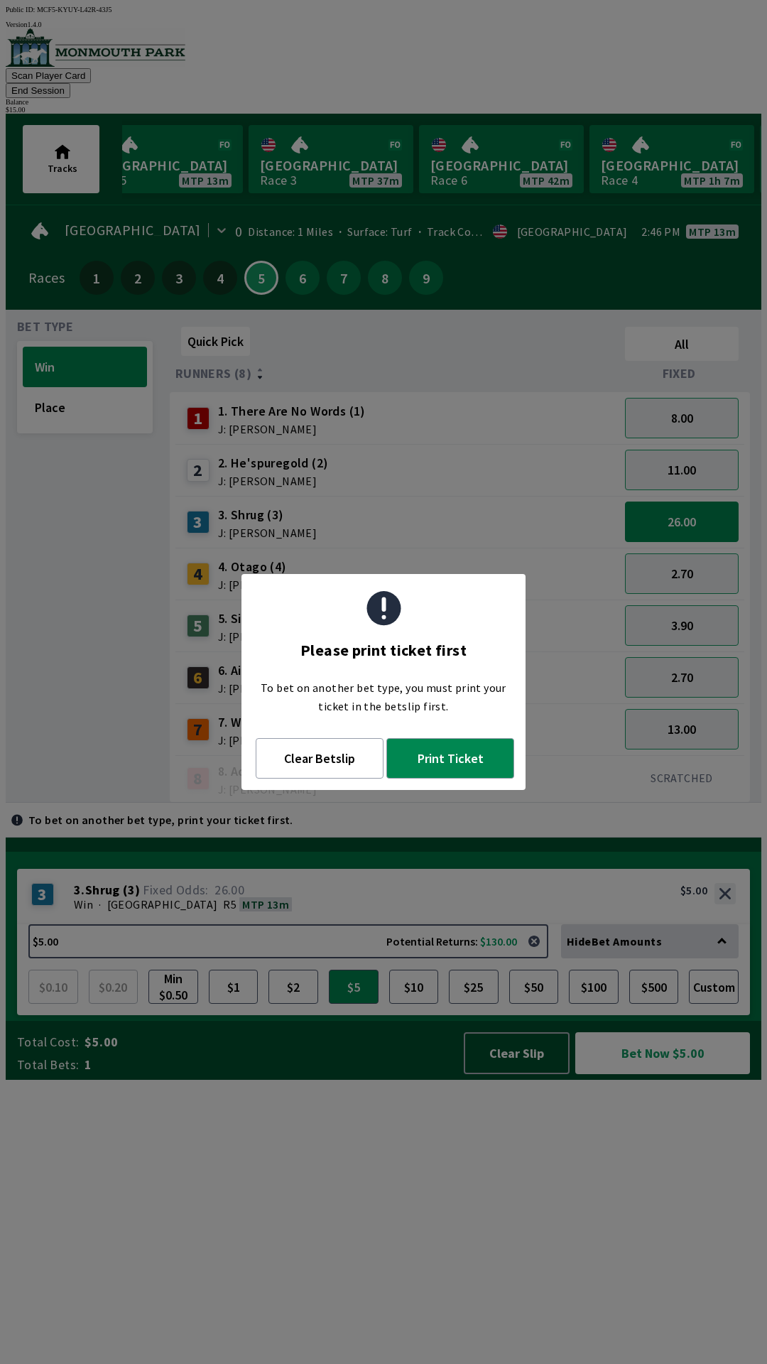
click at [467, 803] on div "Quick Pick All Runners (8) Fixed 1 1. There Are No Words (1) J: [PERSON_NAME] 8…" at bounding box center [466, 562] width 592 height 482
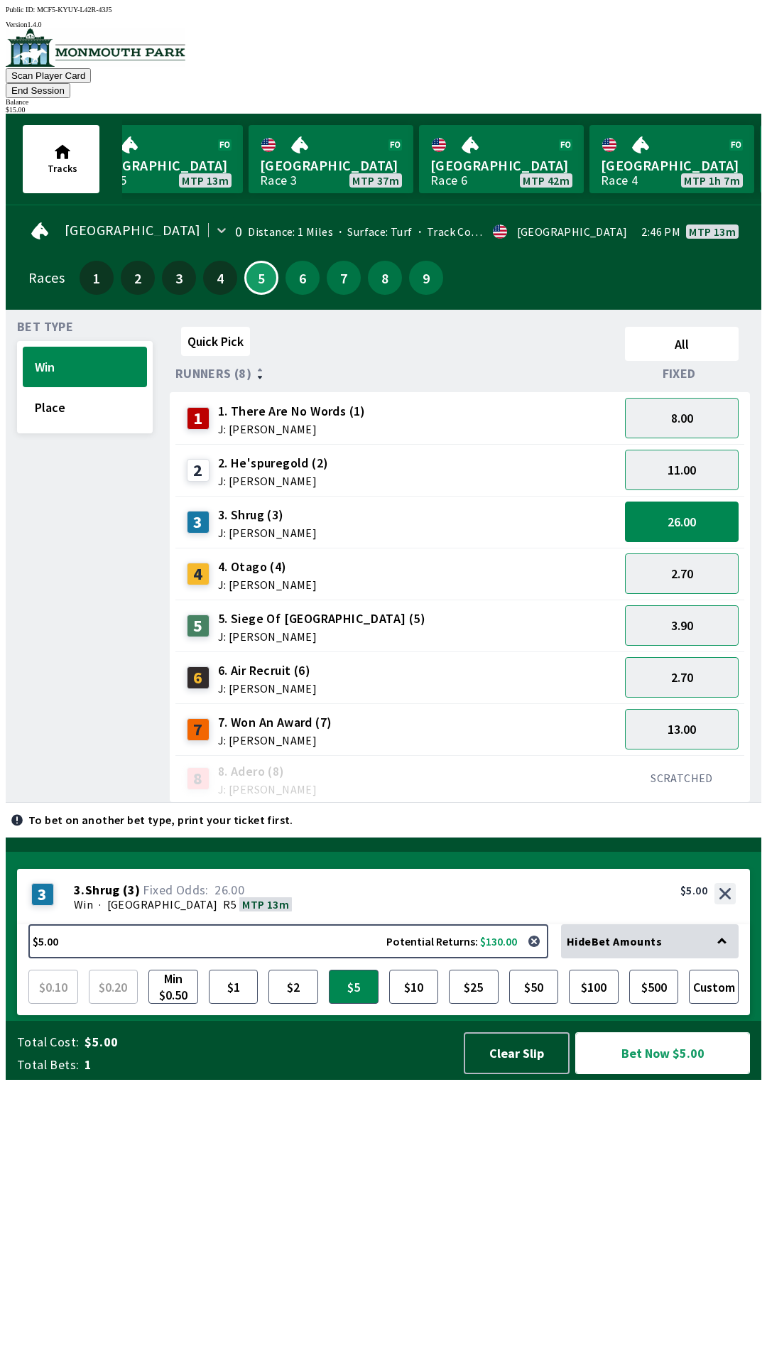
click at [633, 1074] on button "Bet Now $5.00" at bounding box center [662, 1053] width 175 height 42
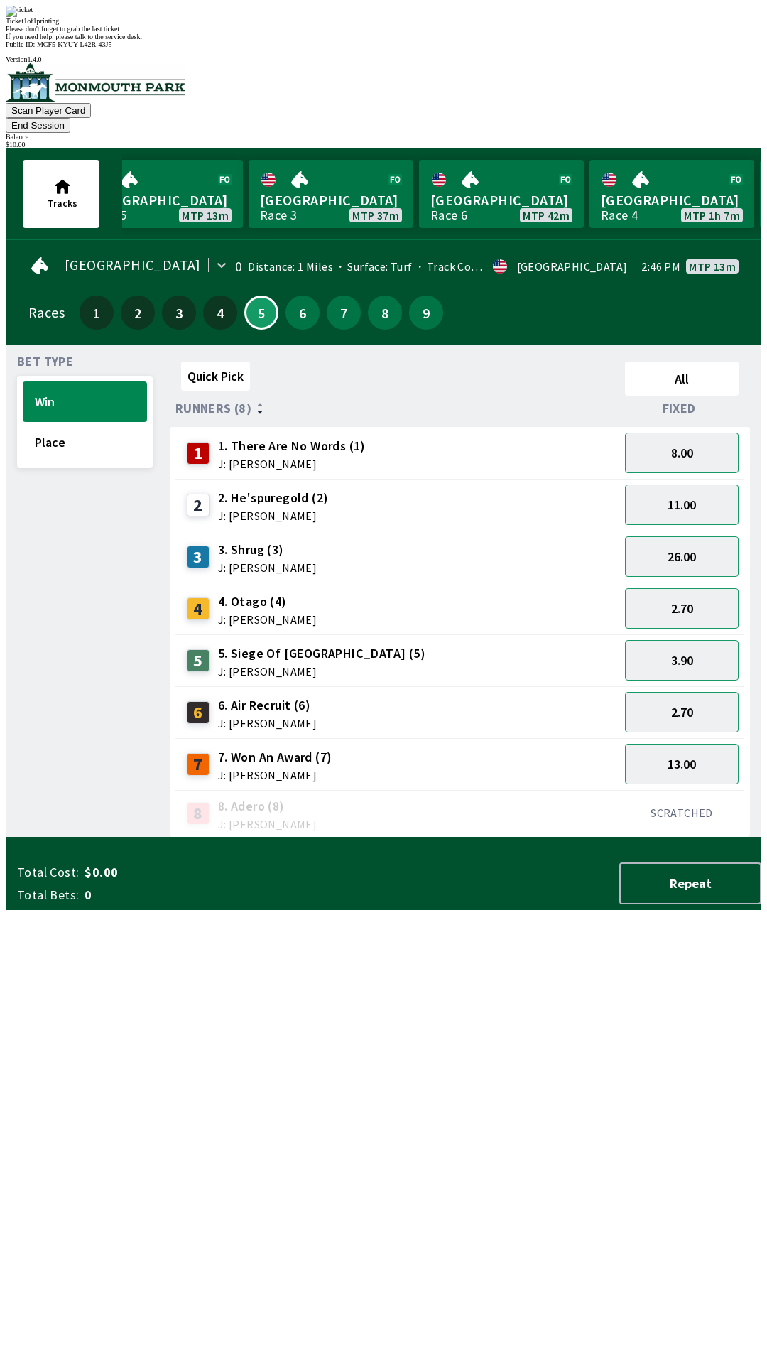
click at [551, 837] on div "Quick Pick All Runners (8) Fixed 1 1. There Are No Words (1) J: [PERSON_NAME] 8…" at bounding box center [466, 597] width 592 height 482
